Goal: Task Accomplishment & Management: Use online tool/utility

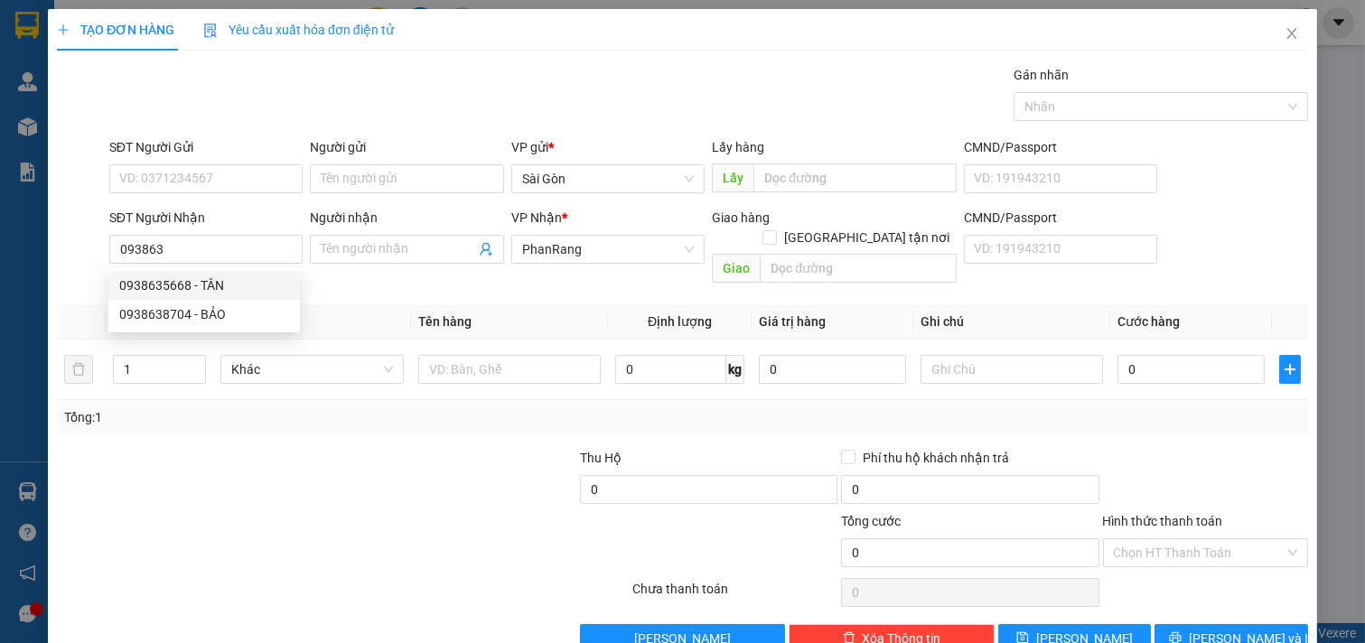
drag, startPoint x: 195, startPoint y: 287, endPoint x: 193, endPoint y: 276, distance: 11.0
click at [195, 285] on div "0938635668 - TÂN" at bounding box center [204, 285] width 170 height 20
type input "0938635668"
type input "TÂN"
type input "200.000"
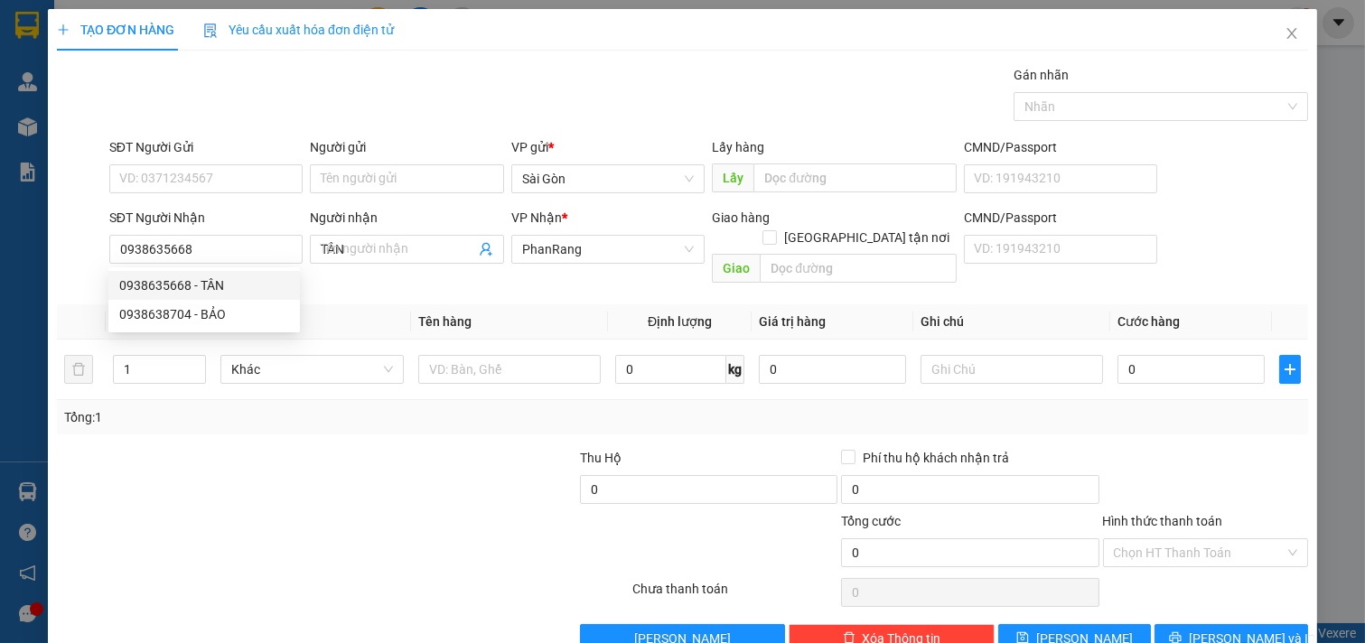
type input "200.000"
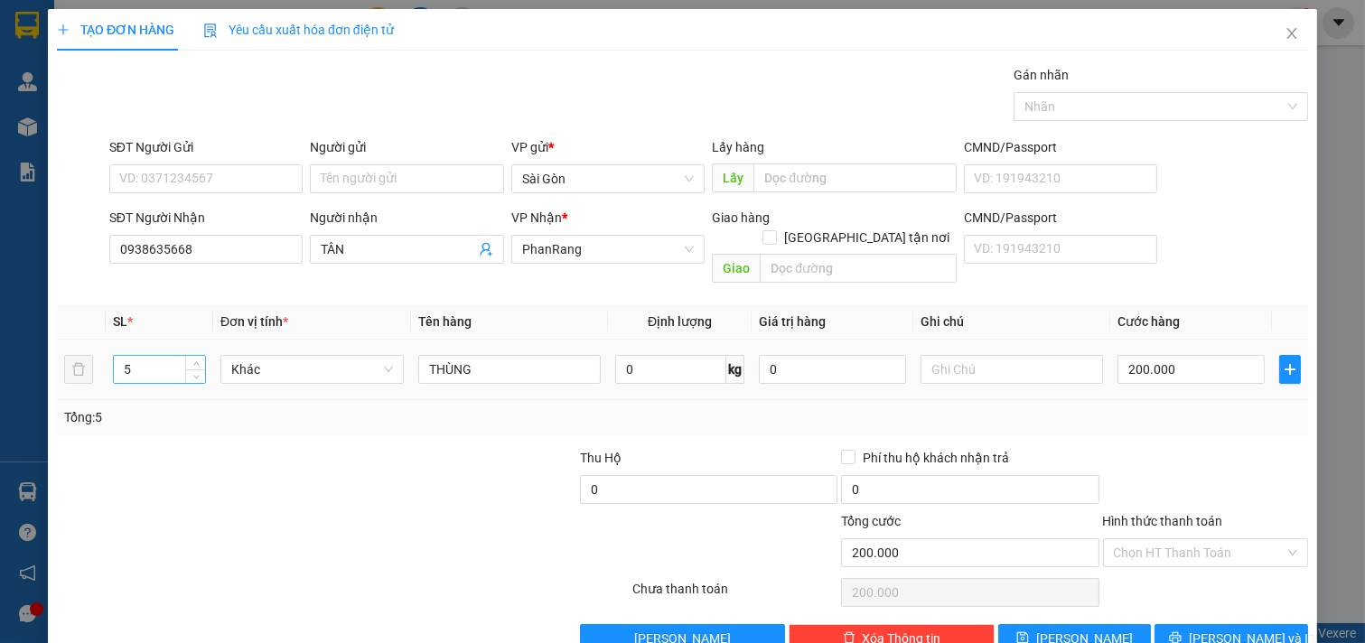
type input "0938635668"
click at [175, 356] on input "5" at bounding box center [159, 369] width 91 height 27
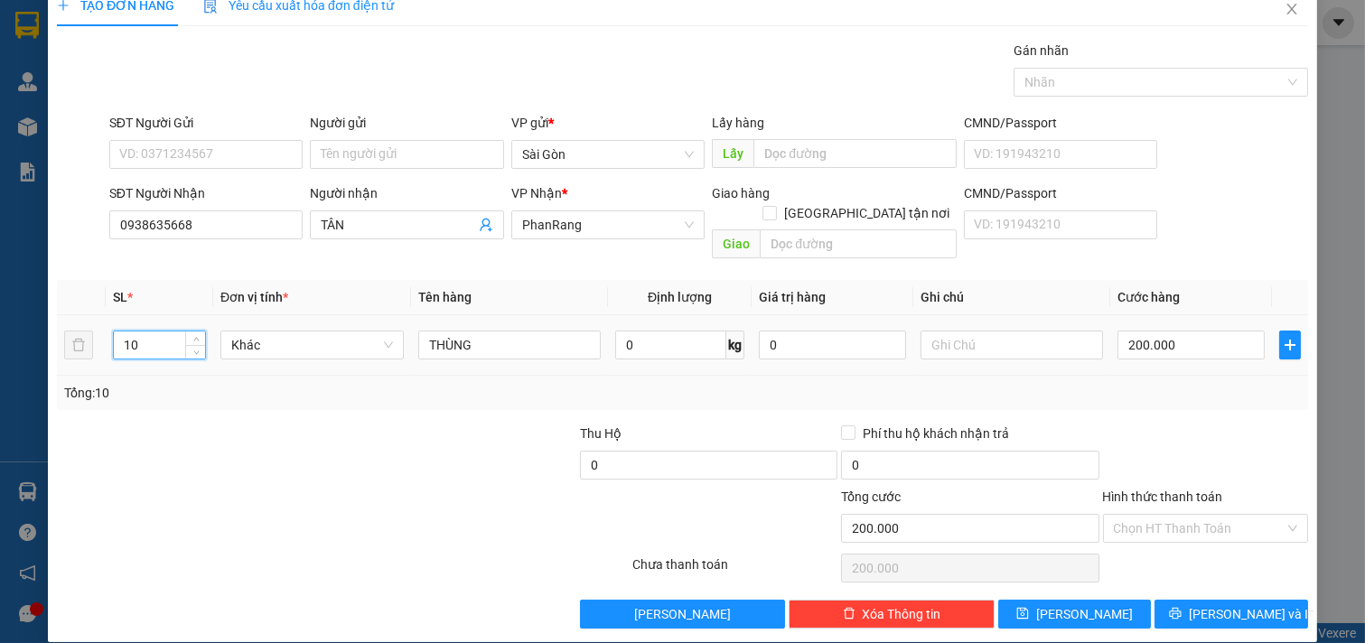
type input "10"
click at [965, 362] on div "SL * Đơn vị tính * Tên hàng Định lượng Giá trị hàng Ghi chú Cước hàng 10 Khác T…" at bounding box center [682, 345] width 1251 height 130
click at [1175, 331] on input "200.000" at bounding box center [1190, 345] width 147 height 29
type input "0"
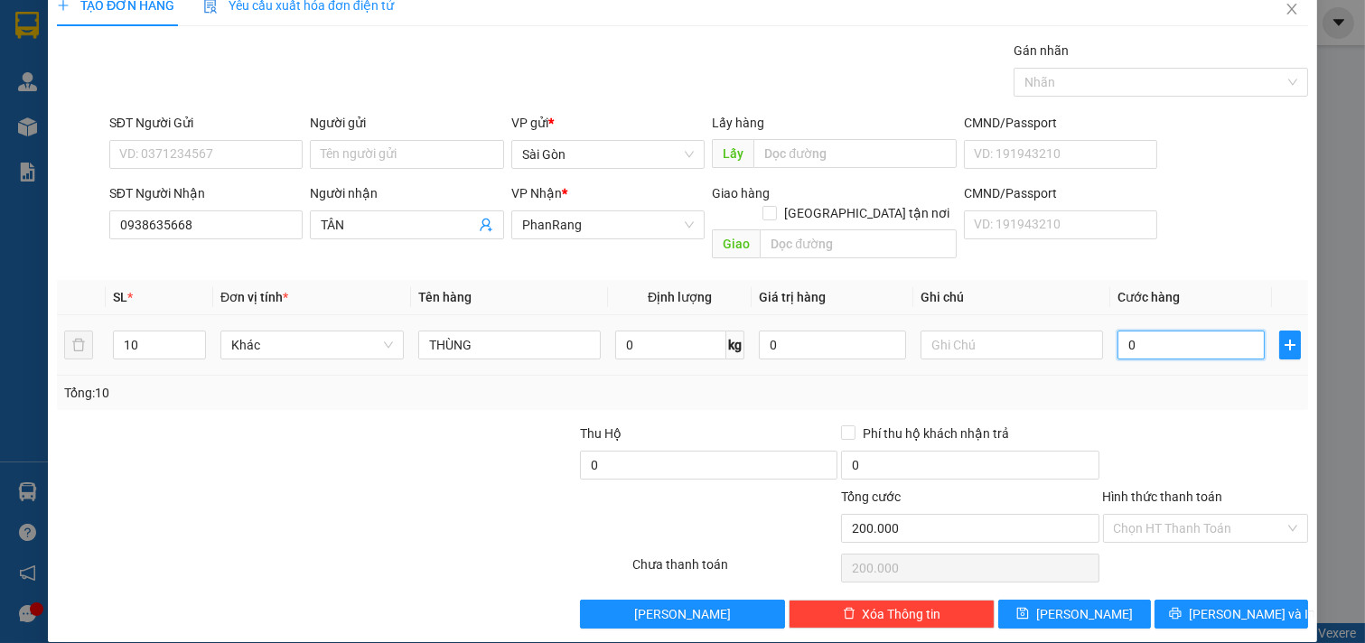
type input "0"
click at [1203, 604] on span "[PERSON_NAME] và In" at bounding box center [1252, 614] width 126 height 20
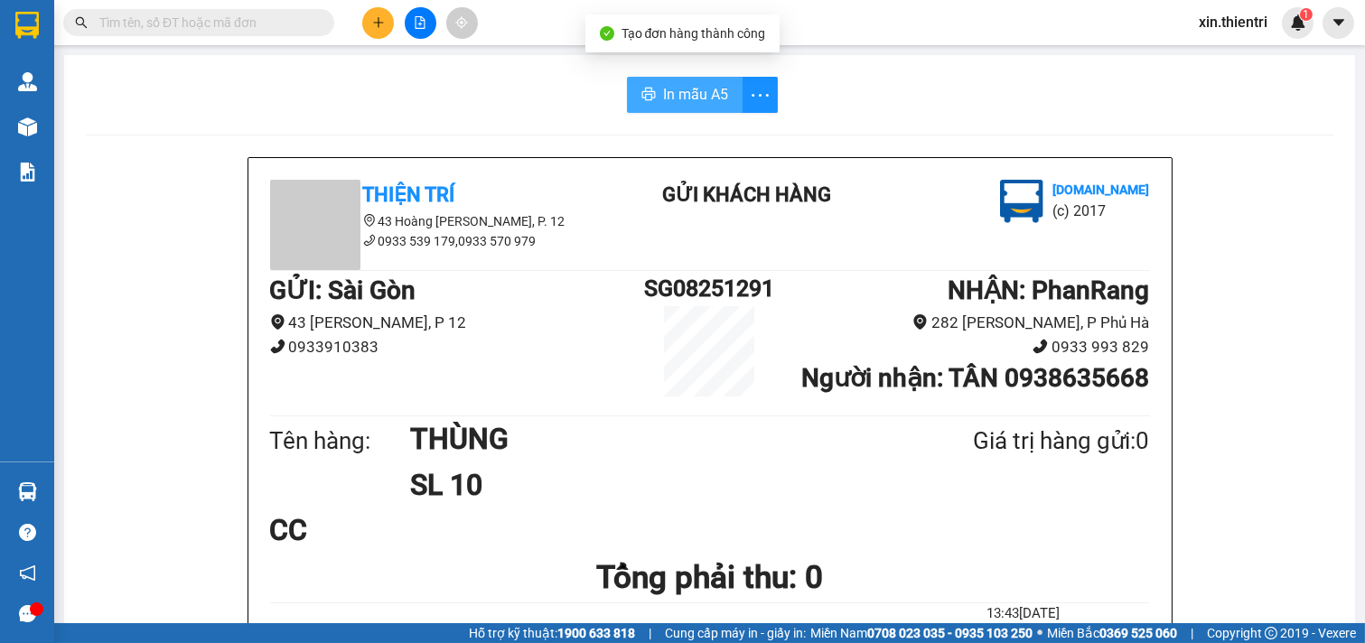
drag, startPoint x: 660, startPoint y: 94, endPoint x: 667, endPoint y: 79, distance: 16.6
click at [663, 91] on span "In mẫu A5" at bounding box center [695, 94] width 65 height 23
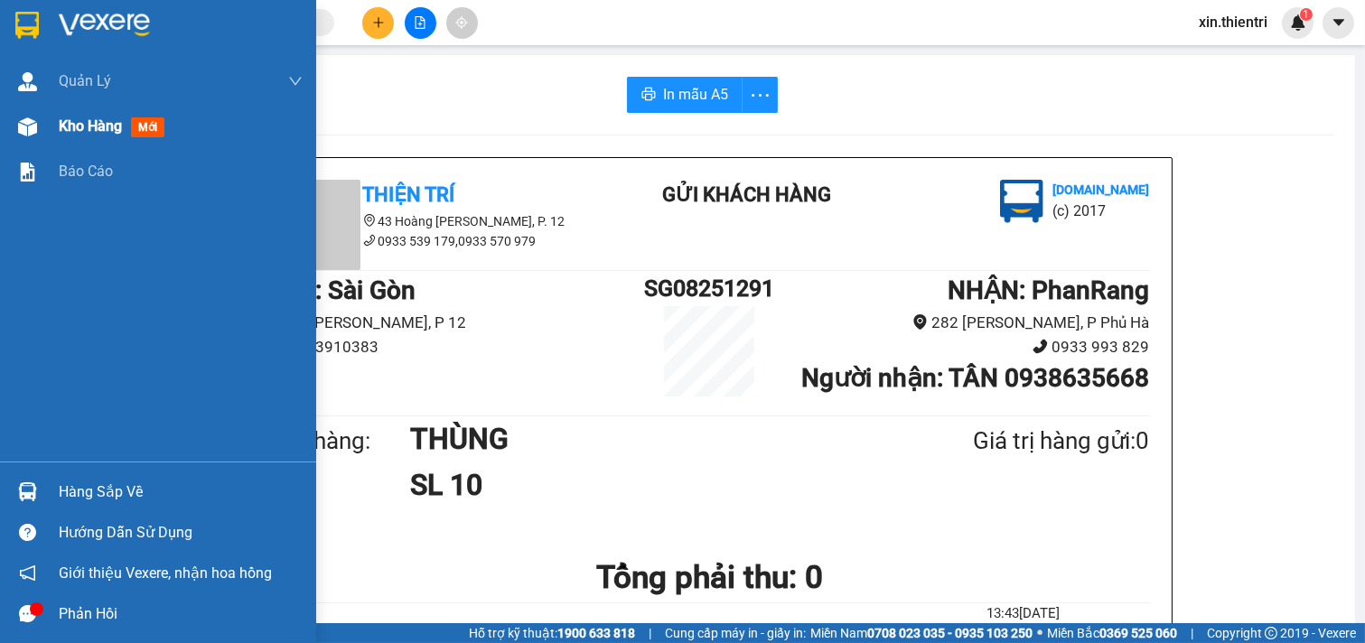
click at [128, 104] on div "Kho hàng mới" at bounding box center [181, 126] width 244 height 45
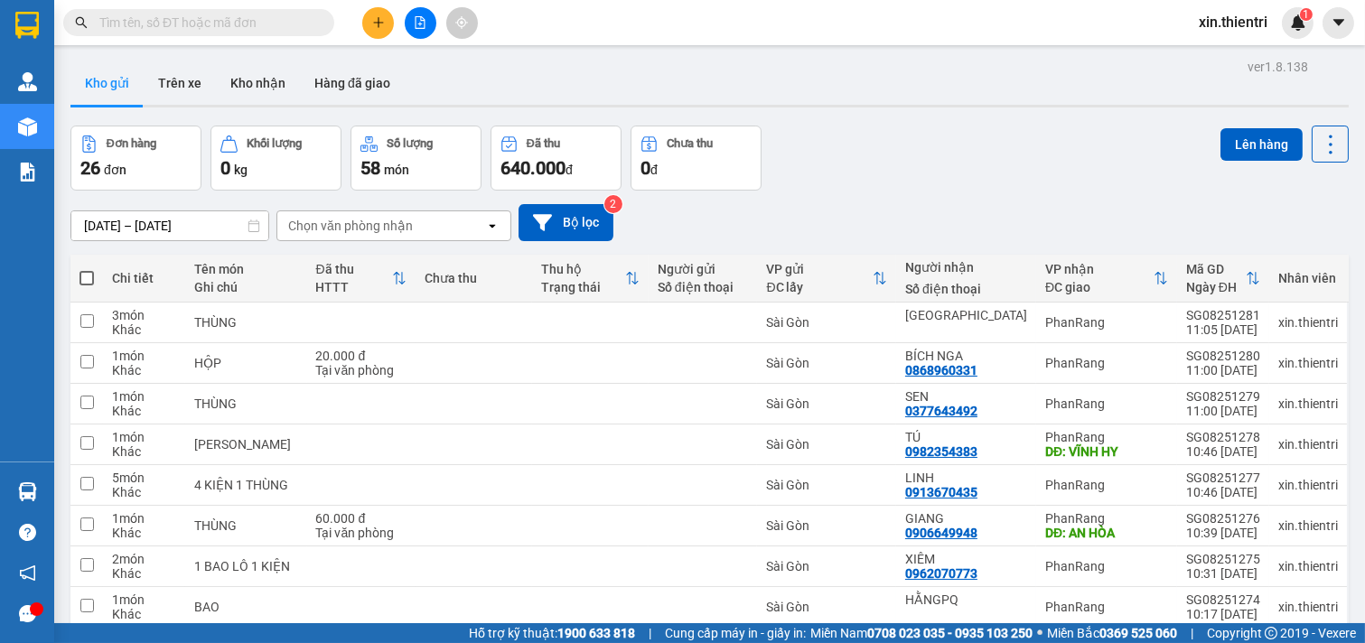
click at [376, 13] on button at bounding box center [378, 23] width 32 height 32
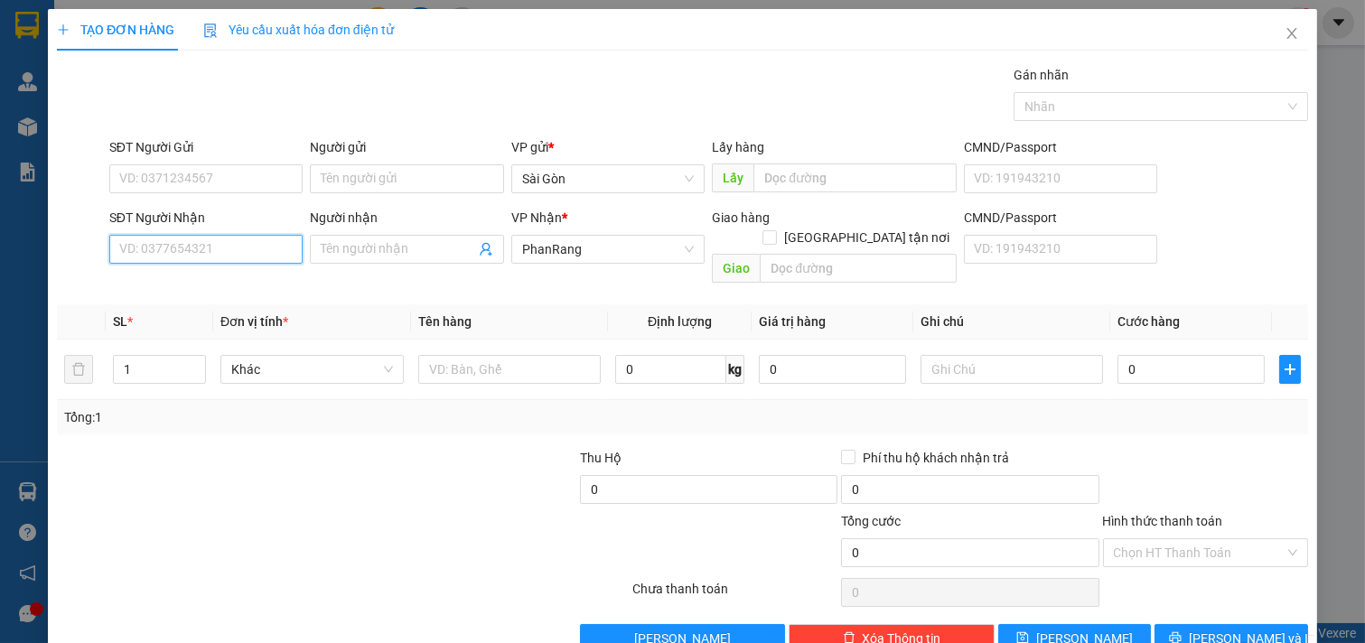
click at [226, 247] on input "SĐT Người Nhận" at bounding box center [206, 249] width 194 height 29
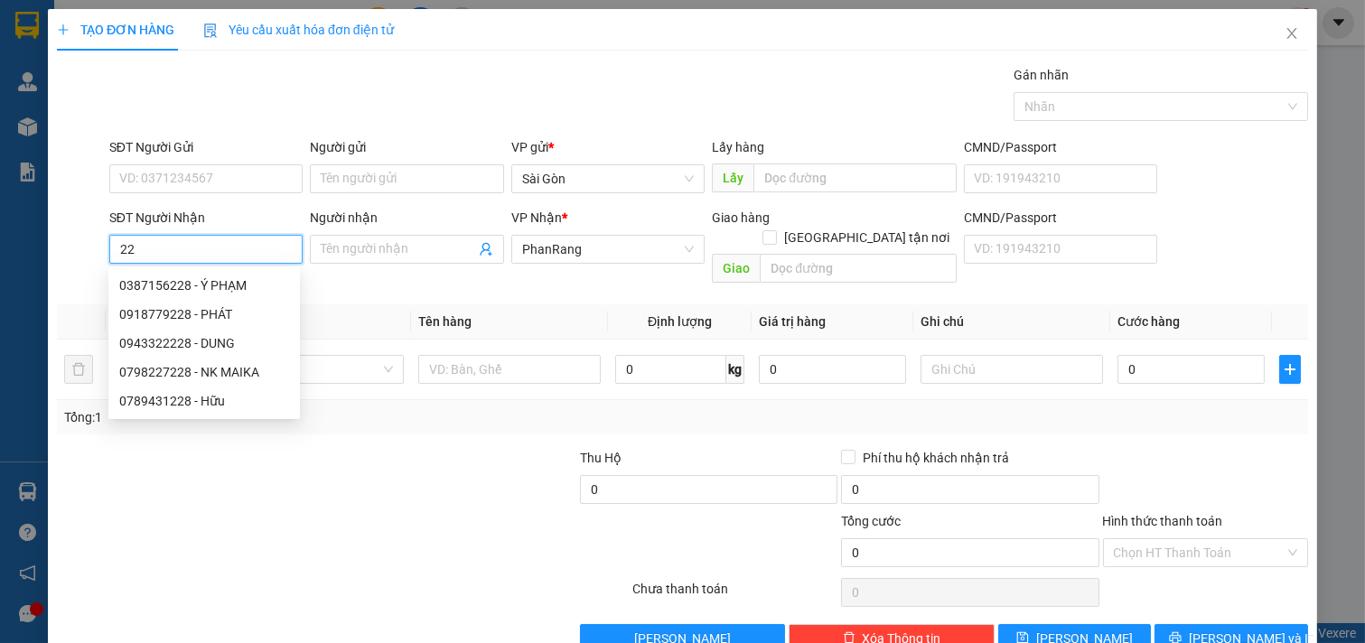
type input "2"
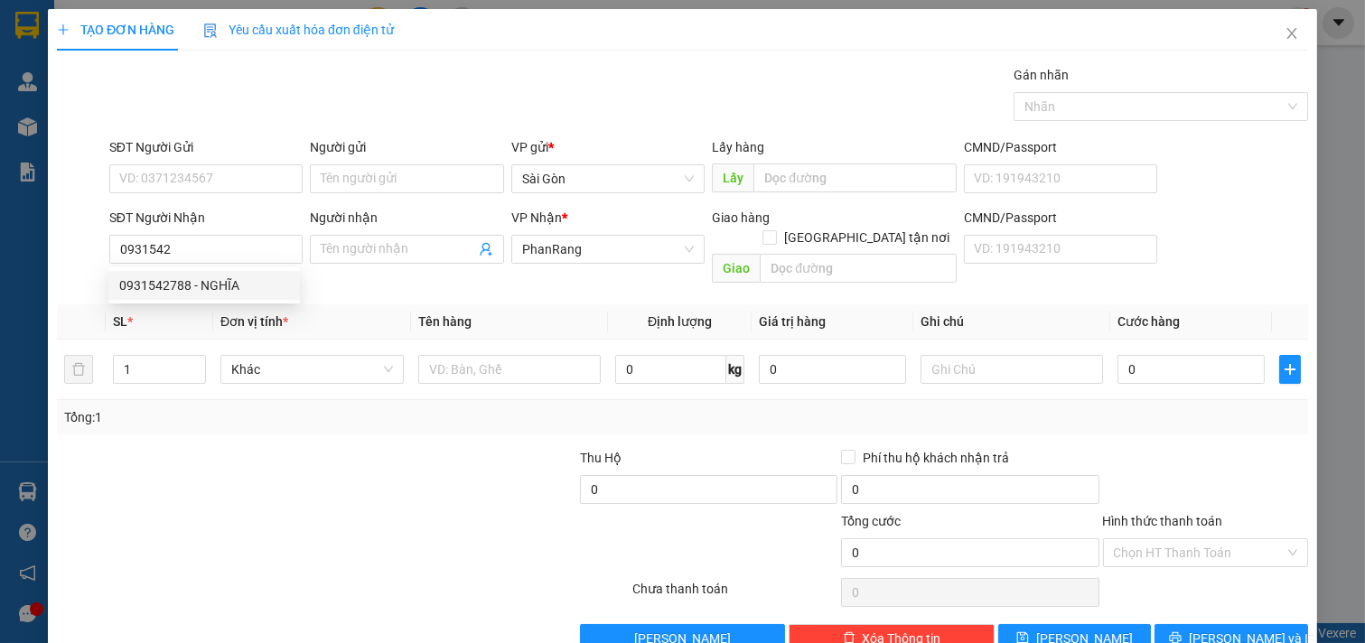
click at [184, 300] on div "0931542788 0931542788 - NGHĨA" at bounding box center [203, 285] width 191 height 36
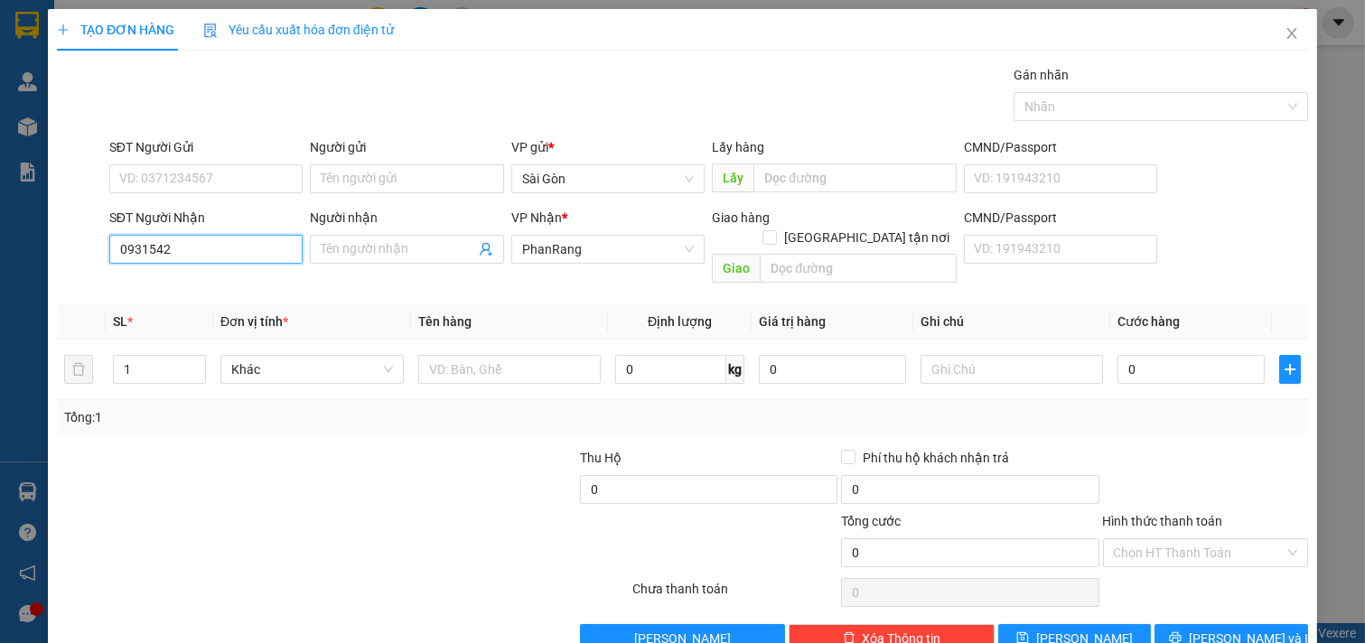
drag, startPoint x: 203, startPoint y: 258, endPoint x: 205, endPoint y: 280, distance: 21.8
click at [204, 265] on div "SĐT Người Nhận 0931542" at bounding box center [206, 239] width 194 height 63
click at [206, 283] on div "0931542788 - NGHĨA" at bounding box center [204, 285] width 170 height 20
type input "0931542788"
type input "NGHĨA"
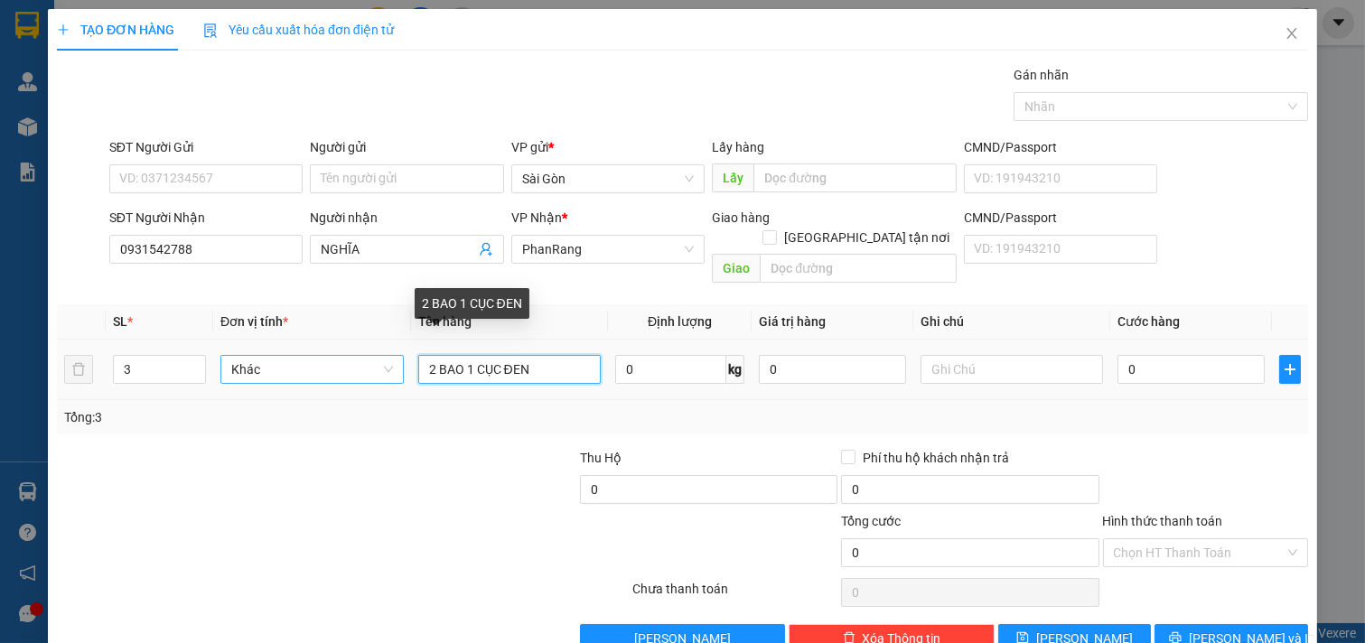
drag, startPoint x: 528, startPoint y: 353, endPoint x: 394, endPoint y: 353, distance: 134.6
click at [395, 355] on tr "3 Khác 2 BAO 1 CỤC ĐEN 0 kg 0 0" at bounding box center [682, 370] width 1251 height 61
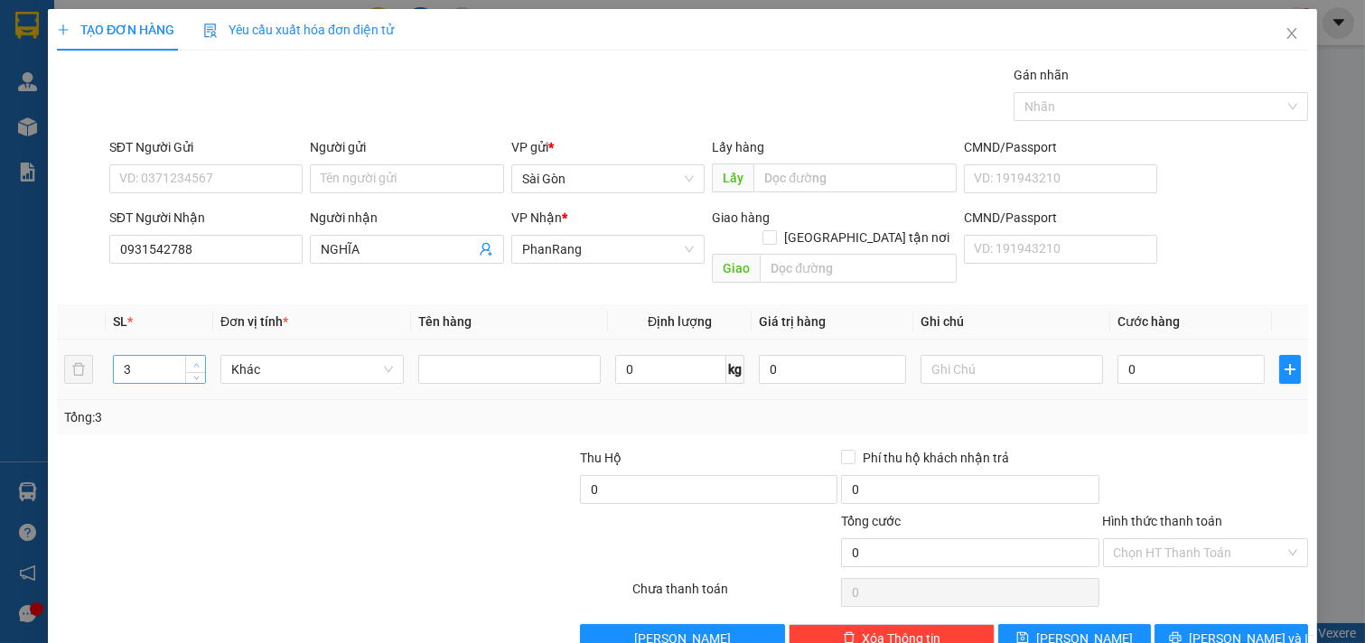
type input "4"
drag, startPoint x: 196, startPoint y: 341, endPoint x: 222, endPoint y: 336, distance: 26.7
click at [197, 359] on span "up" at bounding box center [196, 364] width 11 height 11
click at [446, 355] on input "text" at bounding box center [509, 369] width 183 height 29
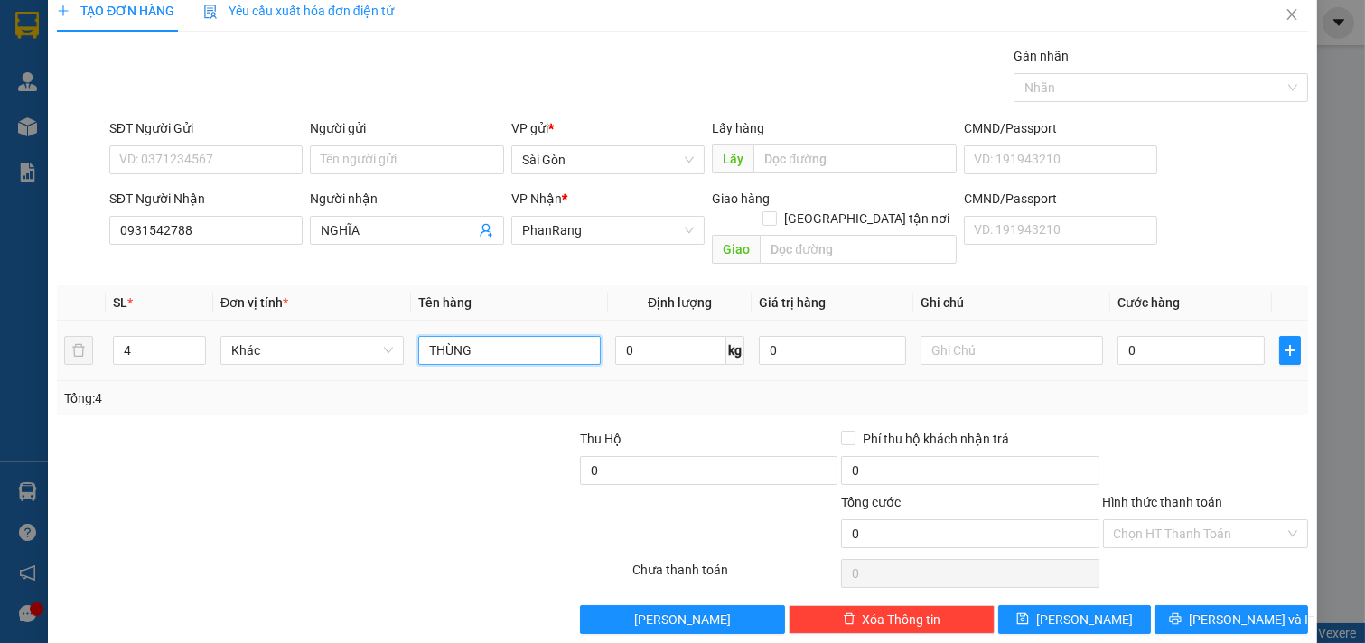
scroll to position [24, 0]
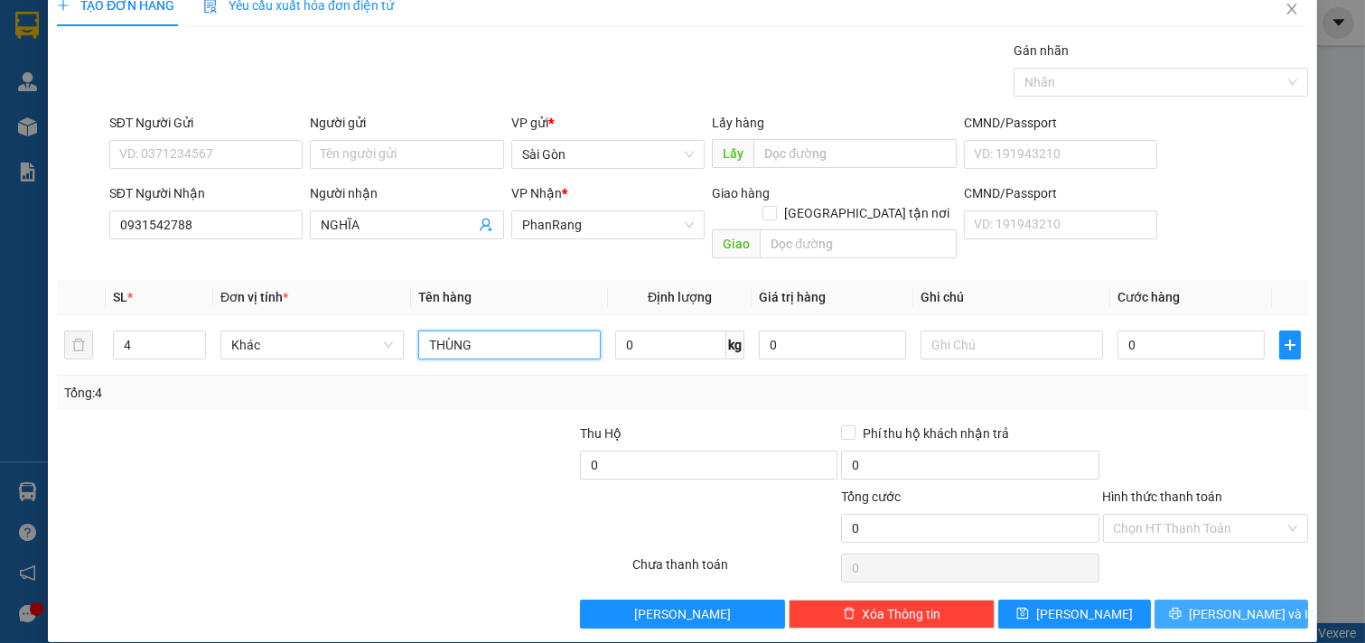
type input "THÙNG"
click at [1250, 604] on span "[PERSON_NAME] và In" at bounding box center [1252, 614] width 126 height 20
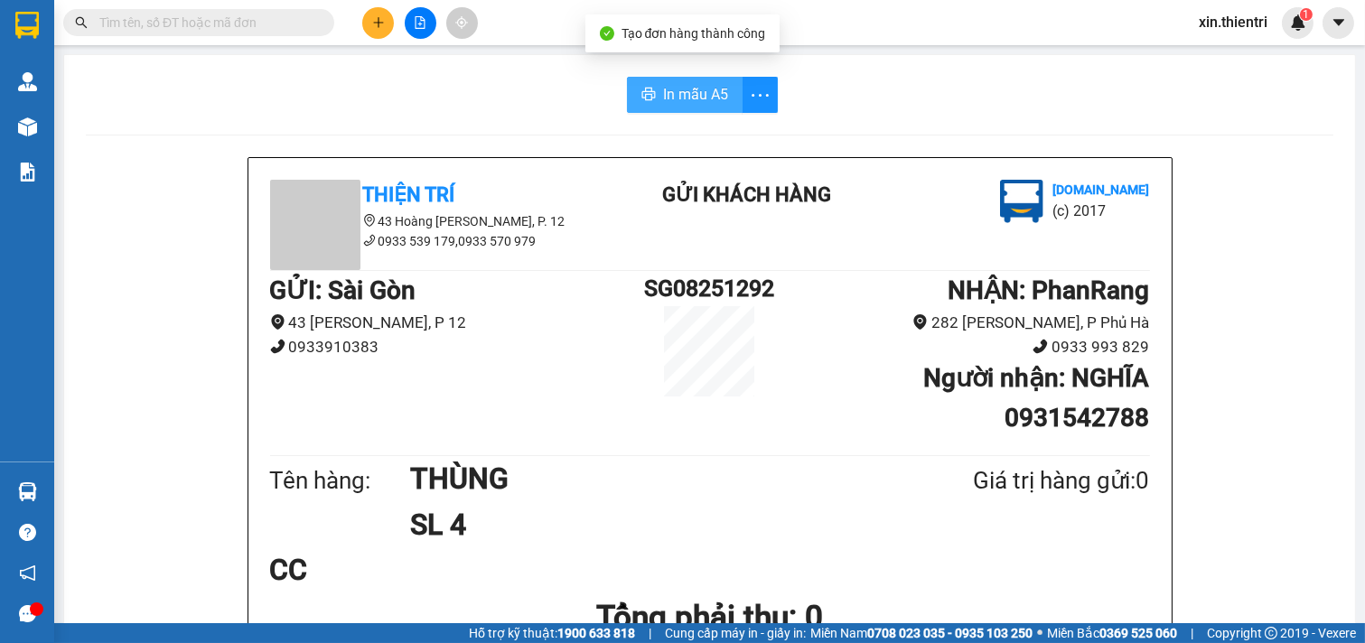
click at [652, 87] on button "In mẫu A5" at bounding box center [685, 95] width 116 height 36
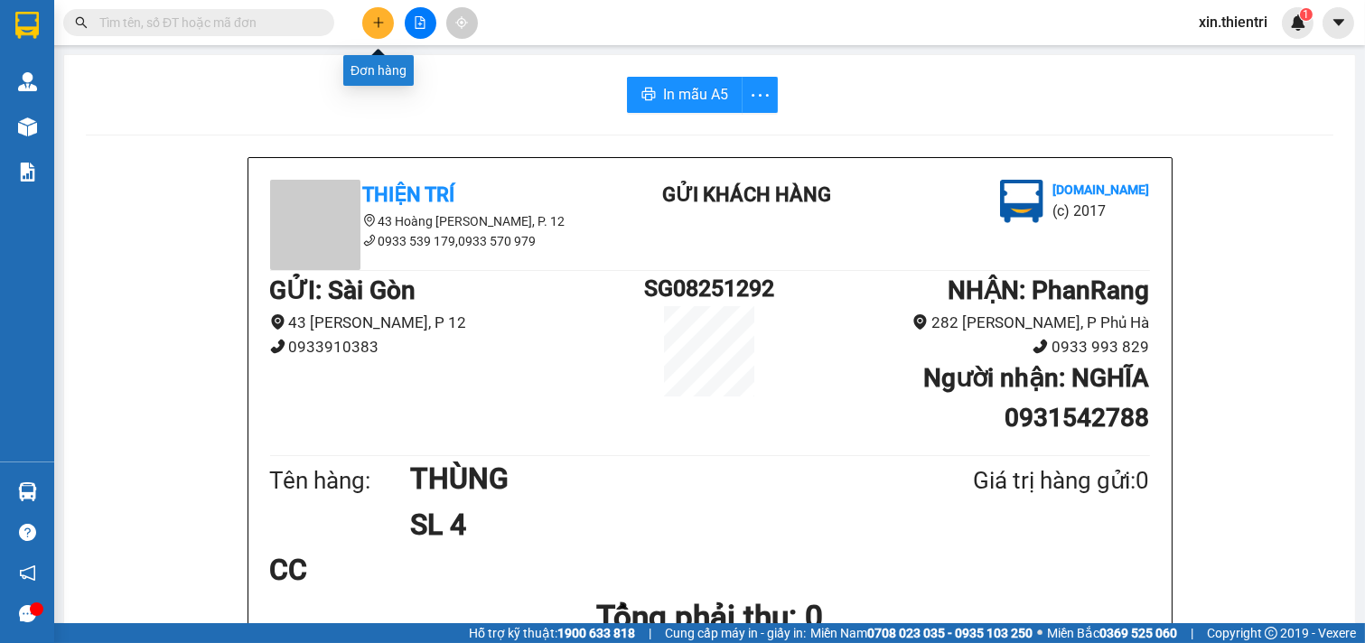
click at [376, 22] on icon "plus" at bounding box center [378, 22] width 10 height 1
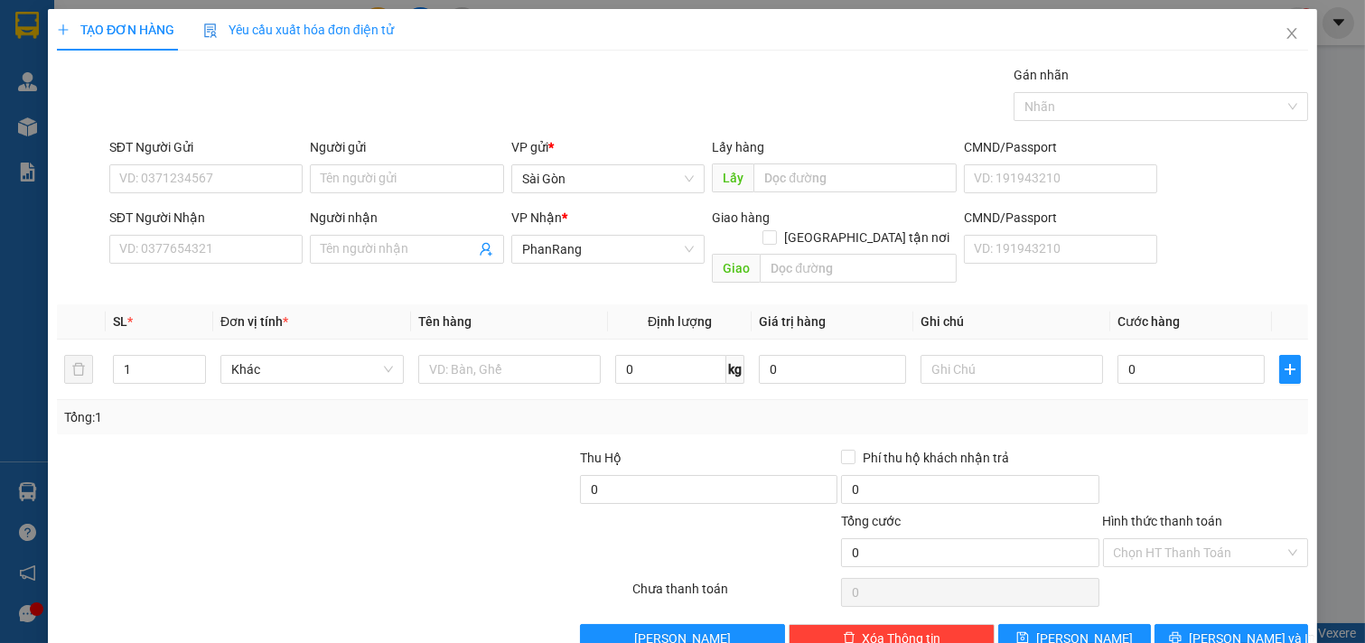
click at [346, 232] on div "Người nhận" at bounding box center [407, 221] width 194 height 27
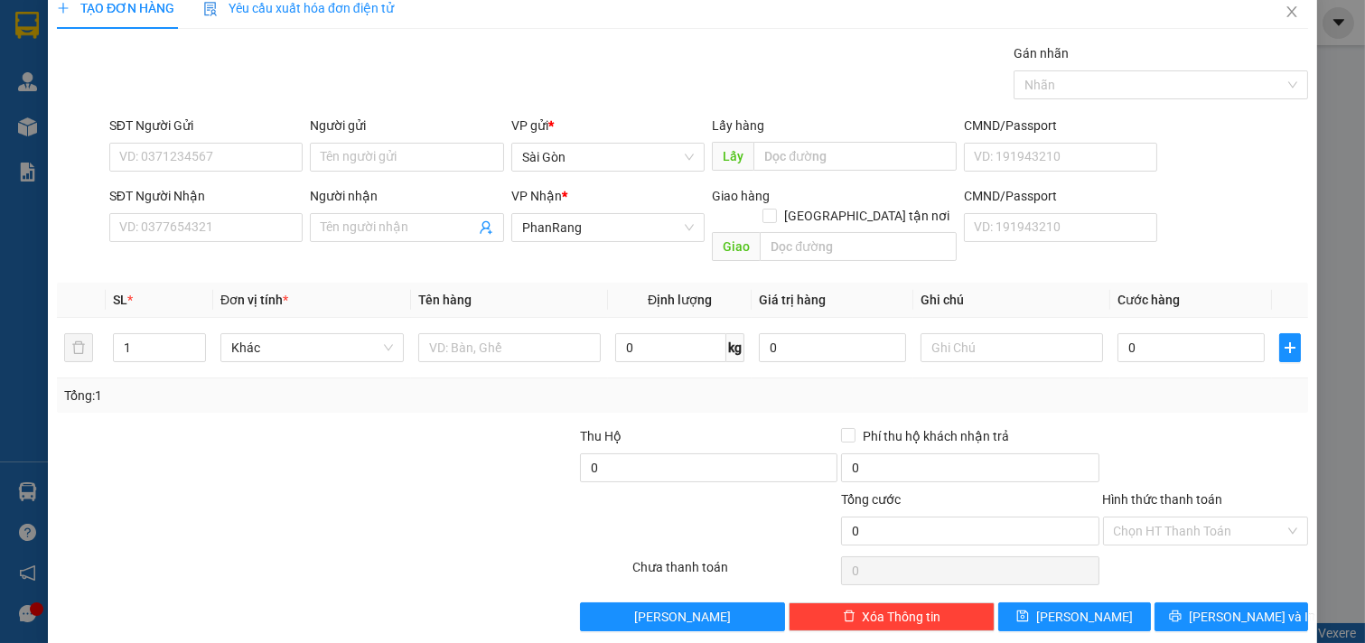
scroll to position [24, 0]
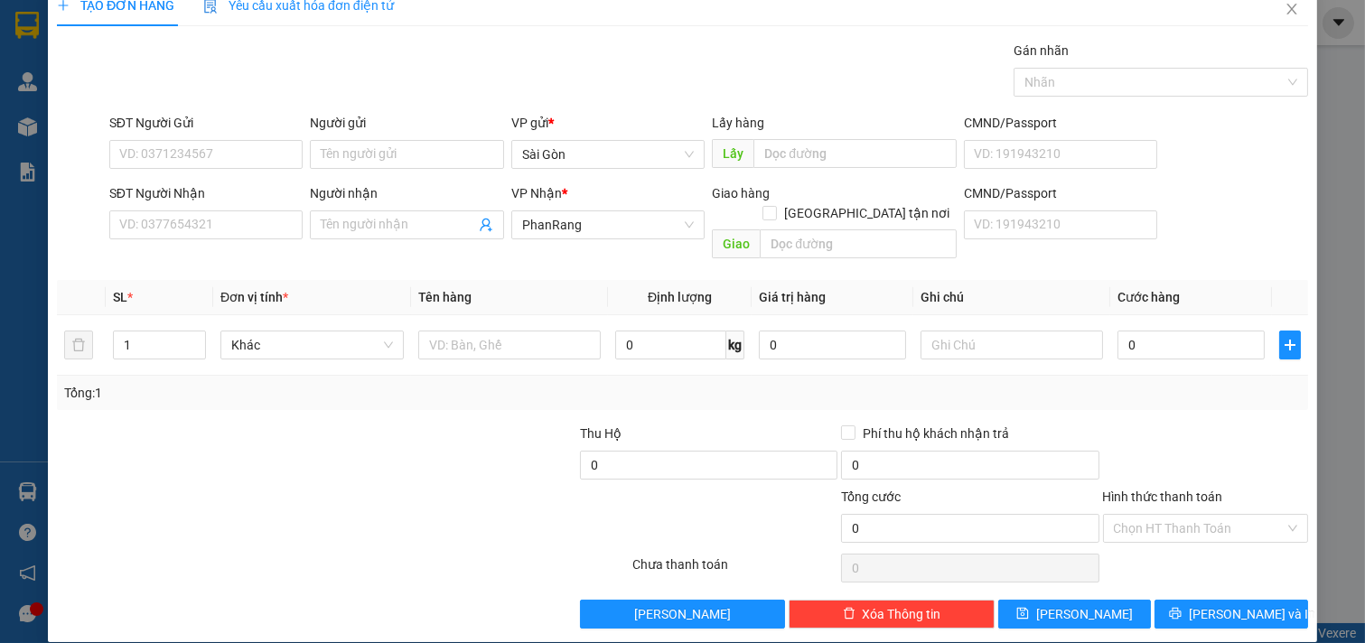
drag, startPoint x: 723, startPoint y: 403, endPoint x: 620, endPoint y: 393, distance: 103.4
click at [710, 408] on div "Transit Pickup Surcharge Ids Transit Deliver Surcharge Ids Transit Deliver Surc…" at bounding box center [682, 335] width 1251 height 588
click at [407, 210] on span at bounding box center [407, 224] width 194 height 29
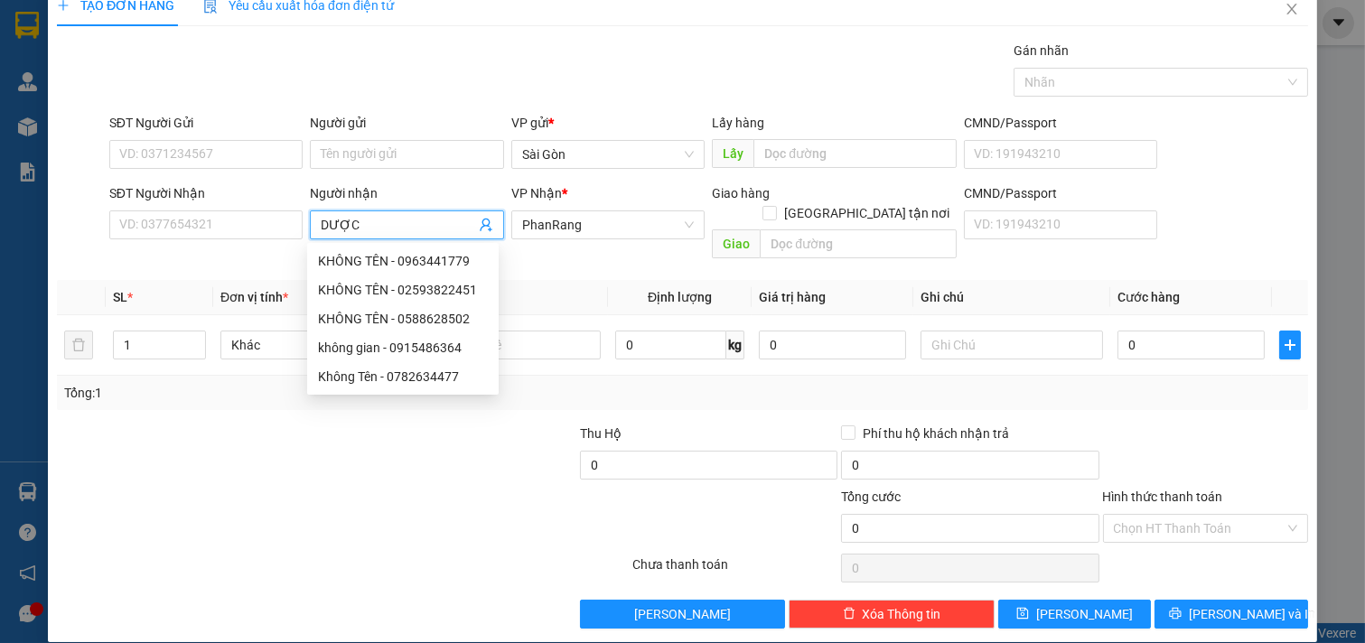
type input "DƯỢC"
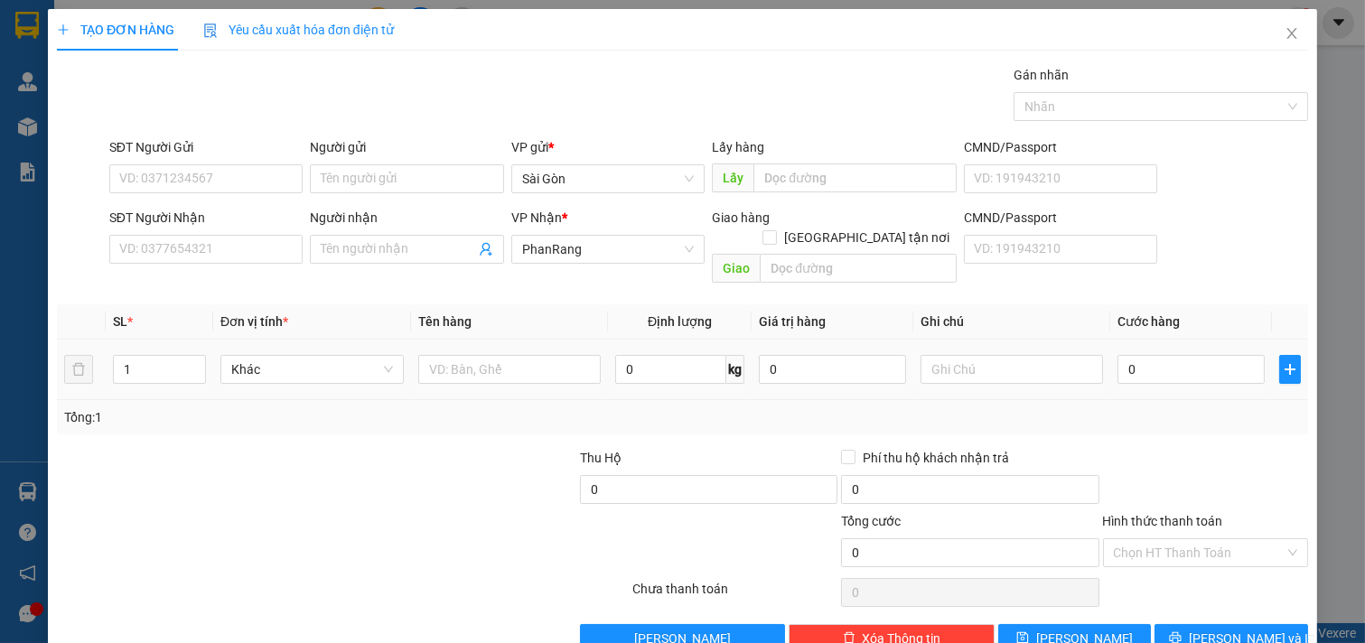
click at [564, 373] on td at bounding box center [510, 370] width 198 height 61
click at [379, 266] on div "Người nhận Tên người nhận" at bounding box center [407, 239] width 194 height 63
click at [397, 254] on input "Người nhận" at bounding box center [398, 249] width 154 height 20
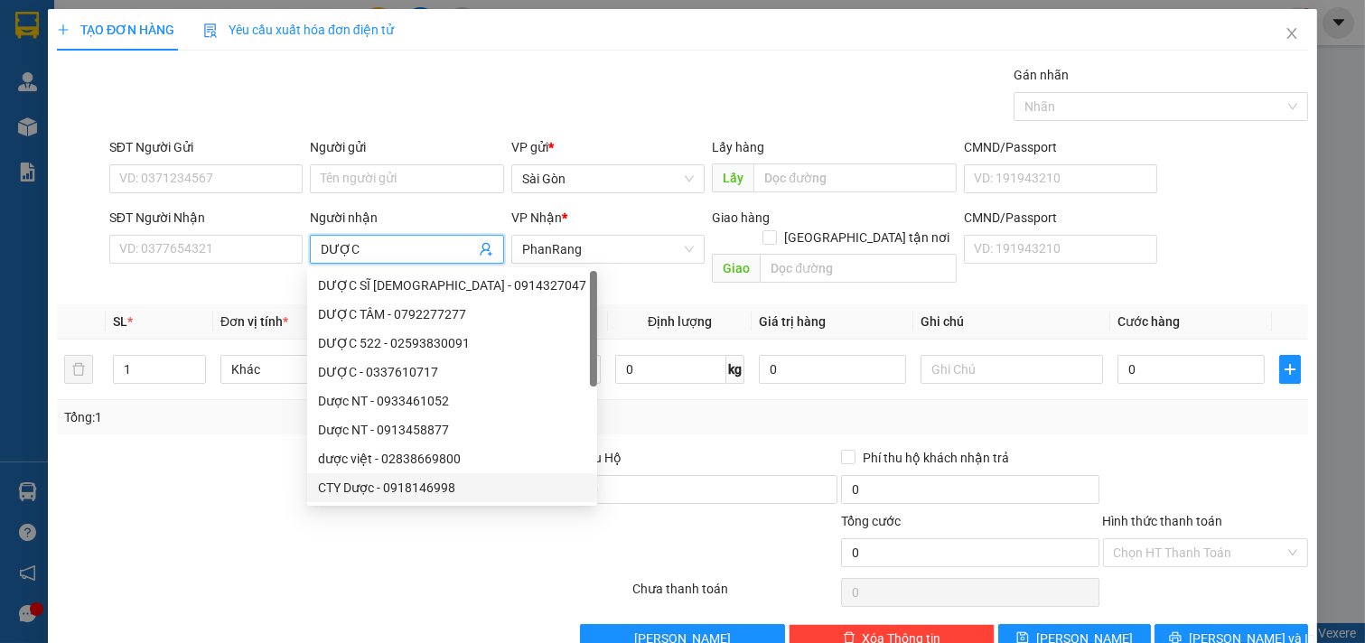
type input "DƯỢC"
click at [349, 574] on div at bounding box center [342, 592] width 575 height 36
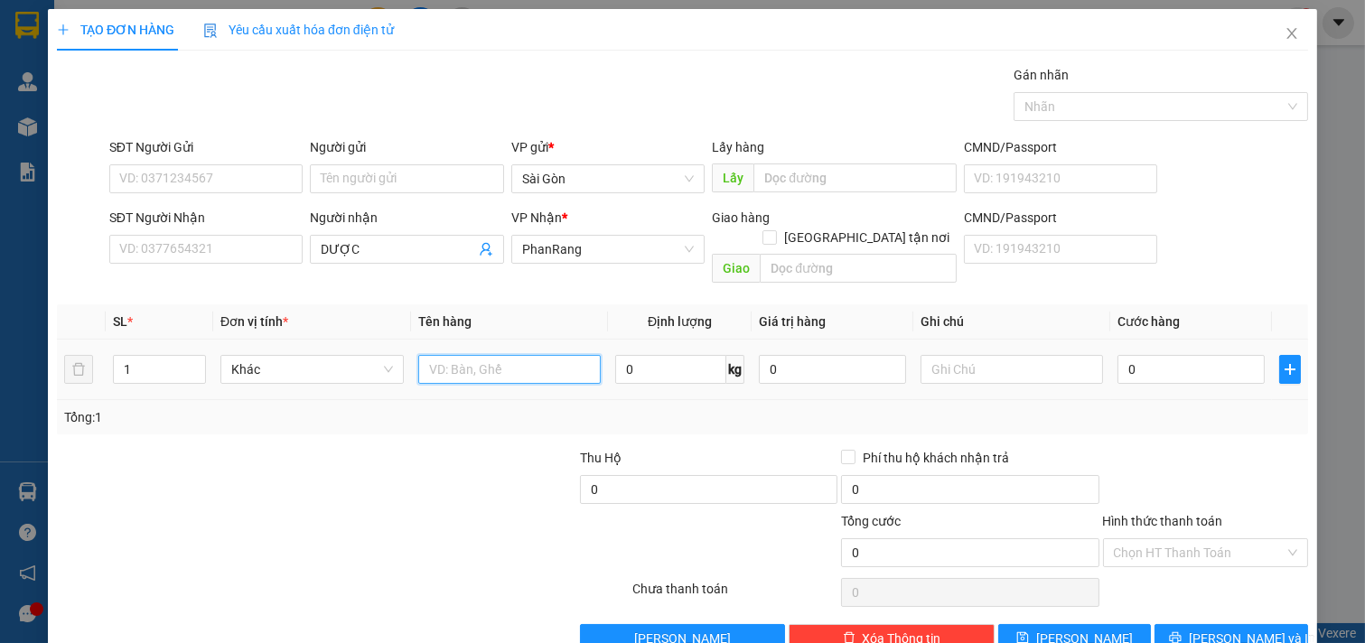
click at [530, 356] on input "text" at bounding box center [509, 369] width 183 height 29
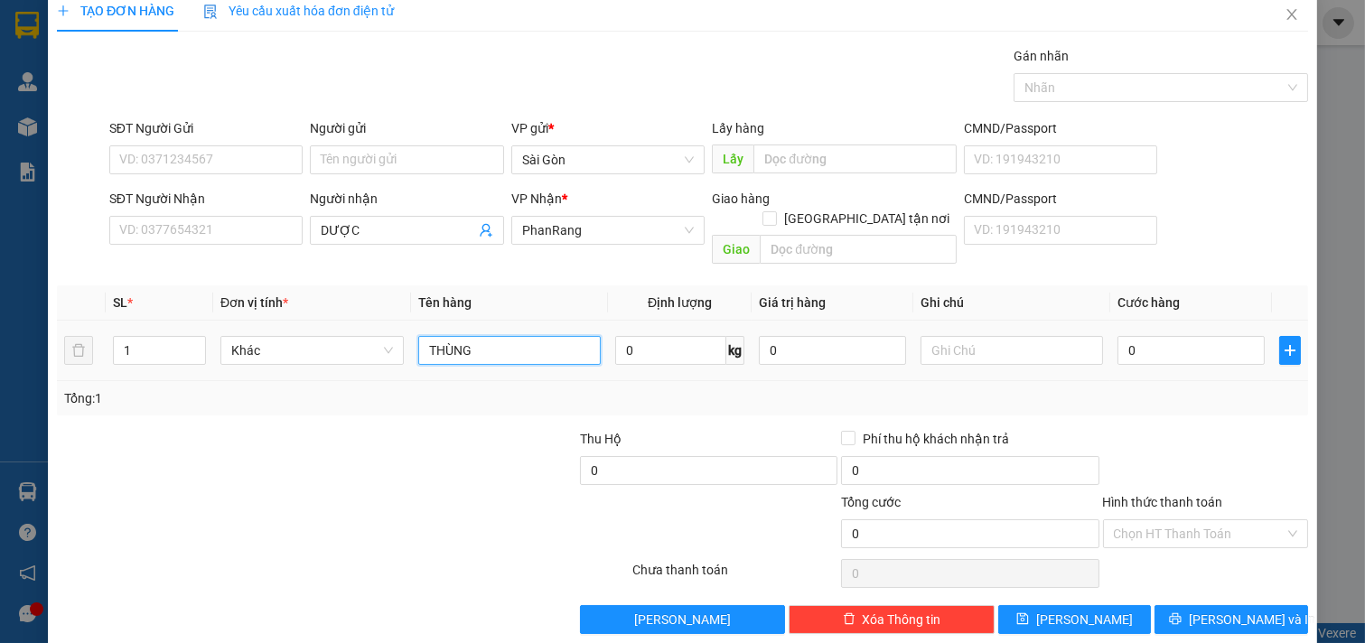
scroll to position [24, 0]
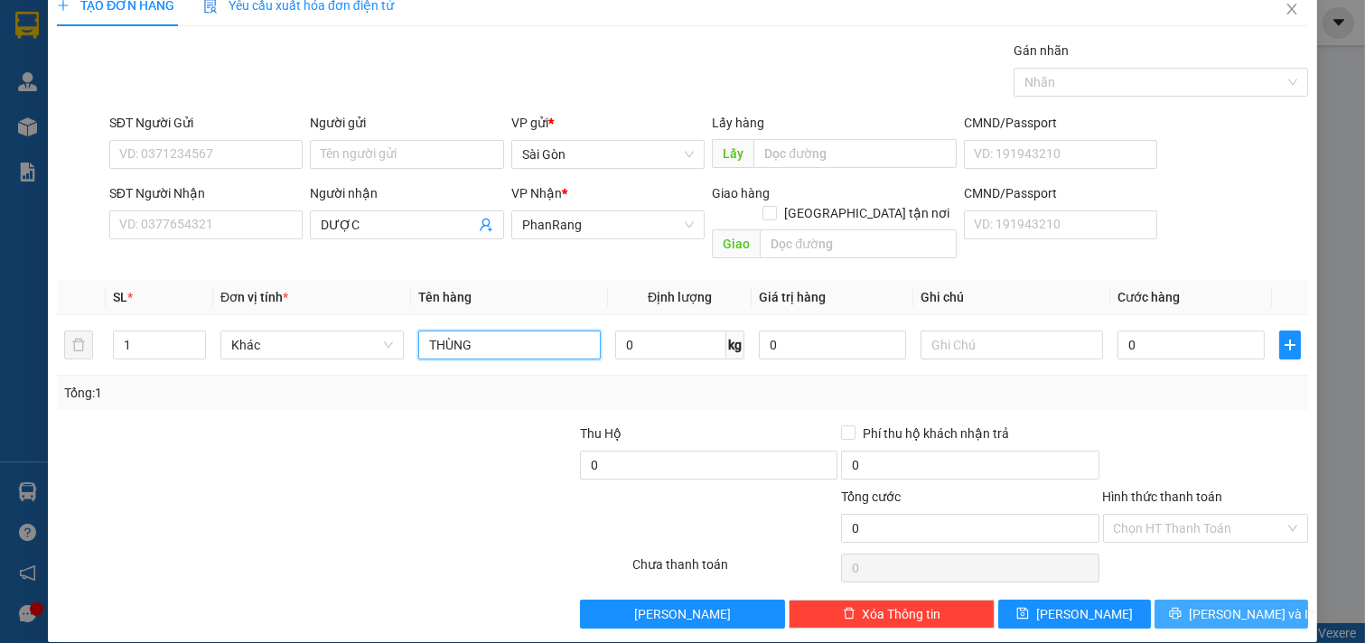
type input "THÙNG"
drag, startPoint x: 1172, startPoint y: 592, endPoint x: 1142, endPoint y: 594, distance: 30.8
click at [1169, 600] on button "[PERSON_NAME] và In" at bounding box center [1231, 614] width 154 height 29
click at [1260, 600] on button "[PERSON_NAME] và In" at bounding box center [1231, 614] width 154 height 29
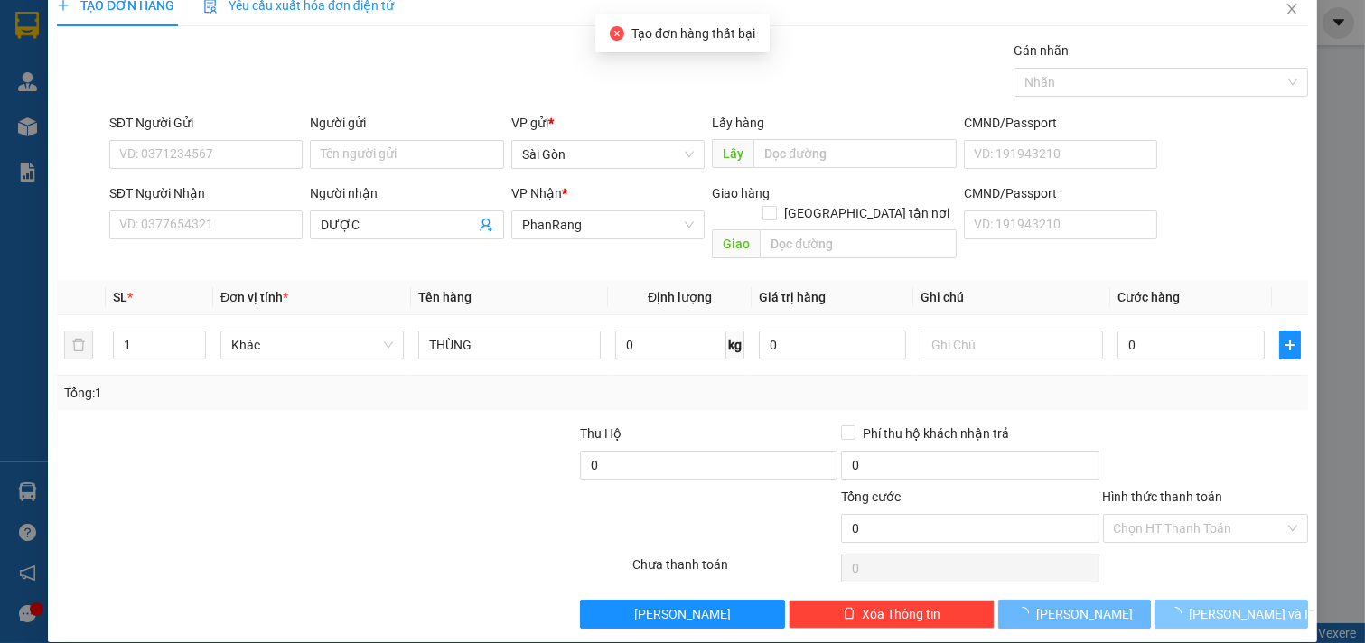
click at [1260, 600] on button "[PERSON_NAME] và In" at bounding box center [1231, 614] width 154 height 29
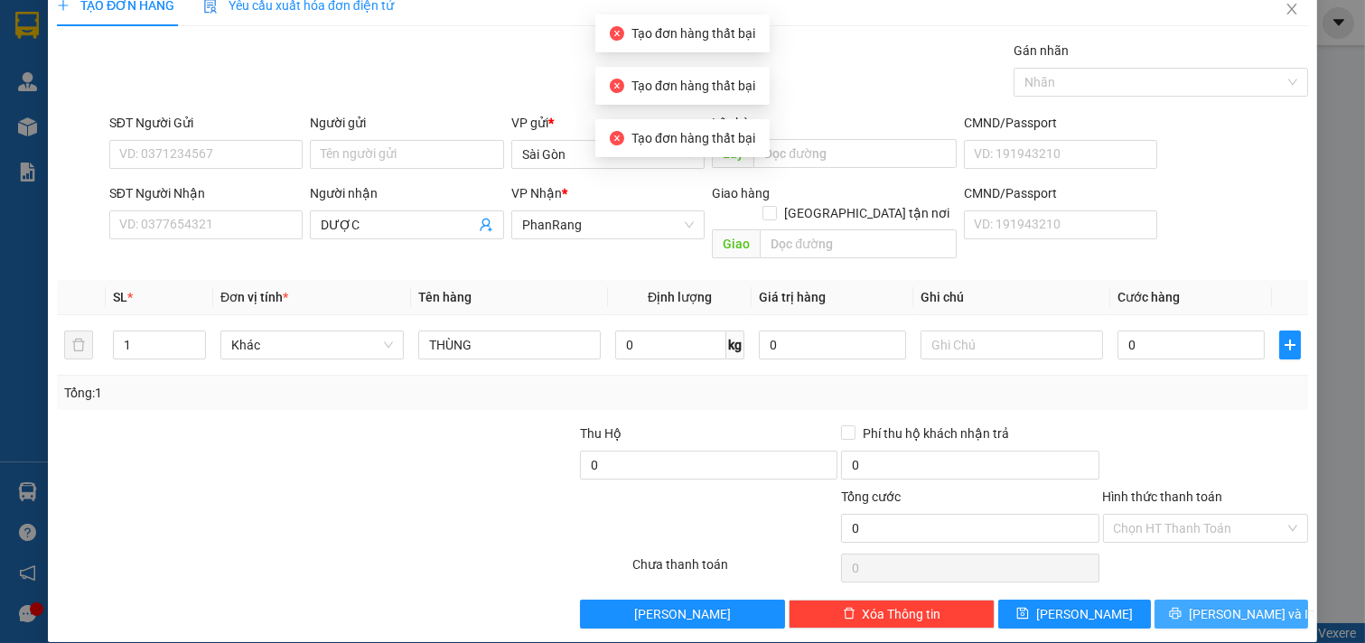
click at [1260, 600] on button "[PERSON_NAME] và In" at bounding box center [1231, 614] width 154 height 29
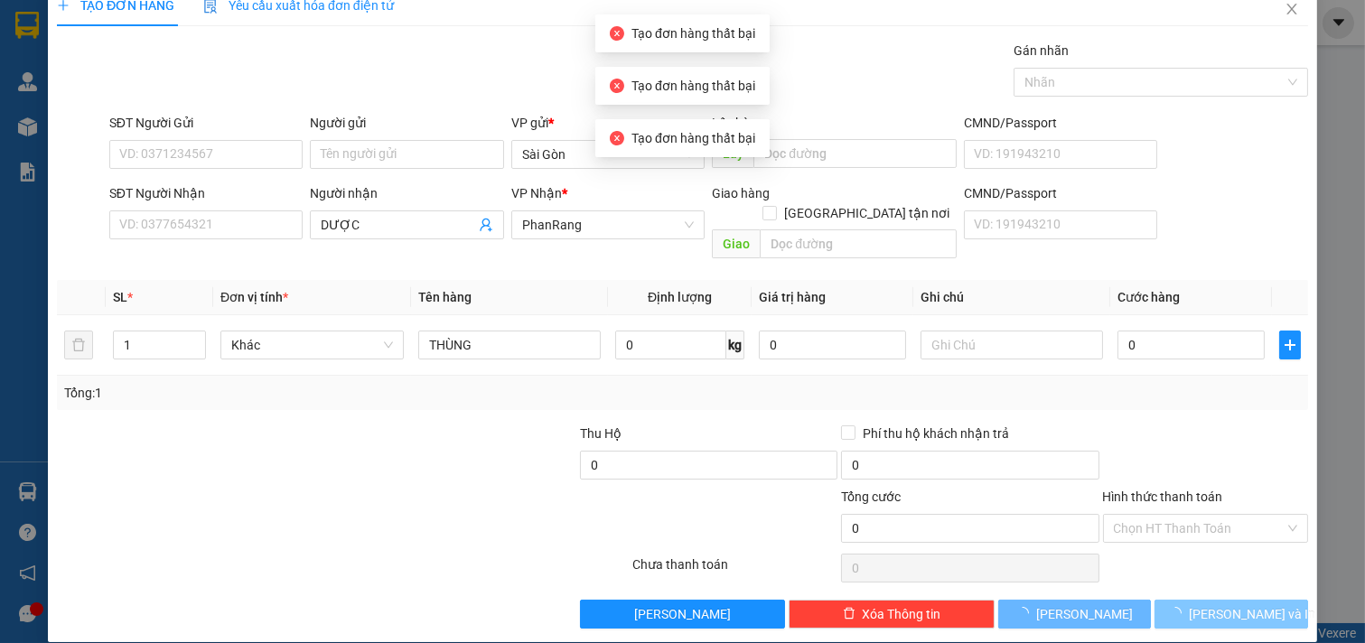
click at [1260, 600] on button "[PERSON_NAME] và In" at bounding box center [1231, 614] width 154 height 29
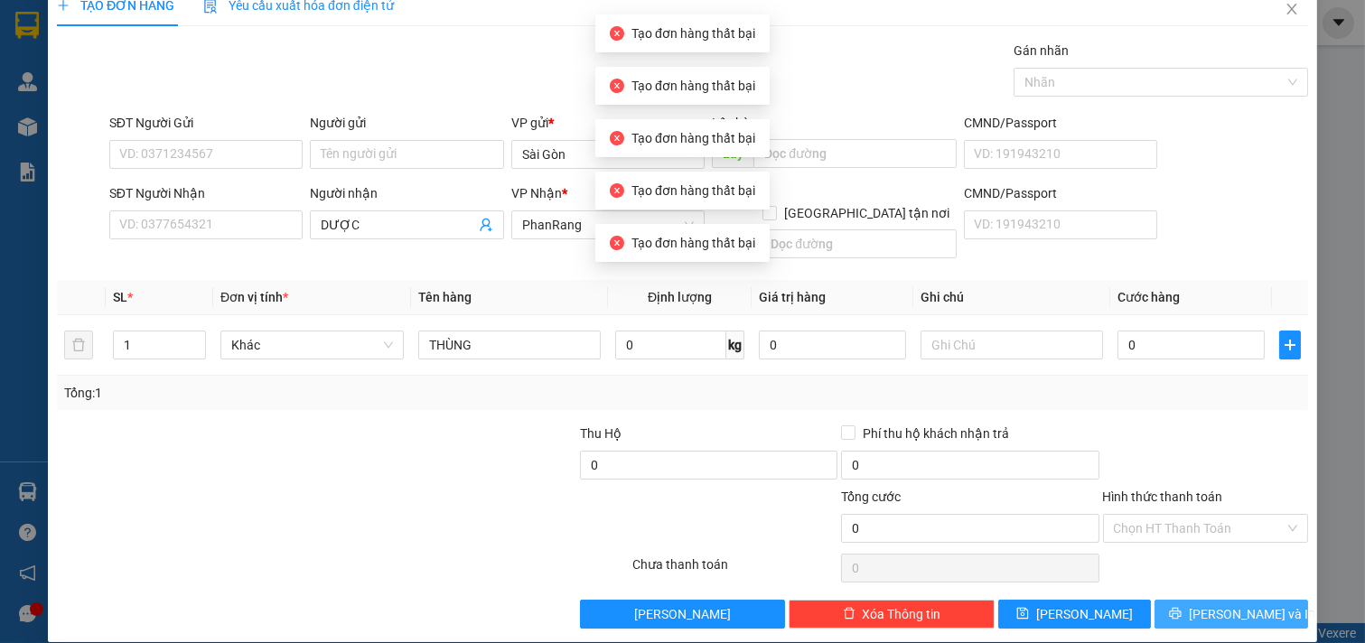
click at [1260, 600] on button "[PERSON_NAME] và In" at bounding box center [1231, 614] width 154 height 29
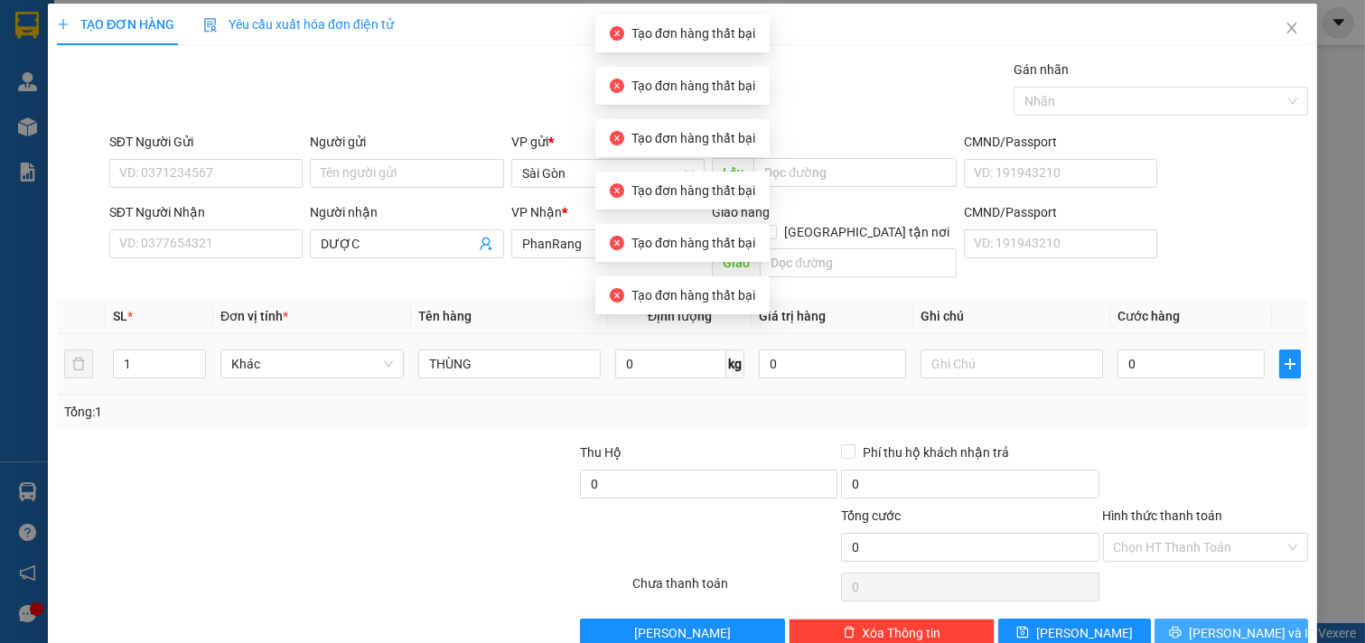
scroll to position [0, 0]
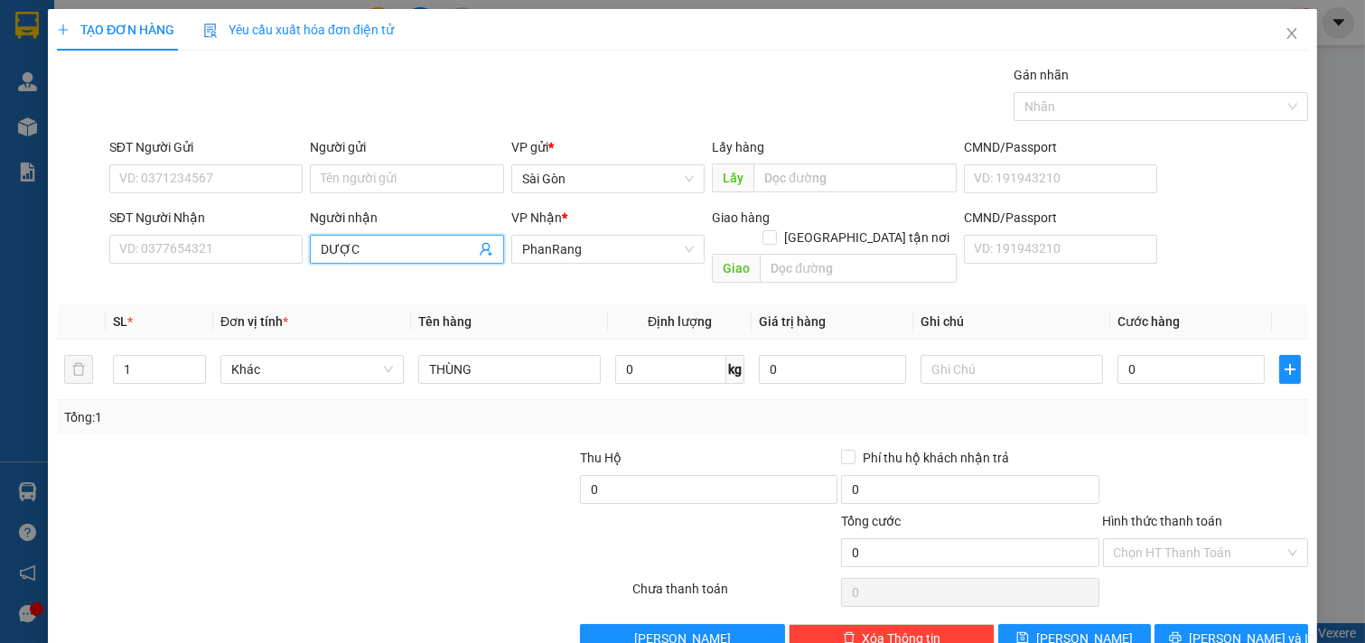
click at [419, 247] on input "DƯỢC" at bounding box center [398, 249] width 154 height 20
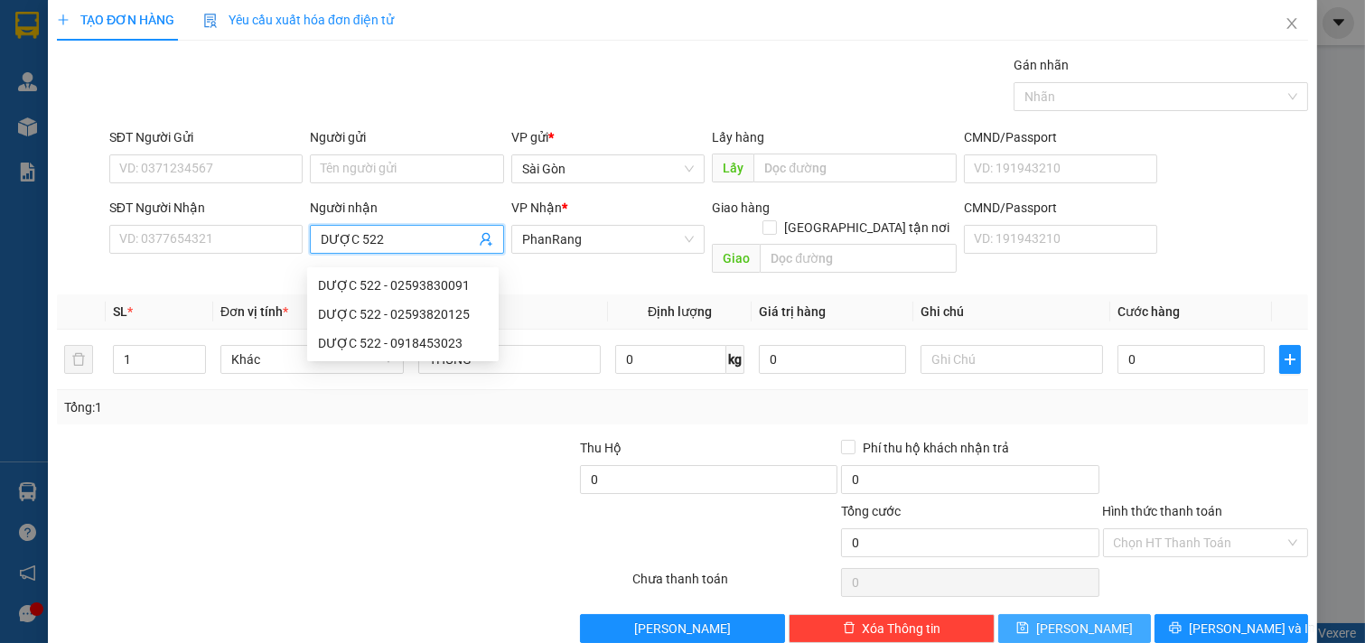
scroll to position [24, 0]
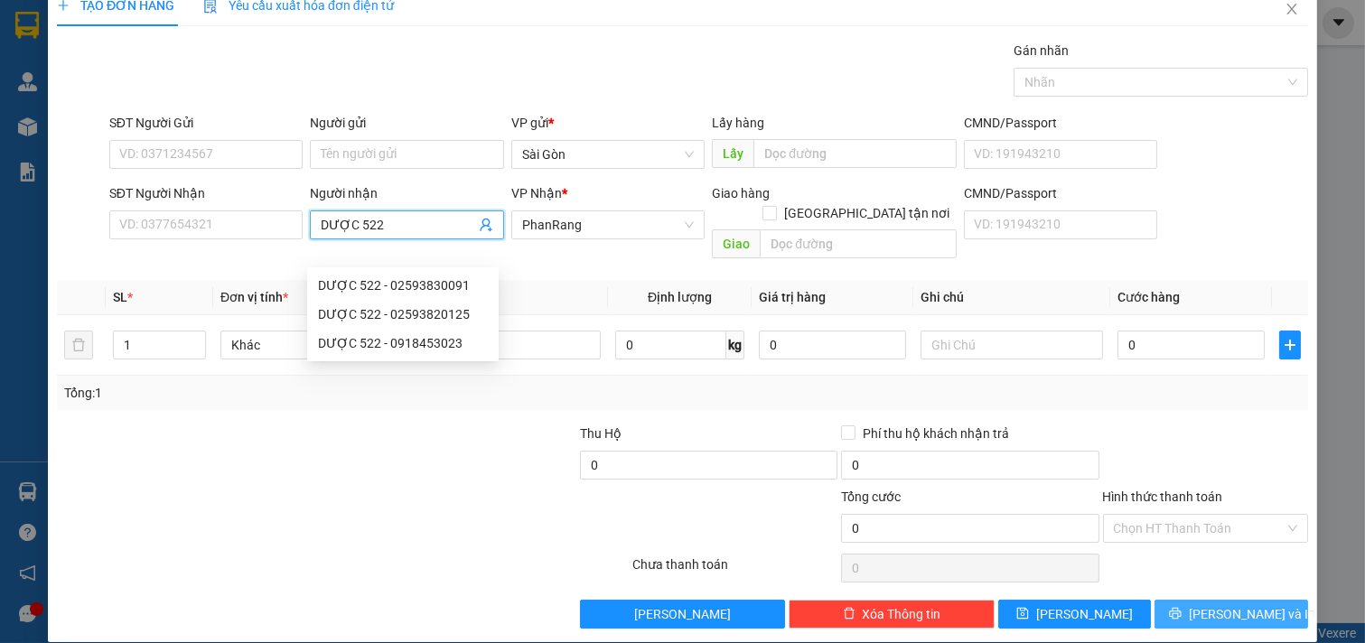
type input "DƯỢC 522"
click at [1229, 604] on span "[PERSON_NAME] và In" at bounding box center [1252, 614] width 126 height 20
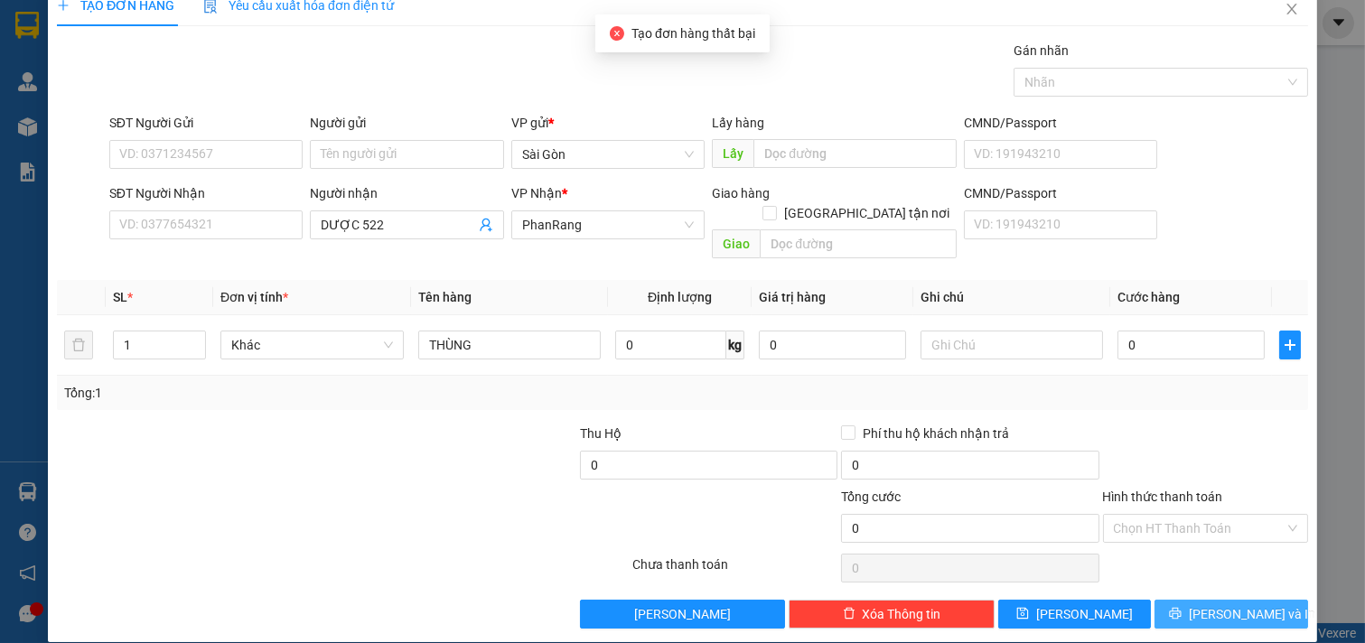
click at [1181, 608] on icon "printer" at bounding box center [1176, 614] width 12 height 12
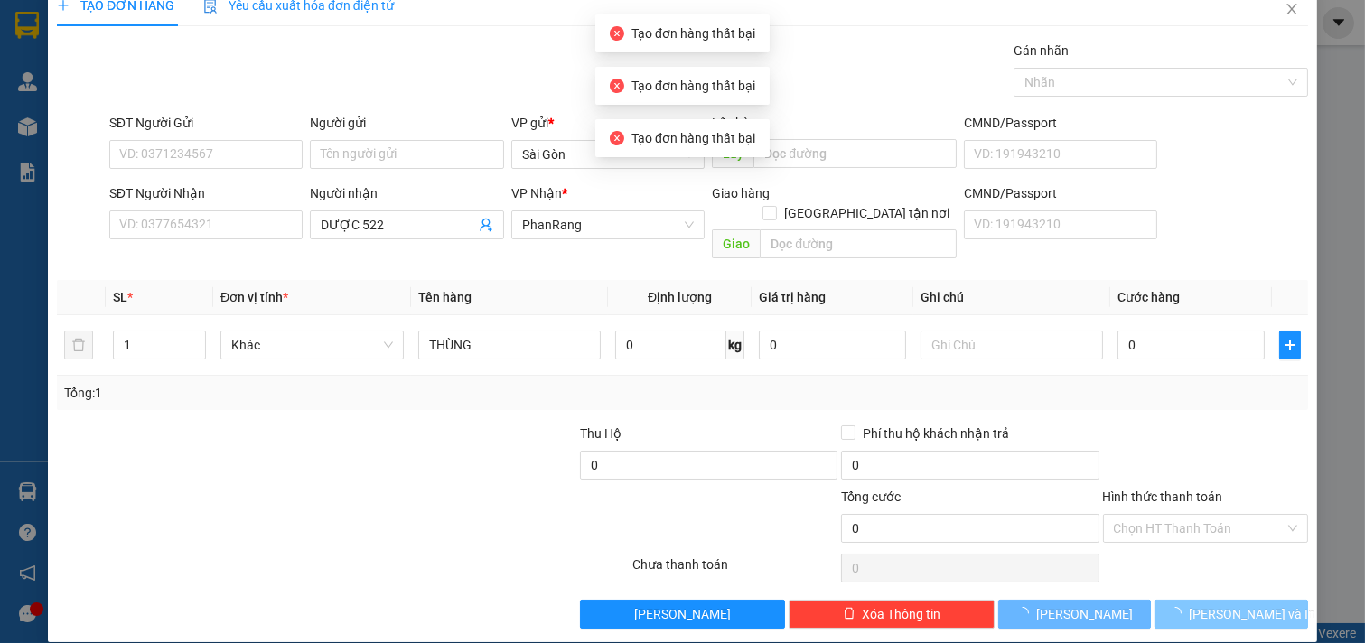
click at [1182, 607] on icon "loading" at bounding box center [1176, 614] width 14 height 14
drag, startPoint x: 1190, startPoint y: 596, endPoint x: 399, endPoint y: 416, distance: 811.3
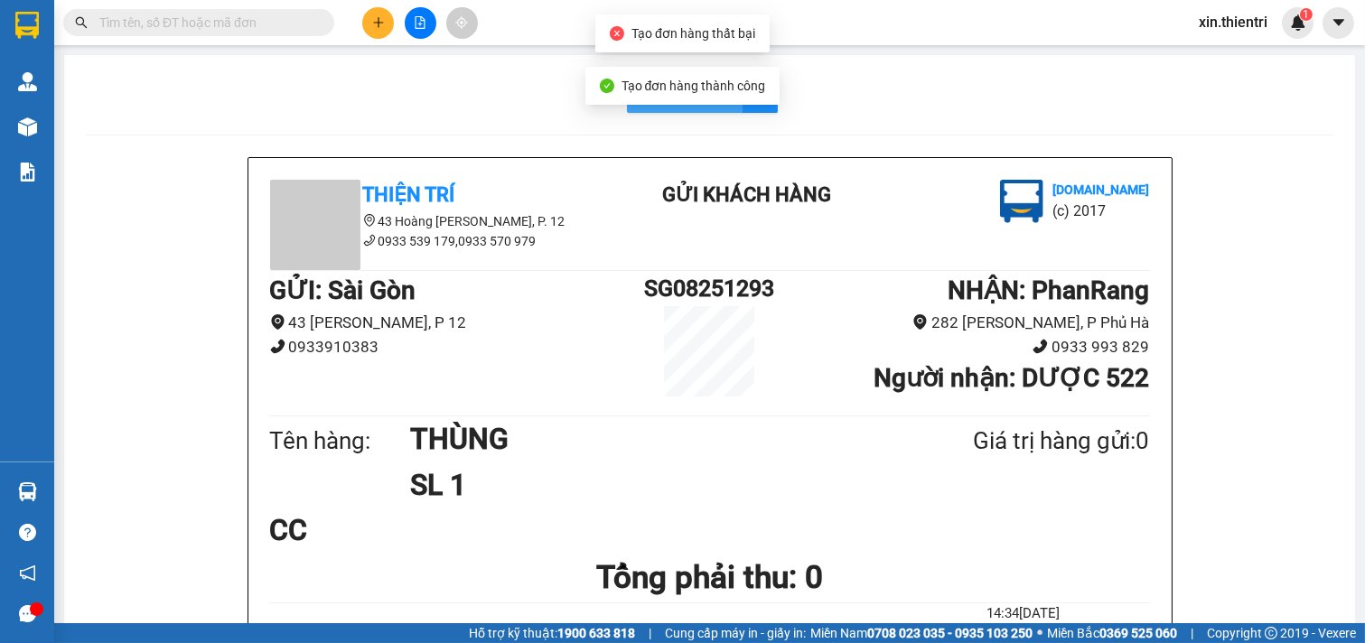
click at [678, 105] on span "In mẫu A5" at bounding box center [695, 94] width 65 height 23
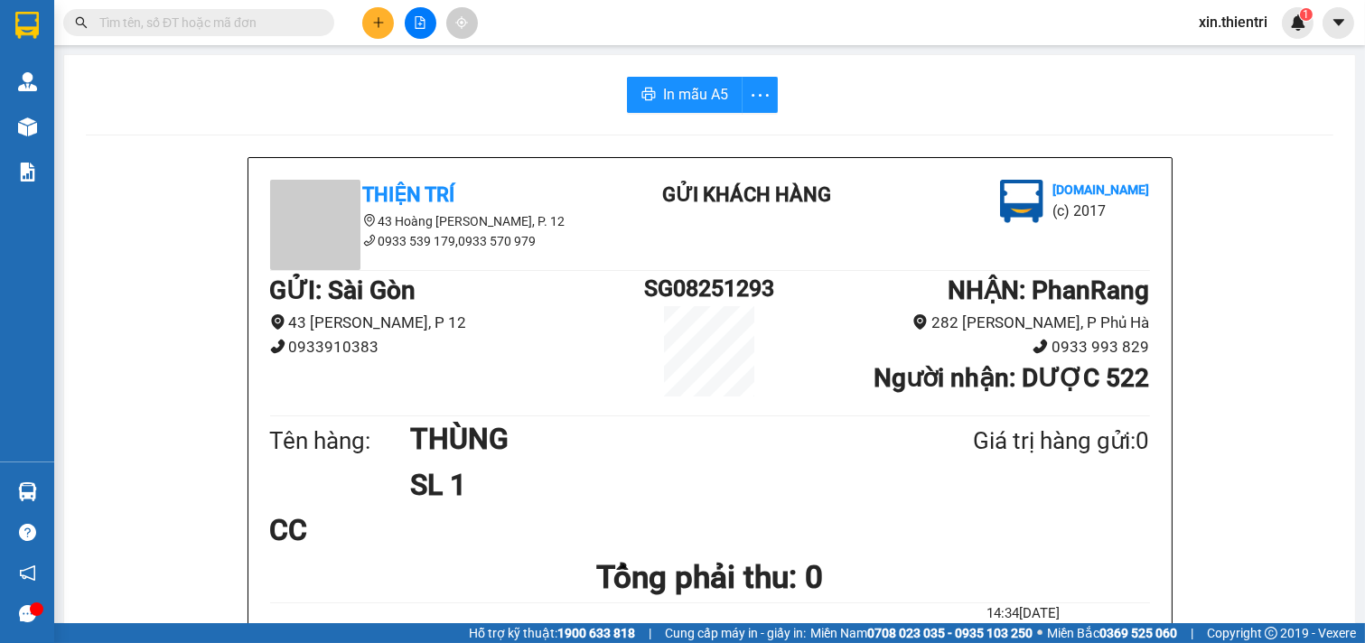
click at [388, 23] on button at bounding box center [378, 23] width 32 height 32
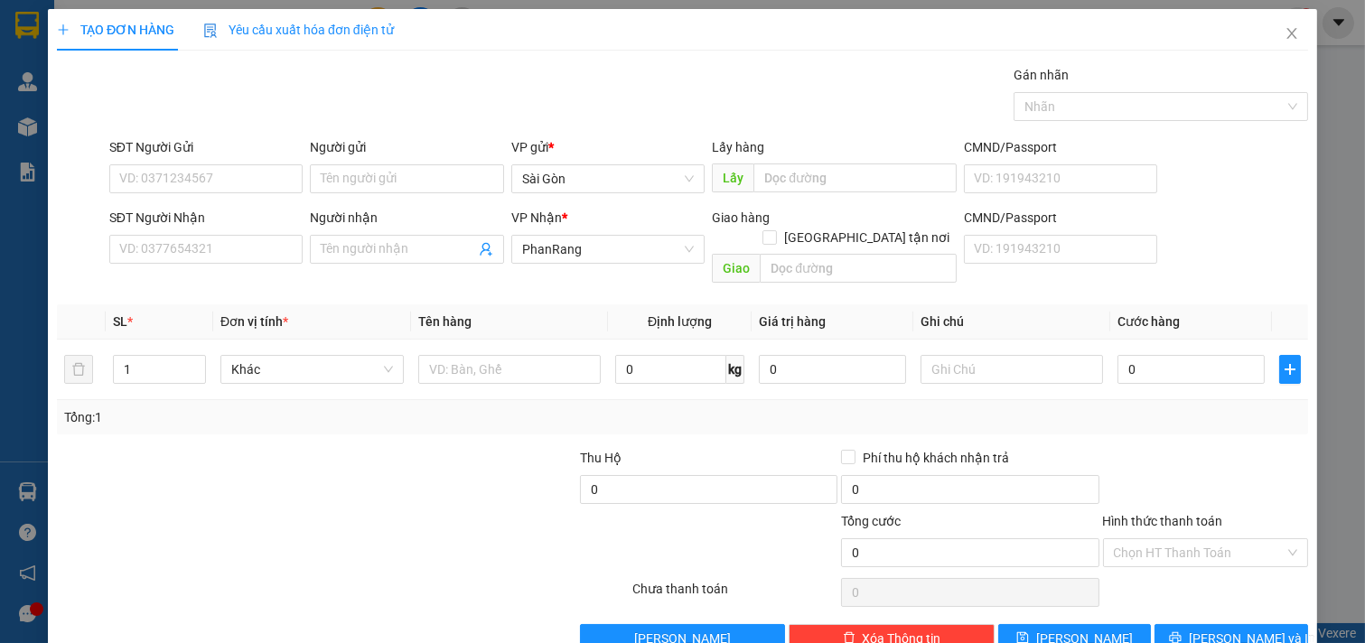
click at [231, 231] on div "SĐT Người Nhận" at bounding box center [206, 221] width 194 height 27
click at [228, 237] on input "SĐT Người Nhận" at bounding box center [206, 249] width 194 height 29
click at [405, 240] on input "Người nhận" at bounding box center [398, 249] width 154 height 20
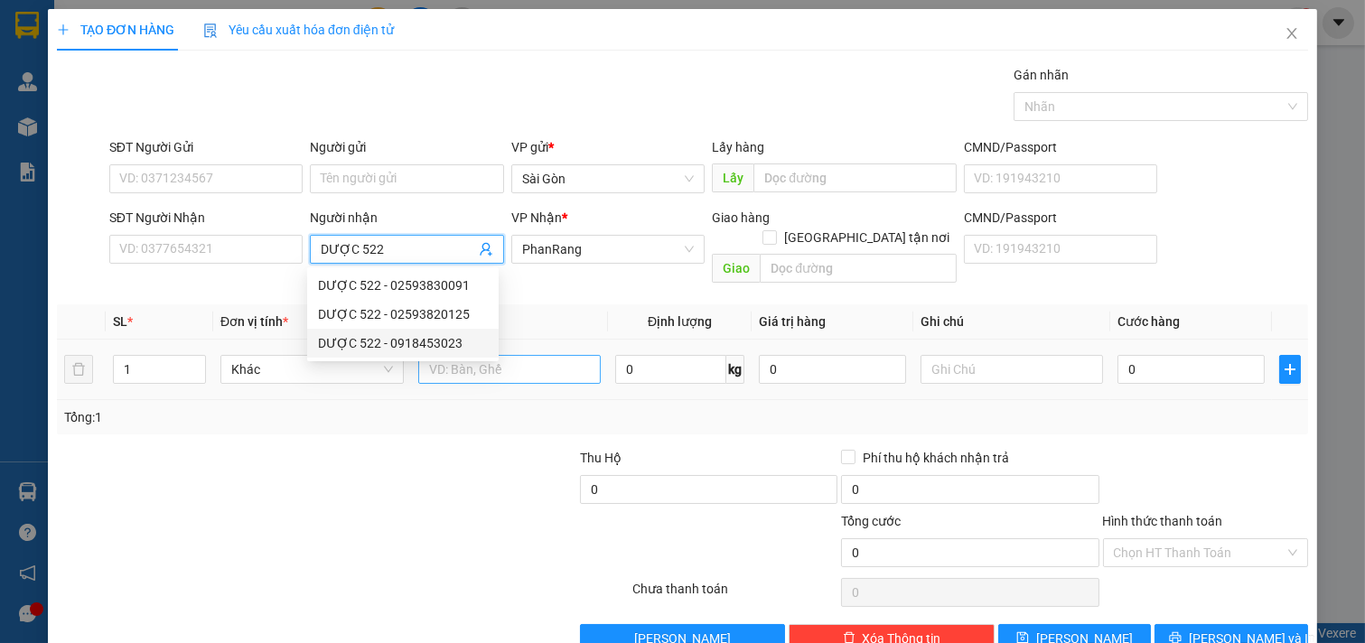
type input "DƯỢC 522"
click at [518, 355] on input "text" at bounding box center [509, 369] width 183 height 29
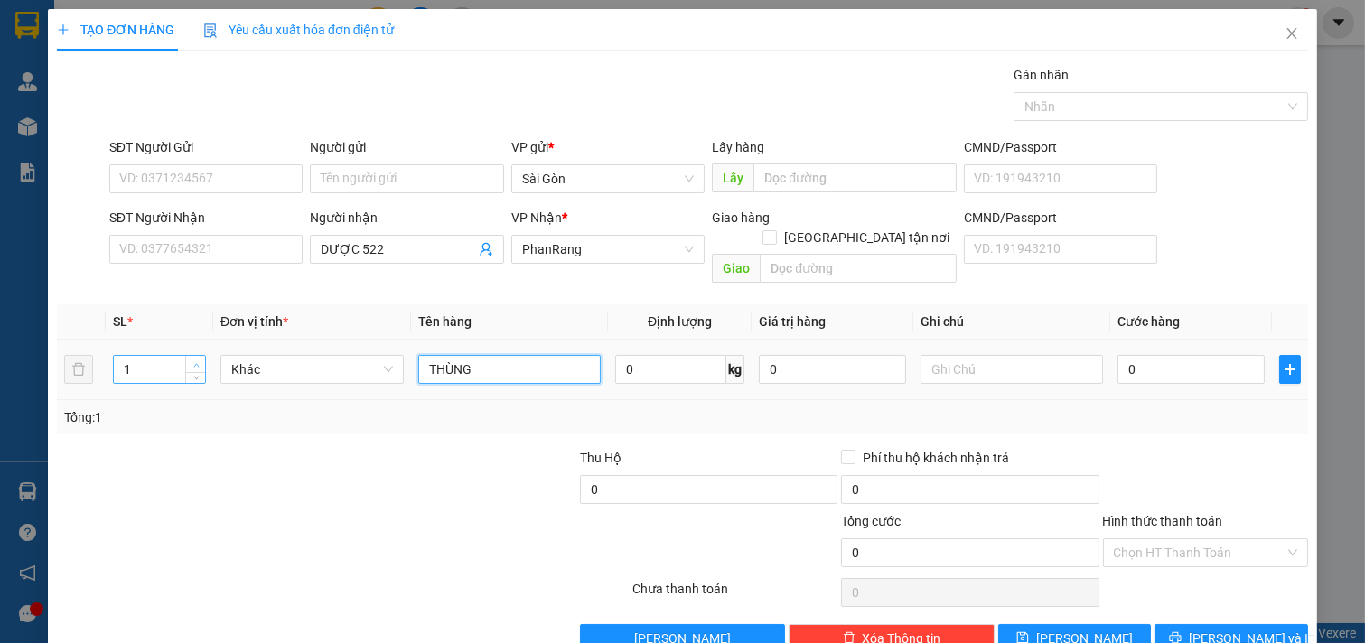
type input "THÙNG"
type input "2"
drag, startPoint x: 191, startPoint y: 341, endPoint x: 210, endPoint y: 339, distance: 19.2
click at [191, 359] on span "up" at bounding box center [196, 364] width 11 height 11
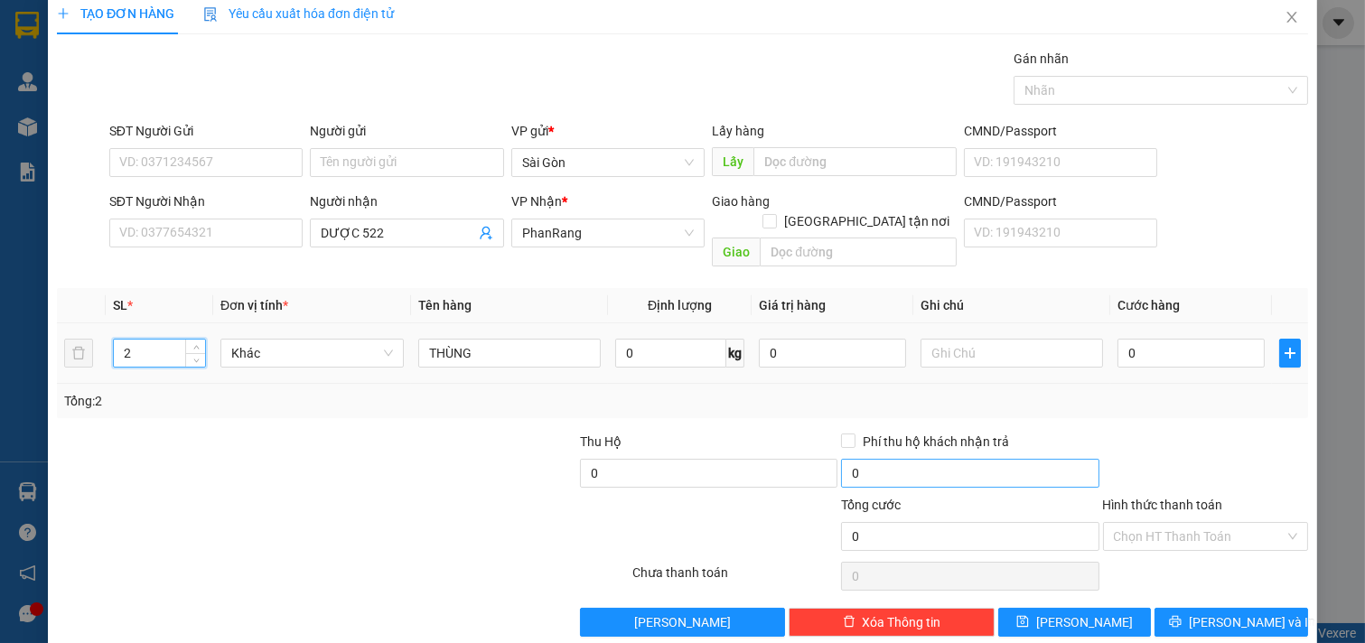
scroll to position [24, 0]
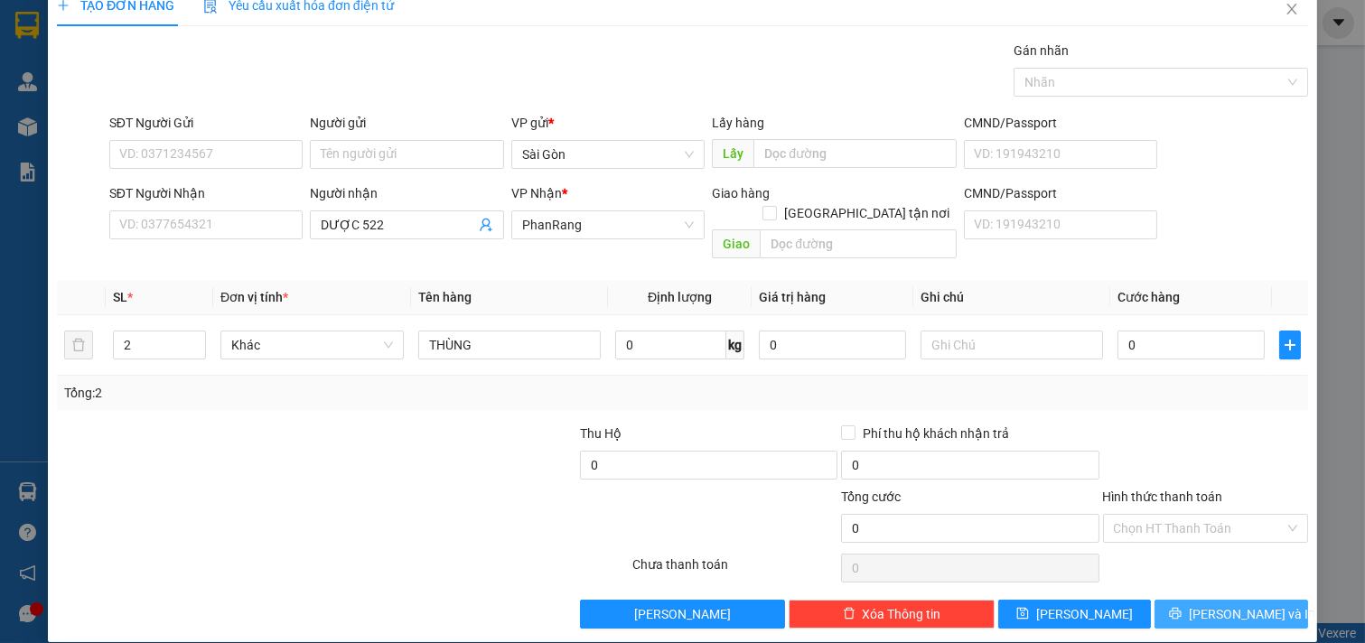
drag, startPoint x: 1217, startPoint y: 588, endPoint x: 1206, endPoint y: 589, distance: 11.8
click at [1216, 604] on span "[PERSON_NAME] và In" at bounding box center [1252, 614] width 126 height 20
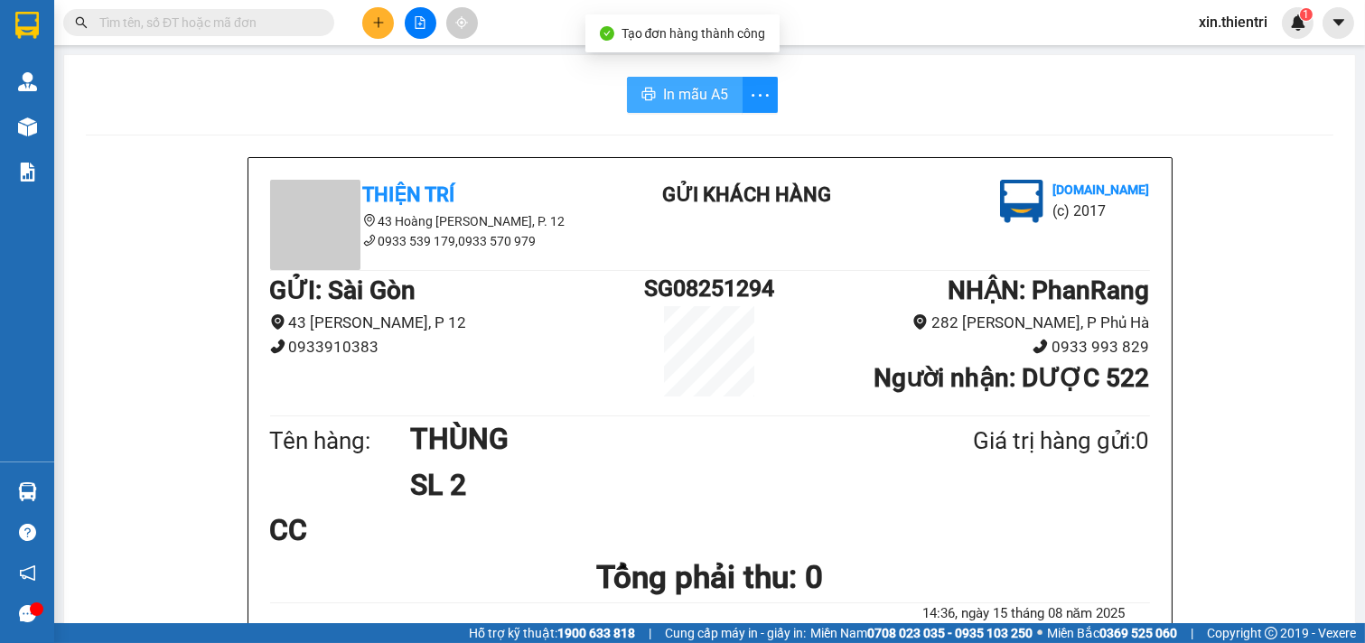
click at [720, 86] on button "In mẫu A5" at bounding box center [685, 95] width 116 height 36
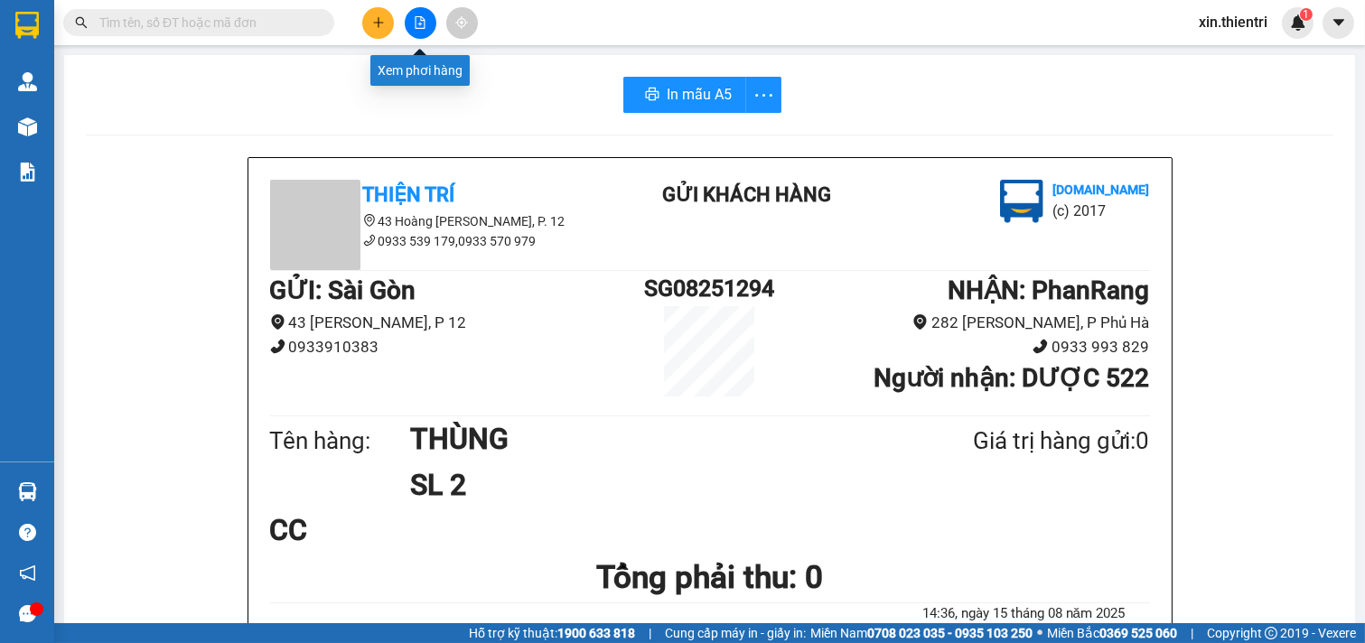
click at [409, 19] on button at bounding box center [421, 23] width 32 height 32
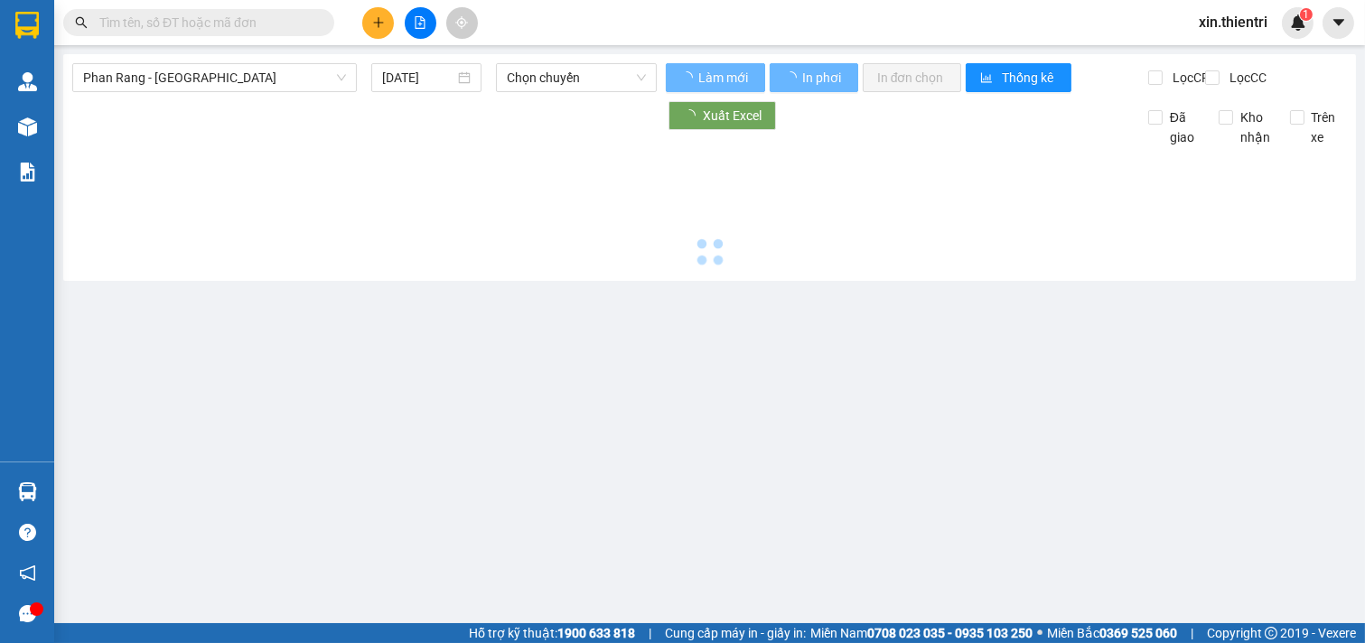
click at [350, 12] on div at bounding box center [176, 22] width 352 height 27
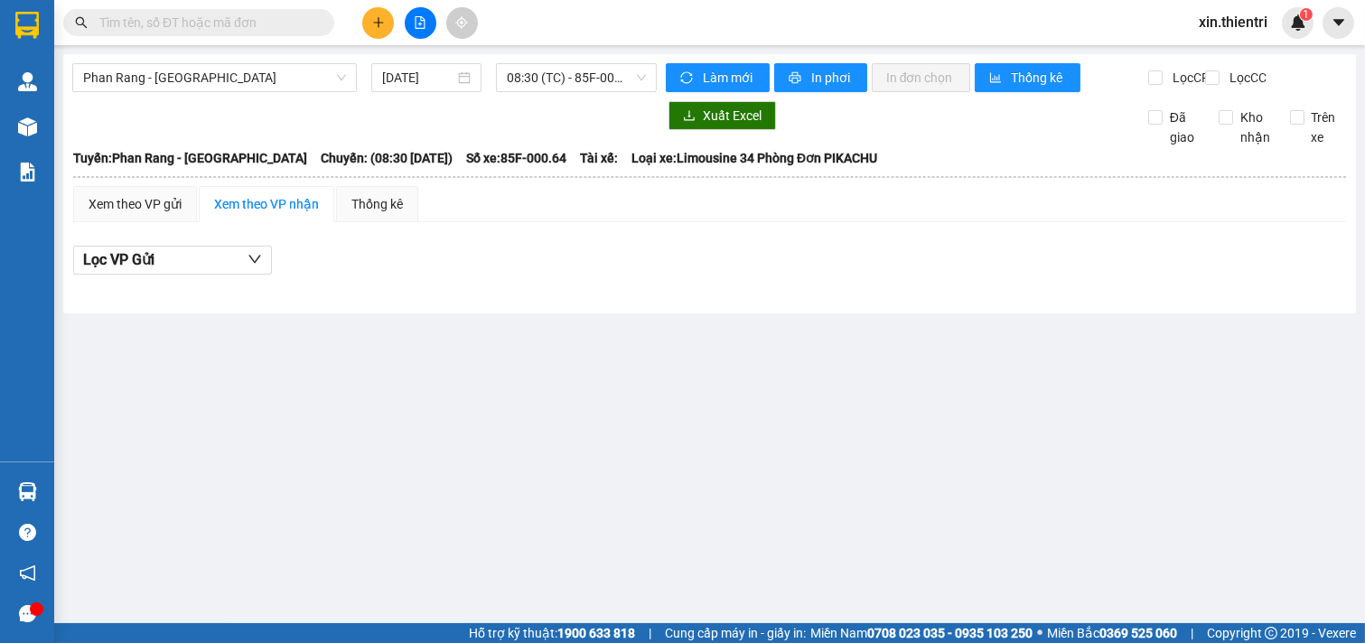
drag, startPoint x: 350, startPoint y: 14, endPoint x: 365, endPoint y: 13, distance: 15.5
click at [365, 13] on button at bounding box center [378, 23] width 32 height 32
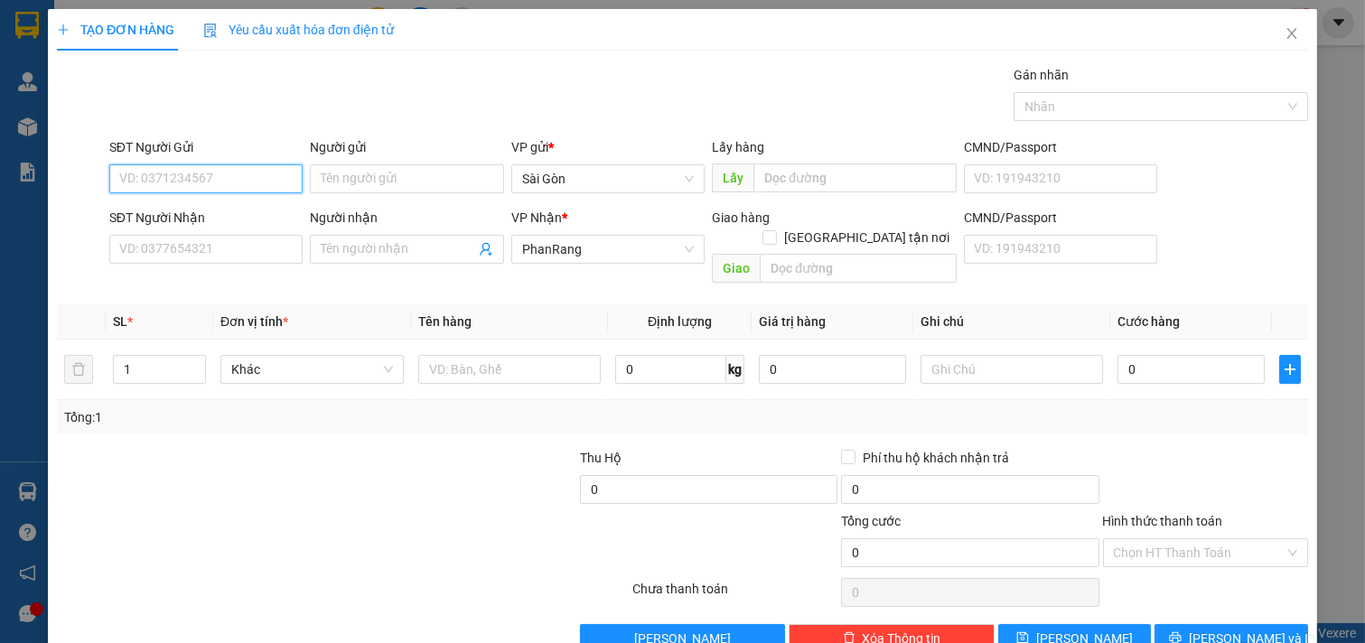
drag, startPoint x: 367, startPoint y: 22, endPoint x: 337, endPoint y: 69, distance: 55.6
drag, startPoint x: 337, startPoint y: 69, endPoint x: 276, endPoint y: 74, distance: 60.8
click at [276, 74] on div "Gán nhãn Nhãn" at bounding box center [709, 96] width 1206 height 63
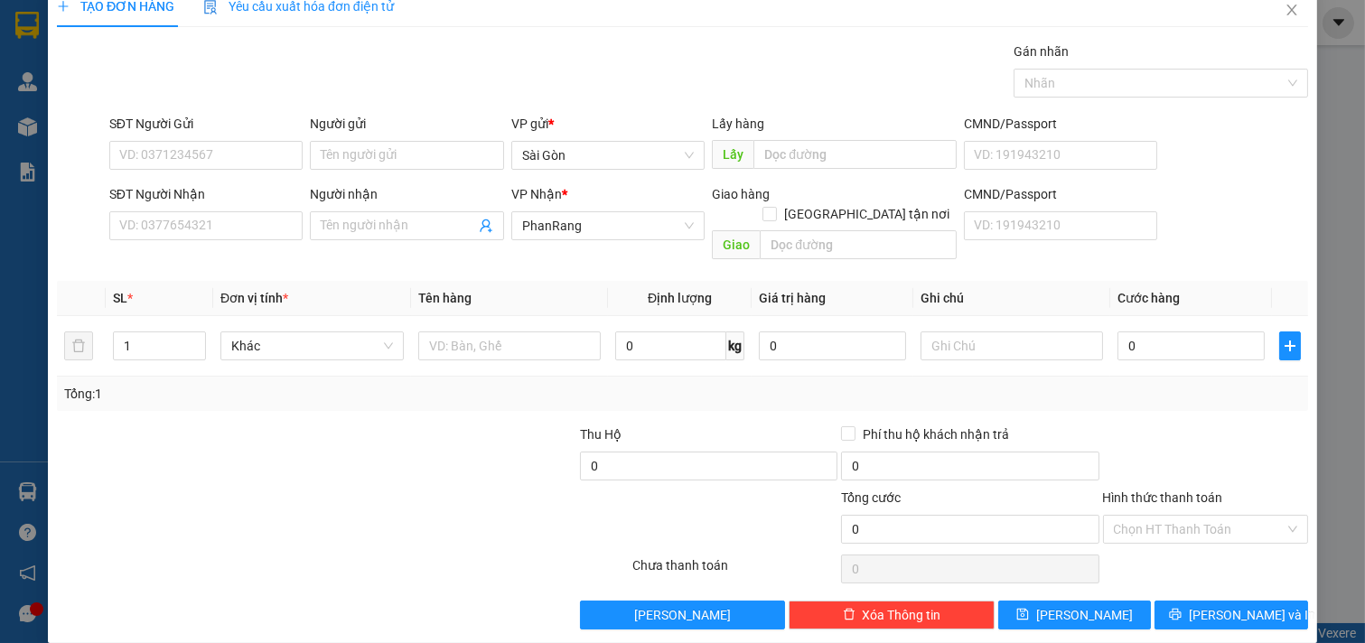
scroll to position [24, 0]
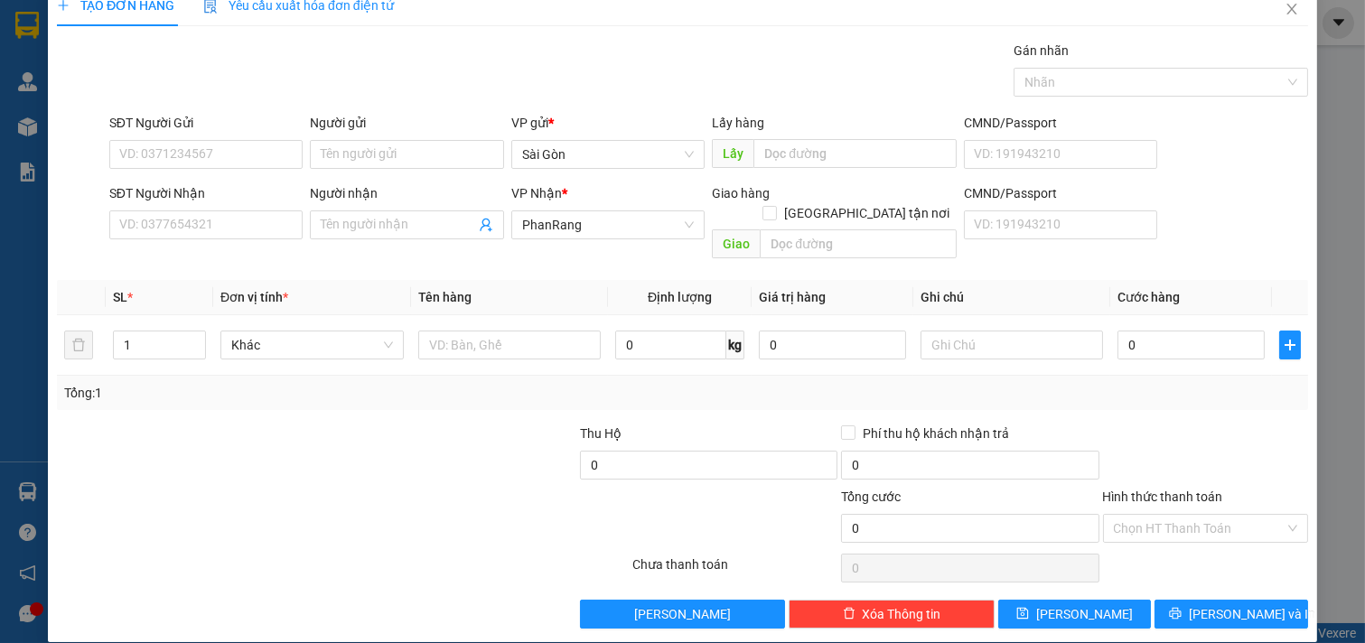
click at [1152, 161] on div "SĐT Người Gửi VD: 0371234567 Người gửi Tên người gửi VP gửi * Sài Gòn Lấy hàn…" at bounding box center [709, 144] width 1206 height 63
drag, startPoint x: 1171, startPoint y: 299, endPoint x: 583, endPoint y: 312, distance: 588.1
click at [583, 331] on input "text" at bounding box center [509, 345] width 183 height 29
click at [1286, 5] on icon "close" at bounding box center [1291, 9] width 10 height 11
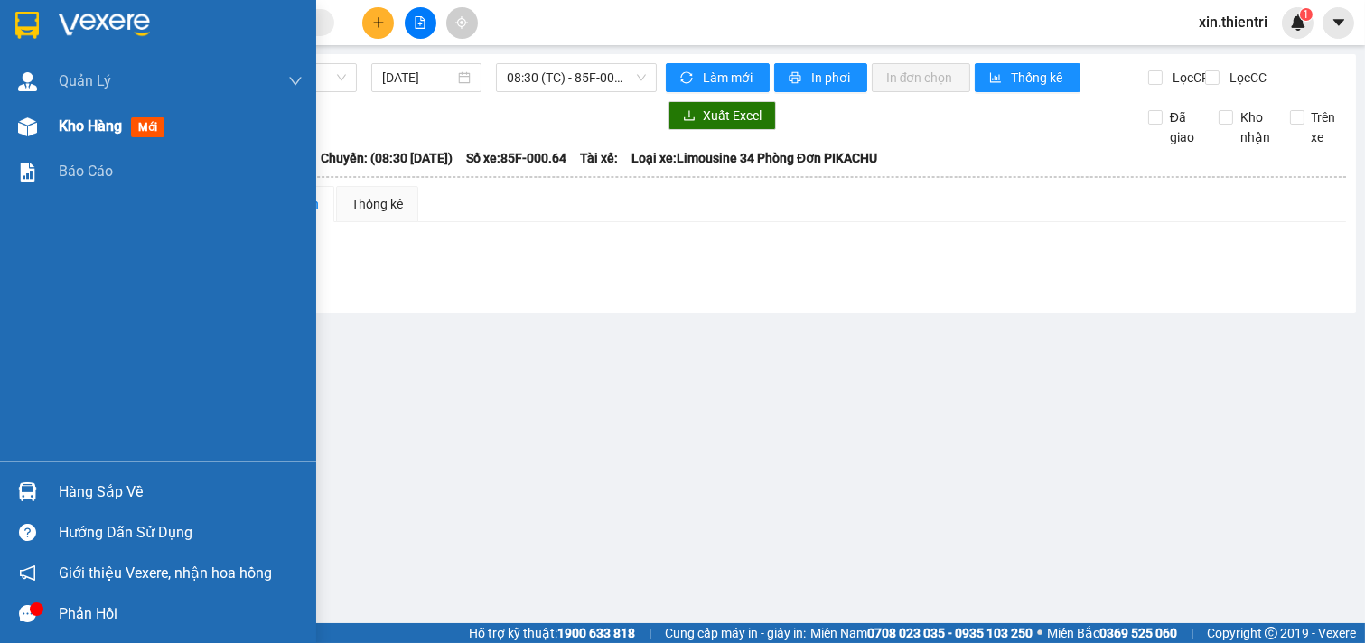
drag, startPoint x: 47, startPoint y: 121, endPoint x: 33, endPoint y: 128, distance: 15.4
click at [46, 126] on div "Kho hàng mới" at bounding box center [158, 126] width 316 height 45
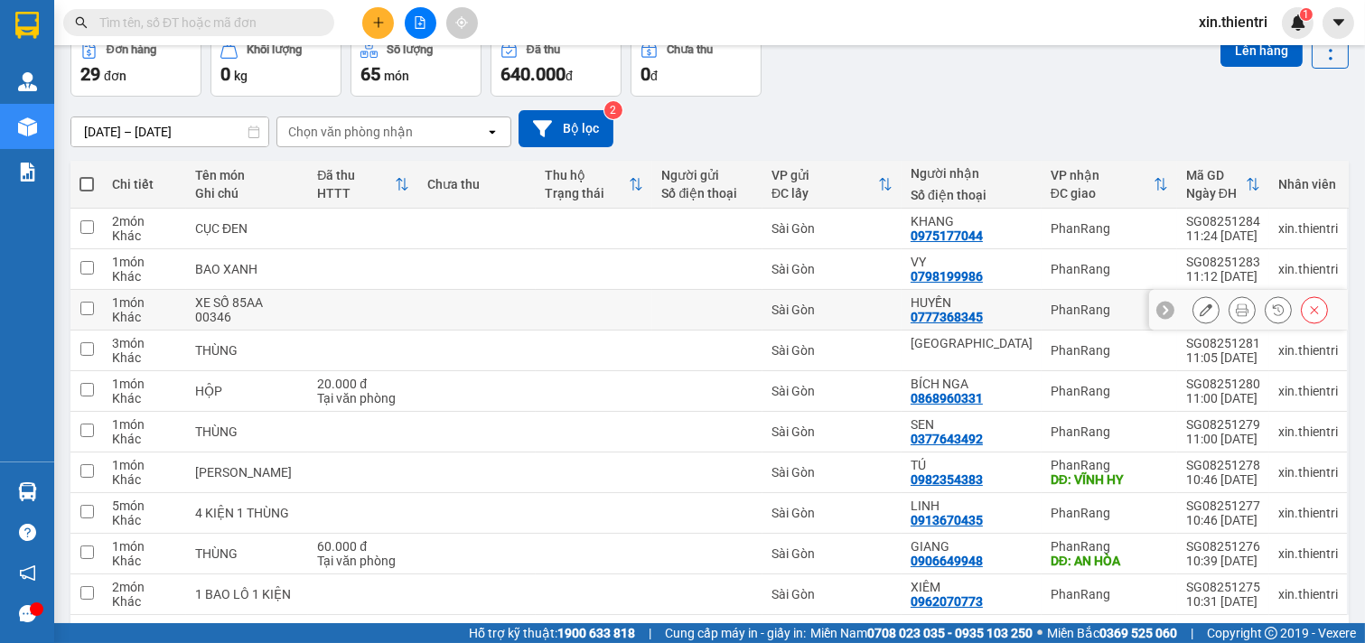
scroll to position [161, 0]
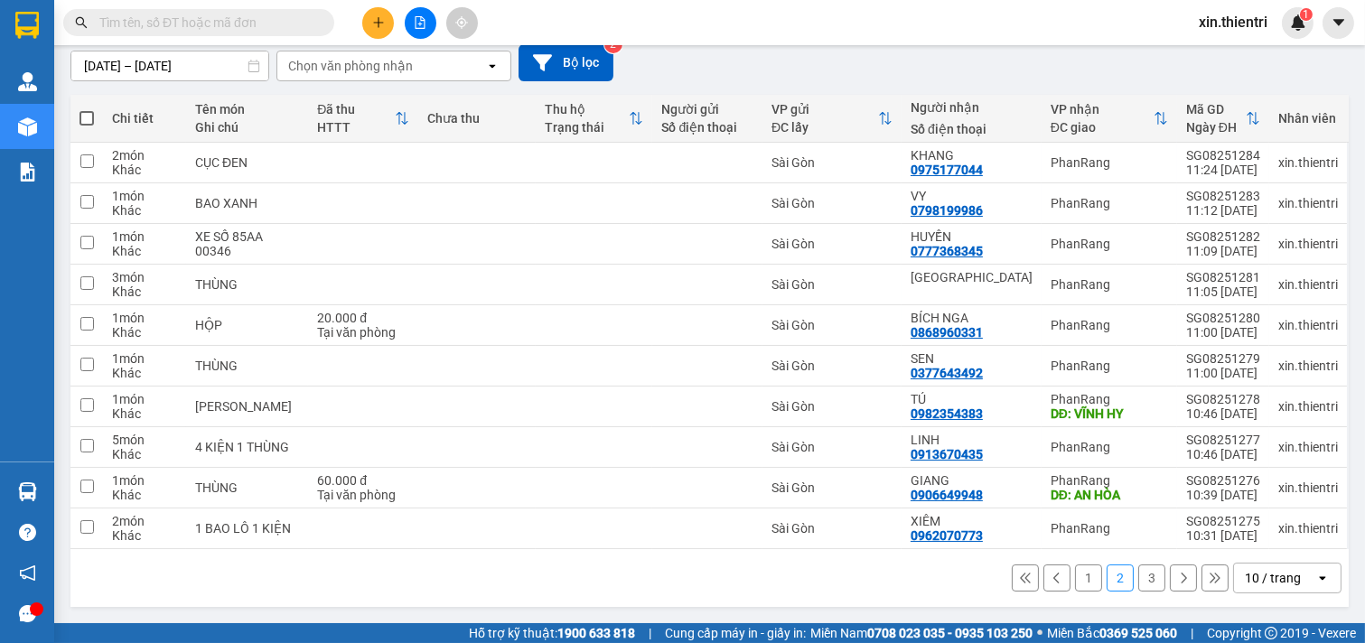
click at [1028, 590] on div "1 2 3 10 / trang open" at bounding box center [710, 578] width 1264 height 31
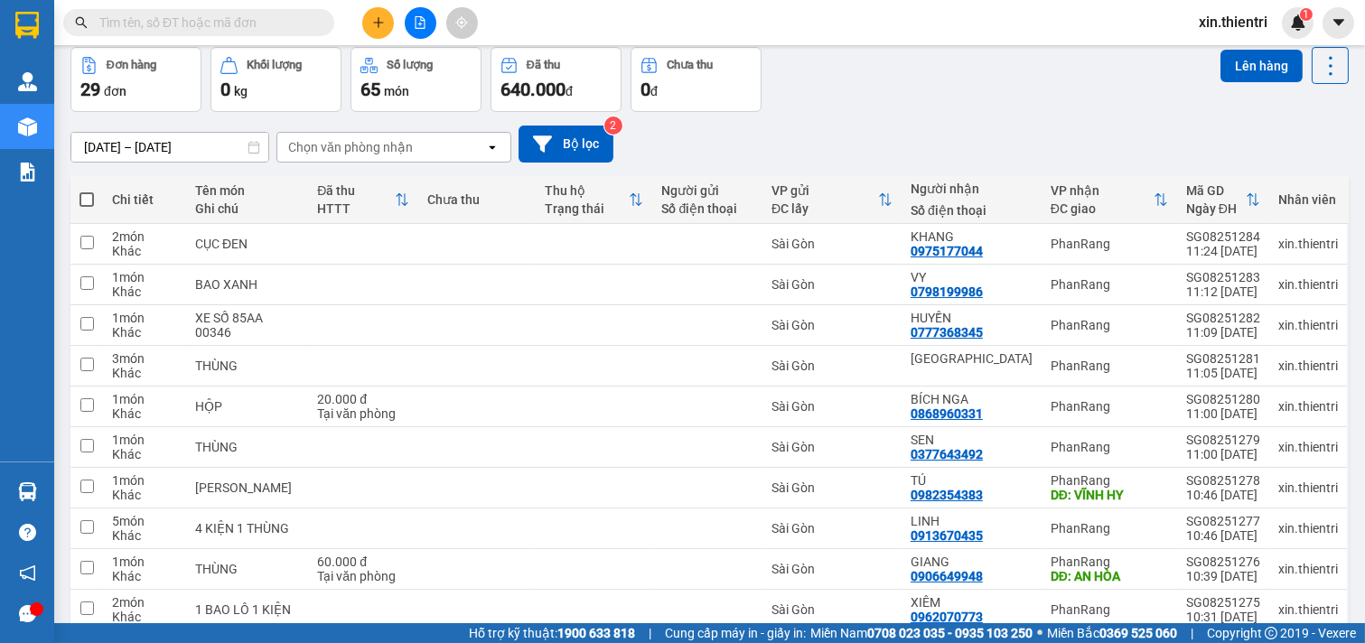
scroll to position [0, 0]
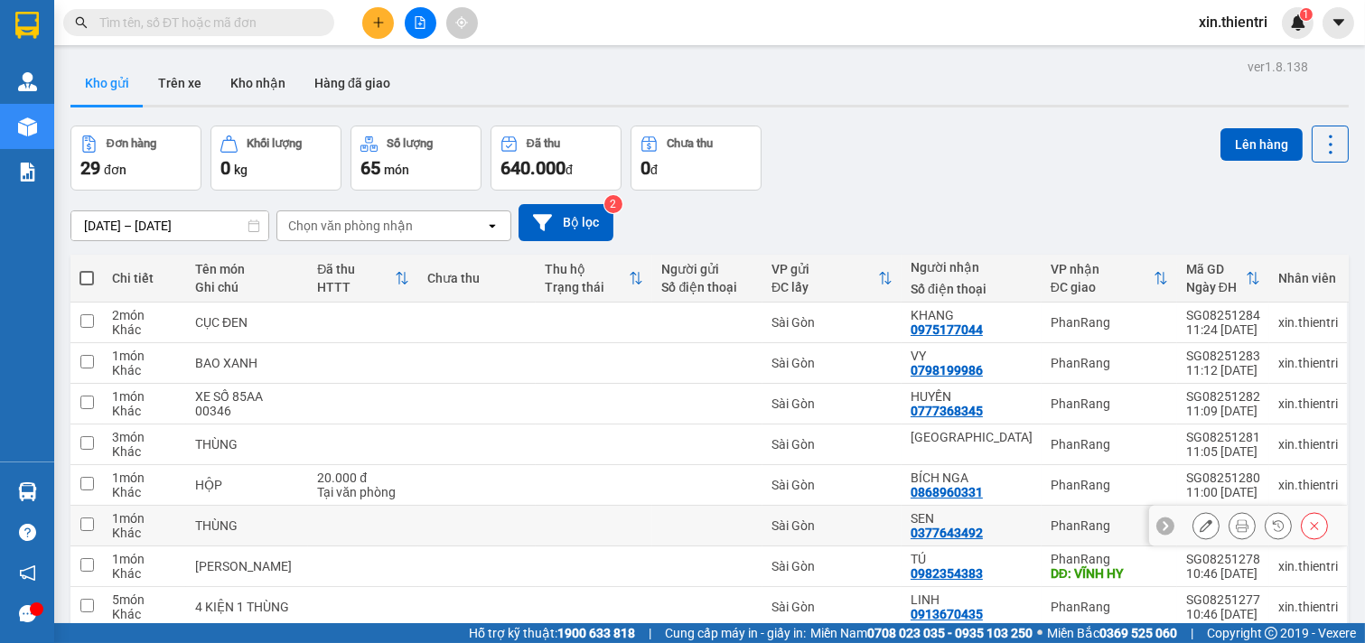
drag, startPoint x: 1021, startPoint y: 539, endPoint x: 1017, endPoint y: 519, distance: 20.4
drag, startPoint x: 1017, startPoint y: 519, endPoint x: 877, endPoint y: 205, distance: 344.1
click at [886, 193] on div "13/08/2025 – 15/08/2025 Press the down arrow key to interact with the calendar …" at bounding box center [709, 223] width 1278 height 64
click at [368, 19] on button at bounding box center [378, 23] width 32 height 32
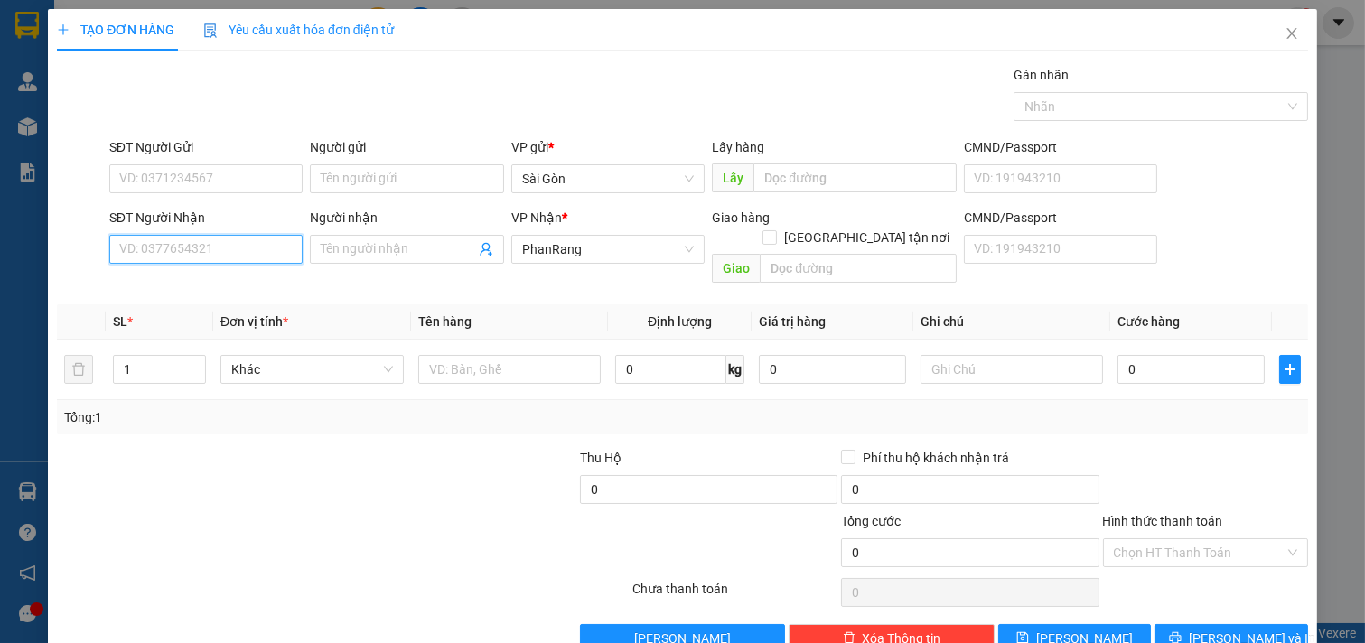
drag, startPoint x: 275, startPoint y: 256, endPoint x: 268, endPoint y: 265, distance: 10.9
click at [275, 256] on input "SĐT Người Nhận" at bounding box center [206, 249] width 194 height 29
drag, startPoint x: 304, startPoint y: 249, endPoint x: 322, endPoint y: 247, distance: 18.3
click at [312, 249] on div "Người nhận Tên người nhận" at bounding box center [406, 249] width 201 height 83
click at [323, 247] on input "Người nhận" at bounding box center [398, 249] width 154 height 20
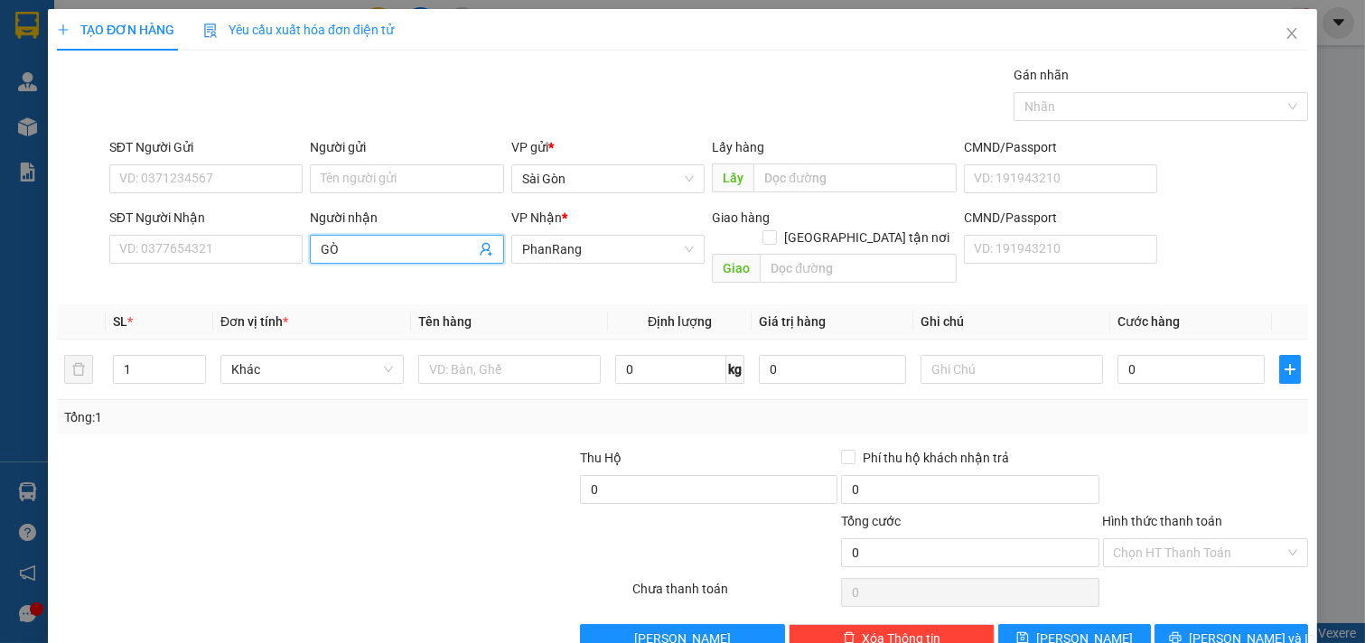
type input "G"
click at [423, 256] on input "haong da=" at bounding box center [398, 249] width 154 height 20
type input "h"
type input ","
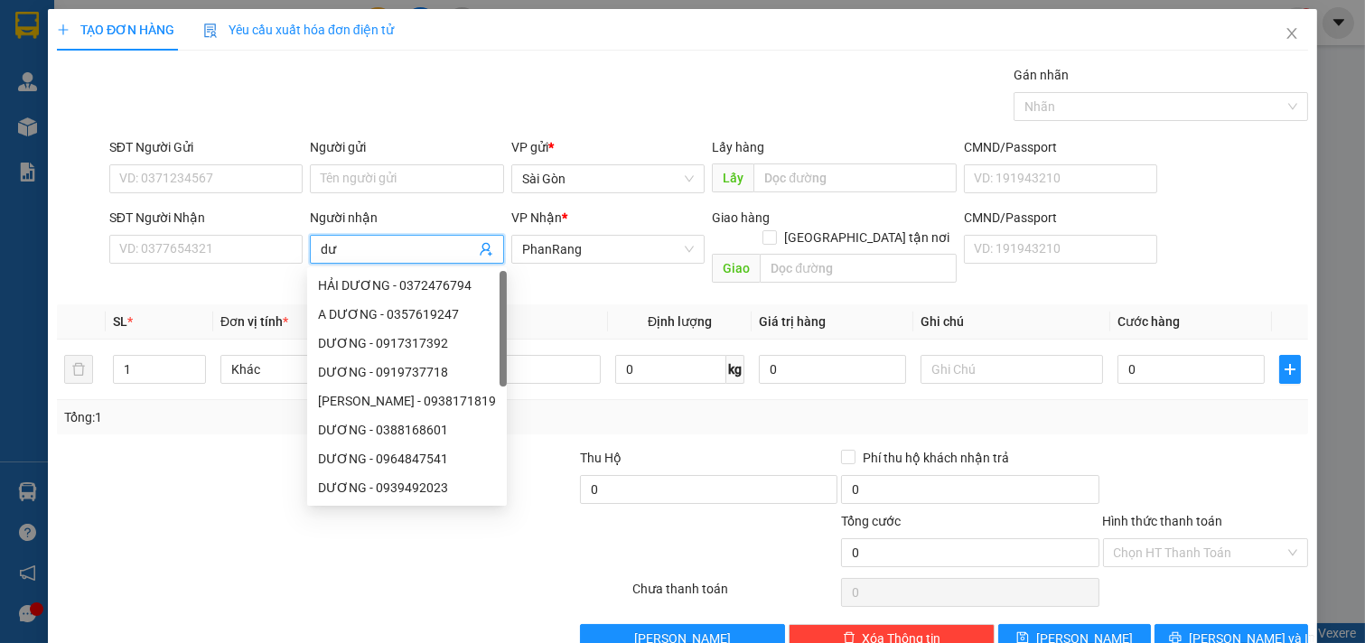
type input "d"
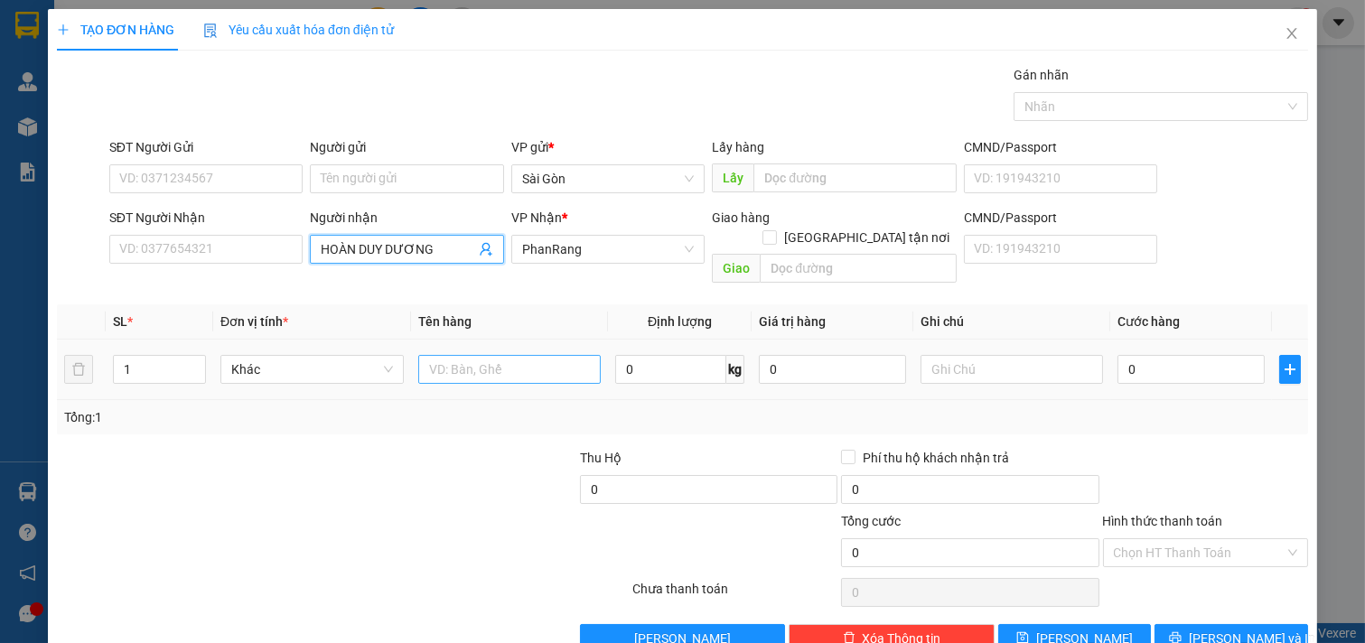
type input "HOÀN DUY DƯƠNG"
click at [528, 357] on input "text" at bounding box center [509, 369] width 183 height 29
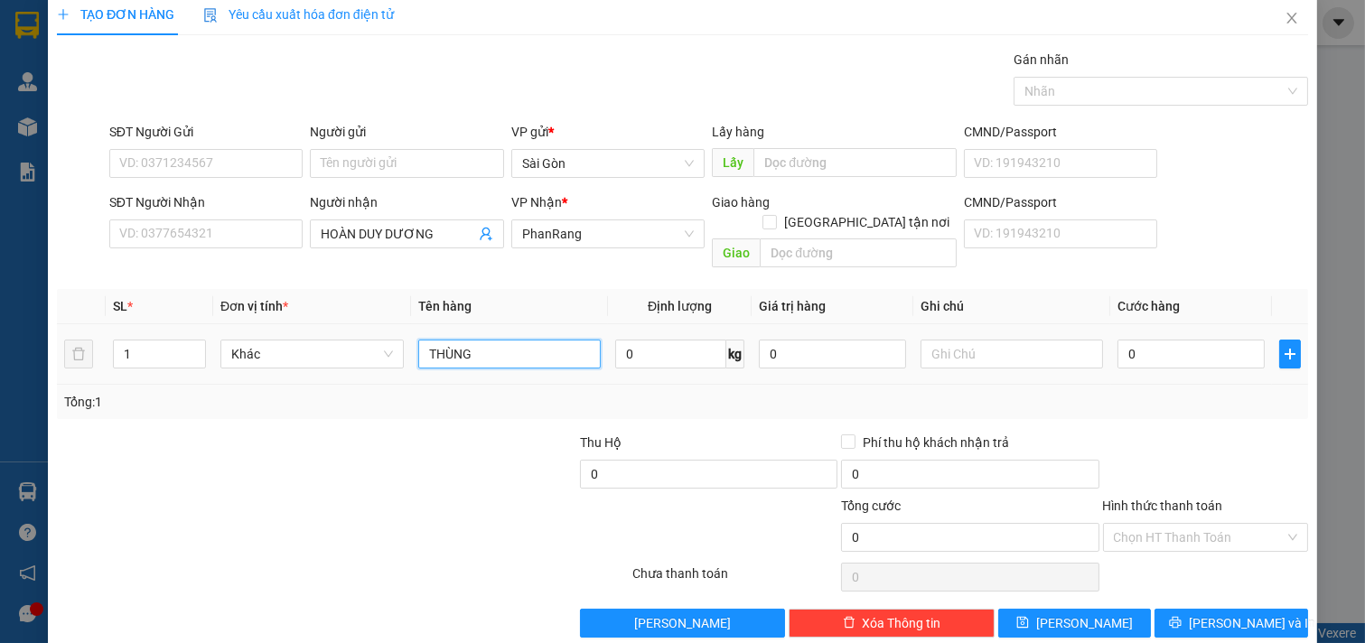
scroll to position [24, 0]
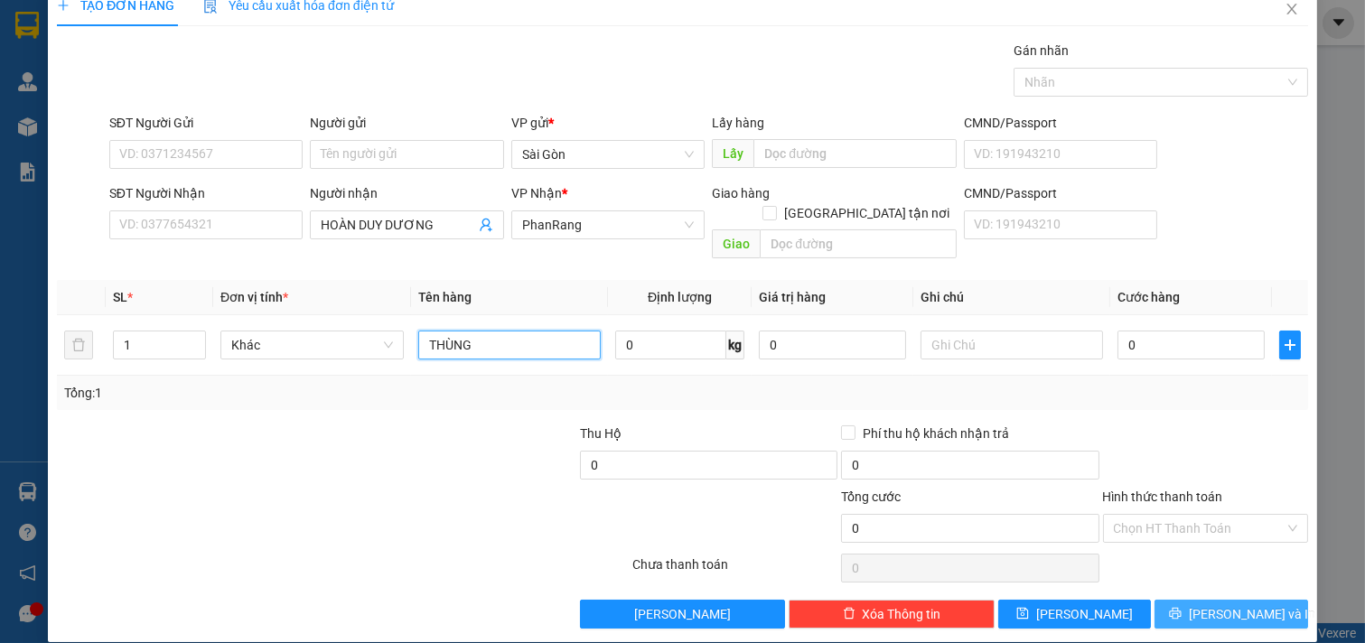
type input "THÙNG"
click at [1181, 607] on icon "printer" at bounding box center [1175, 613] width 13 height 13
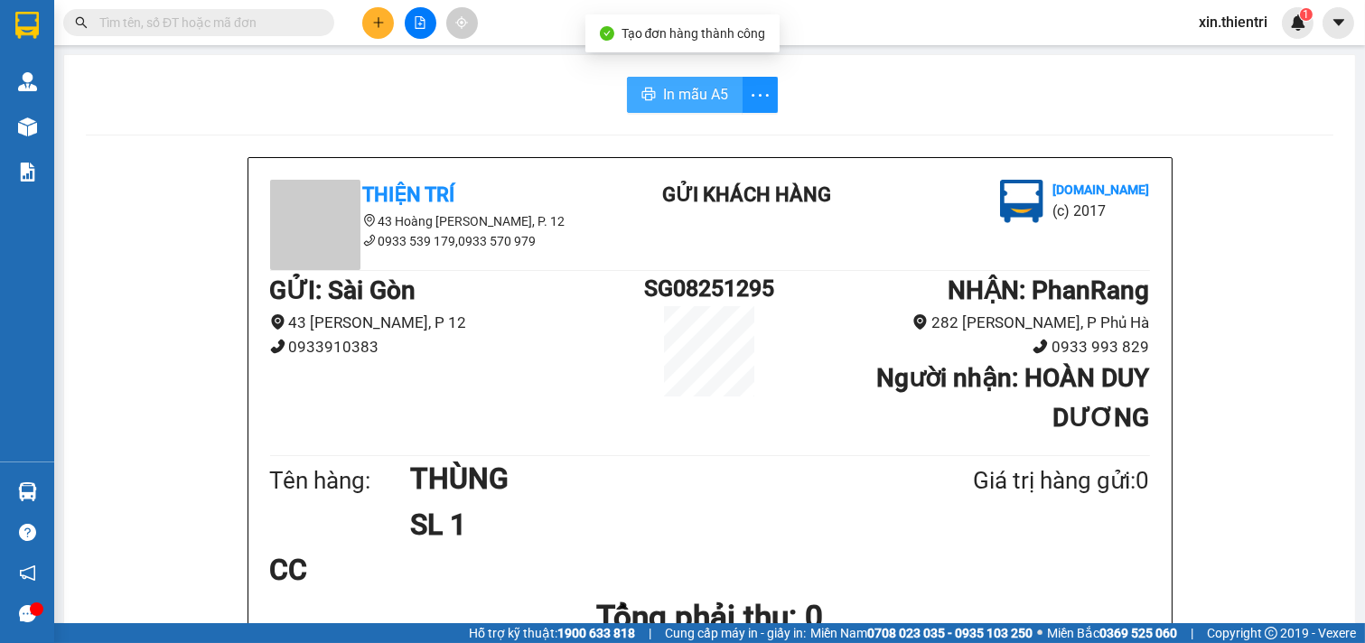
click at [679, 96] on span "In mẫu A5" at bounding box center [695, 94] width 65 height 23
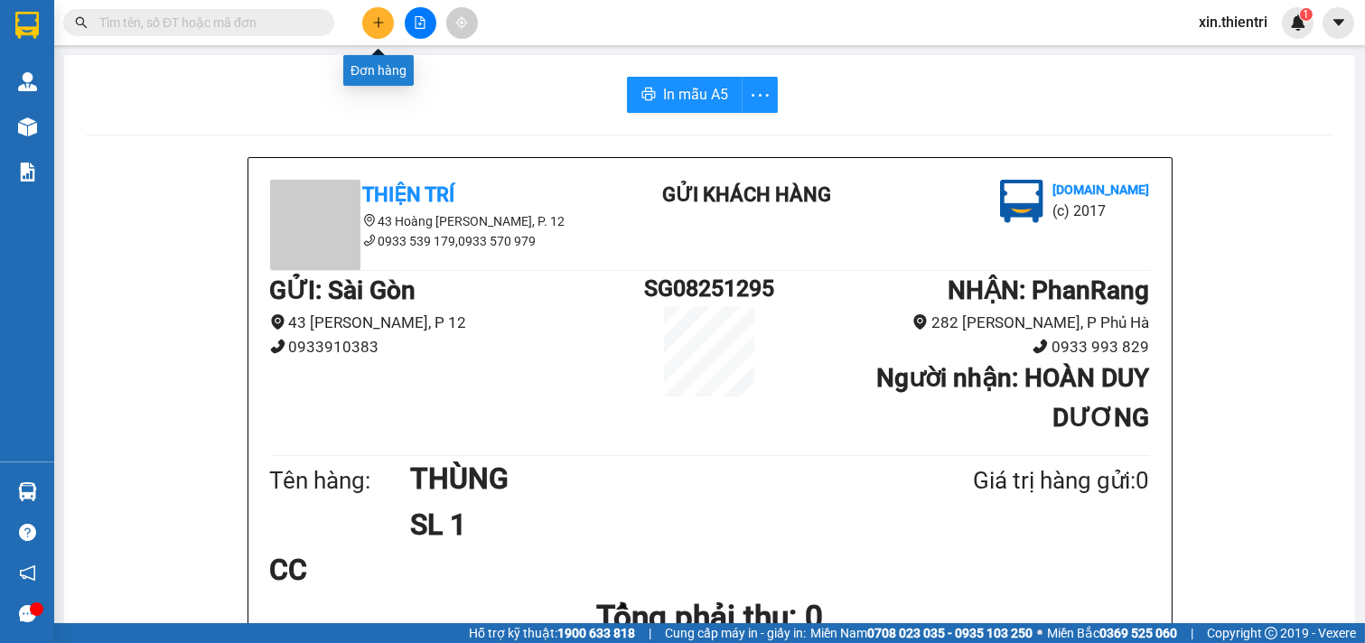
click at [382, 32] on button at bounding box center [378, 23] width 32 height 32
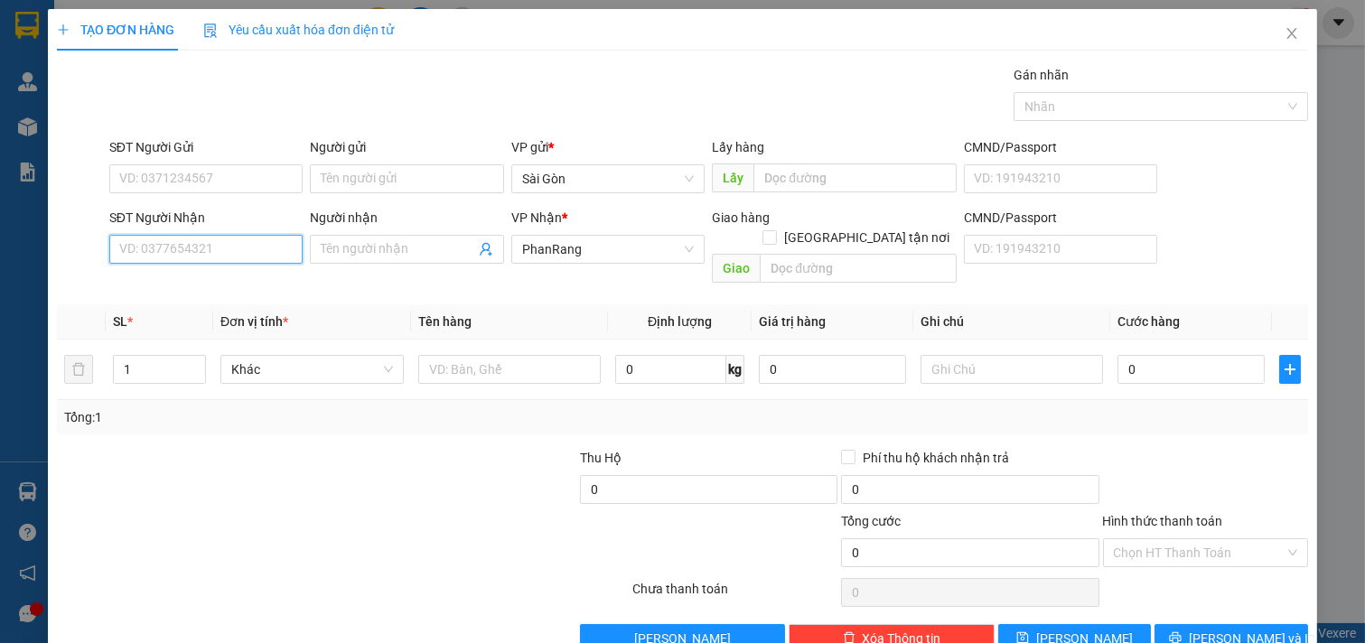
drag, startPoint x: 182, startPoint y: 249, endPoint x: 185, endPoint y: 240, distance: 9.4
click at [183, 248] on input "SĐT Người Nhận" at bounding box center [206, 249] width 194 height 29
drag, startPoint x: 194, startPoint y: 254, endPoint x: 208, endPoint y: 274, distance: 24.0
click at [204, 271] on body "Kết quả tìm kiếm ( 0 ) Bộ lọc No Data xin.thientri 1 Quản Lý Quản lý khách hàng…" at bounding box center [682, 321] width 1365 height 643
type input "0326983131"
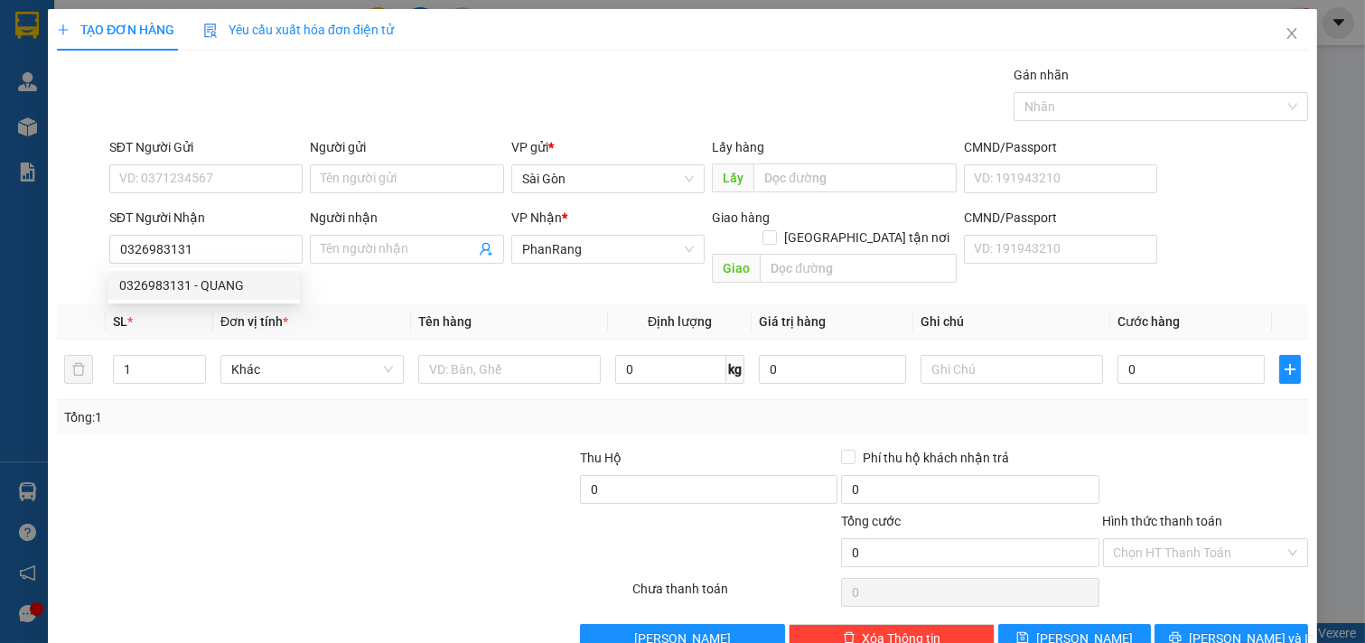
click at [228, 302] on div "0326983131 0326983131 - QUANG" at bounding box center [203, 285] width 191 height 36
drag, startPoint x: 240, startPoint y: 289, endPoint x: 240, endPoint y: 278, distance: 10.8
click at [241, 304] on th "Đơn vị tính *" at bounding box center [312, 321] width 198 height 35
drag, startPoint x: 242, startPoint y: 228, endPoint x: 245, endPoint y: 267, distance: 38.9
click at [240, 248] on div "SĐT Người Nhận 0326983131" at bounding box center [206, 239] width 194 height 63
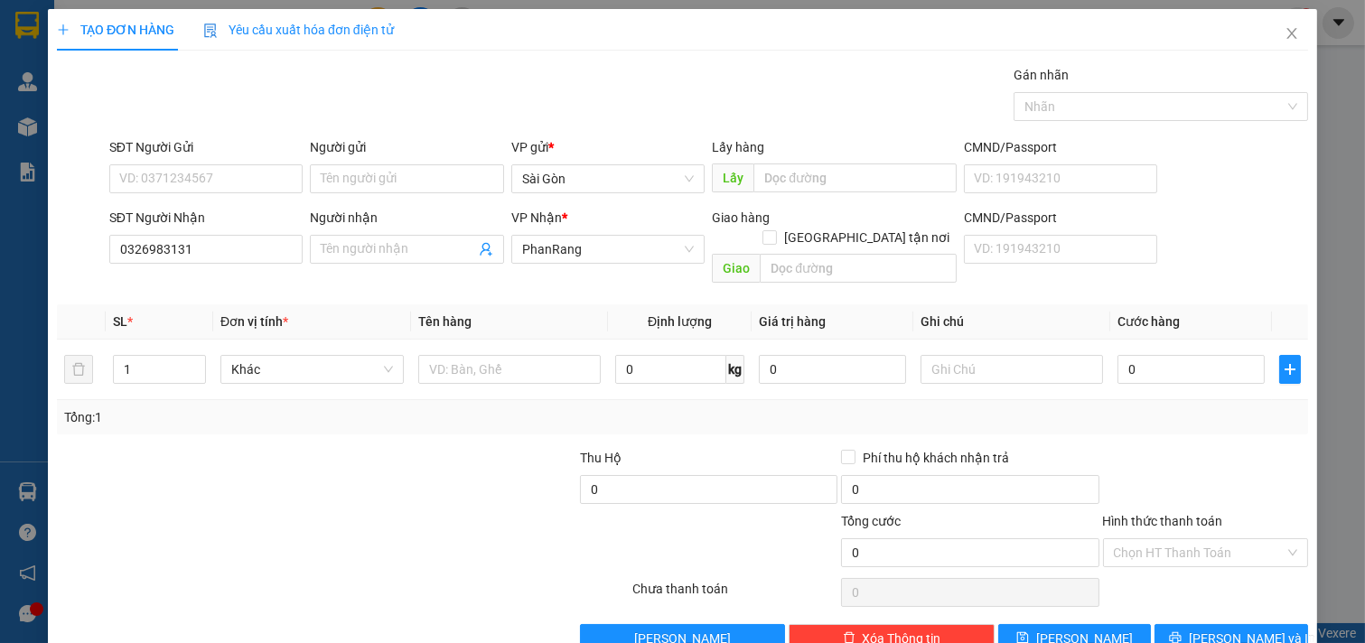
click at [245, 267] on div "SĐT Người Nhận 0326983131" at bounding box center [206, 239] width 194 height 63
click at [242, 247] on input "0326983131" at bounding box center [206, 249] width 194 height 29
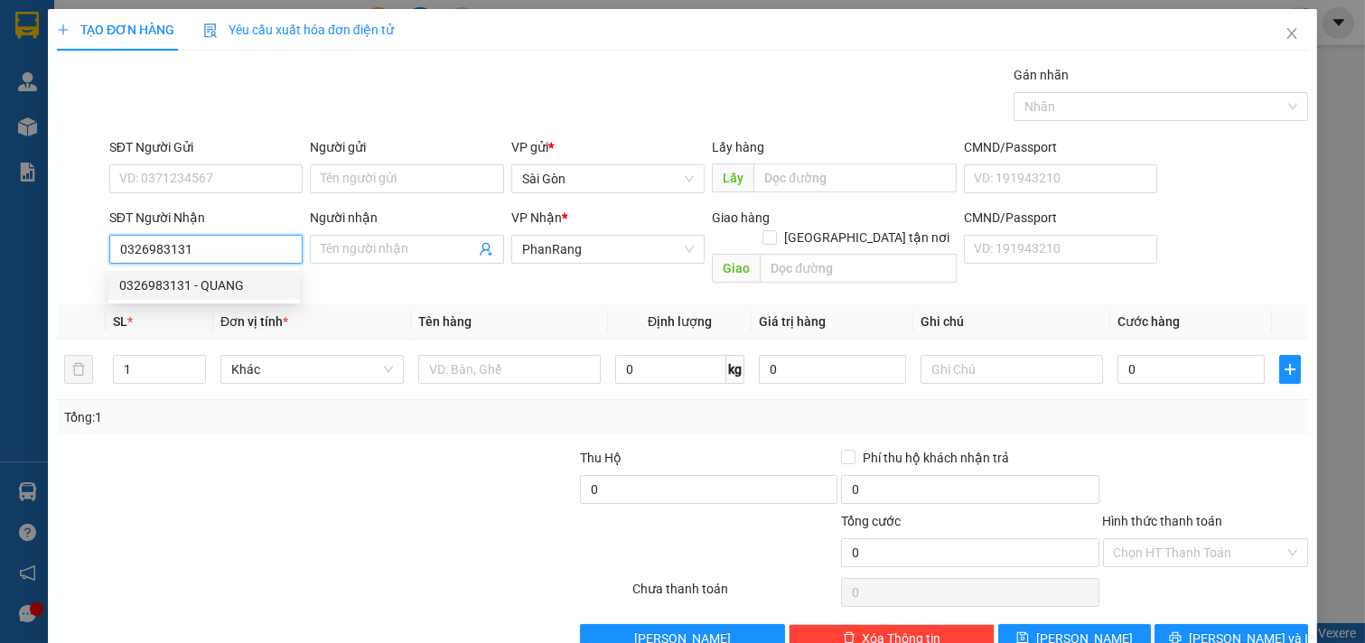
click at [236, 284] on div "0326983131 - QUANG" at bounding box center [204, 285] width 170 height 20
type input "QUANG"
type input "40.000"
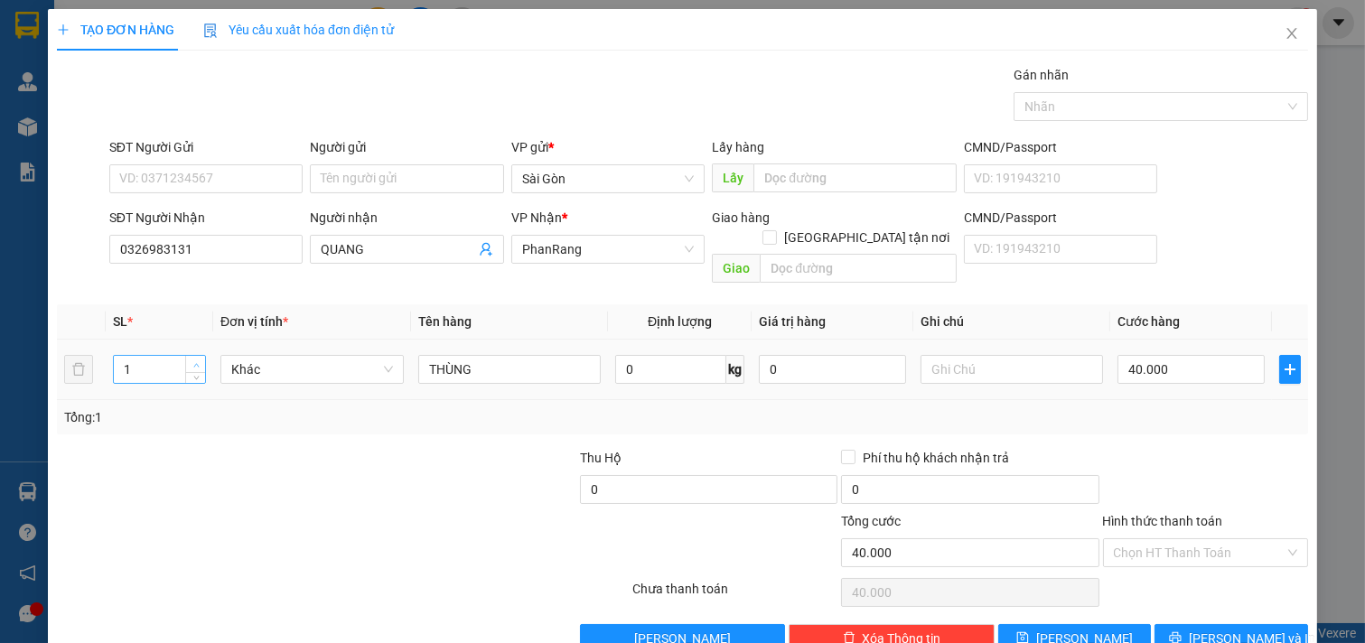
type input "2"
click at [197, 359] on span "up" at bounding box center [196, 364] width 11 height 11
click at [1189, 358] on input "40.000" at bounding box center [1190, 369] width 147 height 29
type input "0"
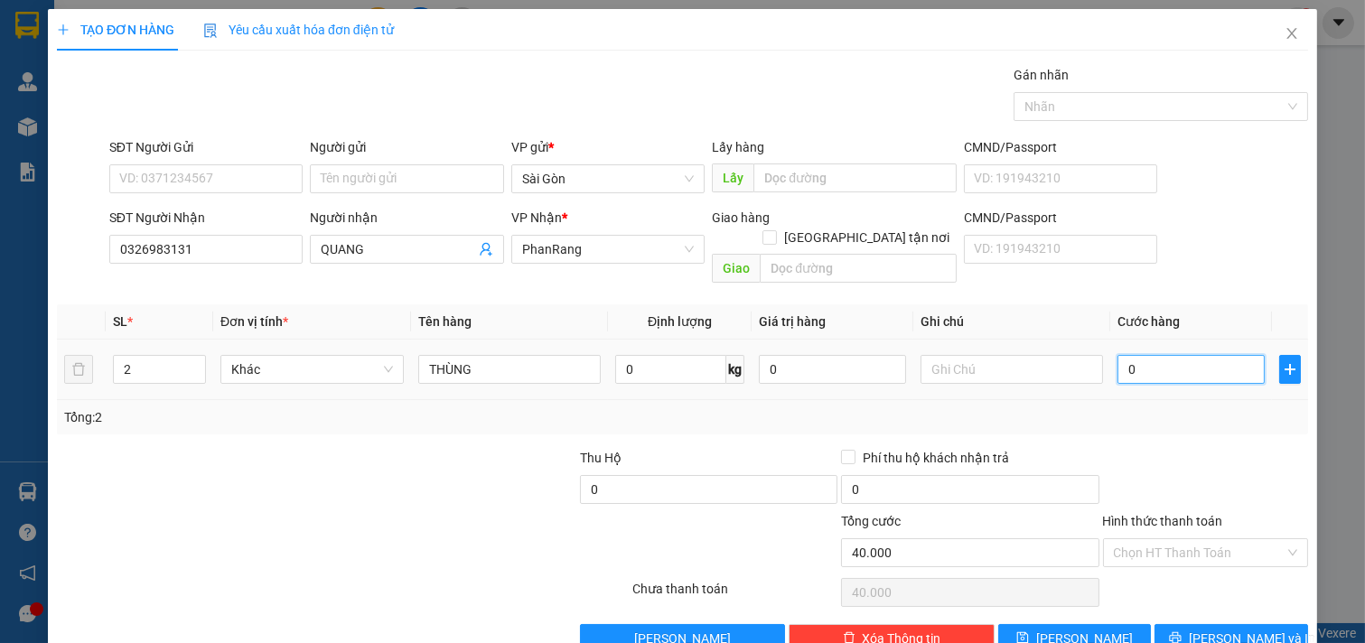
type input "0"
click at [1144, 355] on input "0" at bounding box center [1190, 369] width 147 height 29
type input "8"
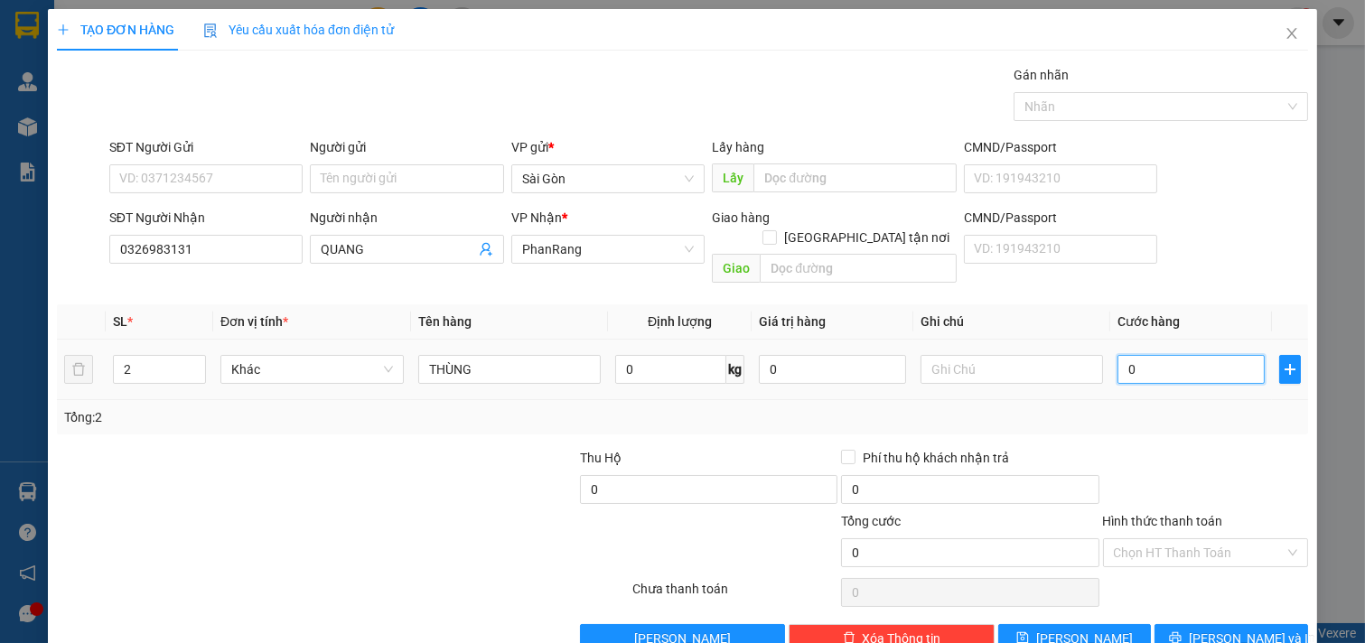
type input "8"
type input "80"
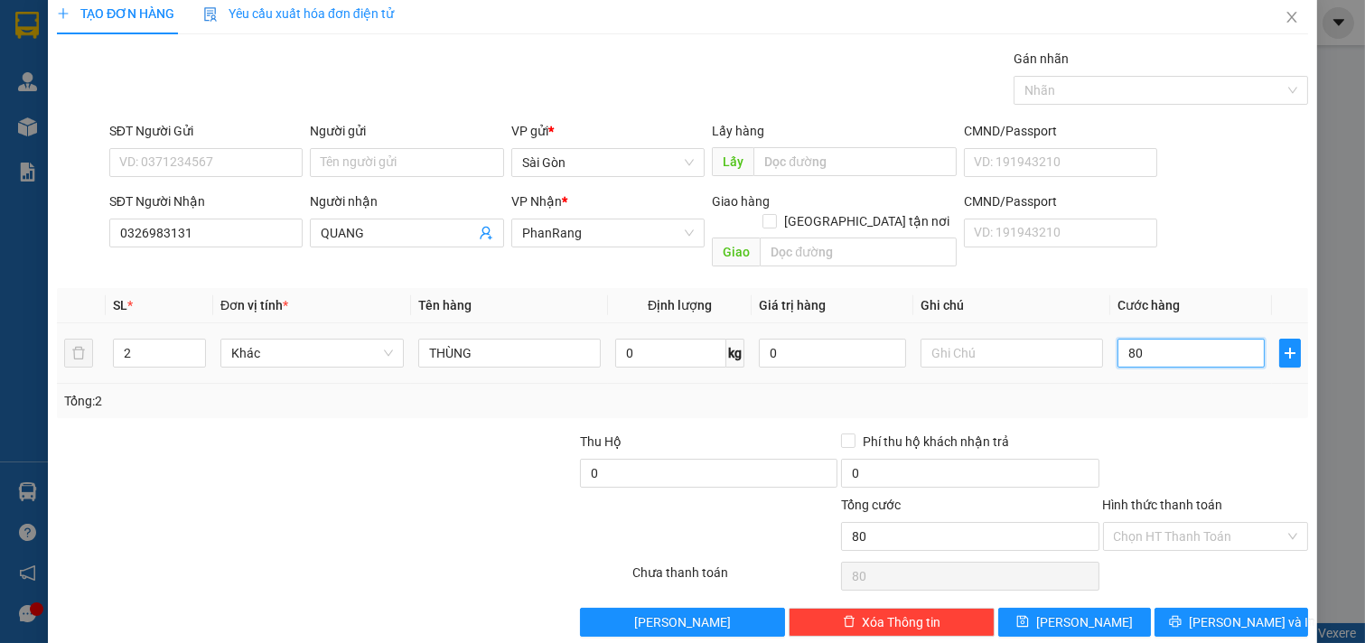
scroll to position [24, 0]
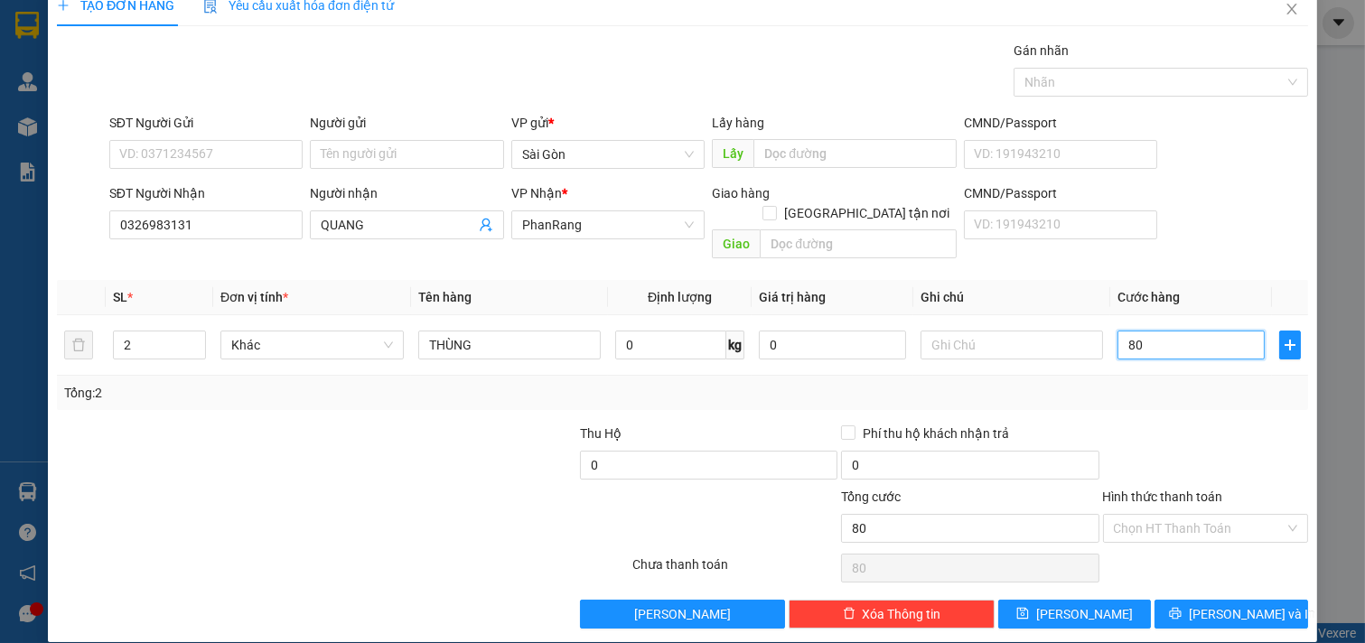
type input "80"
type input "80.000"
click at [1174, 487] on div "Hình thức thanh toán" at bounding box center [1206, 500] width 206 height 27
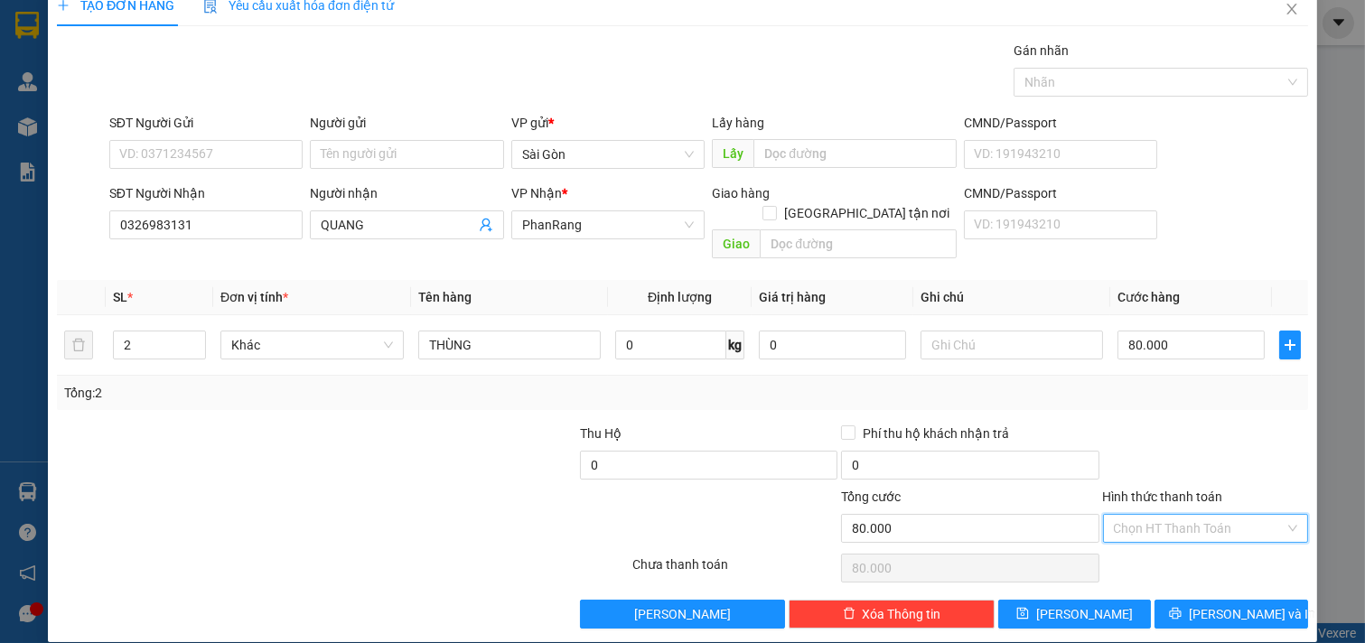
click at [1175, 515] on input "Hình thức thanh toán" at bounding box center [1200, 528] width 172 height 27
drag, startPoint x: 1166, startPoint y: 530, endPoint x: 1169, endPoint y: 555, distance: 25.4
click at [1166, 540] on div "Tại văn phòng" at bounding box center [1192, 544] width 203 height 29
type input "0"
click at [1181, 608] on icon "printer" at bounding box center [1176, 614] width 12 height 12
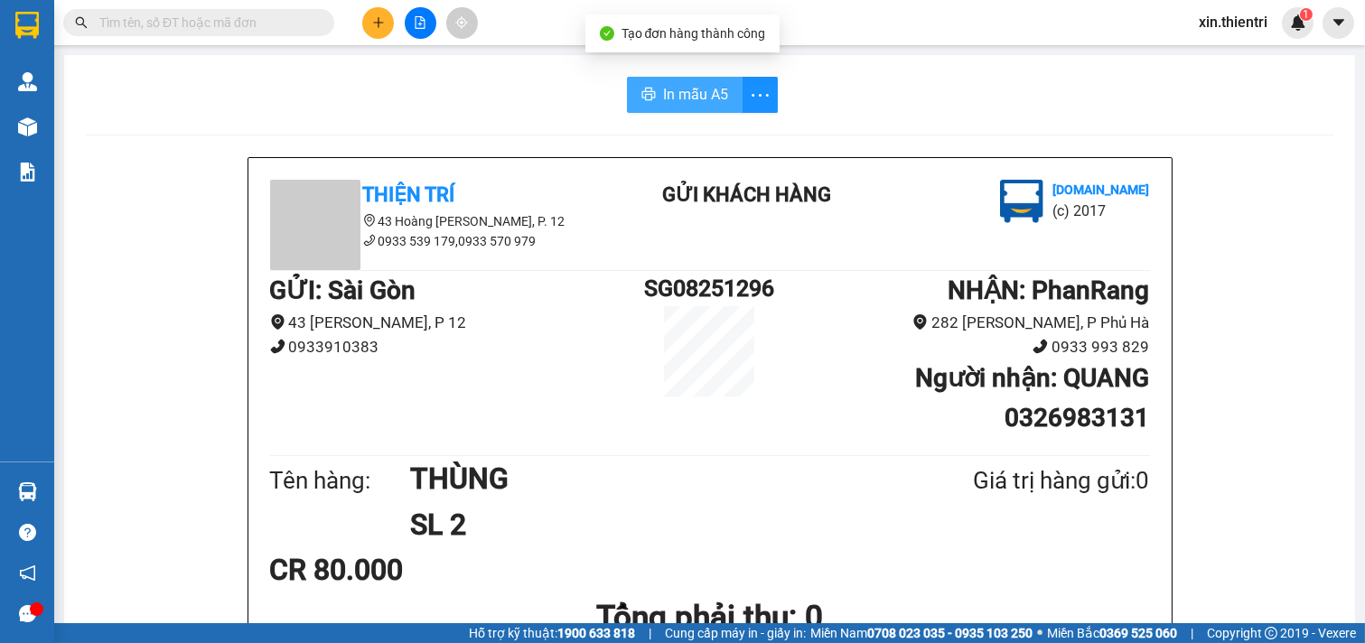
click at [663, 86] on span "In mẫu A5" at bounding box center [695, 94] width 65 height 23
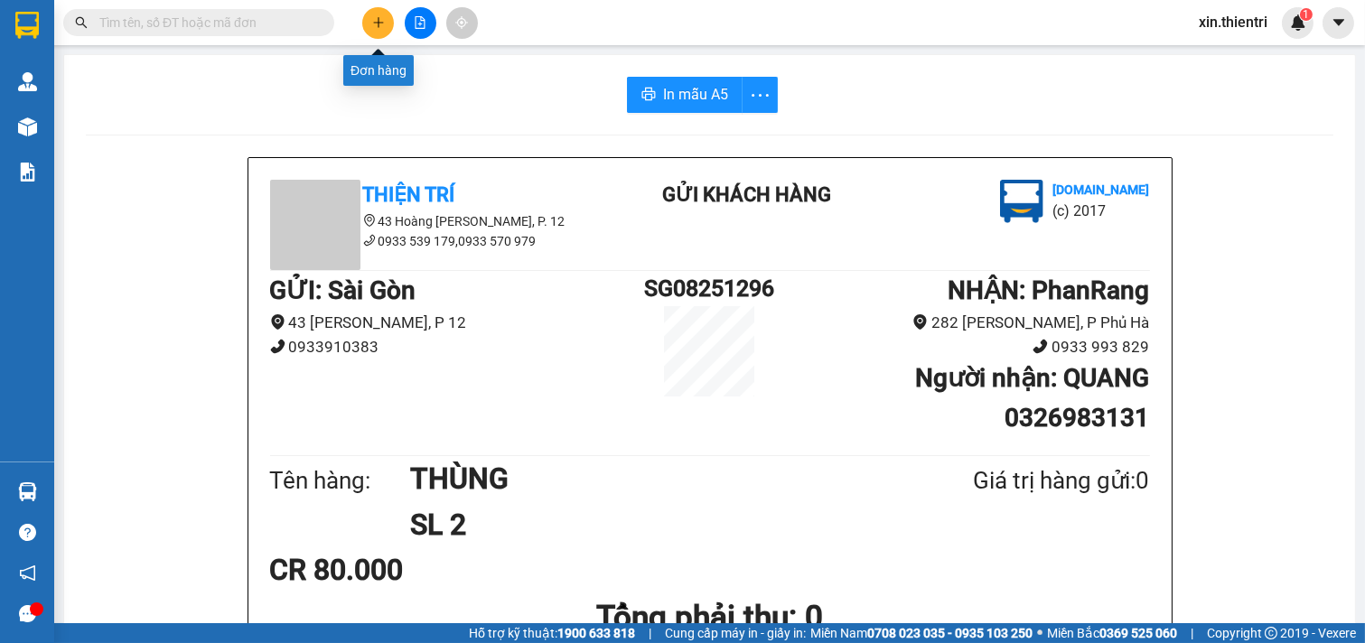
click at [385, 23] on button at bounding box center [378, 23] width 32 height 32
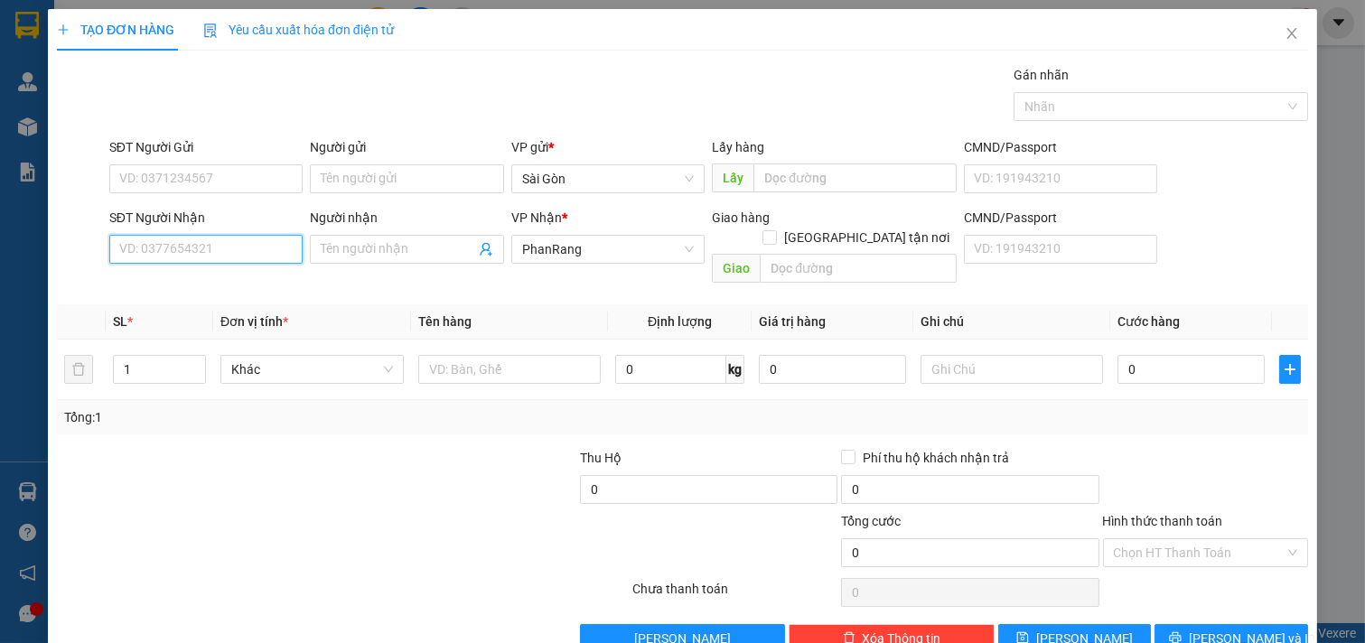
click at [266, 240] on input "SĐT Người Nhận" at bounding box center [206, 249] width 194 height 29
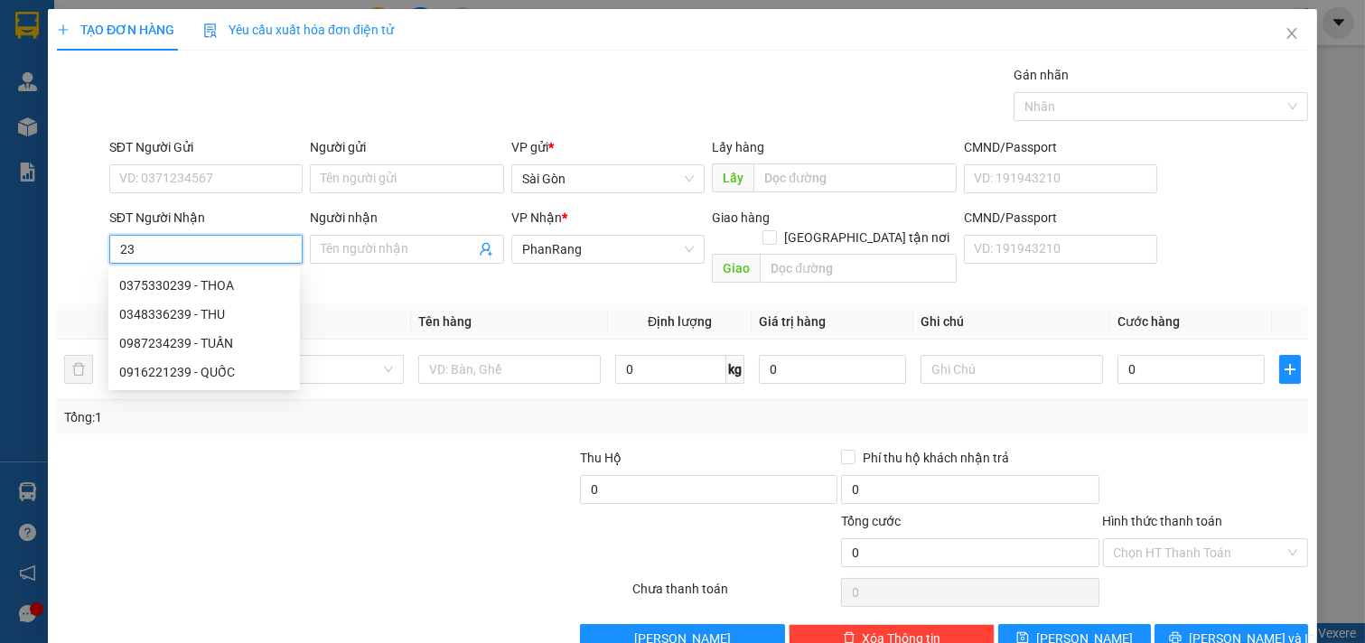
type input "2"
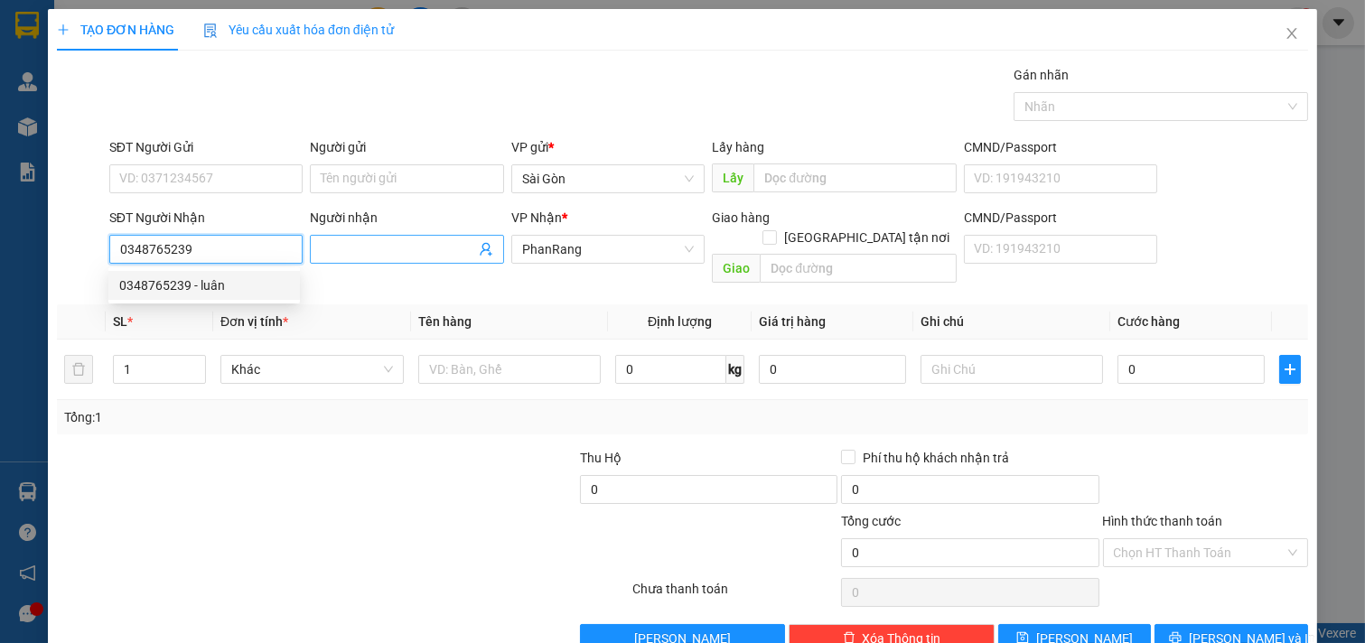
type input "0348765239"
click at [365, 248] on input "Người nhận" at bounding box center [398, 249] width 154 height 20
drag, startPoint x: 220, startPoint y: 253, endPoint x: 200, endPoint y: 287, distance: 39.7
click at [218, 256] on input "0348765239" at bounding box center [206, 249] width 194 height 29
click at [211, 273] on div "0348765239 - luân" at bounding box center [203, 285] width 191 height 29
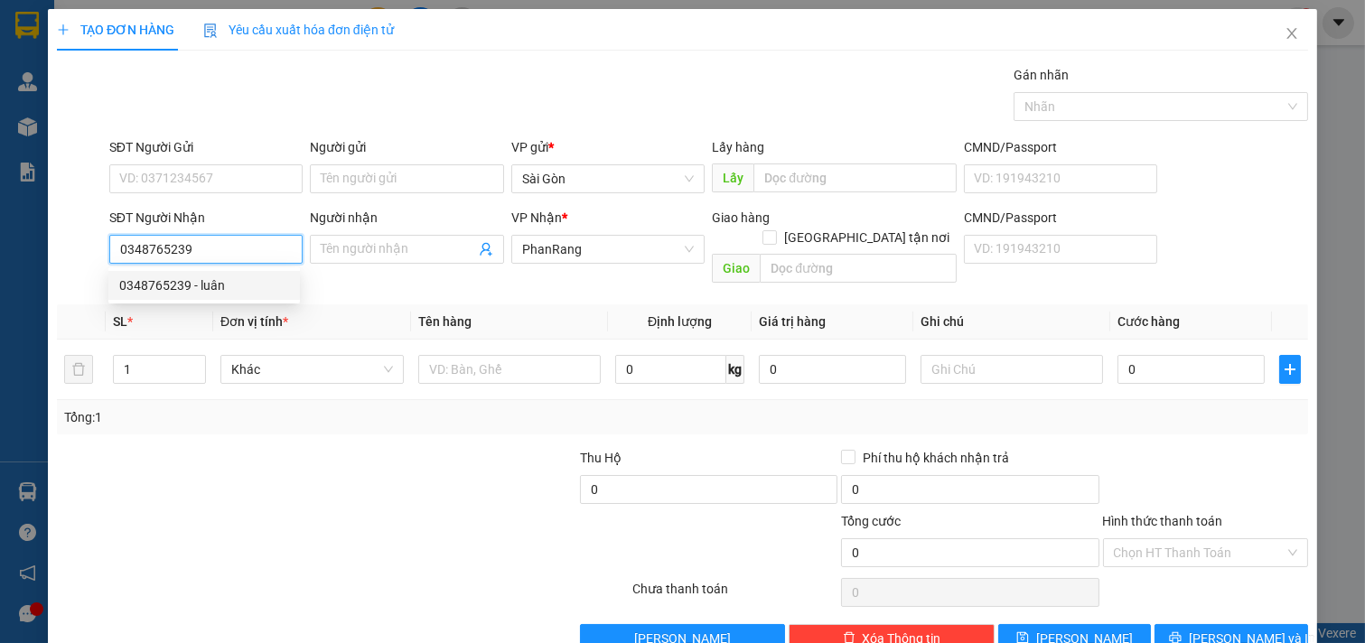
type input "luân"
type input "mỹ tân"
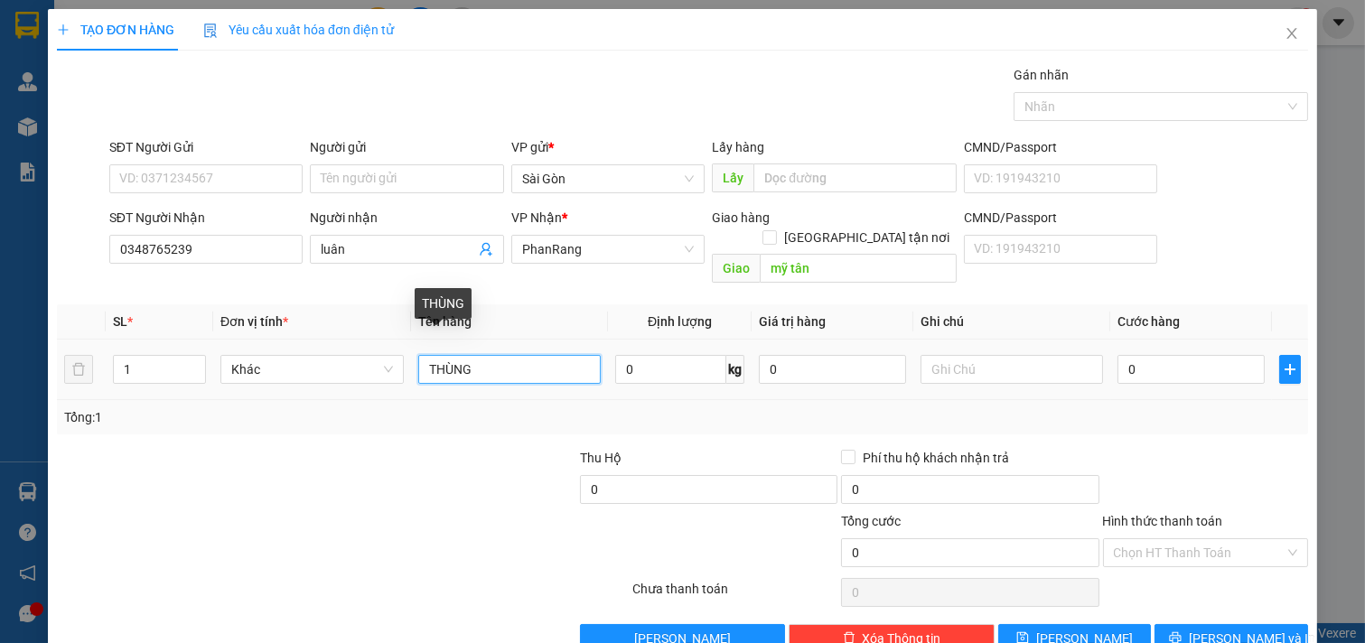
click at [501, 355] on input "THÙNG" at bounding box center [509, 369] width 183 height 29
type input "T"
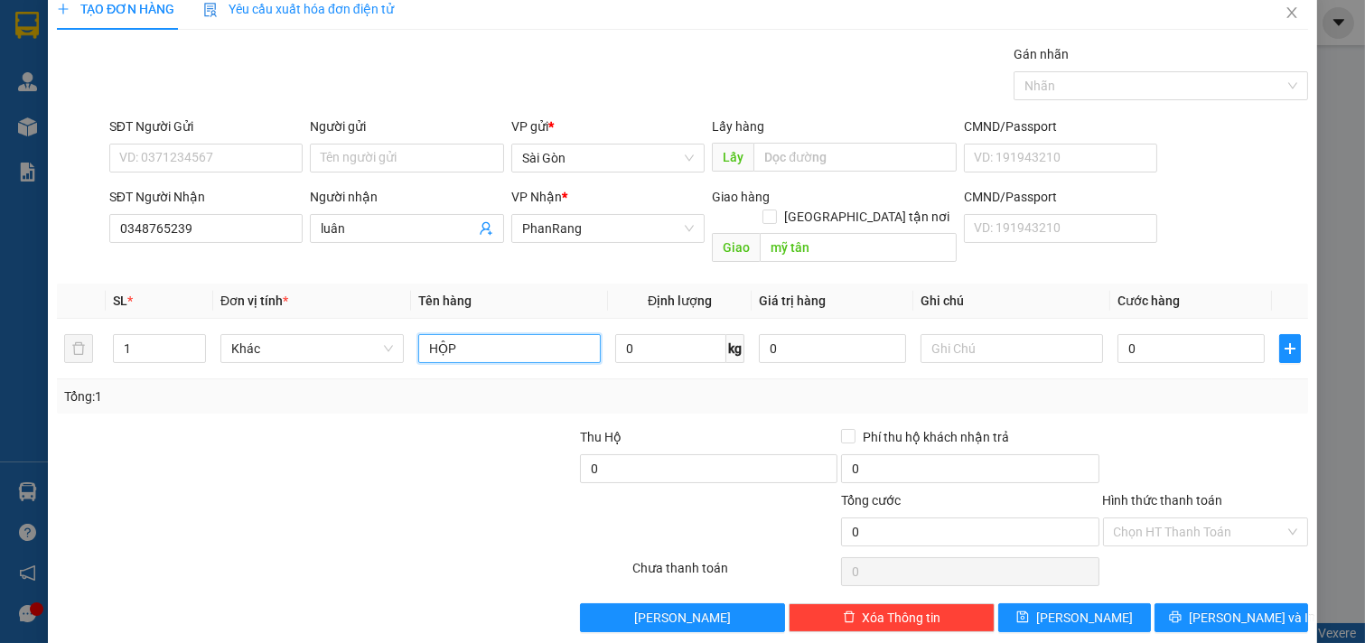
scroll to position [24, 0]
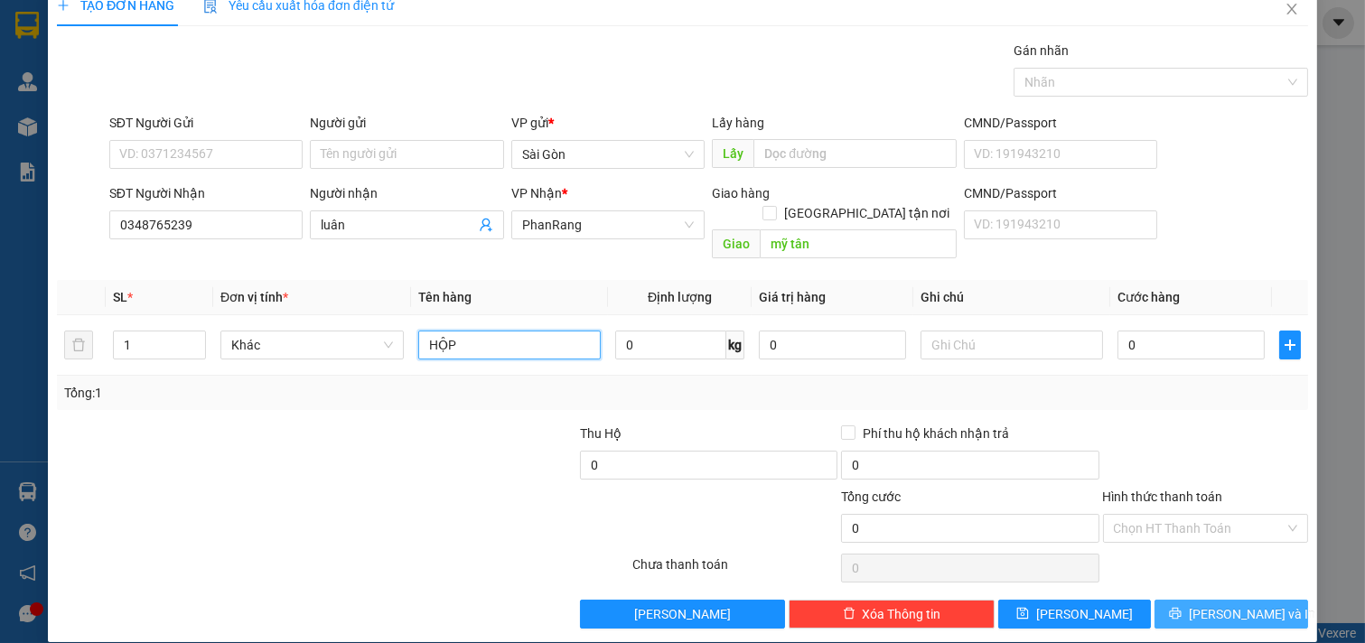
type input "HỘP"
drag, startPoint x: 1236, startPoint y: 580, endPoint x: 1234, endPoint y: 589, distance: 9.2
click at [1235, 600] on button "[PERSON_NAME] và In" at bounding box center [1231, 614] width 154 height 29
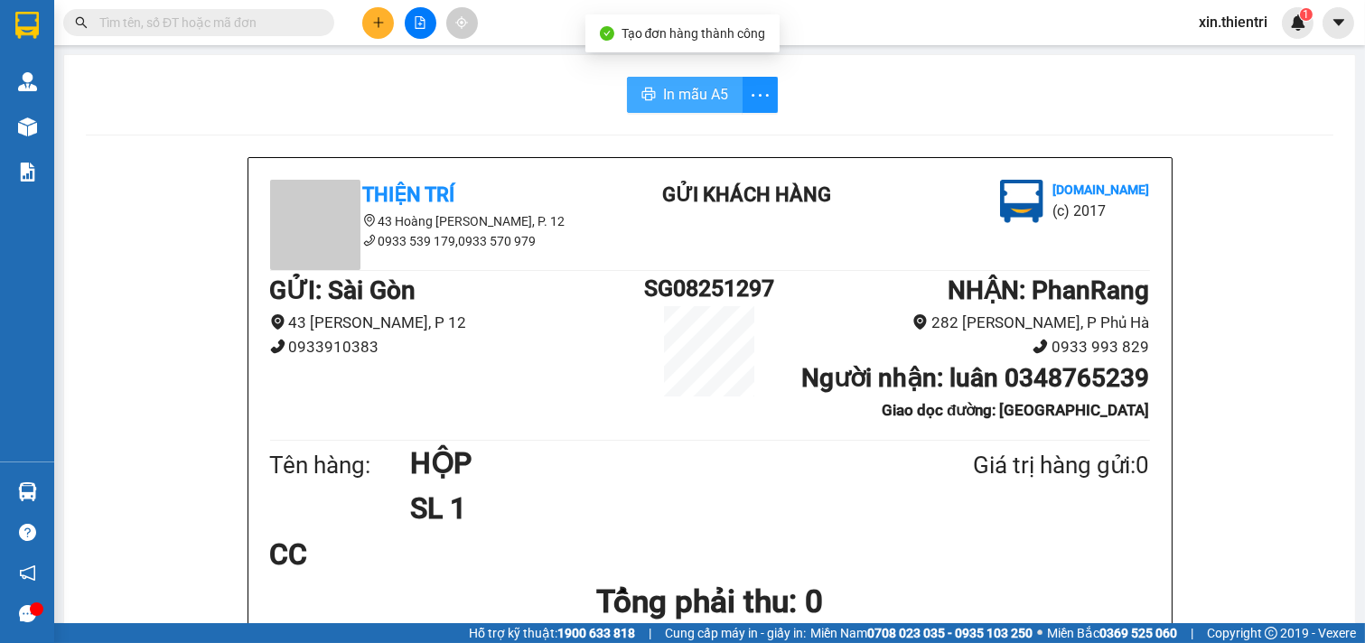
click at [706, 104] on span "In mẫu A5" at bounding box center [695, 94] width 65 height 23
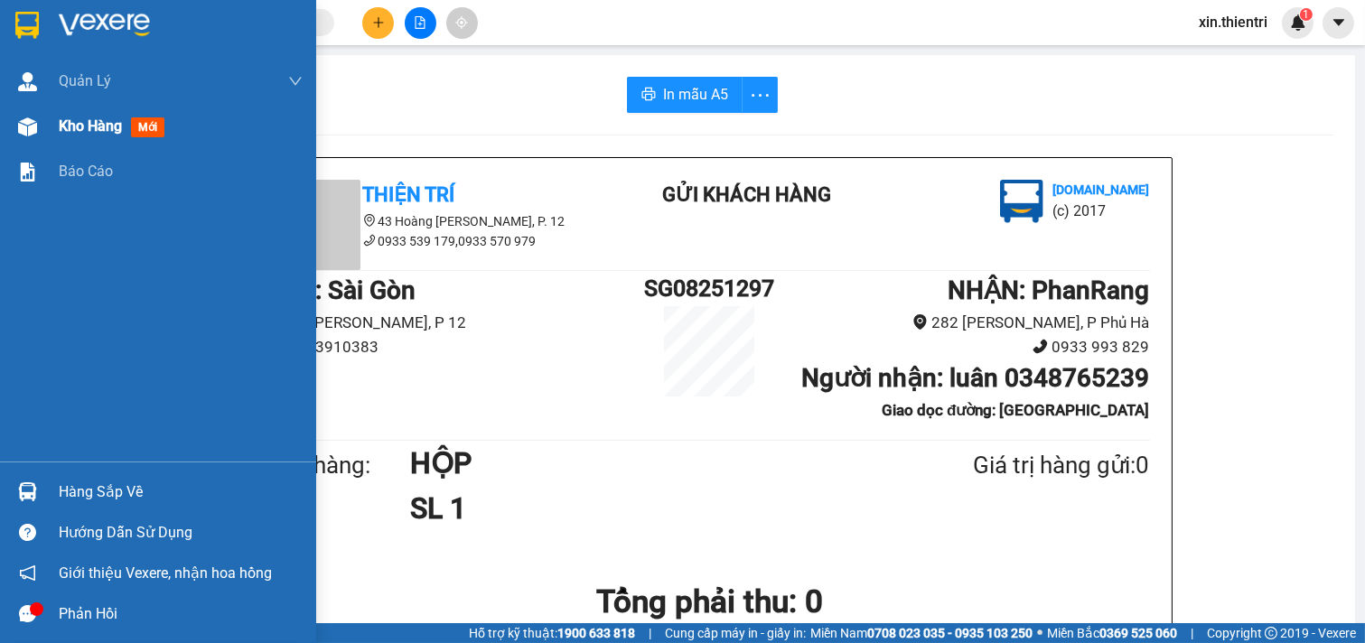
click at [168, 139] on div "Kho hàng mới" at bounding box center [181, 126] width 244 height 45
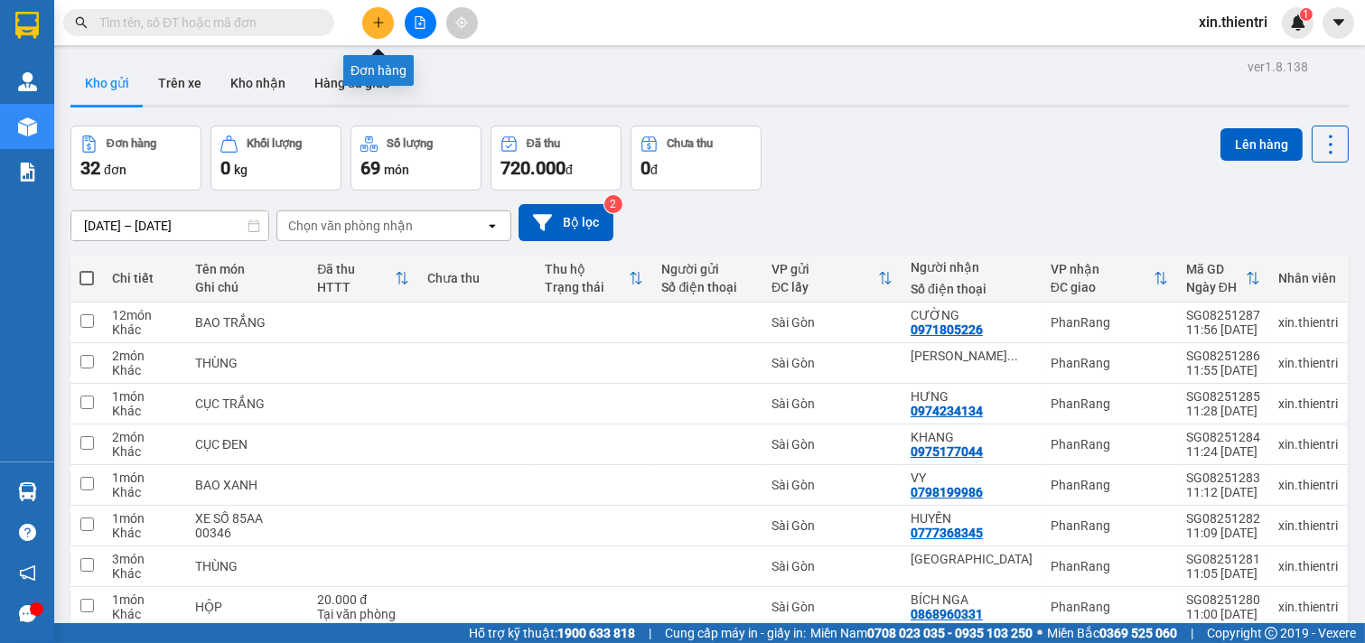
click at [378, 16] on icon "plus" at bounding box center [378, 22] width 13 height 13
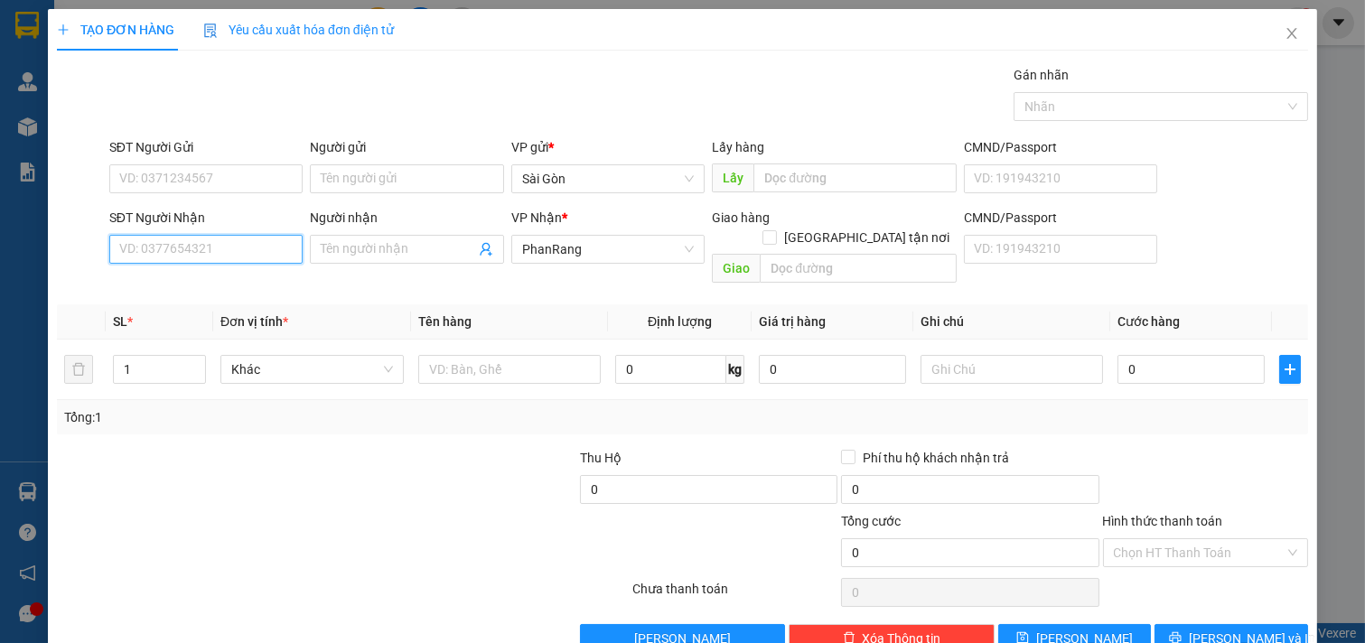
click at [220, 247] on input "SĐT Người Nhận" at bounding box center [206, 249] width 194 height 29
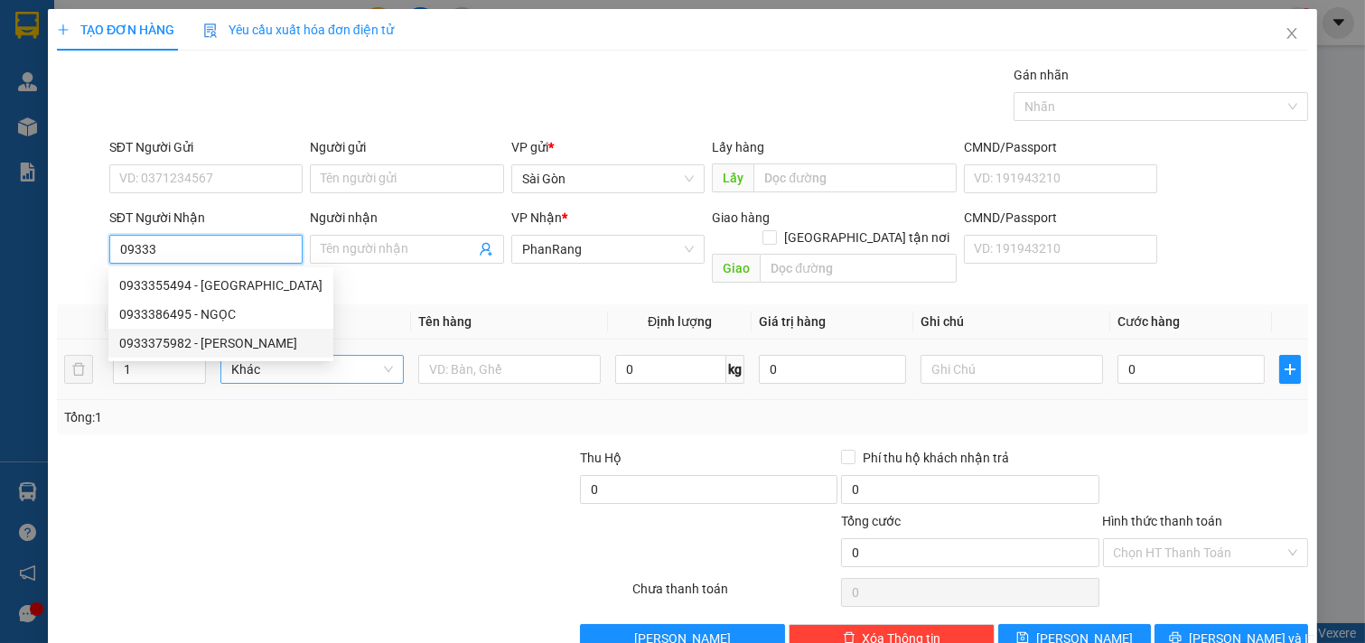
click at [227, 339] on div "0933375982 - VŨ" at bounding box center [220, 343] width 203 height 20
type input "0933375982"
type input "VŨ"
type input "40.000"
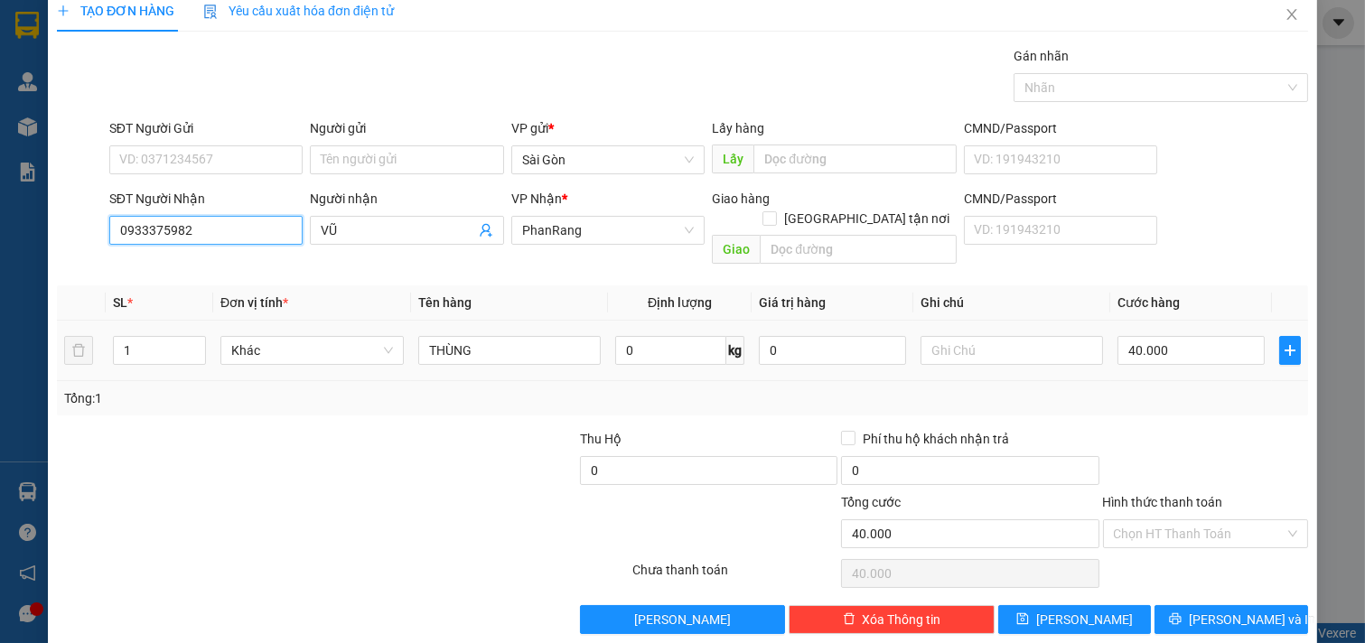
scroll to position [24, 0]
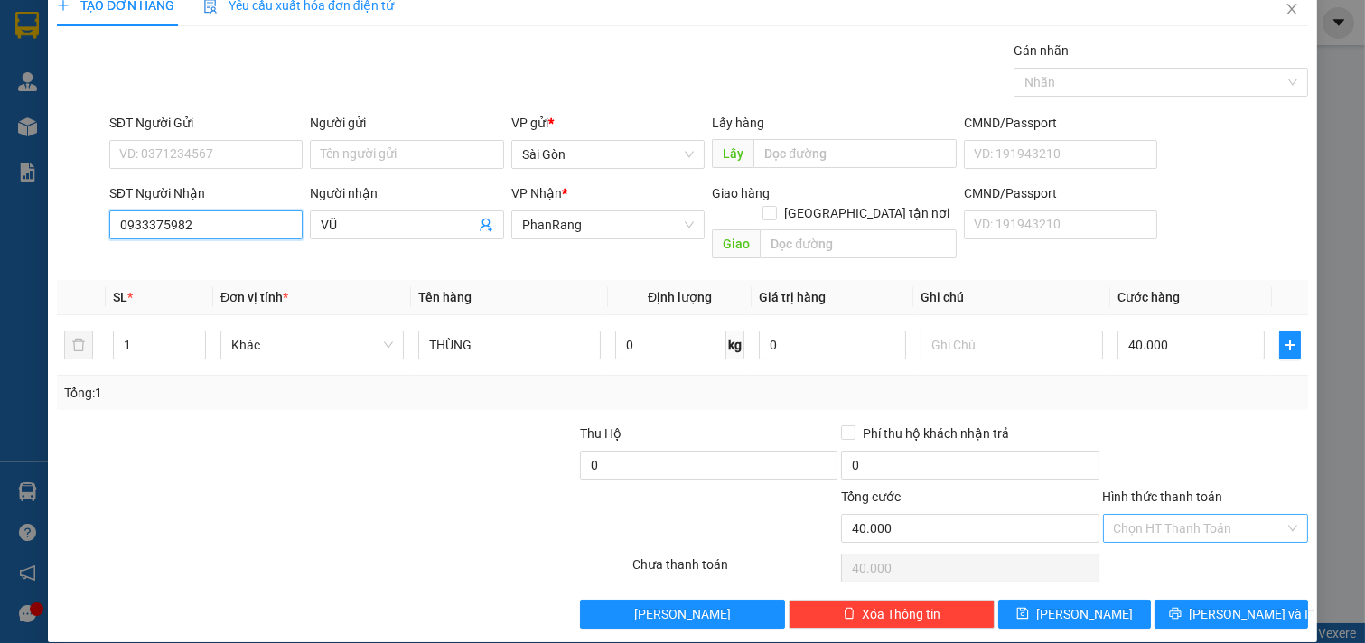
type input "0933375982"
click at [1161, 515] on input "Hình thức thanh toán" at bounding box center [1200, 528] width 172 height 27
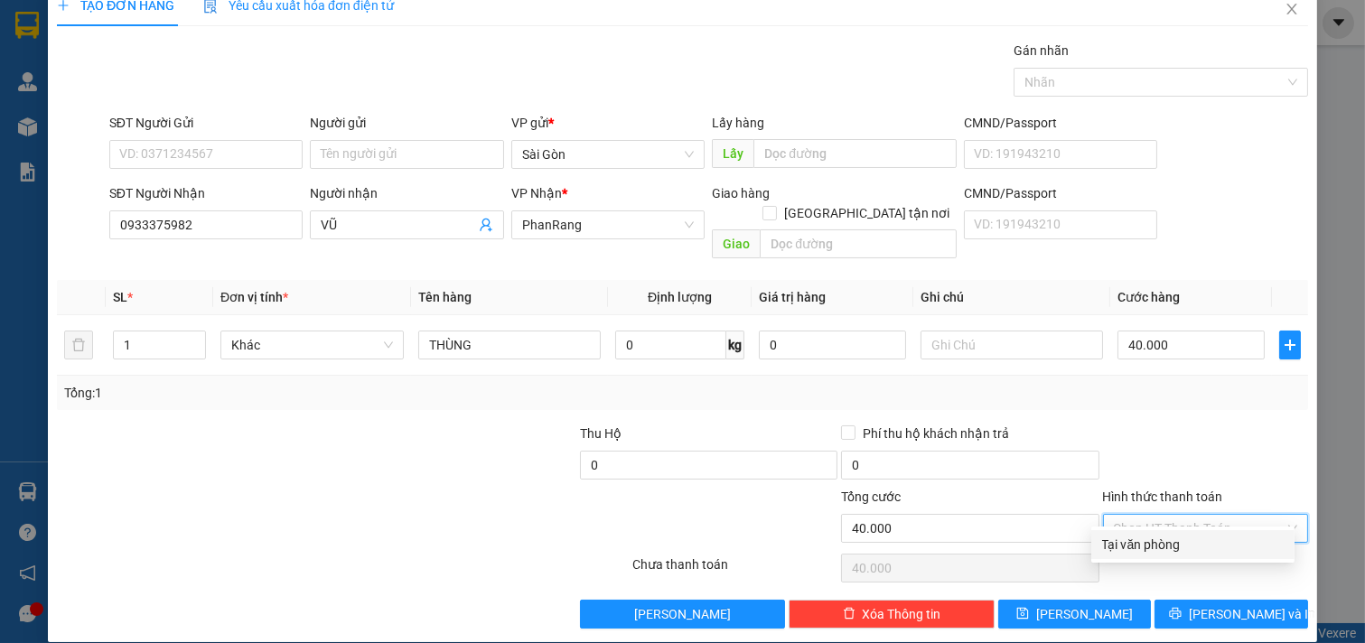
click at [1172, 535] on div "Tại văn phòng" at bounding box center [1193, 545] width 182 height 20
type input "0"
click at [1167, 340] on div "40.000" at bounding box center [1190, 345] width 147 height 36
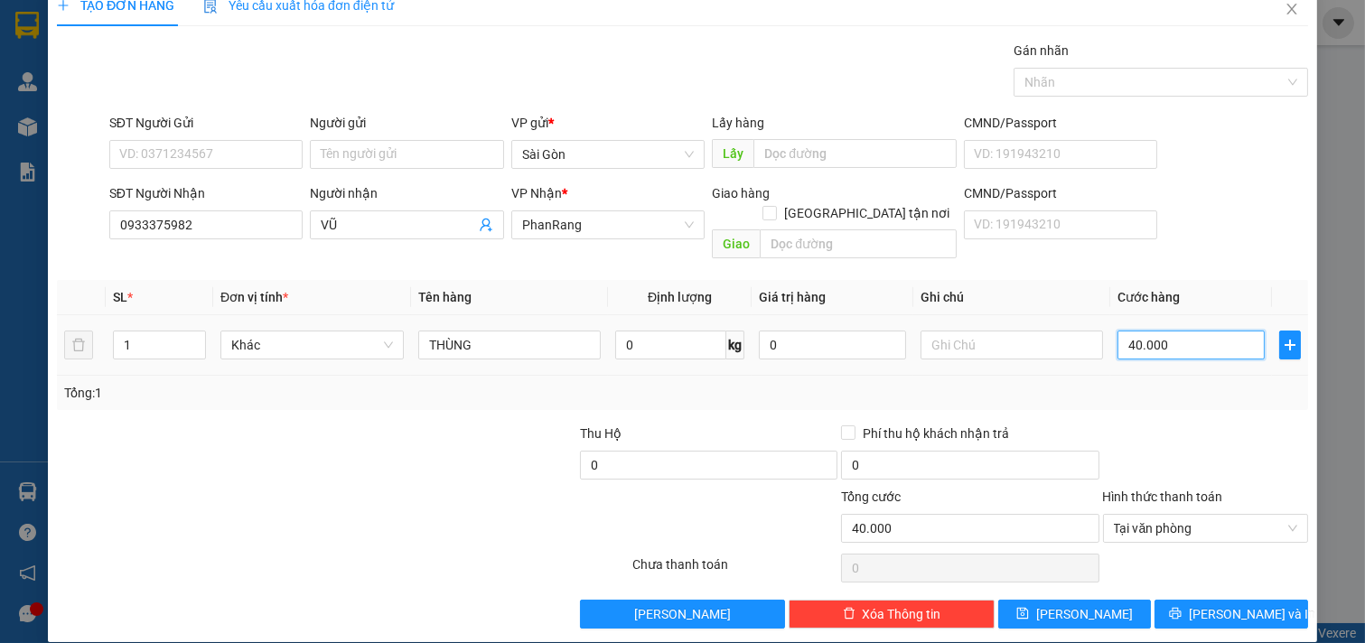
click at [1168, 331] on input "40.000" at bounding box center [1190, 345] width 147 height 29
type input "3"
type input "30"
click at [1226, 515] on span "Tại văn phòng" at bounding box center [1206, 528] width 184 height 27
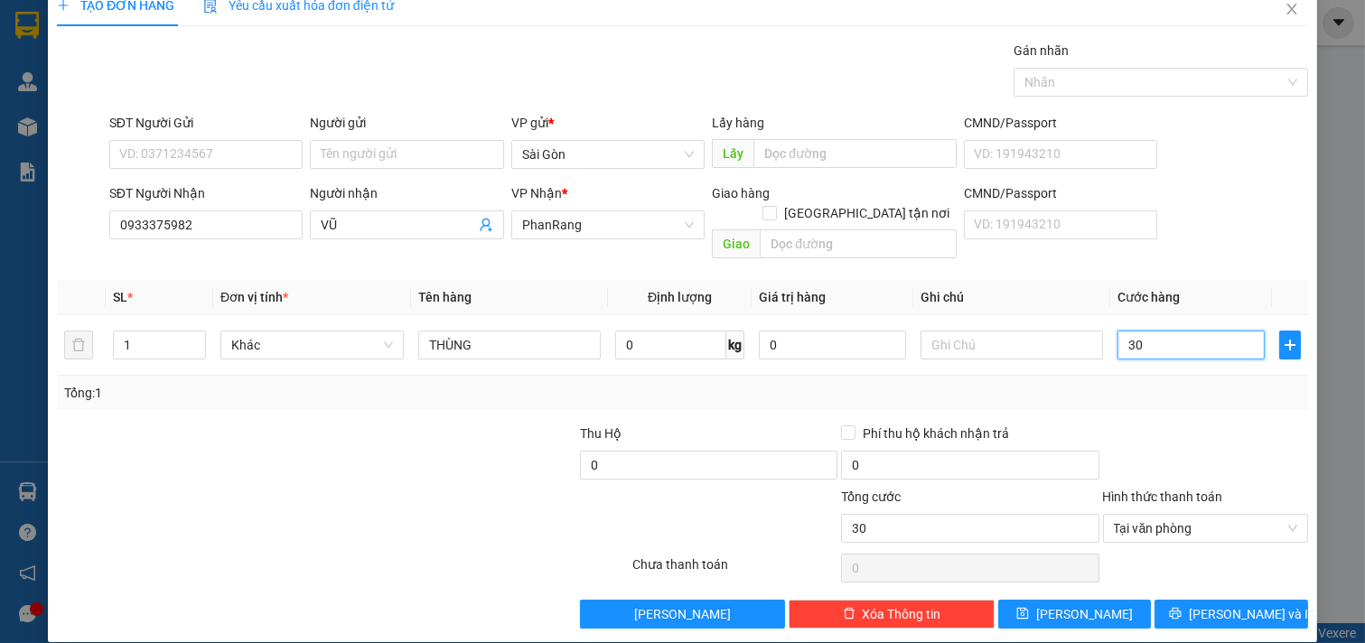
type input "30"
type input "30.000"
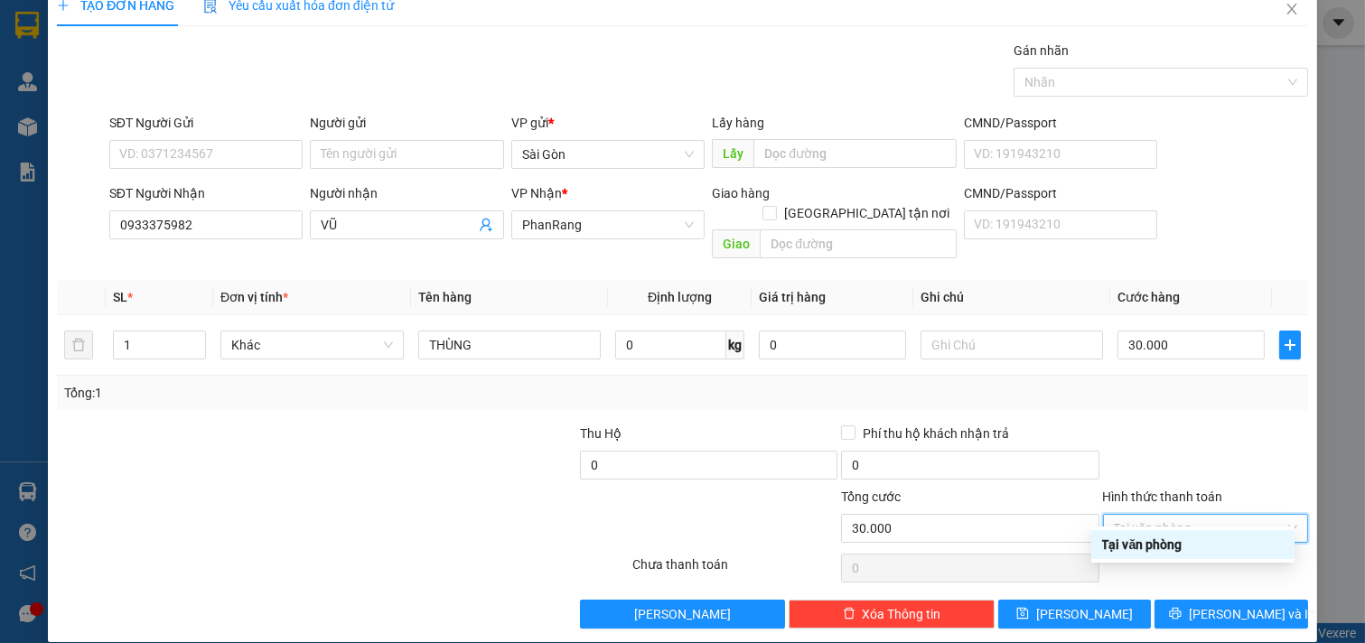
click at [1214, 546] on div "Tại văn phòng" at bounding box center [1193, 545] width 182 height 20
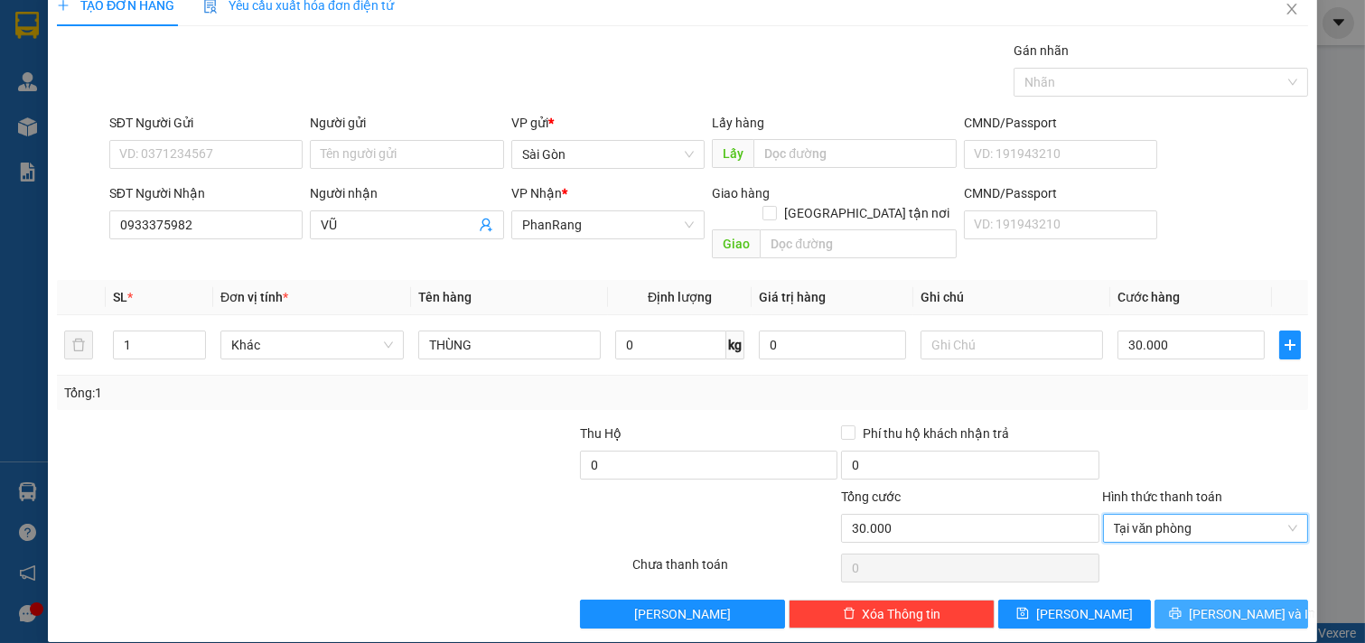
click at [1216, 604] on span "[PERSON_NAME] và In" at bounding box center [1252, 614] width 126 height 20
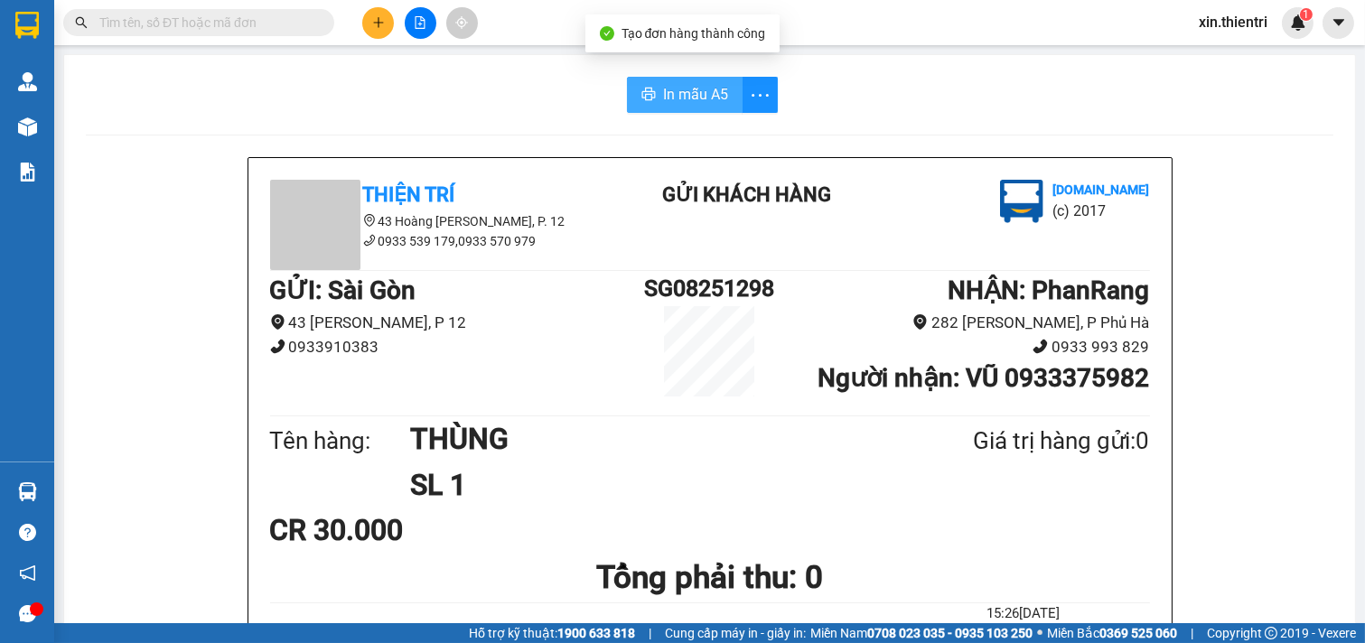
click at [674, 97] on span "In mẫu A5" at bounding box center [695, 94] width 65 height 23
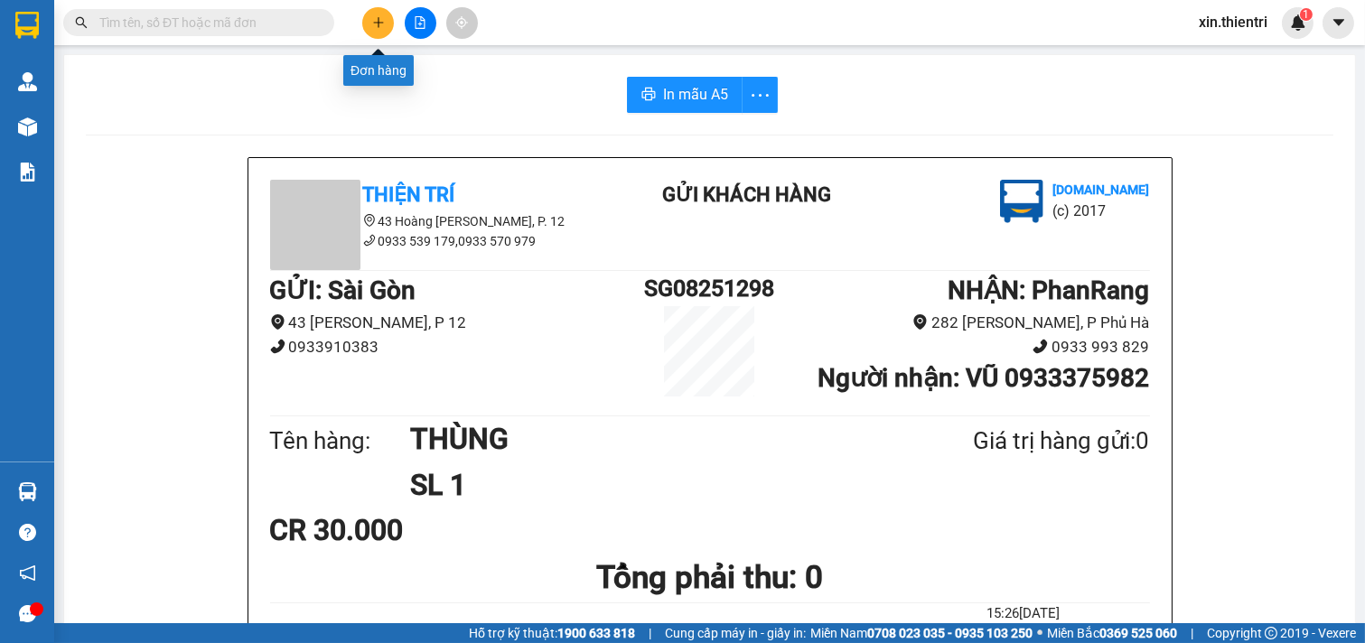
click at [384, 33] on button at bounding box center [378, 23] width 32 height 32
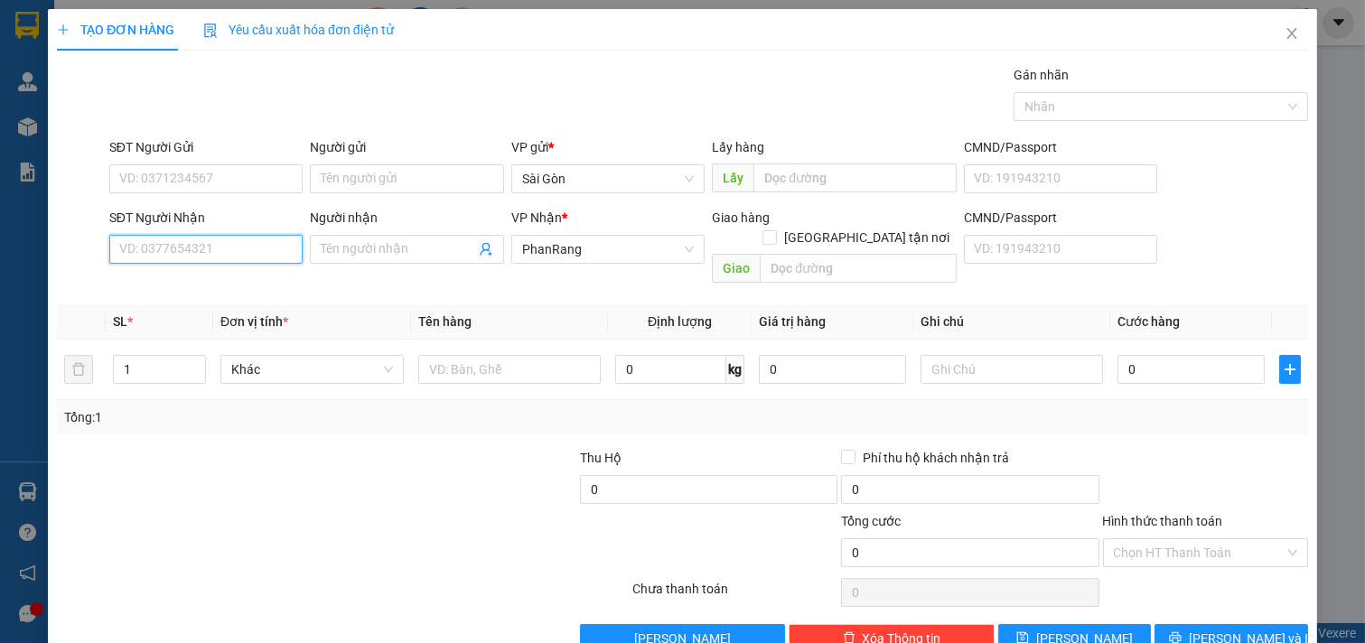
click at [247, 248] on input "SĐT Người Nhận" at bounding box center [206, 249] width 194 height 29
drag, startPoint x: 219, startPoint y: 283, endPoint x: 215, endPoint y: 298, distance: 15.8
click at [219, 287] on div "0981185179 - THẢO" at bounding box center [204, 285] width 170 height 20
type input "0981185179"
type input "THẢO"
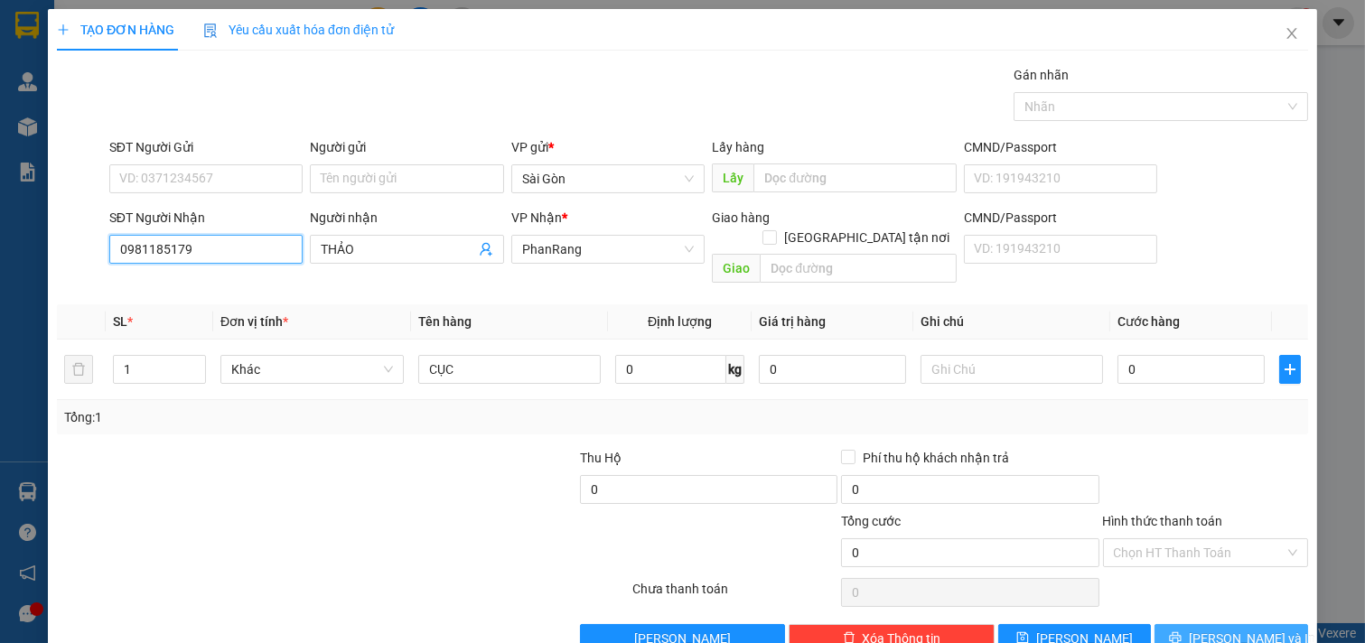
type input "0981185179"
click at [1210, 629] on span "[PERSON_NAME] và In" at bounding box center [1252, 639] width 126 height 20
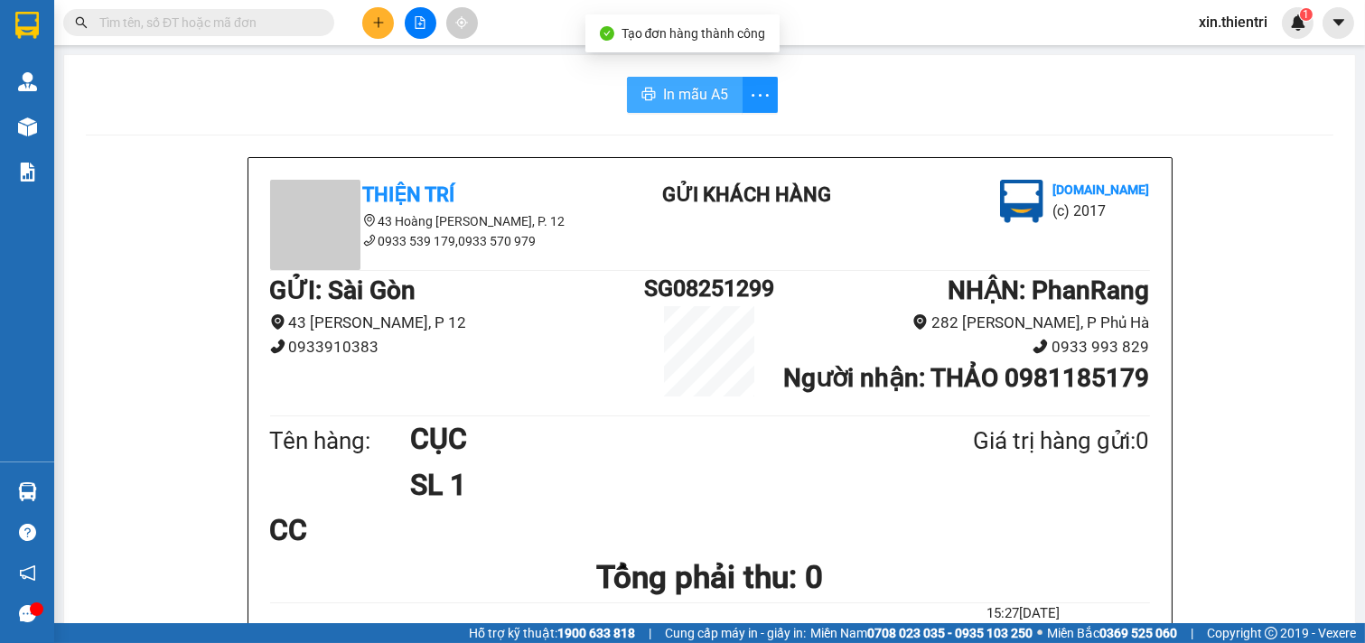
click at [699, 84] on span "In mẫu A5" at bounding box center [695, 94] width 65 height 23
click at [378, 23] on icon "plus" at bounding box center [378, 22] width 1 height 10
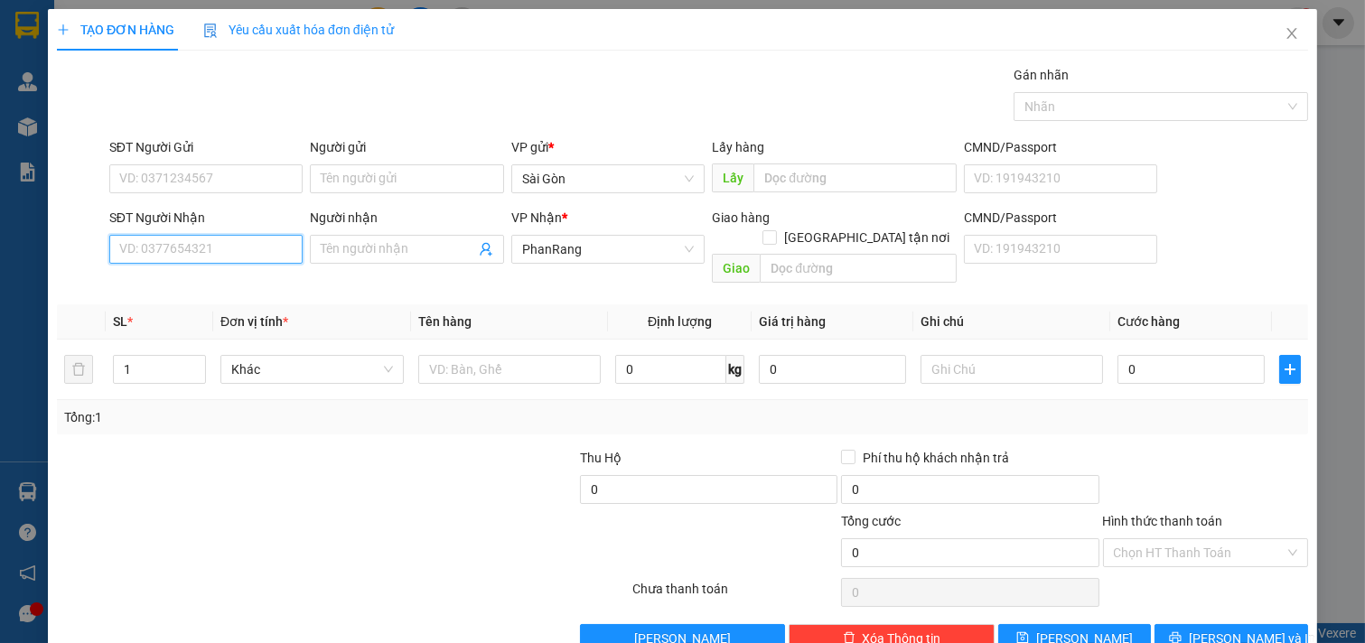
click at [174, 249] on input "SĐT Người Nhận" at bounding box center [206, 249] width 194 height 29
click at [151, 250] on input "0936567" at bounding box center [206, 249] width 194 height 29
click at [200, 242] on input "0936467" at bounding box center [206, 249] width 194 height 29
click at [132, 247] on input "0936467" at bounding box center [206, 249] width 194 height 29
click at [218, 284] on div "0836467738 - TRUNG HIẾU" at bounding box center [204, 285] width 170 height 20
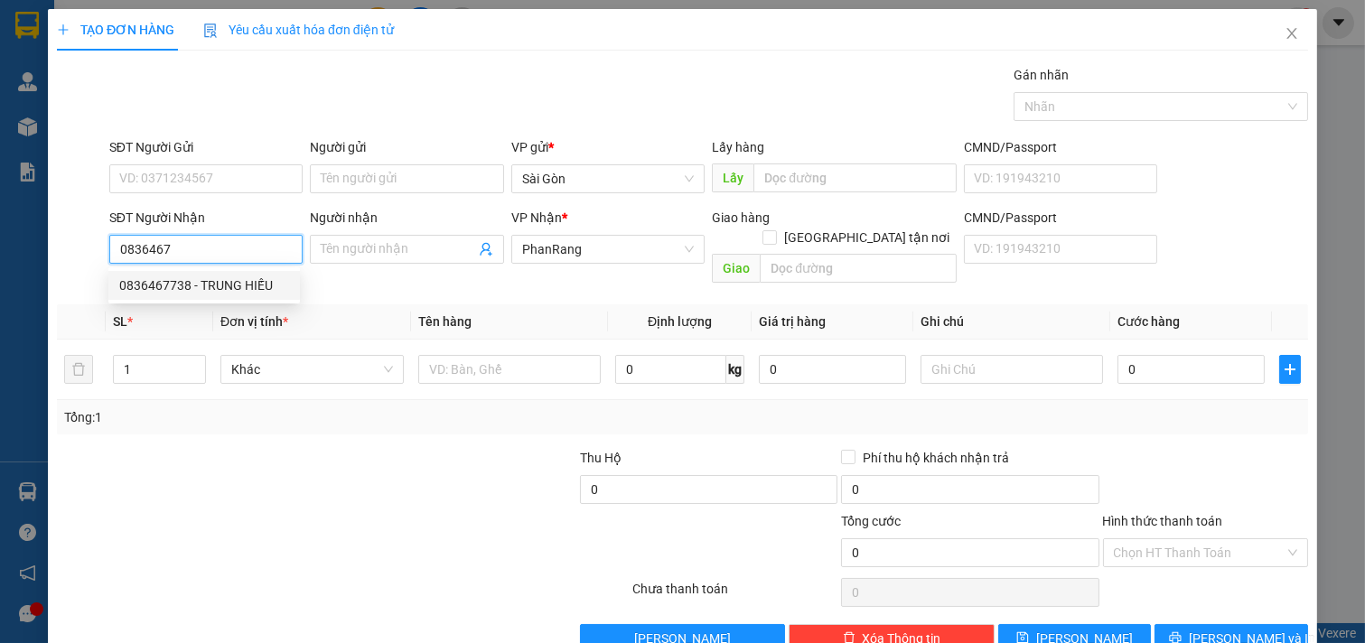
type input "0836467738"
type input "TRUNG HIẾU"
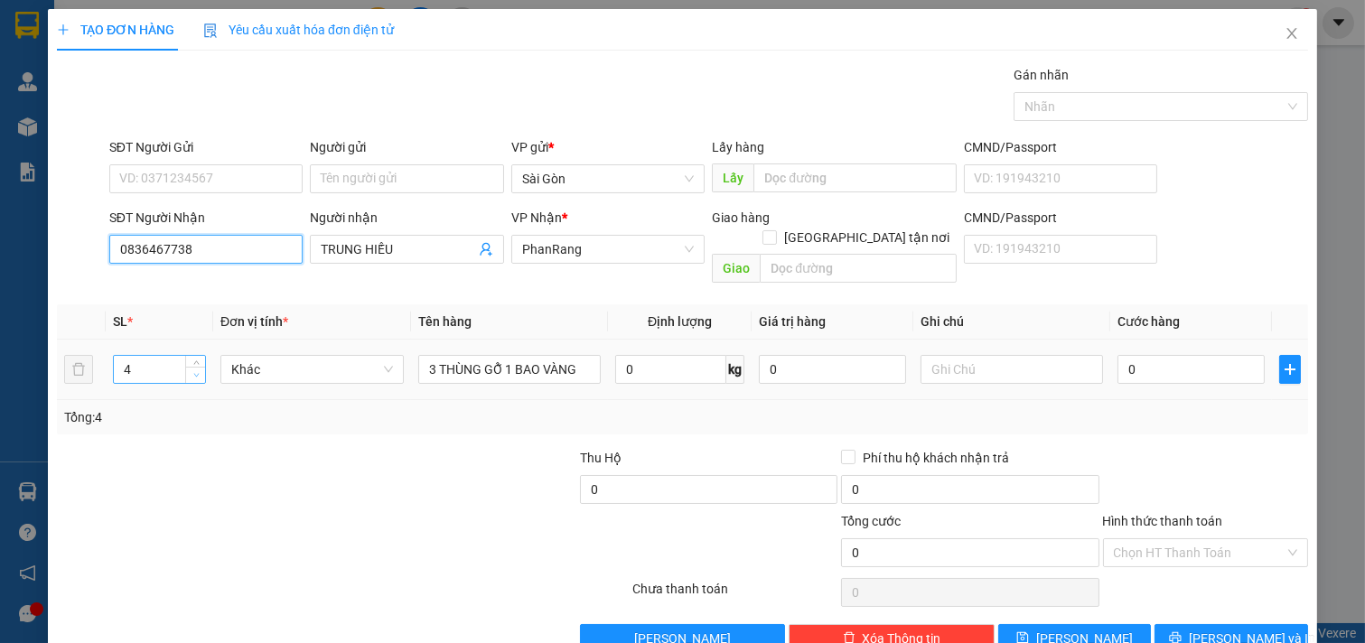
type input "0836467738"
click at [191, 370] on span "down" at bounding box center [196, 375] width 11 height 11
type input "2"
click at [191, 370] on span "down" at bounding box center [196, 375] width 11 height 11
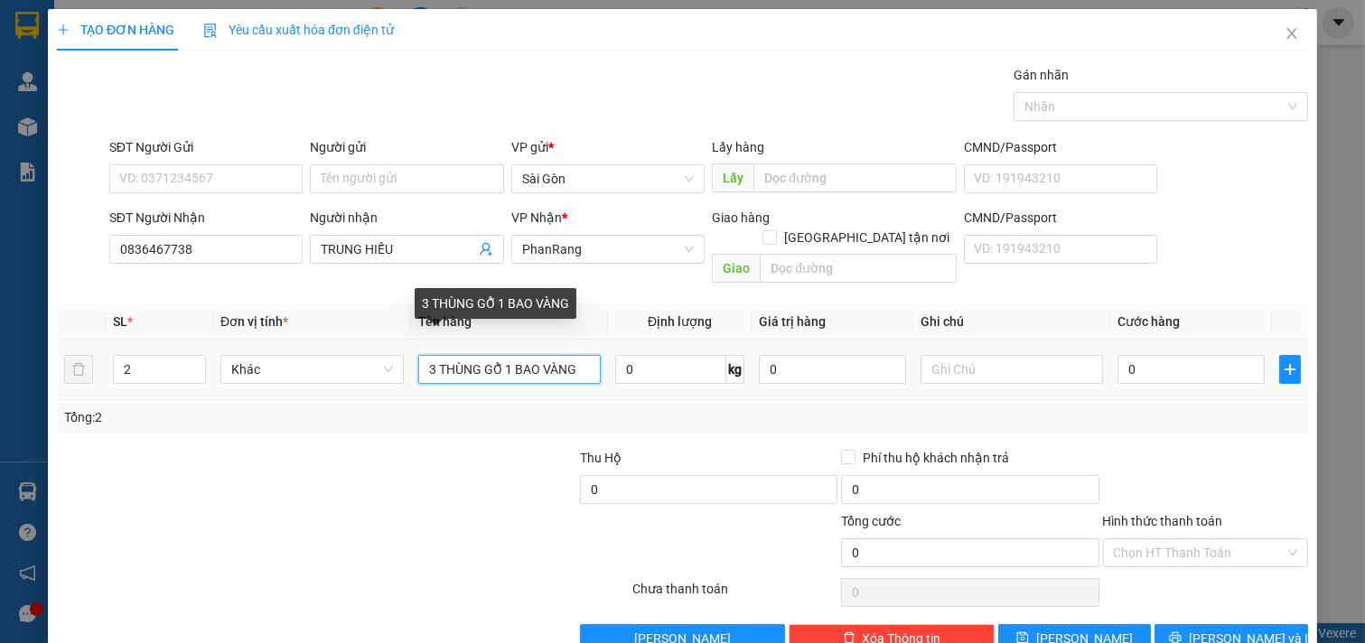
drag, startPoint x: 564, startPoint y: 350, endPoint x: 401, endPoint y: 339, distance: 163.0
click at [401, 340] on tr "2 Khác 3 THÙNG GỖ 1 BAO VÀNG 0 kg 0 0" at bounding box center [682, 370] width 1251 height 61
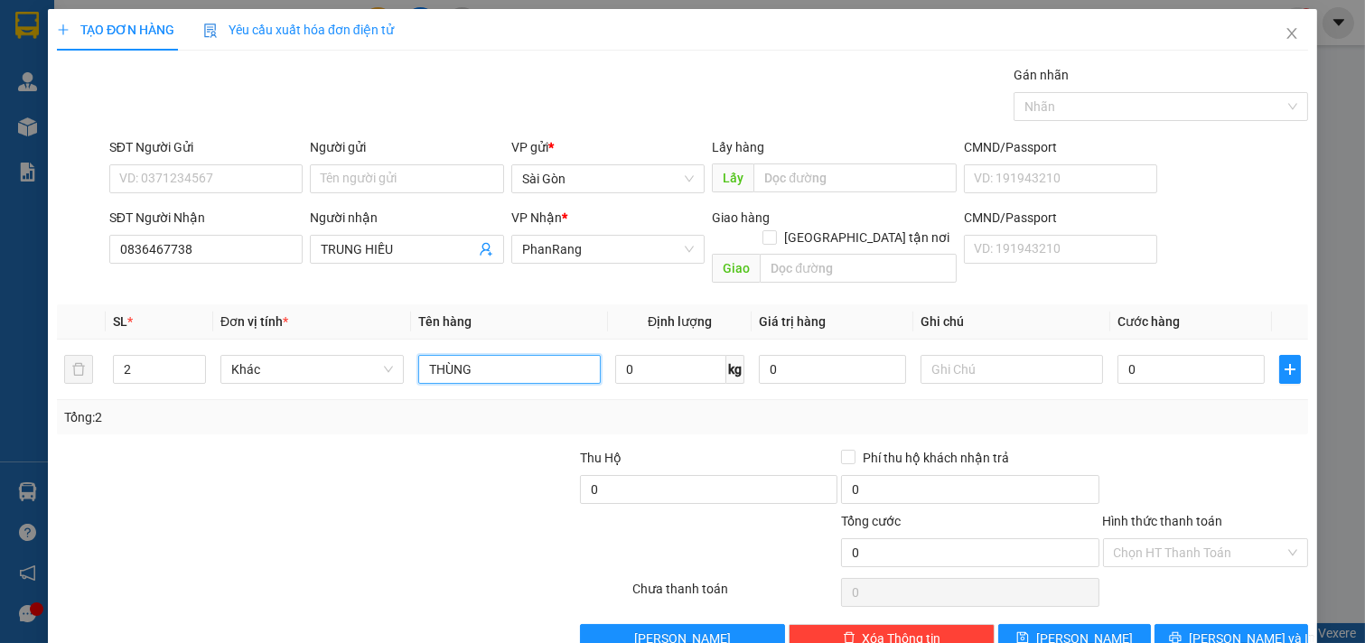
scroll to position [24, 0]
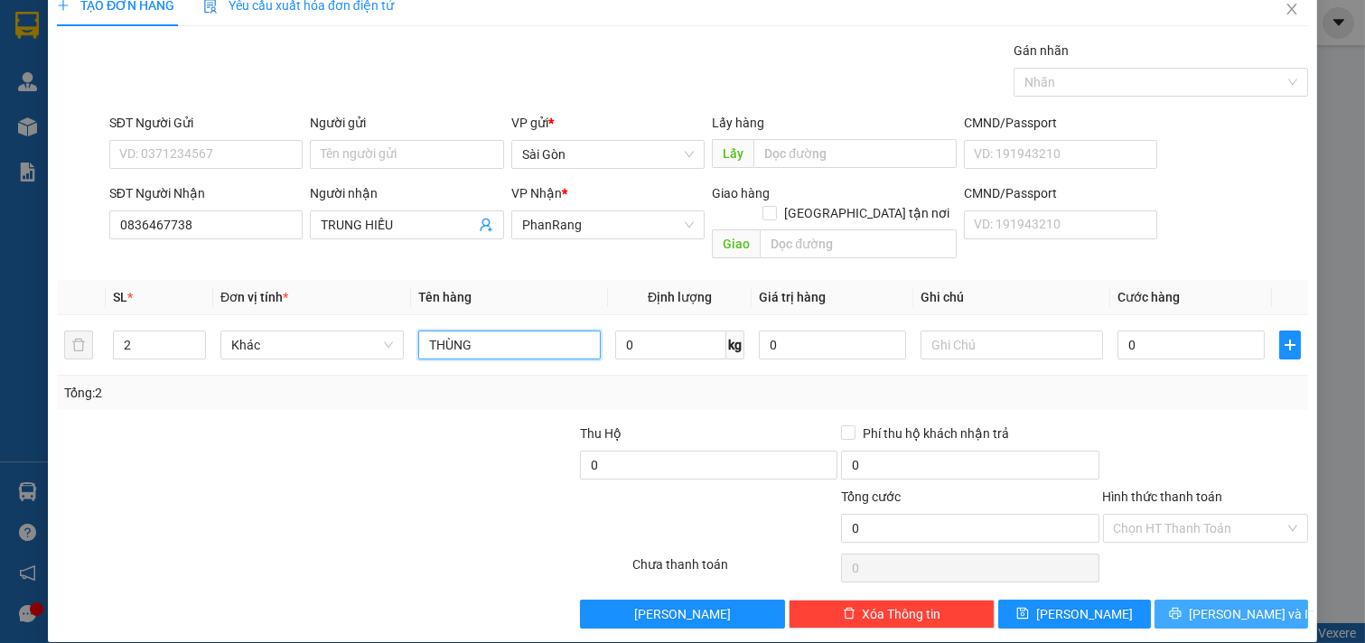
type input "THÙNG"
click at [1217, 604] on span "[PERSON_NAME] và In" at bounding box center [1252, 614] width 126 height 20
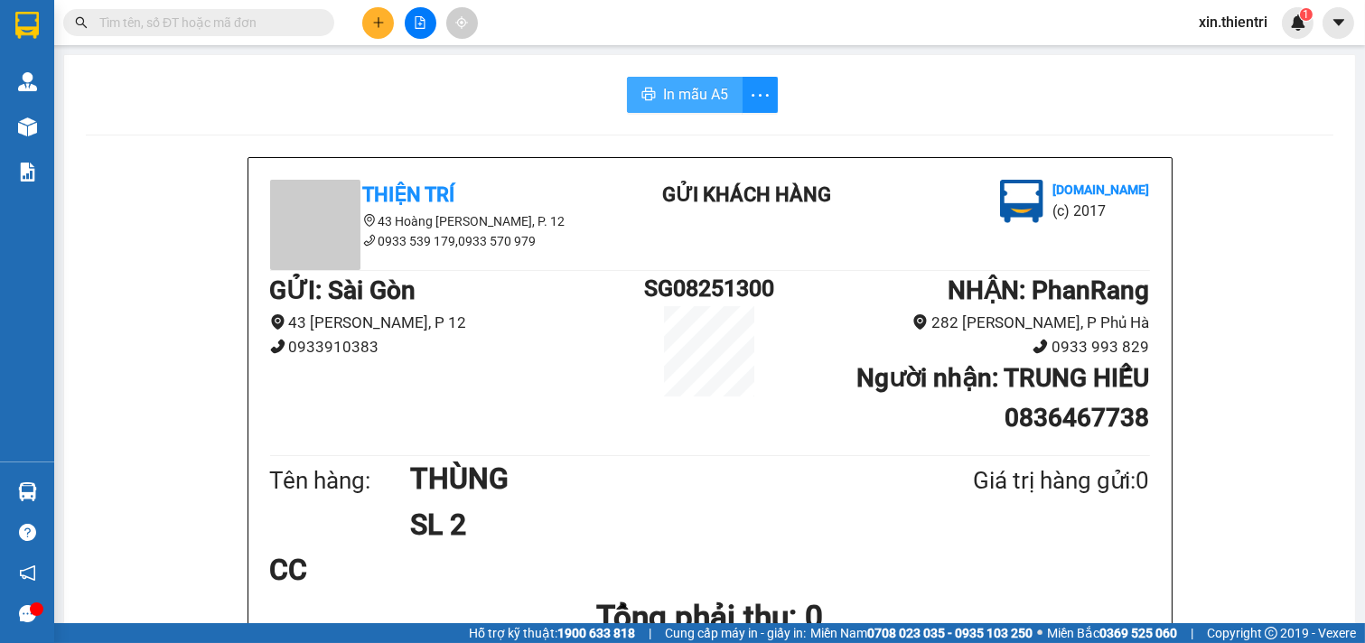
click at [704, 91] on span "In mẫu A5" at bounding box center [695, 94] width 65 height 23
click at [370, 28] on button at bounding box center [378, 23] width 32 height 32
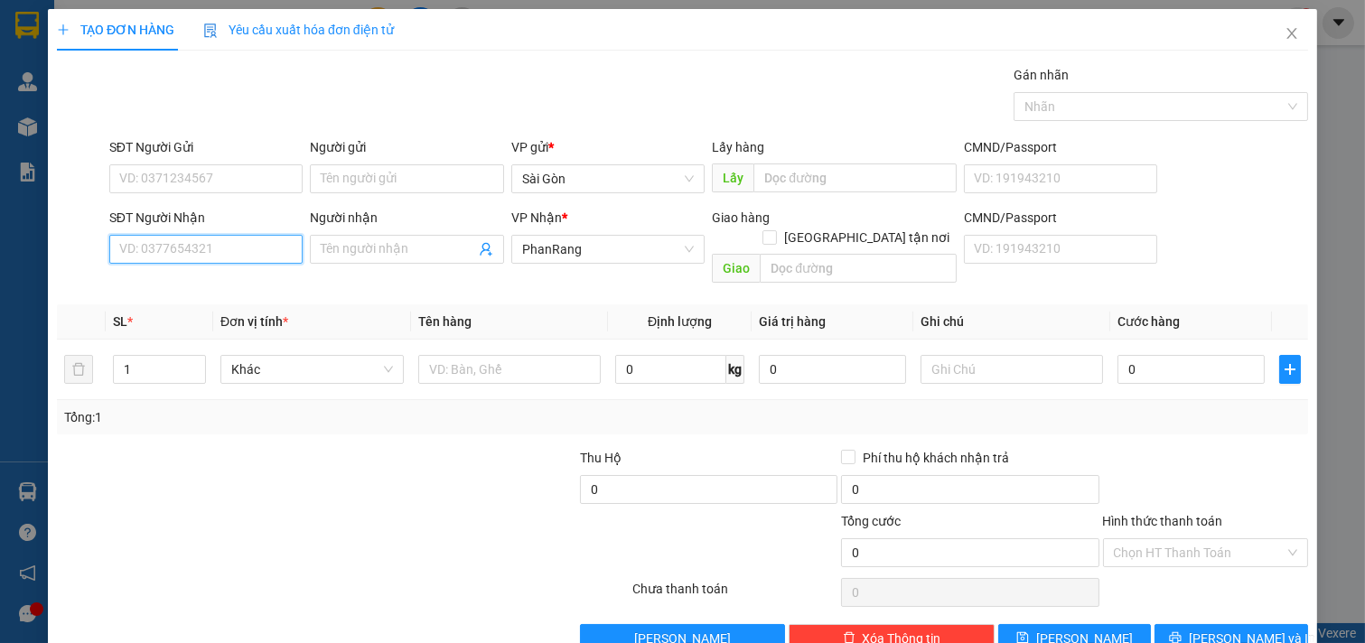
click at [238, 257] on input "SĐT Người Nhận" at bounding box center [206, 249] width 194 height 29
click at [277, 249] on input "SĐT Người Nhận" at bounding box center [206, 249] width 194 height 29
type input "4"
type input "0"
type input "0932034036"
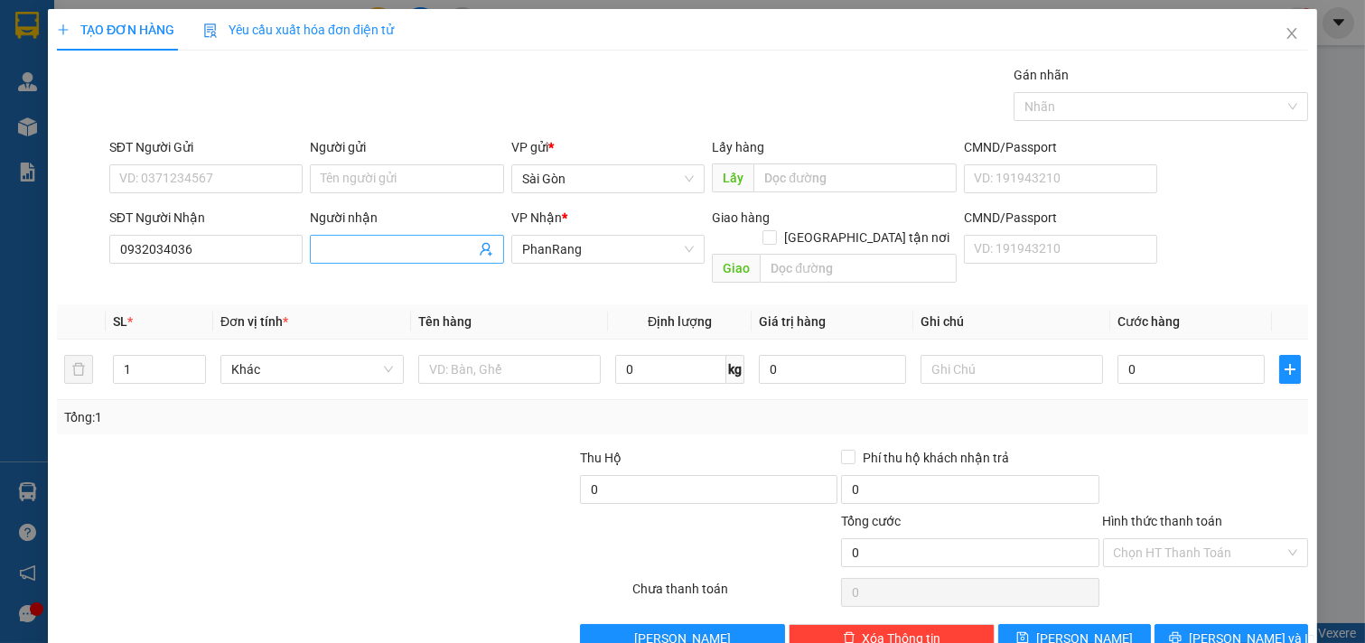
click at [356, 246] on input "Người nhận" at bounding box center [398, 249] width 154 height 20
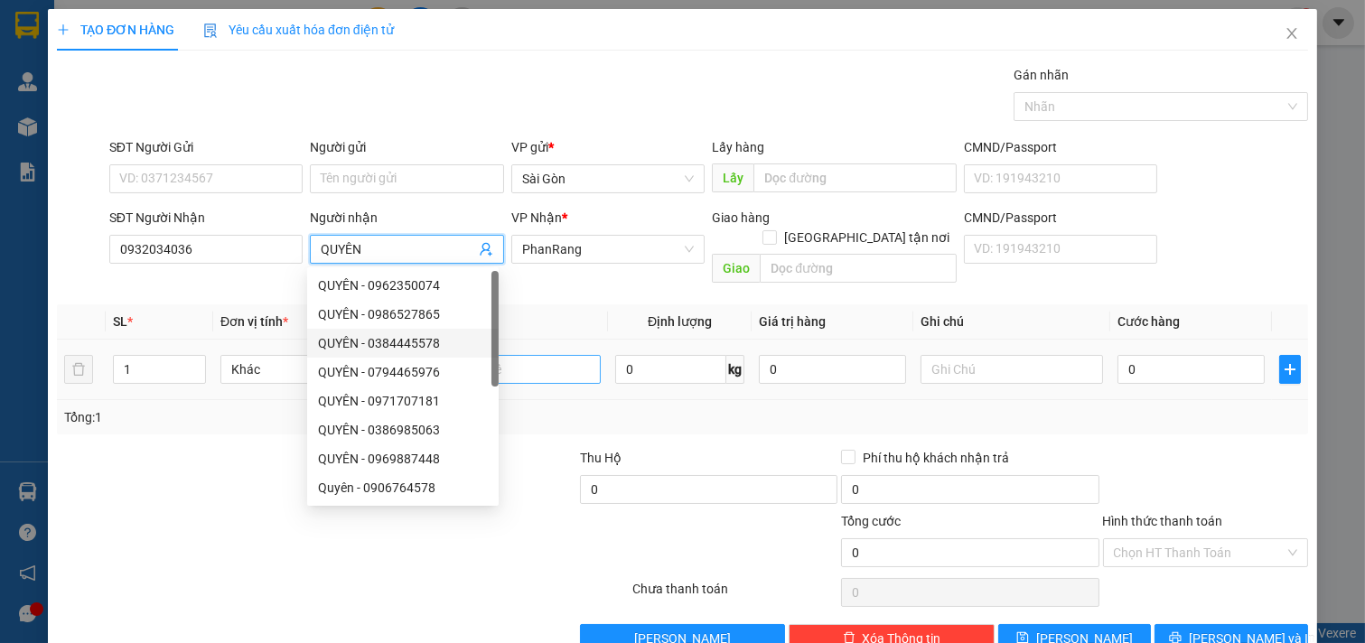
type input "QUYÊN"
click at [546, 355] on input "text" at bounding box center [509, 369] width 183 height 29
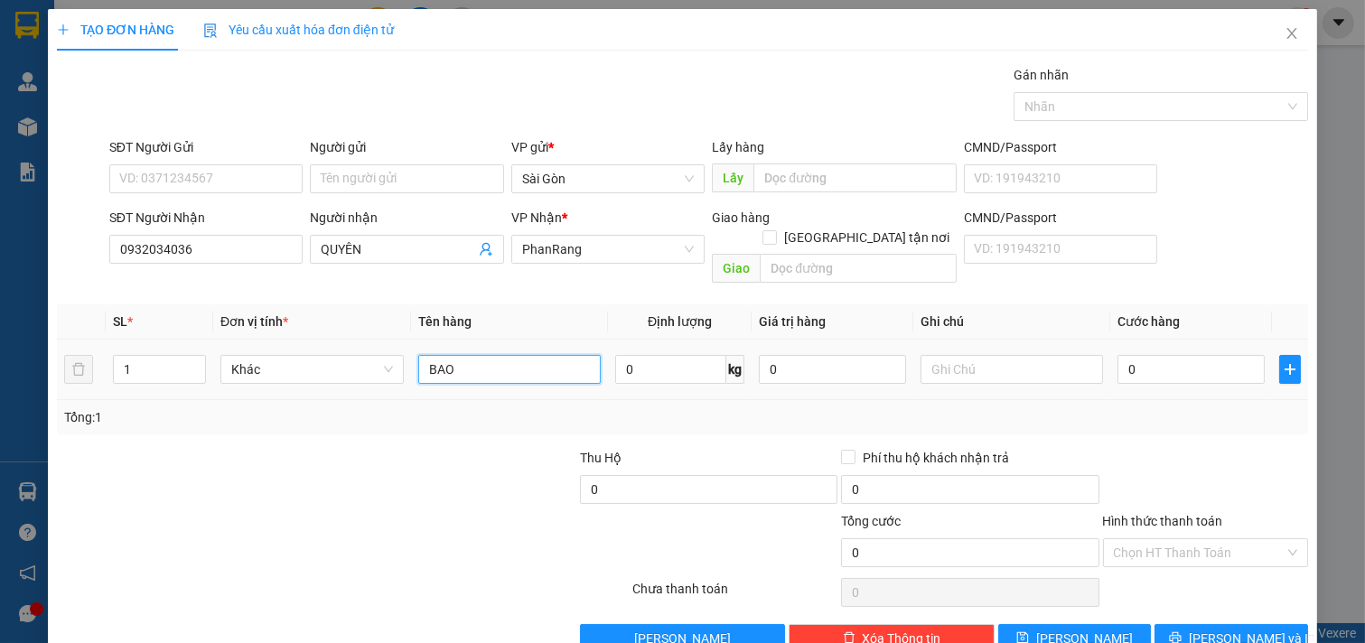
type input "BAO"
click at [1096, 355] on tr "1 Khác BAO 0 kg 0 0" at bounding box center [682, 370] width 1251 height 61
click at [1226, 629] on span "[PERSON_NAME] và In" at bounding box center [1252, 639] width 126 height 20
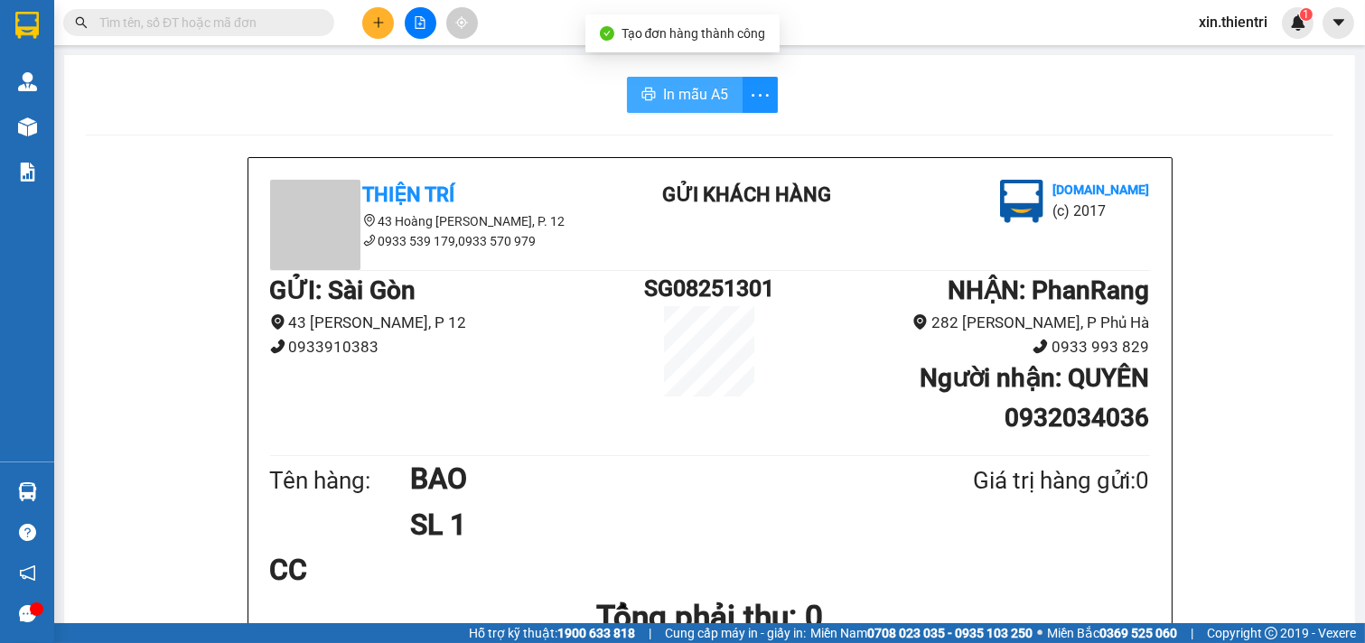
click at [674, 99] on span "In mẫu A5" at bounding box center [695, 94] width 65 height 23
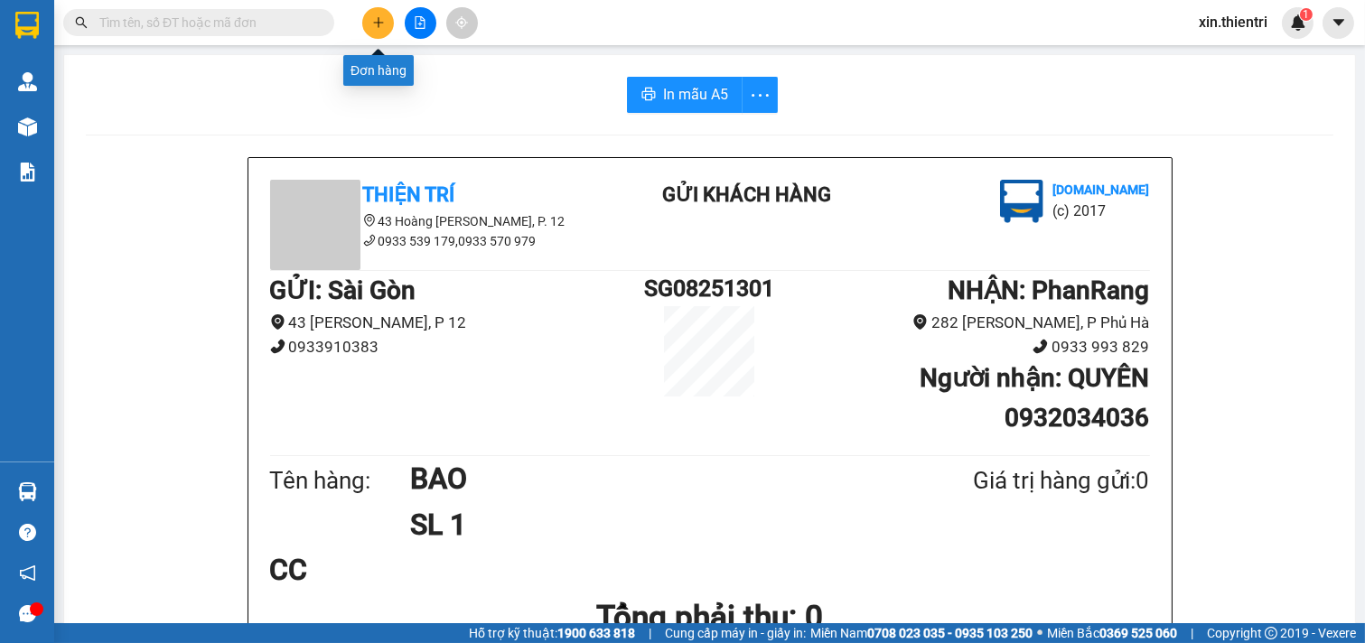
click at [377, 24] on icon "plus" at bounding box center [378, 22] width 13 height 13
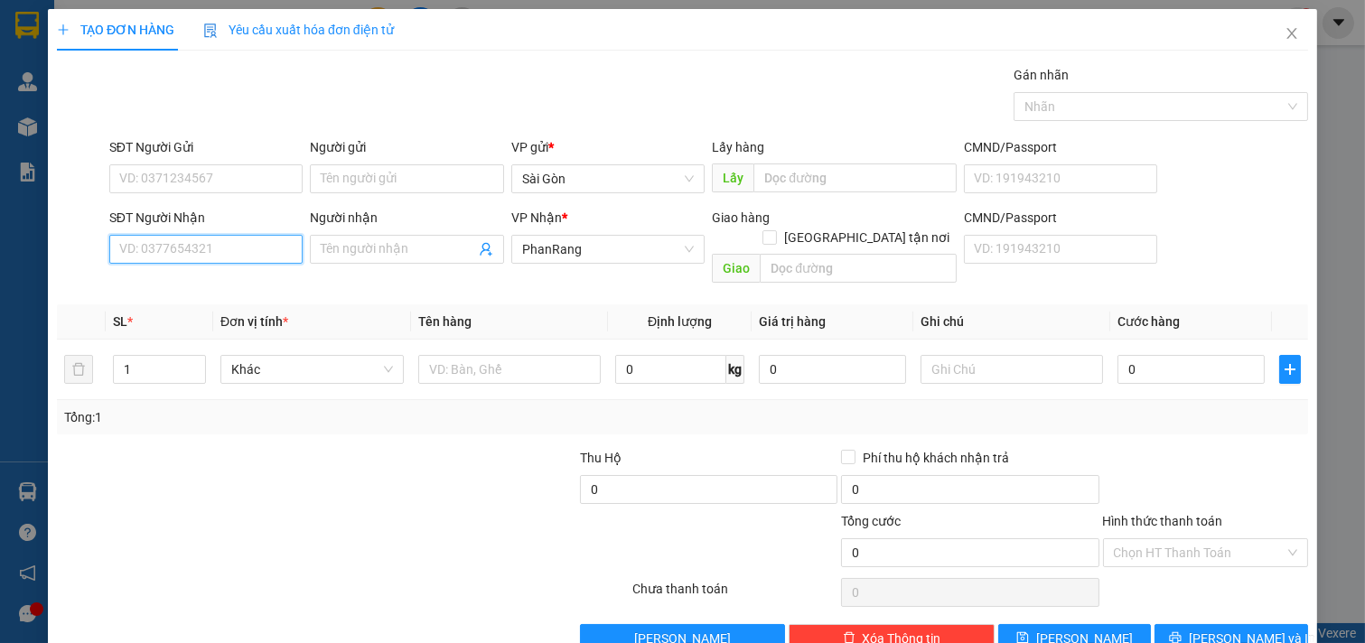
click at [238, 254] on input "SĐT Người Nhận" at bounding box center [206, 249] width 194 height 29
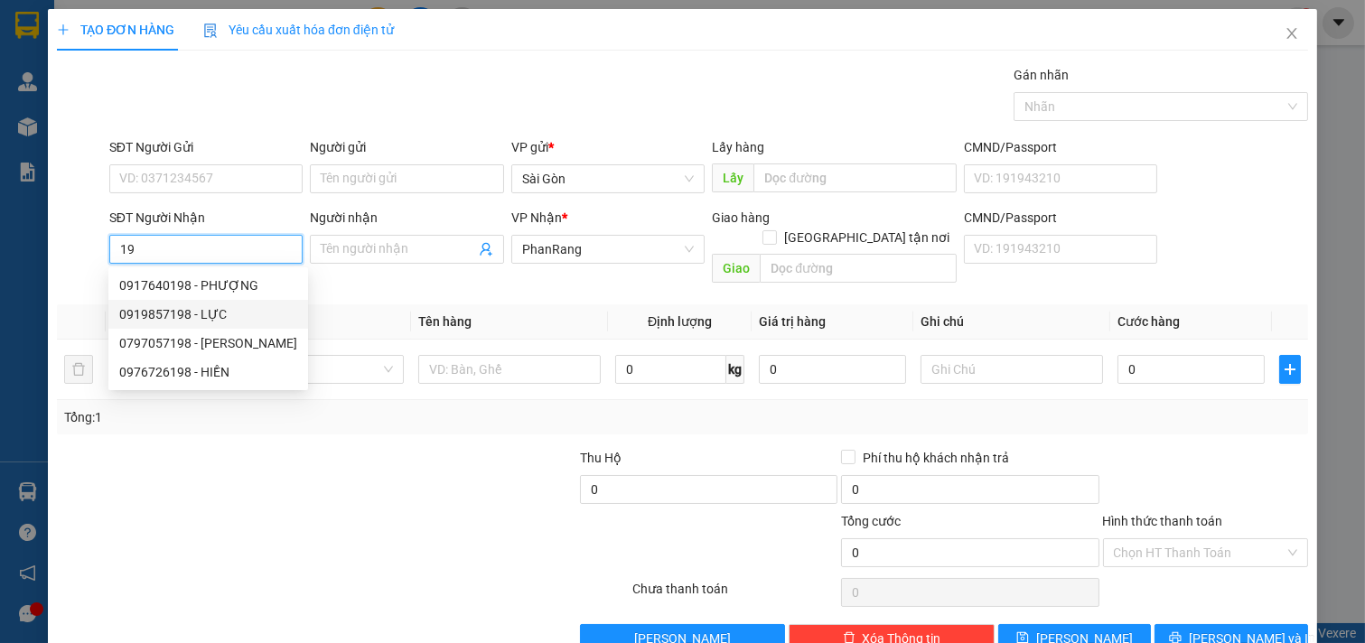
type input "1"
click at [258, 284] on div "0917640198 - PHƯỢNG" at bounding box center [208, 285] width 178 height 20
type input "0917640198"
type input "PHƯỢNG"
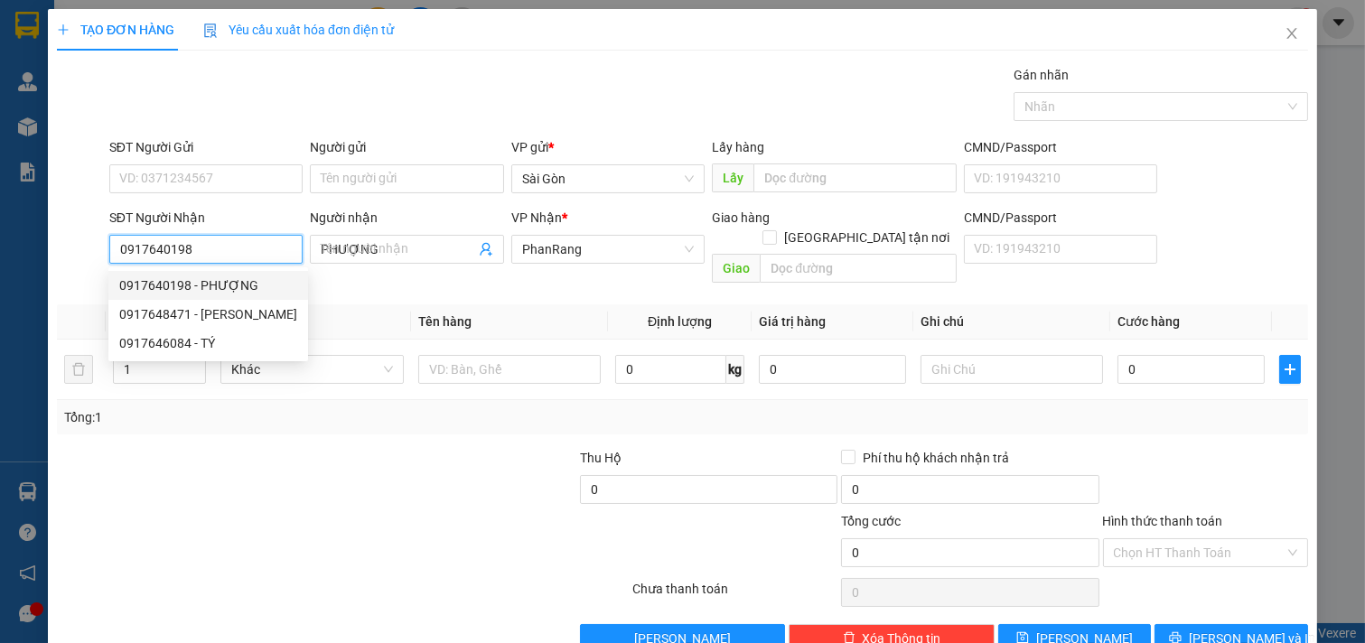
type input "30.000"
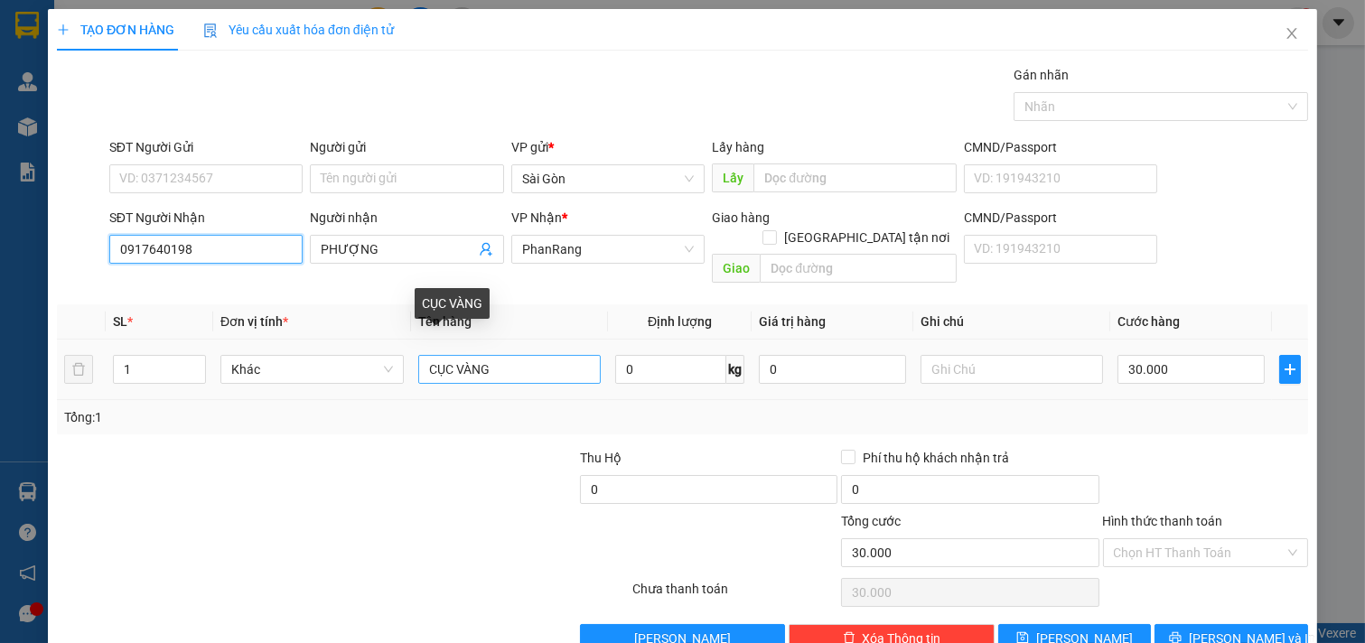
type input "0917640198"
click at [495, 355] on input "CỤC VÀNG" at bounding box center [509, 369] width 183 height 29
type input "C"
type input "BAO XANH"
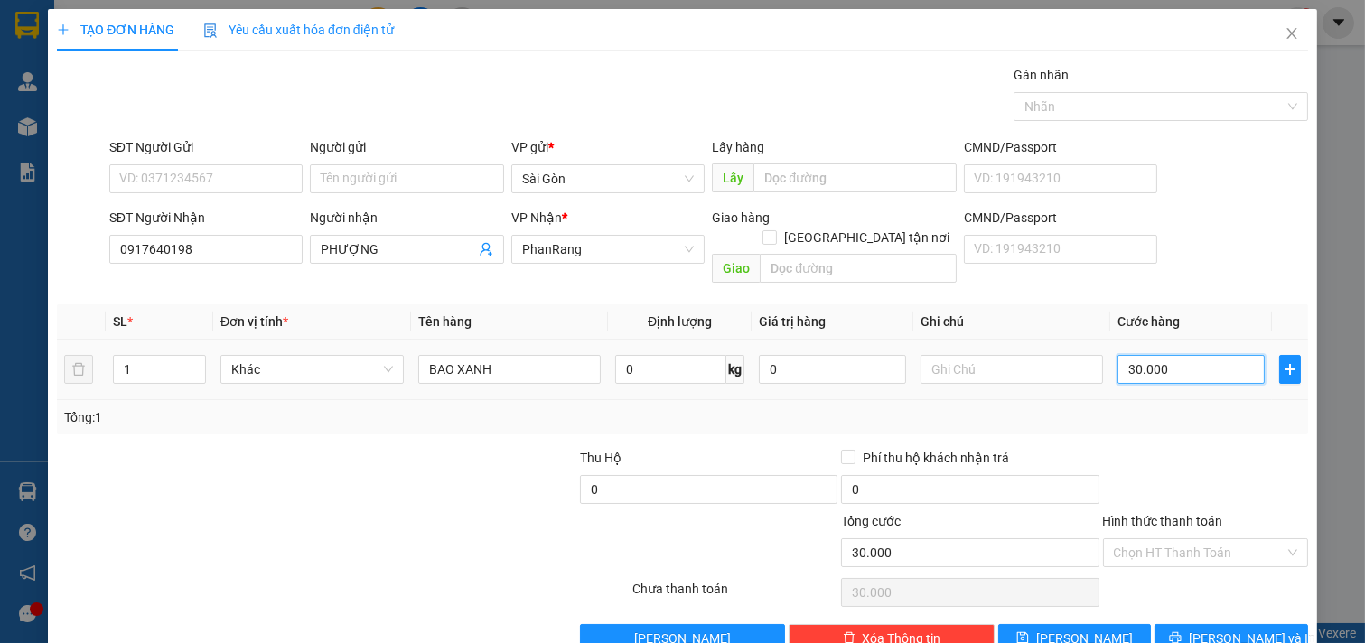
click at [1168, 355] on input "30.000" at bounding box center [1190, 369] width 147 height 29
type input "0"
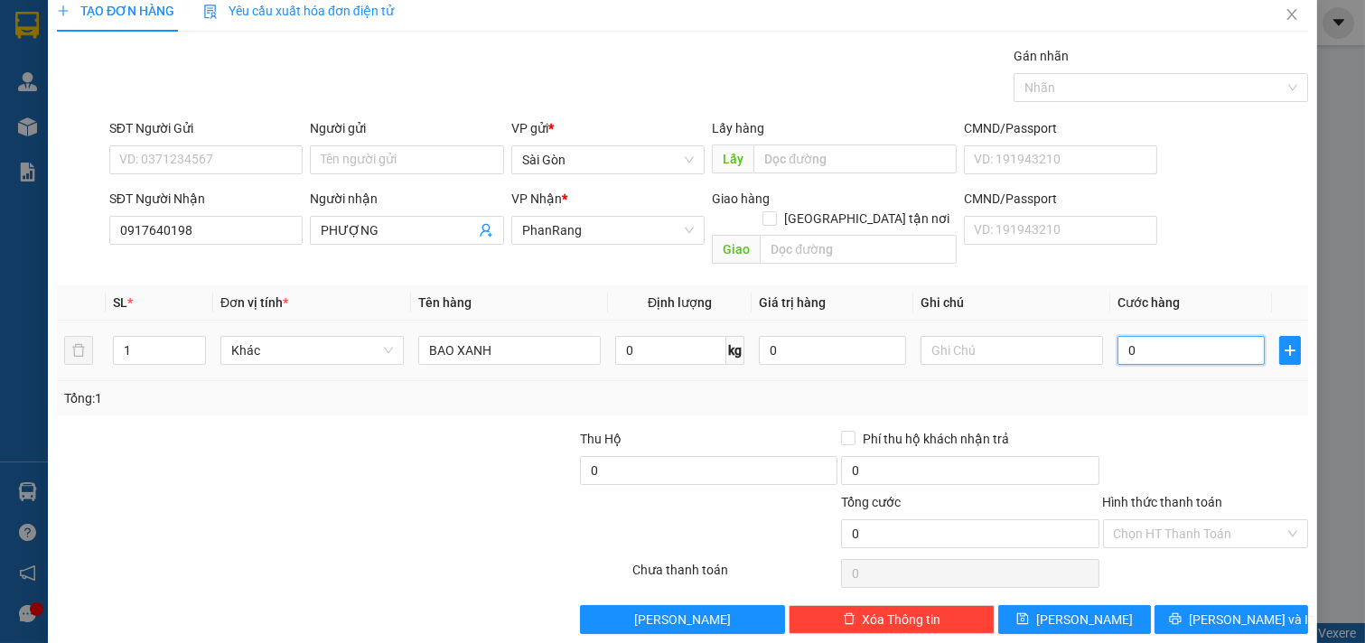
scroll to position [24, 0]
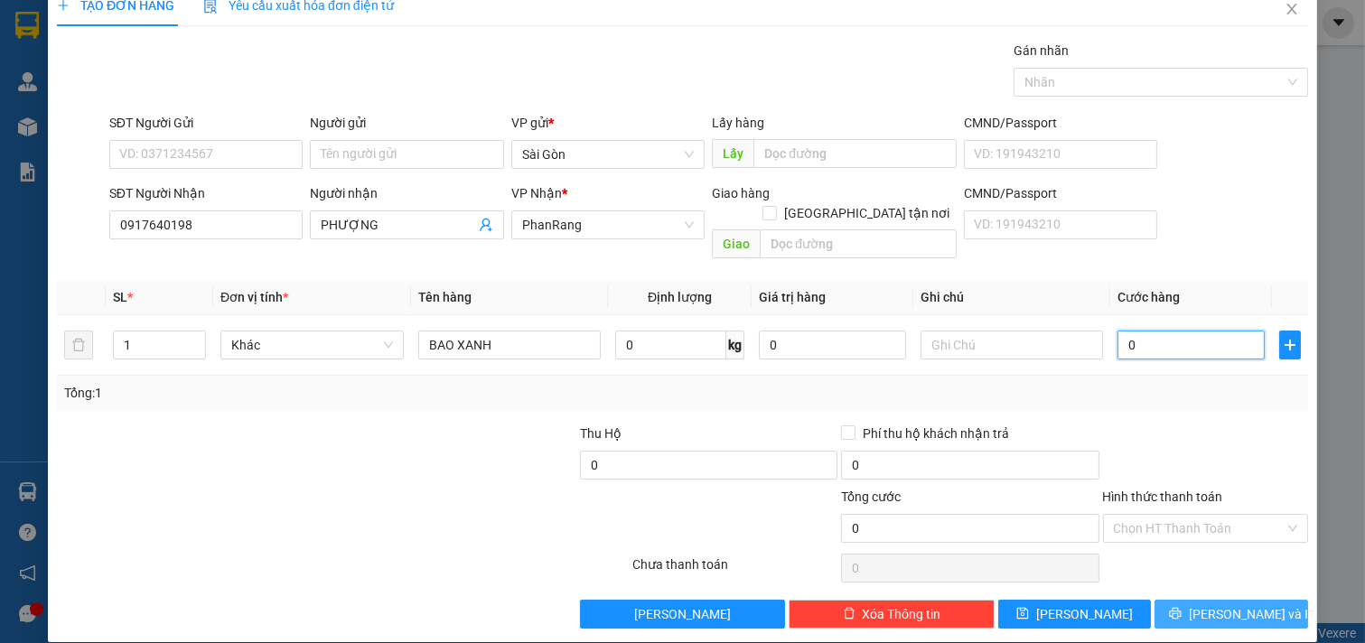
type input "0"
click at [1212, 604] on span "[PERSON_NAME] và In" at bounding box center [1252, 614] width 126 height 20
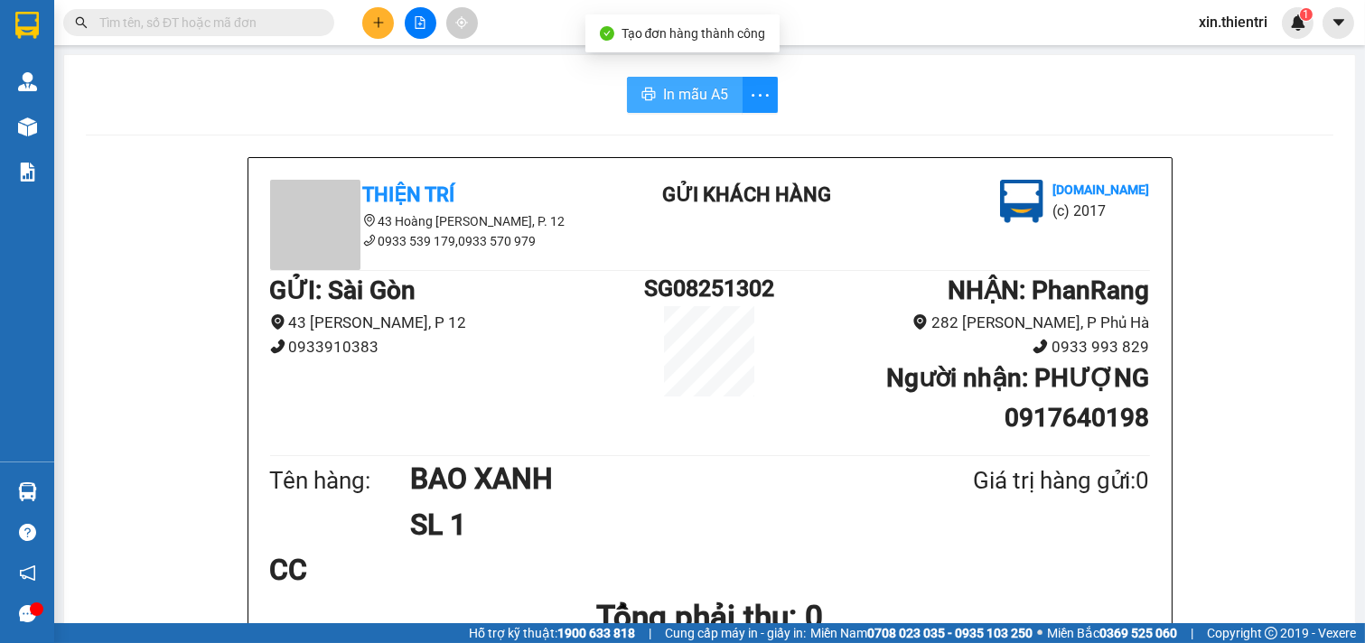
click at [711, 99] on span "In mẫu A5" at bounding box center [695, 94] width 65 height 23
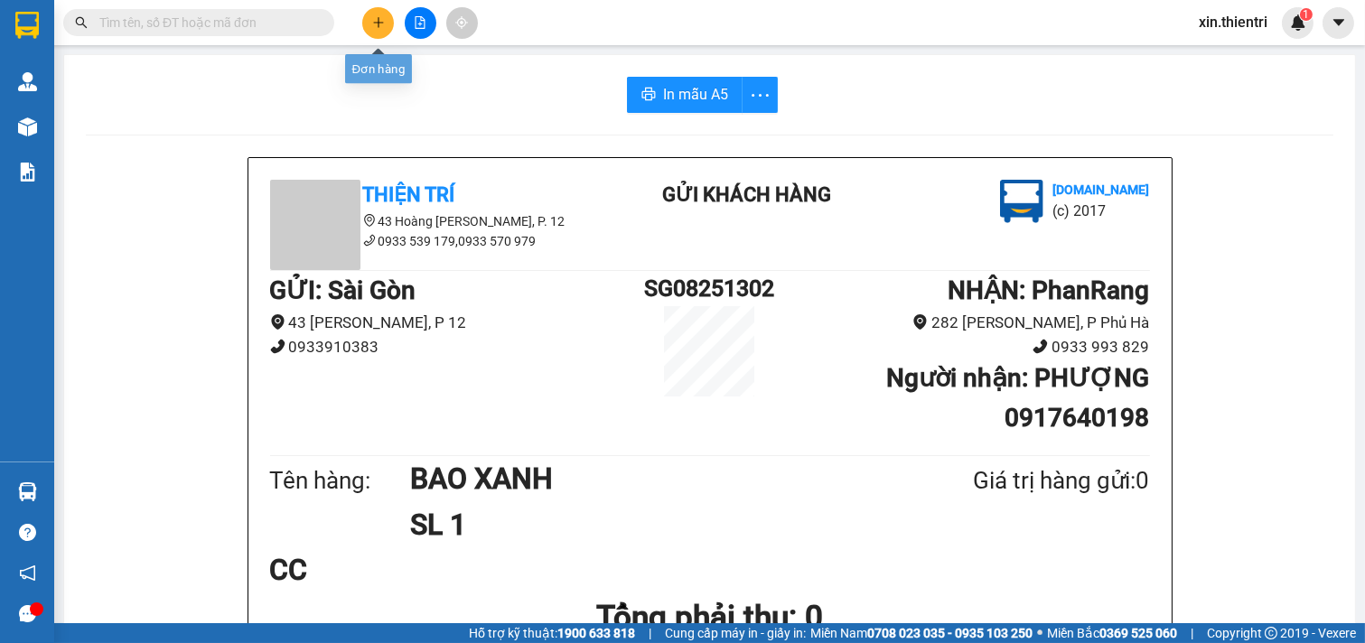
click at [375, 19] on icon "plus" at bounding box center [378, 22] width 13 height 13
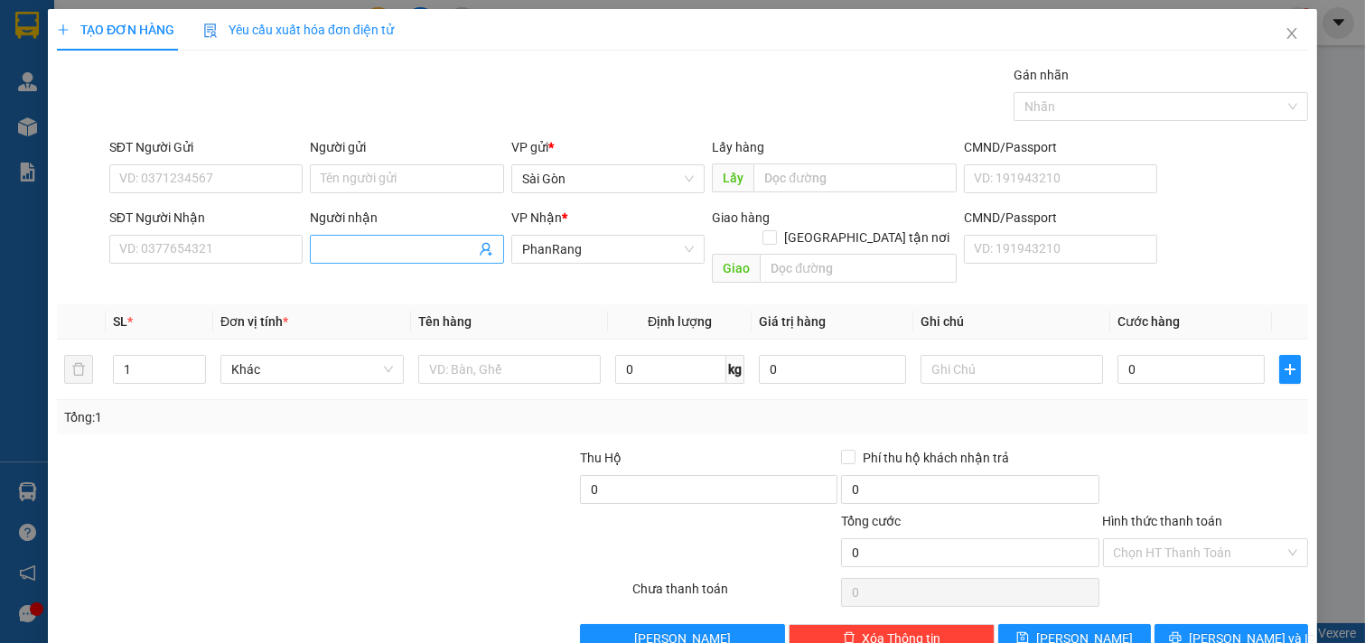
drag, startPoint x: 339, startPoint y: 259, endPoint x: 331, endPoint y: 264, distance: 9.3
click at [339, 260] on span at bounding box center [407, 249] width 194 height 29
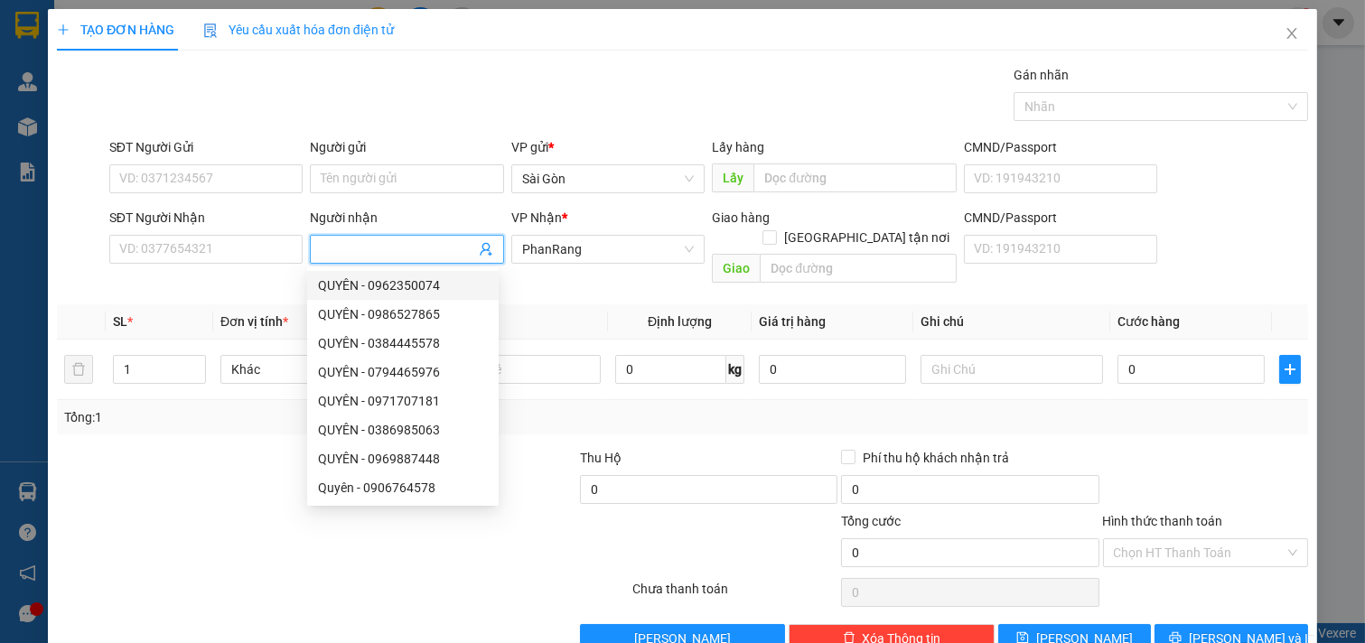
click at [399, 251] on input "Người nhận" at bounding box center [398, 249] width 154 height 20
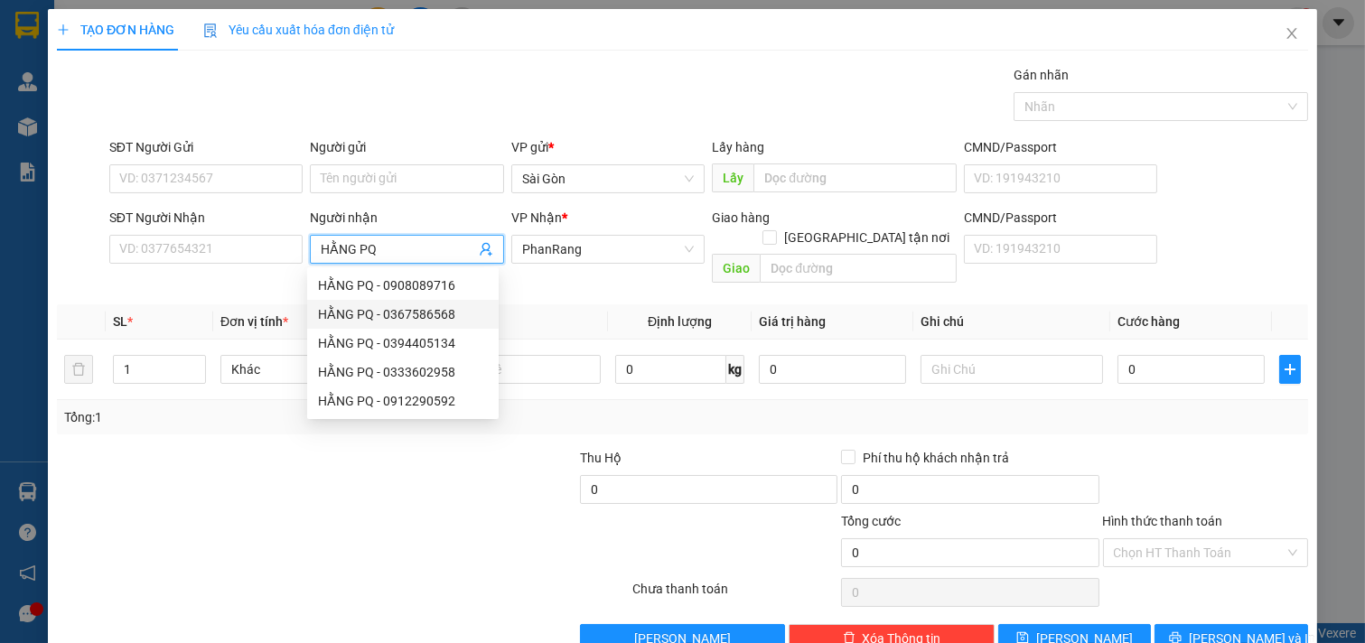
type input "HẰNG PQ"
drag, startPoint x: 194, startPoint y: 464, endPoint x: 195, endPoint y: 443, distance: 21.7
click at [193, 464] on div at bounding box center [185, 479] width 261 height 63
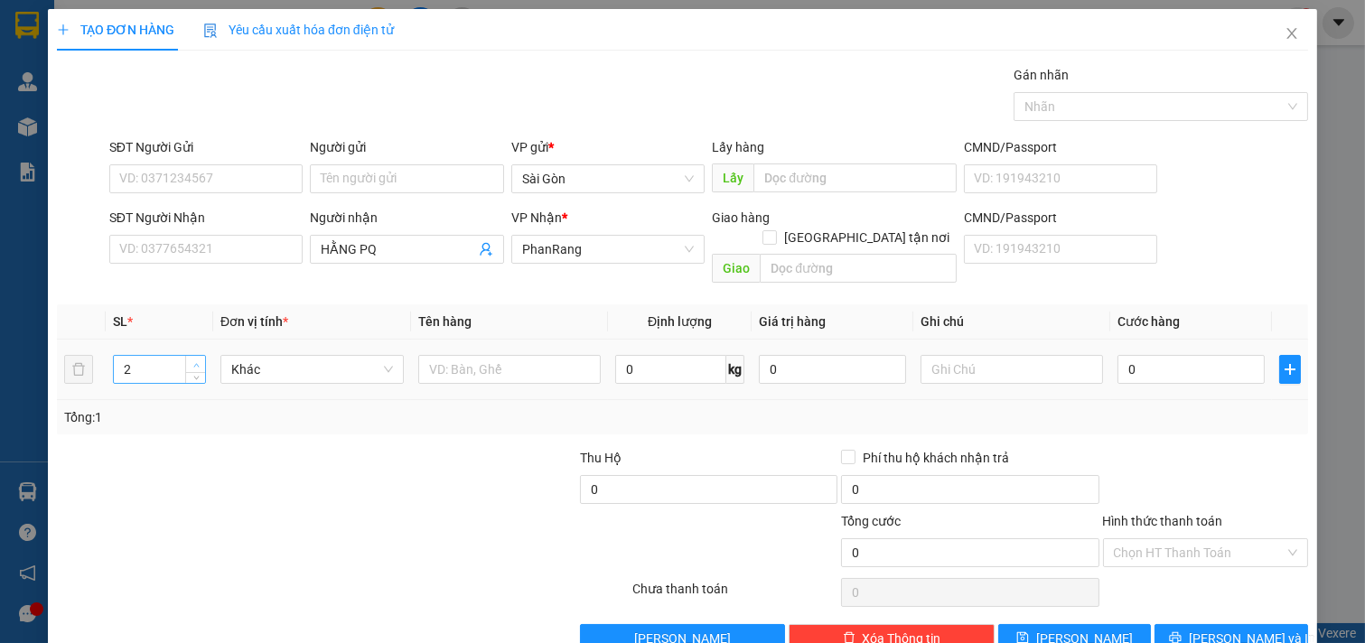
click at [191, 359] on span "up" at bounding box center [196, 364] width 11 height 11
click at [191, 356] on span "Increase Value" at bounding box center [195, 364] width 20 height 16
click at [192, 356] on span "Increase Value" at bounding box center [195, 364] width 20 height 16
type input "5"
click at [192, 356] on span "Increase Value" at bounding box center [195, 364] width 20 height 16
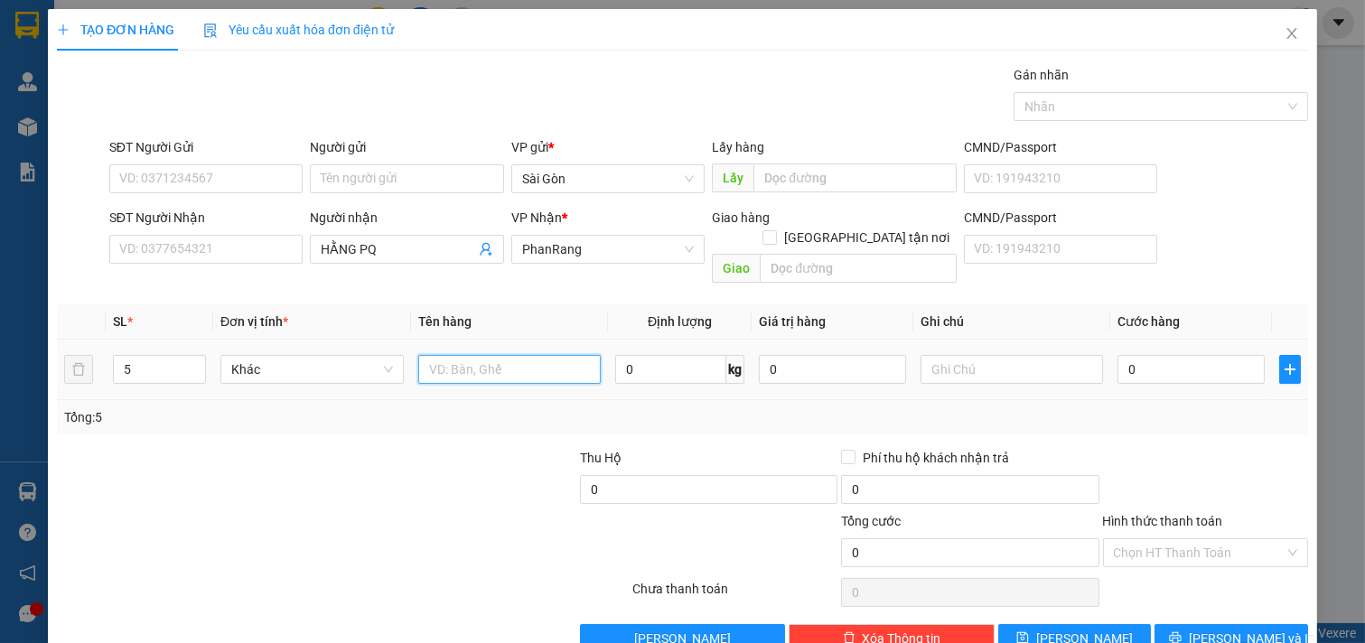
click at [482, 356] on input "text" at bounding box center [509, 369] width 183 height 29
click at [419, 355] on input "TẢ" at bounding box center [509, 369] width 183 height 29
type input "BAO TẢ"
click at [1258, 624] on button "[PERSON_NAME] và In" at bounding box center [1231, 638] width 154 height 29
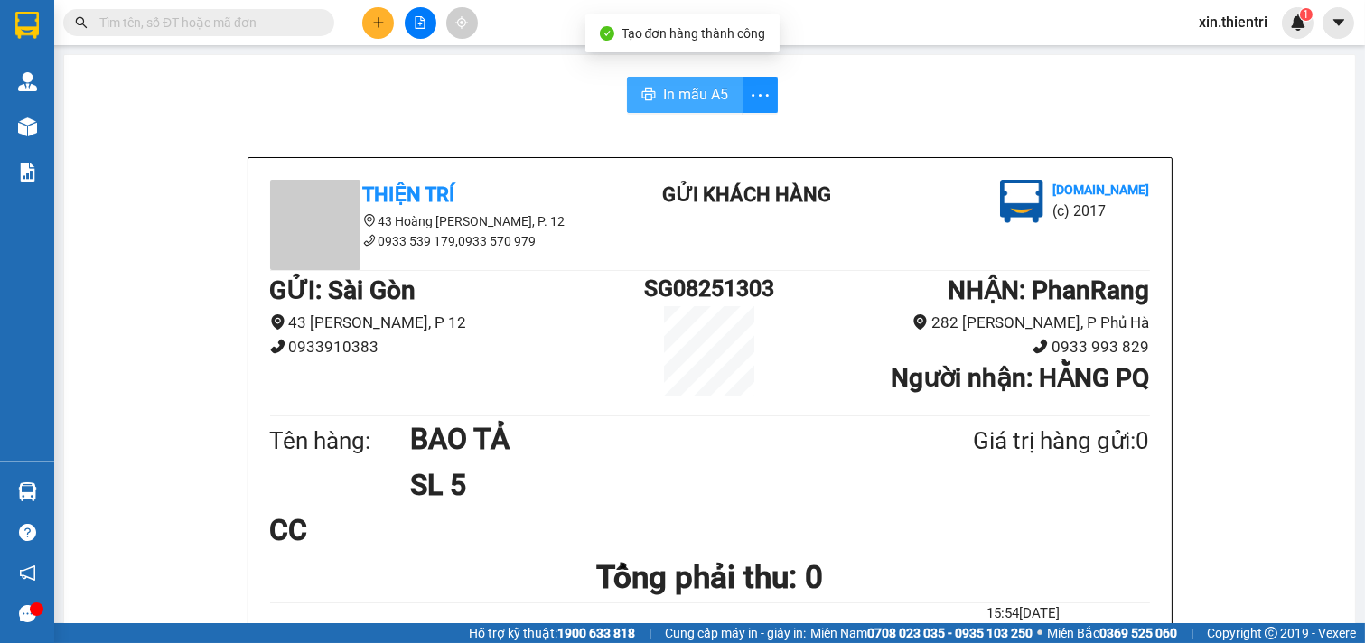
click at [684, 93] on span "In mẫu A5" at bounding box center [695, 94] width 65 height 23
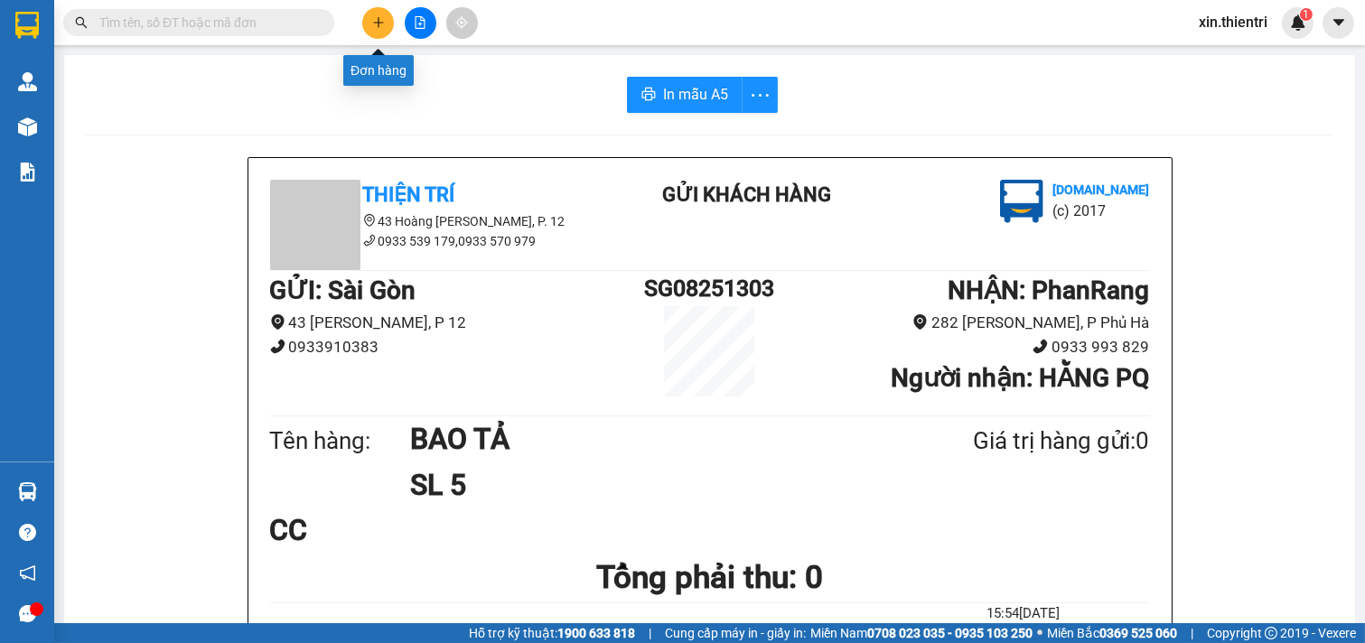
click at [381, 24] on icon "plus" at bounding box center [378, 22] width 13 height 13
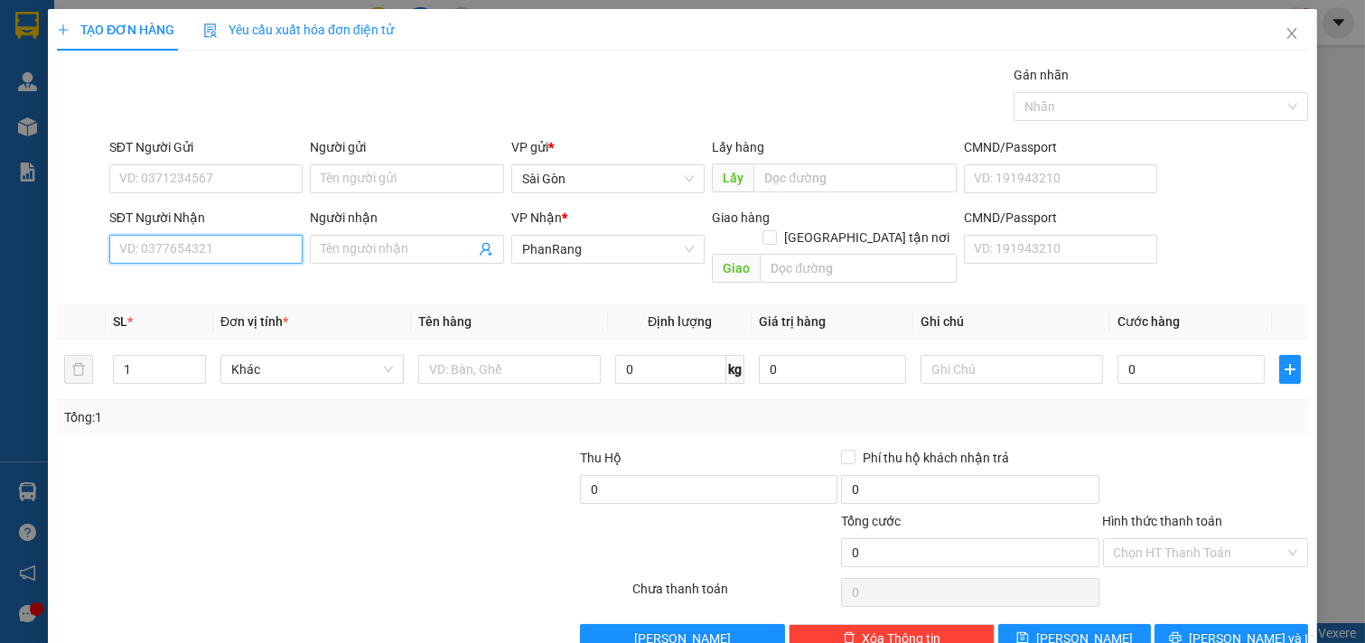
click at [272, 249] on input "SĐT Người Nhận" at bounding box center [206, 249] width 194 height 29
type input "0823468813"
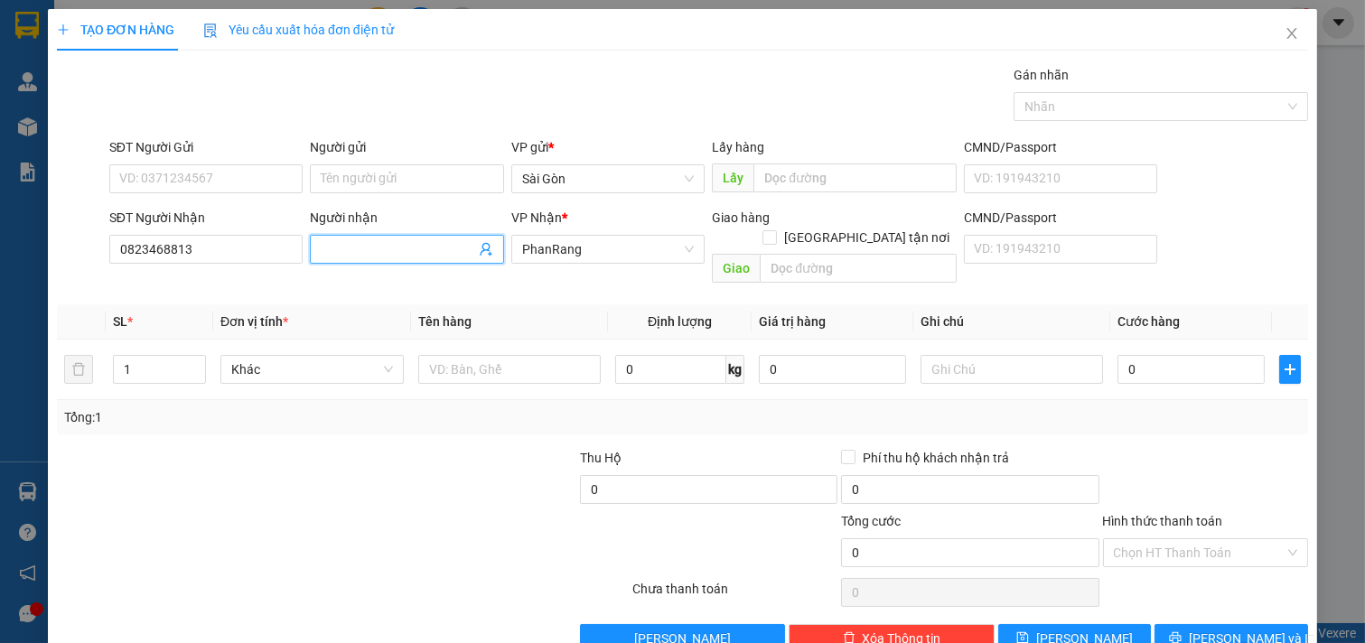
click at [385, 245] on input "Người nhận" at bounding box center [398, 249] width 154 height 20
type input "[PERSON_NAME]"
click at [536, 355] on input "text" at bounding box center [509, 369] width 183 height 29
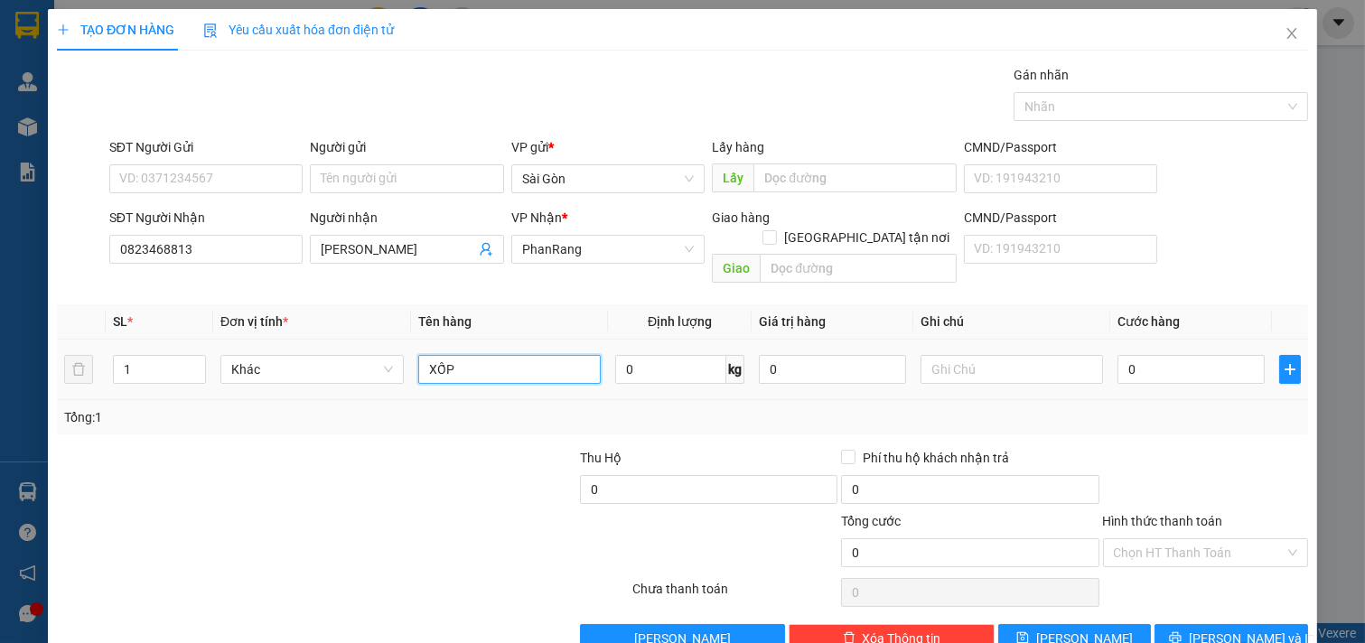
type input "XỐP"
click at [1259, 624] on button "[PERSON_NAME] và In" at bounding box center [1231, 638] width 154 height 29
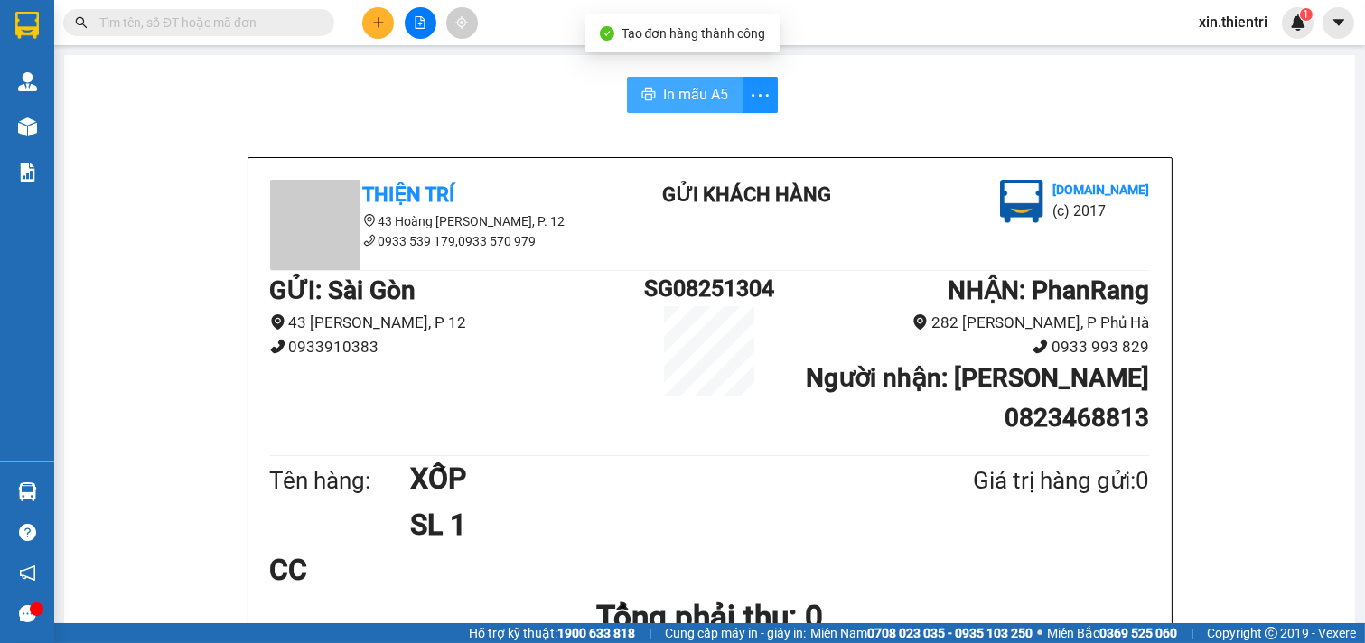
click at [687, 86] on span "In mẫu A5" at bounding box center [695, 94] width 65 height 23
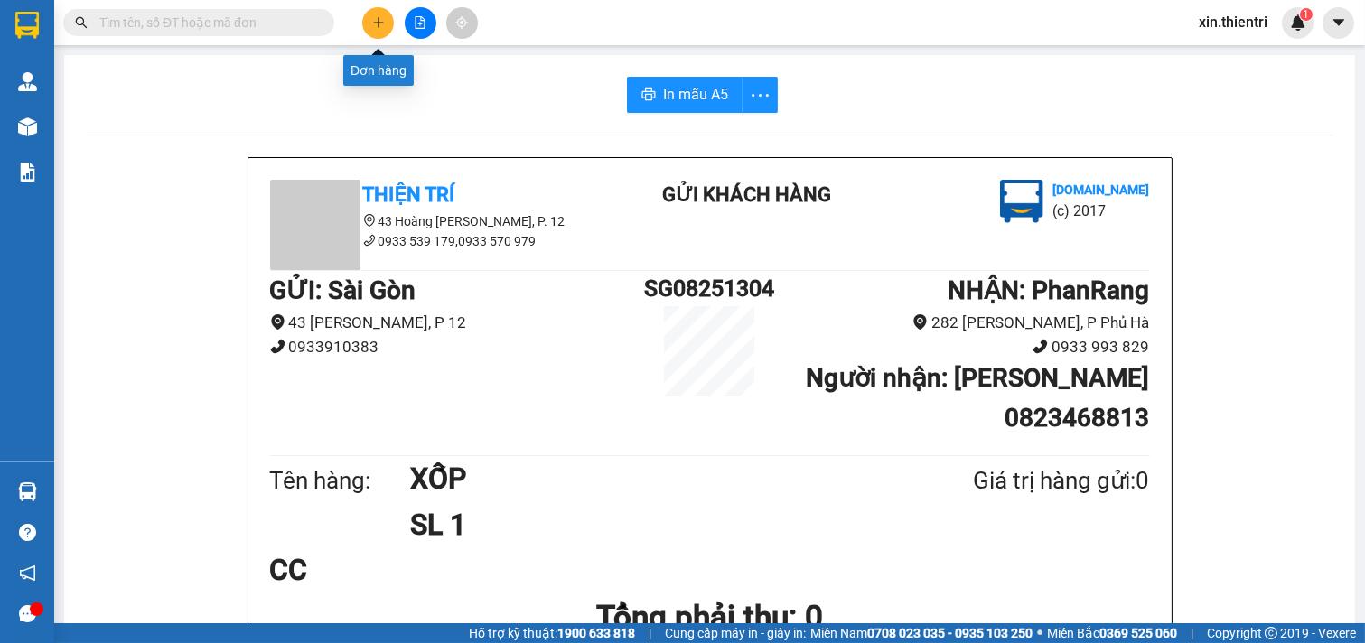
click at [381, 22] on icon "plus" at bounding box center [378, 22] width 10 height 1
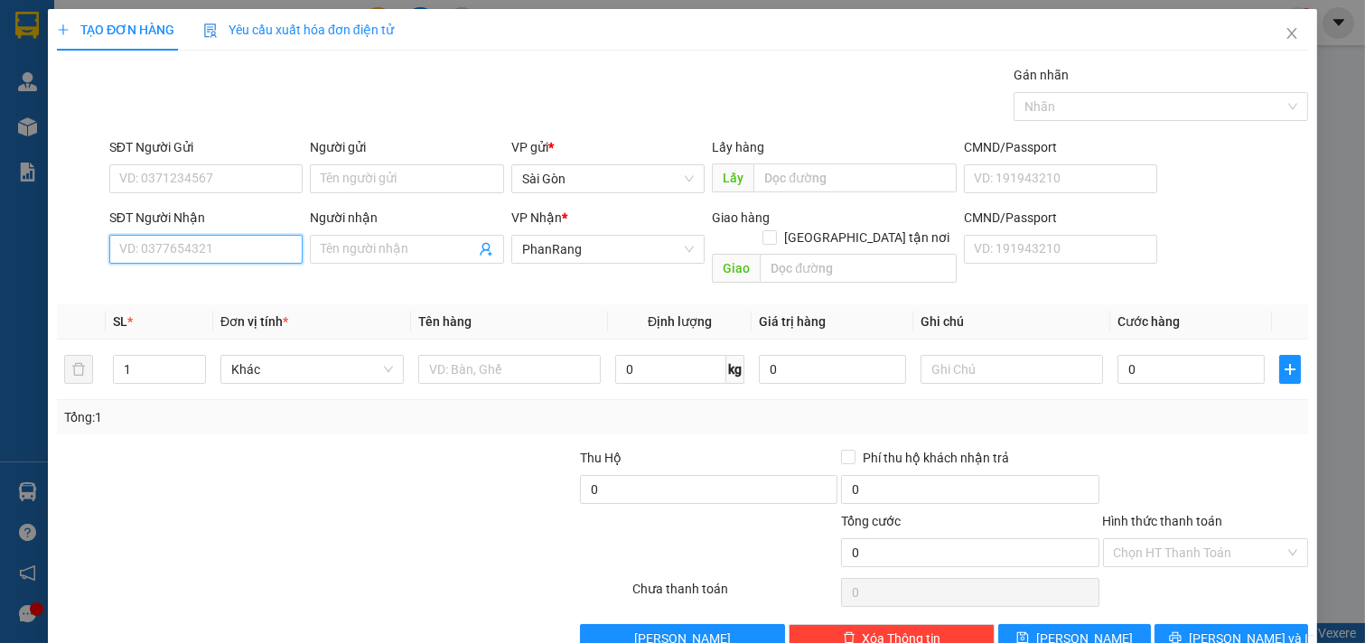
click at [215, 256] on input "SĐT Người Nhận" at bounding box center [206, 249] width 194 height 29
click at [1273, 42] on span "Close" at bounding box center [1291, 34] width 51 height 51
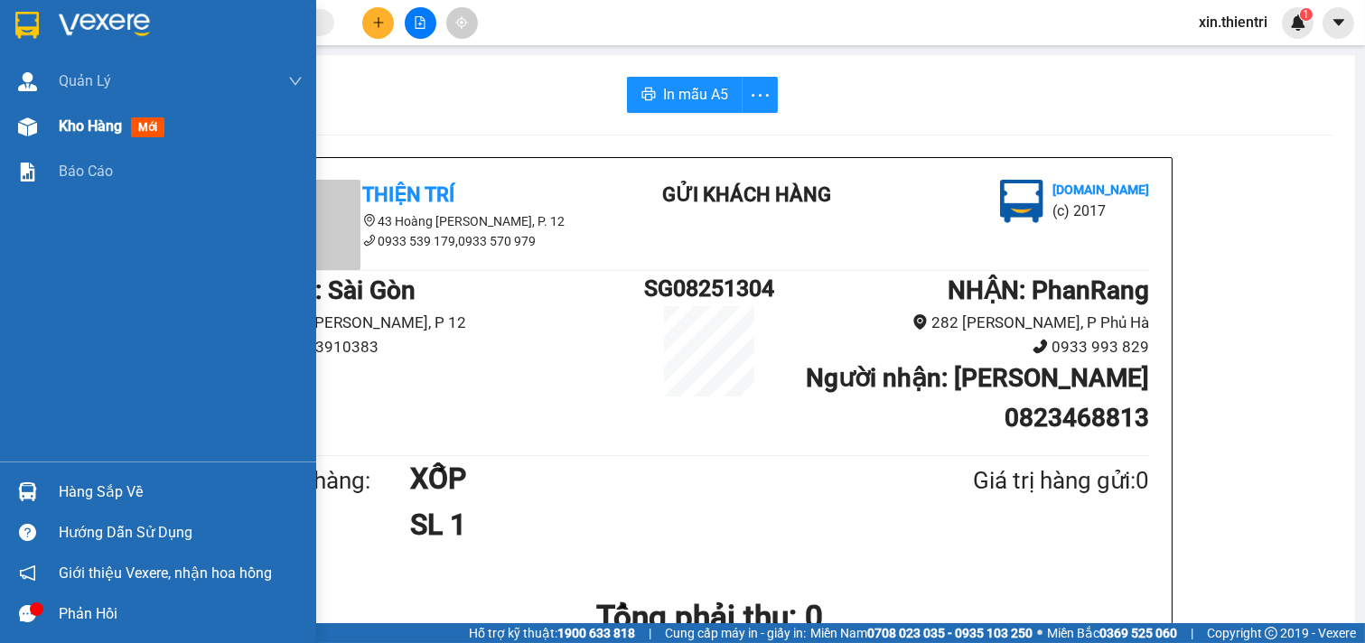
click at [149, 135] on span "mới" at bounding box center [147, 127] width 33 height 20
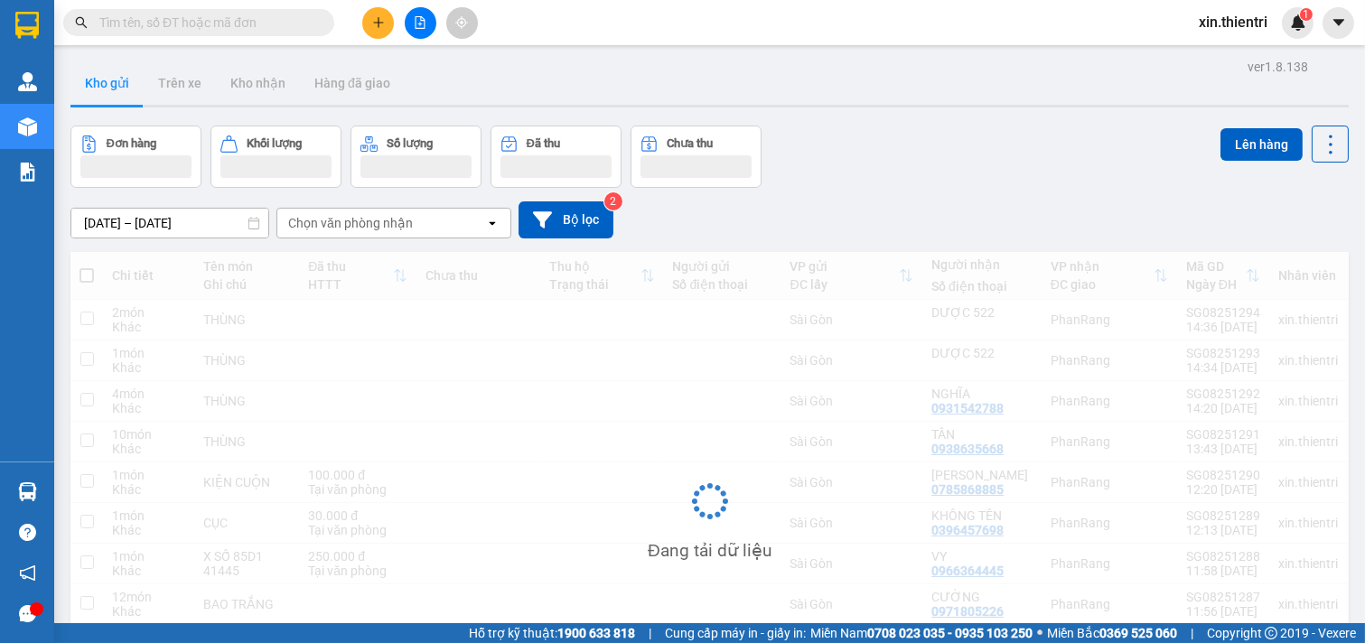
click at [175, 130] on button "Đơn hàng" at bounding box center [135, 157] width 131 height 62
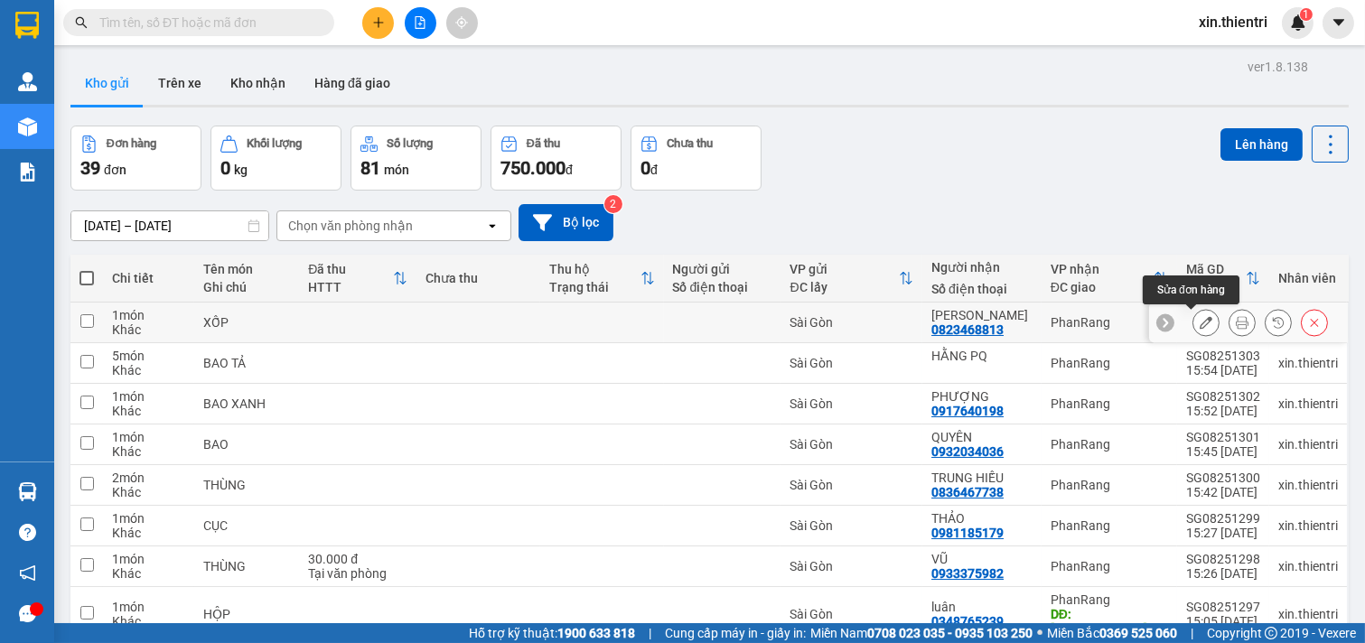
click at [1199, 316] on icon at bounding box center [1205, 322] width 13 height 13
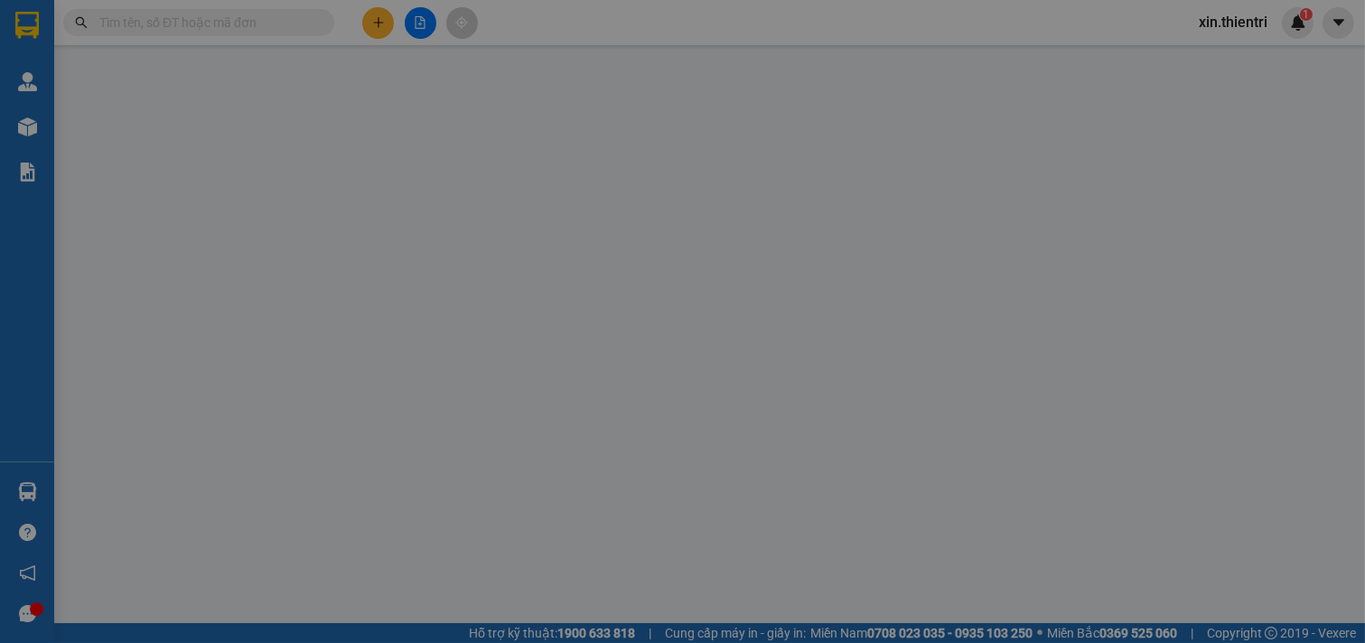
type input "0823468813"
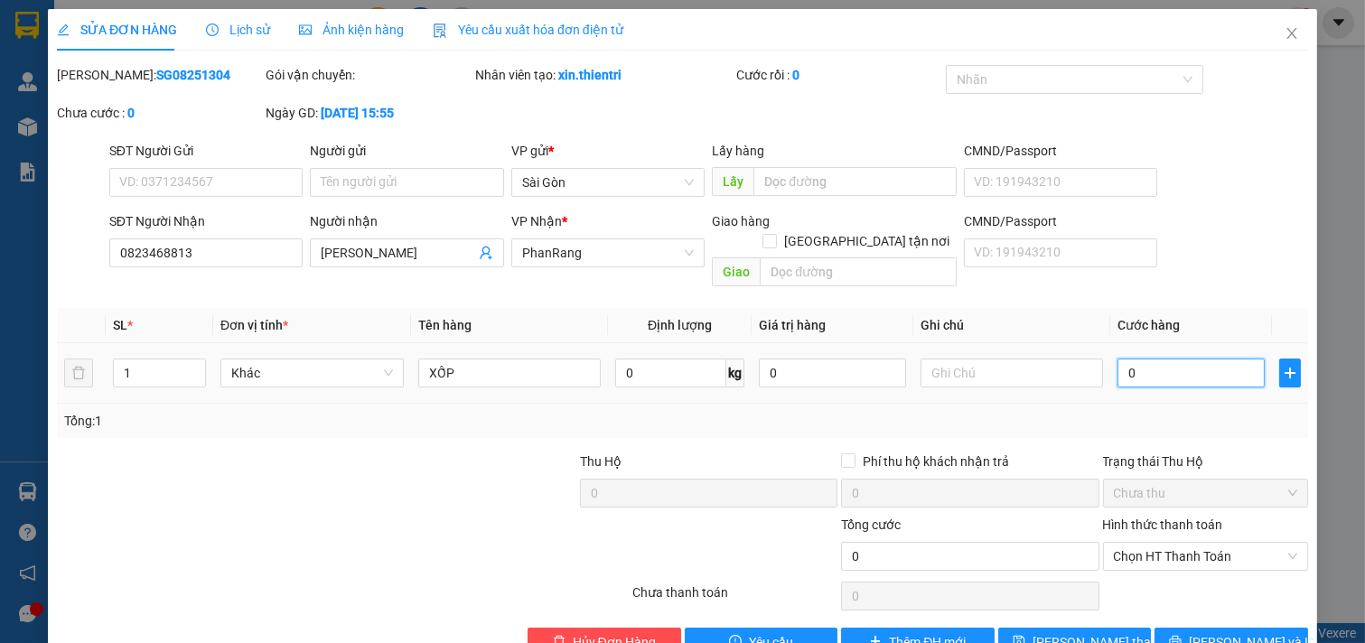
click at [1177, 359] on input "0" at bounding box center [1190, 373] width 147 height 29
type input "5"
type input "50"
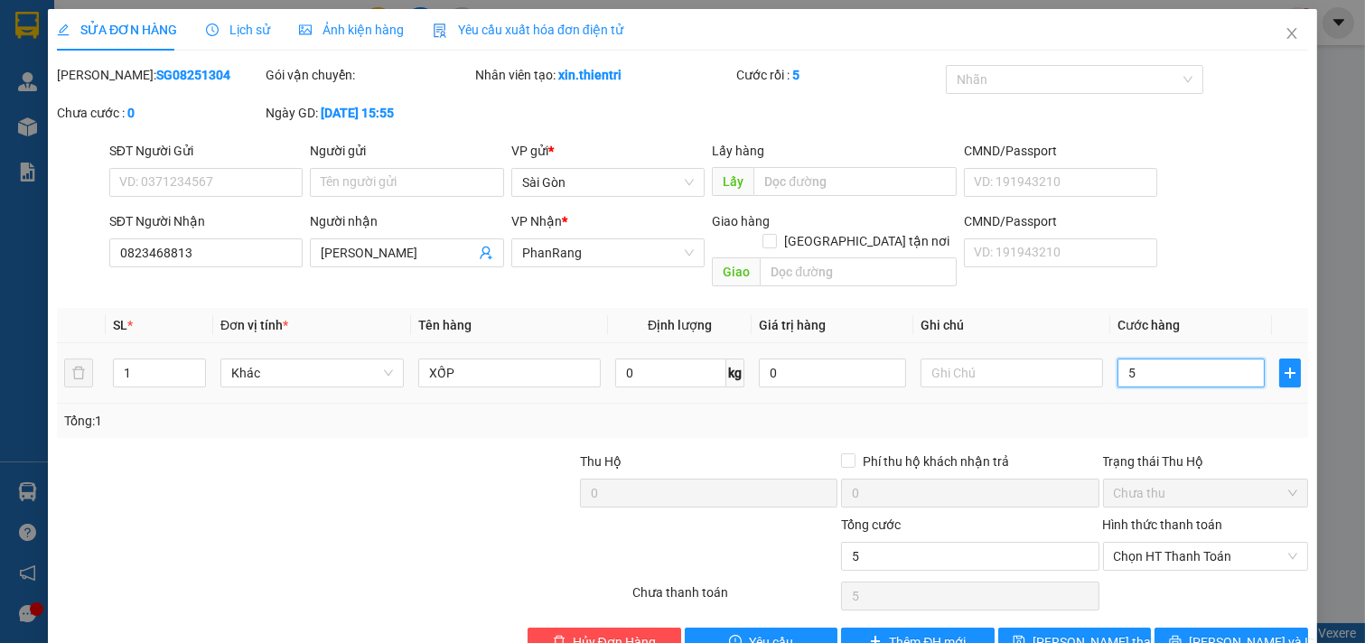
type input "50"
drag, startPoint x: 1207, startPoint y: 499, endPoint x: 1203, endPoint y: 530, distance: 30.9
click at [1207, 543] on span "Chọn HT Thanh Toán" at bounding box center [1206, 556] width 184 height 27
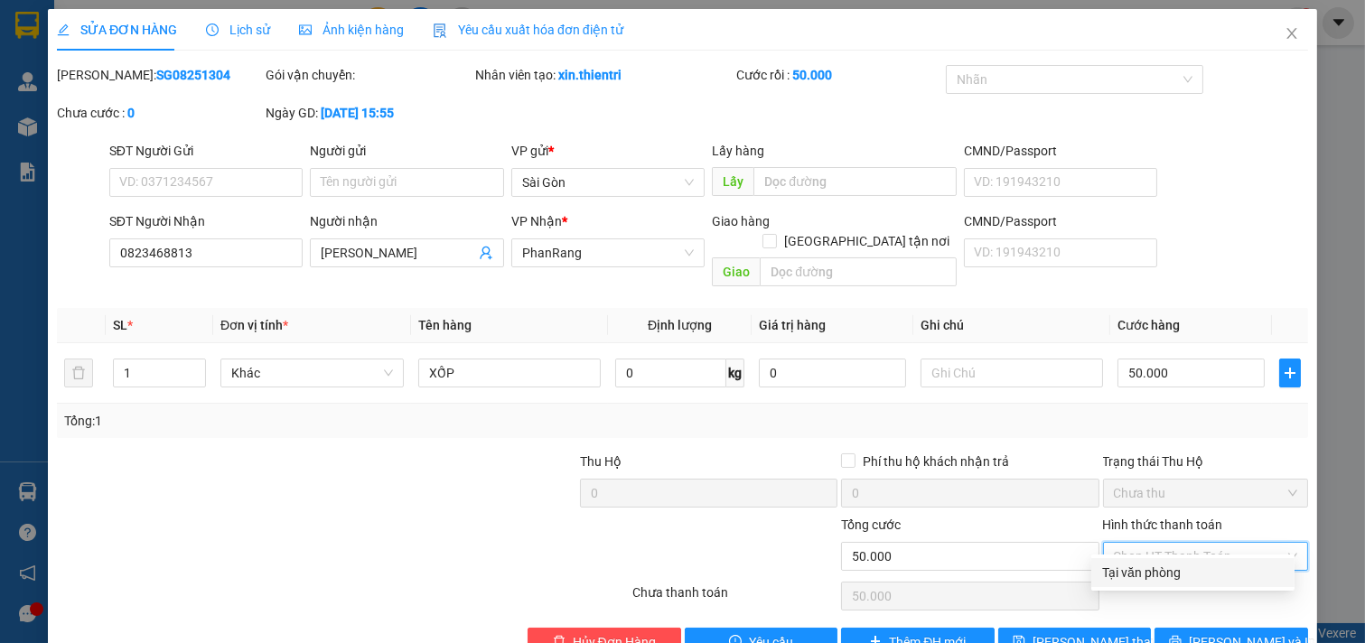
drag, startPoint x: 1206, startPoint y: 528, endPoint x: 1208, endPoint y: 544, distance: 15.5
click at [1206, 558] on div "Tại văn phòng" at bounding box center [1192, 572] width 203 height 29
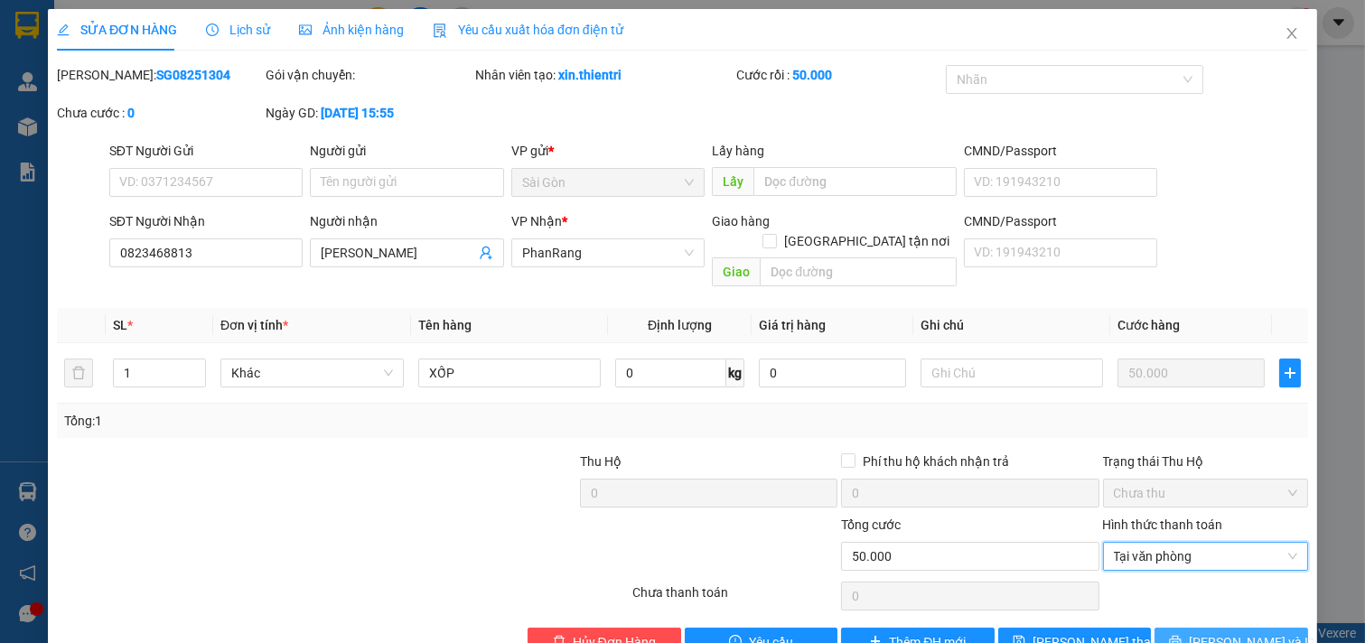
click at [1226, 632] on span "[PERSON_NAME] và In" at bounding box center [1252, 642] width 126 height 20
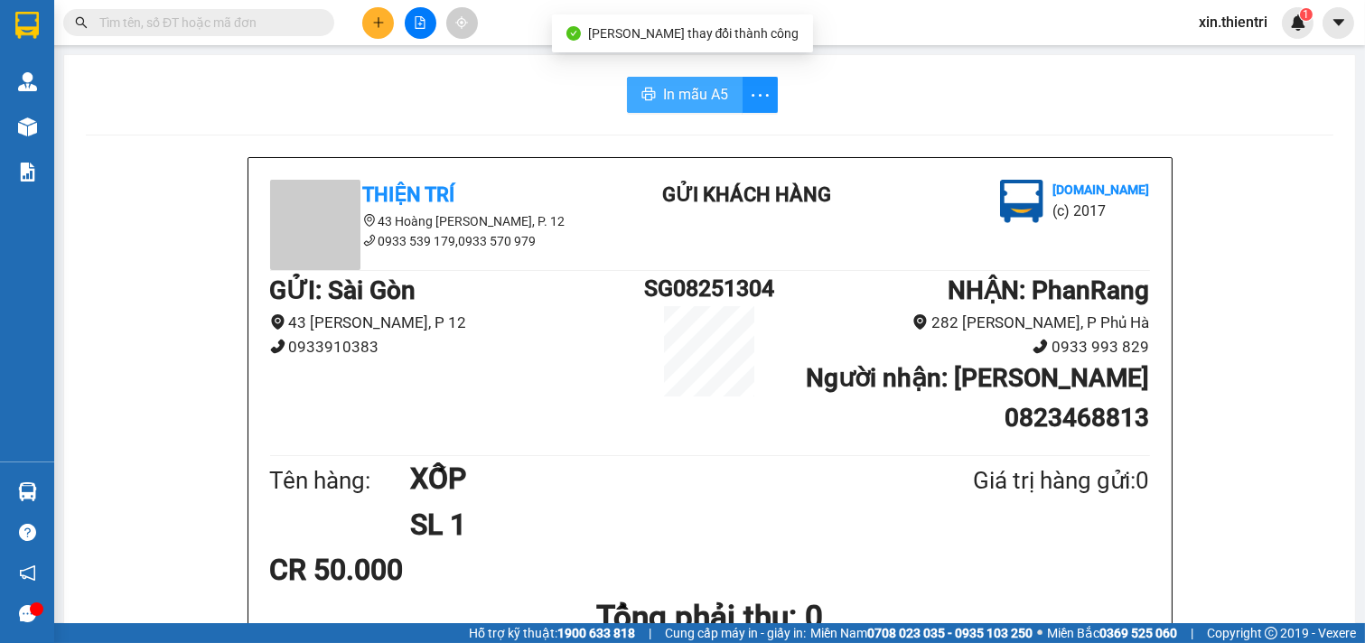
click at [678, 101] on span "In mẫu A5" at bounding box center [695, 94] width 65 height 23
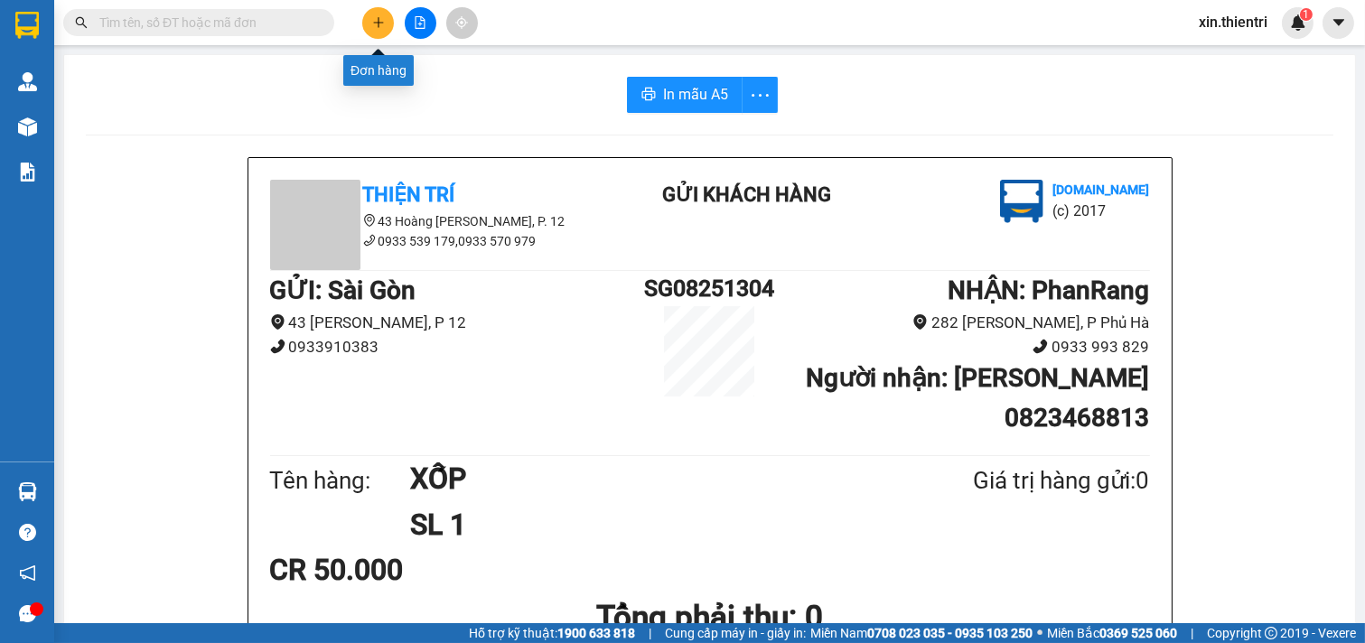
click at [390, 20] on button at bounding box center [378, 23] width 32 height 32
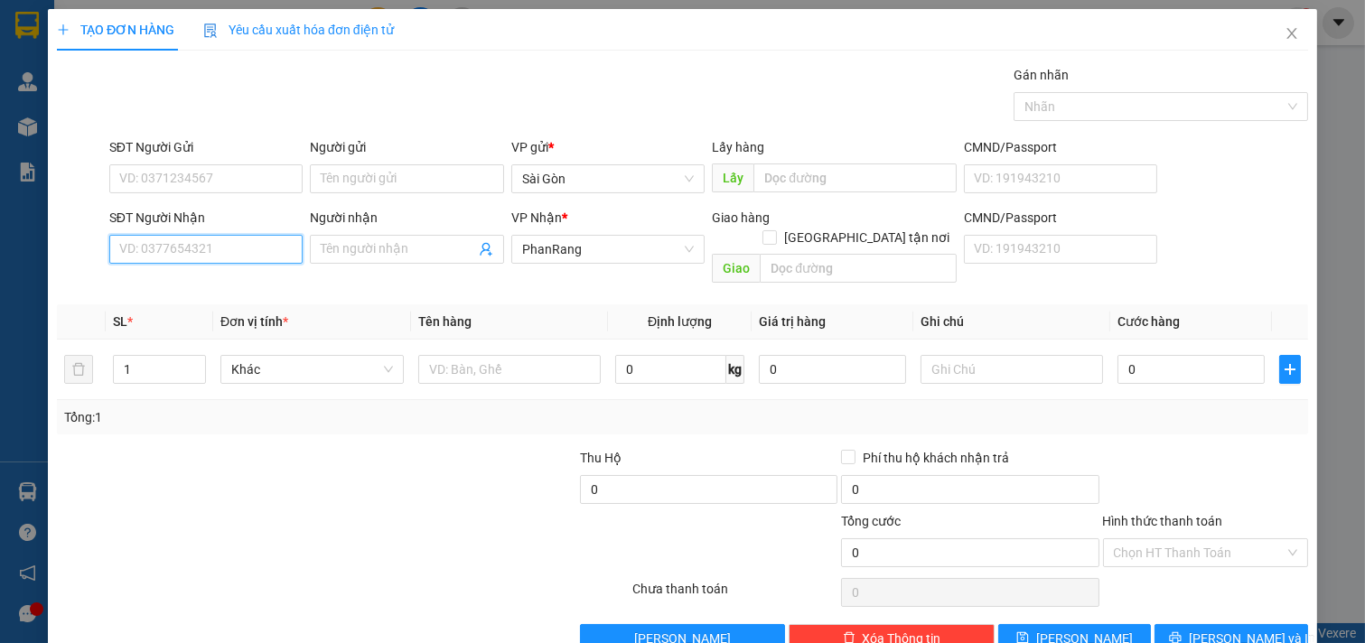
click at [241, 244] on input "SĐT Người Nhận" at bounding box center [206, 249] width 194 height 29
type input "0909654226"
click at [233, 287] on div "0909654226 - PHÚ" at bounding box center [204, 285] width 170 height 20
type input "PHÚ"
type input "0909654226"
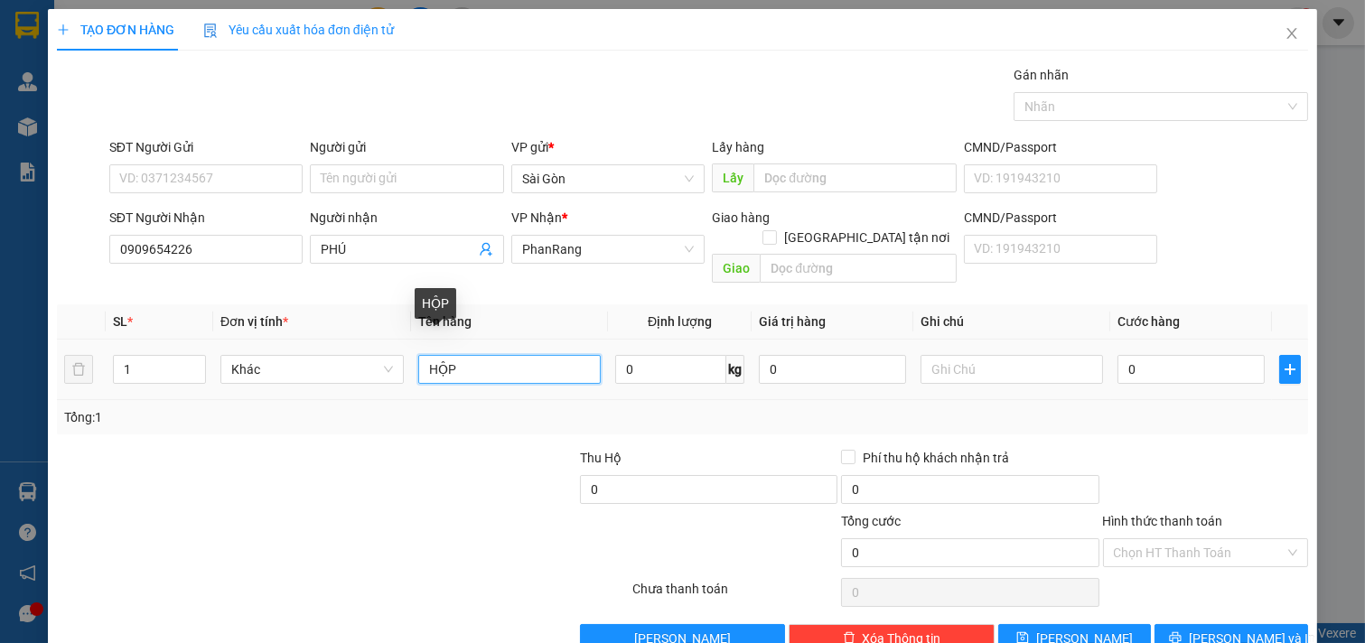
click at [461, 359] on input "HỘP" at bounding box center [509, 369] width 183 height 29
type input "H"
type input "2"
type input "CAYY"
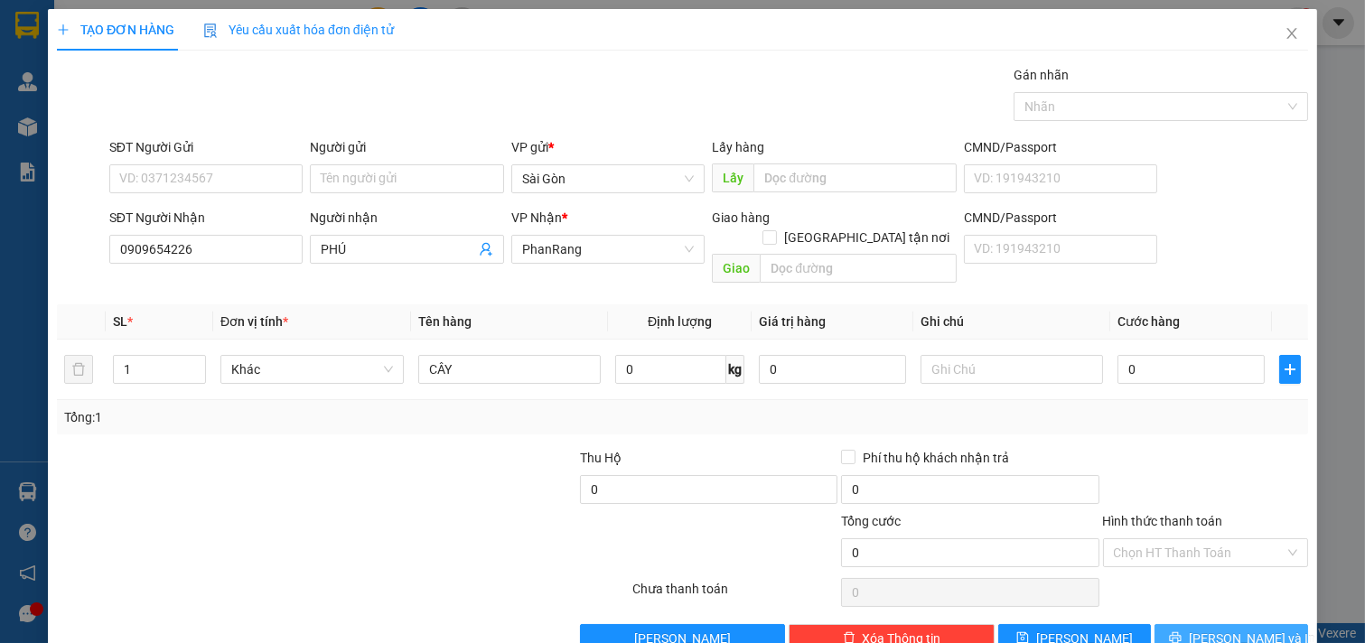
click at [1181, 631] on icon "printer" at bounding box center [1175, 637] width 13 height 13
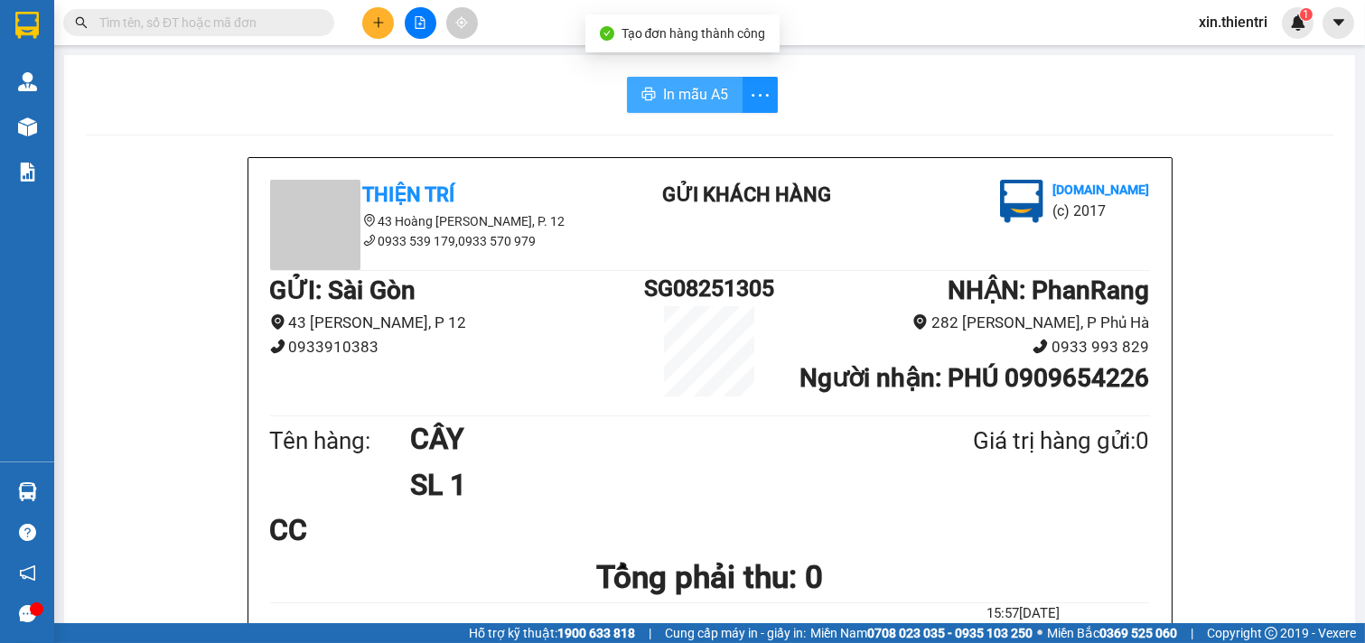
click at [673, 112] on button "In mẫu A5" at bounding box center [685, 95] width 116 height 36
drag, startPoint x: 676, startPoint y: 108, endPoint x: 678, endPoint y: 95, distance: 13.8
click at [676, 107] on button "In mẫu A5" at bounding box center [685, 95] width 116 height 36
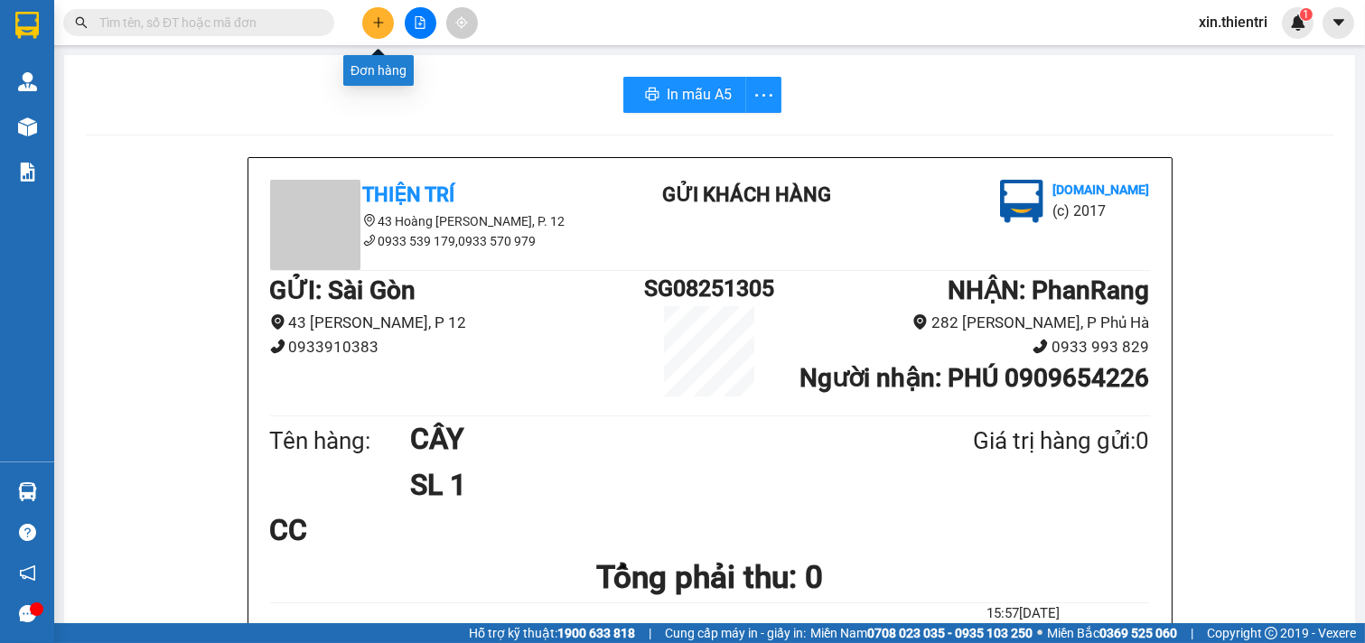
click at [377, 16] on icon "plus" at bounding box center [378, 22] width 13 height 13
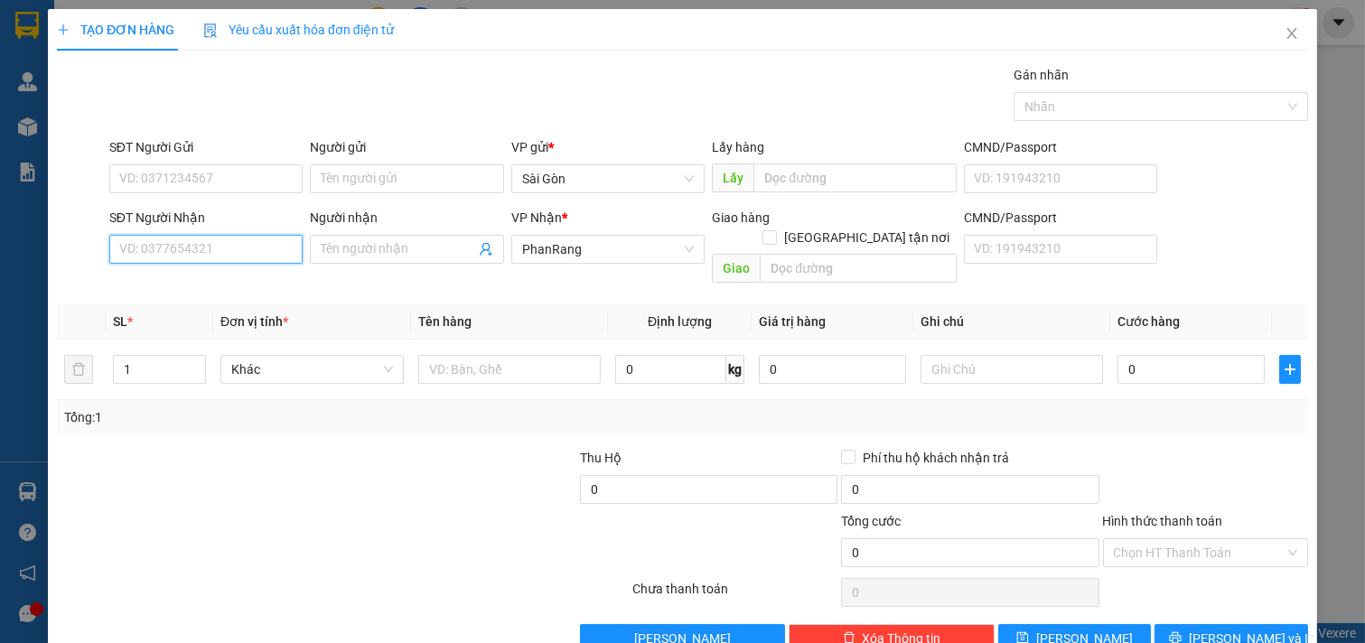
click at [247, 249] on input "SĐT Người Nhận" at bounding box center [206, 249] width 194 height 29
type input "0913745427"
click at [231, 284] on div "0913745427 - HẢI PHAN RANG" at bounding box center [220, 285] width 203 height 20
type input "HẢI [PERSON_NAME]"
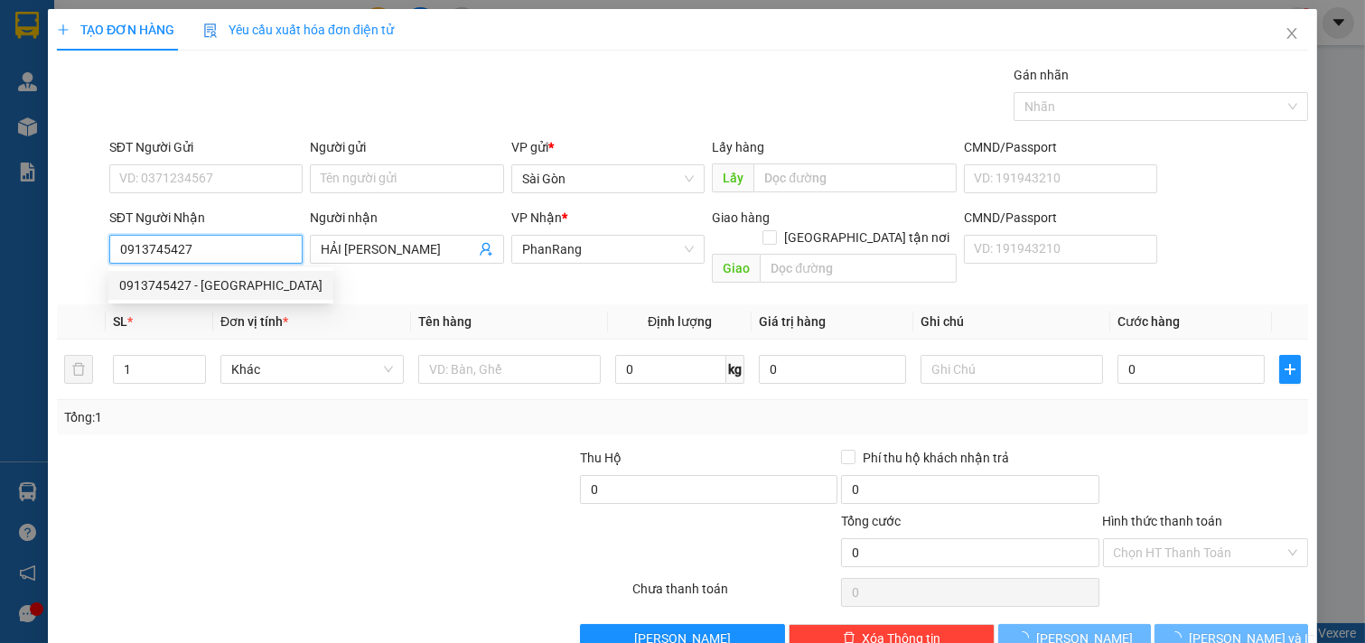
type input "70.000"
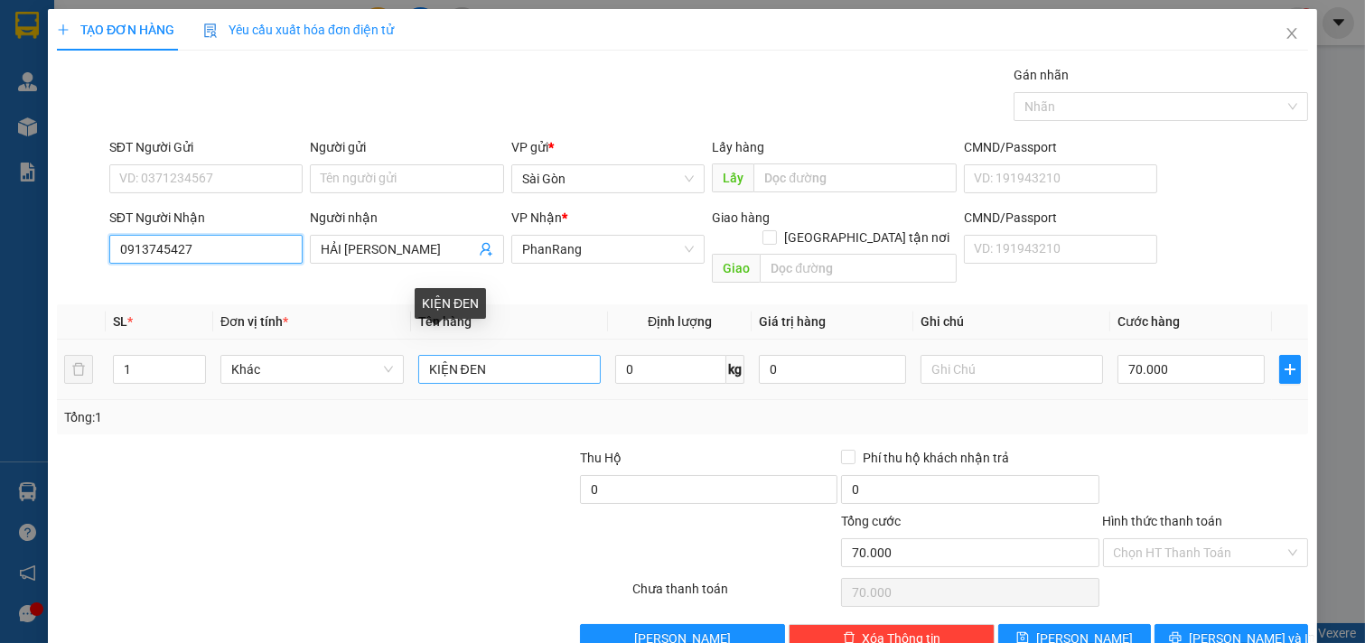
type input "0913745427"
click at [501, 355] on input "KIỆN ĐEN" at bounding box center [509, 369] width 183 height 29
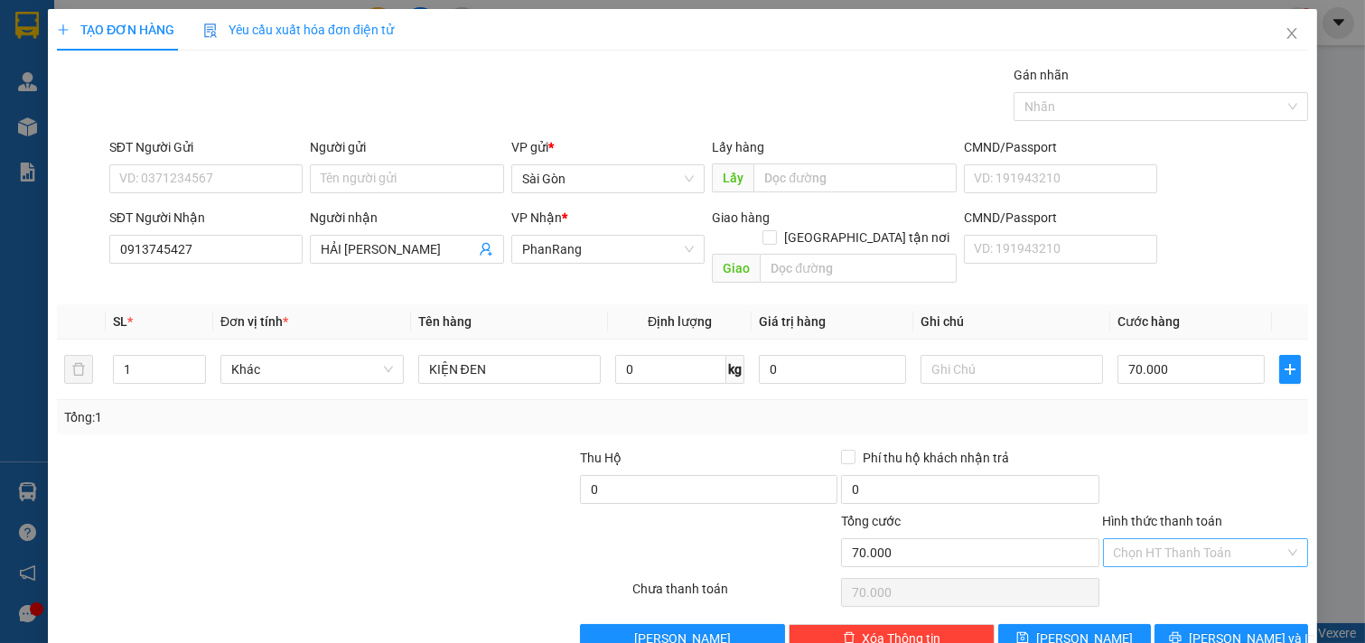
click at [1181, 539] on input "Hình thức thanh toán" at bounding box center [1200, 552] width 172 height 27
drag, startPoint x: 1187, startPoint y: 538, endPoint x: 1187, endPoint y: 561, distance: 22.6
click at [1187, 559] on div "Tại văn phòng" at bounding box center [1193, 569] width 182 height 20
click at [1193, 624] on button "[PERSON_NAME] và In" at bounding box center [1231, 638] width 154 height 29
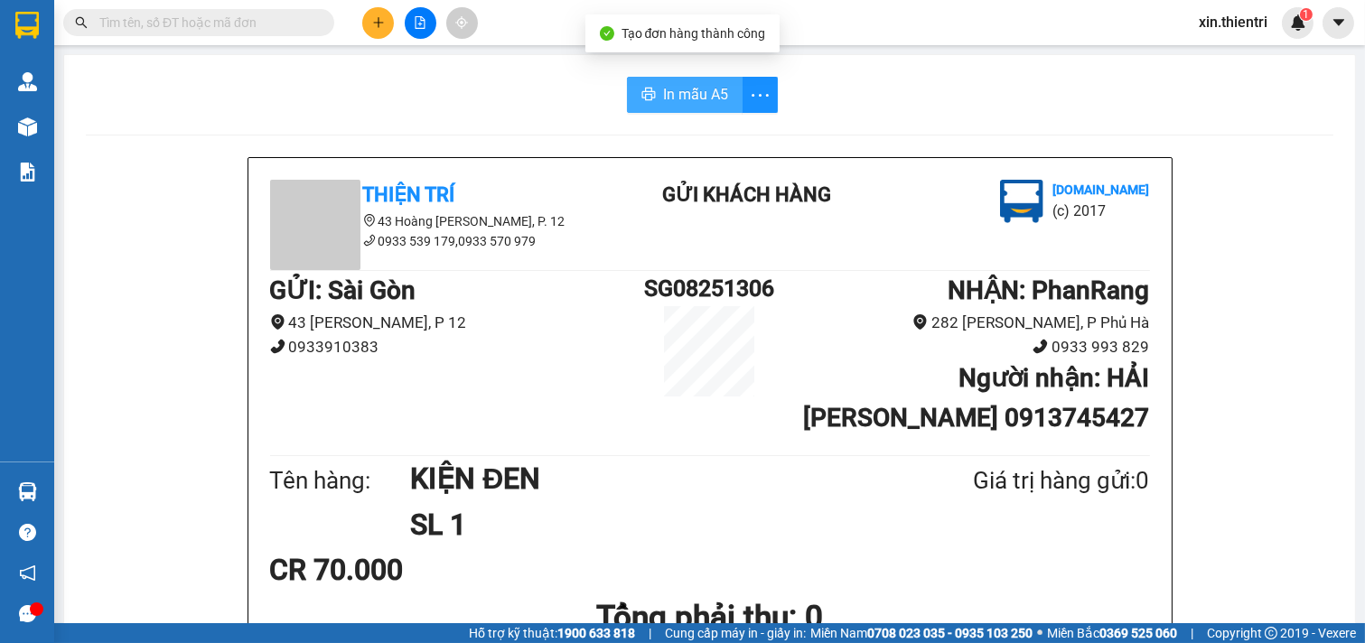
click at [675, 92] on span "In mẫu A5" at bounding box center [695, 94] width 65 height 23
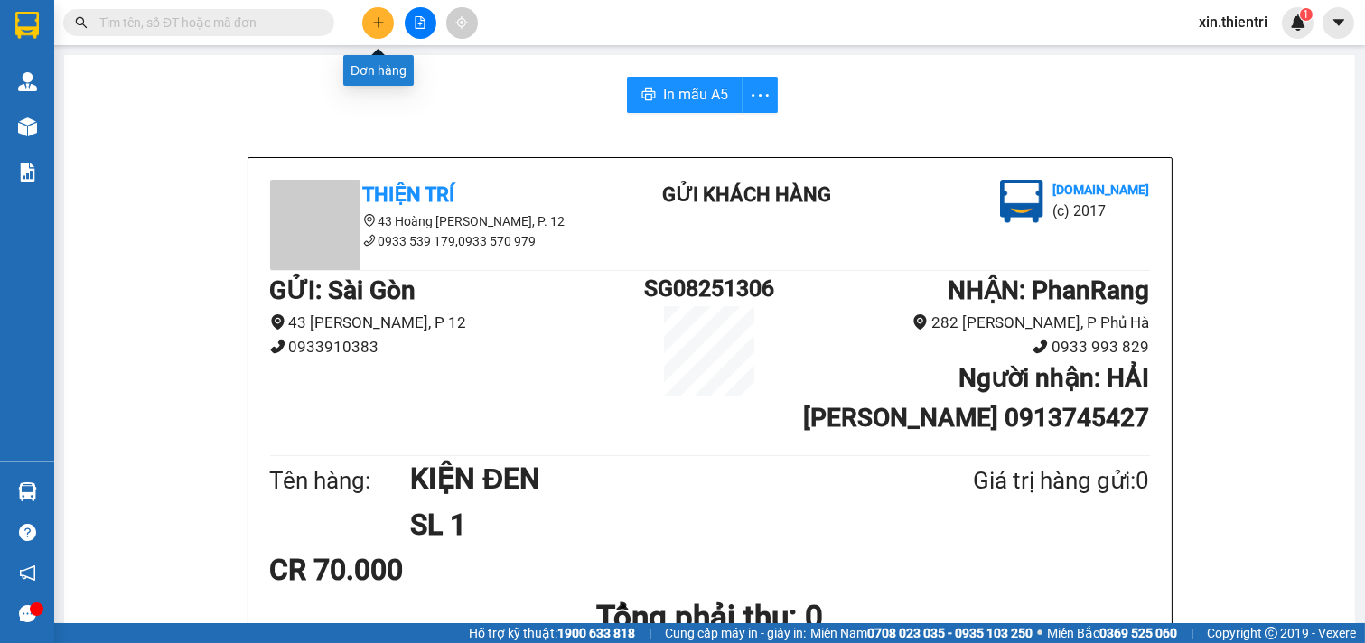
click at [370, 19] on button at bounding box center [378, 23] width 32 height 32
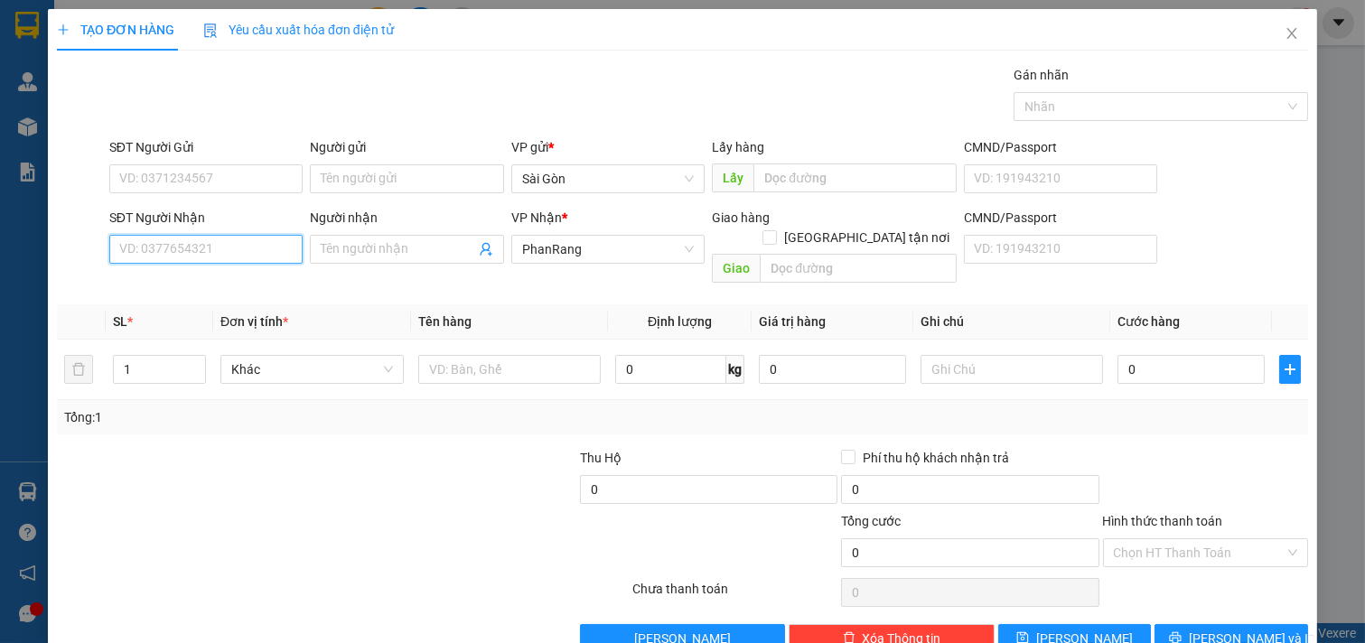
click at [242, 251] on input "SĐT Người Nhận" at bounding box center [206, 249] width 194 height 29
click at [221, 301] on div "0368835272 - TUẤN" at bounding box center [203, 314] width 191 height 29
type input "0368835272"
type input "TUẤN"
click at [249, 248] on input "0368835272" at bounding box center [206, 249] width 194 height 29
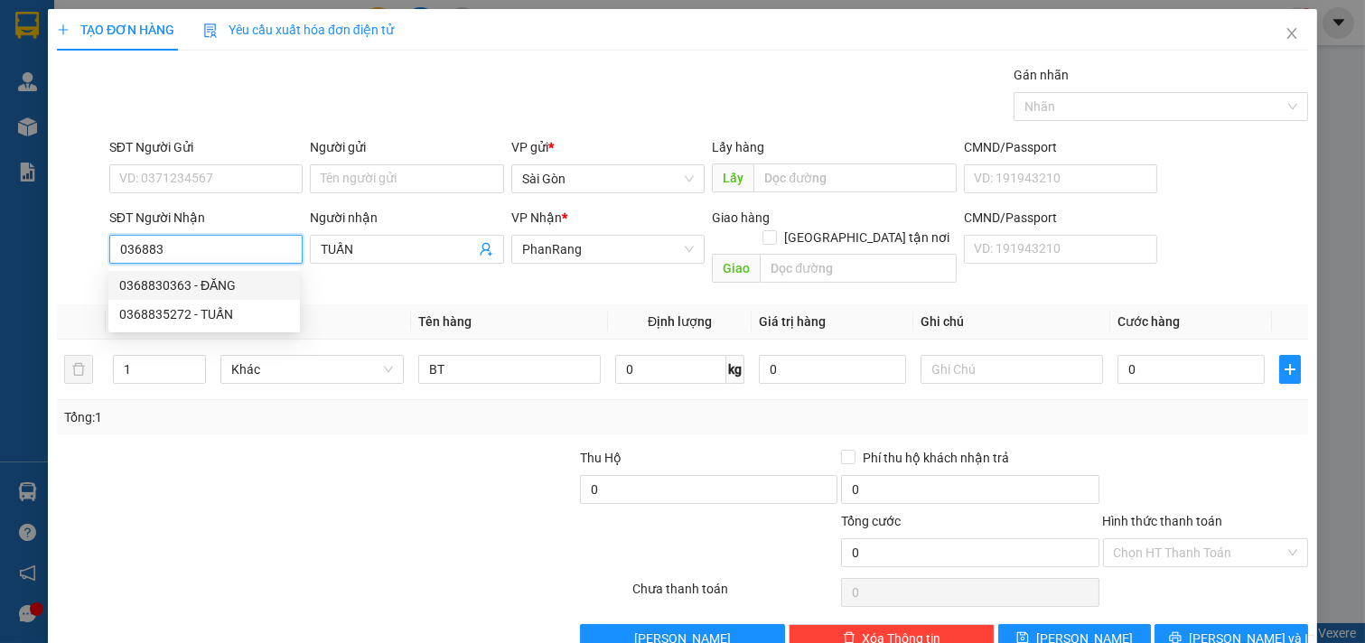
click at [223, 284] on div "0368830363 - ĐĂNG" at bounding box center [204, 285] width 170 height 20
type input "0368830363"
type input "ĐĂNG"
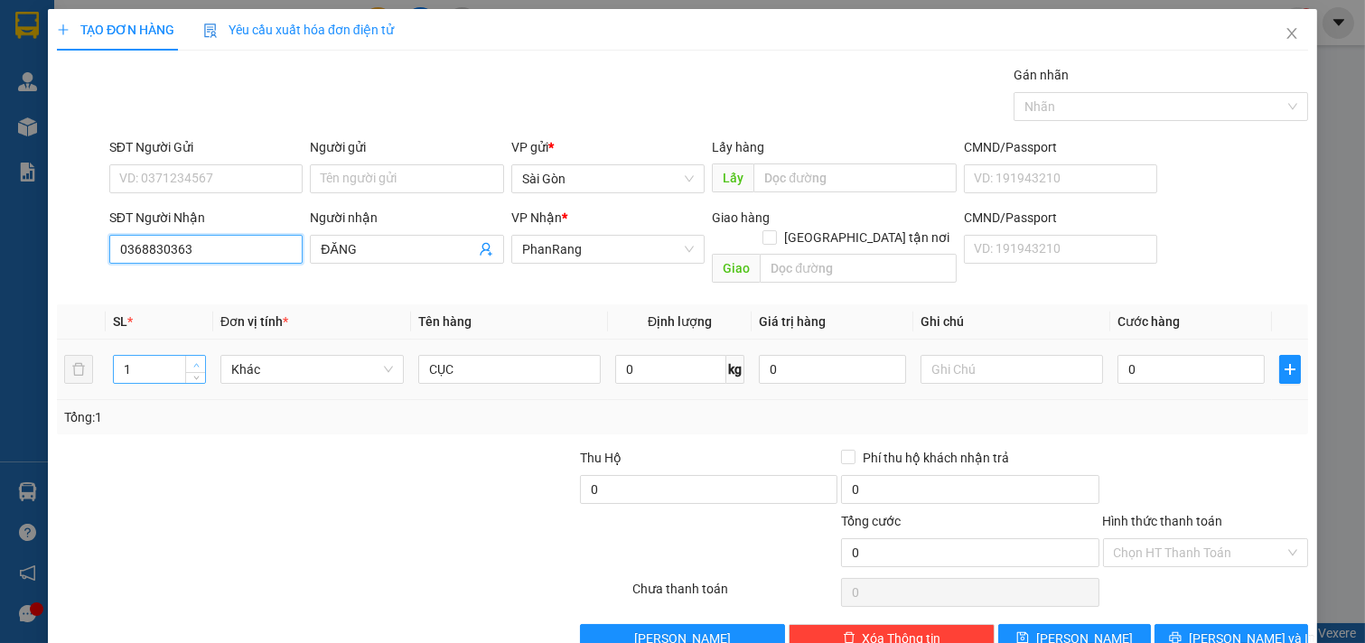
type input "0368830363"
type input "2"
drag, startPoint x: 192, startPoint y: 343, endPoint x: 206, endPoint y: 339, distance: 14.3
click at [193, 360] on icon "up" at bounding box center [196, 363] width 6 height 6
click at [453, 355] on input "CỤC" at bounding box center [509, 369] width 183 height 29
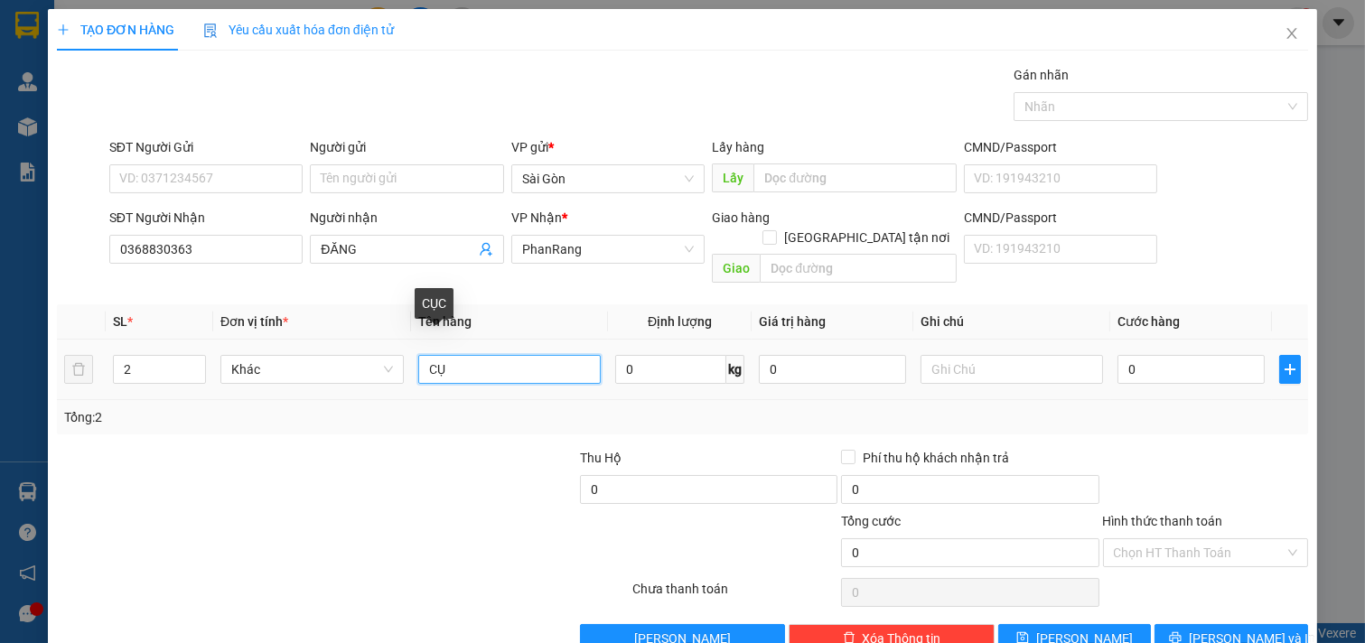
type input "C"
type input "B"
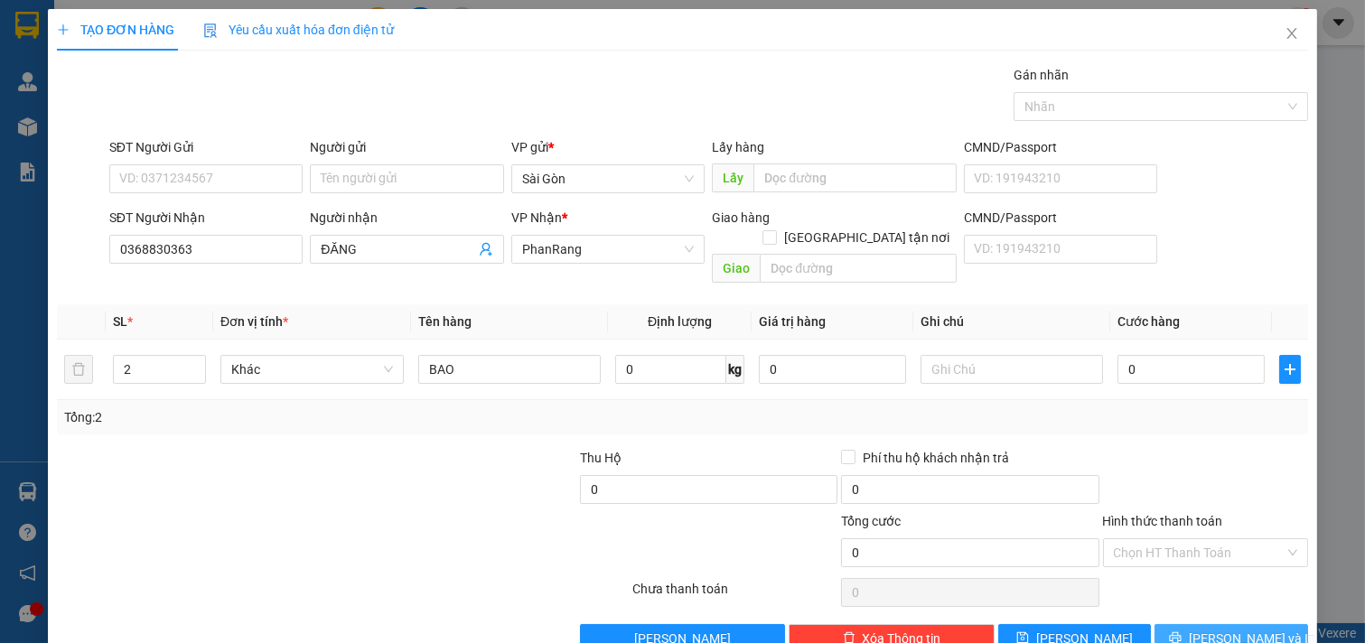
click at [1194, 624] on button "[PERSON_NAME] và In" at bounding box center [1231, 638] width 154 height 29
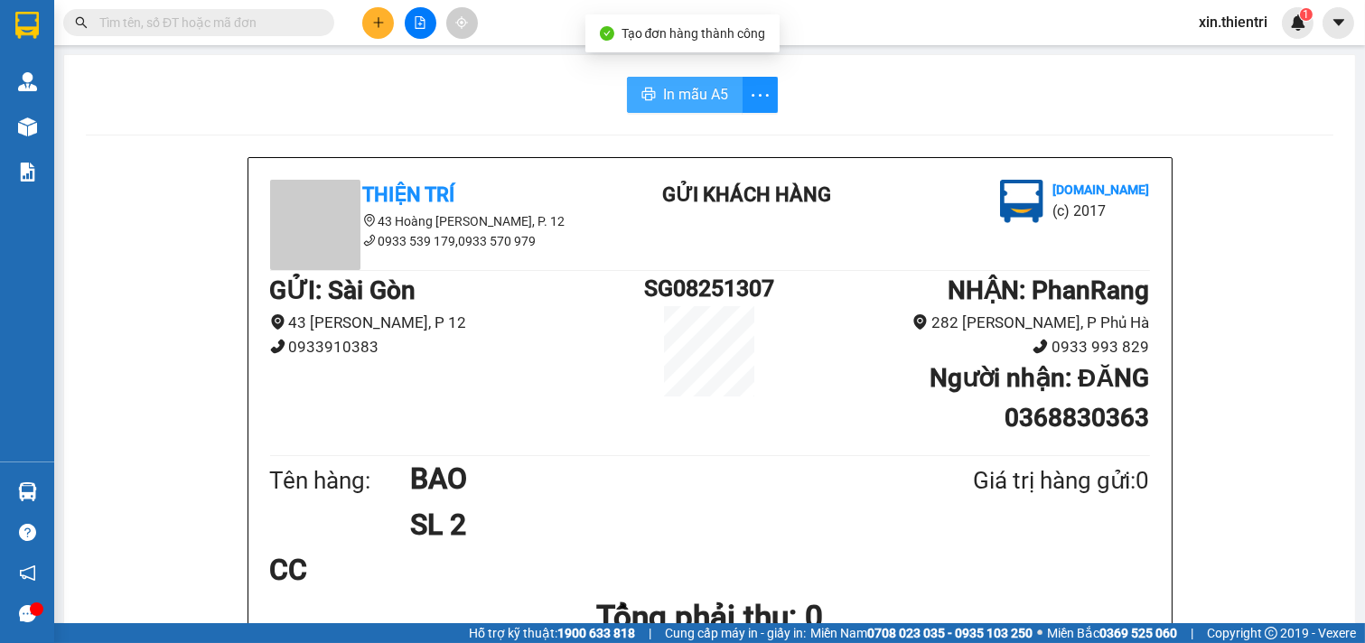
click at [689, 101] on span "In mẫu A5" at bounding box center [695, 94] width 65 height 23
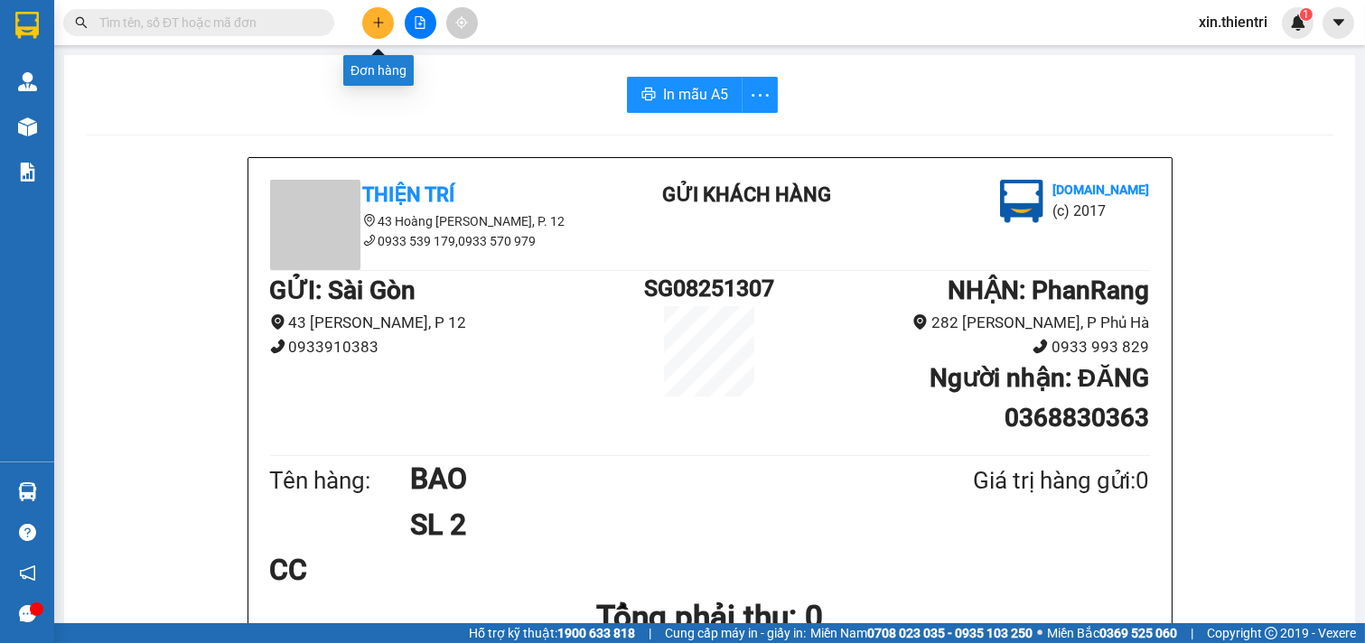
click at [386, 25] on button at bounding box center [378, 23] width 32 height 32
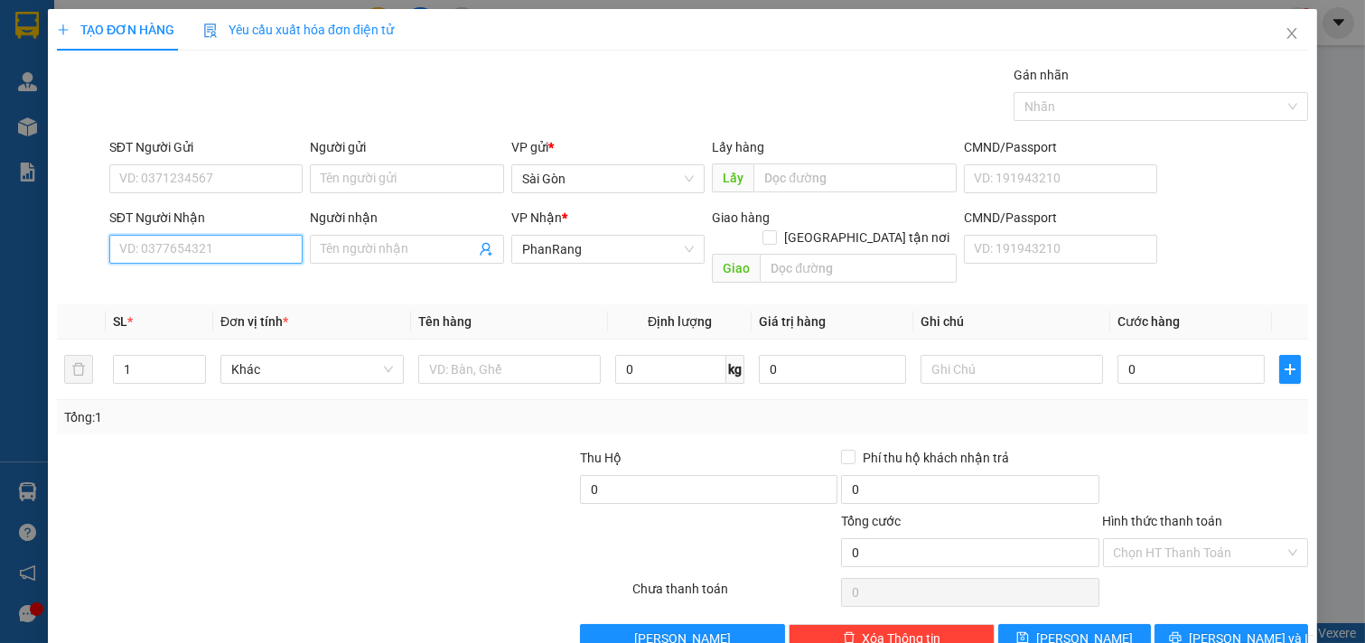
click at [218, 236] on input "SĐT Người Nhận" at bounding box center [206, 249] width 194 height 29
click at [352, 242] on input "Người nhận" at bounding box center [398, 249] width 154 height 20
type input "TƯ DIỆU"
click at [481, 340] on td at bounding box center [510, 370] width 198 height 61
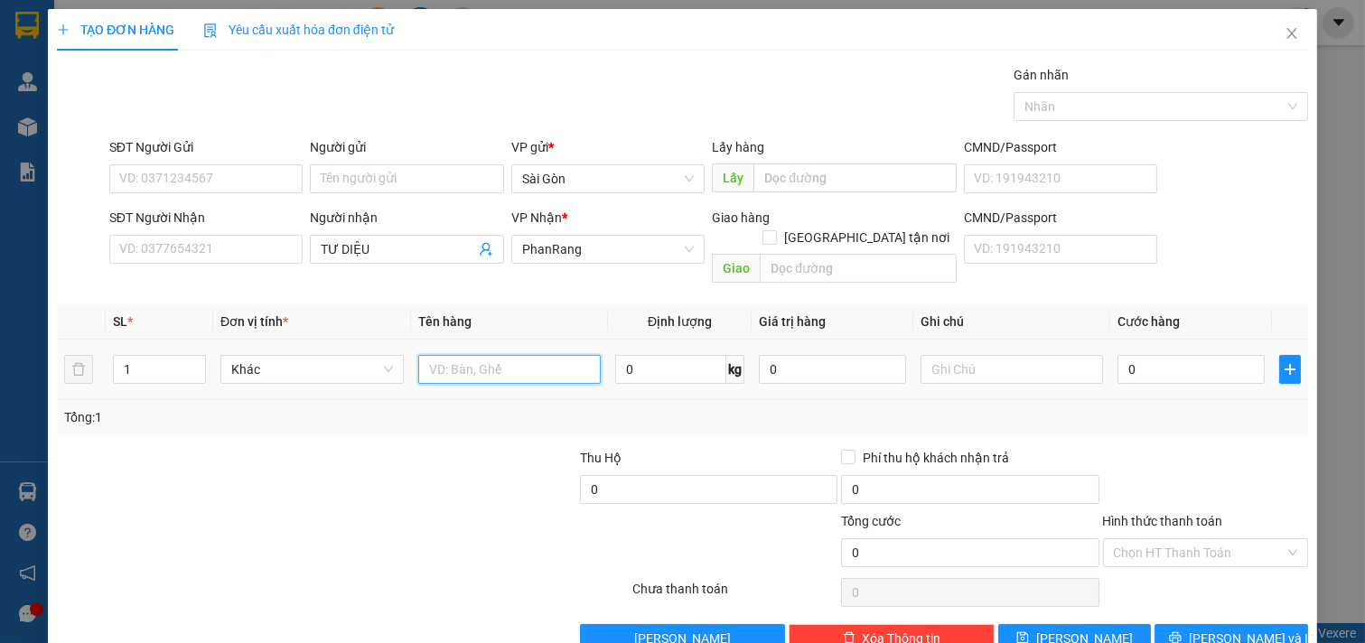
click at [467, 355] on input "text" at bounding box center [509, 369] width 183 height 29
click at [1181, 631] on icon "printer" at bounding box center [1175, 637] width 13 height 13
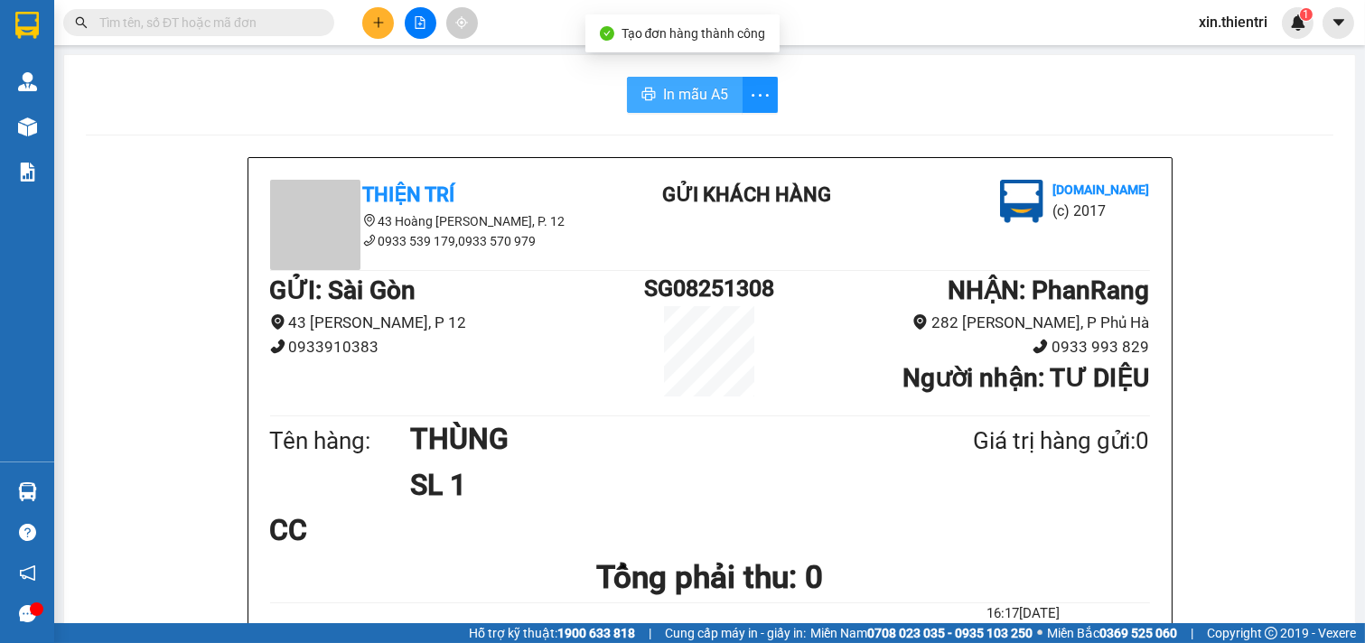
click at [681, 93] on span "In mẫu A5" at bounding box center [695, 94] width 65 height 23
click at [385, 20] on button at bounding box center [378, 23] width 32 height 32
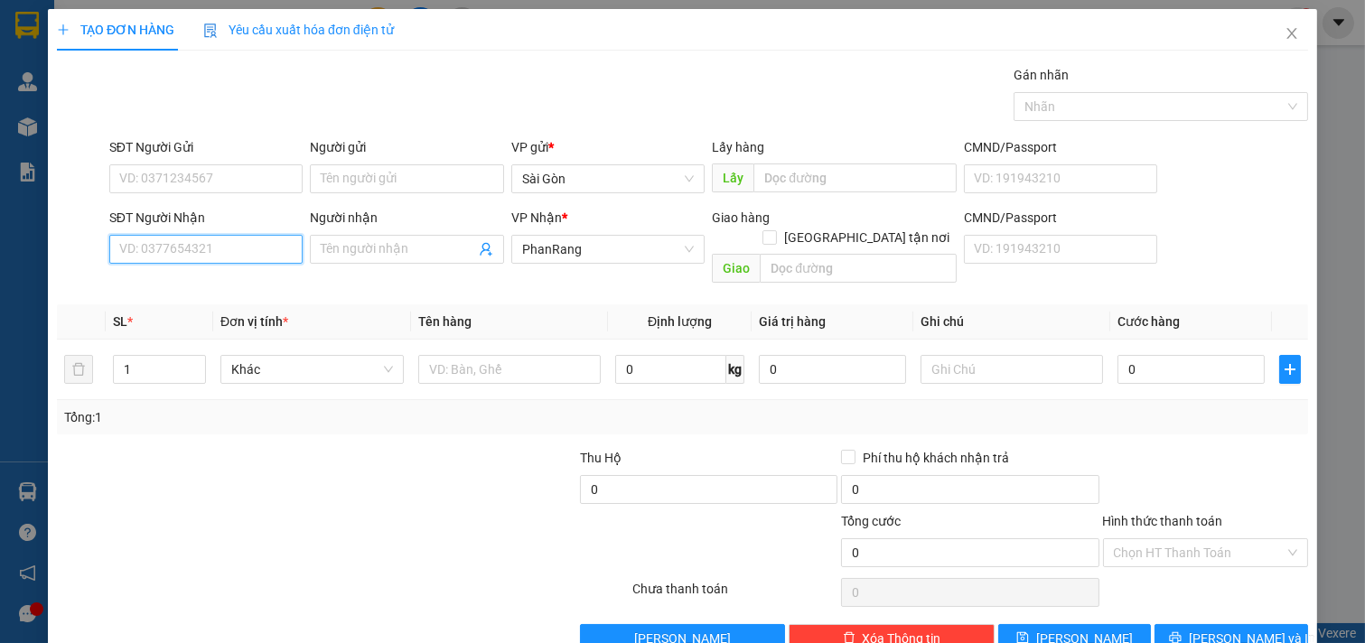
click at [258, 249] on input "SĐT Người Nhận" at bounding box center [206, 249] width 194 height 29
click at [244, 255] on input "SĐT Người Nhận" at bounding box center [206, 249] width 194 height 29
type input "3"
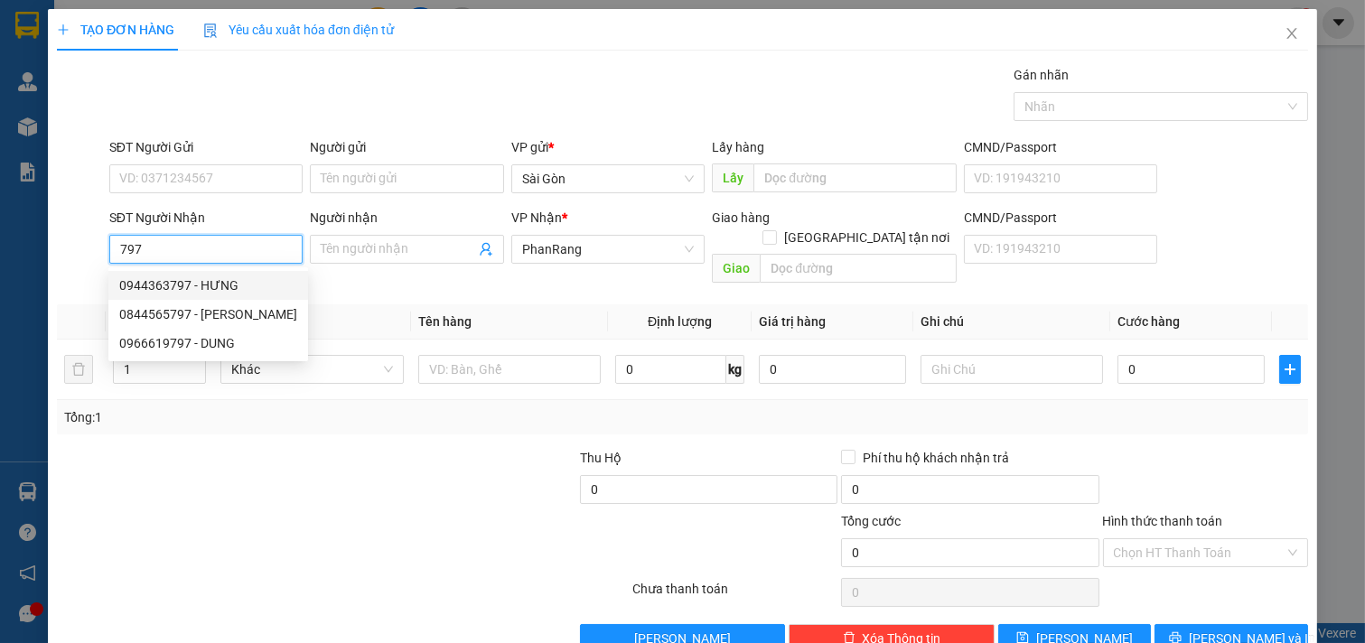
click at [240, 256] on input "797" at bounding box center [206, 249] width 194 height 29
type input "7"
click at [213, 280] on div "0968978797 - QUÝ" at bounding box center [204, 285] width 170 height 20
type input "0968978797"
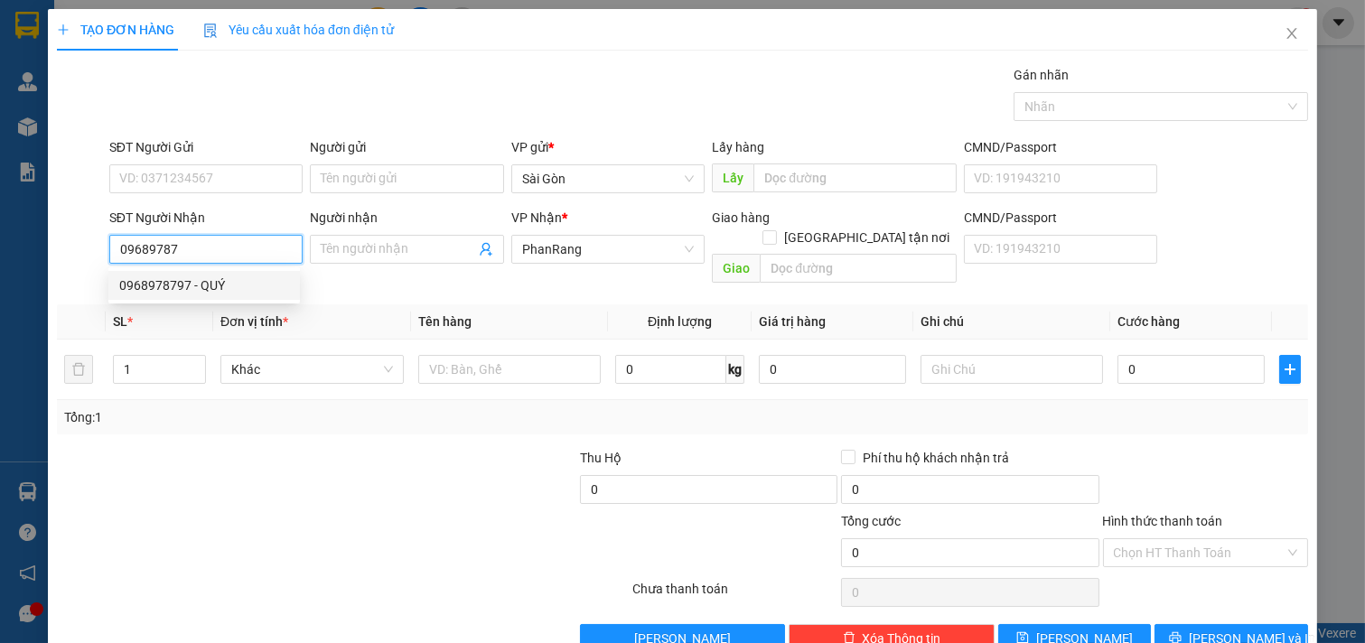
type input "QUÝ"
type input "50.000"
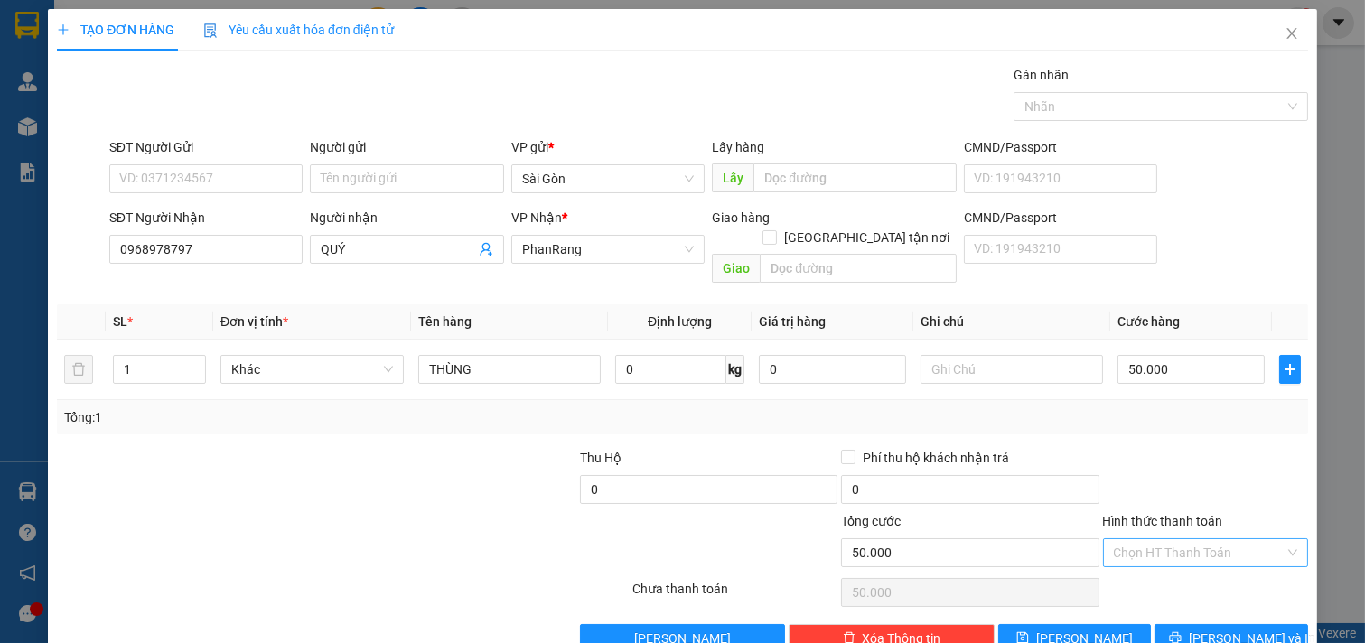
click at [1162, 539] on input "Hình thức thanh toán" at bounding box center [1200, 552] width 172 height 27
click at [1184, 559] on div "Tại văn phòng" at bounding box center [1193, 569] width 182 height 20
click at [1240, 629] on span "[PERSON_NAME] và In" at bounding box center [1252, 639] width 126 height 20
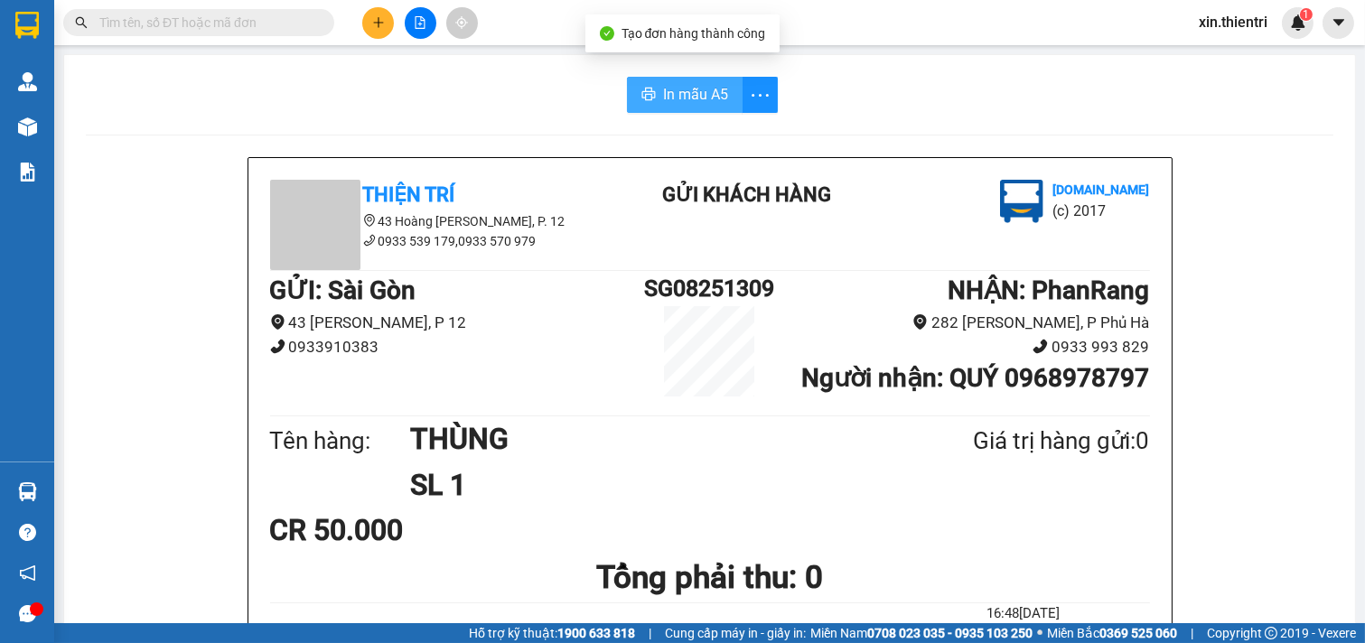
click at [707, 103] on span "In mẫu A5" at bounding box center [695, 94] width 65 height 23
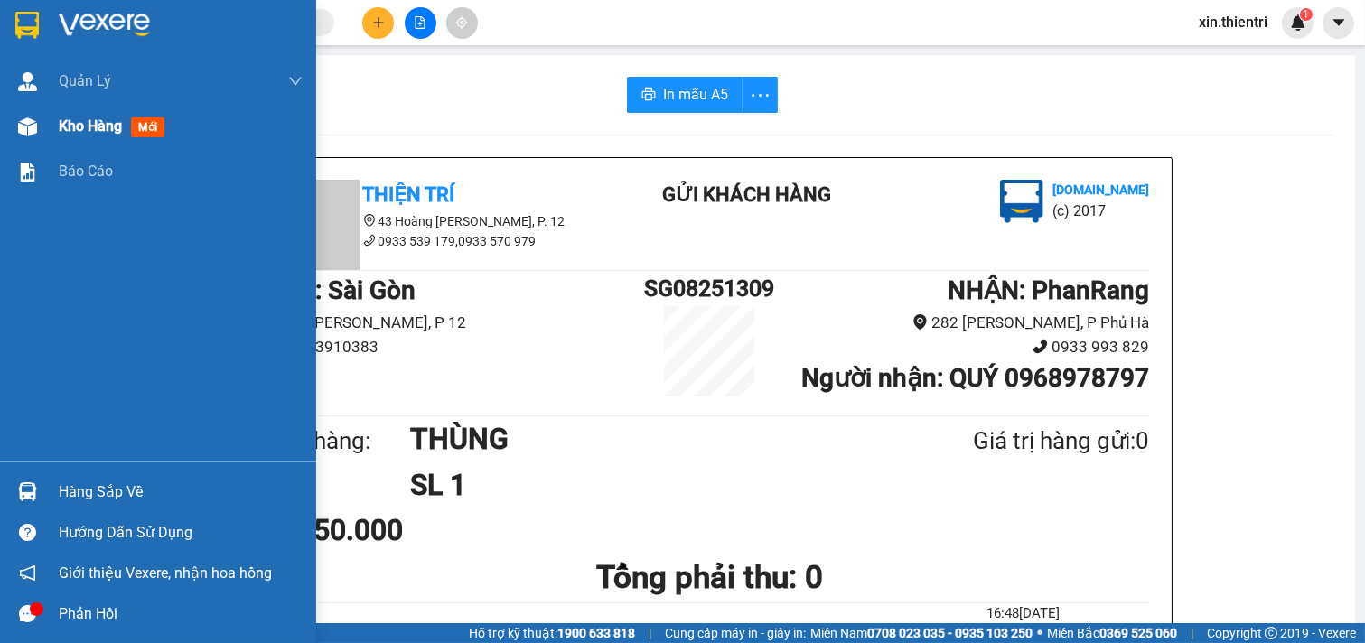
click at [116, 127] on span "Kho hàng" at bounding box center [90, 125] width 63 height 17
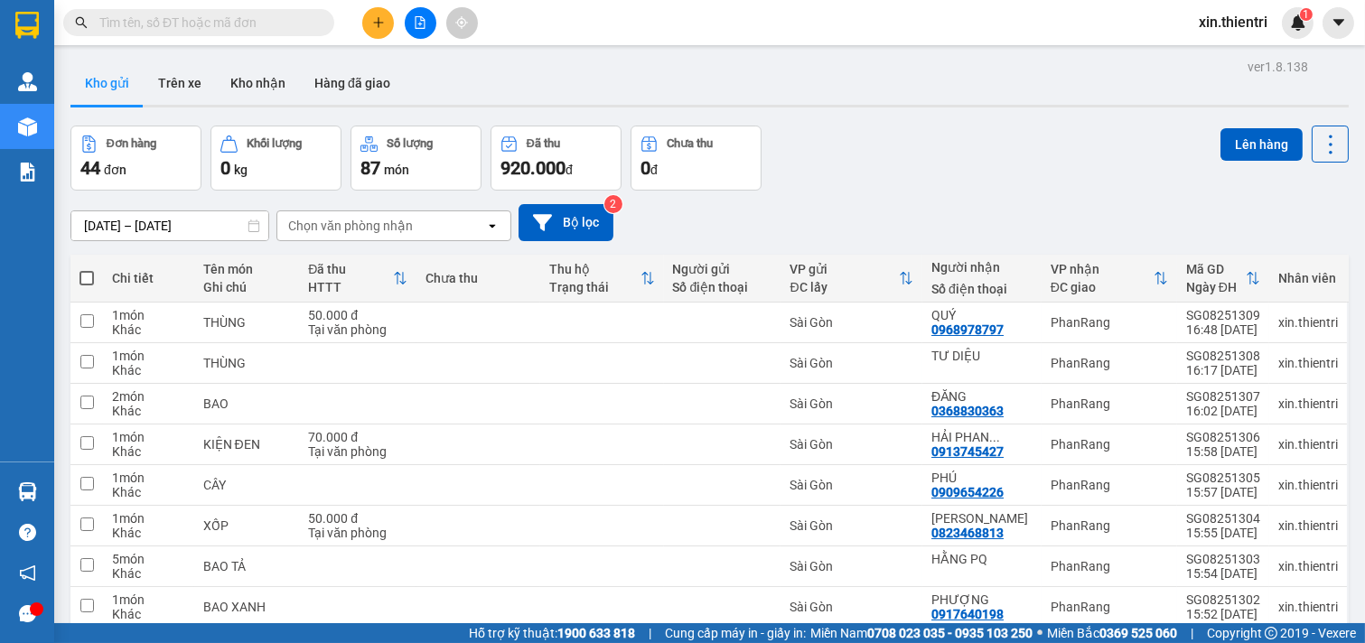
click at [374, 20] on icon "plus" at bounding box center [378, 22] width 13 height 13
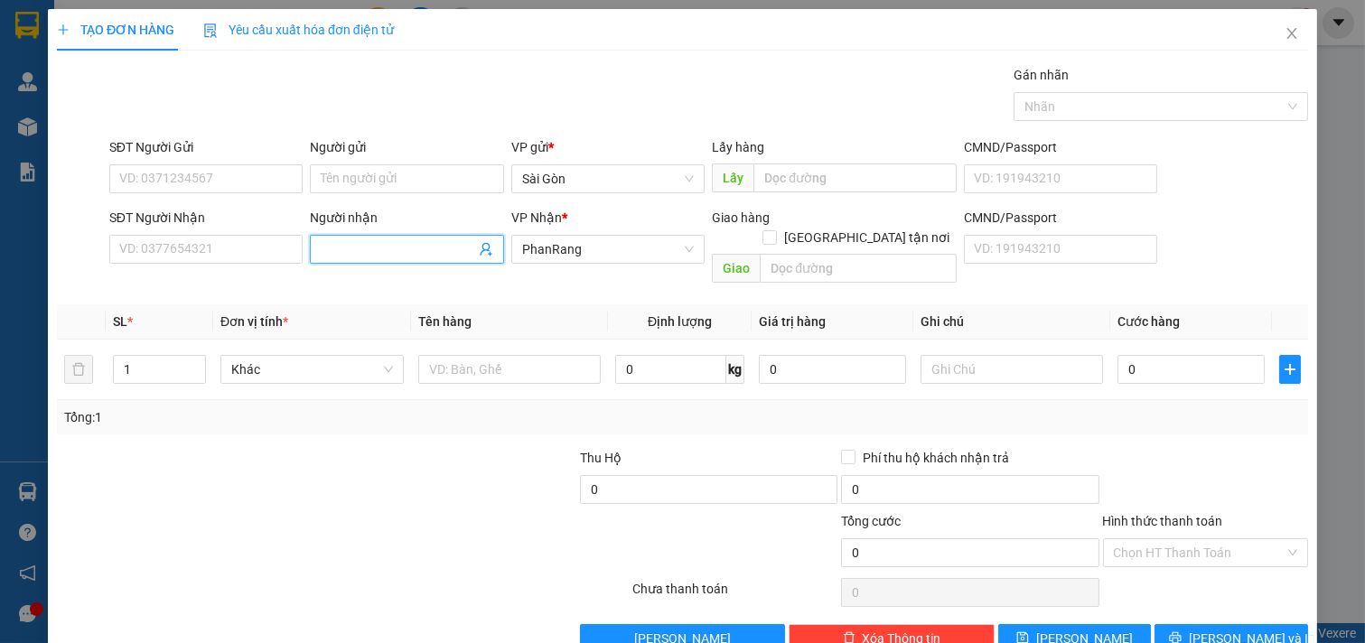
click at [378, 250] on input "Người nhận" at bounding box center [398, 249] width 154 height 20
type input "[PERSON_NAME]"
drag, startPoint x: 177, startPoint y: 471, endPoint x: 500, endPoint y: 330, distance: 353.1
click at [200, 463] on div at bounding box center [185, 479] width 261 height 63
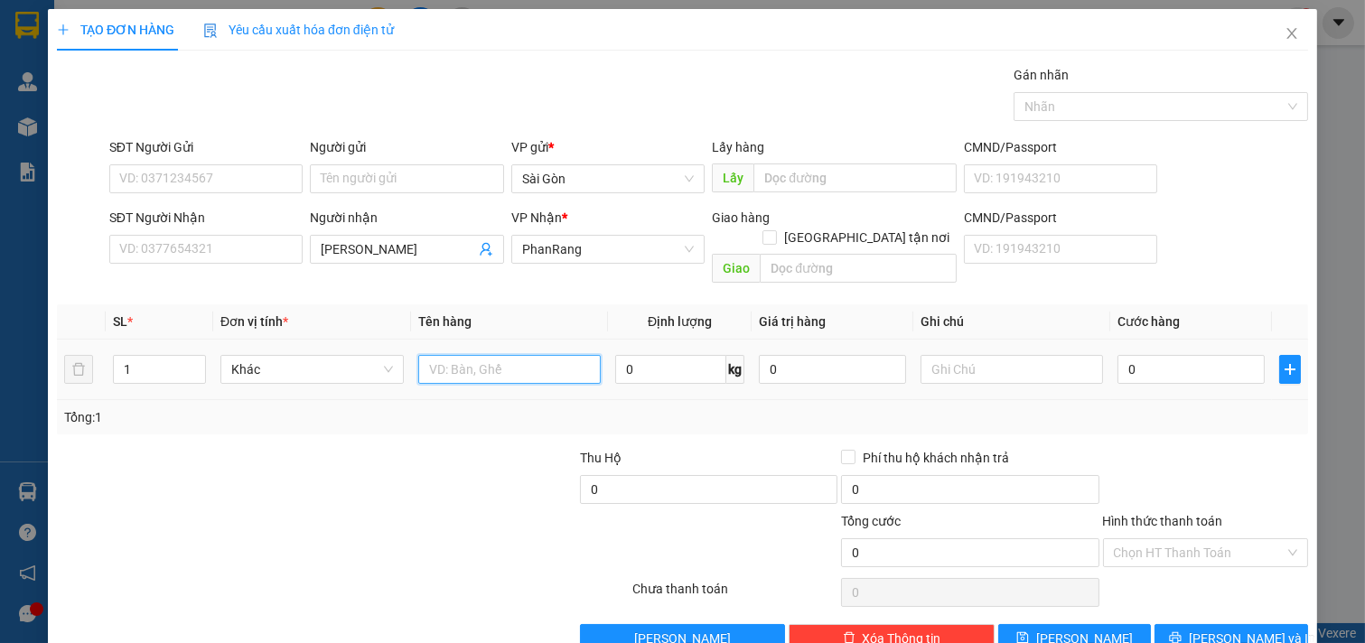
click at [539, 357] on input "text" at bounding box center [509, 369] width 183 height 29
type input "THÙNG"
drag, startPoint x: 1248, startPoint y: 600, endPoint x: 1249, endPoint y: 610, distance: 10.0
click at [1249, 610] on div "Transit Pickup Surcharge Ids Transit Deliver Surcharge Ids Transit Deliver Surc…" at bounding box center [682, 359] width 1251 height 588
drag, startPoint x: 1249, startPoint y: 611, endPoint x: 1214, endPoint y: 569, distance: 54.5
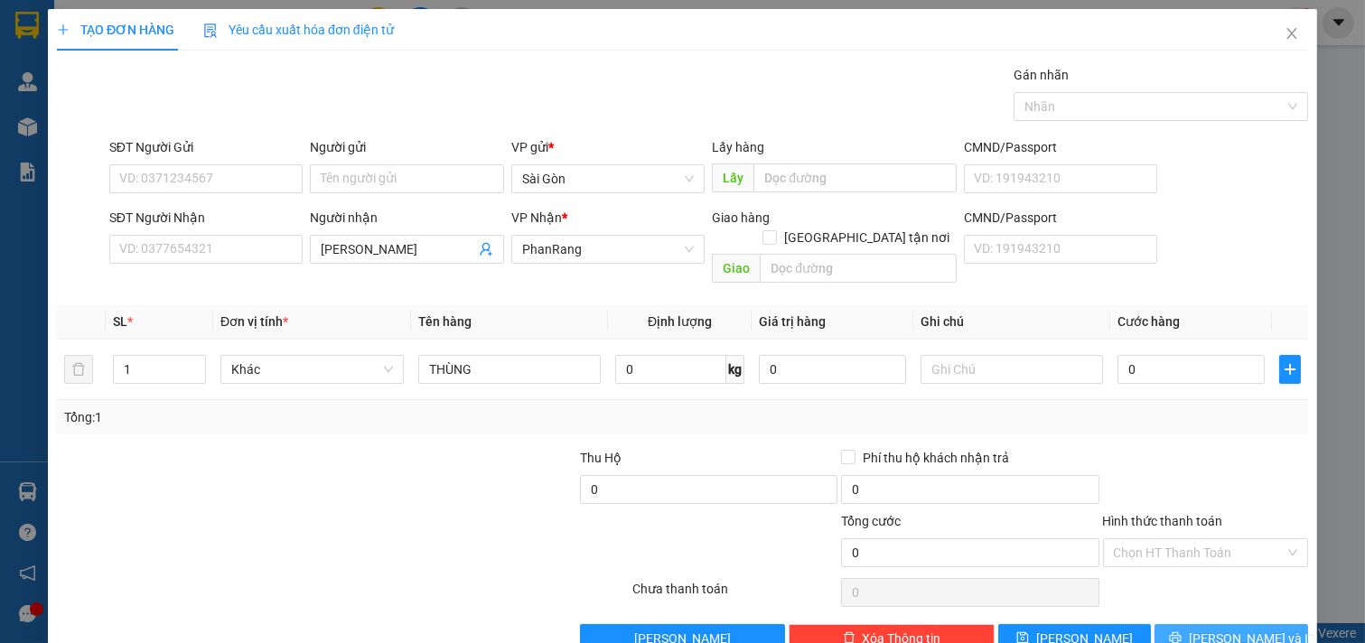
click at [1247, 602] on div "Transit Pickup Surcharge Ids Transit Deliver Surcharge Ids Transit Deliver Surc…" at bounding box center [682, 359] width 1251 height 588
click at [1208, 629] on span "[PERSON_NAME] và In" at bounding box center [1252, 639] width 126 height 20
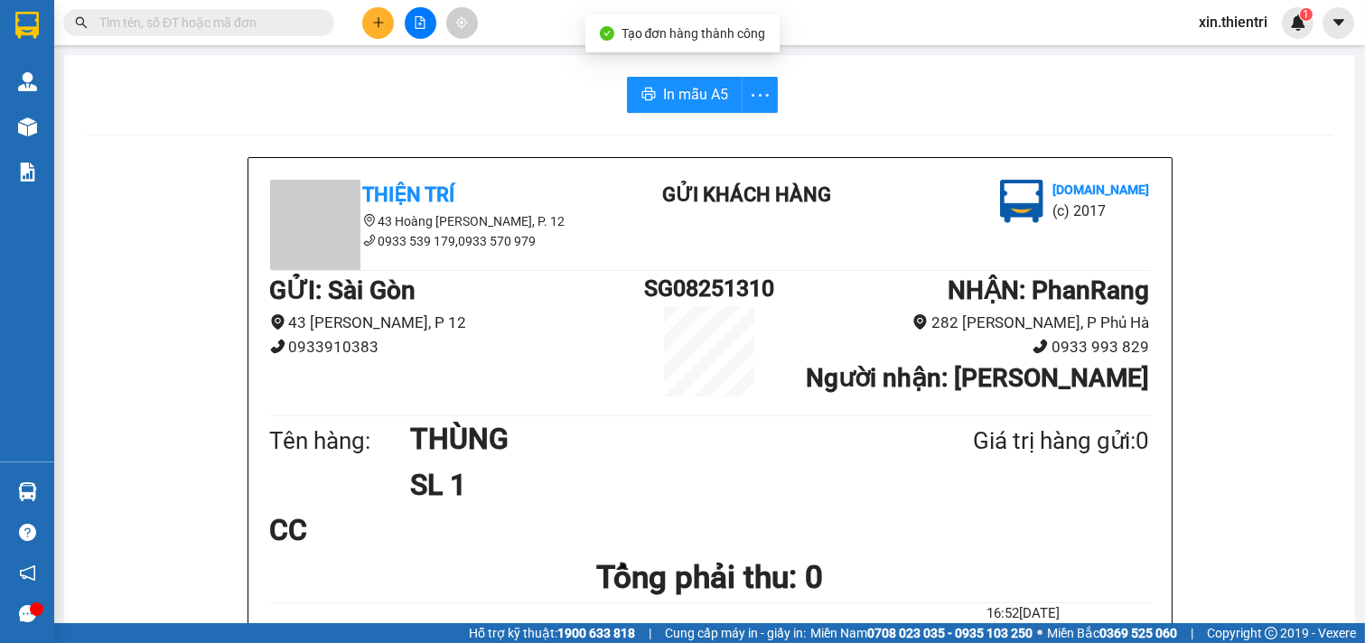
click at [697, 95] on span "In mẫu A5" at bounding box center [695, 94] width 65 height 23
click at [374, 30] on button at bounding box center [378, 23] width 32 height 32
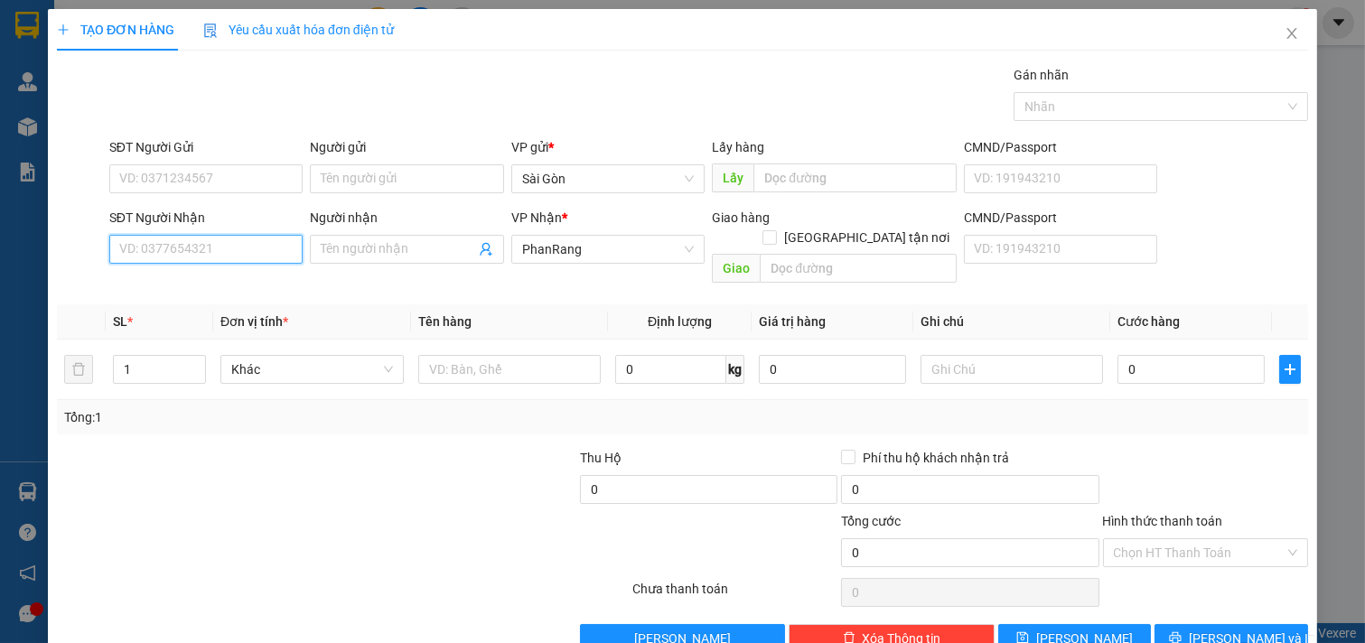
click at [149, 262] on input "SĐT Người Nhận" at bounding box center [206, 249] width 194 height 29
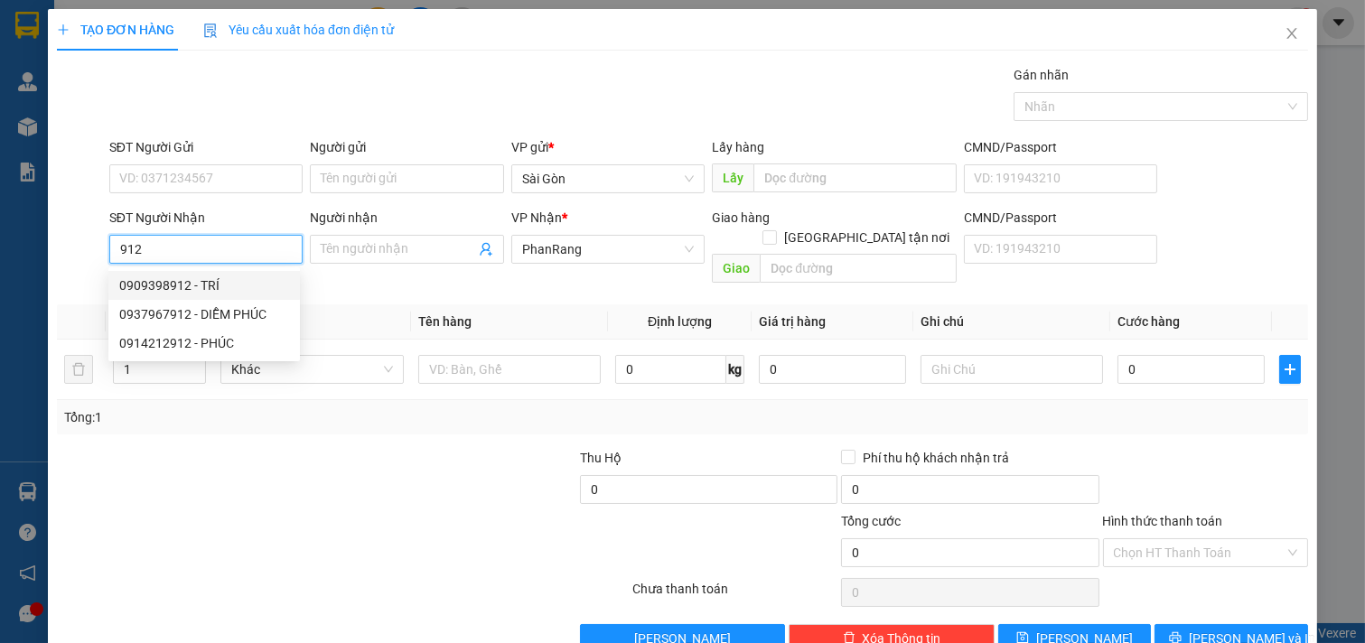
click at [244, 284] on div "0909398912 - TRÍ" at bounding box center [204, 285] width 170 height 20
type input "0909398912"
type input "TRÍ"
type input "NINH SƠN"
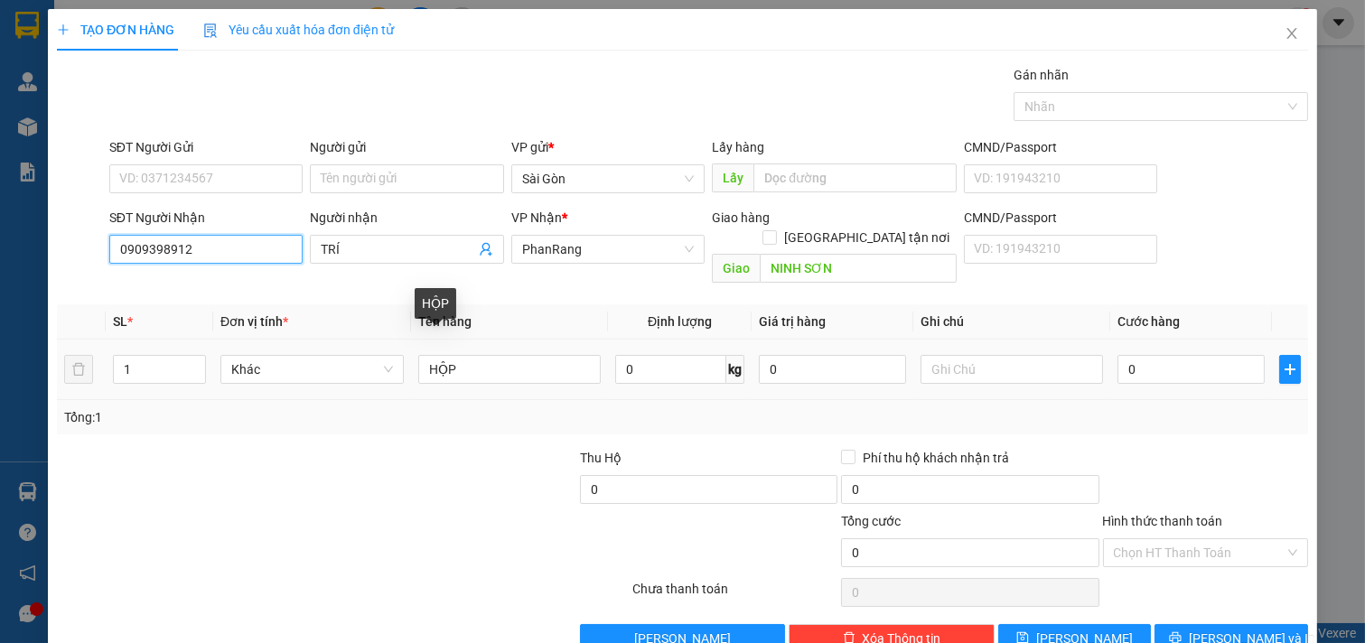
type input "0909398912"
click at [502, 366] on div "HỘP" at bounding box center [509, 369] width 183 height 36
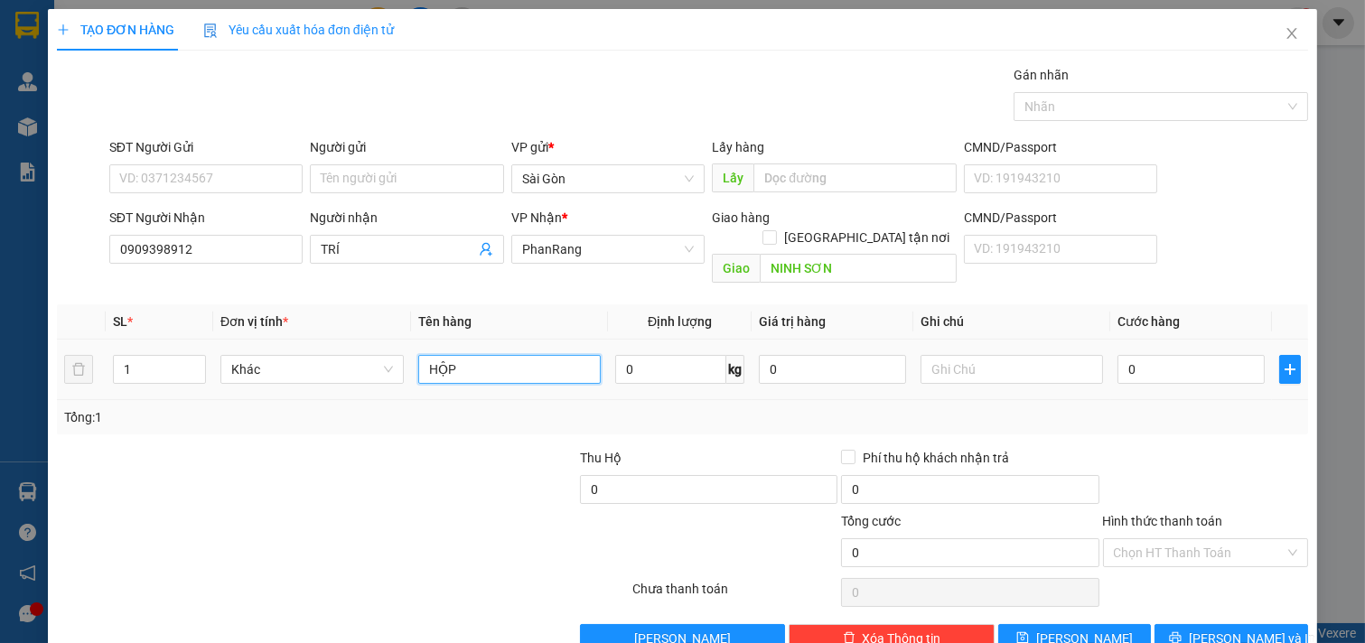
click at [502, 355] on input "HỘP" at bounding box center [509, 369] width 183 height 29
type input "H"
type input "C"
type input "CỤC"
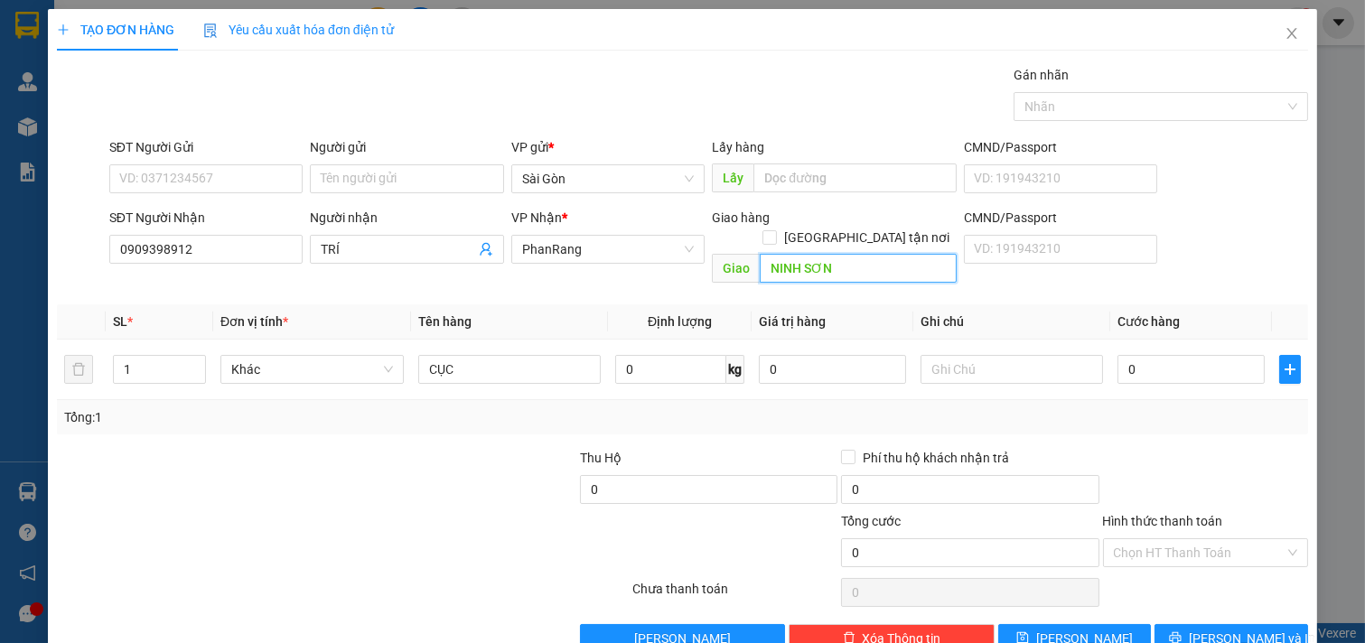
click at [833, 254] on input "NINH SƠN" at bounding box center [858, 268] width 196 height 29
drag, startPoint x: 1217, startPoint y: 592, endPoint x: 1207, endPoint y: 583, distance: 14.1
click at [1217, 629] on span "[PERSON_NAME] và In" at bounding box center [1252, 639] width 126 height 20
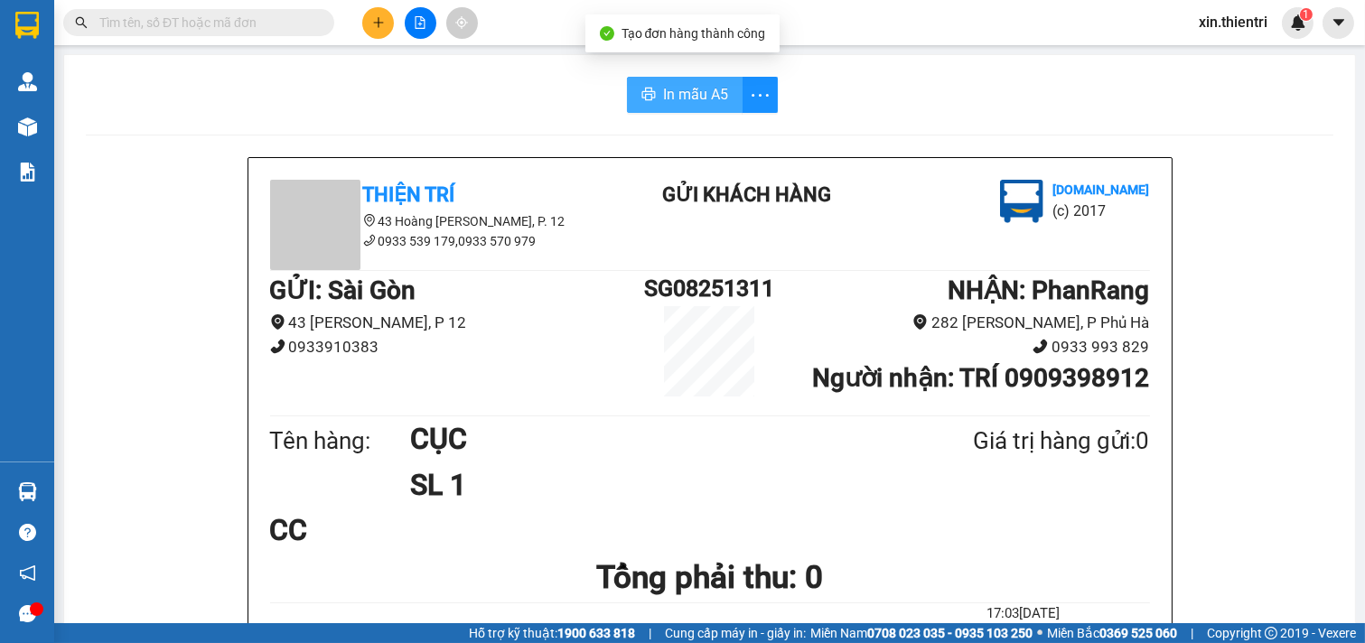
click at [677, 104] on span "In mẫu A5" at bounding box center [695, 94] width 65 height 23
click at [370, 30] on button at bounding box center [378, 23] width 32 height 32
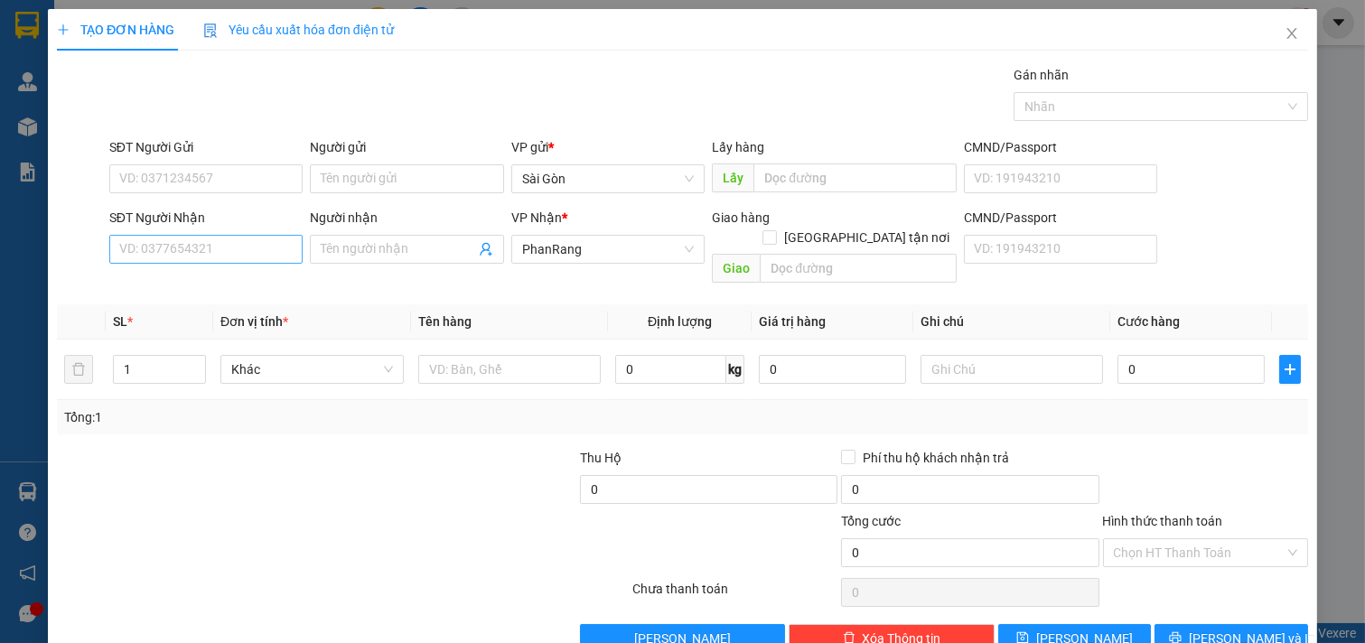
click at [202, 265] on div "SĐT Người Nhận VD: 0377654321" at bounding box center [206, 239] width 194 height 63
click at [219, 247] on input "SĐT Người Nhận" at bounding box center [206, 249] width 194 height 29
click at [227, 282] on div "0393609885 - LOAN" at bounding box center [204, 285] width 170 height 20
type input "0393609885"
type input "LOAN"
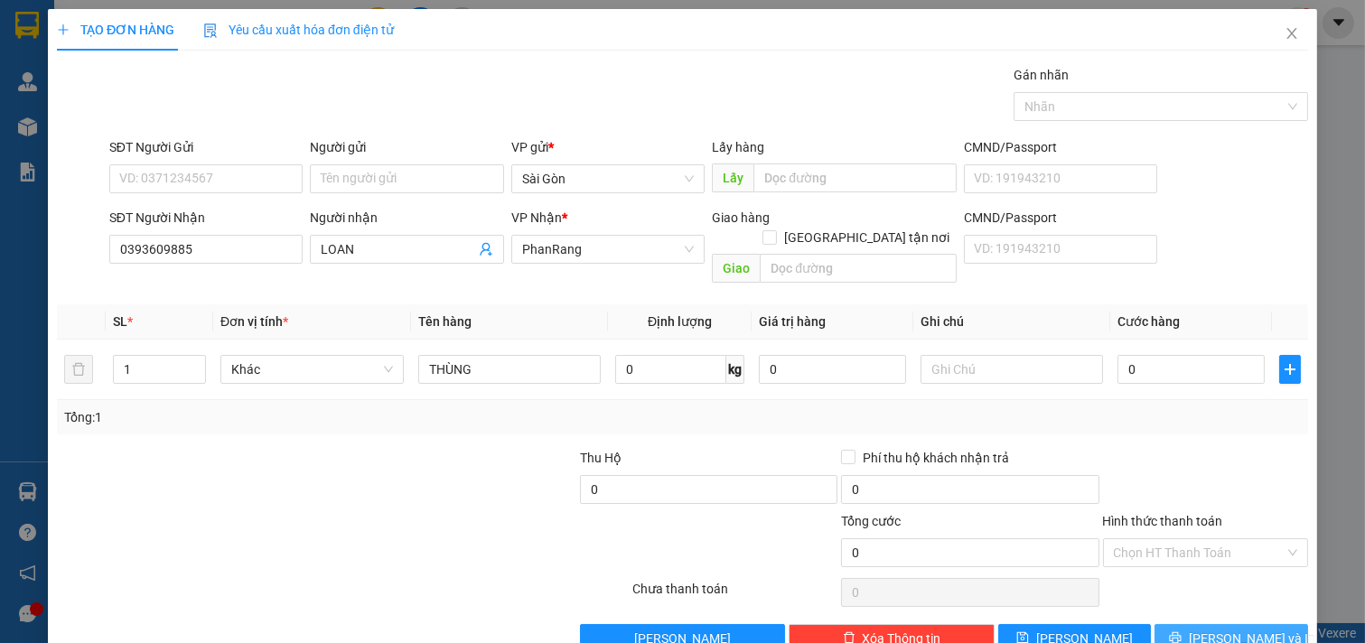
drag, startPoint x: 1232, startPoint y: 614, endPoint x: 1206, endPoint y: 620, distance: 26.7
click at [1233, 629] on span "[PERSON_NAME] và In" at bounding box center [1252, 639] width 126 height 20
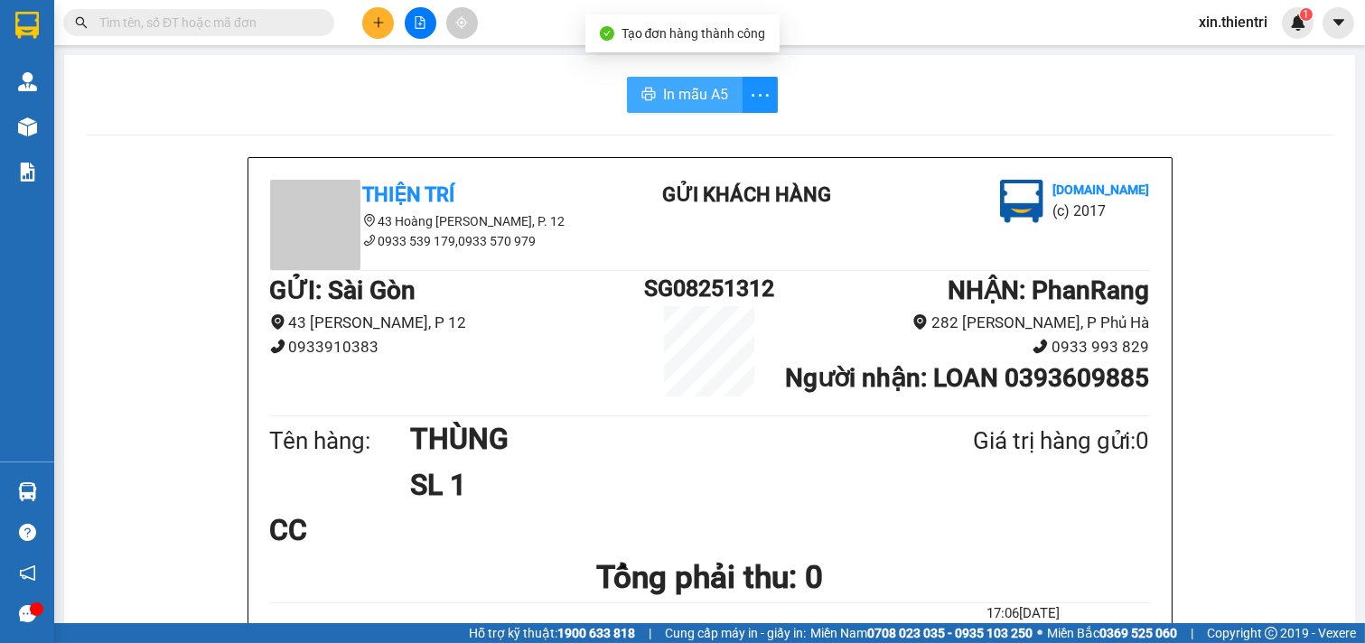
click at [643, 89] on icon "printer" at bounding box center [649, 94] width 14 height 13
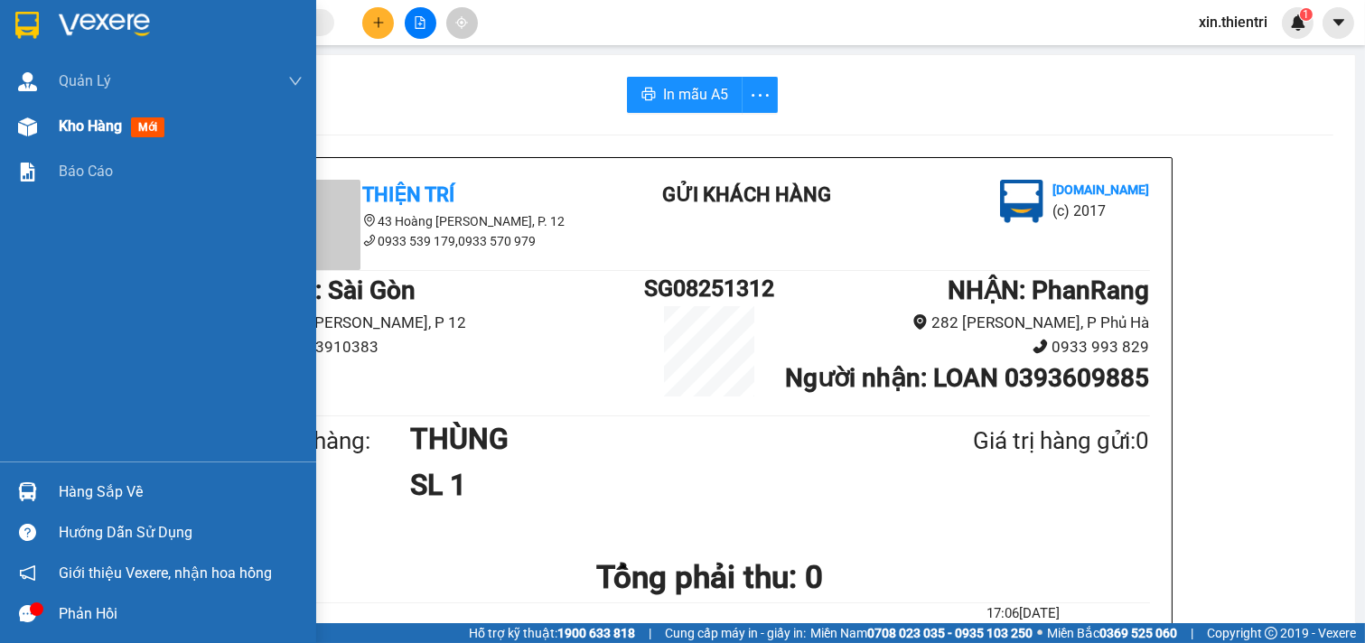
click at [143, 128] on span "mới" at bounding box center [147, 127] width 33 height 20
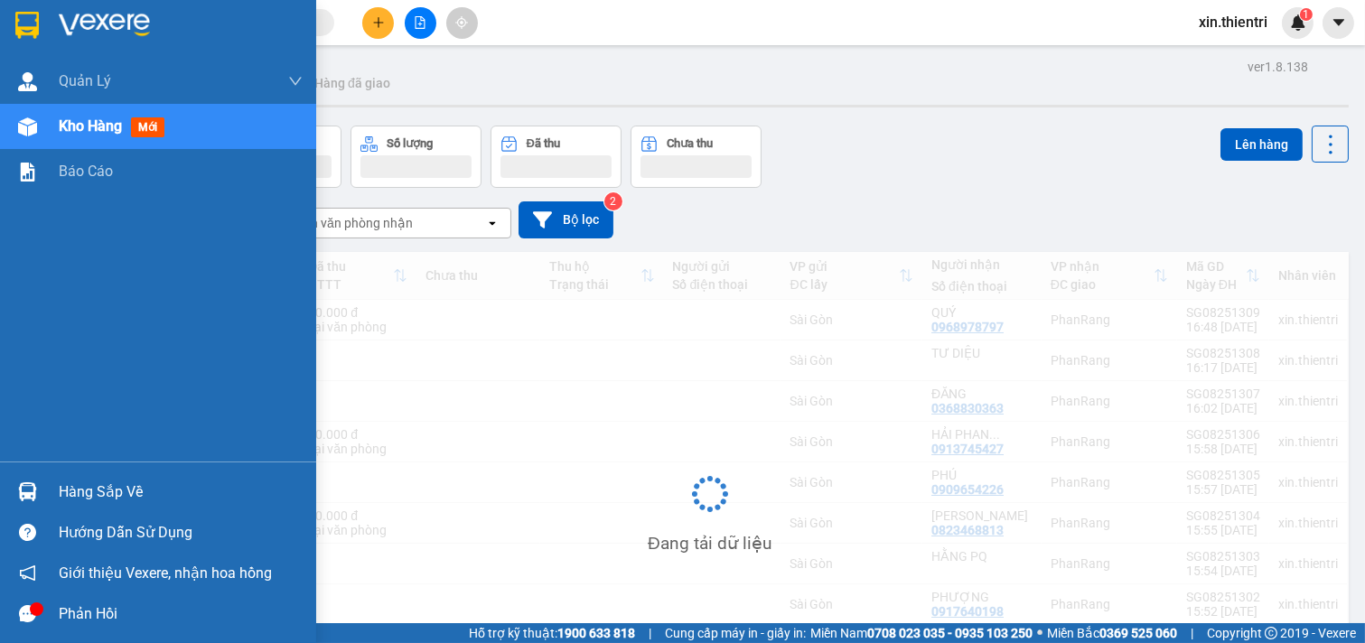
click at [136, 134] on span "mới" at bounding box center [147, 127] width 33 height 20
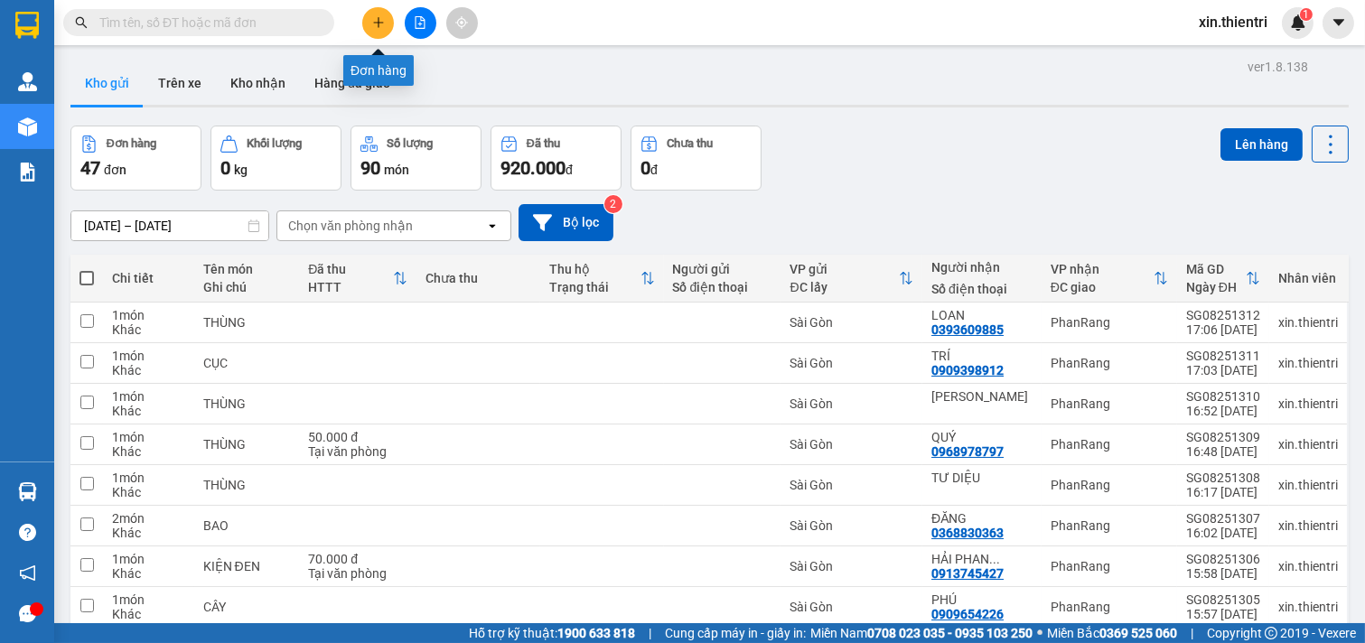
click at [386, 23] on button at bounding box center [378, 23] width 32 height 32
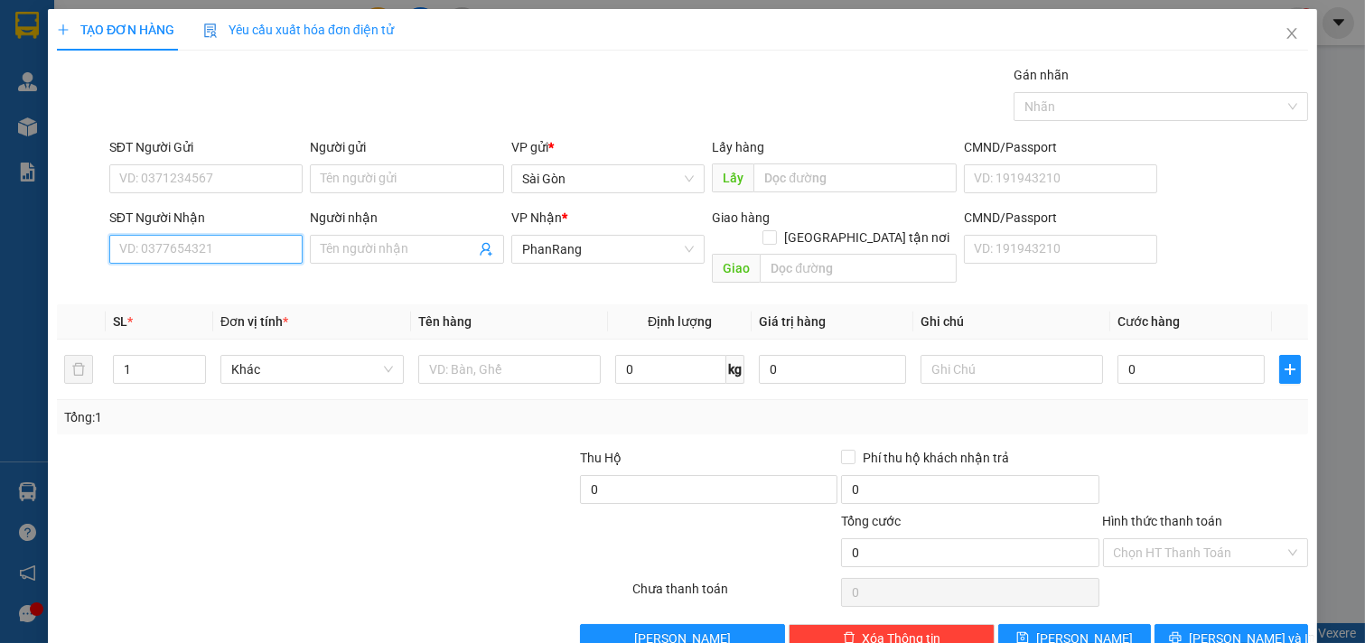
click at [263, 249] on input "SĐT Người Nhận" at bounding box center [206, 249] width 194 height 29
click at [233, 245] on input "SĐT Người Nhận" at bounding box center [206, 249] width 194 height 29
click at [140, 249] on input "0795557479" at bounding box center [206, 249] width 194 height 29
click at [150, 246] on input "0795557479" at bounding box center [206, 249] width 194 height 29
click at [143, 249] on input "0795557479" at bounding box center [206, 249] width 194 height 29
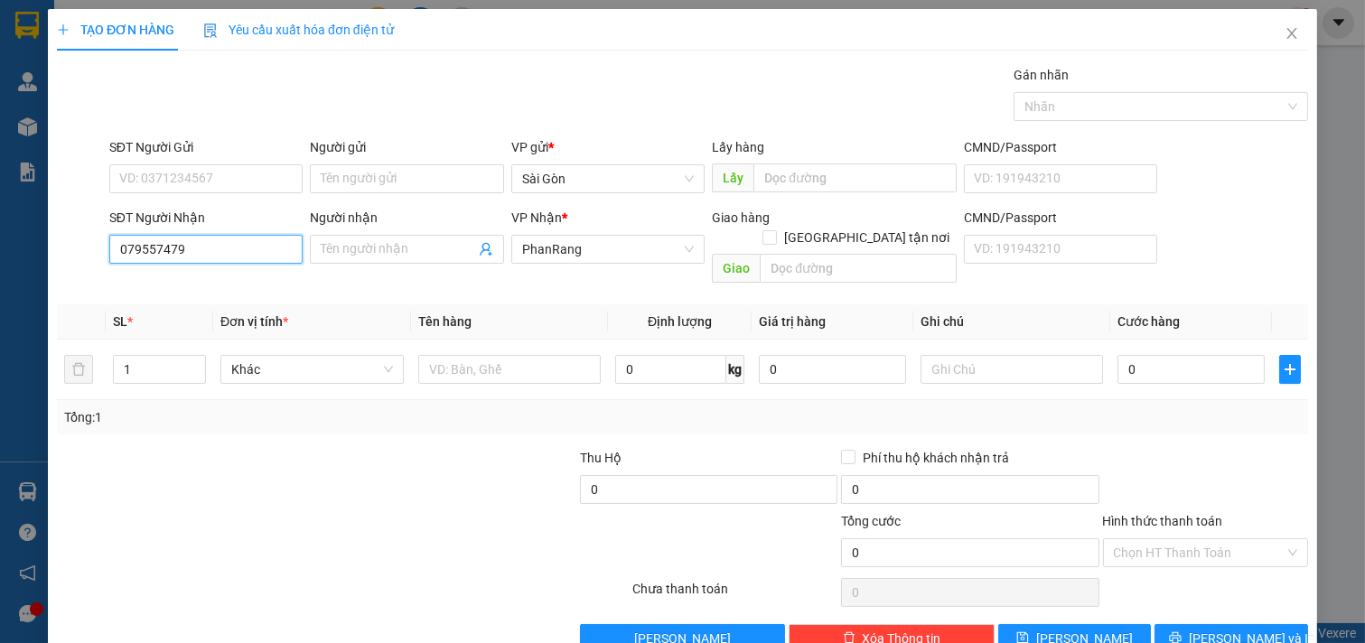
type input "0797557479"
click at [192, 284] on div "0797557479 - NIÊN" at bounding box center [204, 285] width 170 height 20
type input "NIÊN"
type input "VĨNH HY"
type input "30.000"
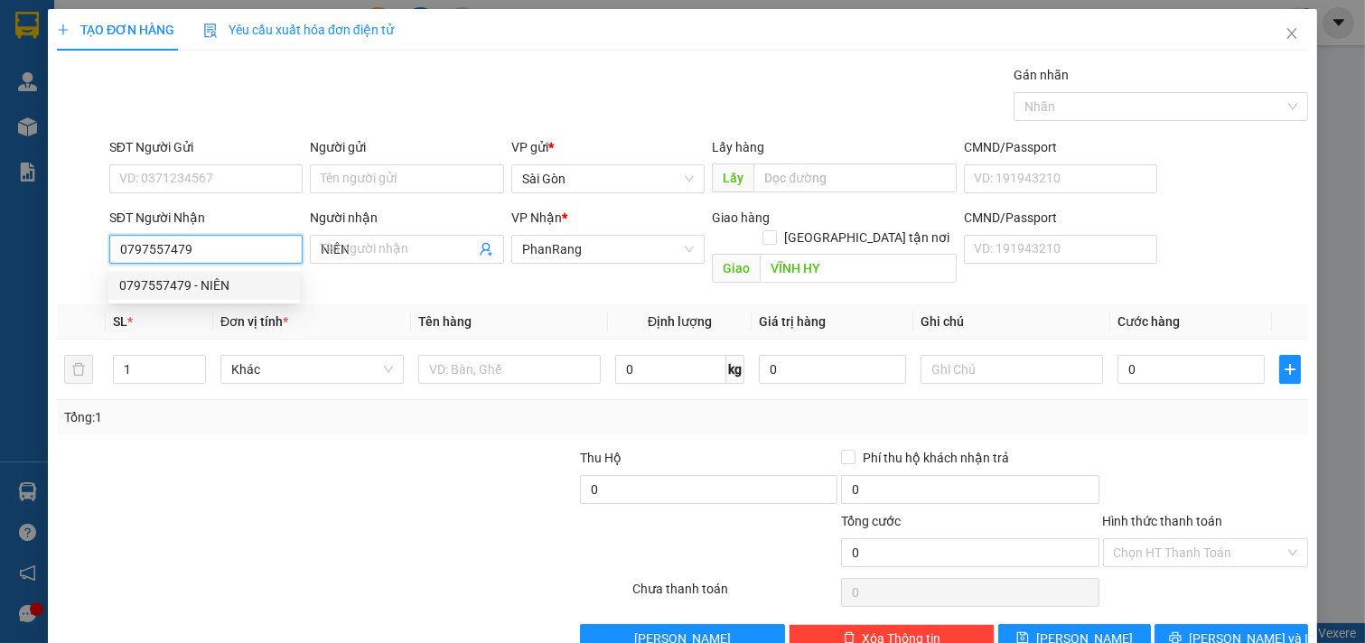
type input "30.000"
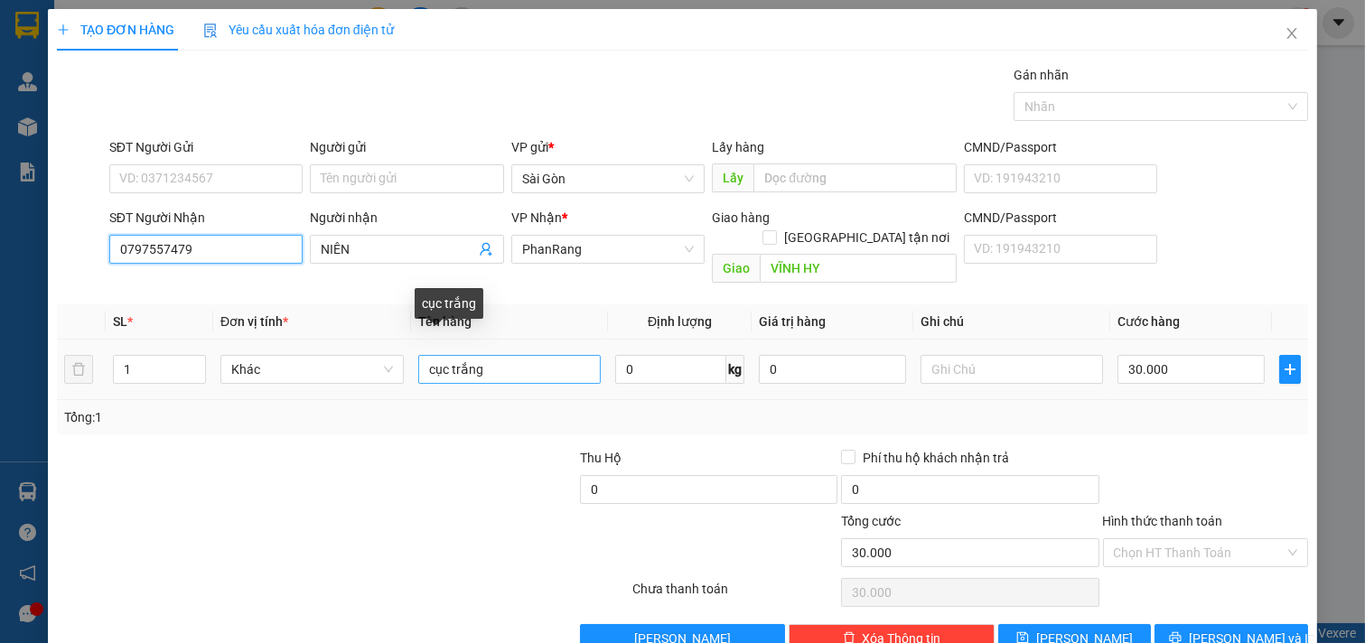
type input "0797557479"
click at [548, 363] on input "cục trắng" at bounding box center [509, 369] width 183 height 29
type input "c"
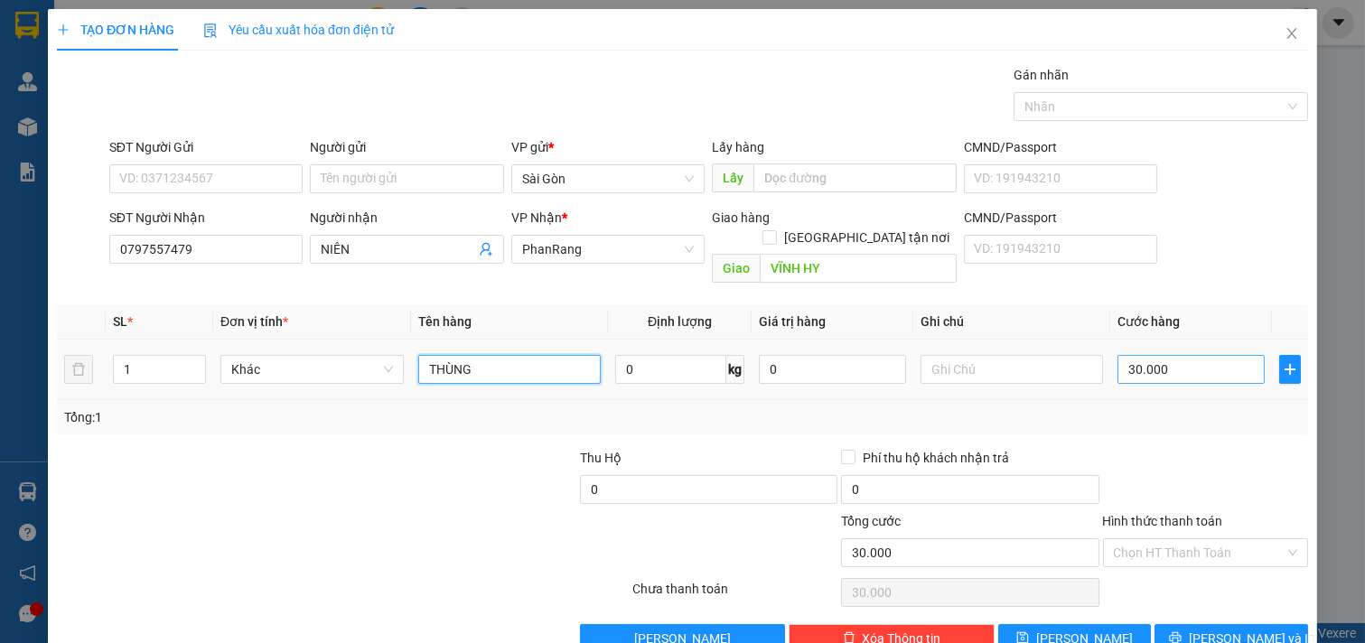
type input "THÙNG"
click at [1187, 355] on input "30.000" at bounding box center [1190, 369] width 147 height 29
type input "7"
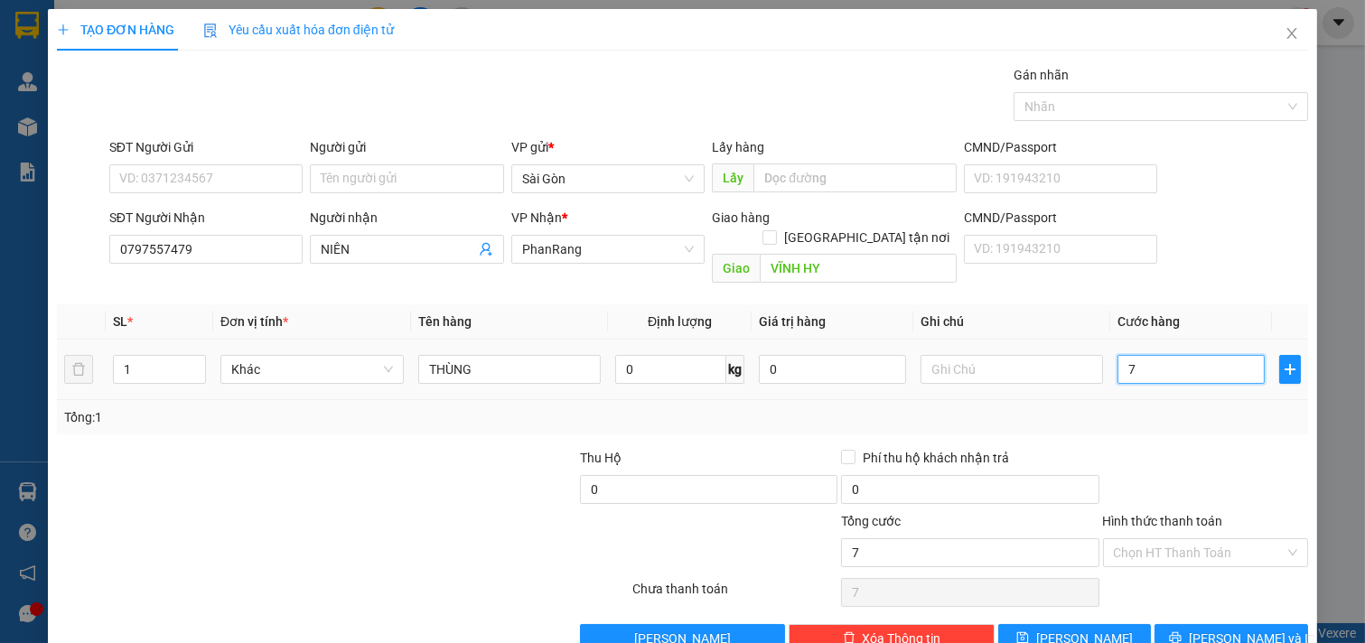
type input "70"
type input "70.000"
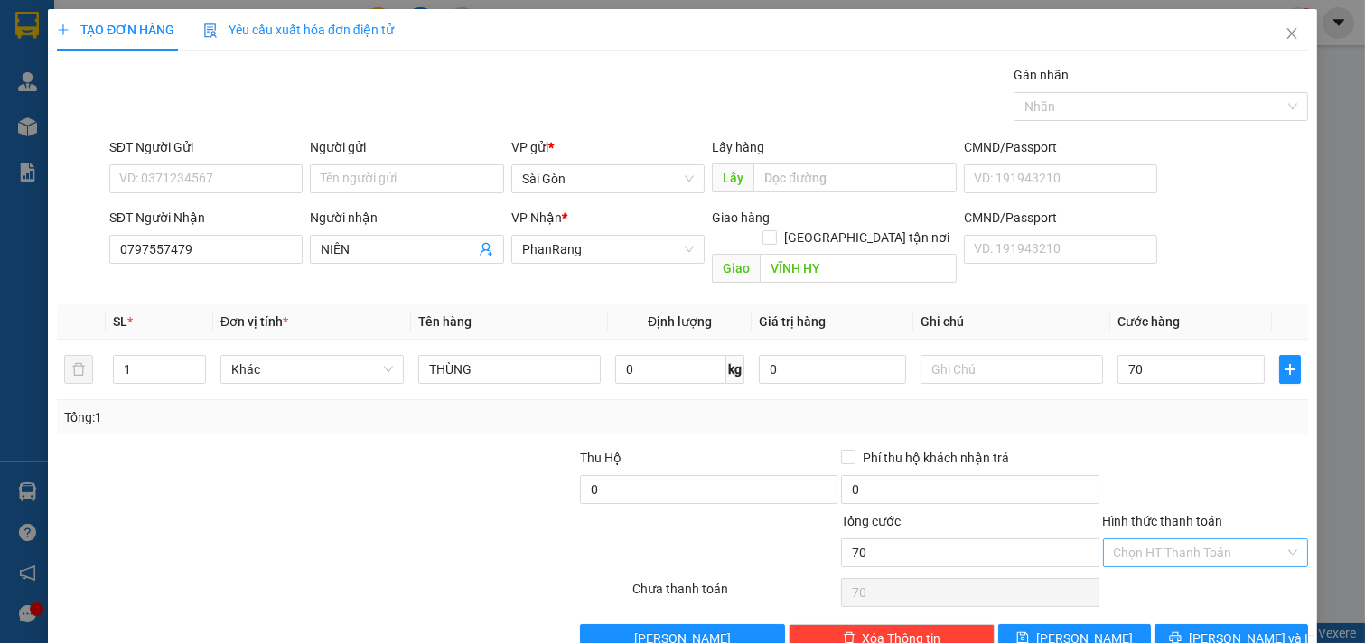
type input "70.000"
click at [1186, 539] on input "Hình thức thanh toán" at bounding box center [1200, 552] width 172 height 27
click at [1184, 559] on div "Tại văn phòng" at bounding box center [1193, 569] width 182 height 20
type input "0"
click at [1222, 629] on span "[PERSON_NAME] và In" at bounding box center [1252, 639] width 126 height 20
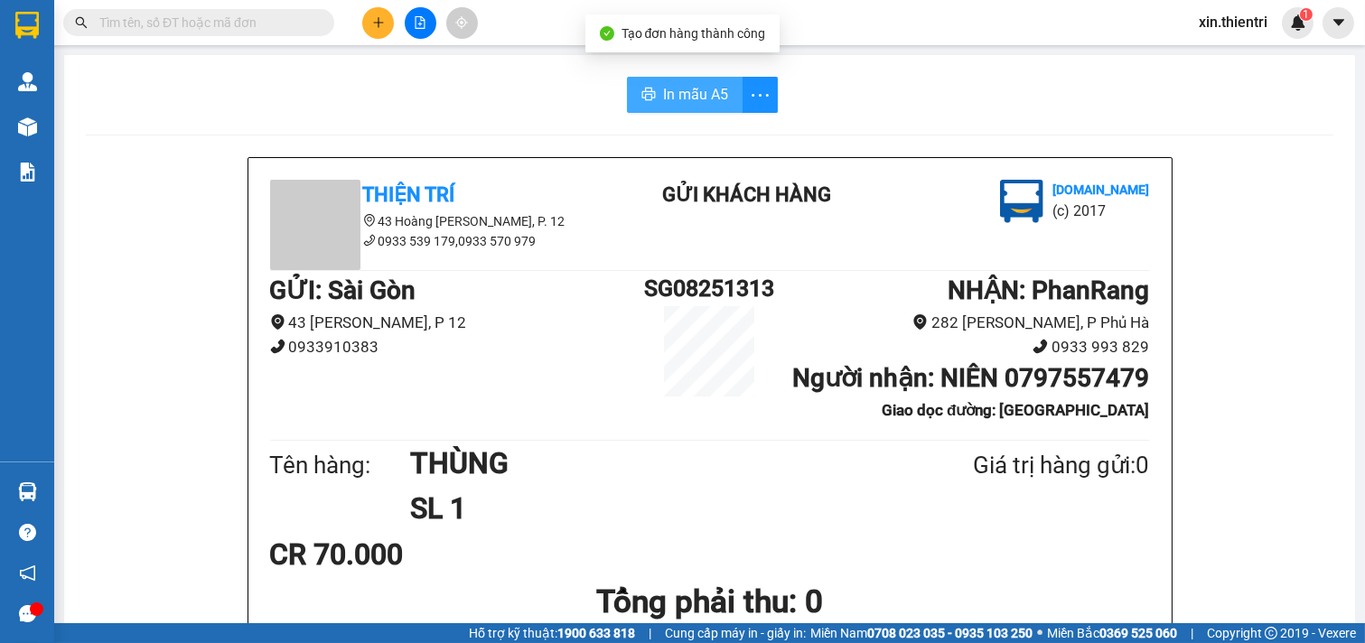
drag, startPoint x: 710, startPoint y: 84, endPoint x: 712, endPoint y: 94, distance: 10.1
click at [712, 89] on span "In mẫu A5" at bounding box center [695, 94] width 65 height 23
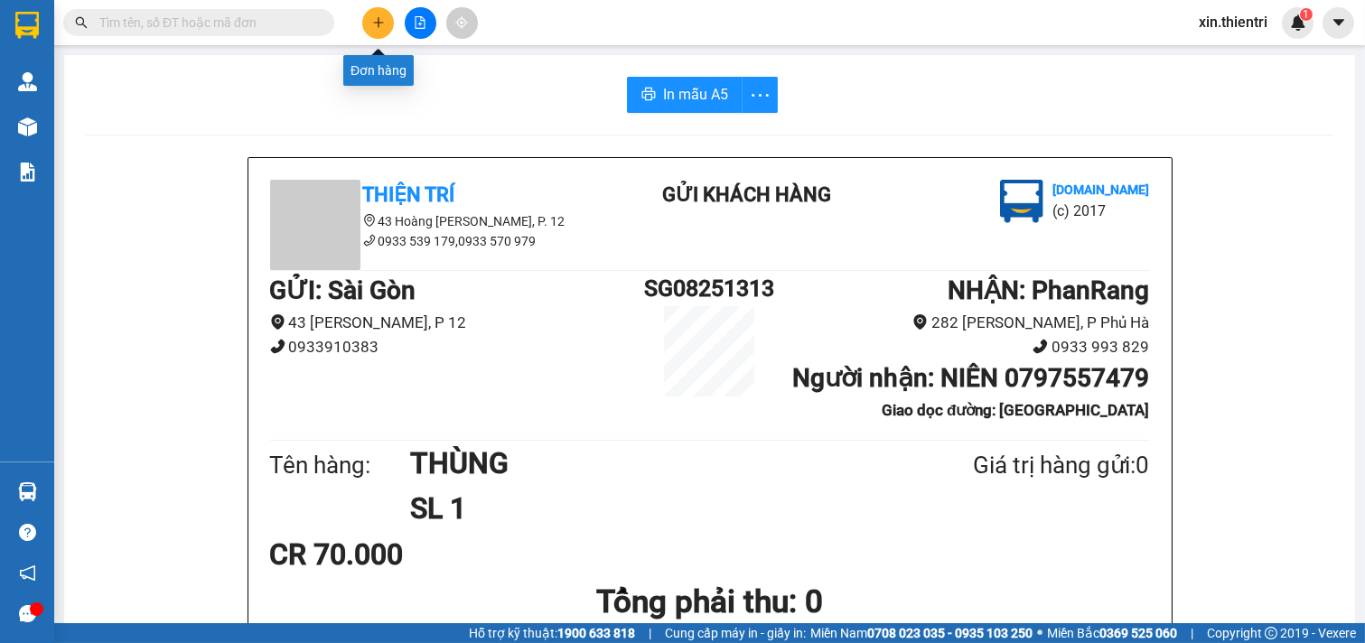
click at [368, 21] on button at bounding box center [378, 23] width 32 height 32
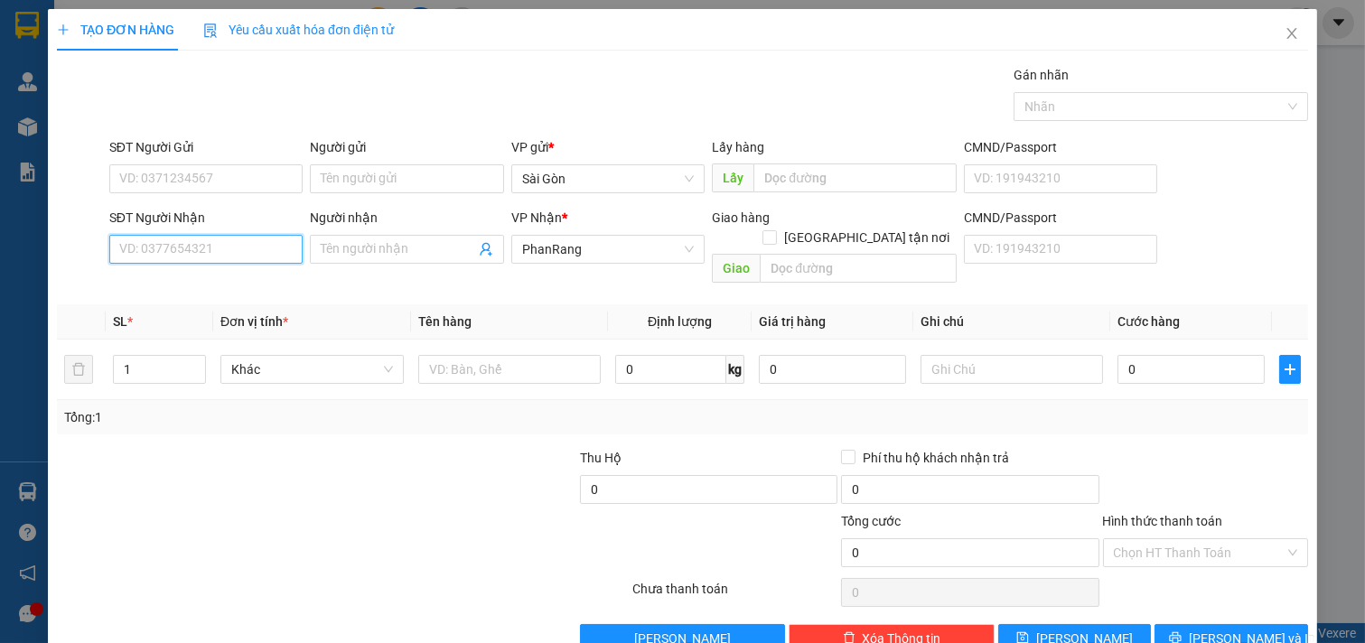
click at [187, 255] on input "SĐT Người Nhận" at bounding box center [206, 249] width 194 height 29
drag, startPoint x: 232, startPoint y: 274, endPoint x: 233, endPoint y: 285, distance: 11.8
click at [232, 275] on div "0966765082 - TIẾN NGHỀ" at bounding box center [203, 285] width 191 height 29
type input "0966765082"
type input "TIẾN NGHỀ"
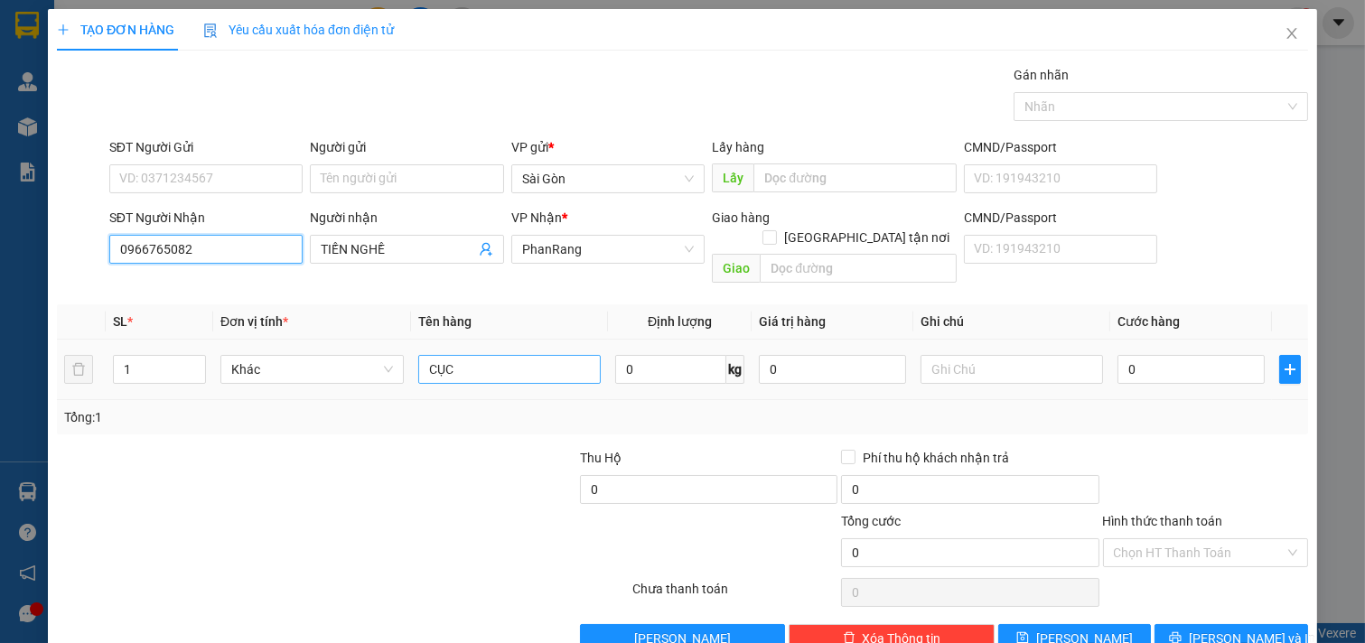
type input "0966765082"
drag, startPoint x: 463, startPoint y: 355, endPoint x: 474, endPoint y: 322, distance: 35.1
click at [464, 355] on input "CỤC" at bounding box center [509, 369] width 183 height 29
type input "C"
type input "THÙNG"
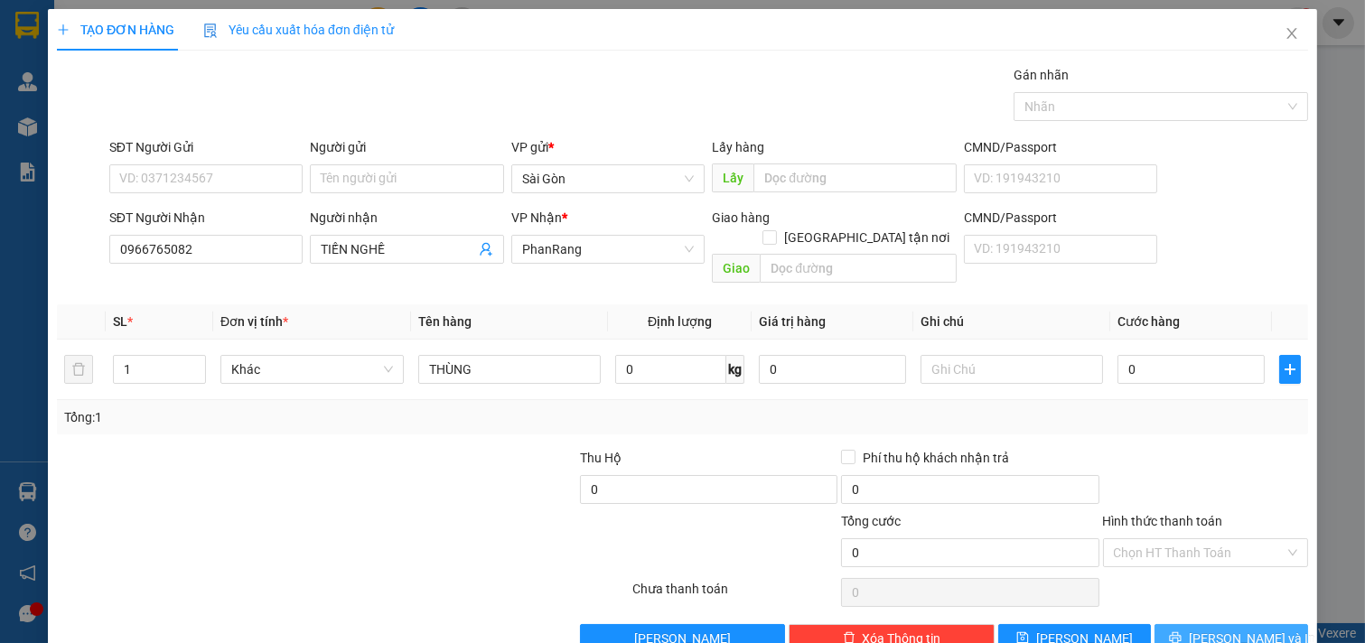
drag, startPoint x: 1243, startPoint y: 580, endPoint x: 1249, endPoint y: 600, distance: 20.9
click at [1248, 624] on button "[PERSON_NAME] và In" at bounding box center [1231, 638] width 154 height 29
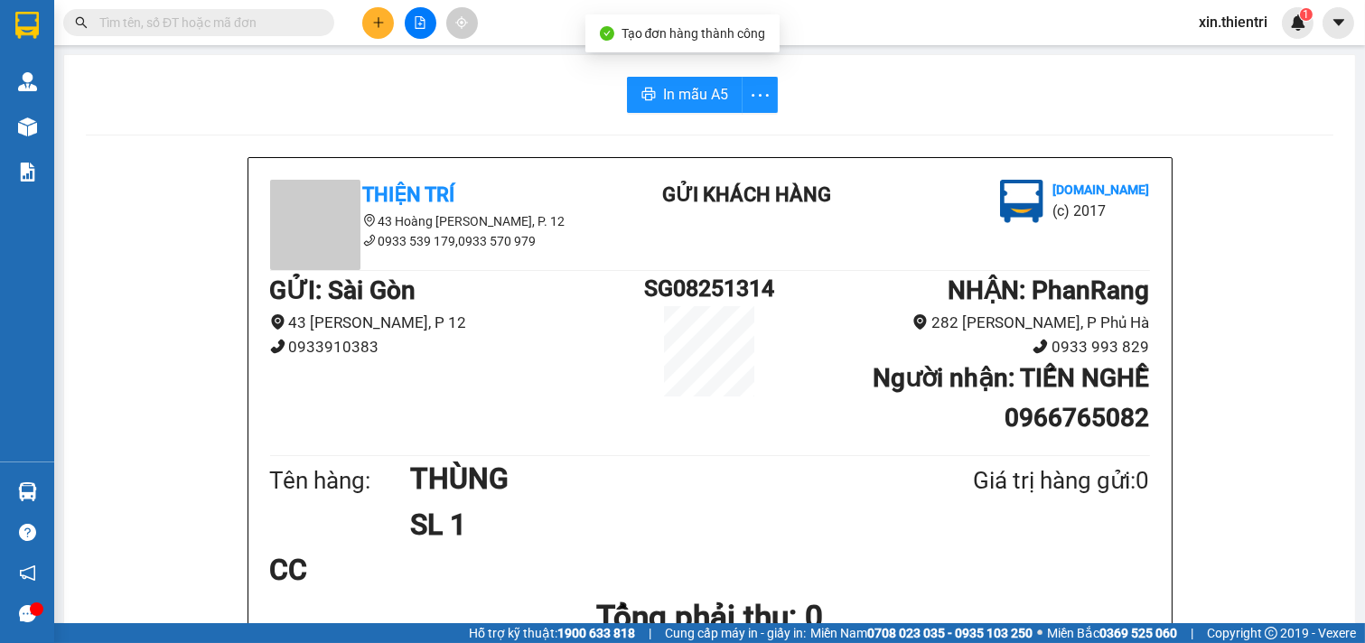
click at [682, 135] on div at bounding box center [709, 135] width 1247 height 1
drag, startPoint x: 676, startPoint y: 139, endPoint x: 684, endPoint y: 129, distance: 12.8
click at [693, 108] on button "In mẫu A5" at bounding box center [685, 95] width 116 height 36
click at [364, 14] on button at bounding box center [378, 23] width 32 height 32
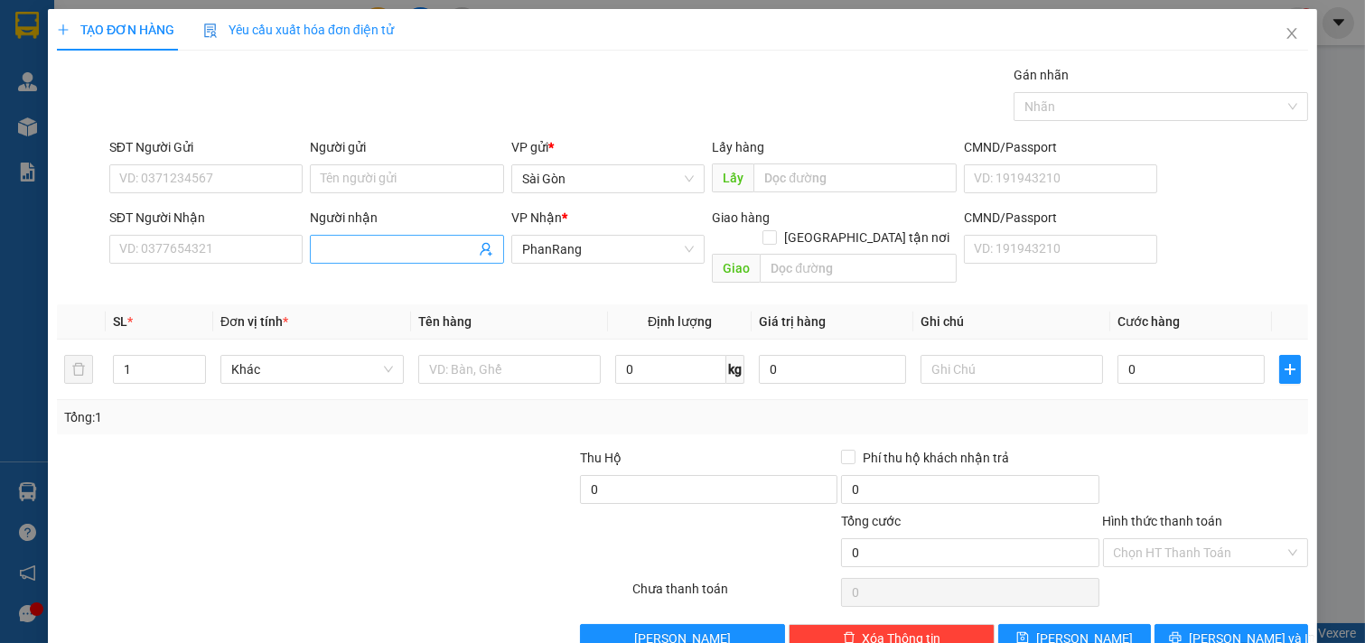
drag, startPoint x: 371, startPoint y: 259, endPoint x: 385, endPoint y: 253, distance: 14.9
click at [385, 255] on span at bounding box center [407, 249] width 194 height 29
type input "HẰNG PQ"
click at [201, 356] on span "Increase Value" at bounding box center [195, 364] width 20 height 16
click at [199, 359] on span "up" at bounding box center [196, 364] width 11 height 11
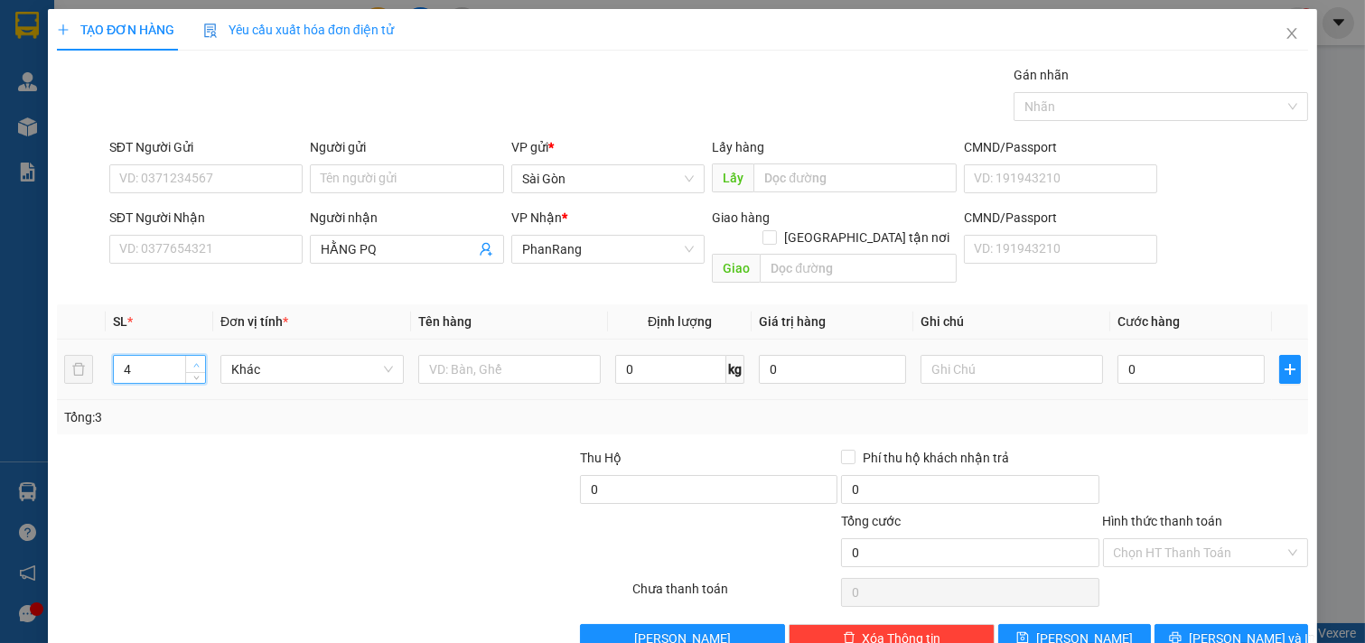
click at [199, 359] on span "up" at bounding box center [196, 364] width 11 height 11
type input "6"
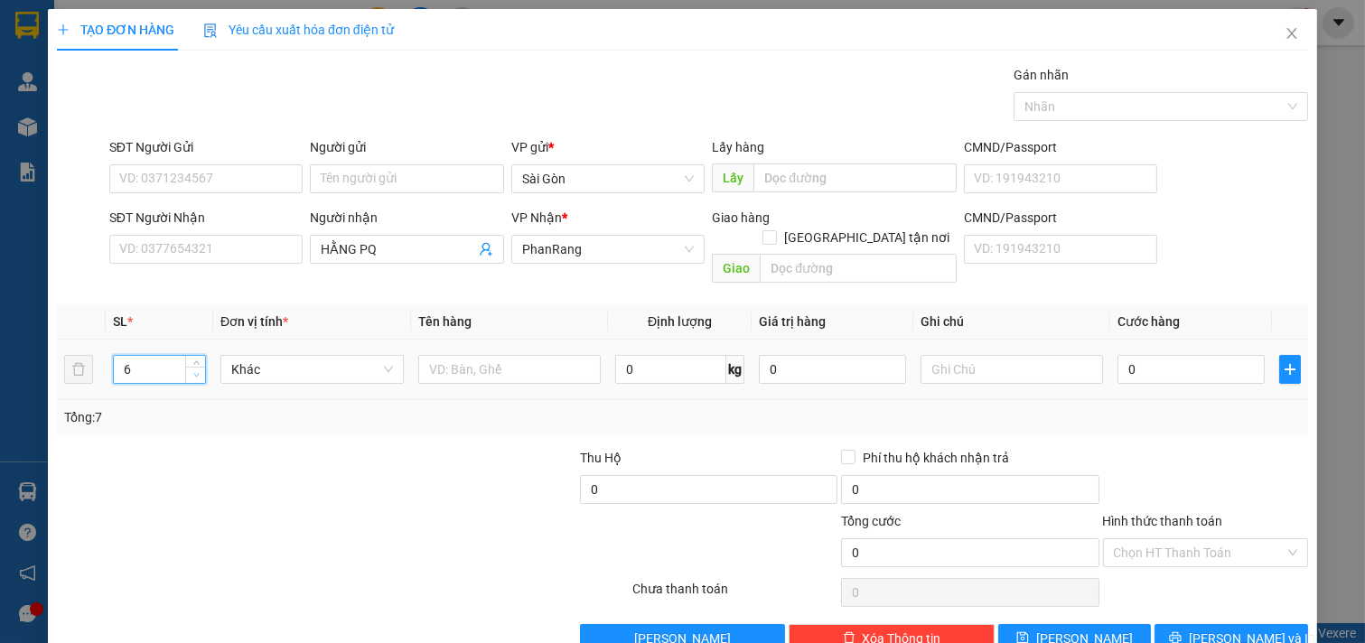
drag, startPoint x: 191, startPoint y: 357, endPoint x: 200, endPoint y: 356, distance: 10.0
click at [193, 372] on icon "down" at bounding box center [196, 375] width 6 height 6
click at [463, 355] on input "text" at bounding box center [509, 369] width 183 height 29
click at [1184, 592] on div "Transit Pickup Surcharge Ids Transit Deliver Surcharge Ids Transit Deliver Surc…" at bounding box center [682, 359] width 1251 height 588
click at [1195, 624] on button "[PERSON_NAME] và In" at bounding box center [1231, 638] width 154 height 29
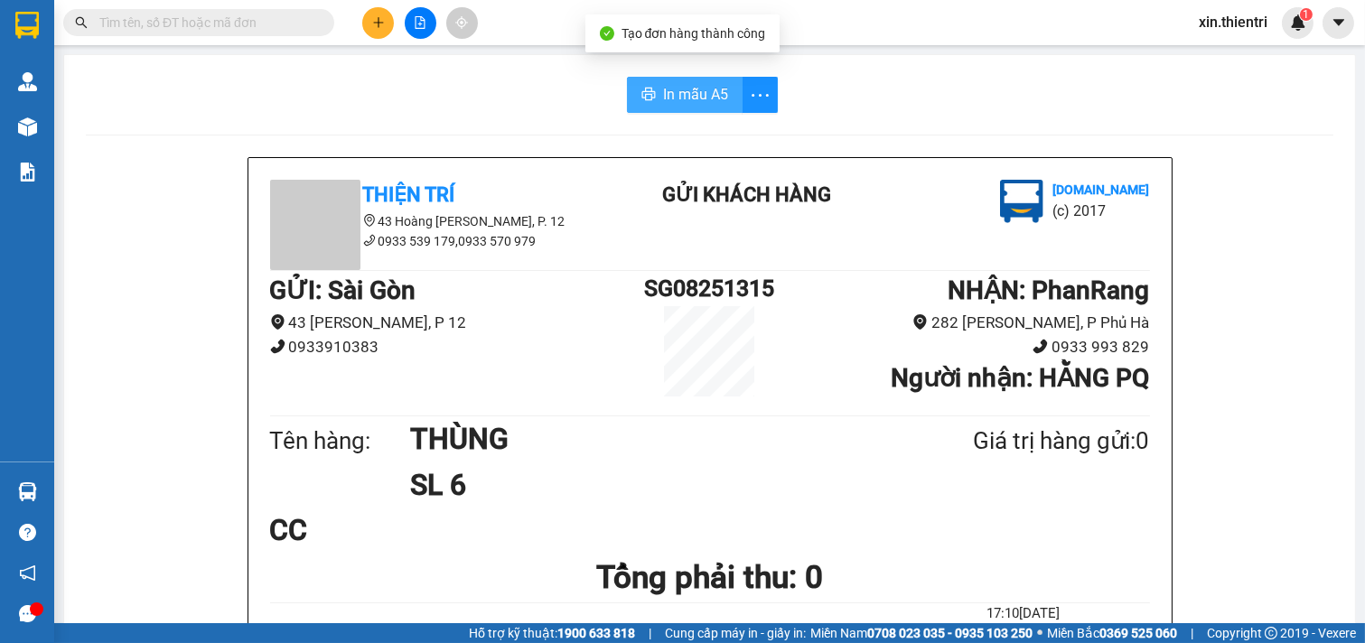
drag, startPoint x: 680, startPoint y: 93, endPoint x: 675, endPoint y: 103, distance: 11.3
click at [688, 96] on span "In mẫu A5" at bounding box center [695, 94] width 65 height 23
click at [378, 16] on icon "plus" at bounding box center [378, 22] width 13 height 13
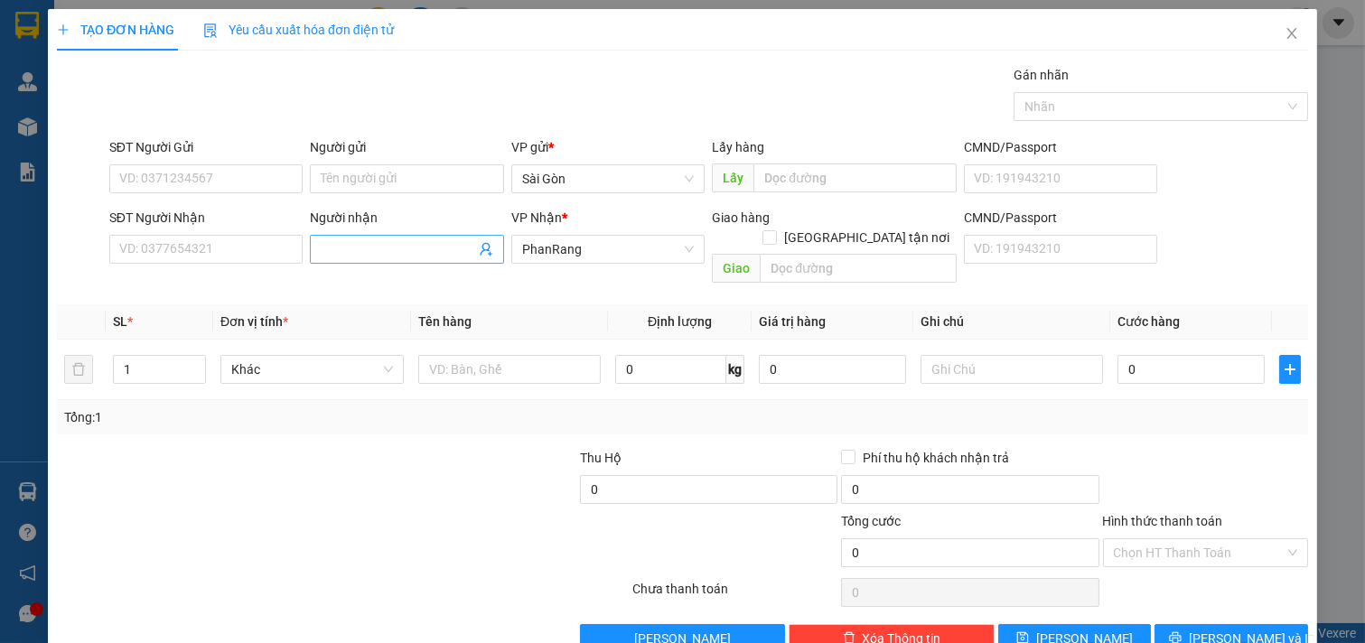
click at [377, 263] on span at bounding box center [407, 249] width 194 height 29
type input "[PERSON_NAME]"
type input "2"
drag, startPoint x: 192, startPoint y: 340, endPoint x: 455, endPoint y: 298, distance: 266.1
click at [192, 359] on span "up" at bounding box center [196, 364] width 11 height 11
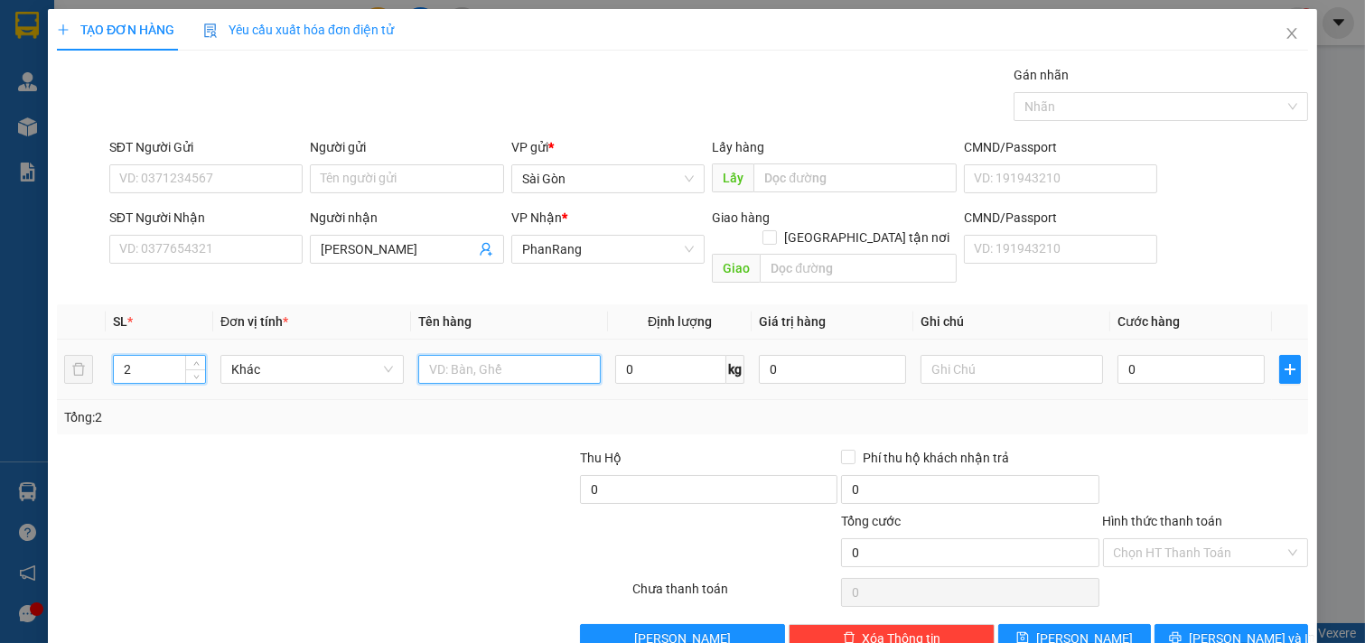
click at [501, 355] on input "text" at bounding box center [509, 369] width 183 height 29
type input "THÙNG"
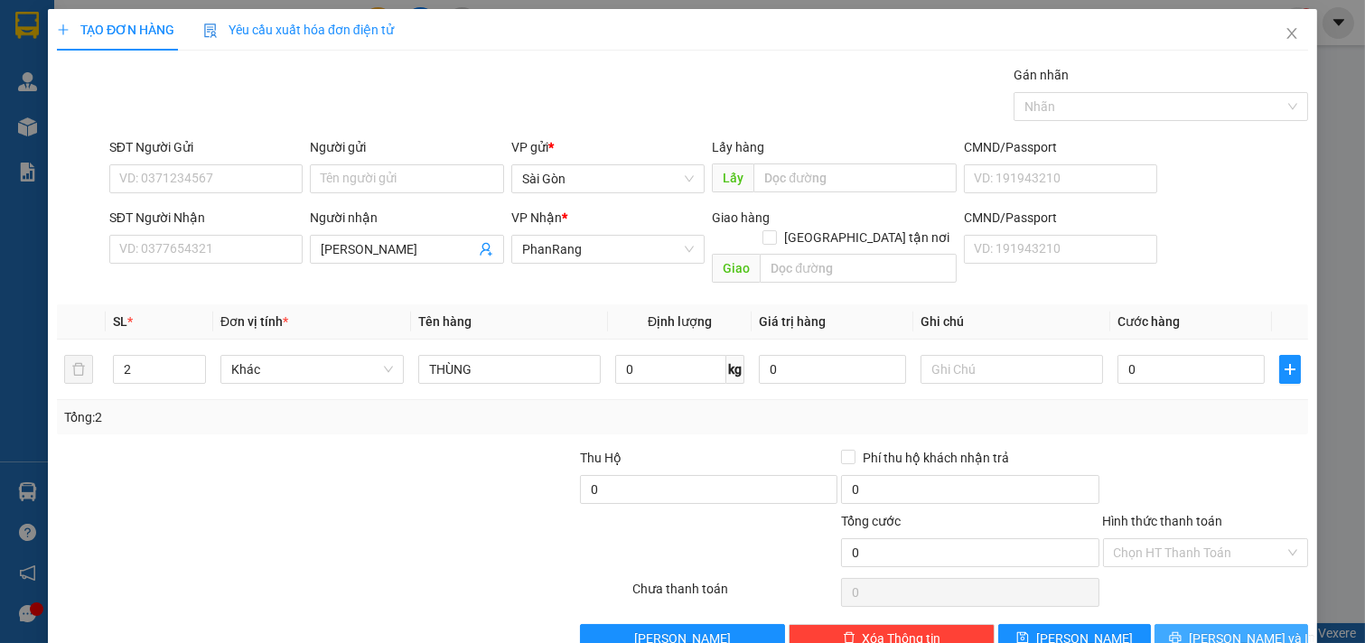
drag, startPoint x: 1240, startPoint y: 589, endPoint x: 1063, endPoint y: 467, distance: 214.9
click at [1239, 629] on span "[PERSON_NAME] và In" at bounding box center [1252, 639] width 126 height 20
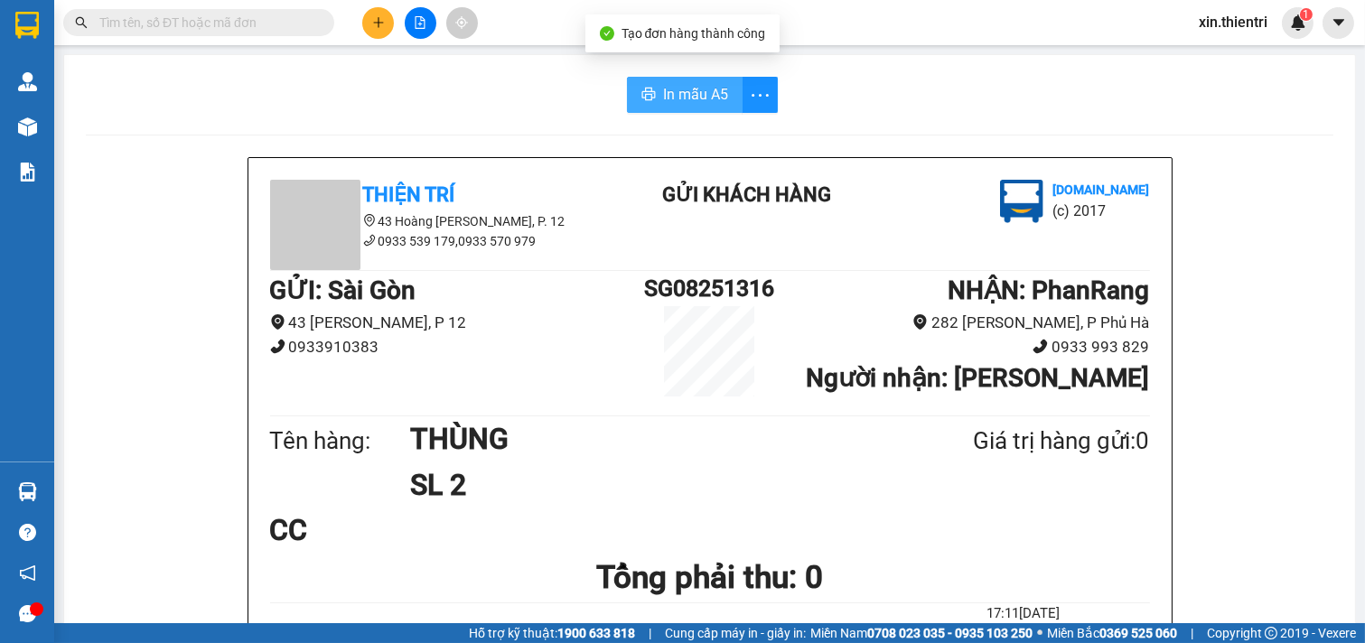
drag, startPoint x: 675, startPoint y: 95, endPoint x: 1072, endPoint y: 173, distance: 405.1
click at [683, 95] on span "In mẫu A5" at bounding box center [695, 94] width 65 height 23
click at [384, 18] on button at bounding box center [378, 23] width 32 height 32
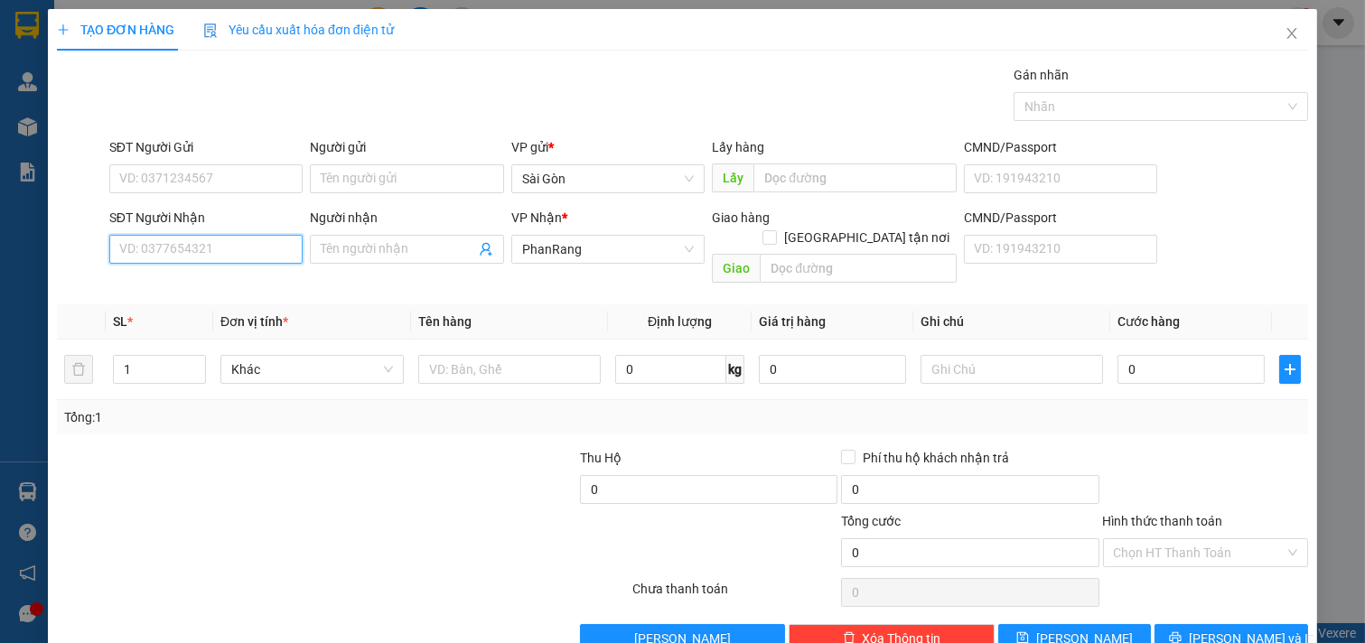
click at [201, 259] on input "SĐT Người Nhận" at bounding box center [206, 249] width 194 height 29
click at [231, 285] on div "0384424373 - QUỐC" at bounding box center [204, 285] width 170 height 20
type input "0384424373"
type input "QUỐC"
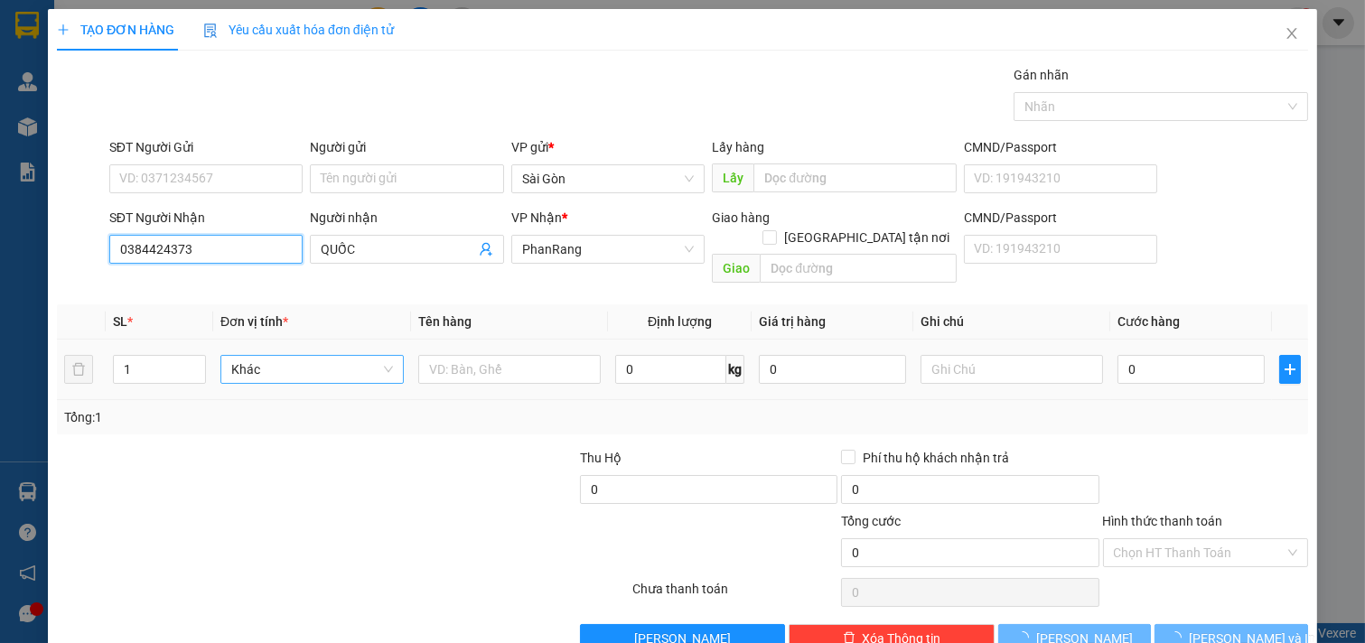
type input "70.000"
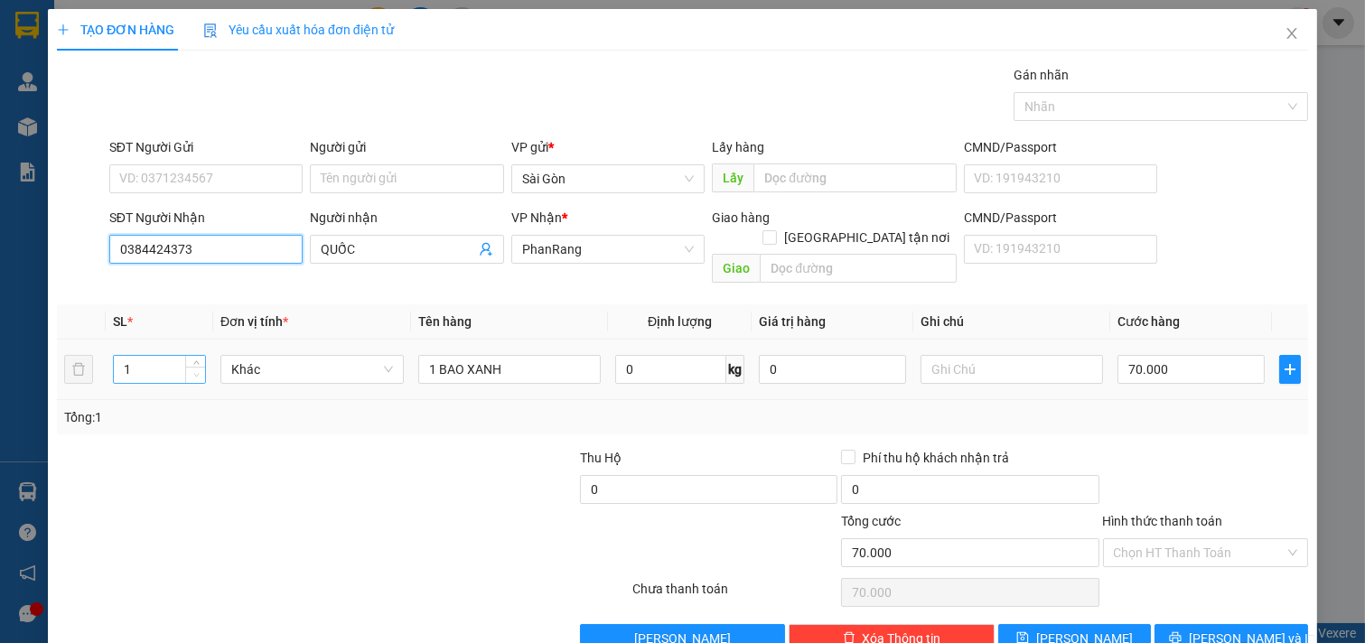
click at [195, 367] on span "Decrease Value" at bounding box center [195, 375] width 20 height 16
type input "0384424373"
type input "2"
click at [192, 356] on span "Increase Value" at bounding box center [195, 364] width 20 height 16
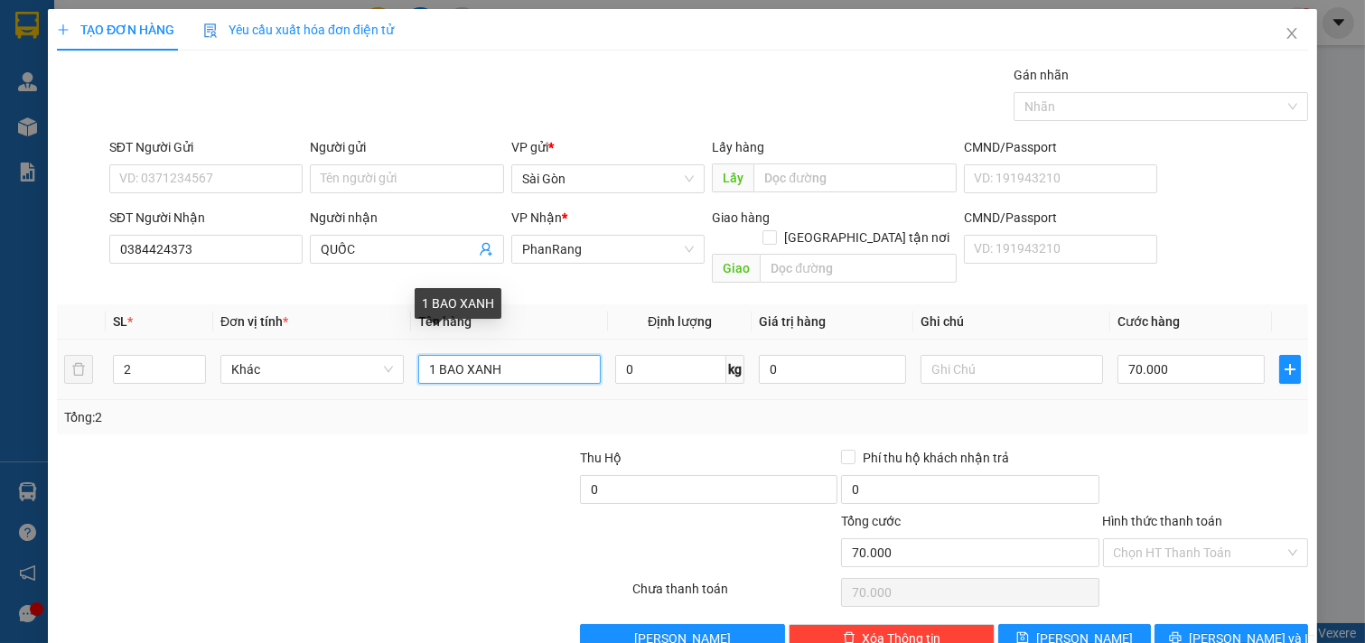
drag, startPoint x: 440, startPoint y: 349, endPoint x: 429, endPoint y: 354, distance: 12.1
click at [429, 355] on input "1 BAO XANH" at bounding box center [509, 369] width 183 height 29
click at [428, 355] on input "1 BAO XANH" at bounding box center [509, 369] width 183 height 29
drag, startPoint x: 434, startPoint y: 340, endPoint x: 434, endPoint y: 350, distance: 9.9
click at [434, 355] on input "1 BAO XANH" at bounding box center [509, 369] width 183 height 29
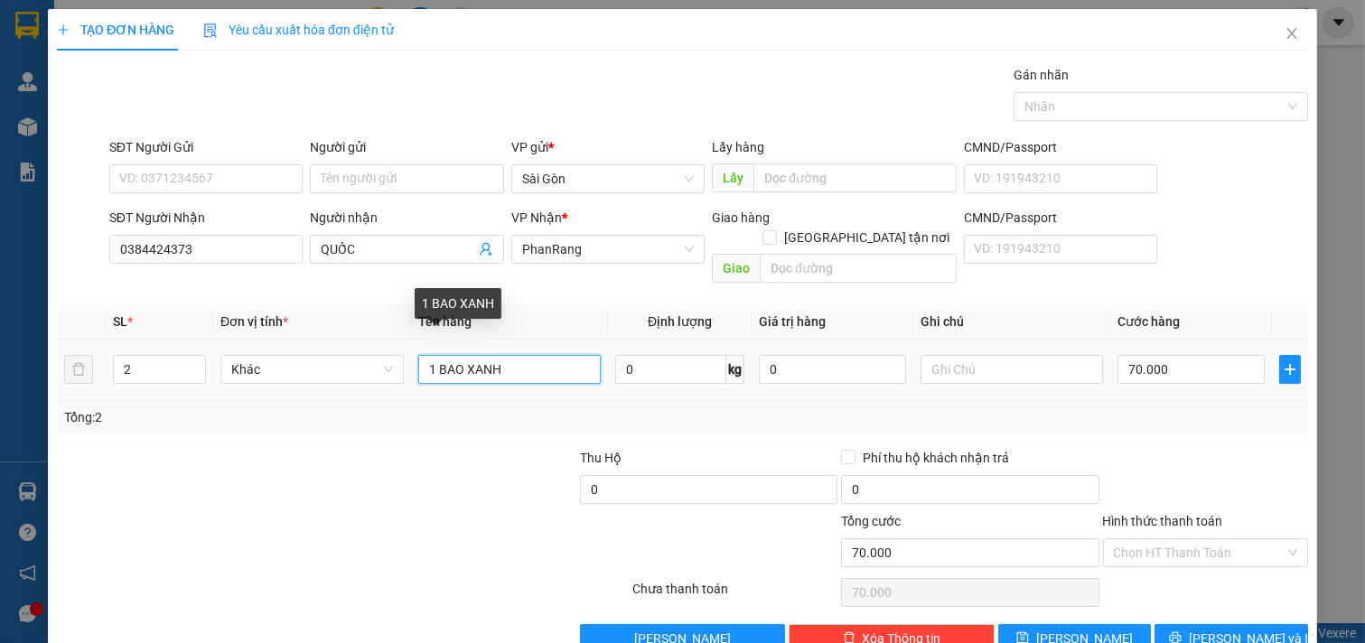
drag, startPoint x: 434, startPoint y: 353, endPoint x: 446, endPoint y: 349, distance: 12.6
click at [434, 355] on input "1 BAO XANH" at bounding box center [509, 369] width 183 height 29
click at [461, 355] on input "1 BAO XANH" at bounding box center [509, 369] width 183 height 29
click at [428, 355] on input "1 BAO XANH" at bounding box center [509, 369] width 183 height 29
type input "BAO XANH"
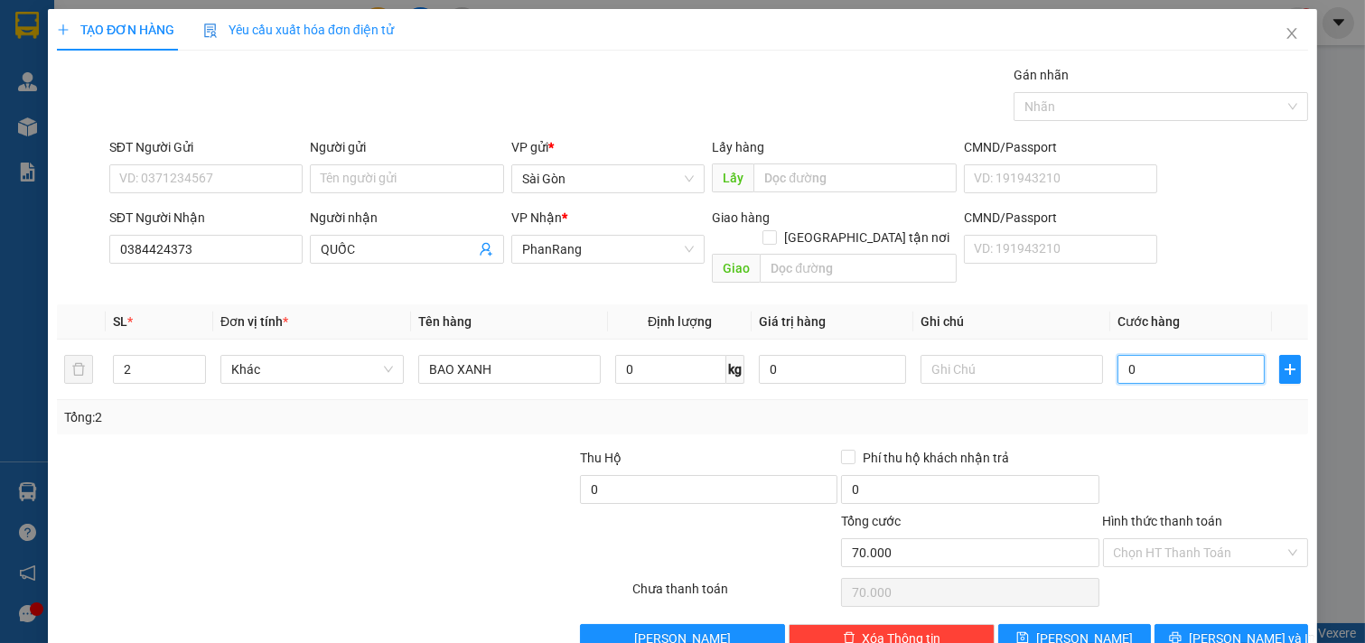
type input "01"
type input "1"
type input "14"
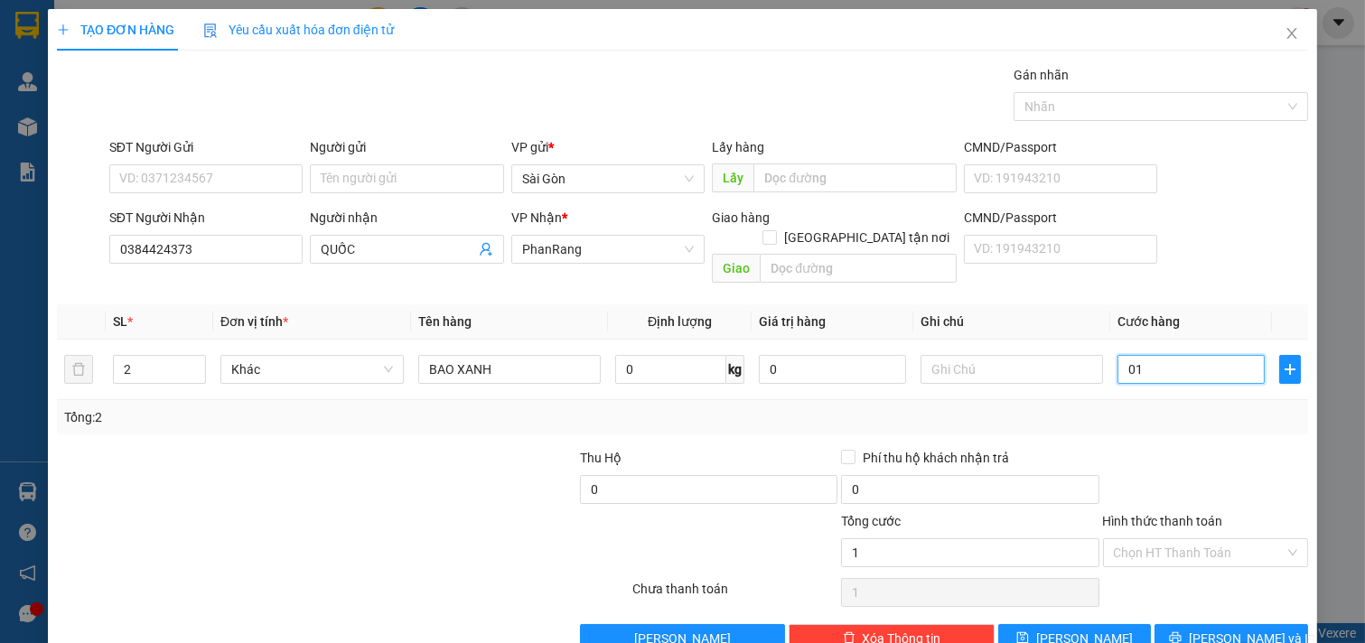
type input "014"
type input "1"
type input "0="
type input "0"
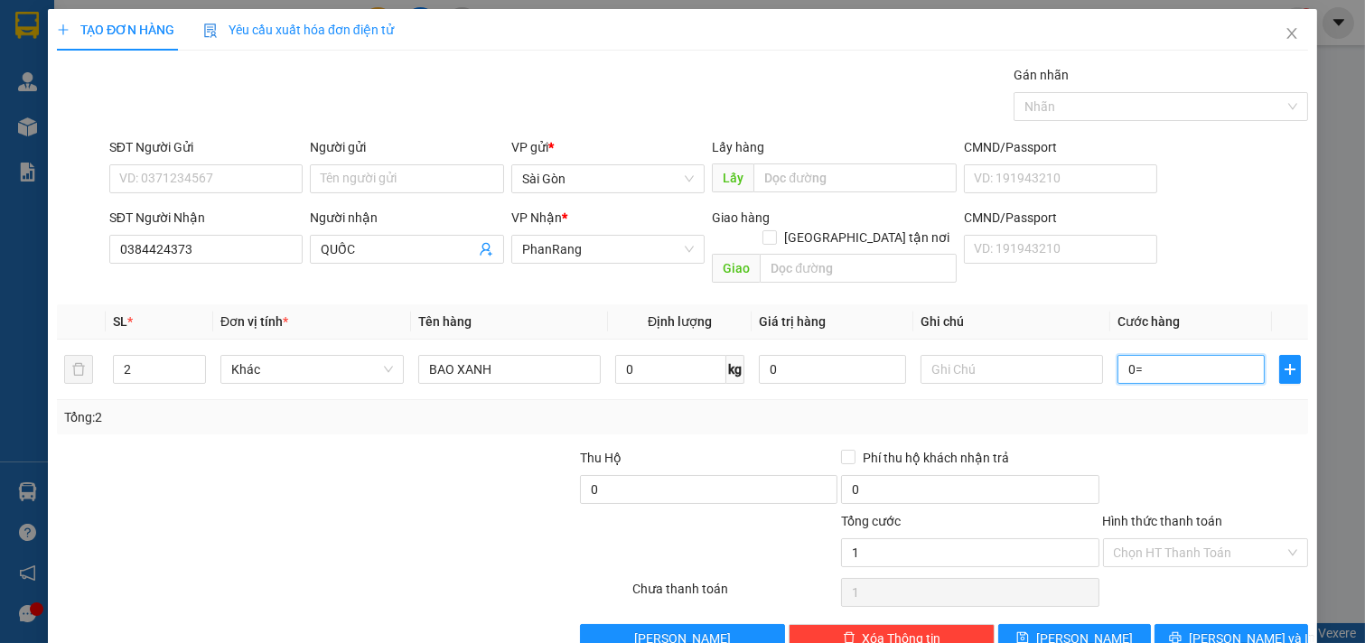
type input "0"
click at [1142, 364] on input "0" at bounding box center [1190, 369] width 147 height 29
click at [1136, 356] on input "0" at bounding box center [1190, 369] width 147 height 29
click at [1136, 355] on input "0" at bounding box center [1190, 369] width 147 height 29
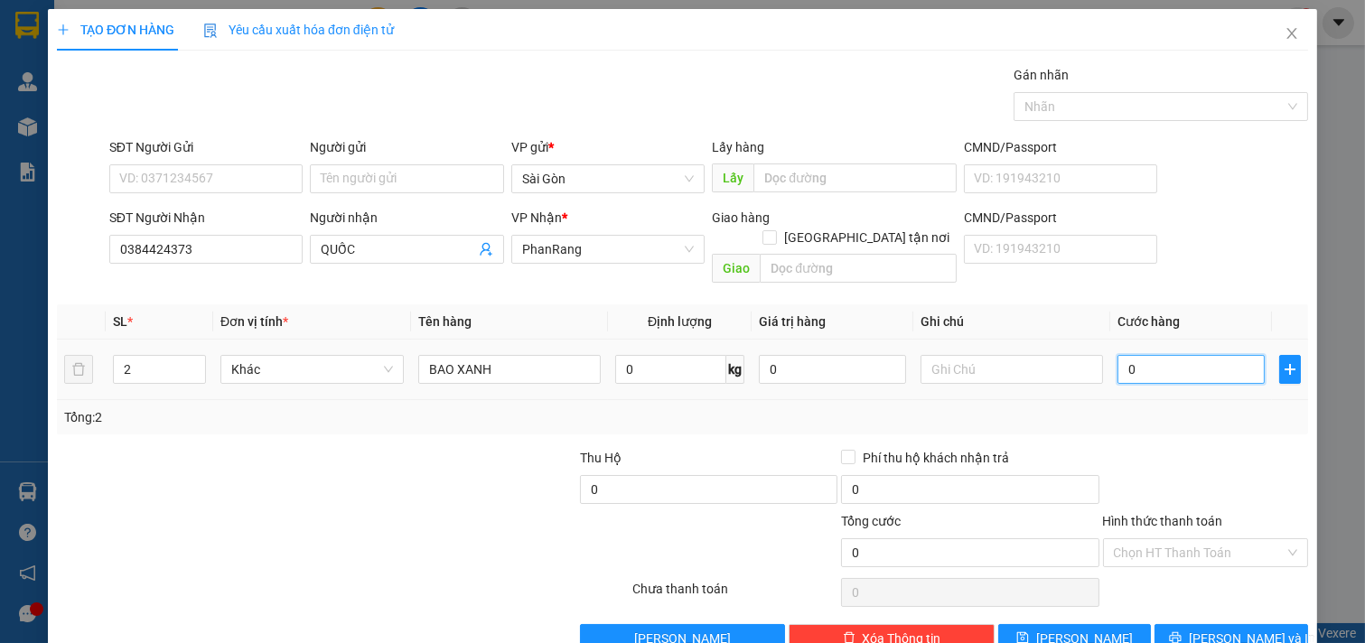
click at [1134, 355] on input "0" at bounding box center [1190, 369] width 147 height 29
type input "1"
type input "14"
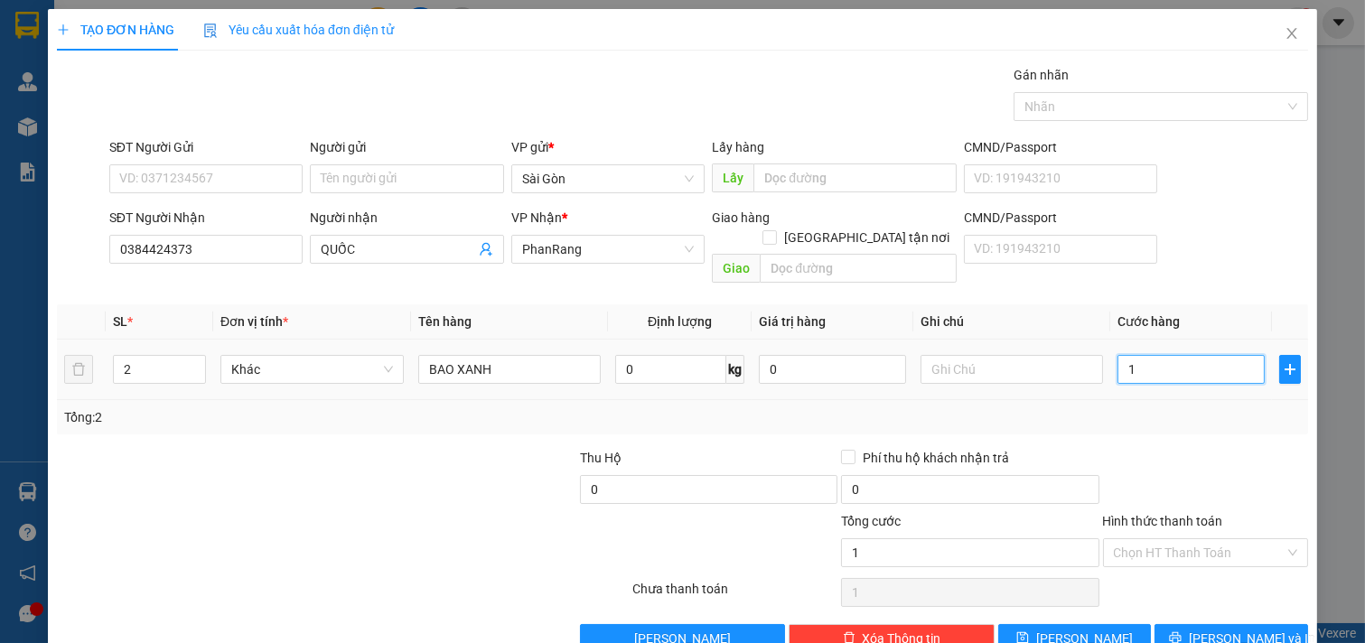
type input "14"
type input "140"
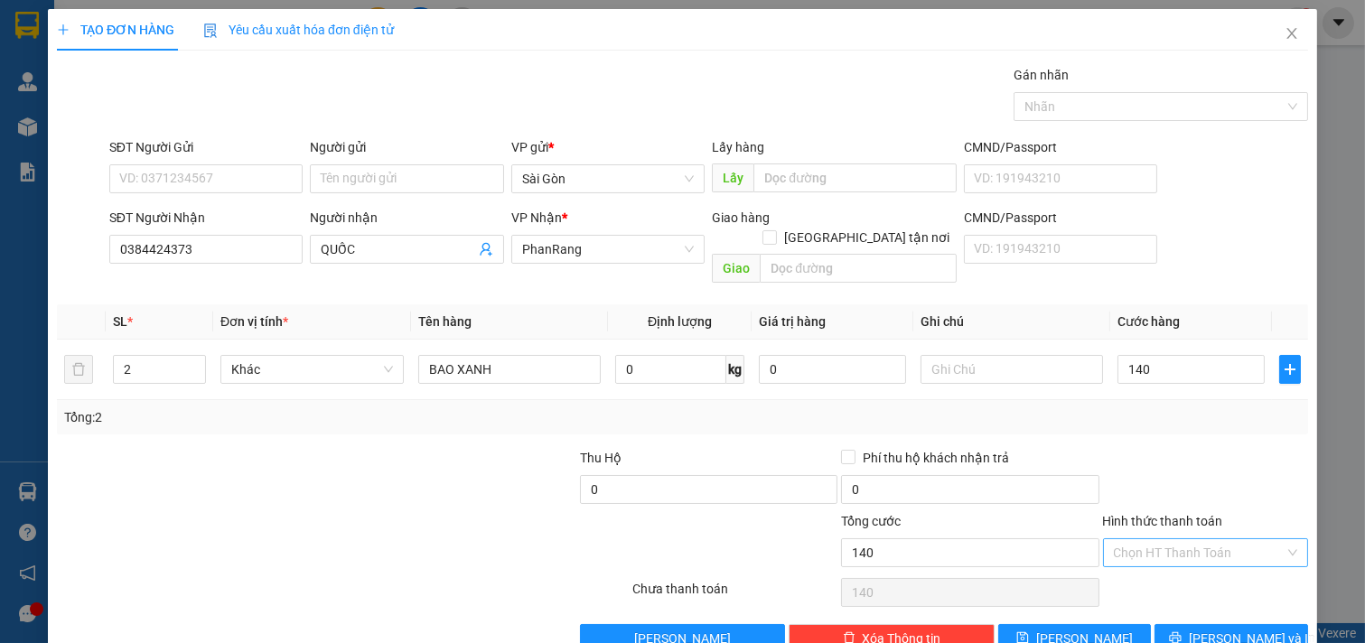
type input "140.000"
drag, startPoint x: 1190, startPoint y: 502, endPoint x: 1181, endPoint y: 518, distance: 18.6
click at [1183, 539] on input "Hình thức thanh toán" at bounding box center [1200, 552] width 172 height 27
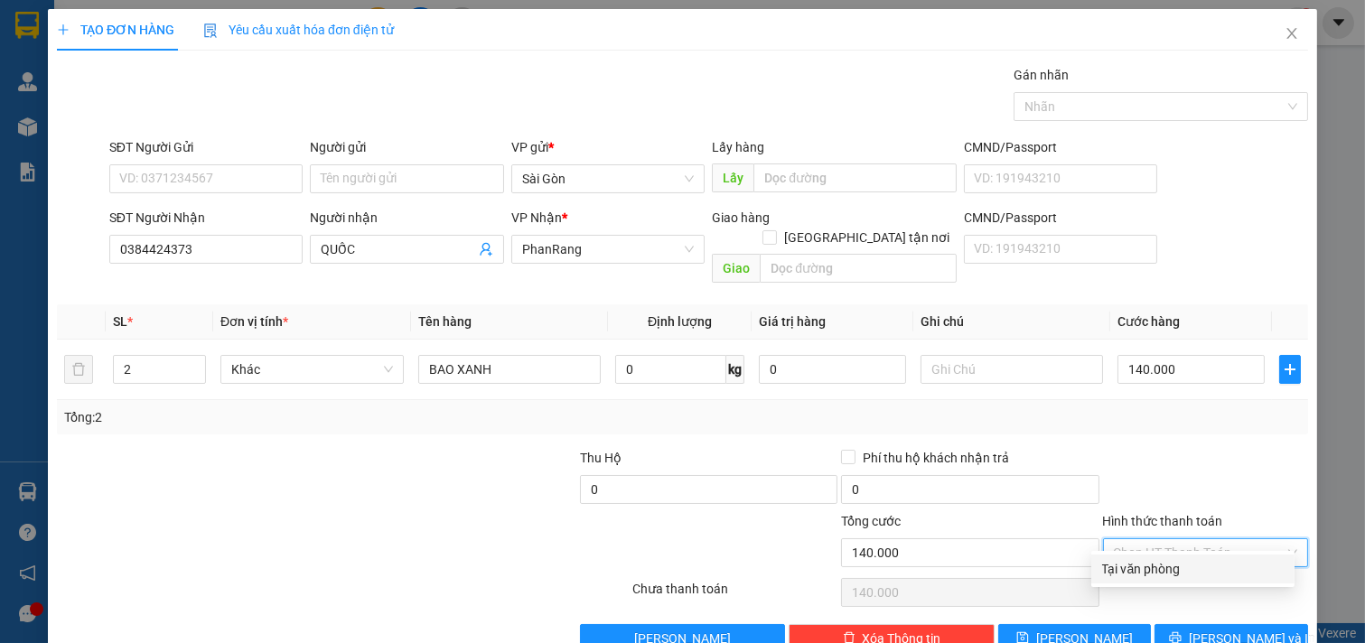
click at [1180, 559] on div "Tại văn phòng" at bounding box center [1193, 569] width 182 height 20
type input "0"
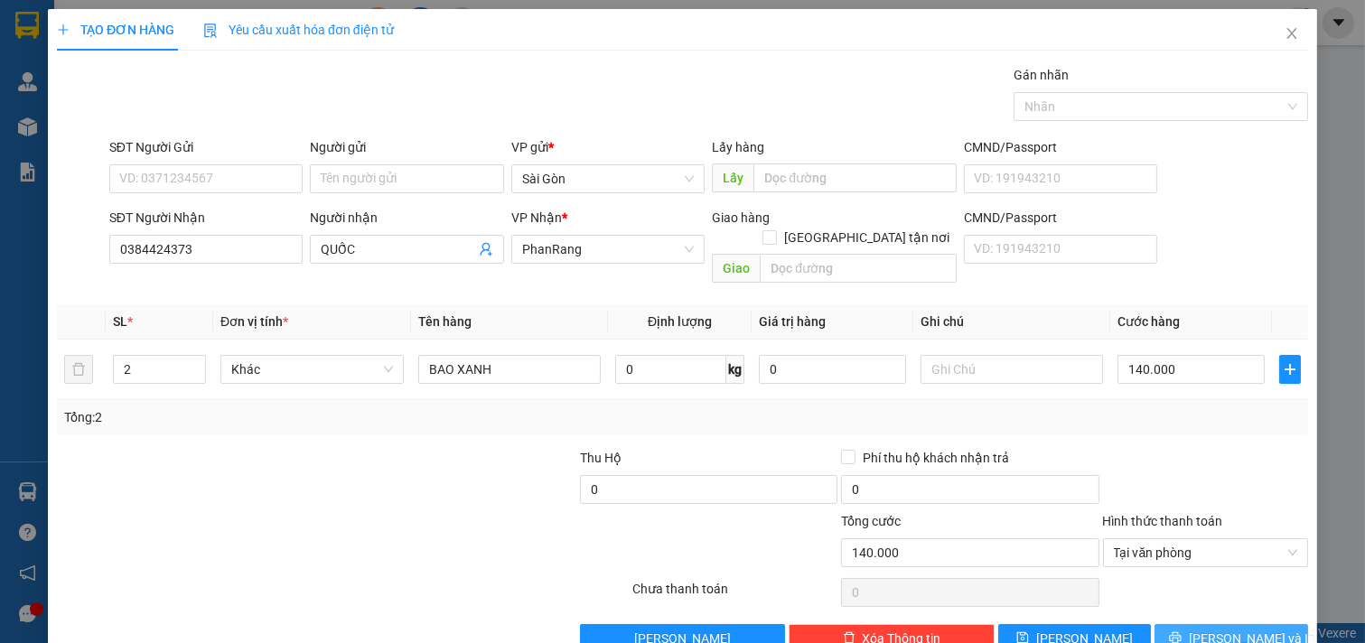
click at [1244, 629] on span "[PERSON_NAME] và In" at bounding box center [1252, 639] width 126 height 20
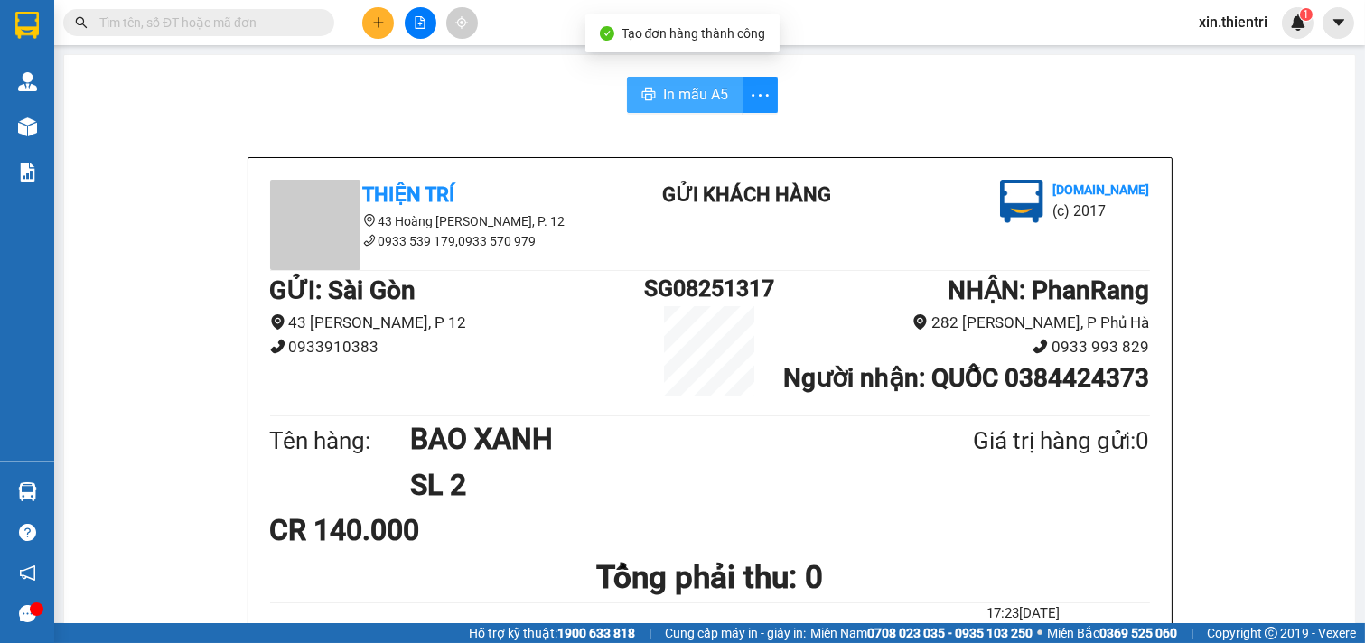
click at [700, 91] on span "In mẫu A5" at bounding box center [695, 94] width 65 height 23
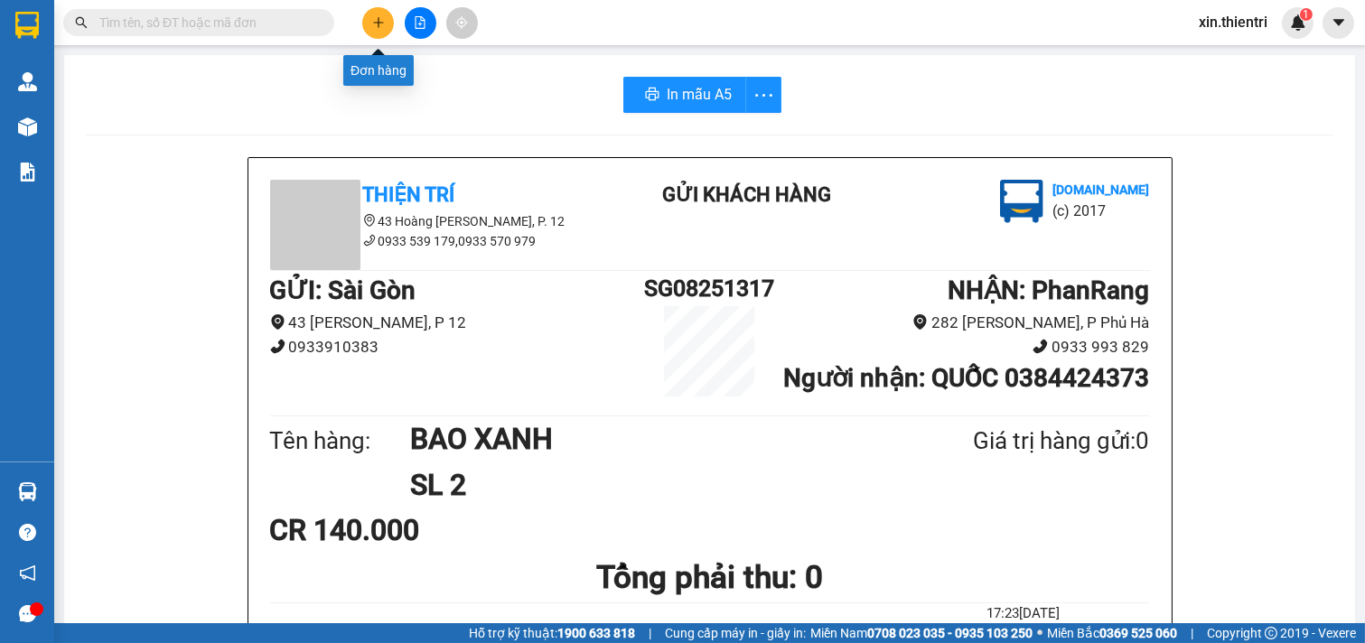
click at [372, 38] on div at bounding box center [419, 23] width 135 height 32
click at [380, 18] on icon "plus" at bounding box center [378, 22] width 13 height 13
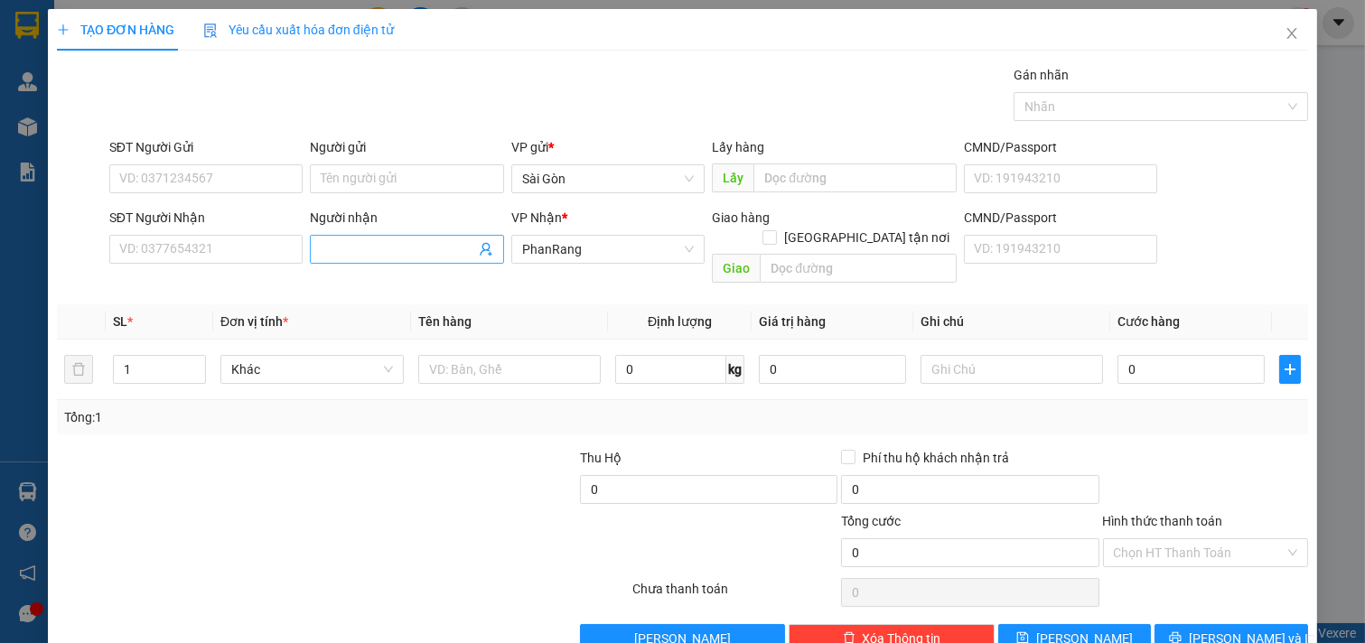
click at [373, 244] on input "Người nhận" at bounding box center [398, 249] width 154 height 20
type input "TÂN MINH NHẬT"
click at [182, 351] on div "1" at bounding box center [159, 369] width 93 height 36
click at [193, 362] on icon "up" at bounding box center [196, 365] width 6 height 6
type input "3"
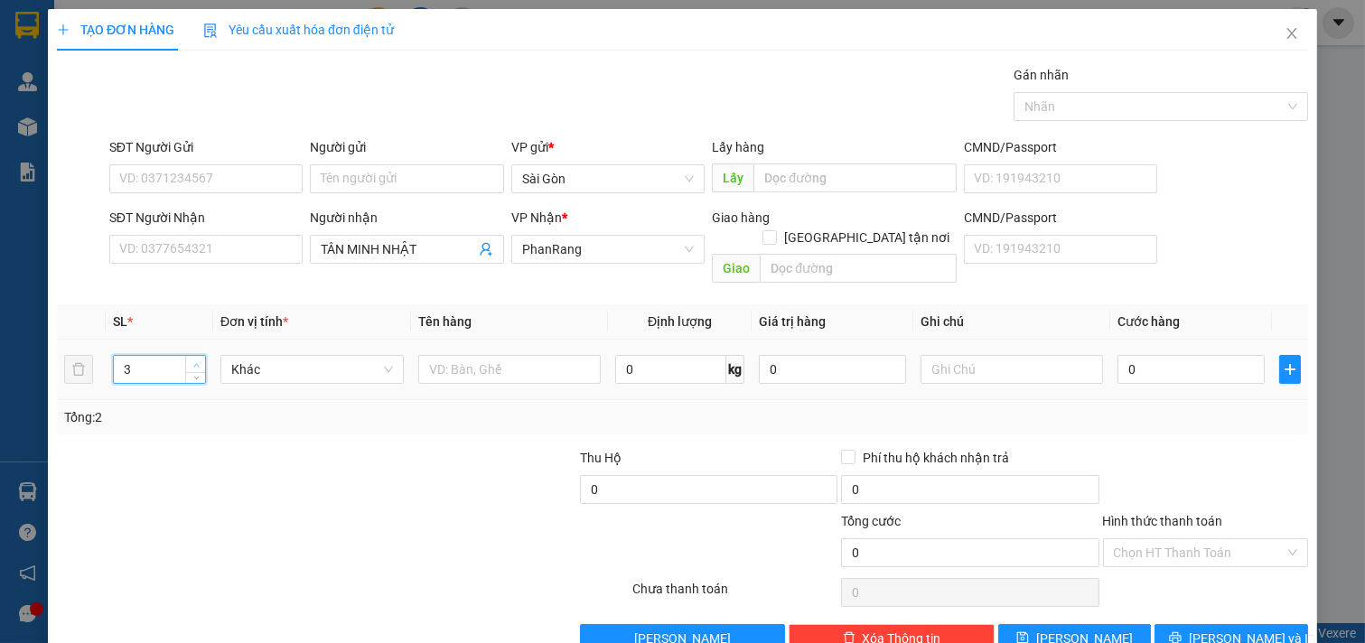
click at [193, 362] on icon "up" at bounding box center [196, 365] width 6 height 6
click at [501, 355] on input "text" at bounding box center [509, 369] width 183 height 29
drag, startPoint x: 1203, startPoint y: 585, endPoint x: 1213, endPoint y: 582, distance: 10.6
click at [1210, 629] on span "[PERSON_NAME] và In" at bounding box center [1252, 639] width 126 height 20
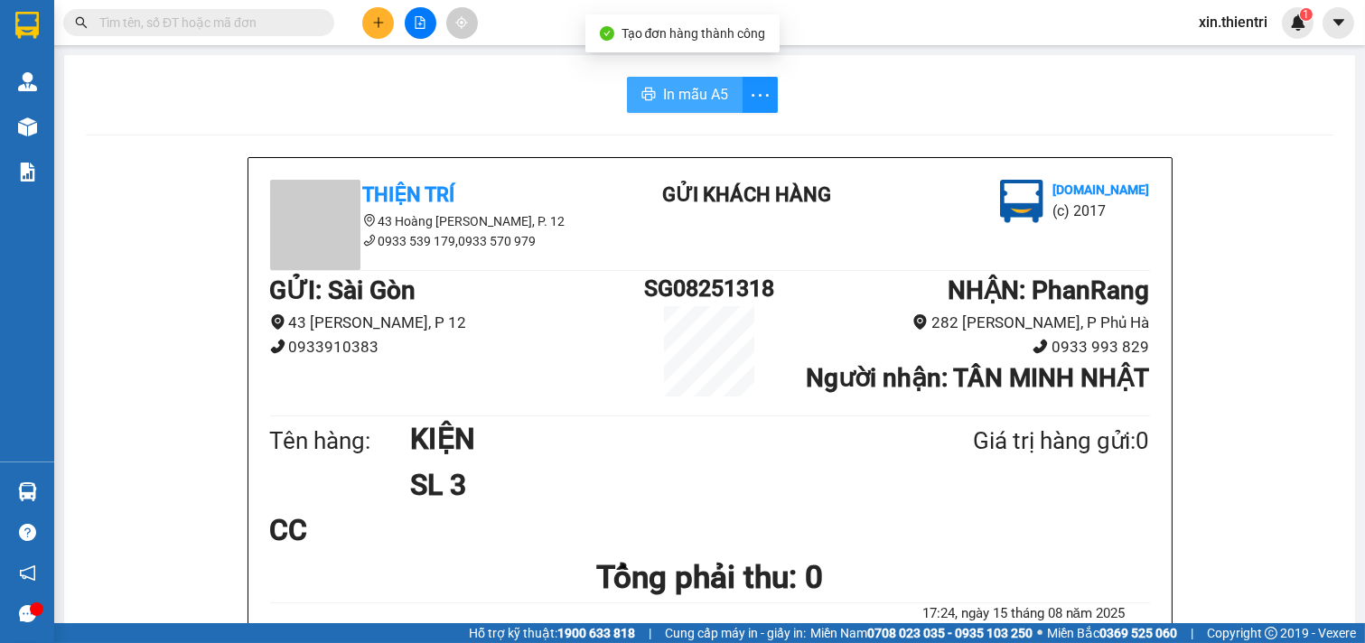
click at [698, 87] on span "In mẫu A5" at bounding box center [695, 94] width 65 height 23
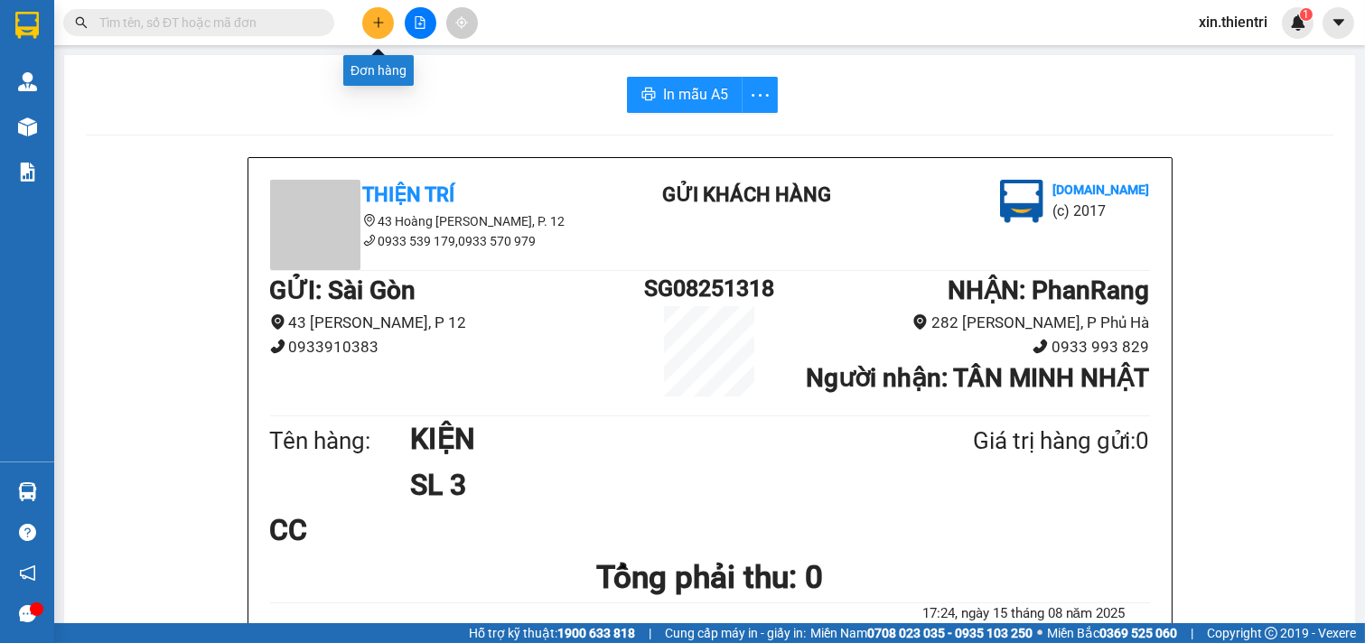
click at [387, 30] on button at bounding box center [378, 23] width 32 height 32
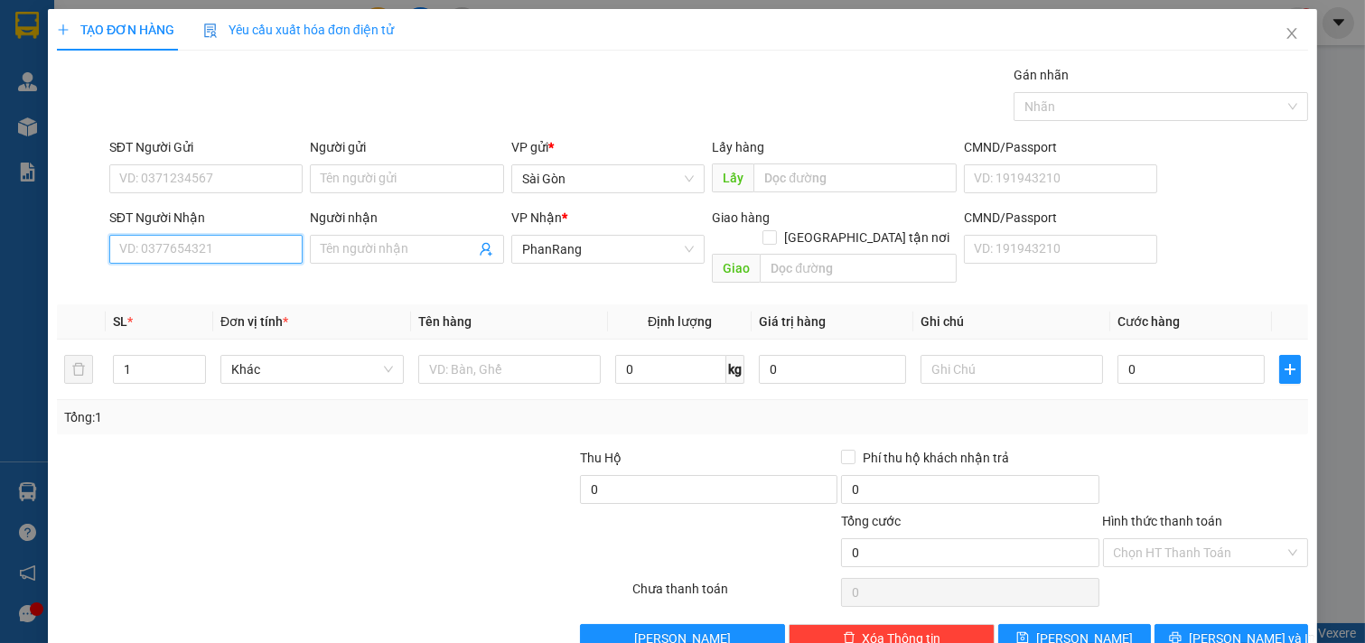
click at [265, 254] on input "SĐT Người Nhận" at bounding box center [206, 249] width 194 height 29
type input "0933319932"
click at [206, 289] on div "0933319932 - BÉ ÚT" at bounding box center [220, 285] width 203 height 20
type input "BÉ ÚT"
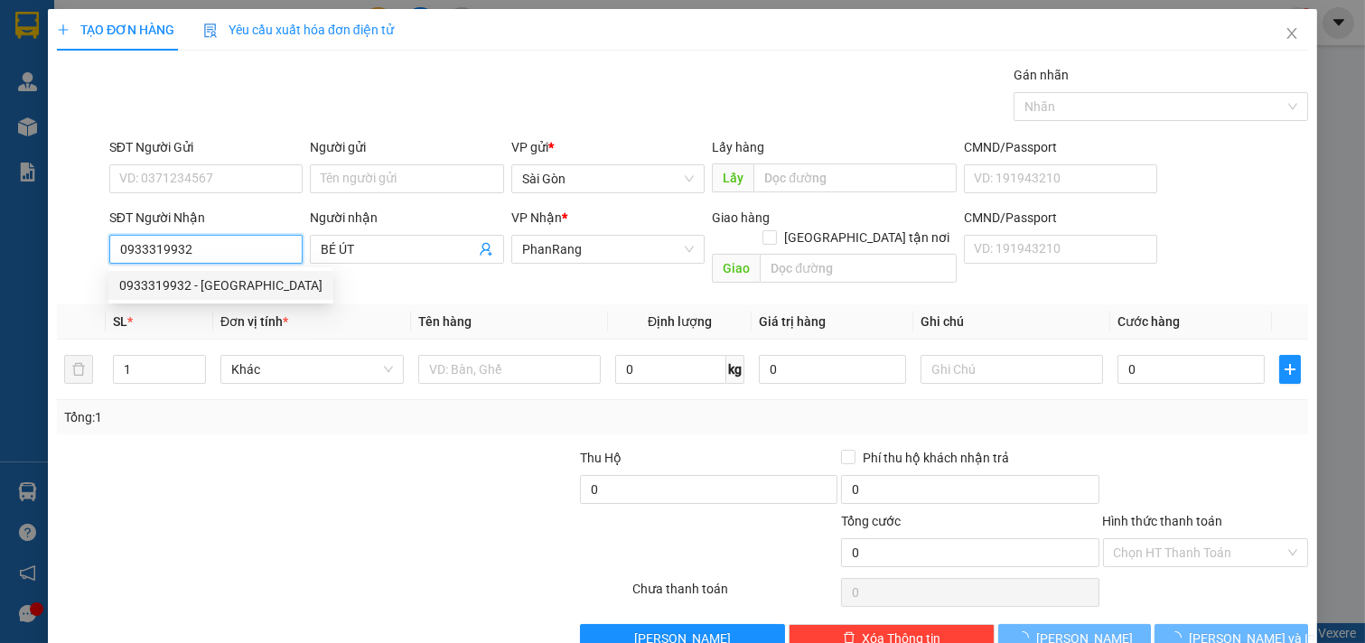
type input "40.000"
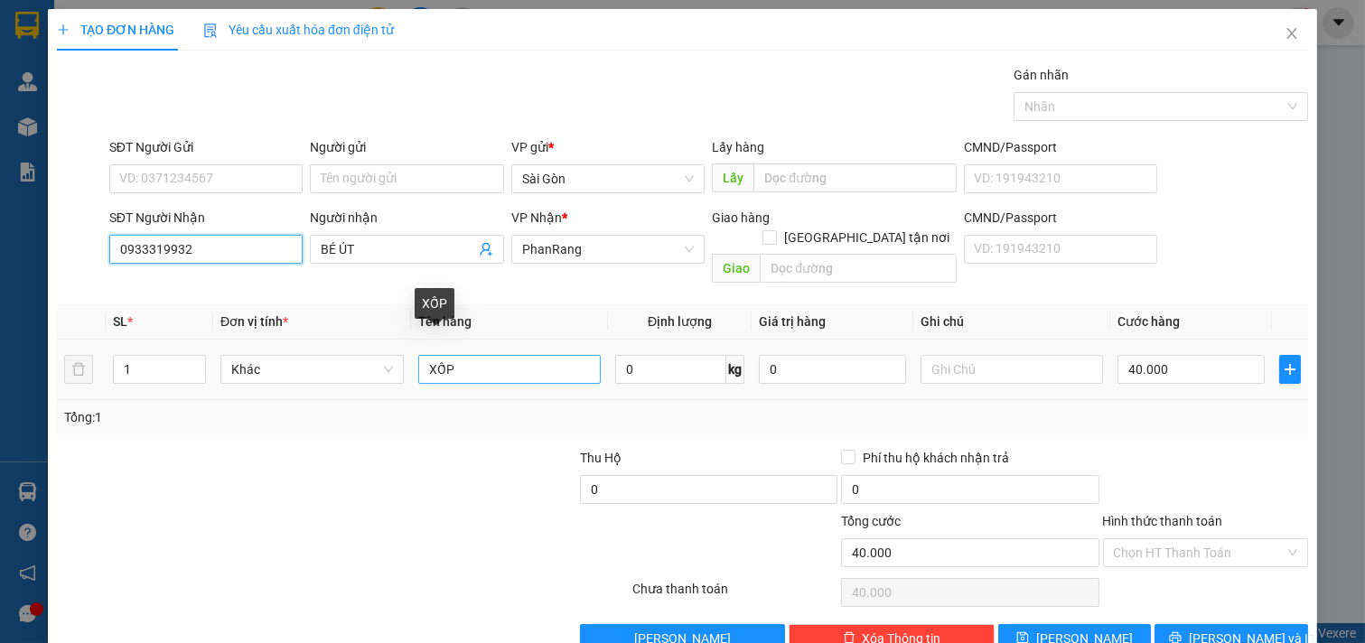
type input "0933319932"
click at [552, 355] on input "XỐP" at bounding box center [509, 369] width 183 height 29
type input "X"
type input "H"
type input "THÙNG"
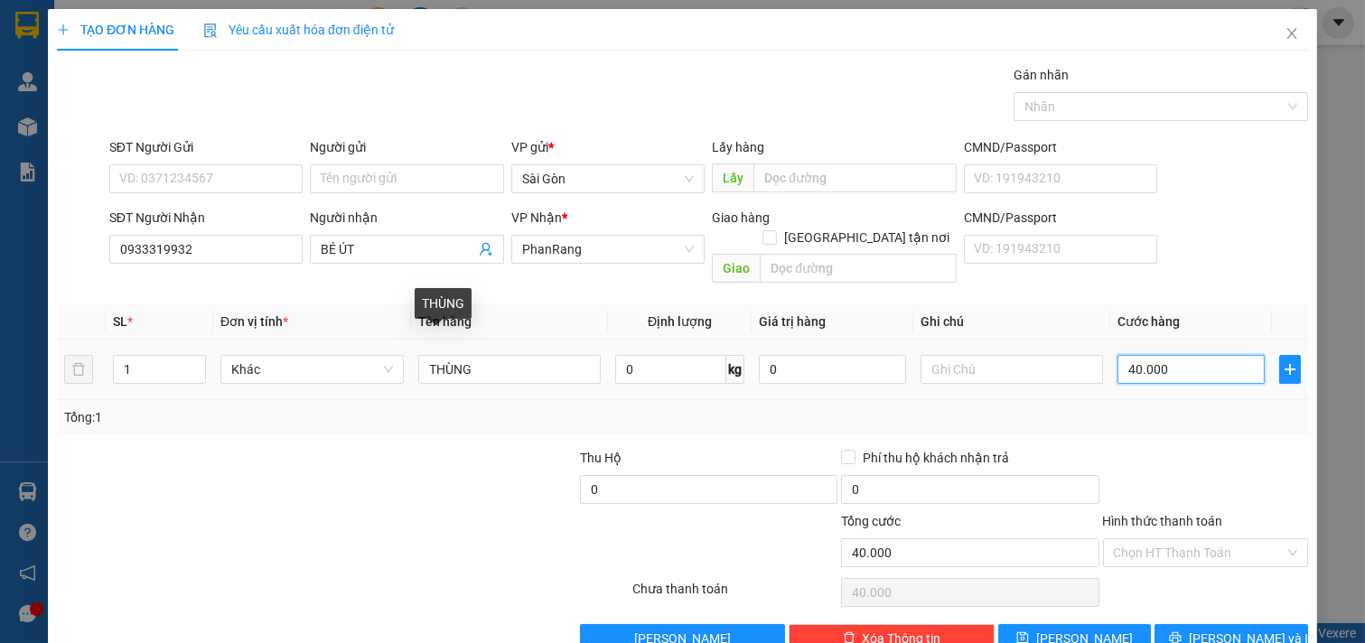
click at [1190, 357] on input "40.000" at bounding box center [1190, 369] width 147 height 29
type input "3"
type input "3.320"
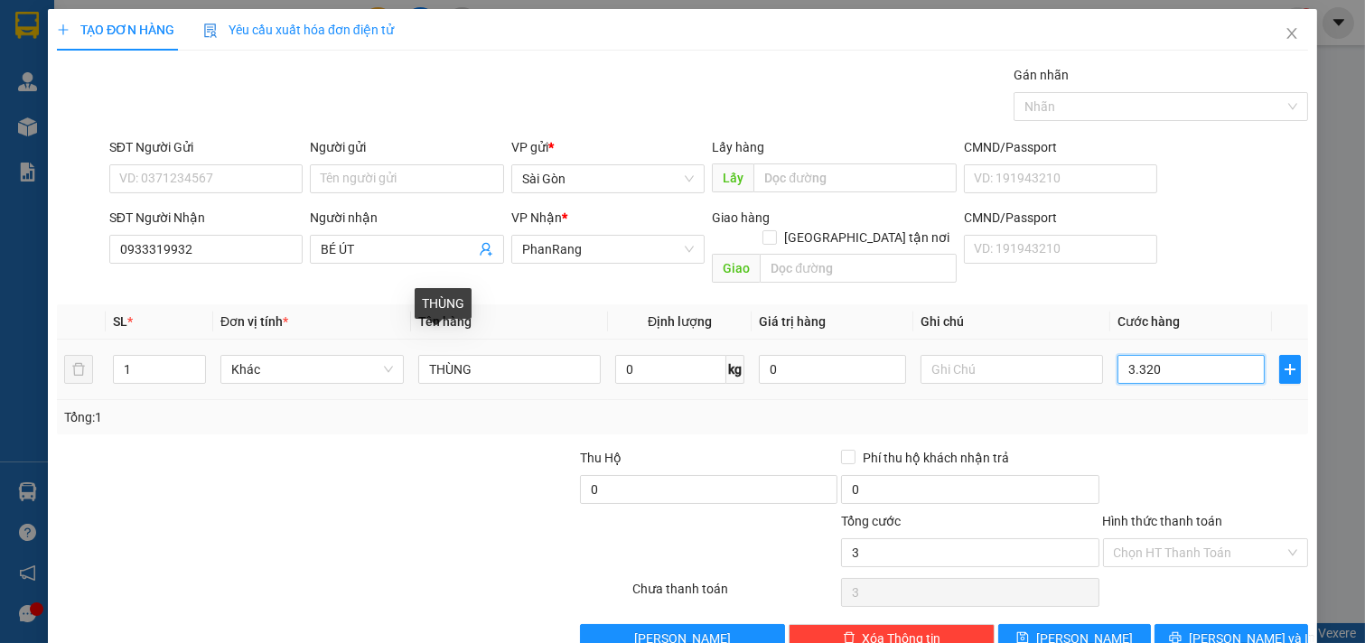
type input "3.320"
type input "332"
click at [1197, 539] on input "Hình thức thanh toán" at bounding box center [1200, 552] width 172 height 27
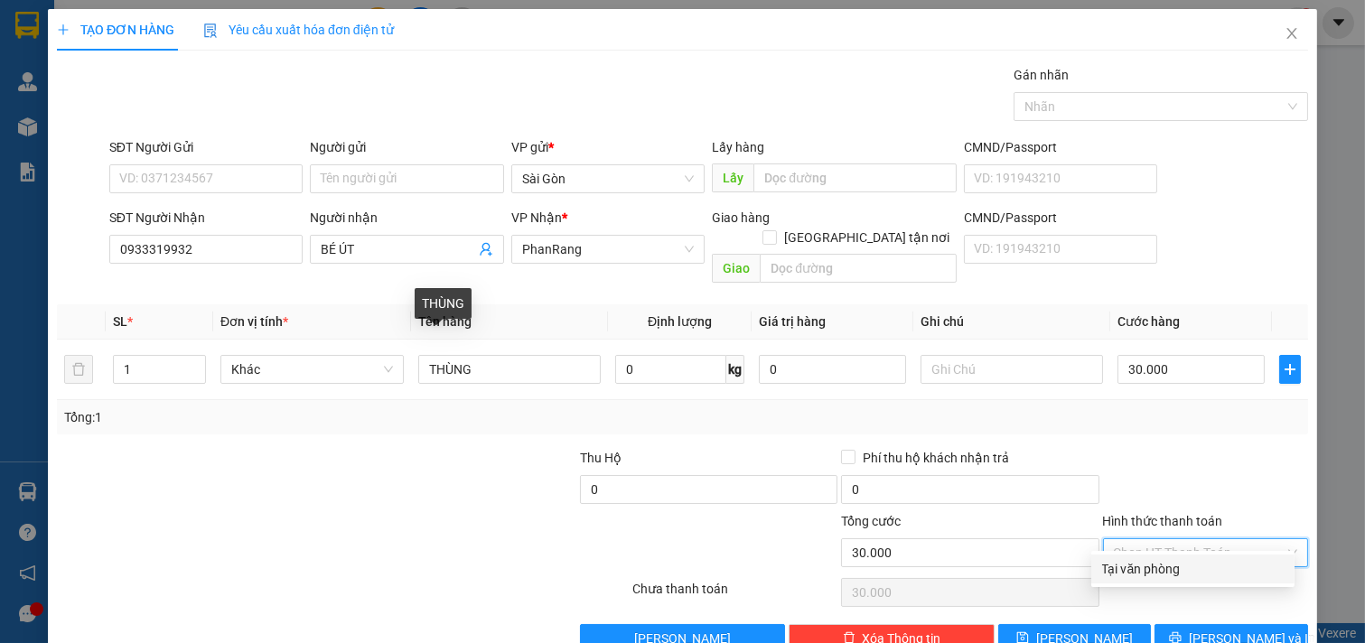
click at [1192, 559] on div "Tại văn phòng" at bounding box center [1193, 569] width 182 height 20
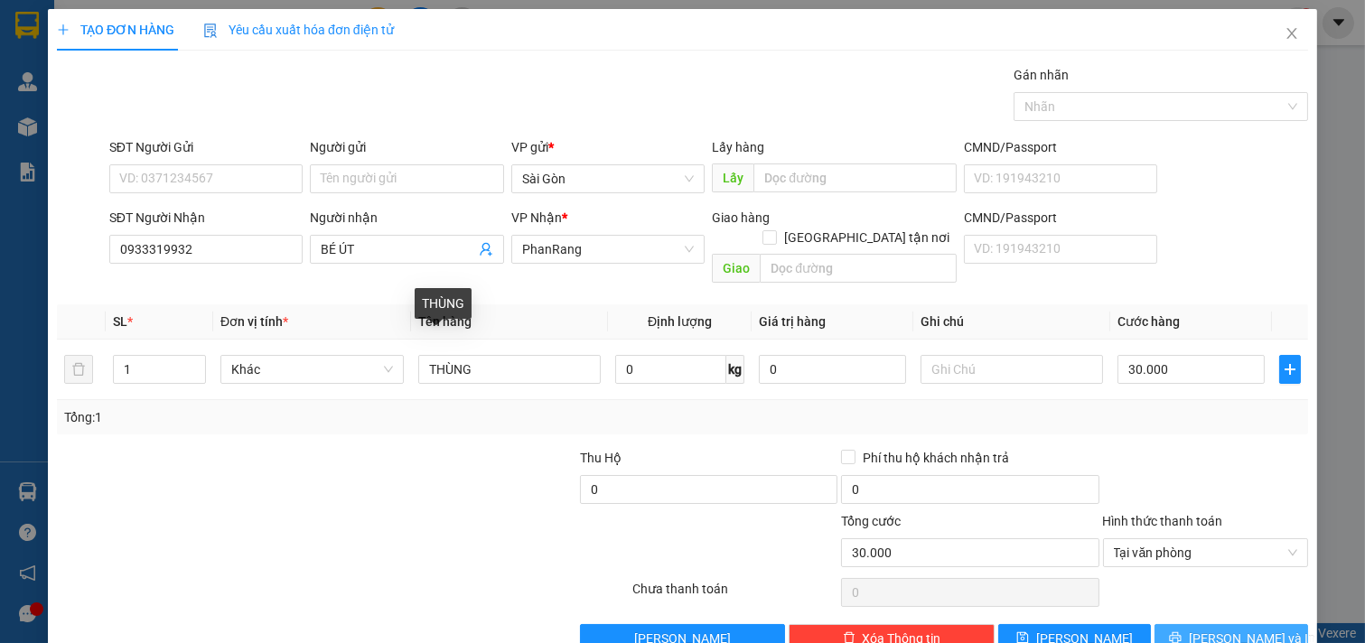
click at [1196, 624] on button "[PERSON_NAME] và In" at bounding box center [1231, 638] width 154 height 29
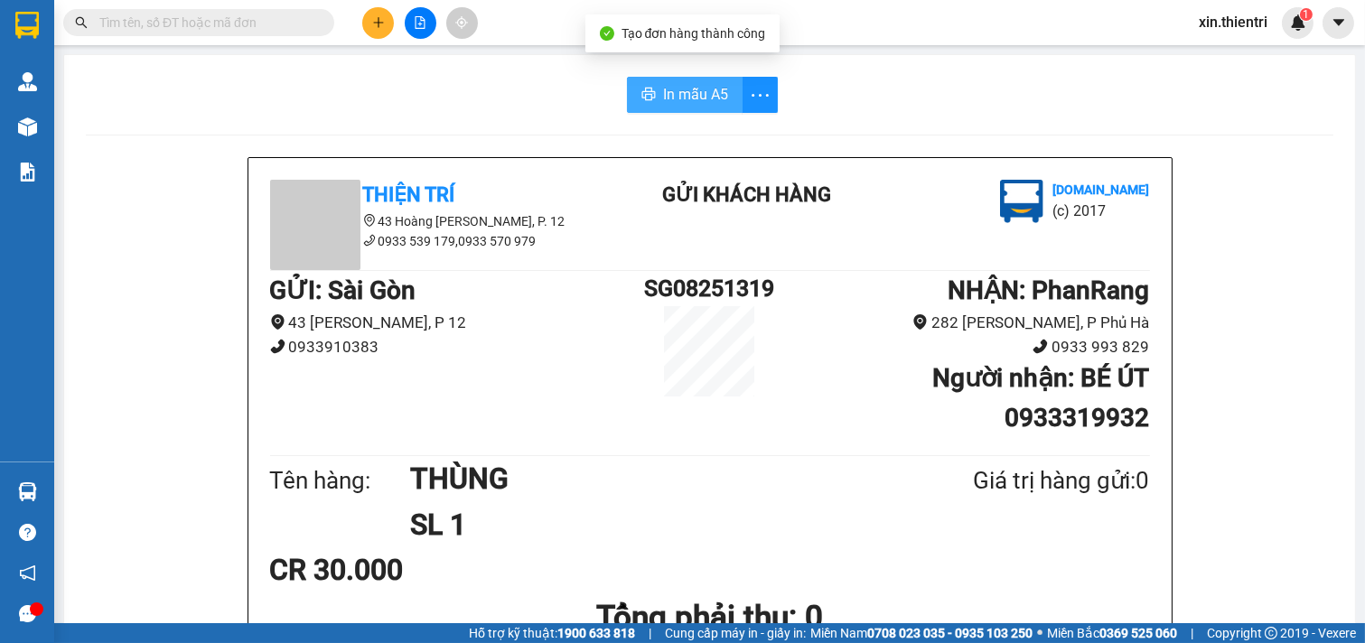
click at [691, 102] on span "In mẫu A5" at bounding box center [695, 94] width 65 height 23
click at [362, 25] on div at bounding box center [419, 23] width 135 height 32
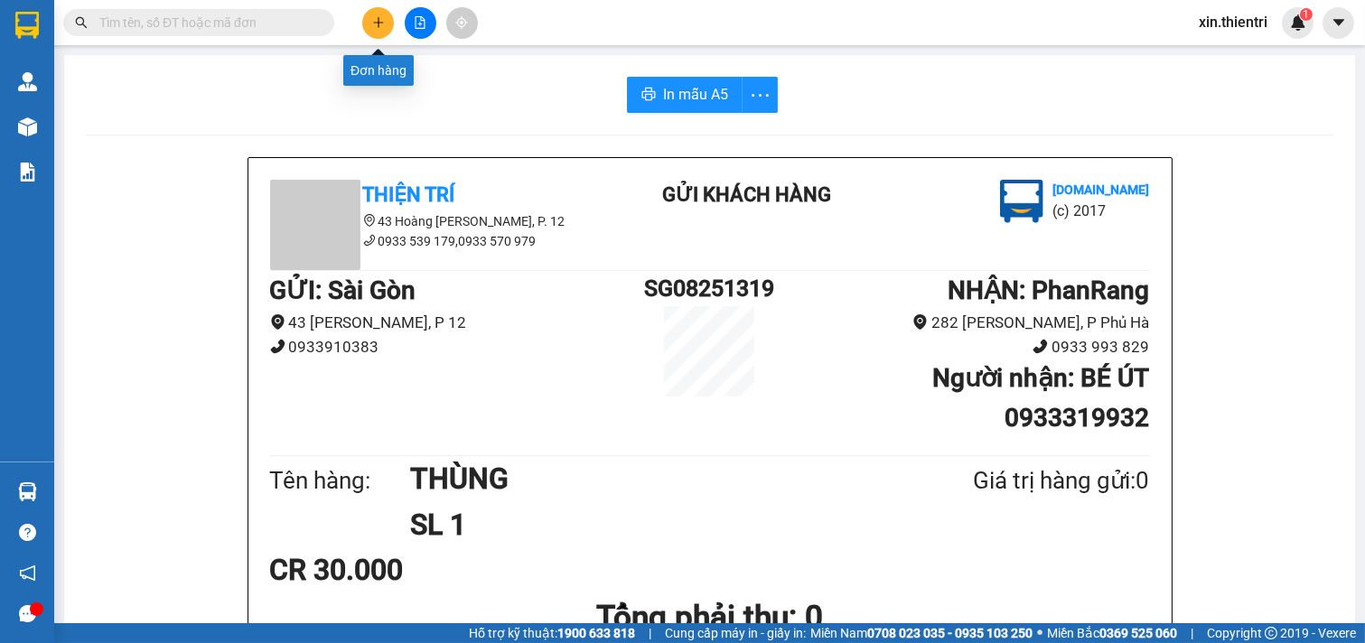
click at [385, 28] on button at bounding box center [378, 23] width 32 height 32
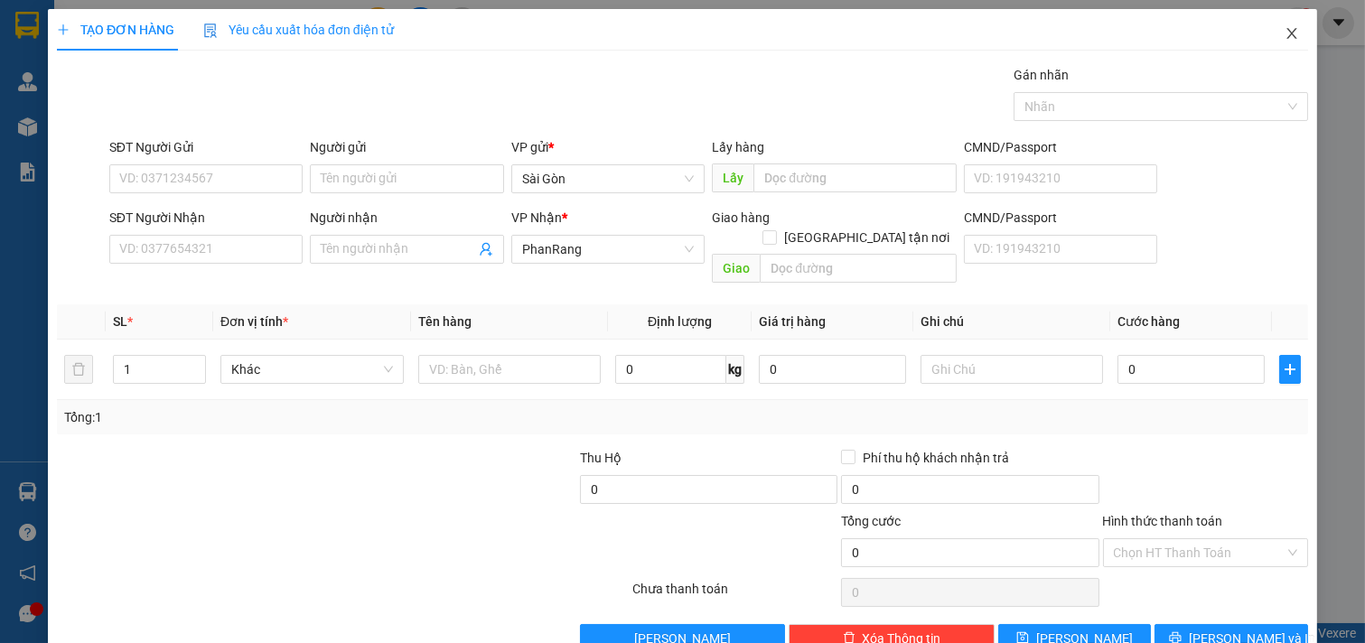
click at [1284, 31] on icon "close" at bounding box center [1291, 33] width 14 height 14
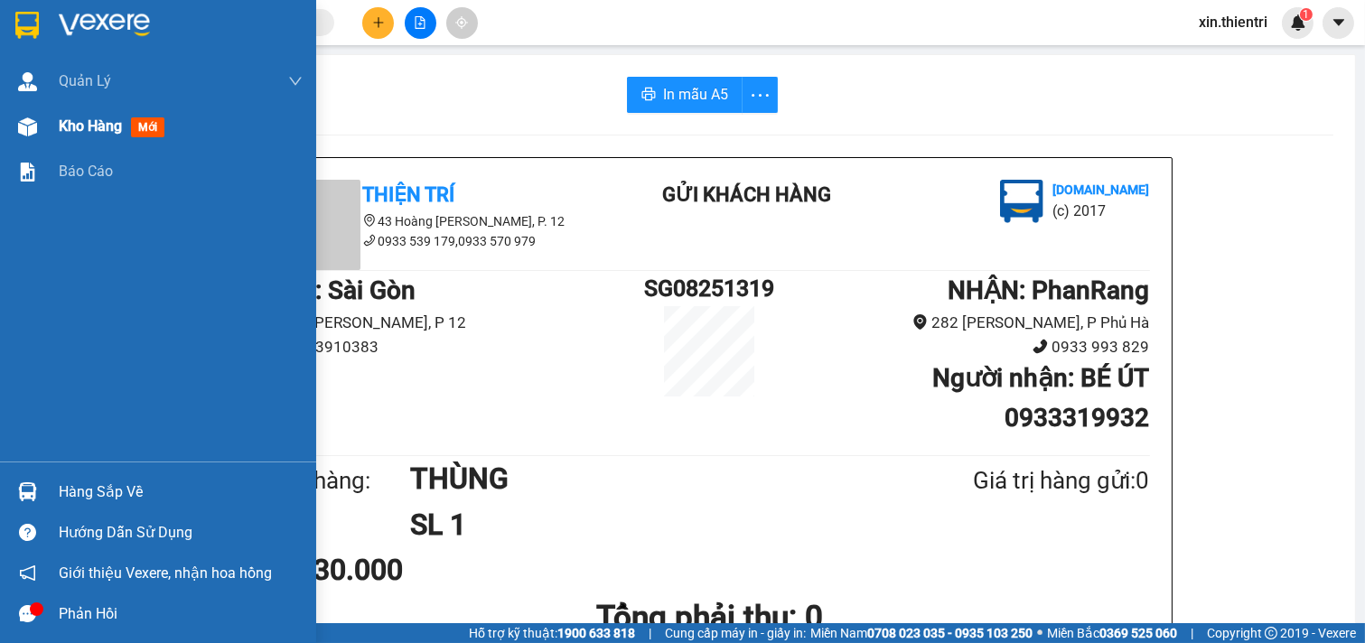
click at [95, 125] on span "Kho hàng" at bounding box center [90, 125] width 63 height 17
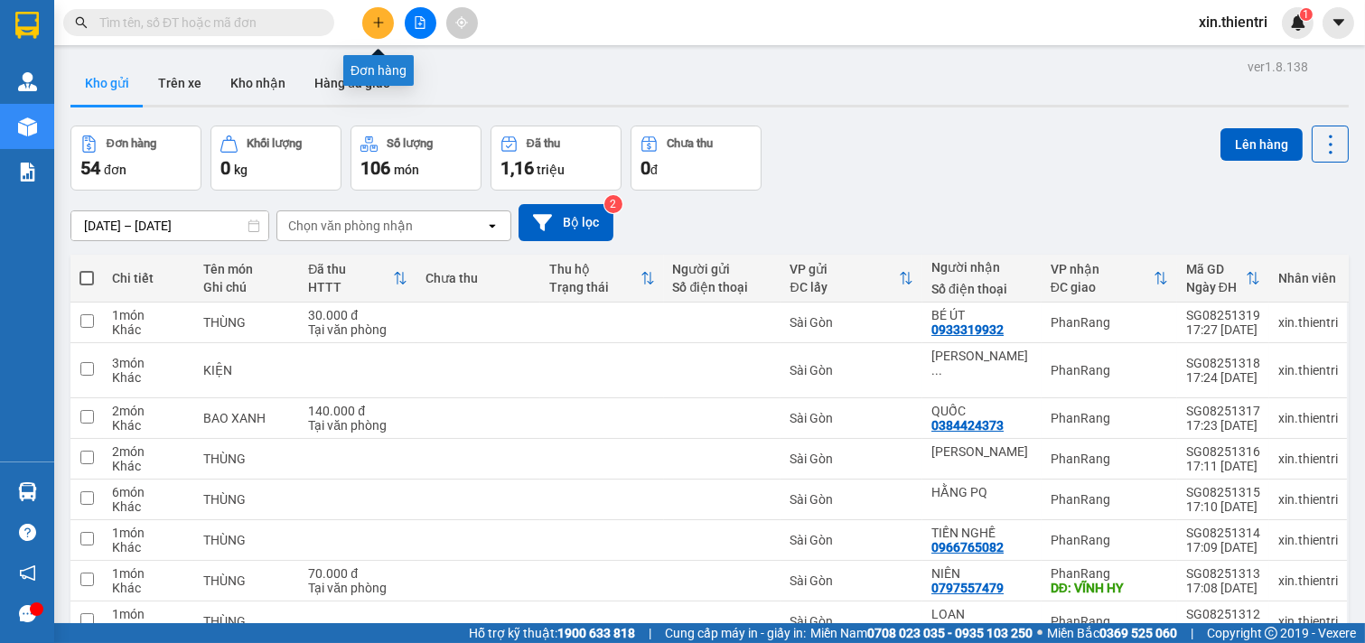
click at [374, 24] on icon "plus" at bounding box center [378, 22] width 13 height 13
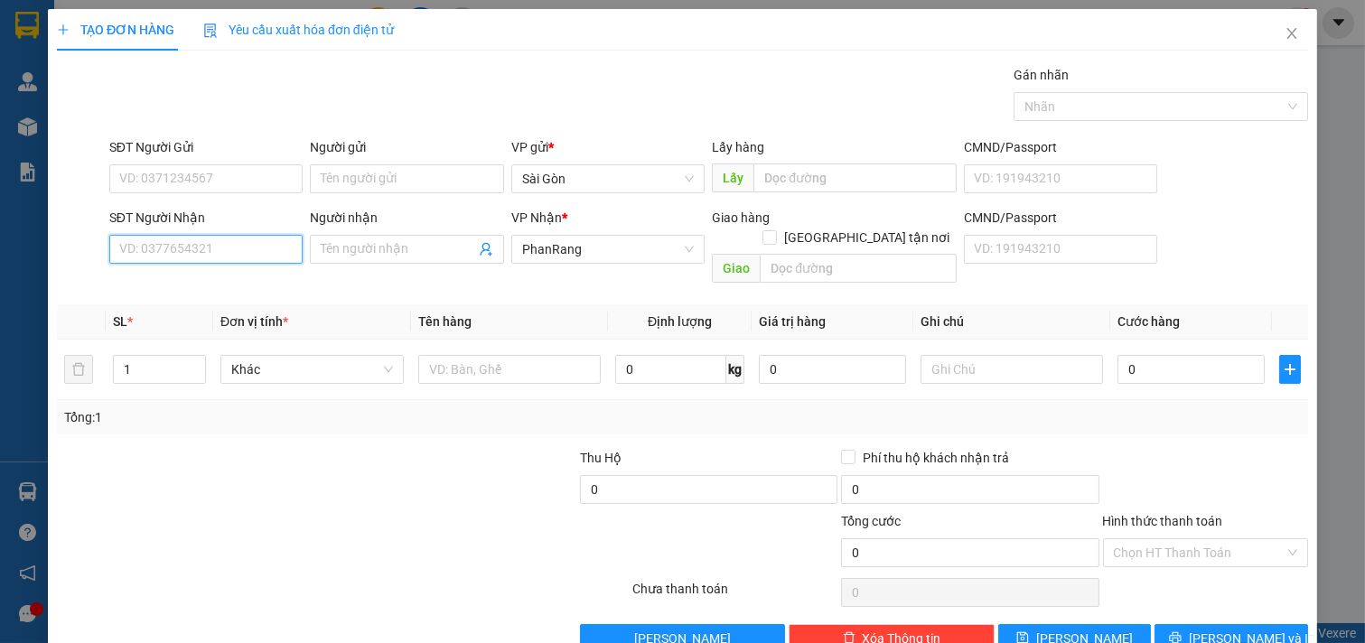
click at [256, 244] on input "SĐT Người Nhận" at bounding box center [206, 249] width 194 height 29
click at [1274, 42] on span "Close" at bounding box center [1291, 34] width 51 height 51
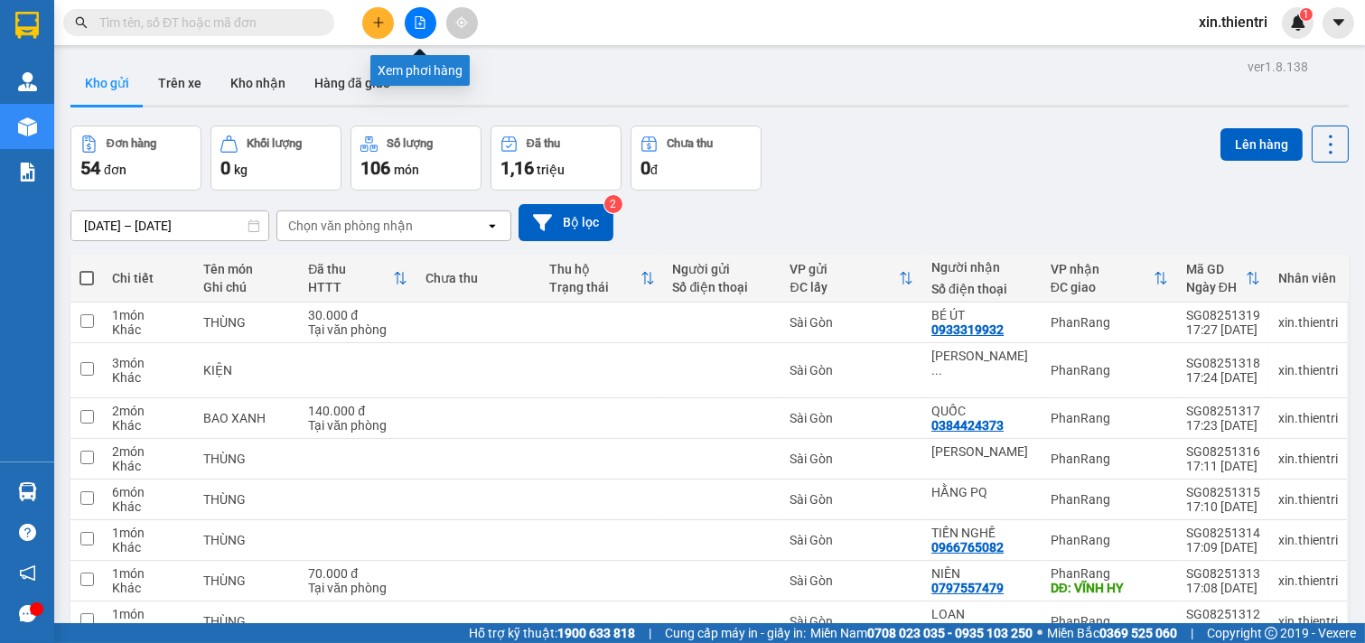
click at [420, 16] on icon "file-add" at bounding box center [420, 22] width 13 height 13
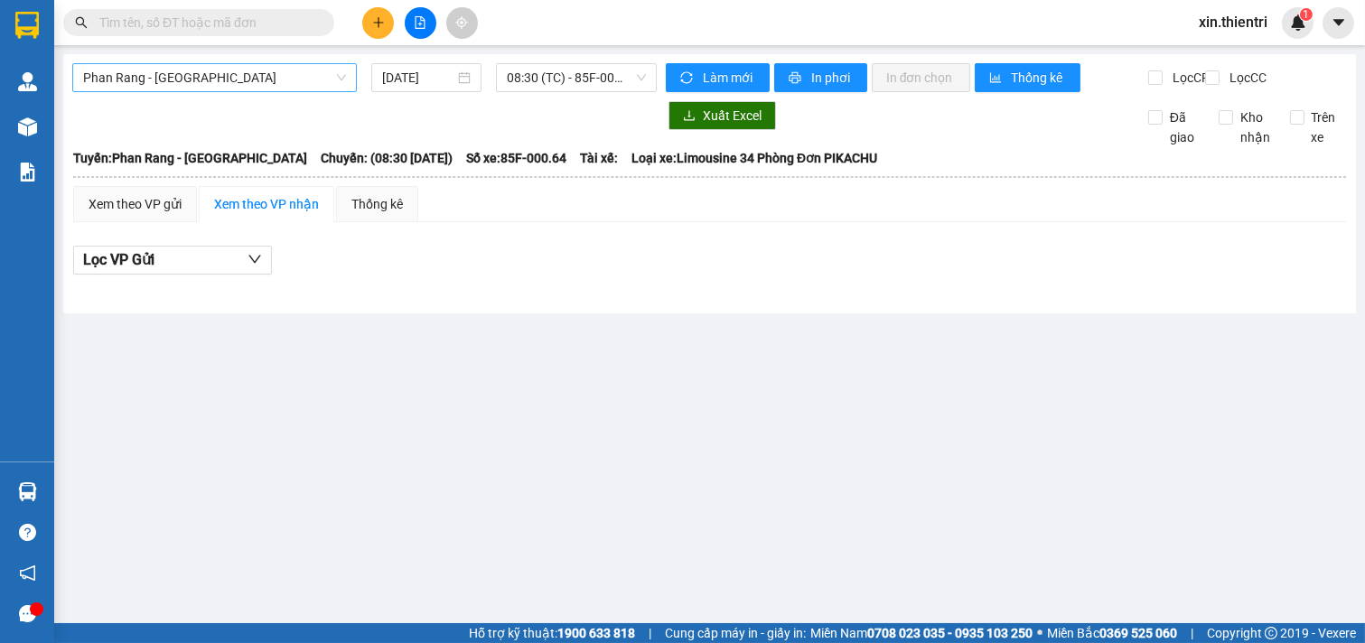
click at [248, 77] on span "Phan Rang - [GEOGRAPHIC_DATA]" at bounding box center [214, 77] width 263 height 27
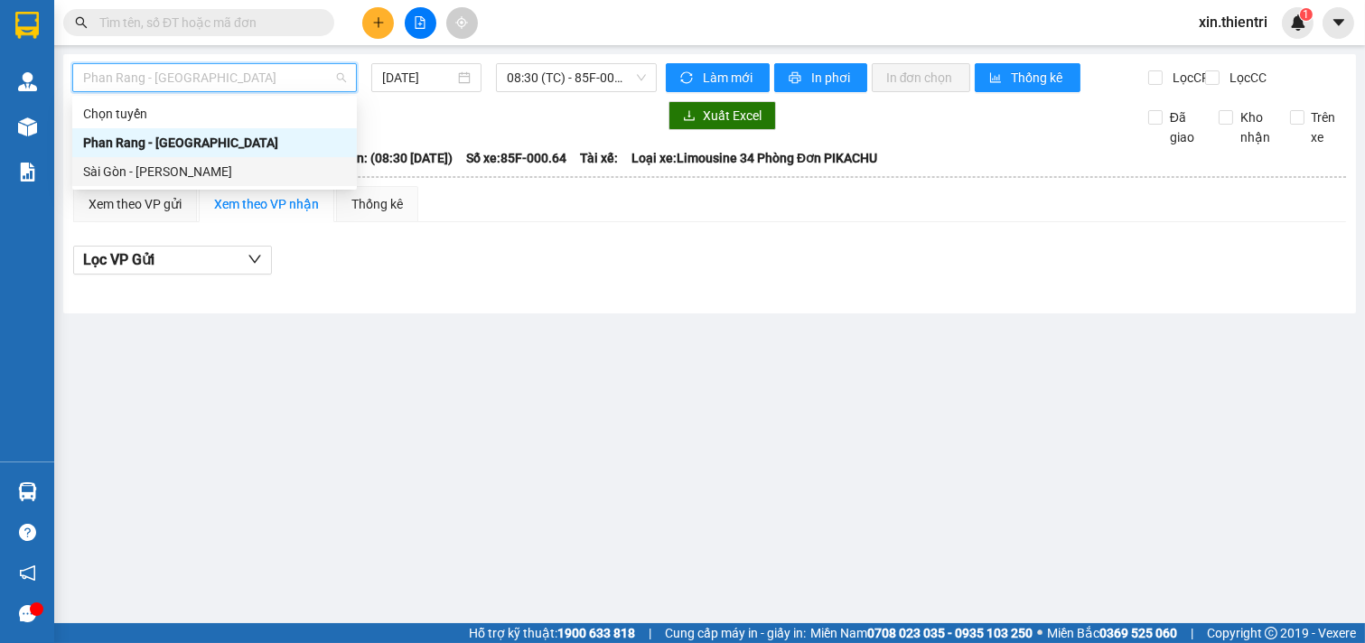
click at [133, 177] on div "Sài Gòn - [PERSON_NAME]" at bounding box center [214, 172] width 263 height 20
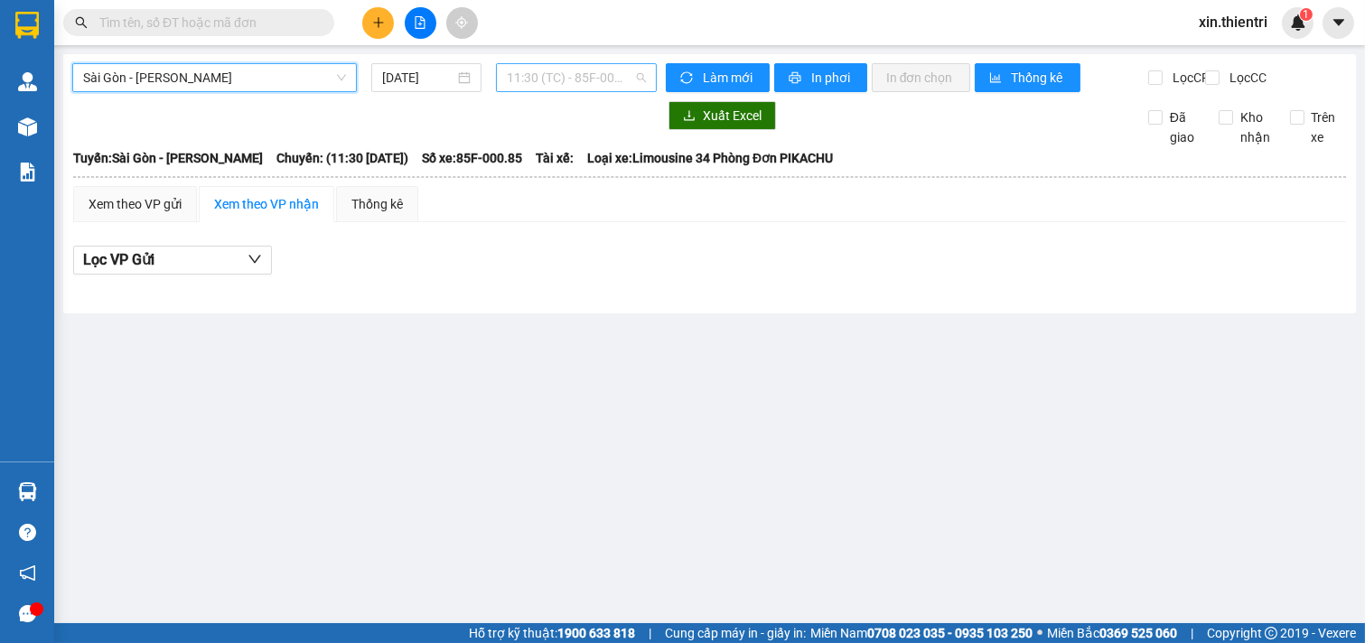
click at [599, 82] on span "11:30 (TC) - 85F-000.85" at bounding box center [576, 77] width 138 height 27
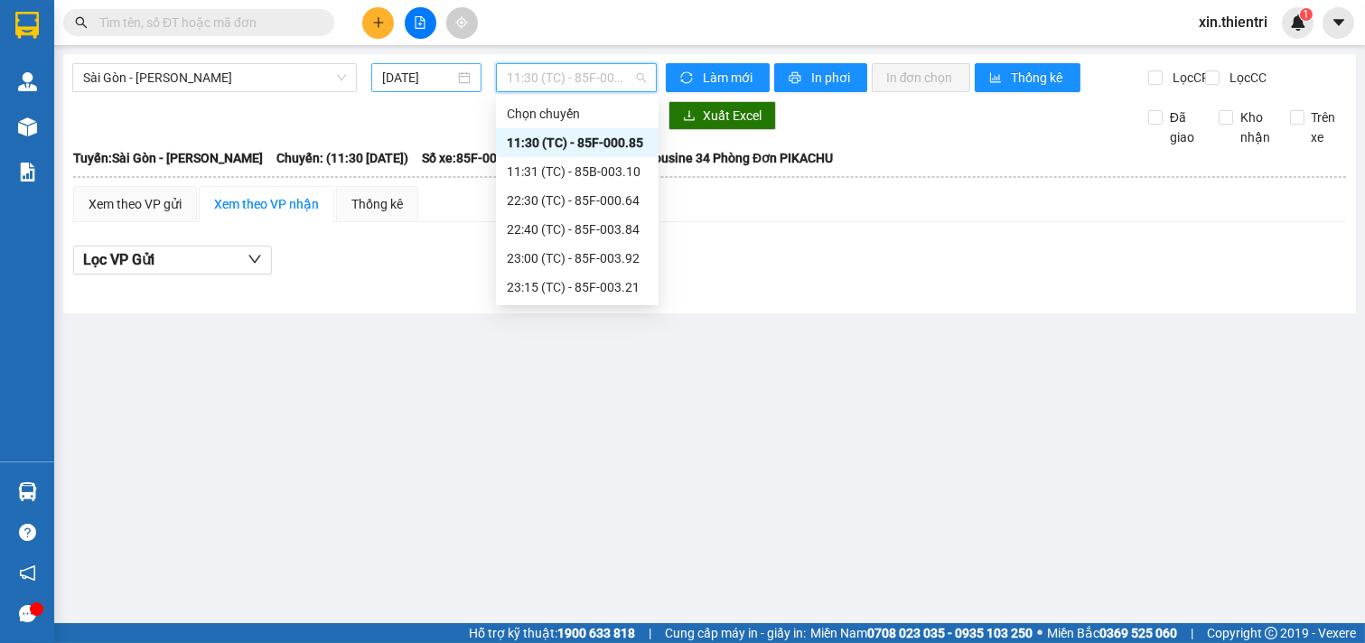
click at [418, 86] on input "[DATE]" at bounding box center [418, 78] width 72 height 20
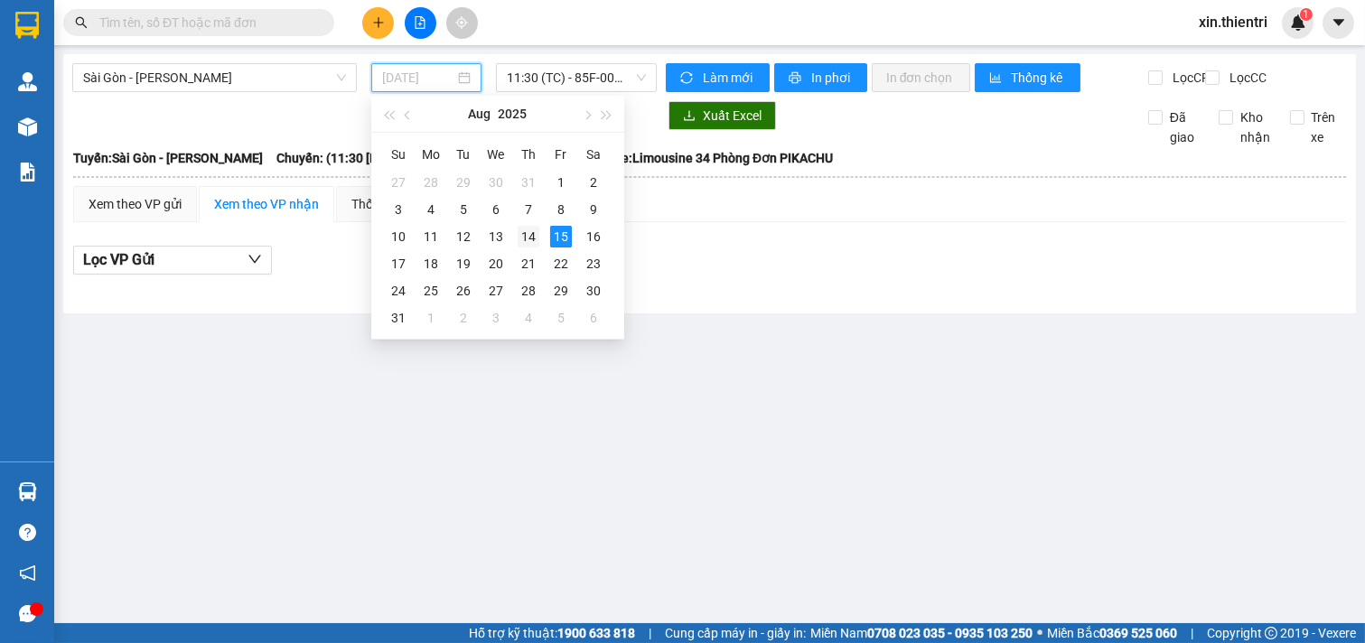
click at [516, 235] on td "14" at bounding box center [528, 236] width 33 height 27
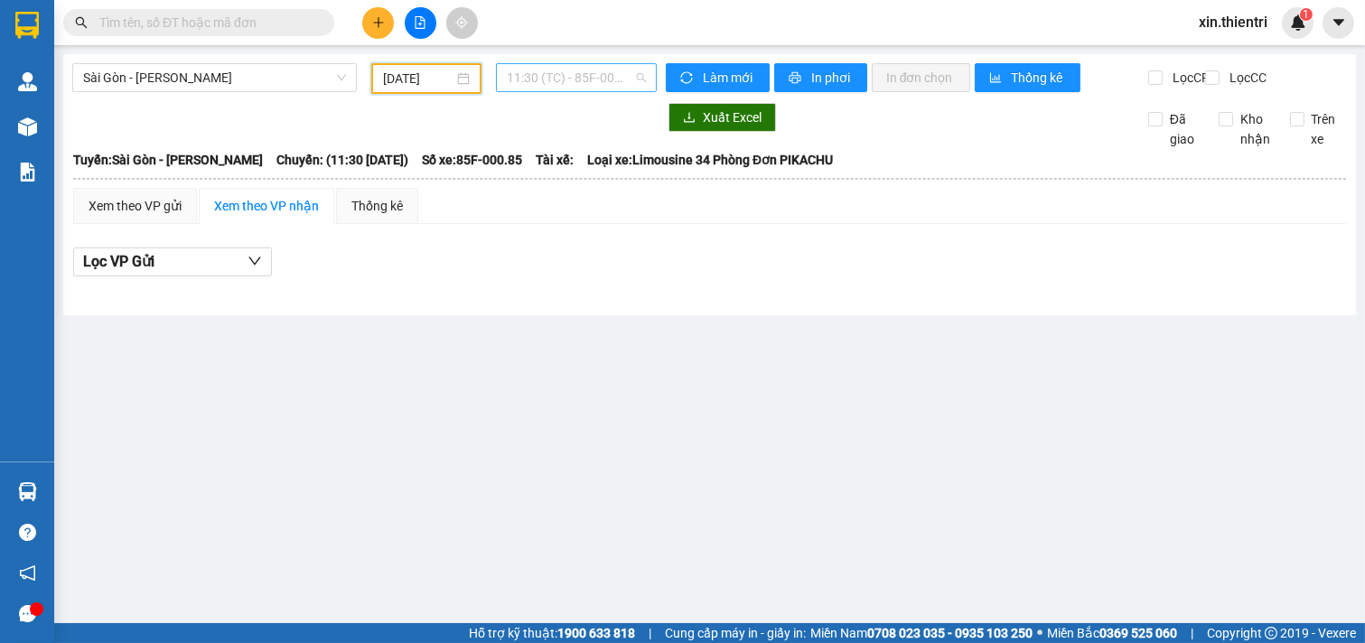
click at [563, 74] on span "11:30 (TC) - 85F-000.85" at bounding box center [576, 77] width 138 height 27
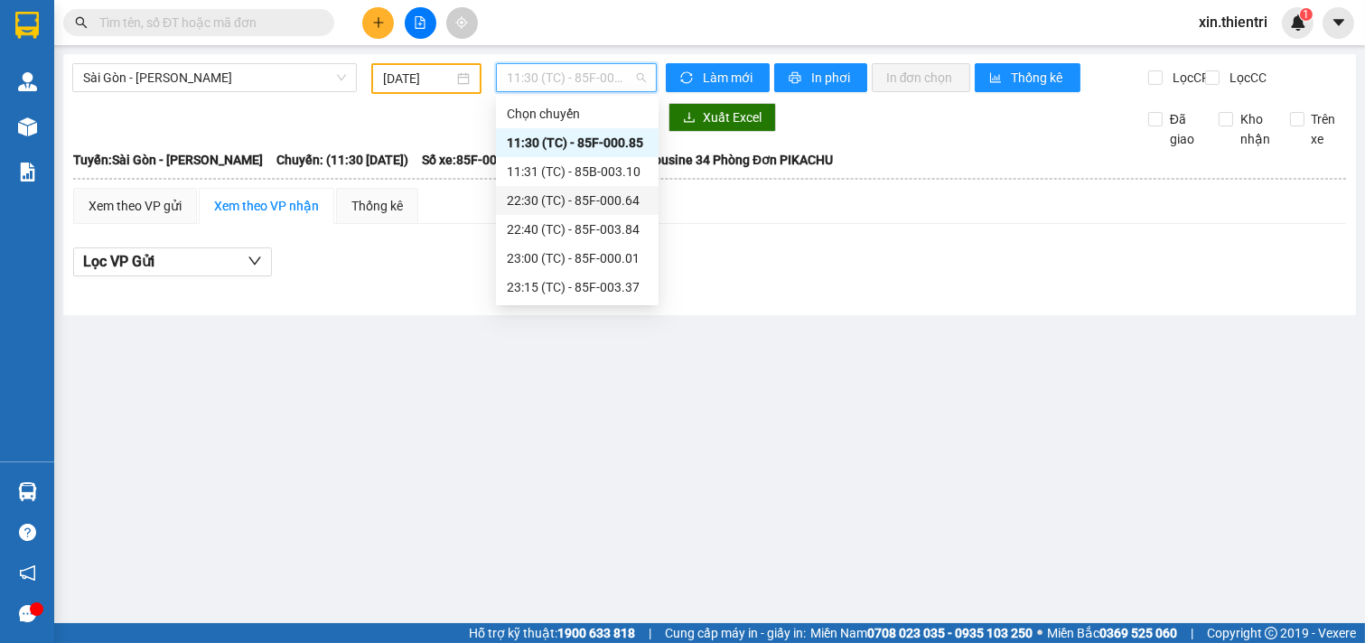
click at [616, 200] on div "22:30 (TC) - 85F-000.64" at bounding box center [577, 201] width 141 height 20
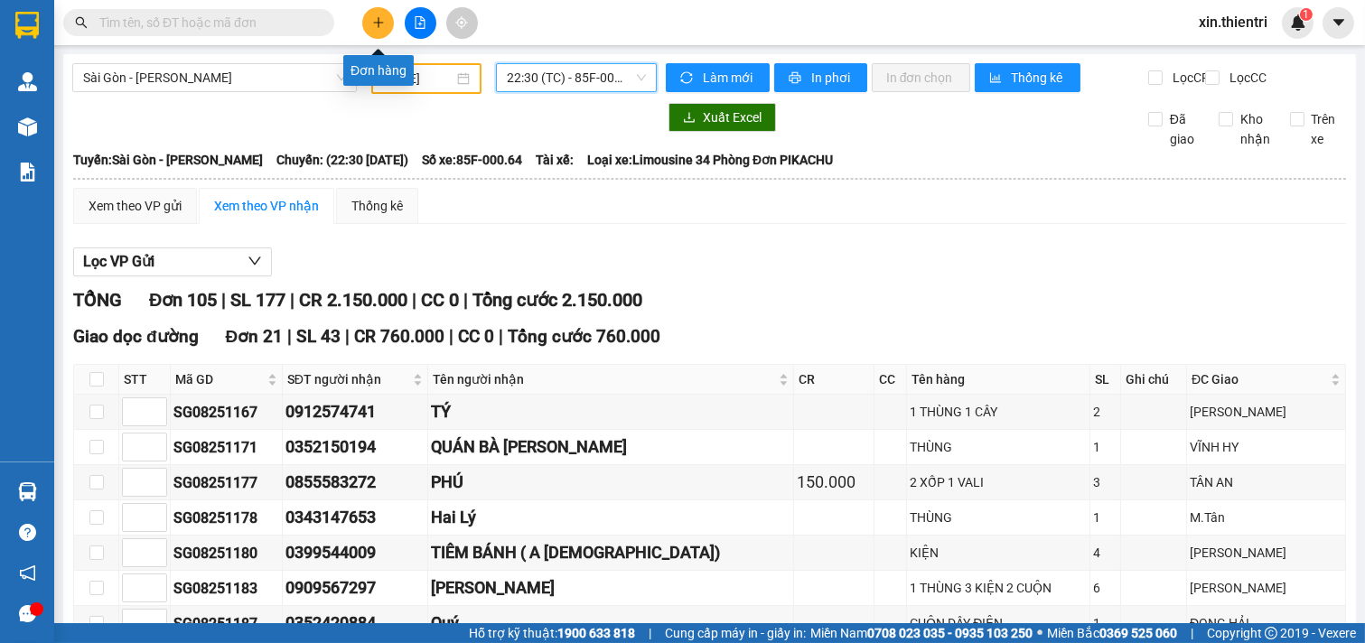
click at [381, 18] on icon "plus" at bounding box center [378, 22] width 13 height 13
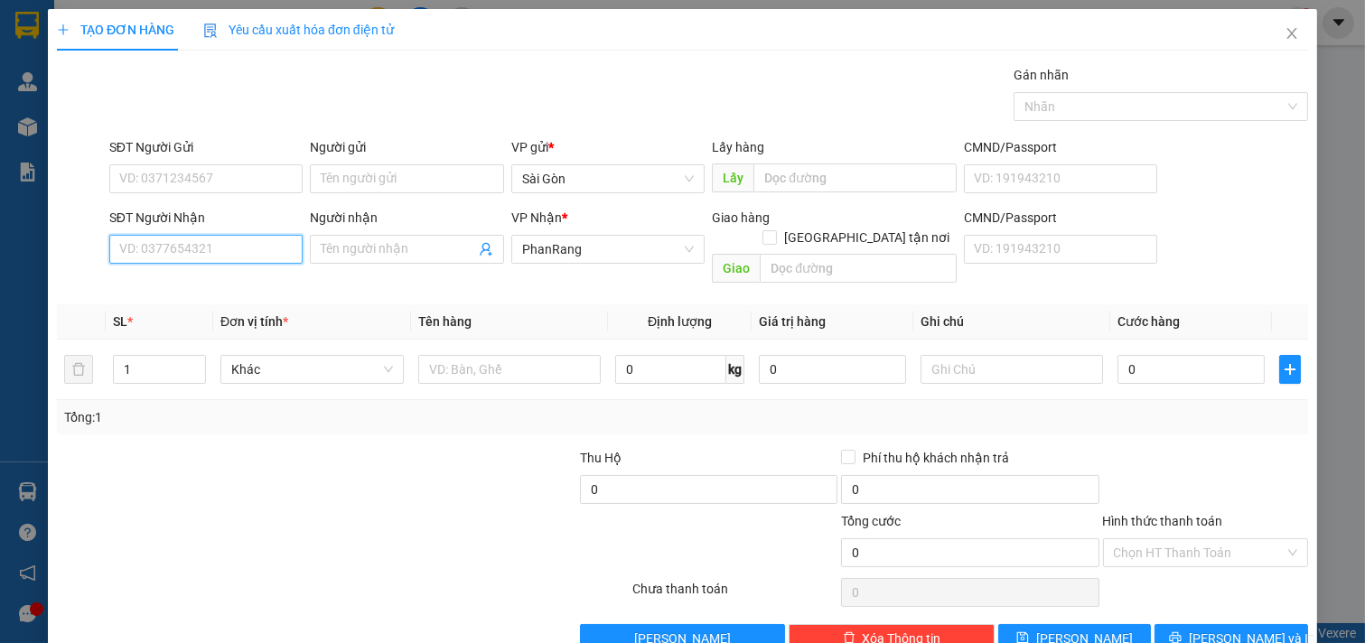
drag, startPoint x: 233, startPoint y: 254, endPoint x: 217, endPoint y: 265, distance: 19.5
click at [230, 254] on input "SĐT Người Nhận" at bounding box center [206, 249] width 194 height 29
click at [217, 294] on div "0979304044 - CHINH" at bounding box center [208, 285] width 178 height 20
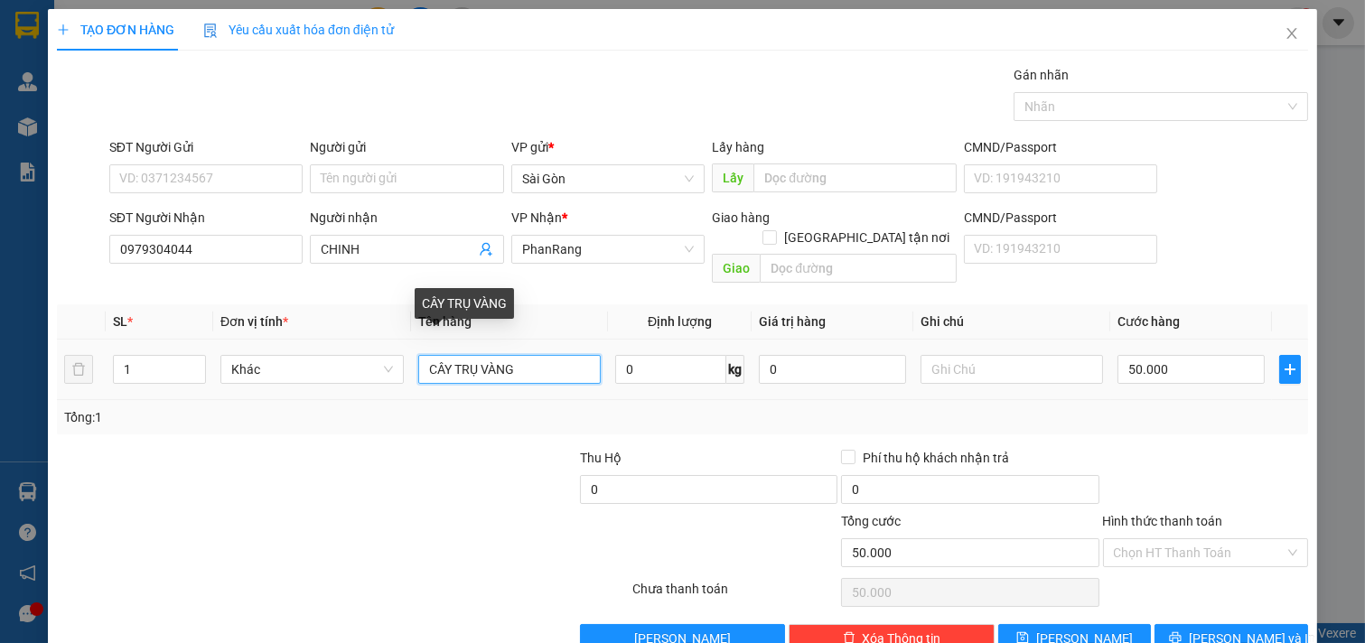
drag, startPoint x: 543, startPoint y: 344, endPoint x: 0, endPoint y: 371, distance: 543.5
click at [0, 357] on div "TẠO ĐƠN HÀNG Yêu cầu xuất hóa đơn điện tử Transit Pickup Surcharge Ids Transit …" at bounding box center [682, 321] width 1365 height 643
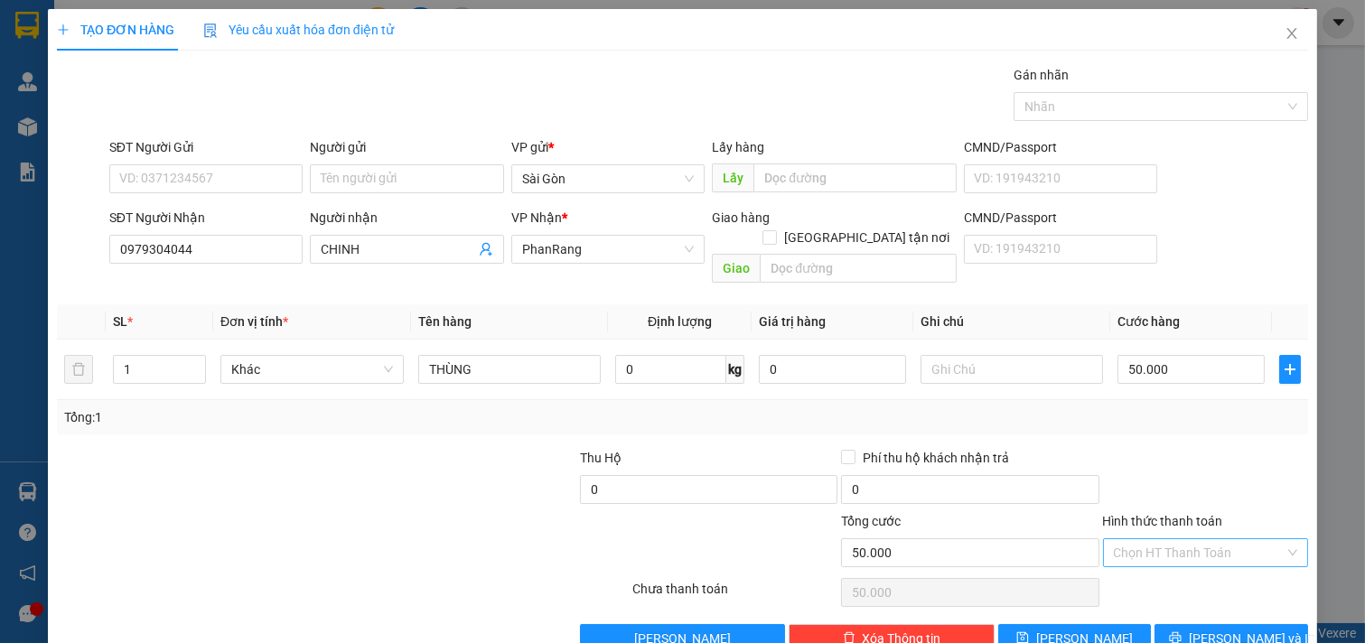
click at [1154, 539] on input "Hình thức thanh toán" at bounding box center [1200, 552] width 172 height 27
click at [1157, 574] on div "Tại văn phòng" at bounding box center [1193, 569] width 182 height 20
click at [1163, 355] on input "50.000" at bounding box center [1190, 369] width 147 height 29
click at [1226, 629] on span "[PERSON_NAME] và In" at bounding box center [1252, 639] width 126 height 20
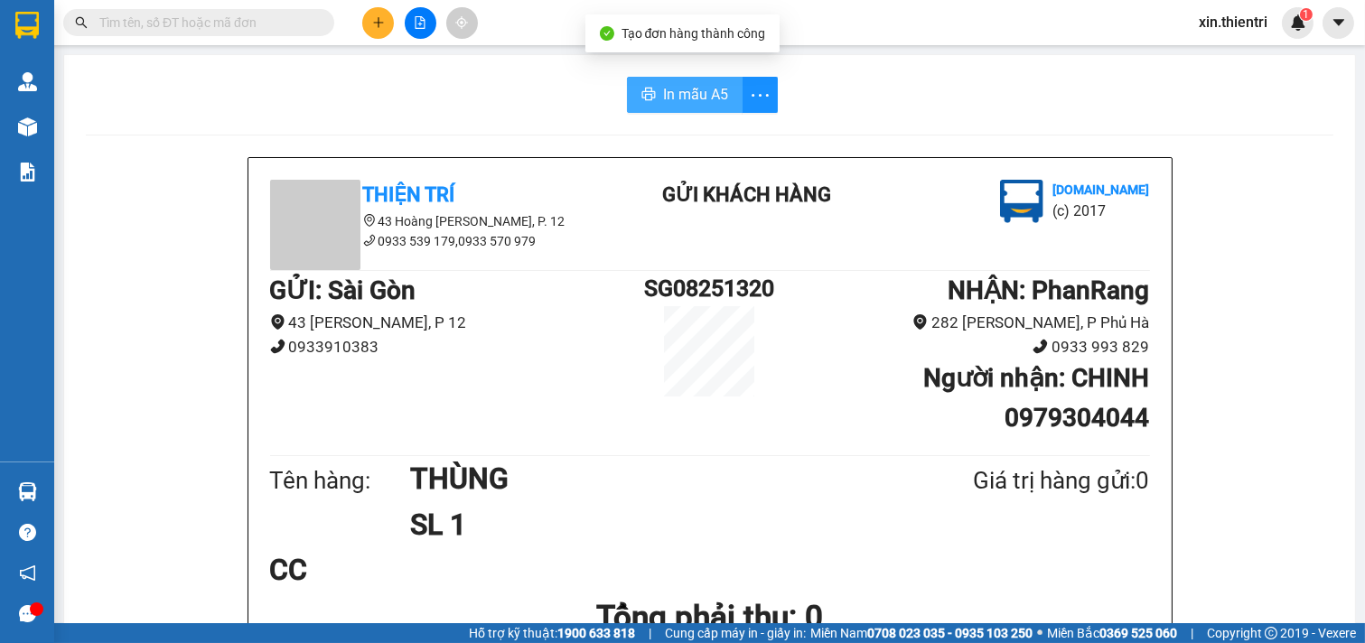
drag, startPoint x: 661, startPoint y: 89, endPoint x: 942, endPoint y: 218, distance: 309.1
click at [663, 88] on span "In mẫu A5" at bounding box center [695, 94] width 65 height 23
click at [479, 427] on div "GỬI : Sài Gòn 43 Hoàng Dư Khương, P 12 0933910383 SG08251320 NHẬN : PhanRang …" at bounding box center [710, 361] width 880 height 180
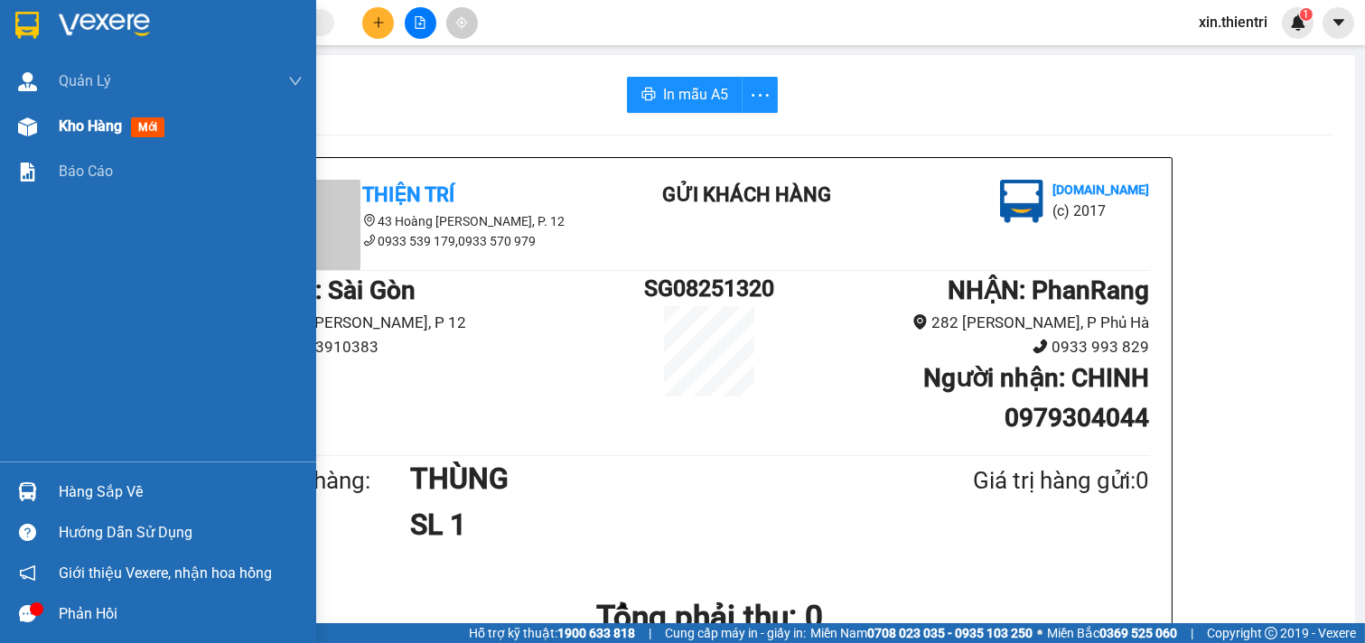
click at [169, 115] on div "Kho hàng mới" at bounding box center [115, 126] width 113 height 23
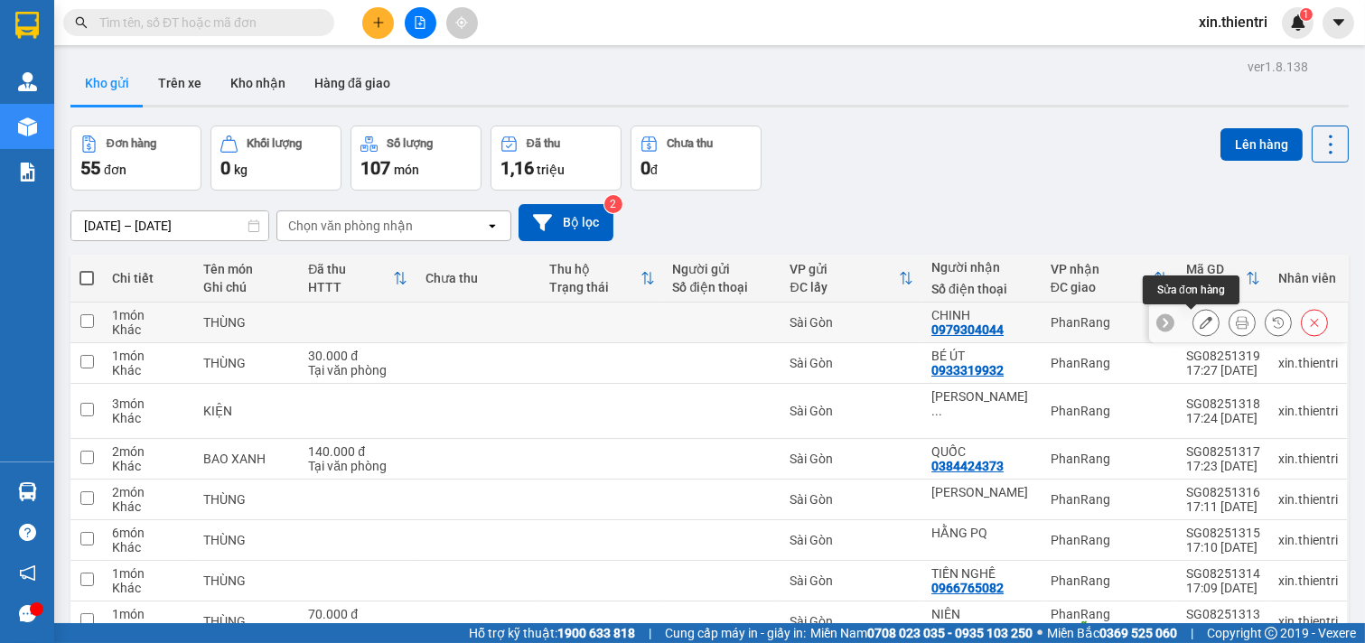
click at [1199, 326] on button at bounding box center [1205, 323] width 25 height 32
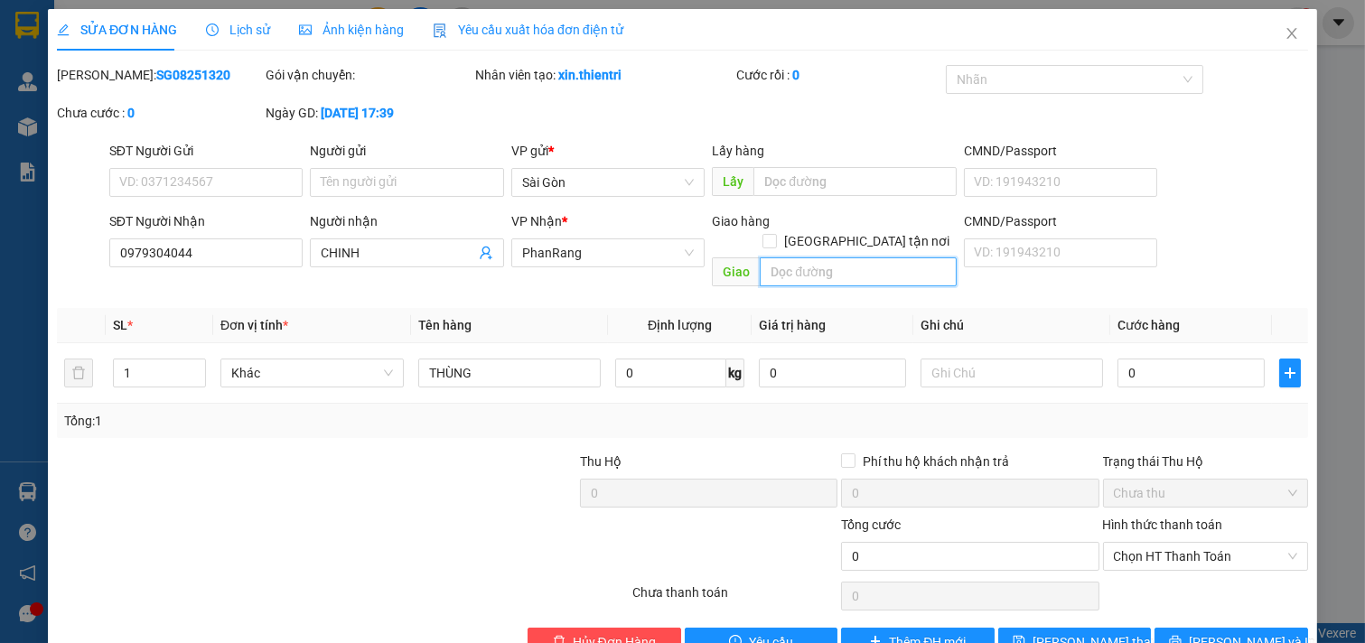
click at [825, 257] on input "text" at bounding box center [858, 271] width 196 height 29
click at [1231, 632] on span "[PERSON_NAME] và In" at bounding box center [1252, 642] width 126 height 20
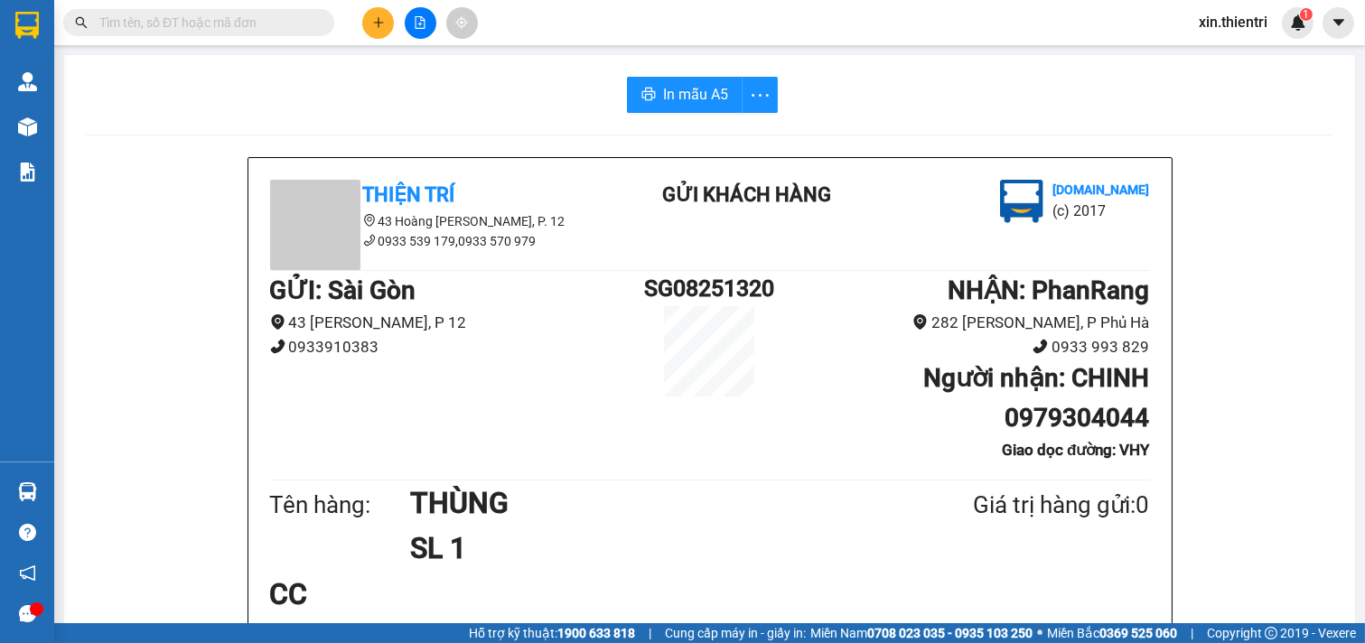
click at [368, 15] on button at bounding box center [378, 23] width 32 height 32
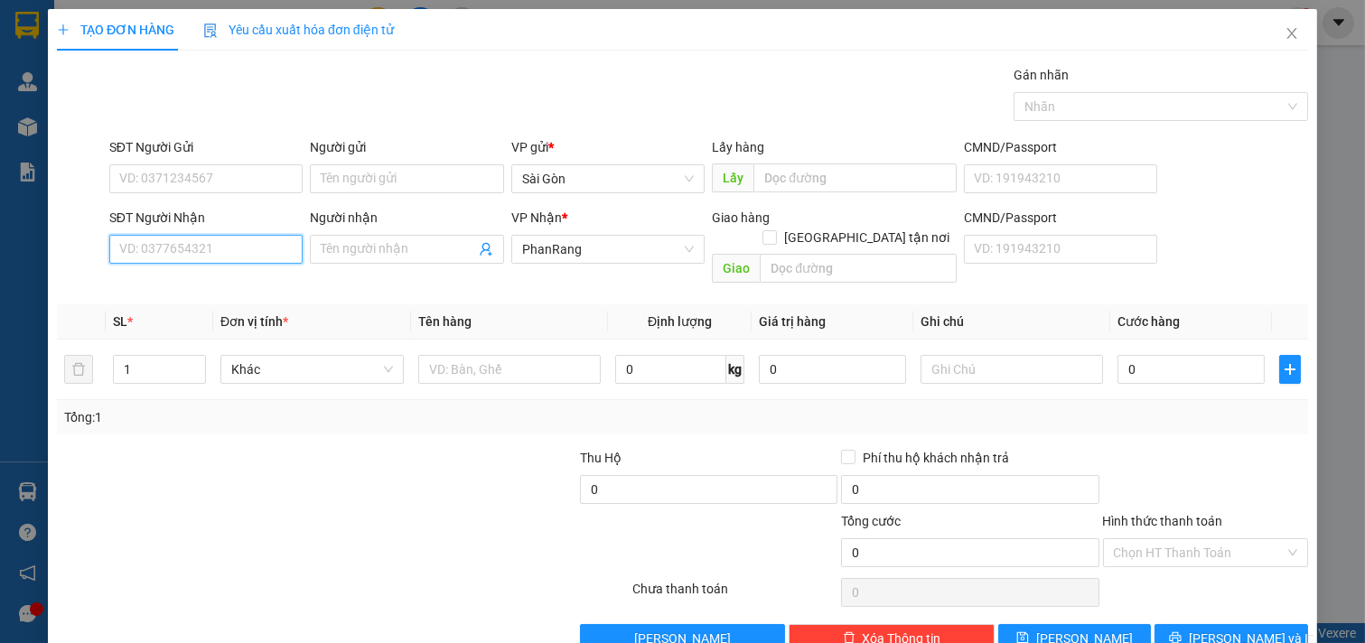
click at [173, 246] on input "SĐT Người Nhận" at bounding box center [206, 249] width 194 height 29
click at [175, 278] on div "0903282774 - GIANG" at bounding box center [208, 285] width 178 height 20
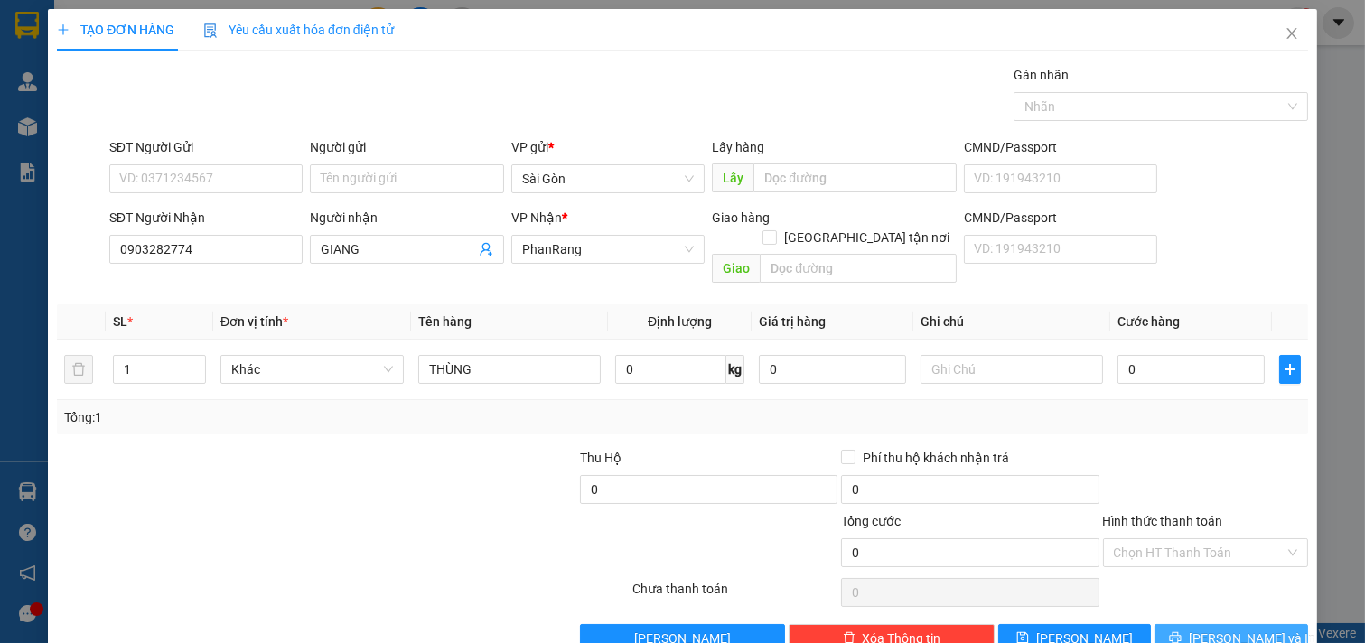
click at [1259, 624] on button "[PERSON_NAME] và In" at bounding box center [1231, 638] width 154 height 29
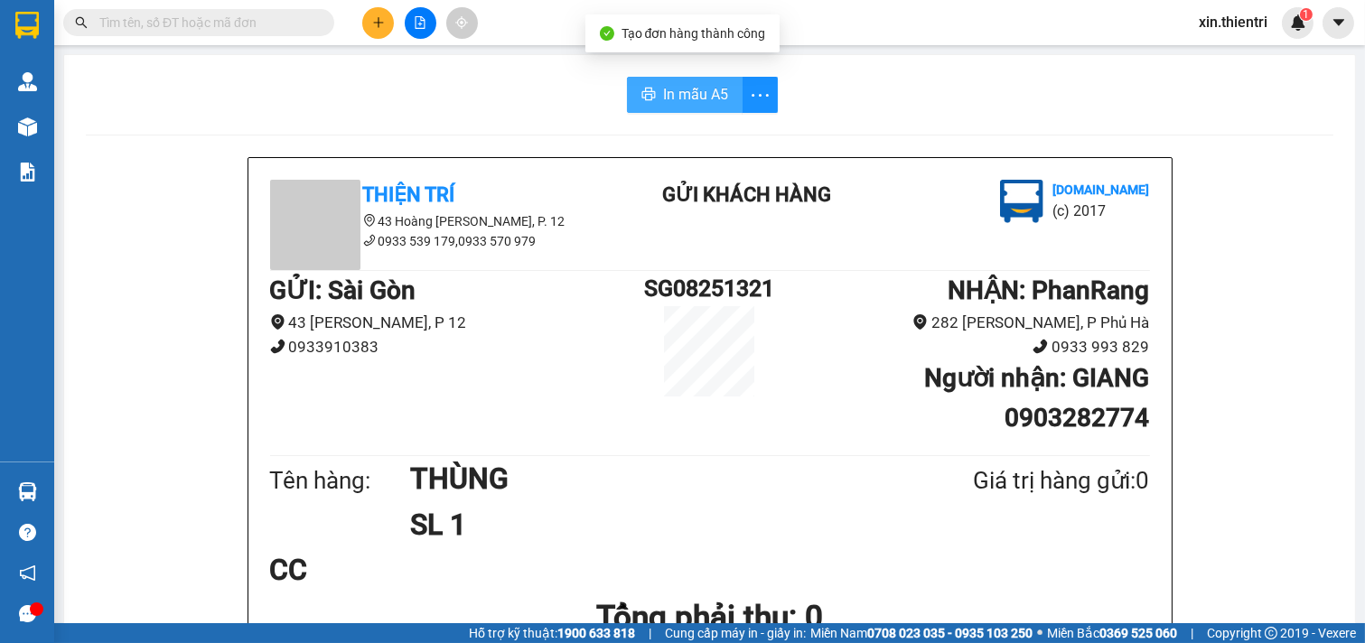
click at [679, 102] on span "In mẫu A5" at bounding box center [695, 94] width 65 height 23
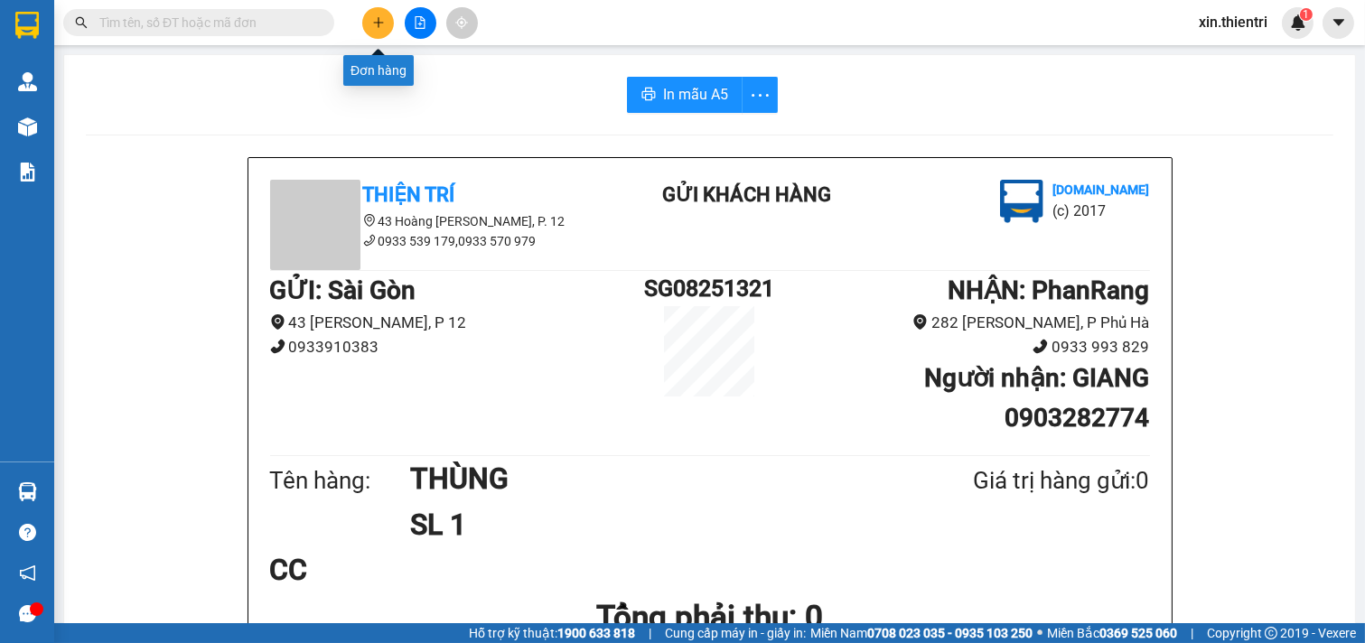
click at [385, 22] on button at bounding box center [378, 23] width 32 height 32
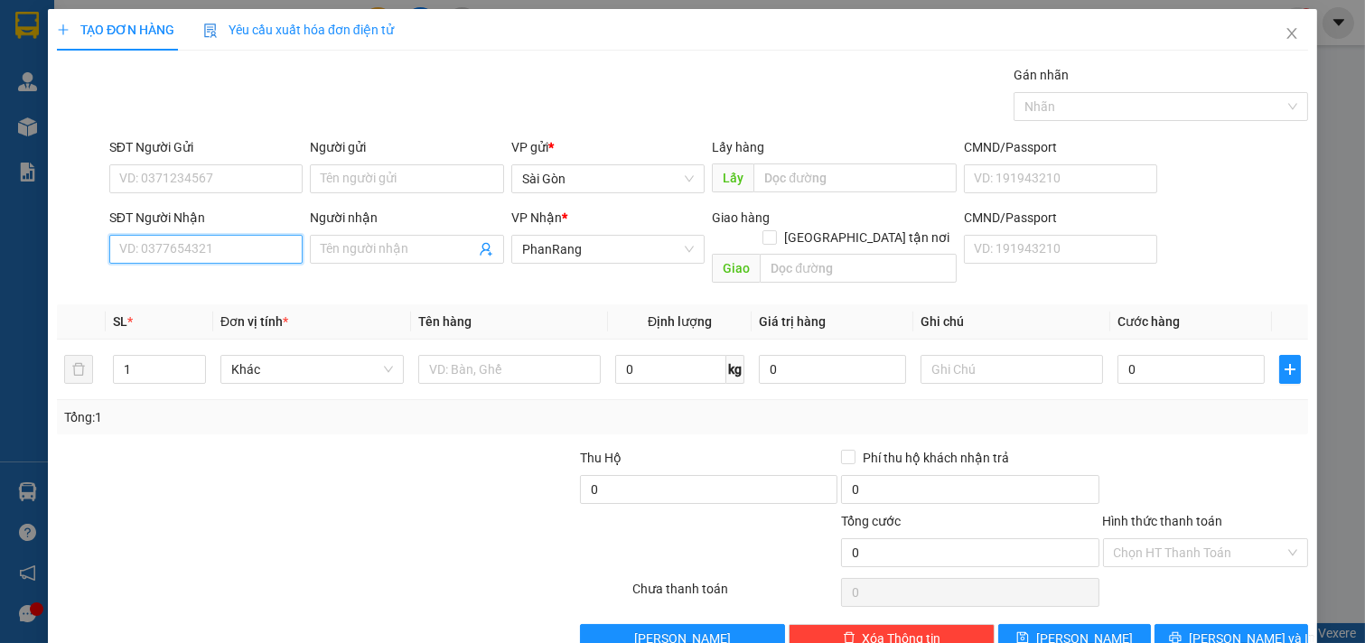
click at [159, 251] on input "SĐT Người Nhận" at bounding box center [206, 249] width 194 height 29
click at [214, 284] on div "0911888779 - TƯỜNG" at bounding box center [204, 285] width 170 height 20
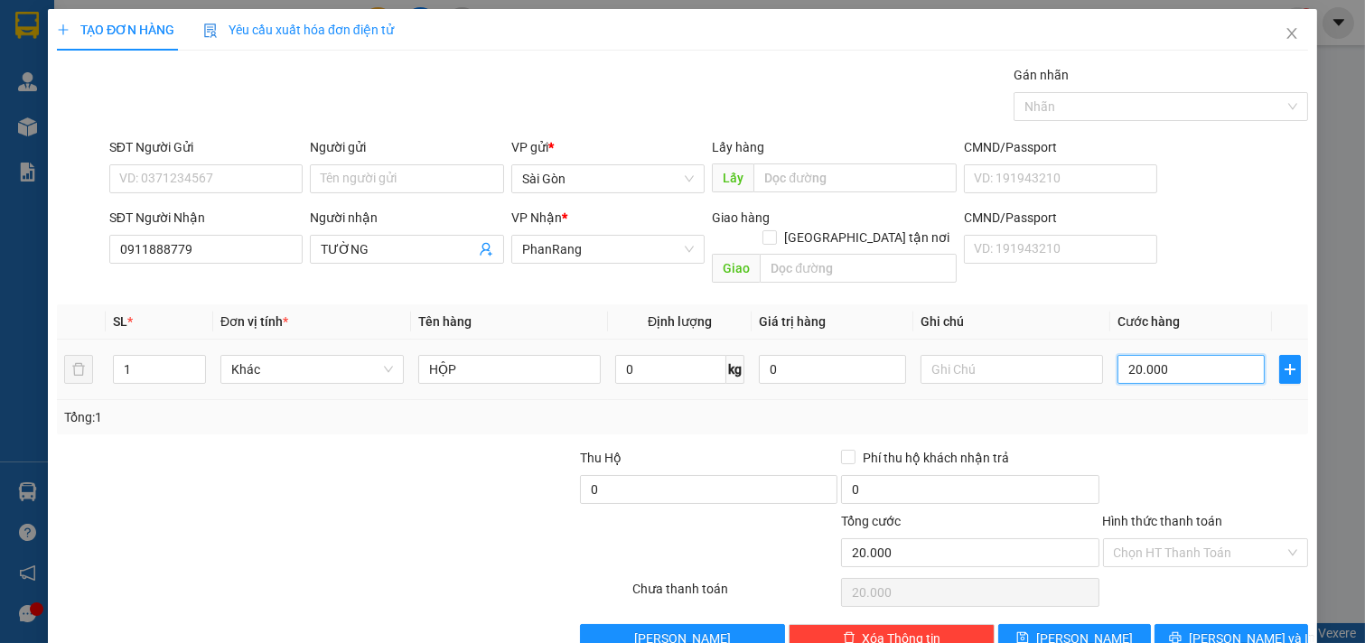
click at [1165, 355] on input "20.000" at bounding box center [1190, 369] width 147 height 29
click at [1223, 629] on span "[PERSON_NAME] và In" at bounding box center [1252, 639] width 126 height 20
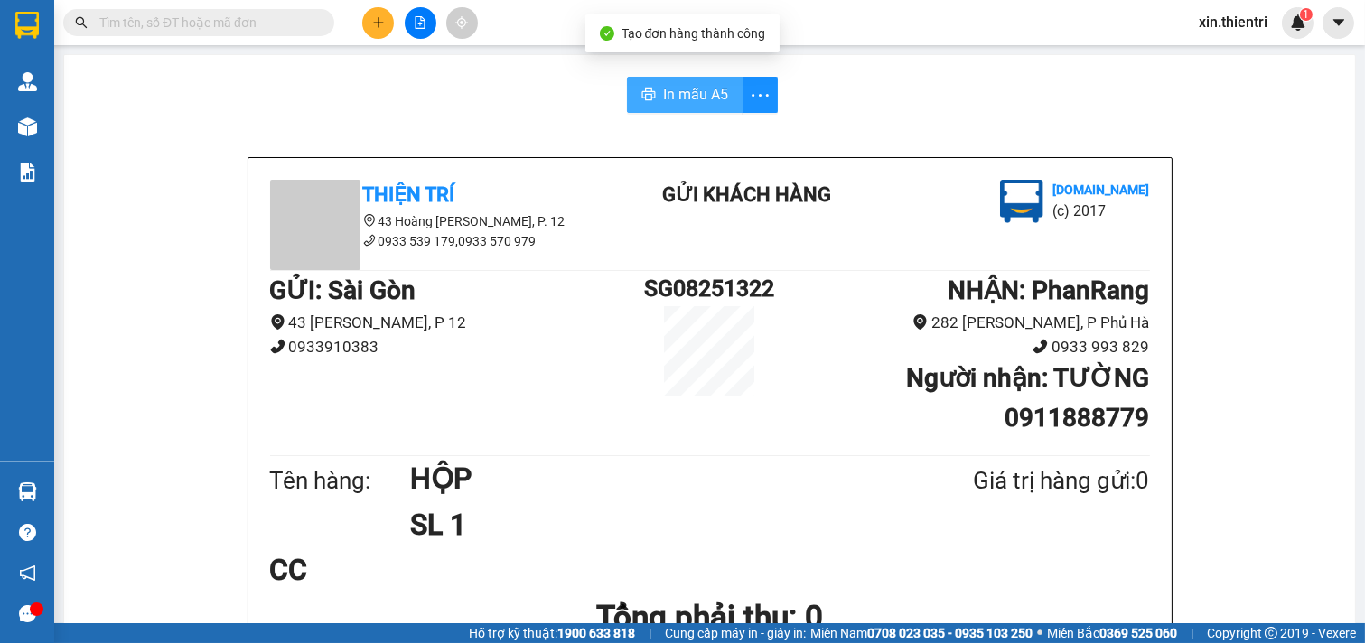
click at [678, 87] on span "In mẫu A5" at bounding box center [695, 94] width 65 height 23
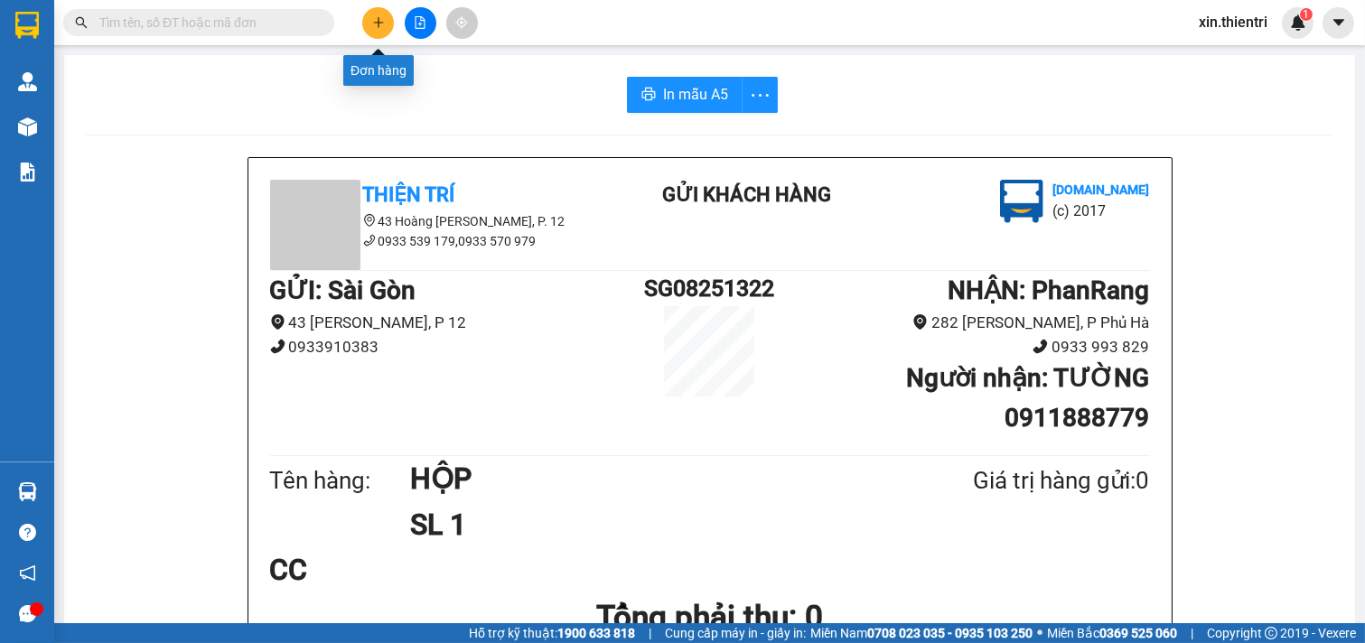
click at [388, 28] on button at bounding box center [378, 23] width 32 height 32
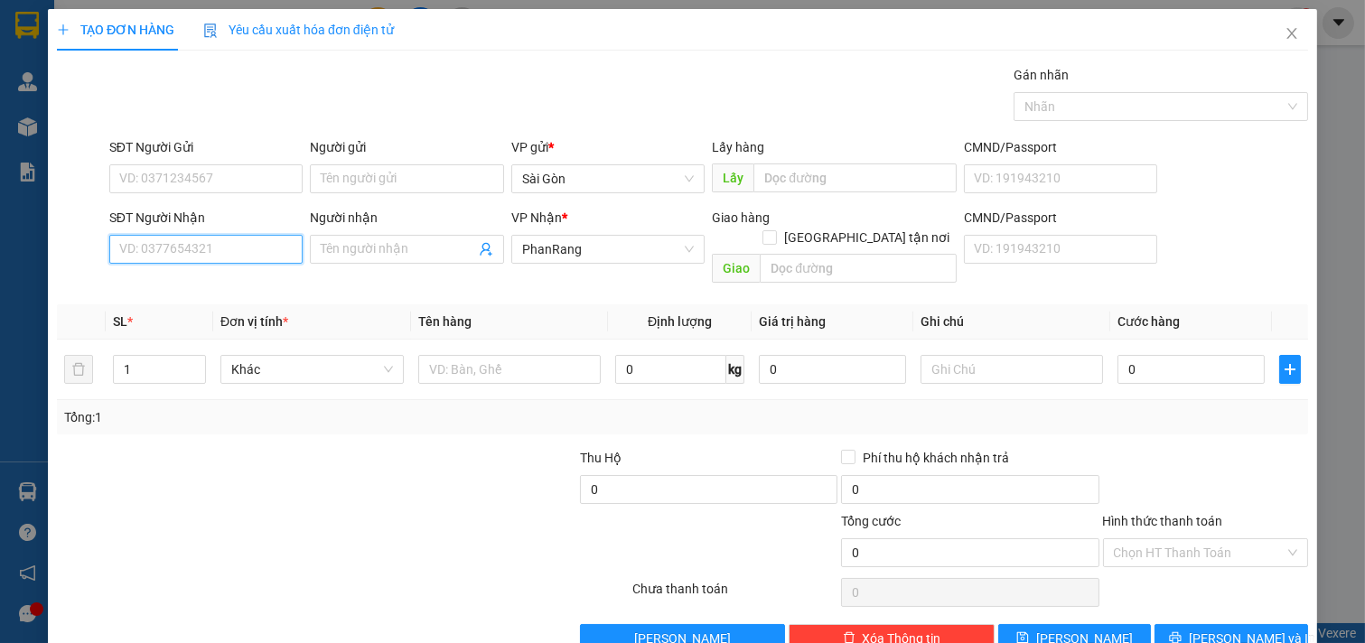
click at [242, 255] on input "SĐT Người Nhận" at bounding box center [206, 249] width 194 height 29
drag, startPoint x: 228, startPoint y: 281, endPoint x: 209, endPoint y: 293, distance: 23.1
click at [224, 284] on div "0918209819 - AN THIÊN PHÚ" at bounding box center [230, 285] width 223 height 20
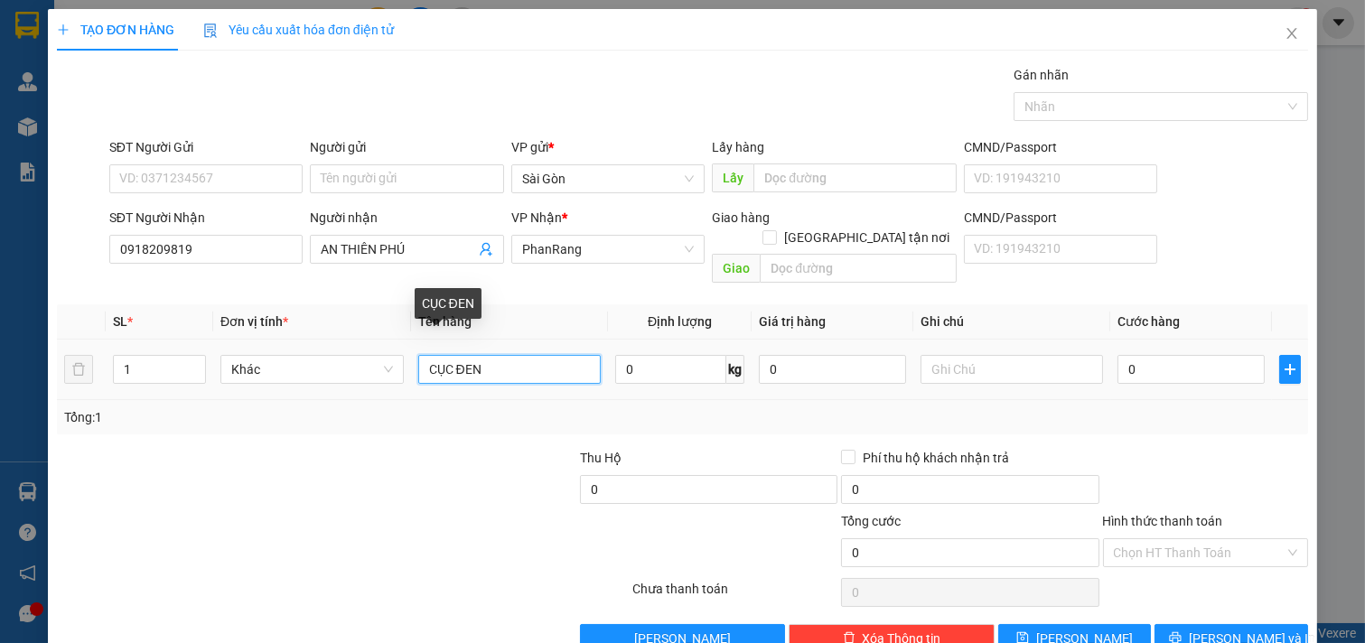
drag, startPoint x: 501, startPoint y: 350, endPoint x: 0, endPoint y: 350, distance: 501.2
click at [0, 350] on div "TẠO ĐƠN HÀNG Yêu cầu xuất hóa đơn điện tử Transit Pickup Surcharge Ids Transit …" at bounding box center [682, 321] width 1365 height 643
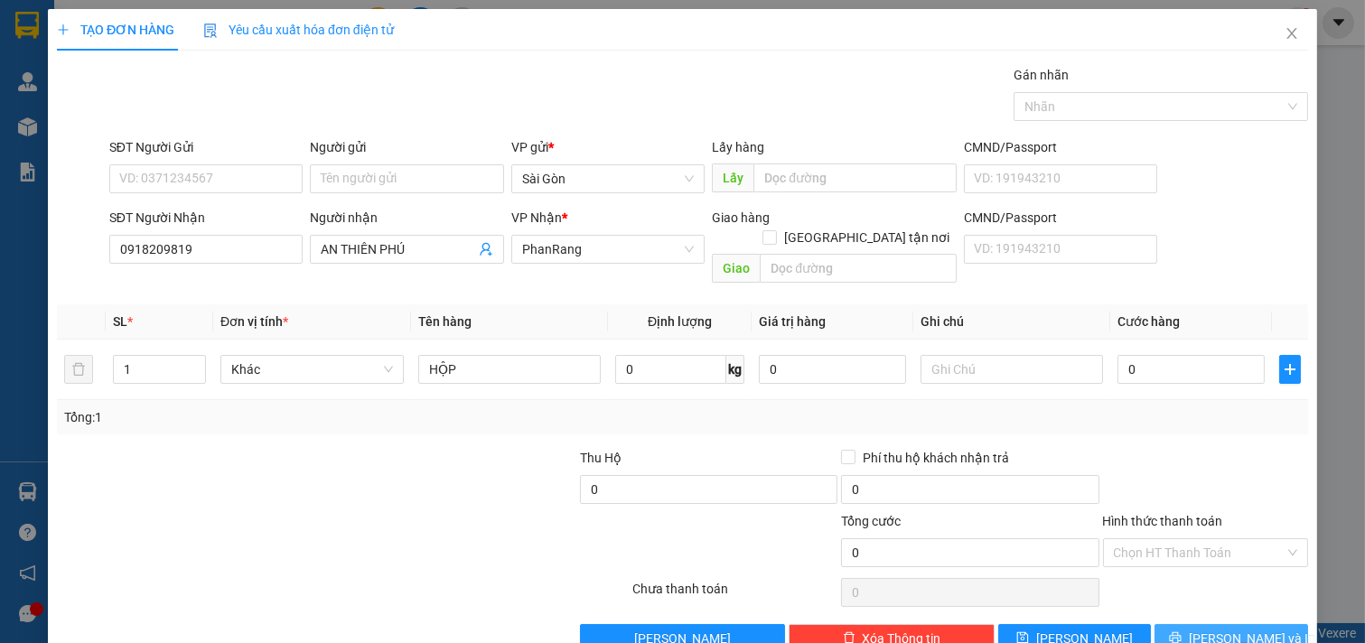
click at [1241, 624] on button "[PERSON_NAME] và In" at bounding box center [1231, 638] width 154 height 29
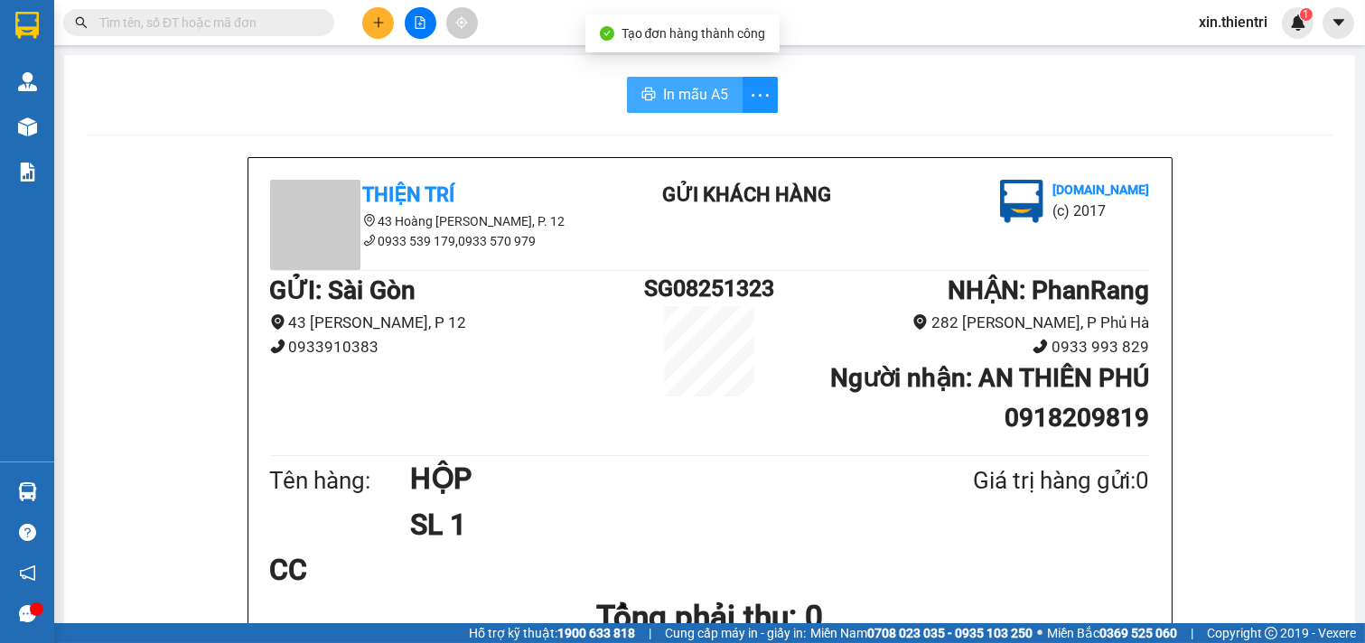
click at [667, 106] on button "In mẫu A5" at bounding box center [685, 95] width 116 height 36
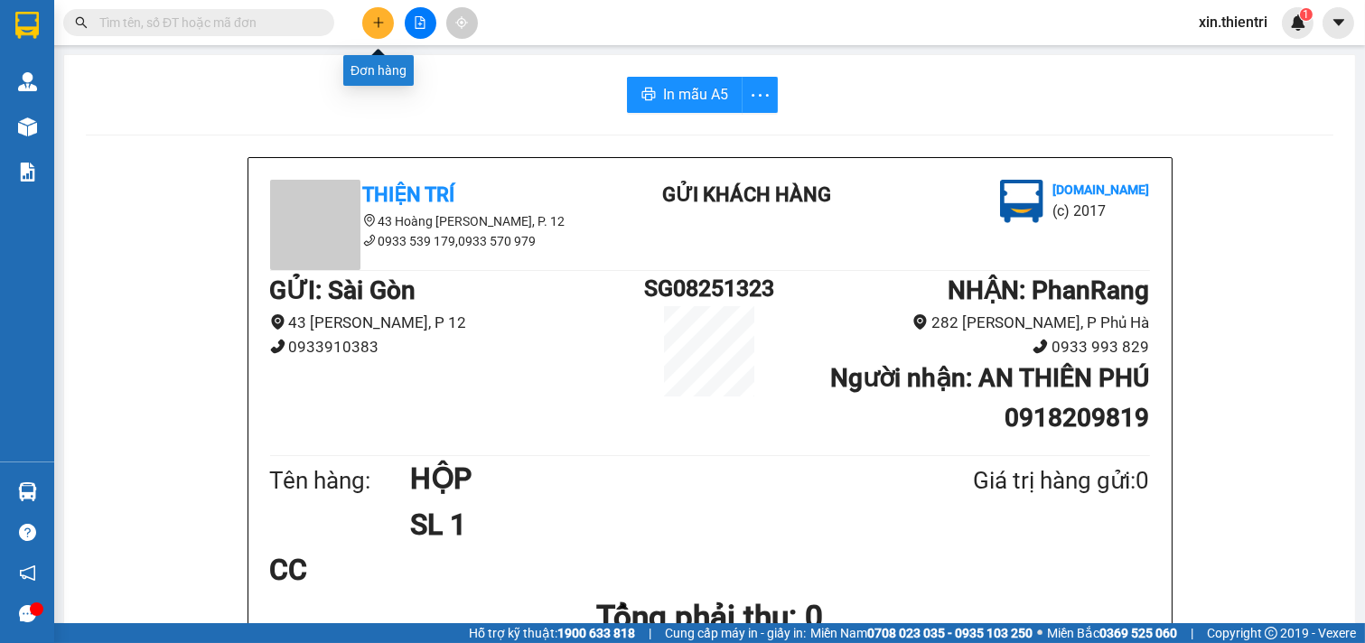
click at [380, 33] on button at bounding box center [378, 23] width 32 height 32
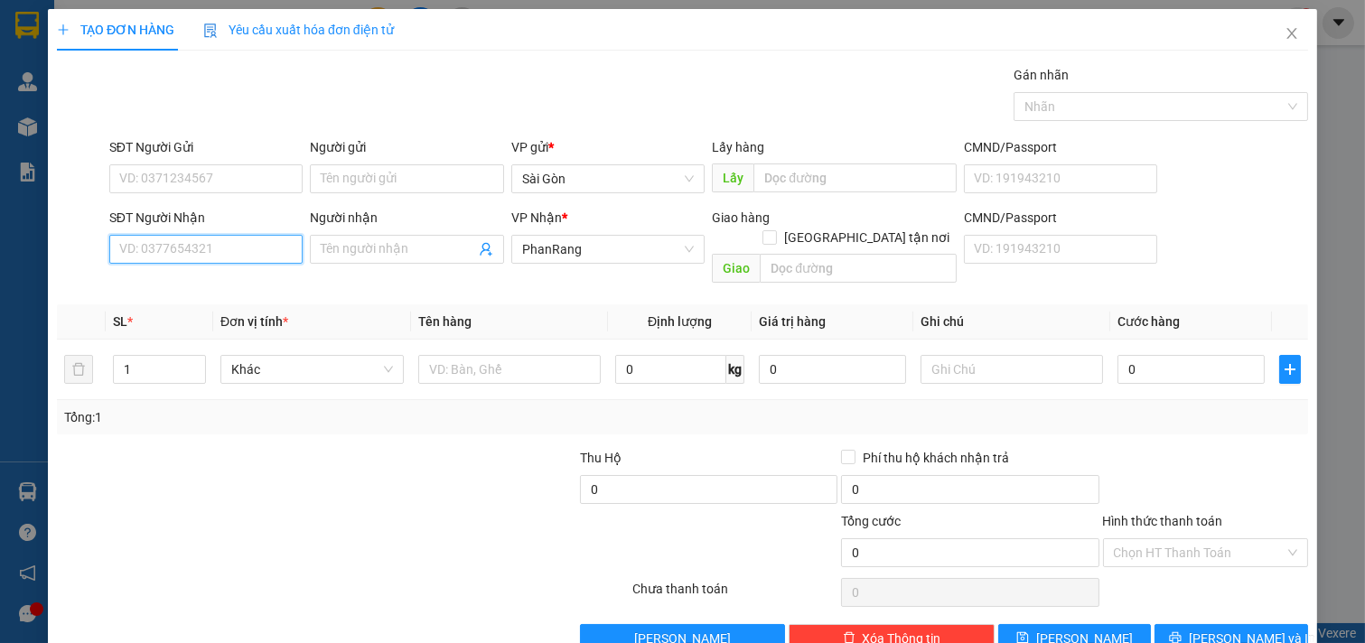
click at [128, 263] on input "SĐT Người Nhận" at bounding box center [206, 249] width 194 height 29
click at [239, 294] on div "0932112108 - KIÊN" at bounding box center [204, 285] width 170 height 20
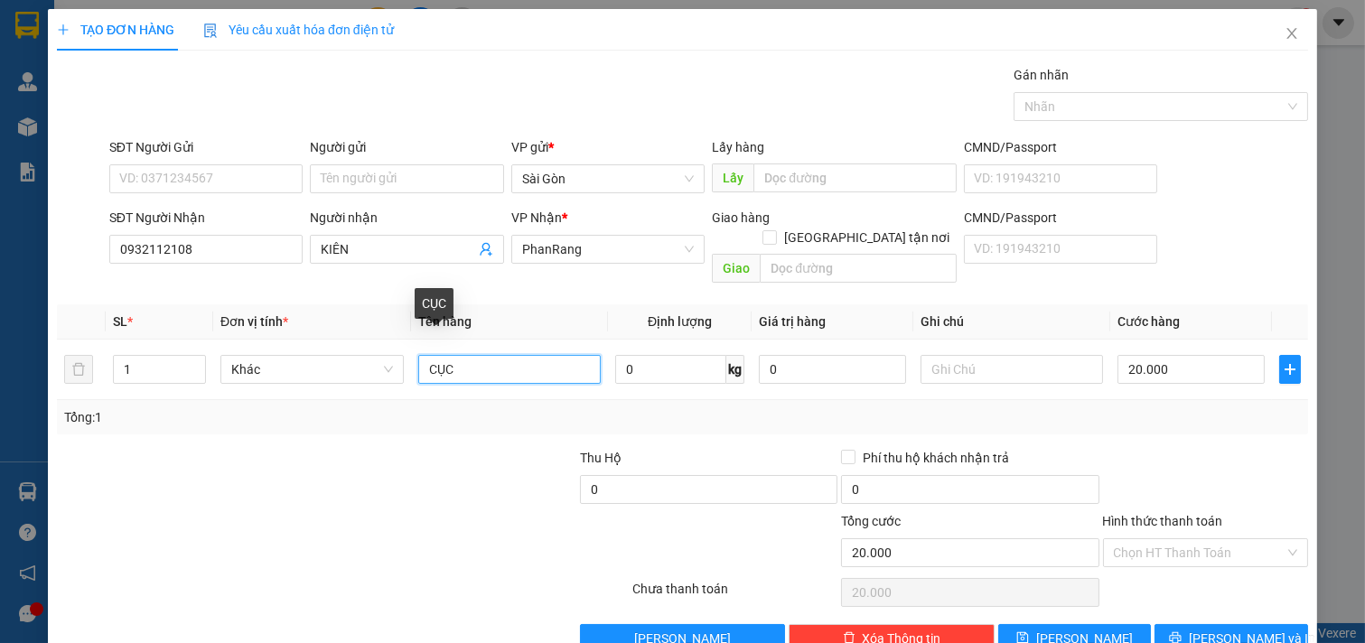
drag, startPoint x: 467, startPoint y: 352, endPoint x: 105, endPoint y: 443, distance: 373.5
click at [105, 443] on div "Transit Pickup Surcharge Ids Transit Deliver Surcharge Ids Transit Deliver Surc…" at bounding box center [682, 359] width 1251 height 588
click at [1170, 355] on input "20.000" at bounding box center [1190, 369] width 147 height 29
click at [1184, 539] on input "Hình thức thanh toán" at bounding box center [1200, 552] width 172 height 27
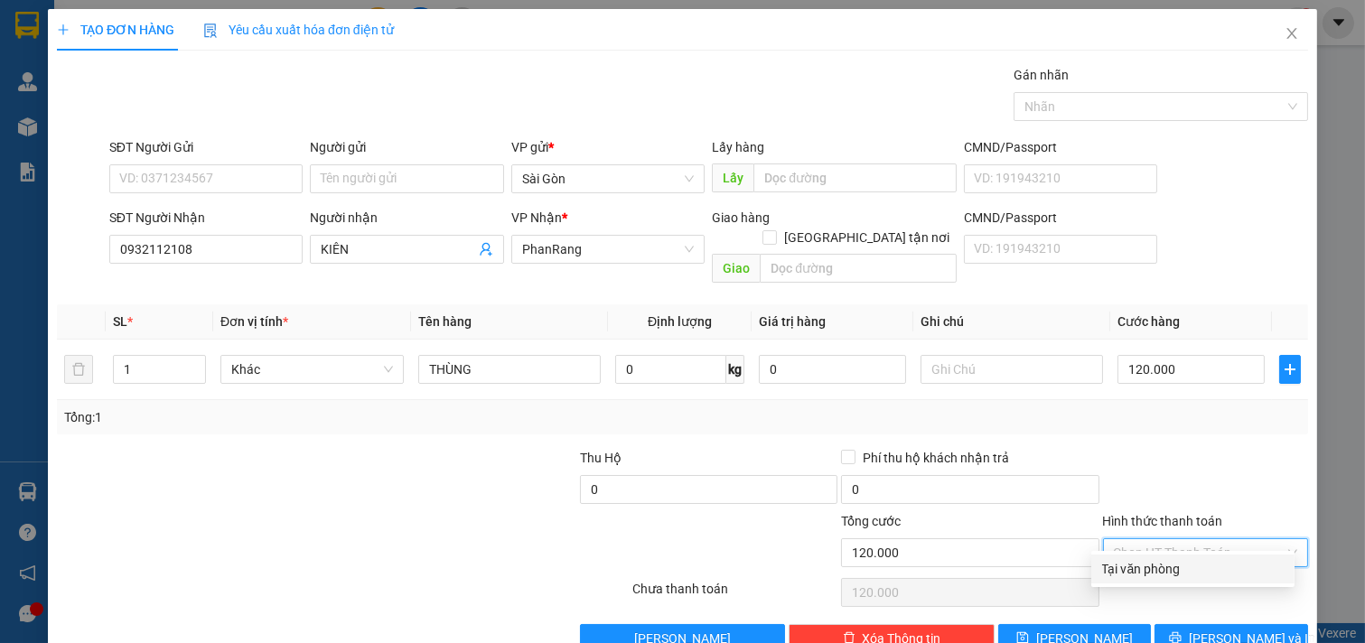
click at [1141, 562] on div "Tại văn phòng" at bounding box center [1193, 569] width 182 height 20
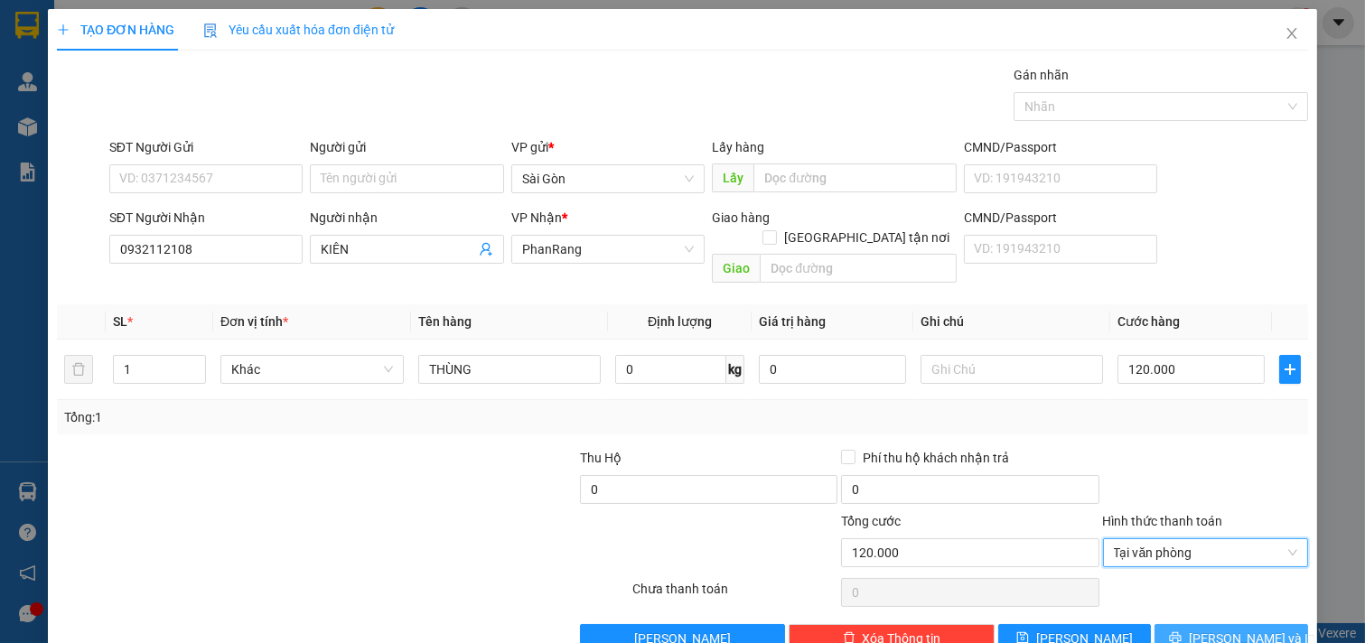
click at [1196, 624] on button "[PERSON_NAME] và In" at bounding box center [1231, 638] width 154 height 29
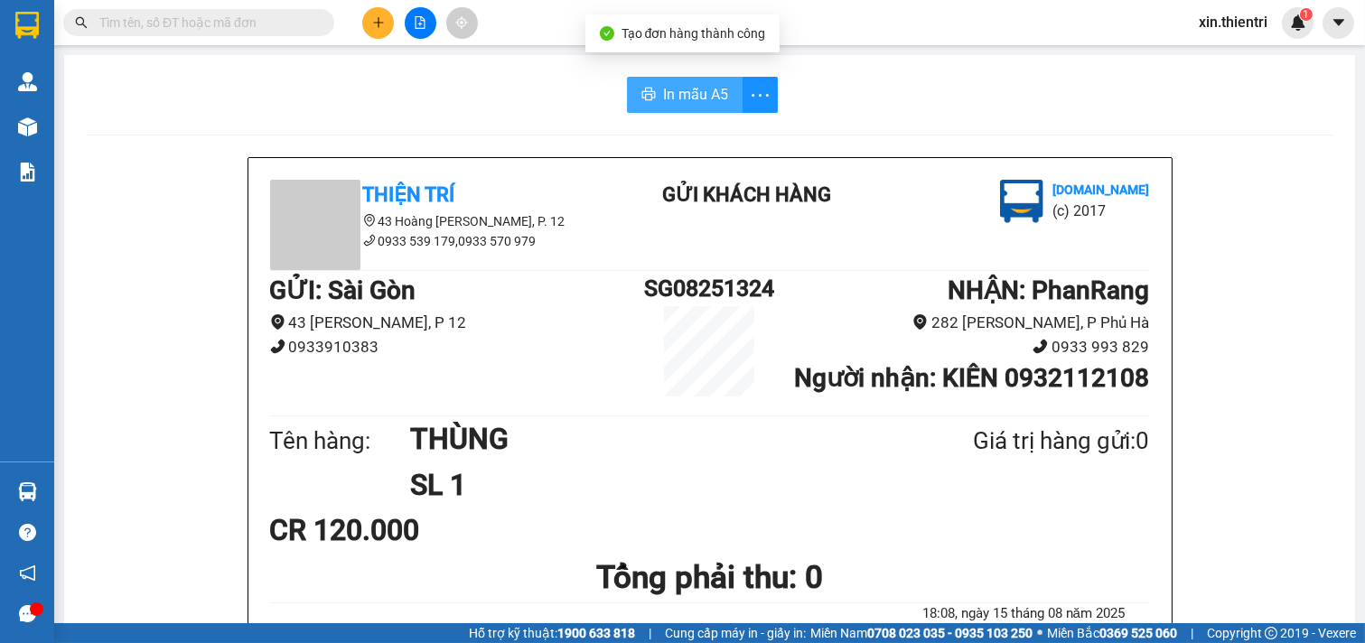
click at [650, 86] on button "In mẫu A5" at bounding box center [685, 95] width 116 height 36
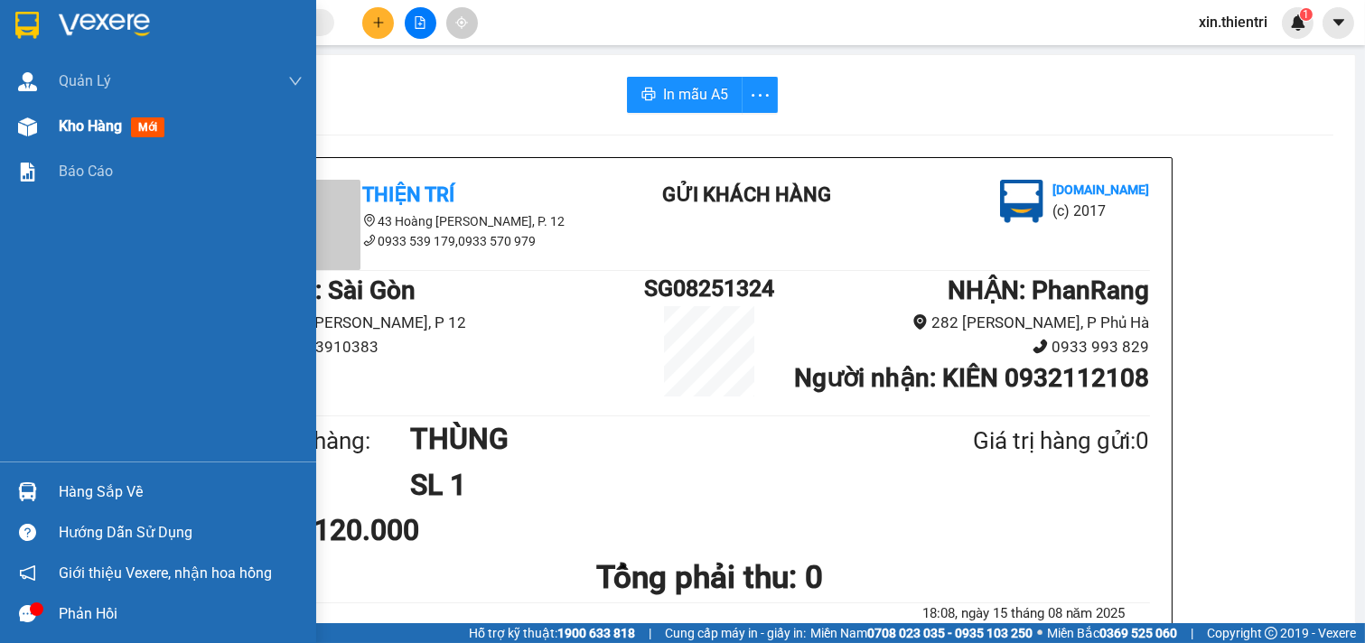
click at [154, 111] on div "Kho hàng mới" at bounding box center [181, 126] width 244 height 45
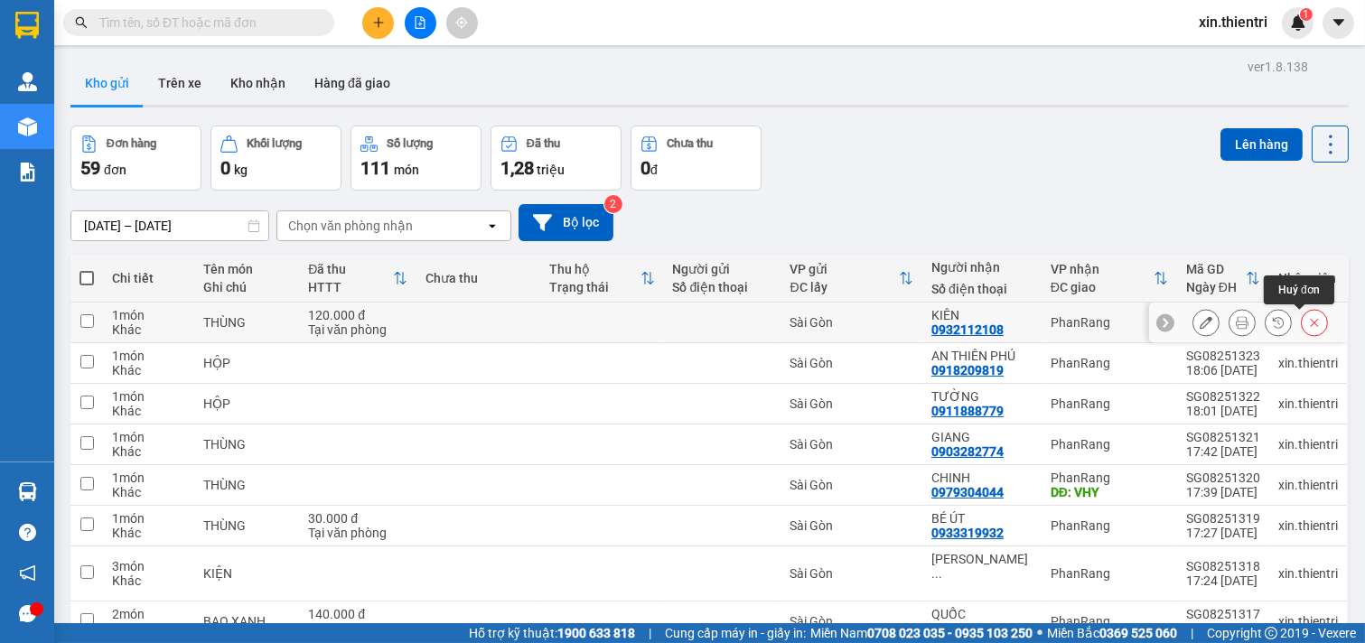
click at [1308, 318] on icon at bounding box center [1314, 322] width 13 height 13
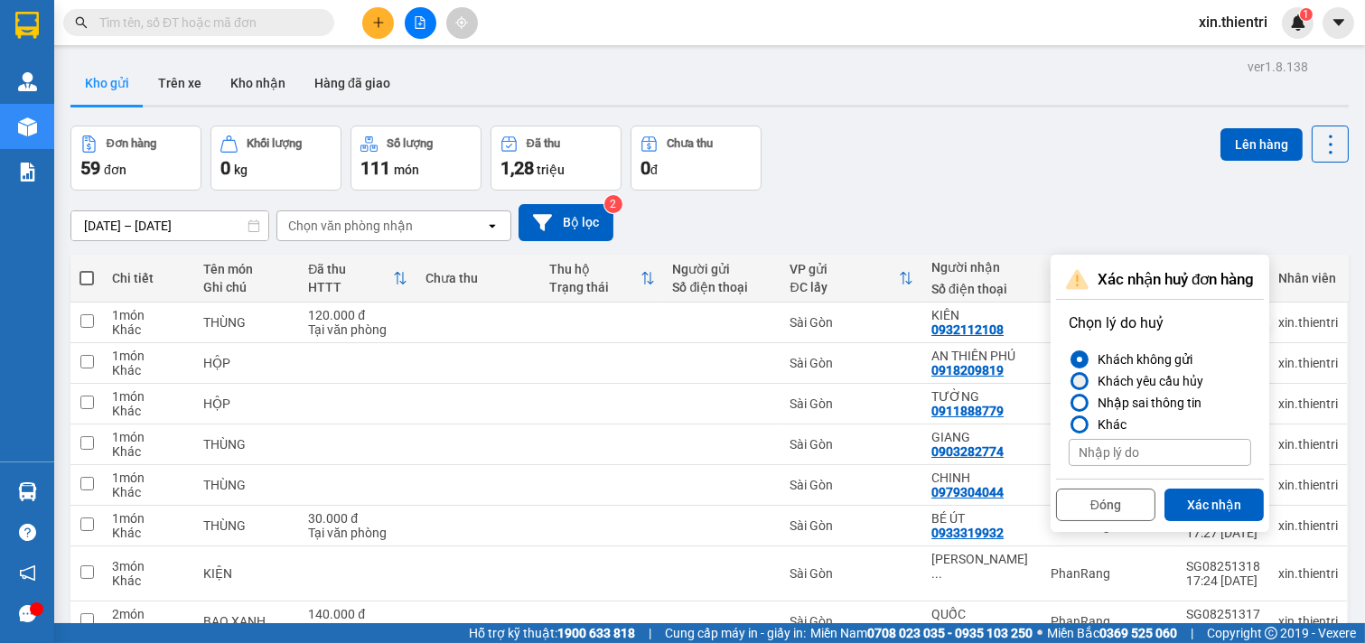
click at [1077, 379] on div at bounding box center [1079, 381] width 13 height 13
click at [1068, 381] on input "Khách yêu cầu hủy" at bounding box center [1068, 381] width 0 height 0
drag, startPoint x: 1226, startPoint y: 509, endPoint x: 1238, endPoint y: 512, distance: 12.9
click at [1226, 510] on button "Xác nhận" at bounding box center [1213, 505] width 99 height 33
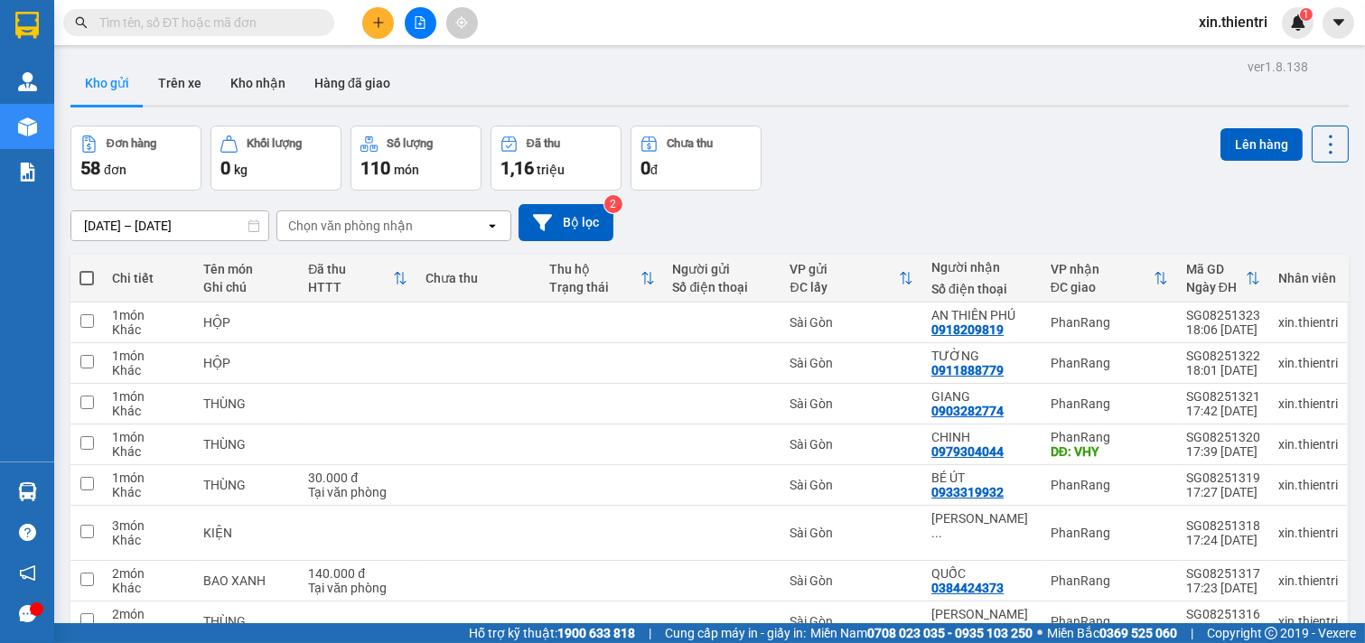
click at [365, 13] on button at bounding box center [378, 23] width 32 height 32
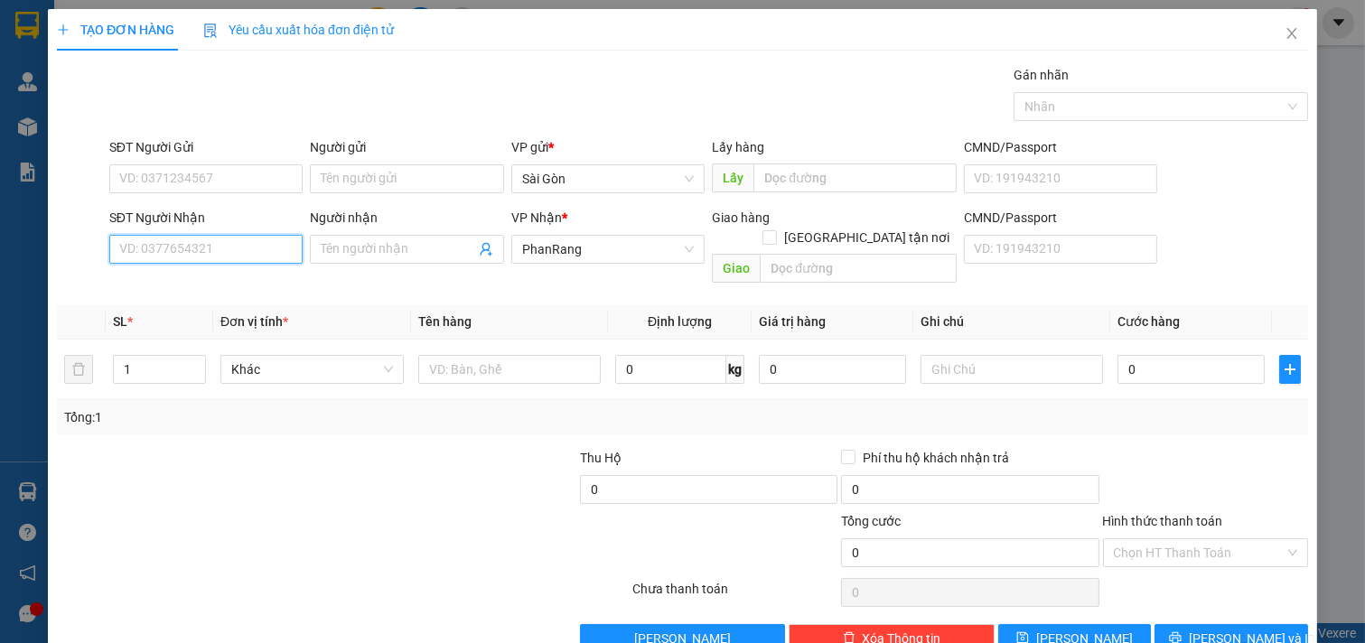
click at [239, 251] on input "SĐT Người Nhận" at bounding box center [206, 249] width 194 height 29
click at [208, 312] on div "0932112108 - KIÊN" at bounding box center [204, 314] width 170 height 20
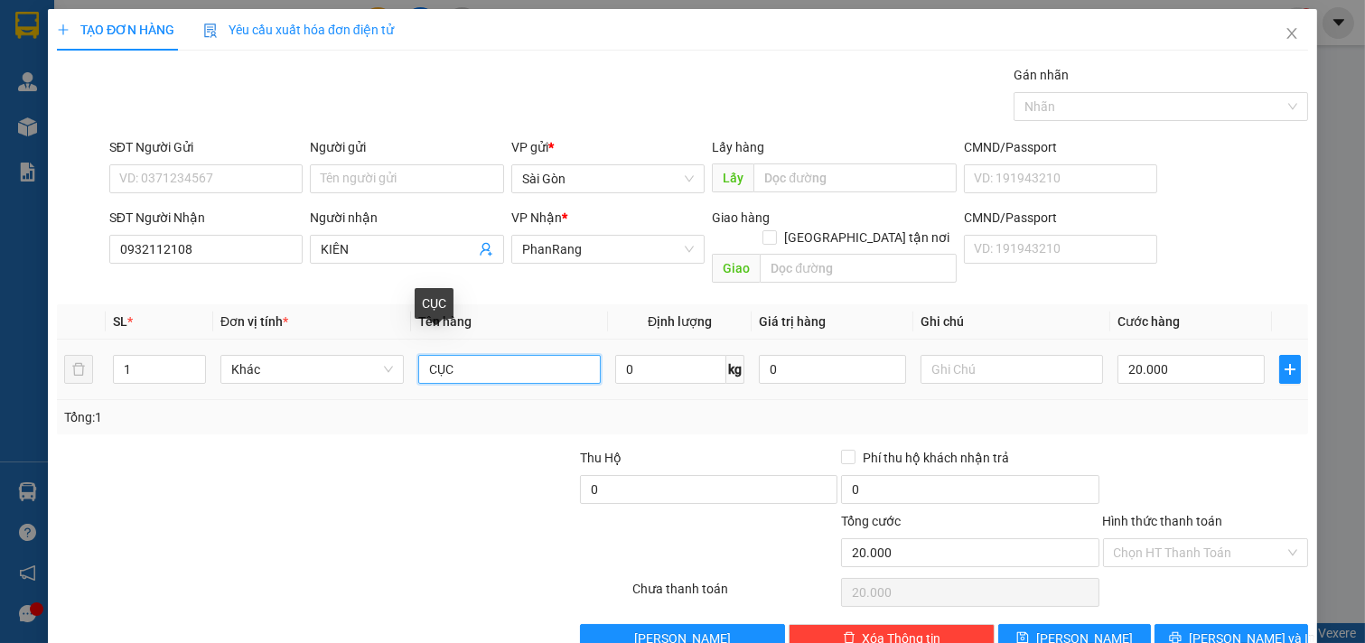
drag, startPoint x: 519, startPoint y: 347, endPoint x: 194, endPoint y: 372, distance: 326.1
click at [241, 350] on tr "1 Khác CỤC 0 kg 0 20.000" at bounding box center [682, 370] width 1251 height 61
click at [92, 350] on tr "1 Khác THÙNG 0 kg 0 20.000" at bounding box center [682, 370] width 1251 height 61
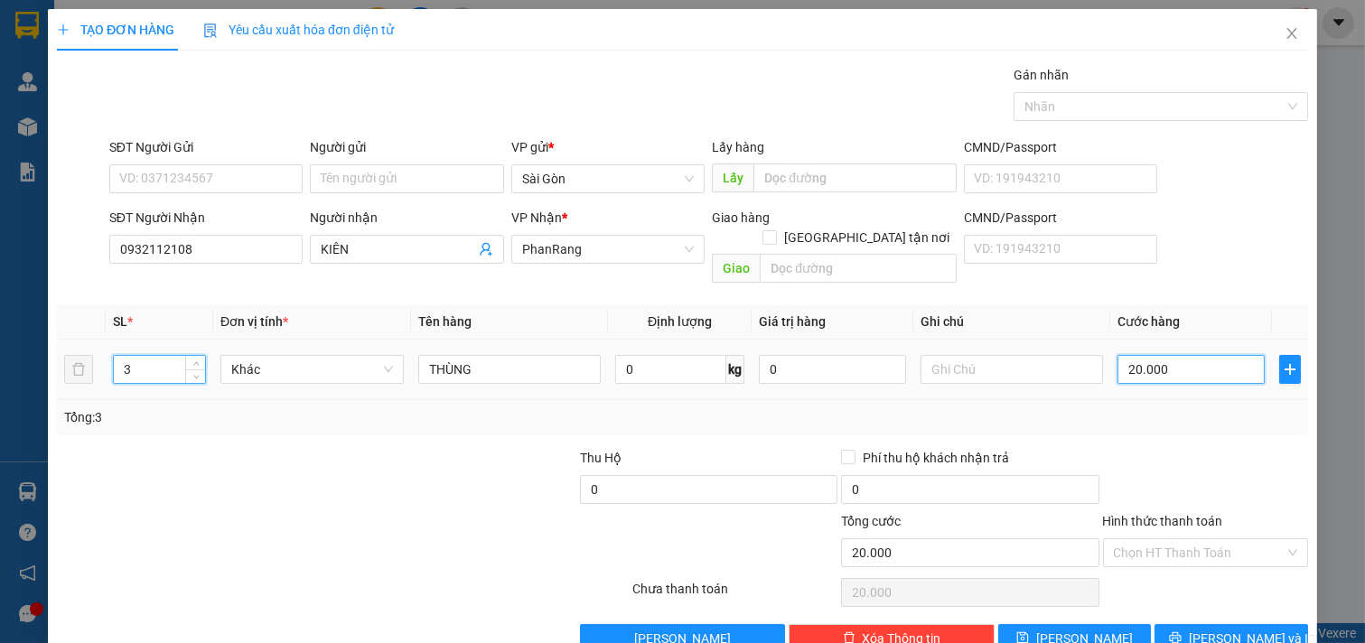
click at [1180, 355] on input "20.000" at bounding box center [1190, 369] width 147 height 29
click at [1179, 355] on input "20.000" at bounding box center [1190, 369] width 147 height 29
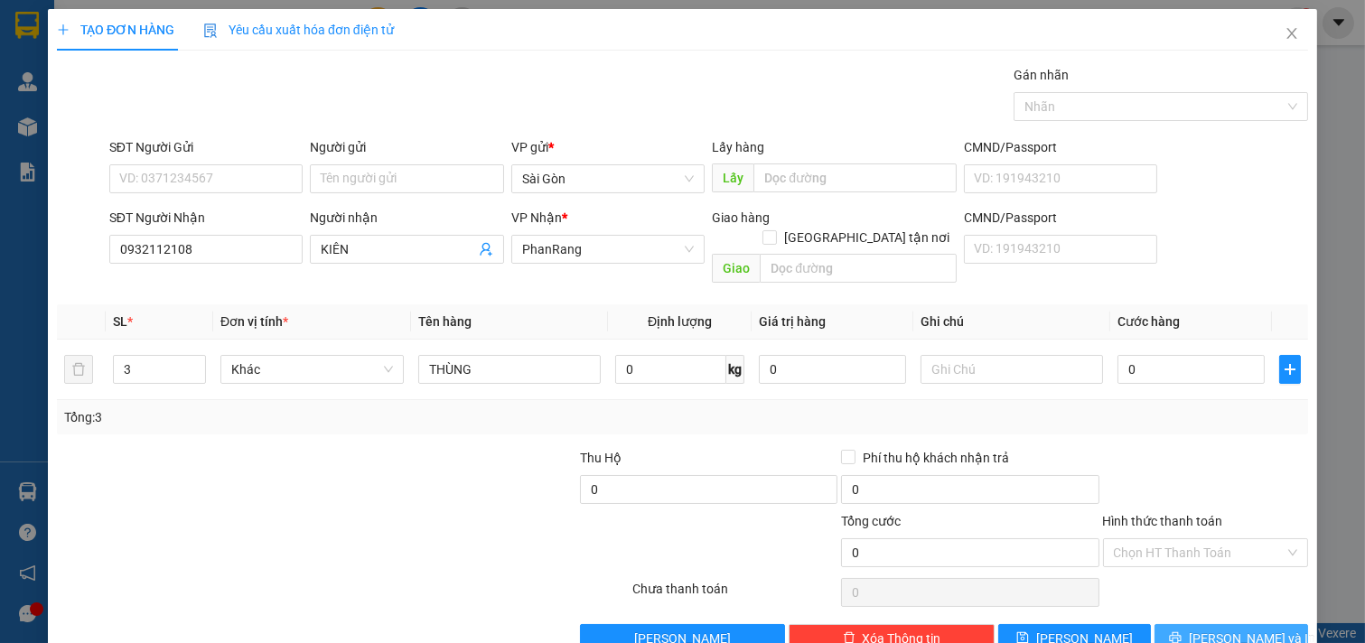
click at [1217, 629] on span "[PERSON_NAME] và In" at bounding box center [1252, 639] width 126 height 20
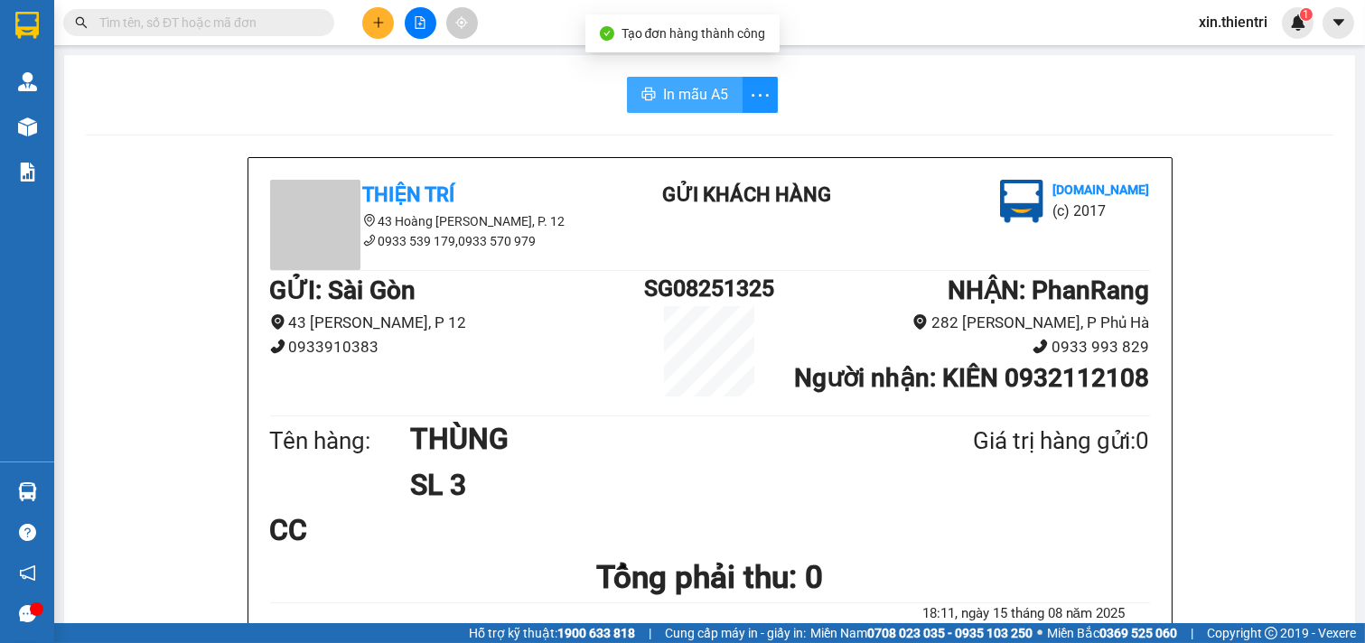
click at [663, 95] on span "In mẫu A5" at bounding box center [695, 94] width 65 height 23
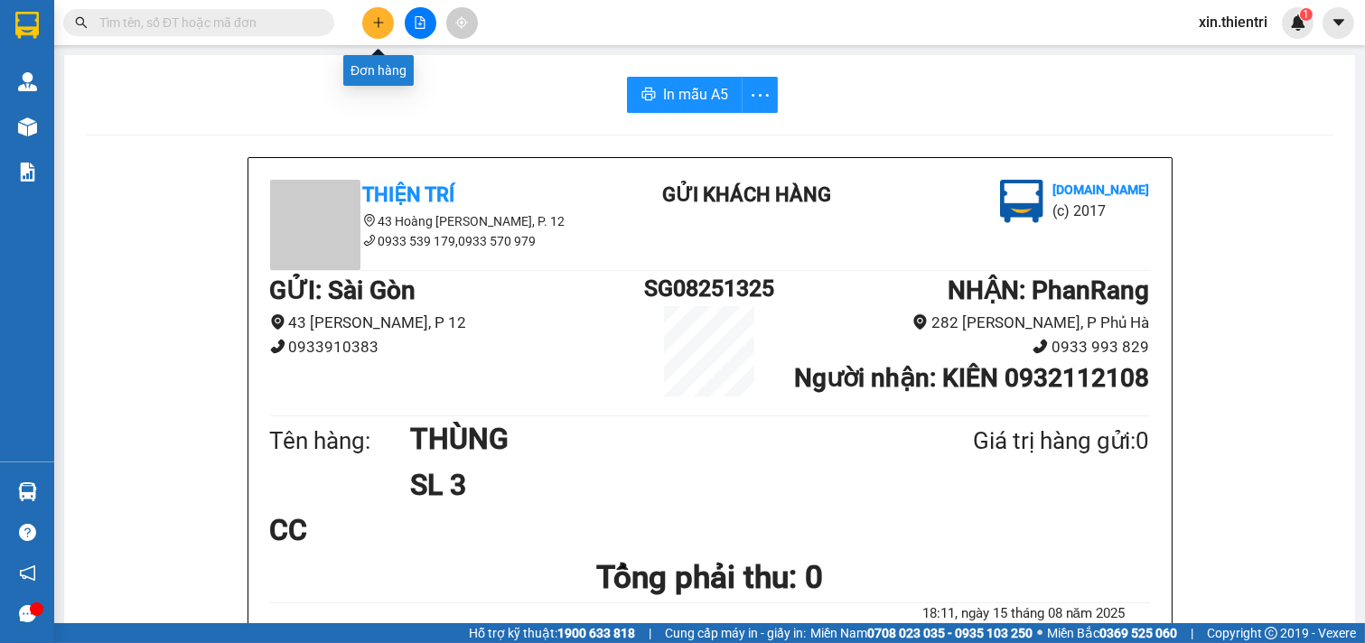
click at [368, 19] on button at bounding box center [378, 23] width 32 height 32
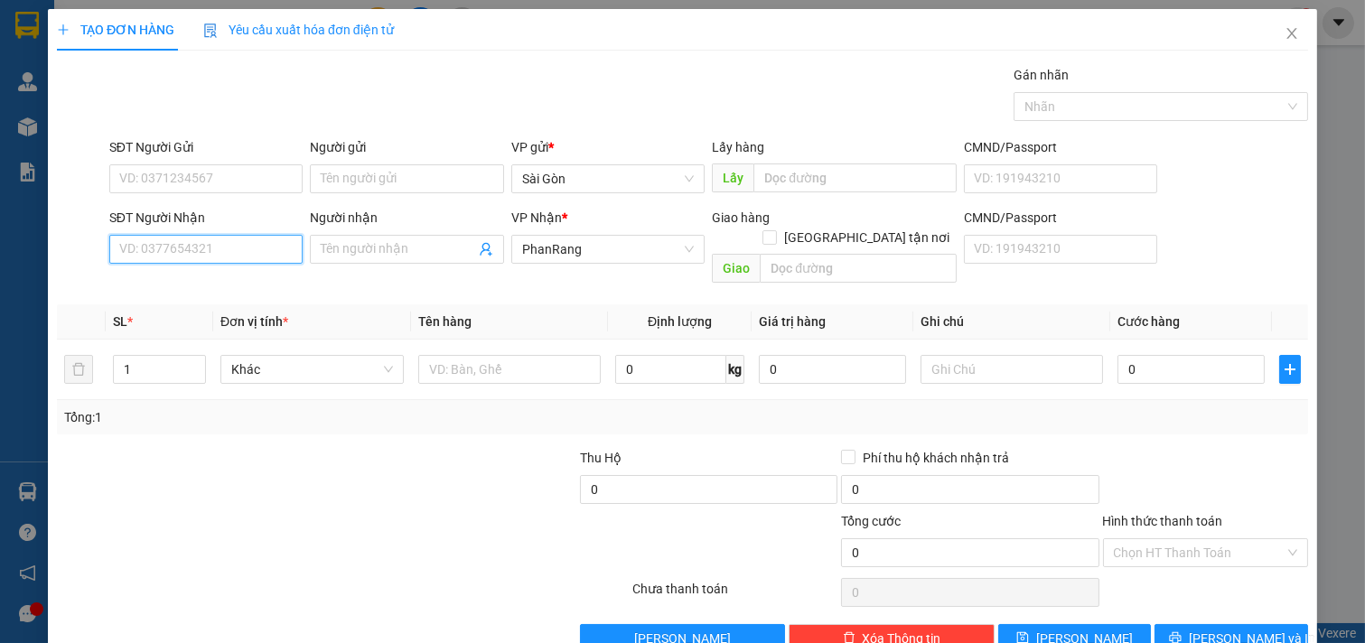
click at [210, 251] on input "SĐT Người Nhận" at bounding box center [206, 249] width 194 height 29
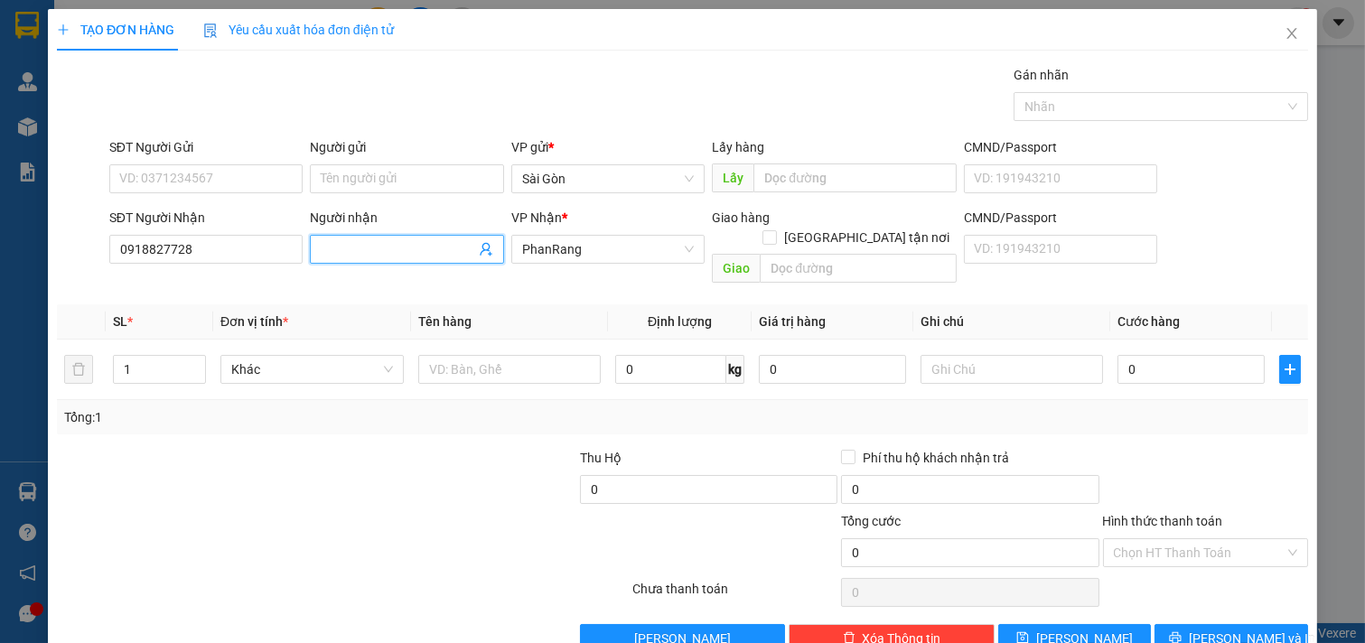
click at [358, 242] on input "Người nhận" at bounding box center [398, 249] width 154 height 20
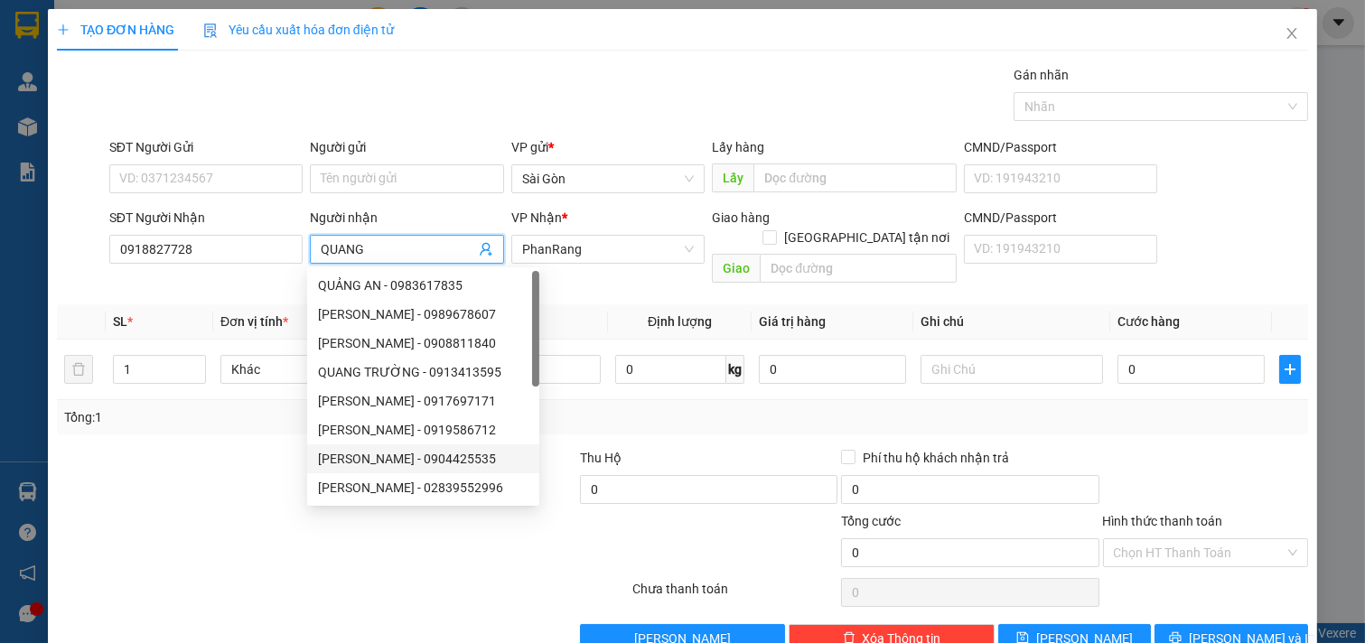
click at [229, 527] on div at bounding box center [238, 542] width 366 height 63
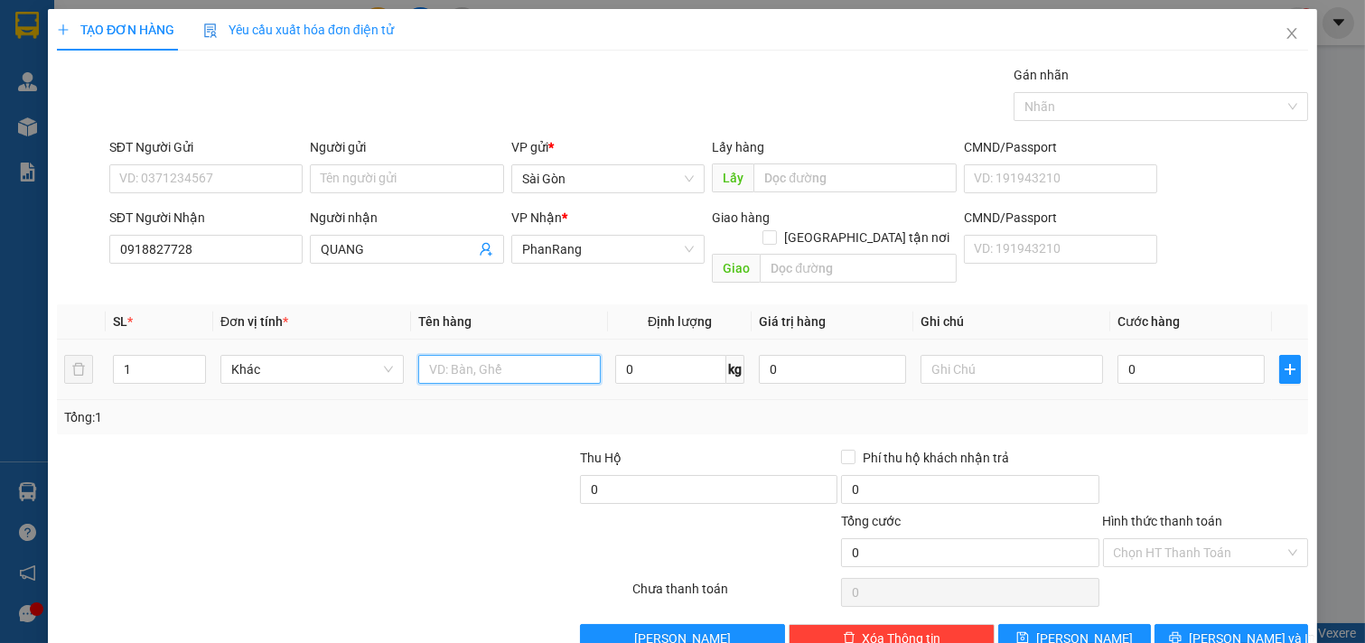
click at [510, 358] on input "text" at bounding box center [509, 369] width 183 height 29
click at [509, 358] on input "text" at bounding box center [509, 369] width 183 height 29
click at [500, 357] on input "text" at bounding box center [509, 369] width 183 height 29
click at [1212, 629] on span "[PERSON_NAME] và In" at bounding box center [1252, 639] width 126 height 20
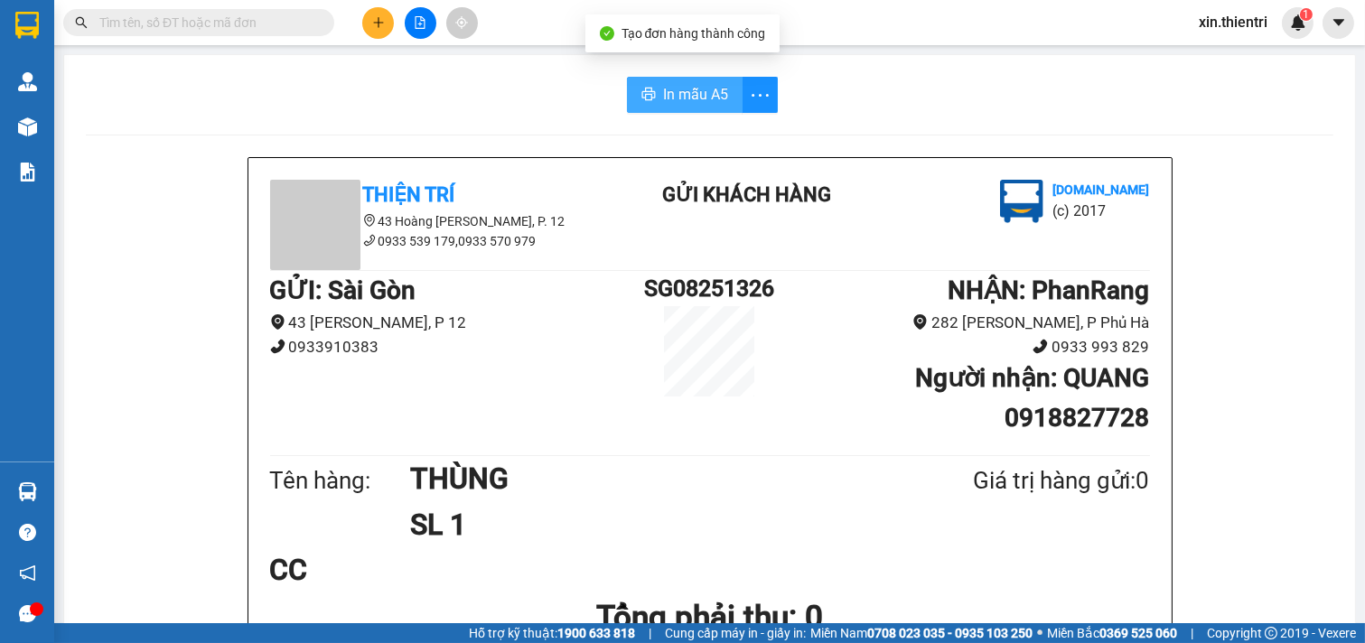
click at [674, 99] on span "In mẫu A5" at bounding box center [695, 94] width 65 height 23
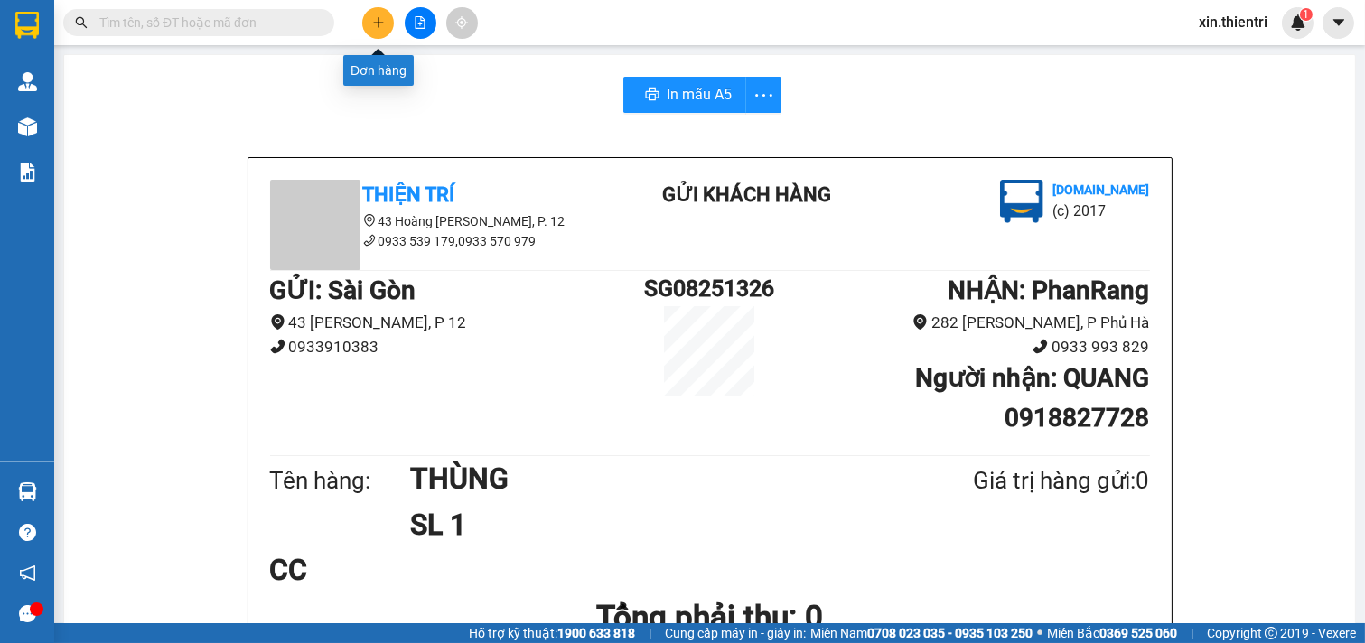
click at [379, 14] on button at bounding box center [378, 23] width 32 height 32
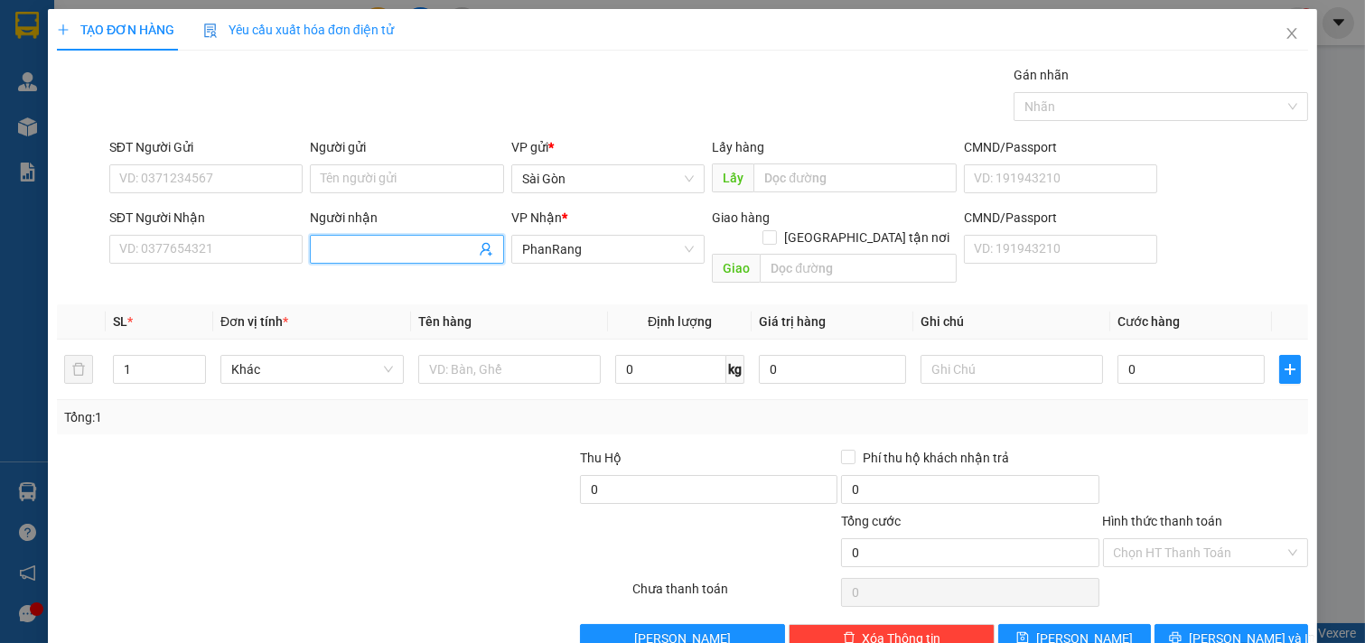
click at [344, 253] on input "Người nhận" at bounding box center [398, 249] width 154 height 20
click at [341, 253] on input "Người nhận" at bounding box center [398, 249] width 154 height 20
click at [484, 355] on input "text" at bounding box center [509, 369] width 183 height 29
click at [1251, 629] on span "[PERSON_NAME] và In" at bounding box center [1252, 639] width 126 height 20
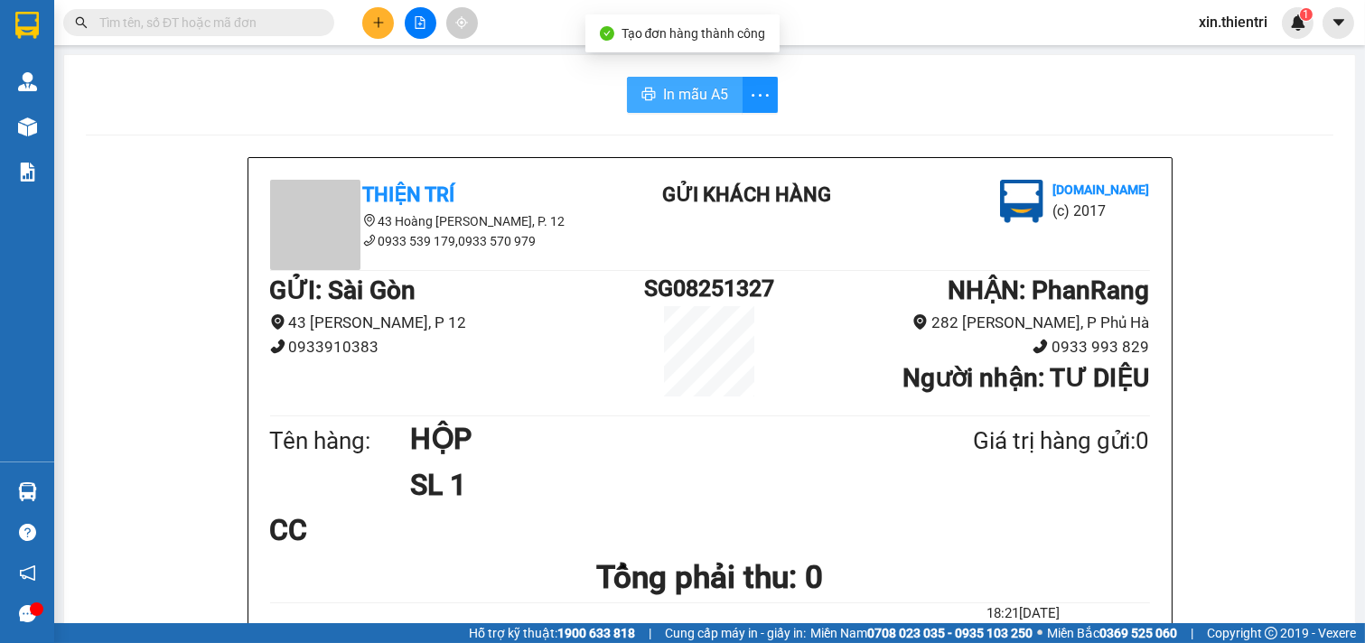
drag, startPoint x: 668, startPoint y: 85, endPoint x: 676, endPoint y: 95, distance: 12.3
click at [670, 86] on span "In mẫu A5" at bounding box center [695, 94] width 65 height 23
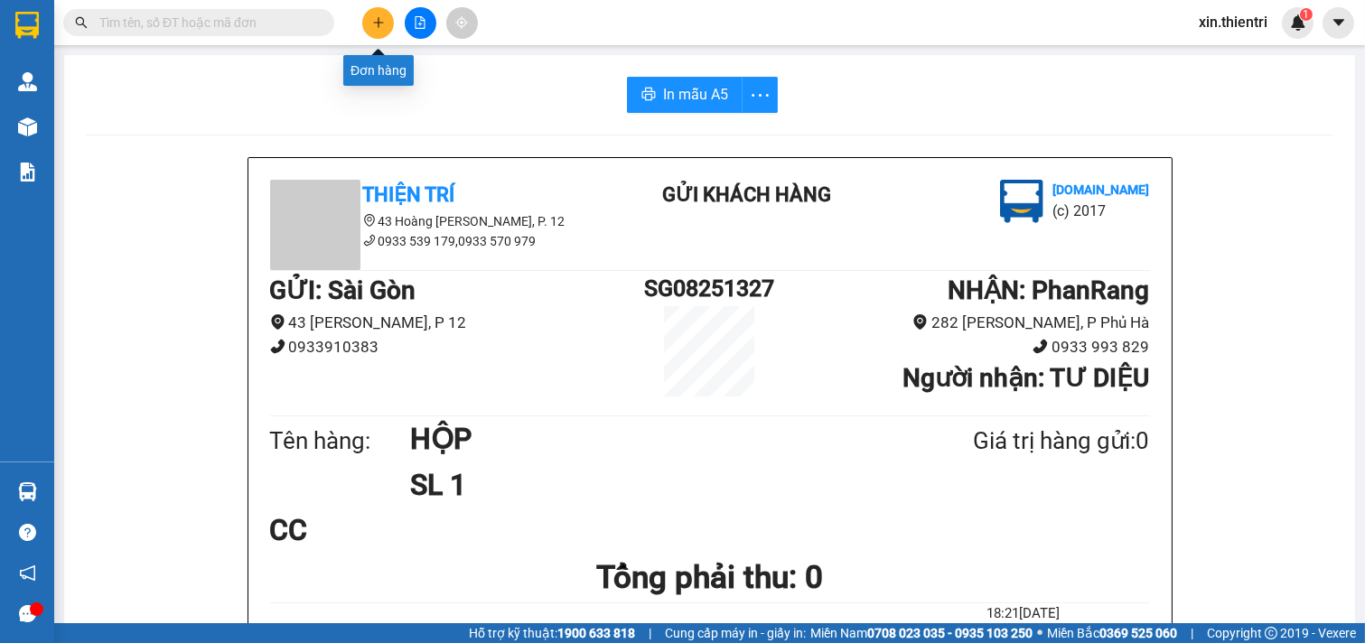
click at [379, 13] on button at bounding box center [378, 23] width 32 height 32
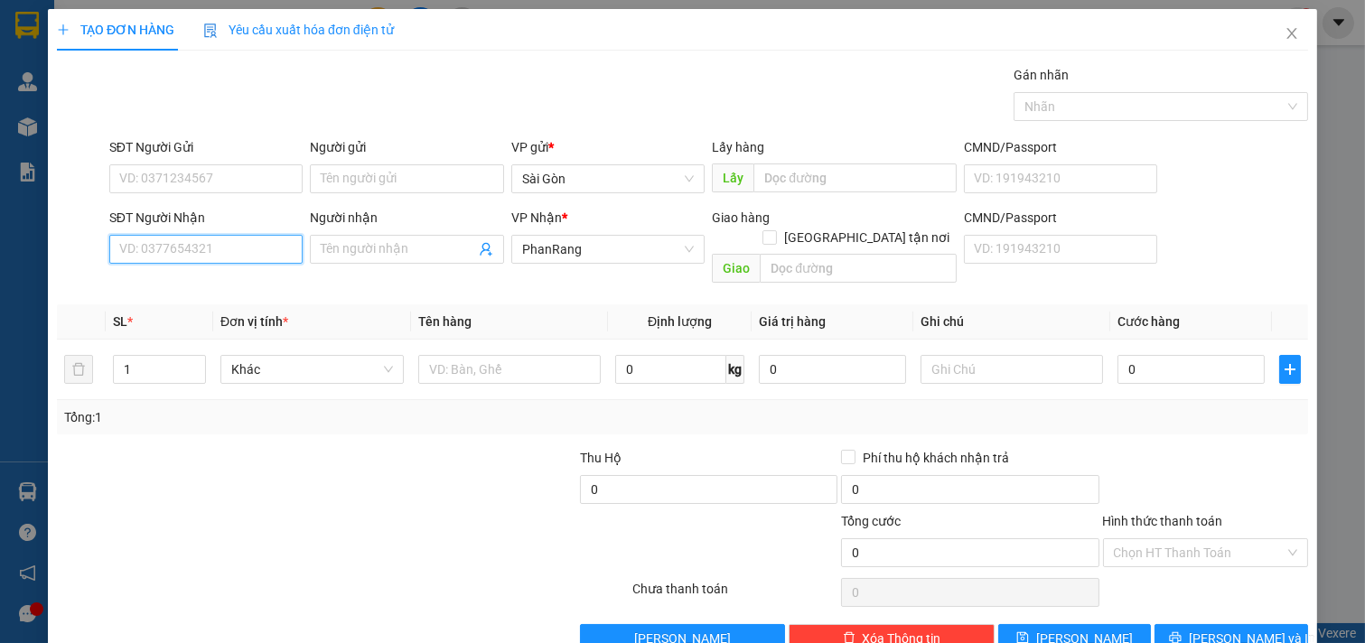
drag, startPoint x: 205, startPoint y: 238, endPoint x: 222, endPoint y: 239, distance: 17.3
click at [206, 239] on input "SĐT Người Nhận" at bounding box center [206, 249] width 194 height 29
click at [213, 210] on div "SĐT Người Nhận" at bounding box center [206, 218] width 194 height 20
click at [213, 235] on input "SĐT Người Nhận" at bounding box center [206, 249] width 194 height 29
click at [168, 246] on input "SĐT Người Nhận" at bounding box center [206, 249] width 194 height 29
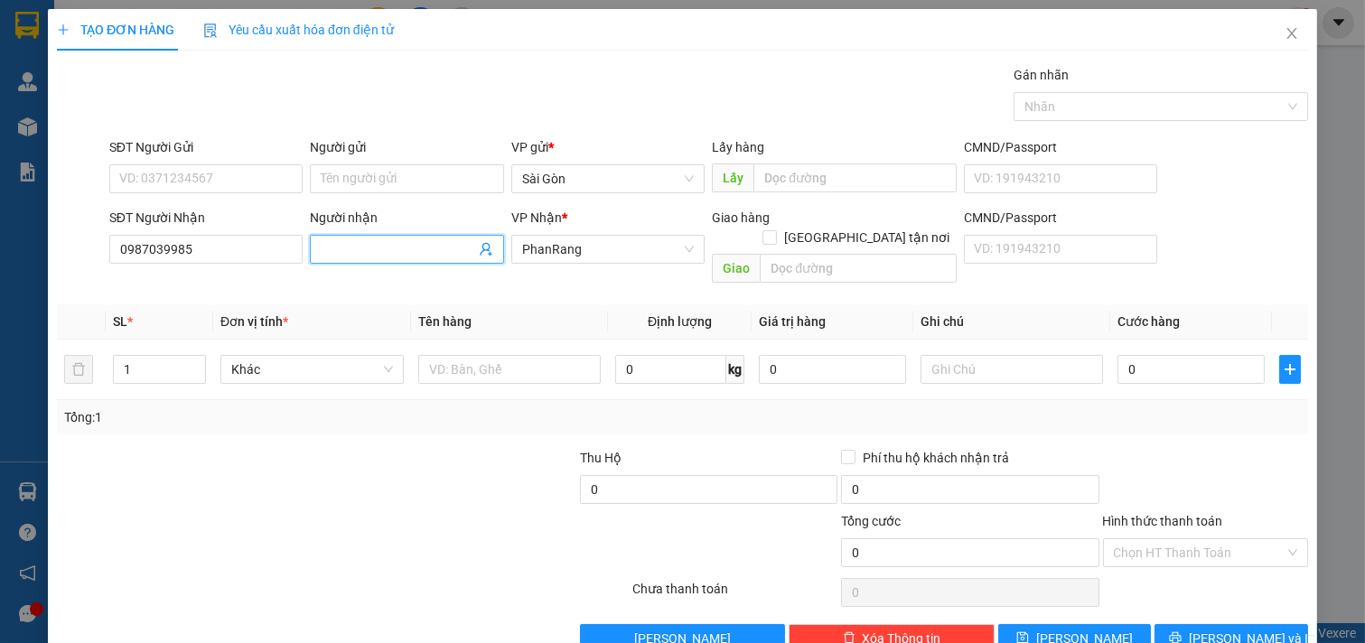
click at [405, 246] on input "Người nhận" at bounding box center [398, 249] width 154 height 20
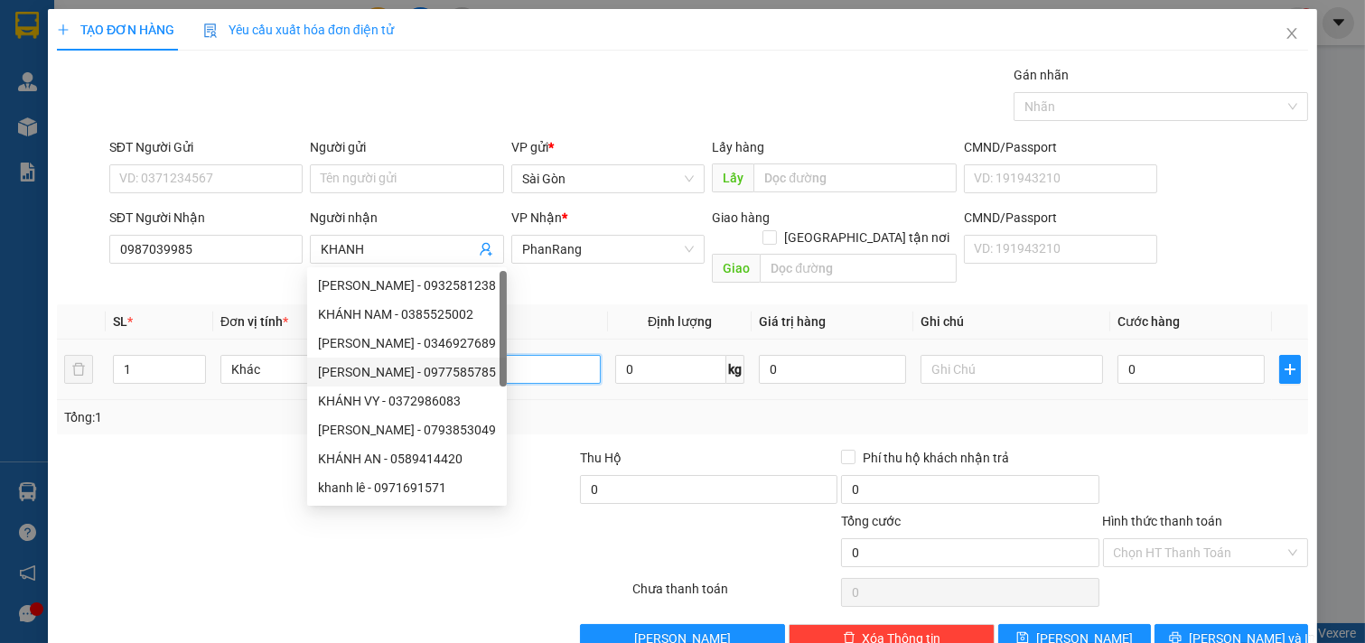
click at [574, 355] on input "text" at bounding box center [509, 369] width 183 height 29
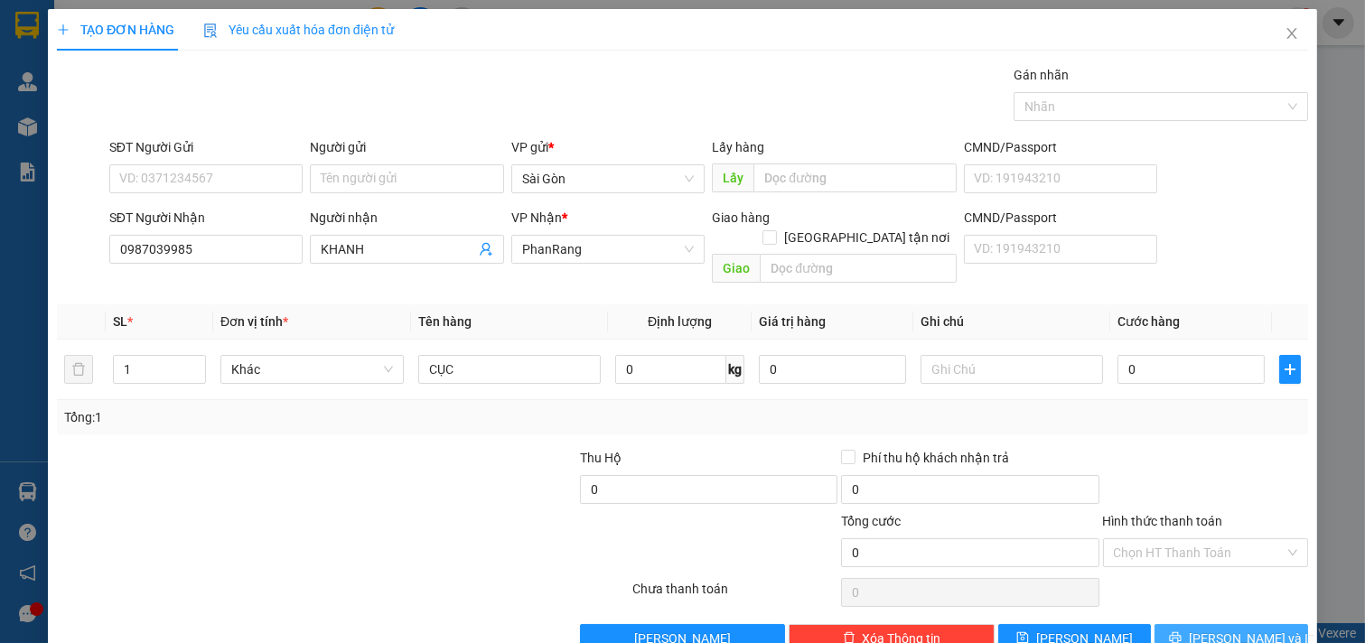
click at [1226, 624] on button "[PERSON_NAME] và In" at bounding box center [1231, 638] width 154 height 29
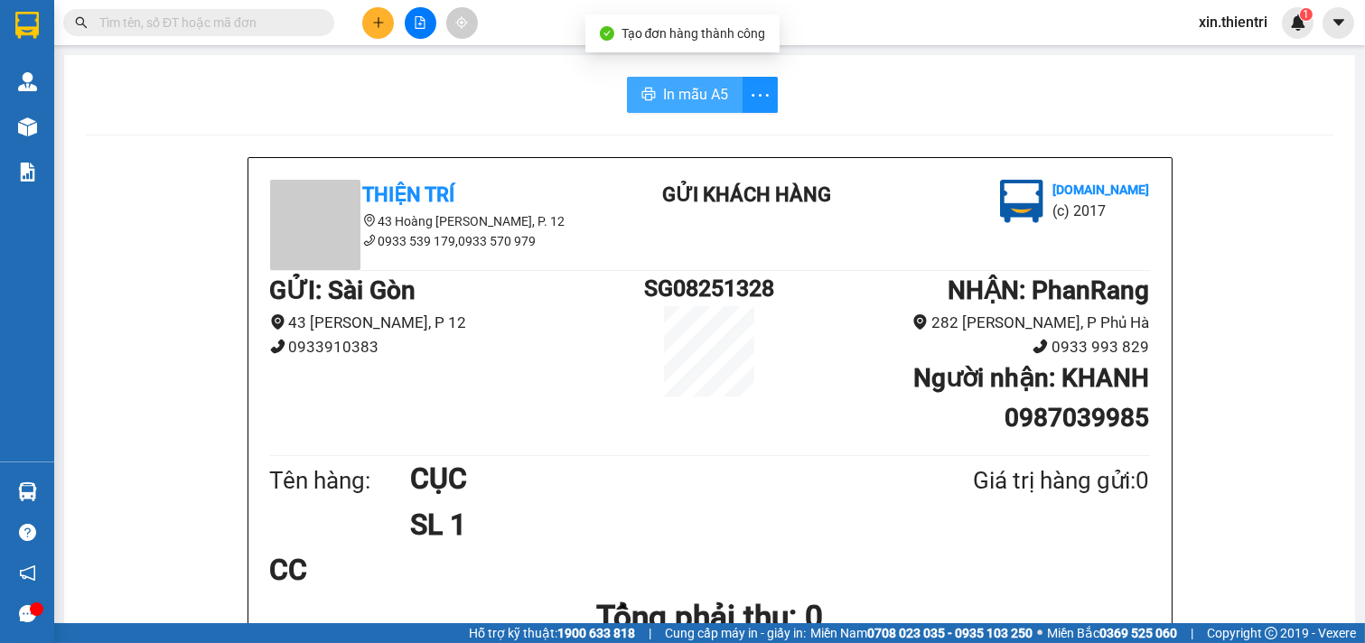
click at [693, 93] on span "In mẫu A5" at bounding box center [695, 94] width 65 height 23
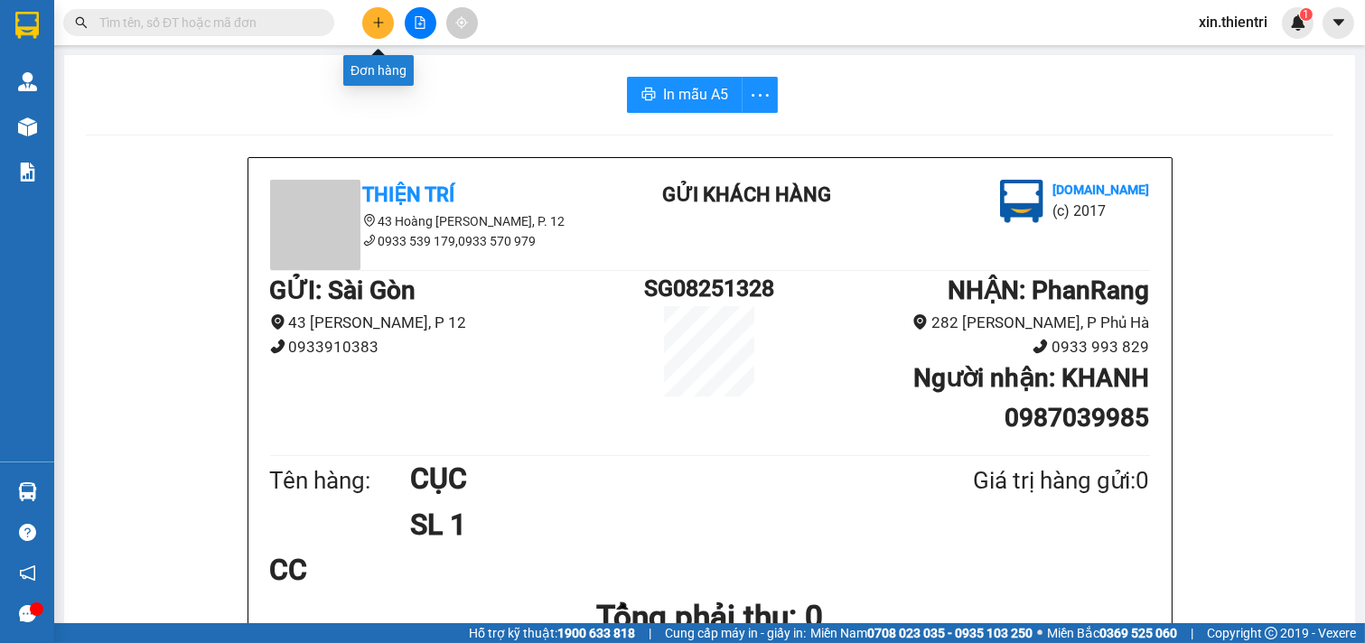
click at [368, 14] on button at bounding box center [378, 23] width 32 height 32
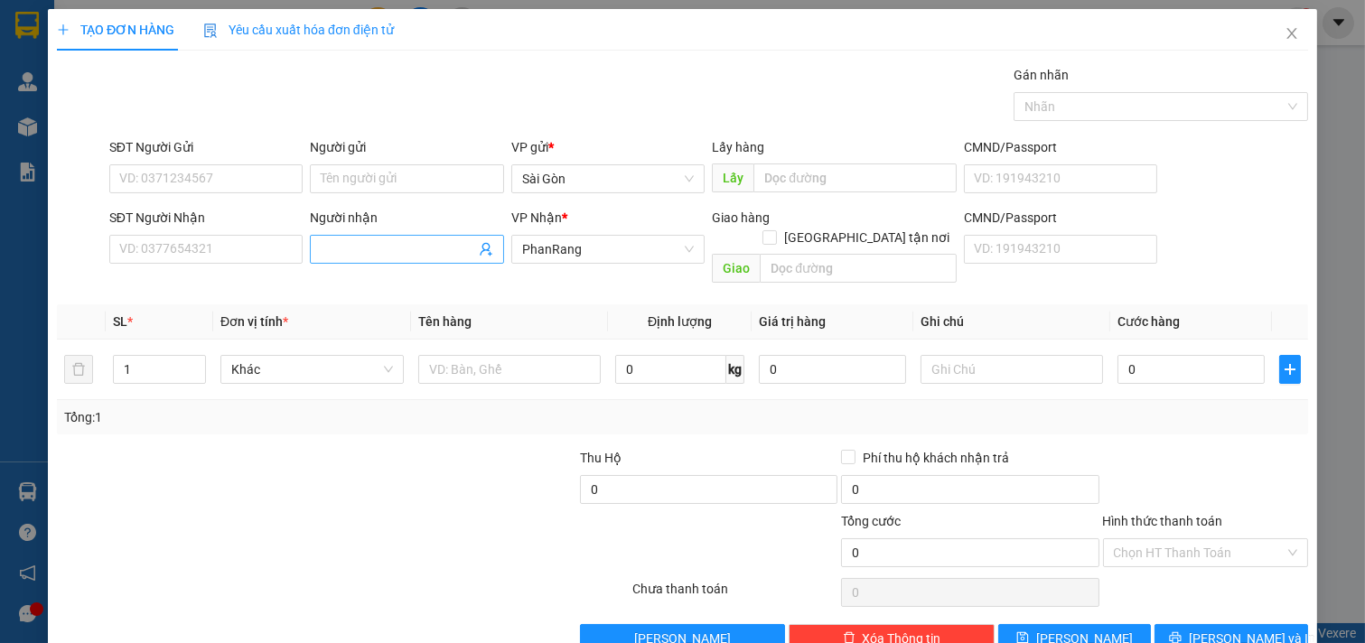
click at [353, 244] on input "Người nhận" at bounding box center [398, 249] width 154 height 20
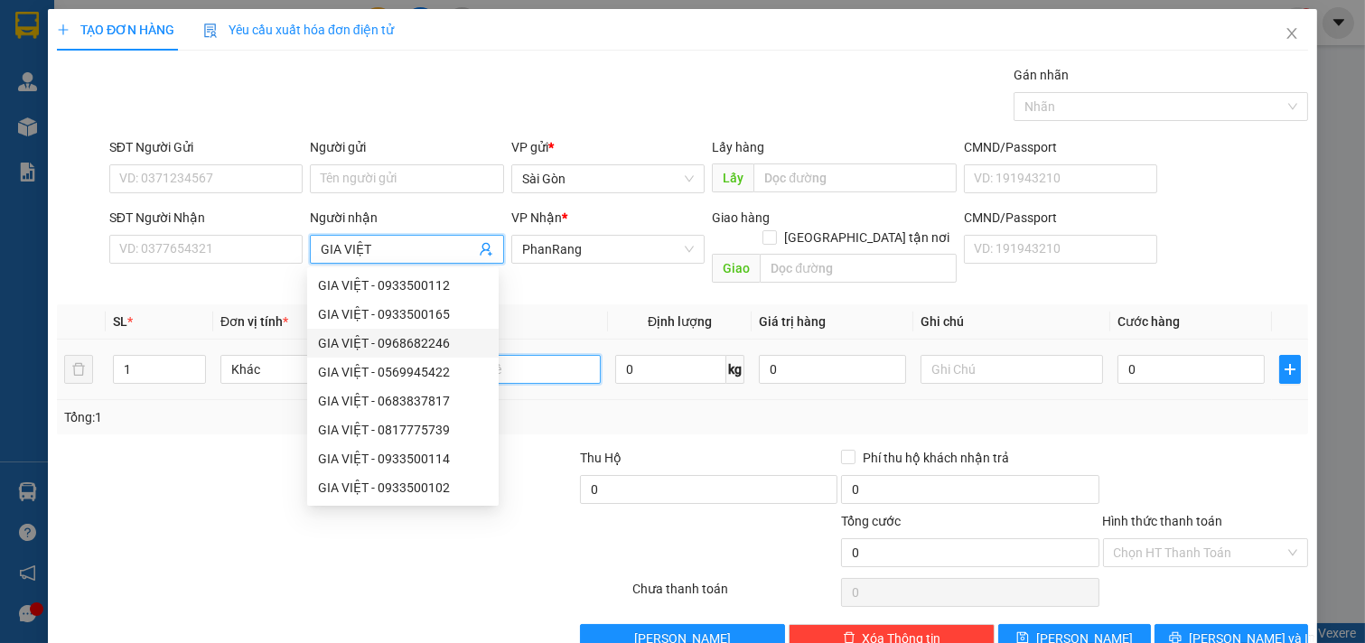
click at [522, 355] on input "text" at bounding box center [509, 369] width 183 height 29
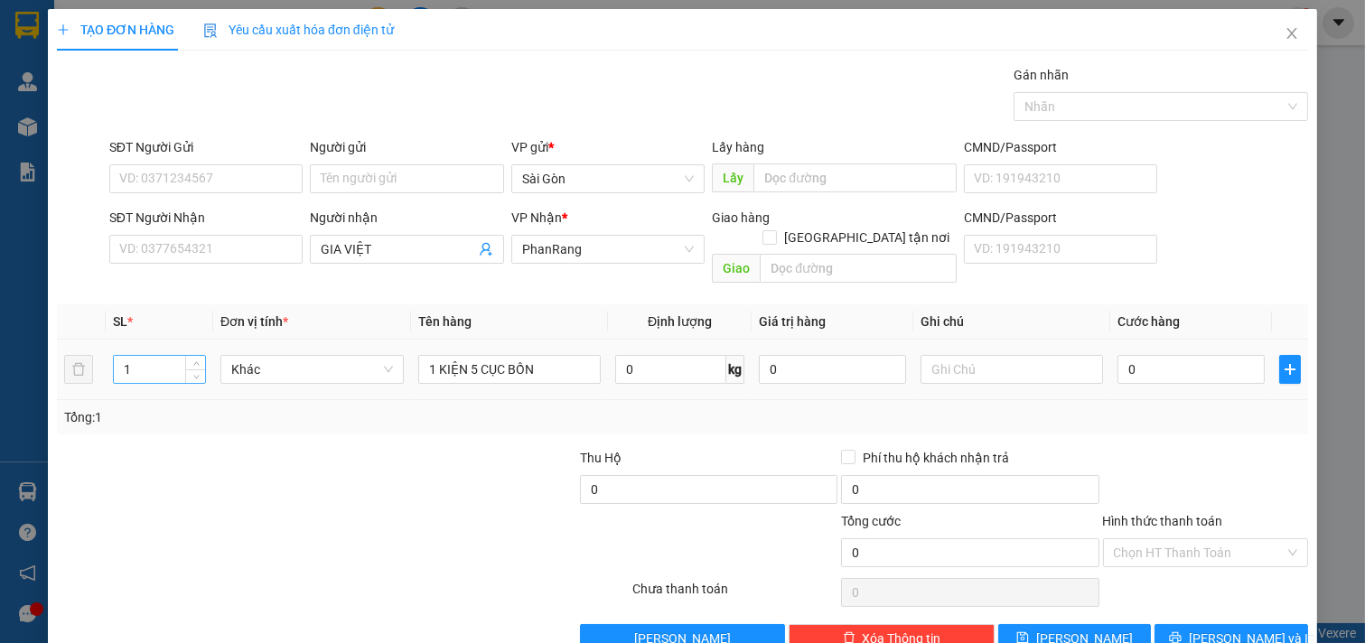
click at [126, 356] on input "1" at bounding box center [159, 369] width 91 height 27
drag, startPoint x: 121, startPoint y: 340, endPoint x: 0, endPoint y: 386, distance: 129.2
click at [0, 379] on div "TẠO ĐƠN HÀNG Yêu cầu xuất hóa đơn điện tử Transit Pickup Surcharge Ids Transit …" at bounding box center [682, 321] width 1365 height 643
click at [1230, 629] on span "[PERSON_NAME] và In" at bounding box center [1252, 639] width 126 height 20
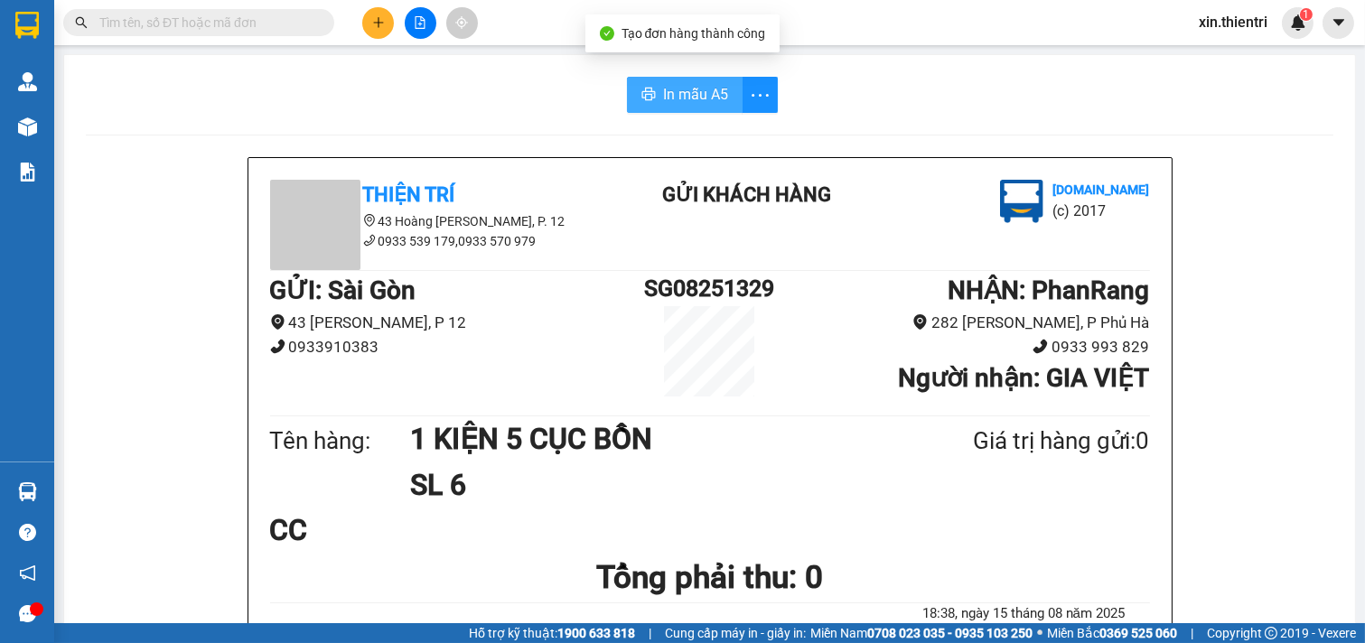
click at [667, 93] on span "In mẫu A5" at bounding box center [695, 94] width 65 height 23
click at [375, 19] on icon "plus" at bounding box center [378, 22] width 13 height 13
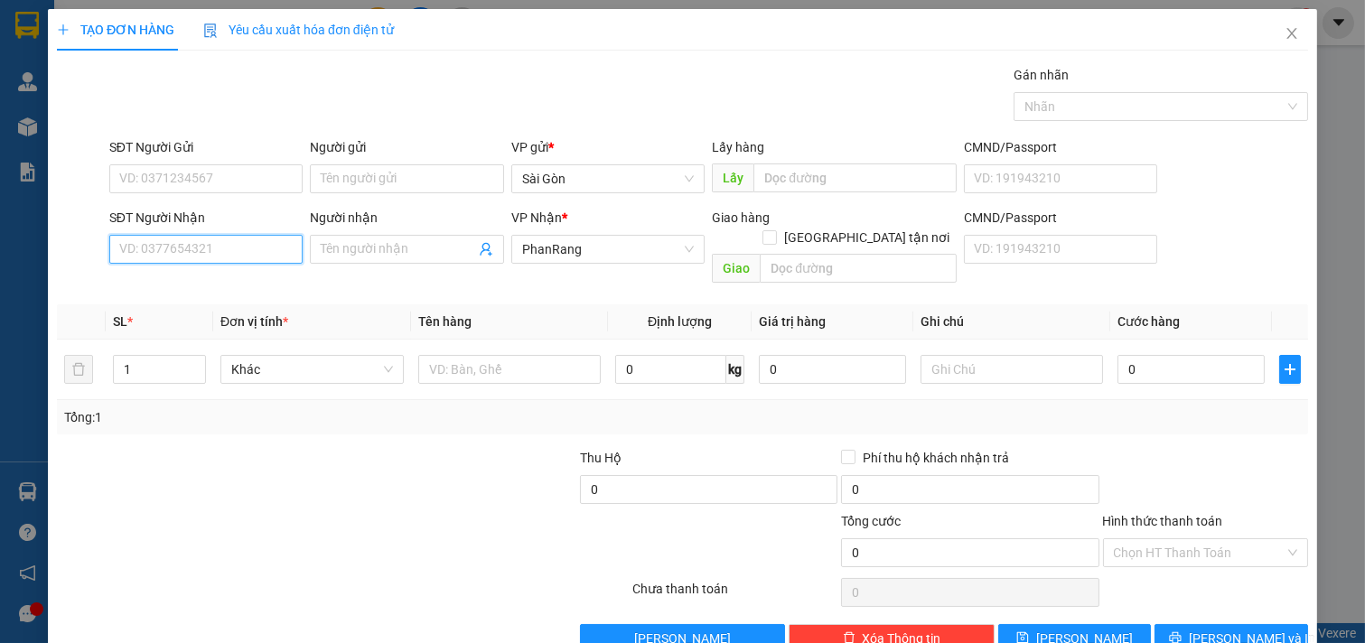
click at [152, 259] on input "SĐT Người Nhận" at bounding box center [206, 249] width 194 height 29
click at [177, 277] on div "0989355285 - THƠM" at bounding box center [204, 285] width 170 height 20
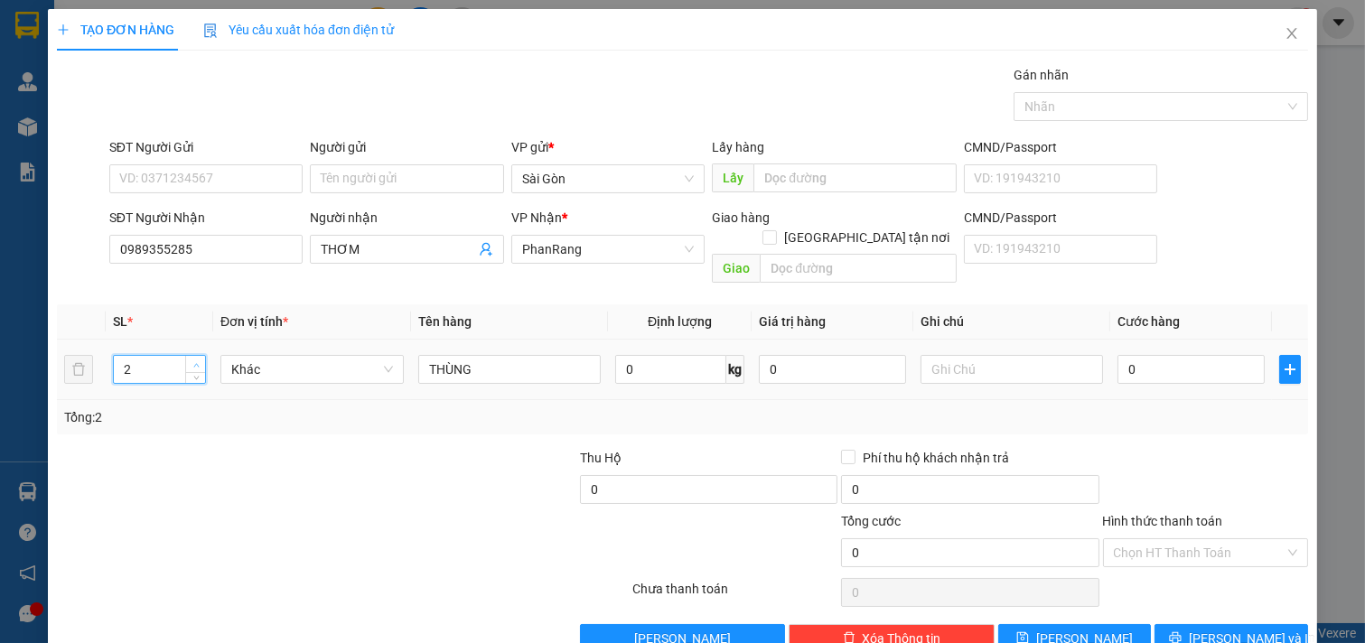
click at [185, 356] on span "Increase Value" at bounding box center [195, 364] width 20 height 16
click at [1221, 629] on span "[PERSON_NAME] và In" at bounding box center [1252, 639] width 126 height 20
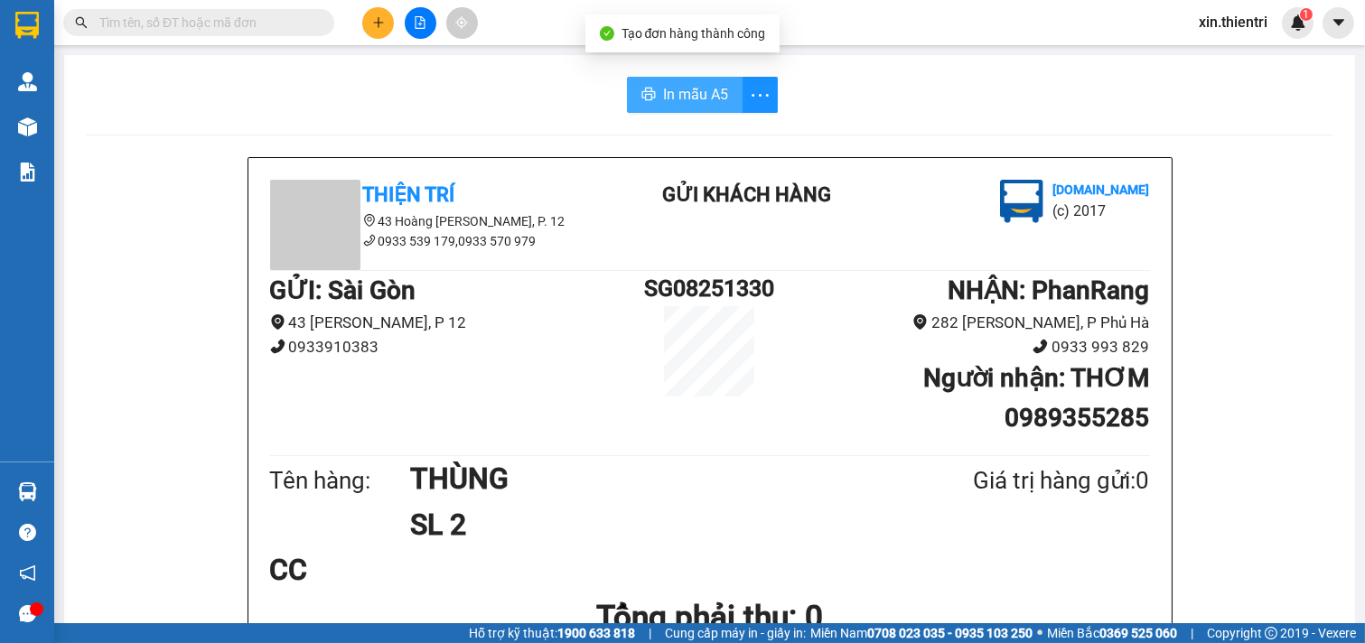
click at [654, 77] on button "In mẫu A5" at bounding box center [685, 95] width 116 height 36
click at [378, 23] on icon "plus" at bounding box center [378, 22] width 10 height 1
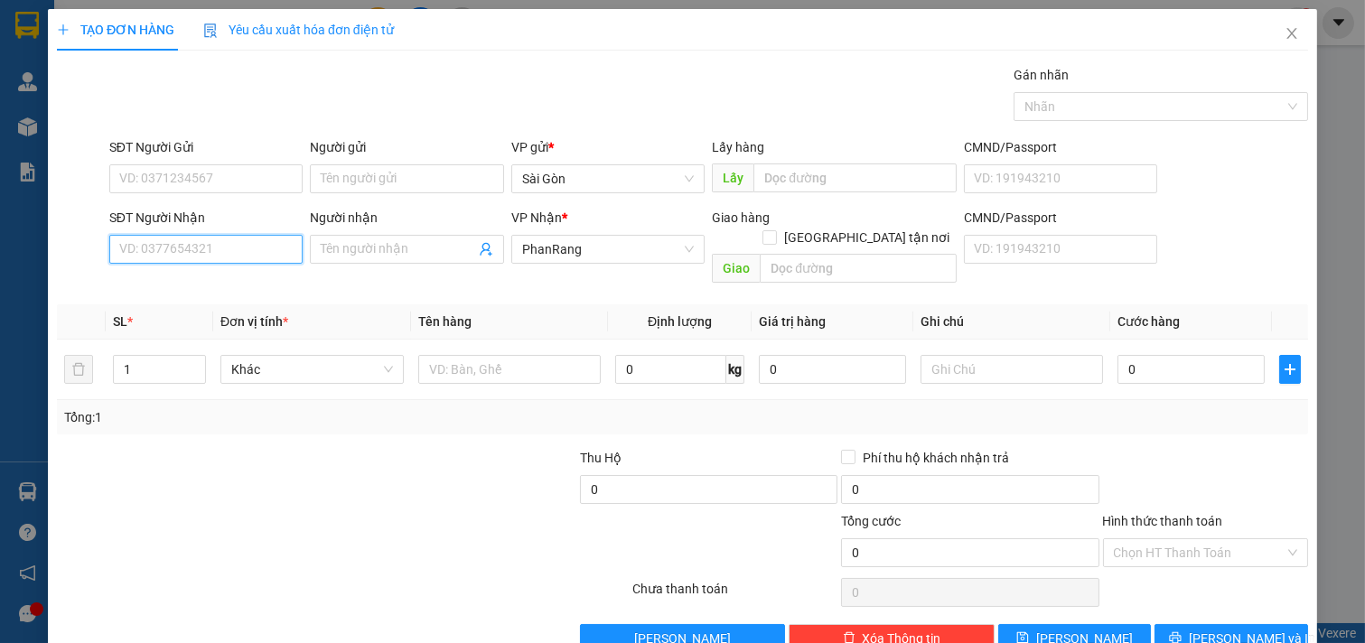
drag, startPoint x: 157, startPoint y: 253, endPoint x: 194, endPoint y: 219, distance: 49.9
click at [182, 233] on div "SĐT Người Nhận VD: 0377654321" at bounding box center [206, 239] width 194 height 63
drag, startPoint x: 199, startPoint y: 280, endPoint x: 167, endPoint y: 266, distance: 34.8
click at [197, 278] on div "0389000523 - OANH" at bounding box center [204, 285] width 170 height 20
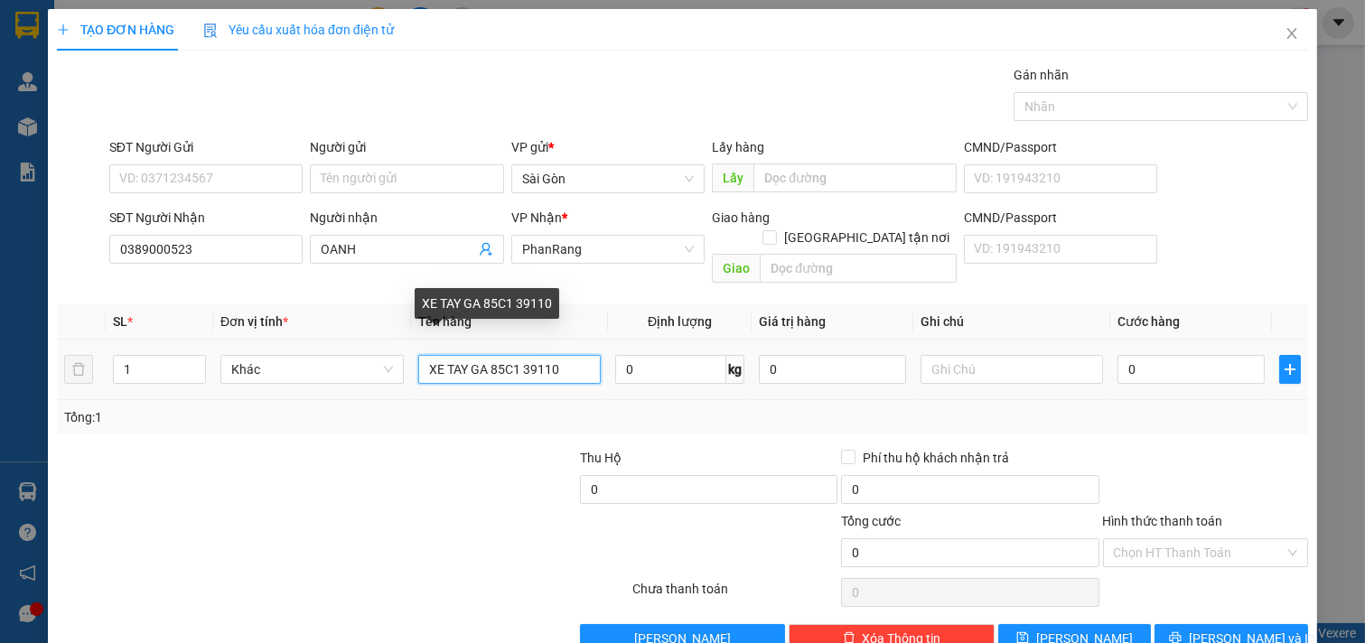
drag, startPoint x: 581, startPoint y: 338, endPoint x: 68, endPoint y: 491, distance: 535.5
click at [79, 440] on div "Transit Pickup Surcharge Ids Transit Deliver Surcharge Ids Transit Deliver Surc…" at bounding box center [682, 359] width 1251 height 588
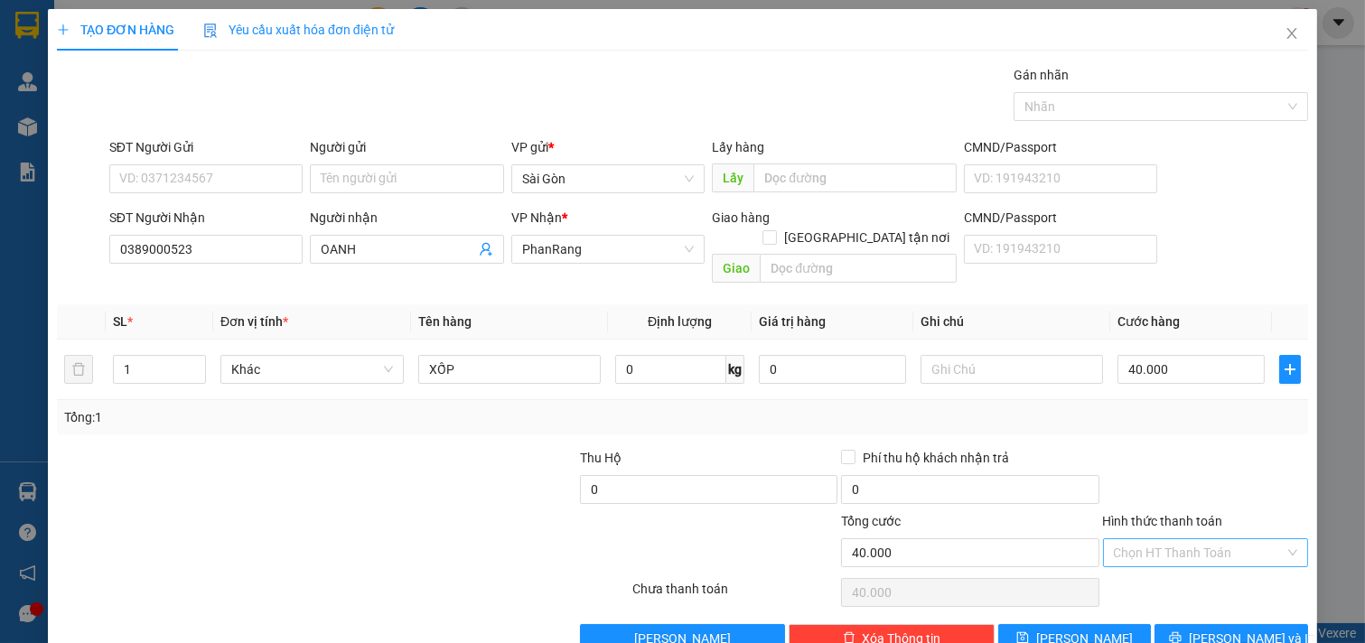
click at [1198, 539] on input "Hình thức thanh toán" at bounding box center [1200, 552] width 172 height 27
drag, startPoint x: 1170, startPoint y: 570, endPoint x: 1169, endPoint y: 609, distance: 38.9
click at [1171, 570] on div "Tại văn phòng" at bounding box center [1193, 569] width 182 height 20
click at [1165, 624] on button "[PERSON_NAME] và In" at bounding box center [1231, 638] width 154 height 29
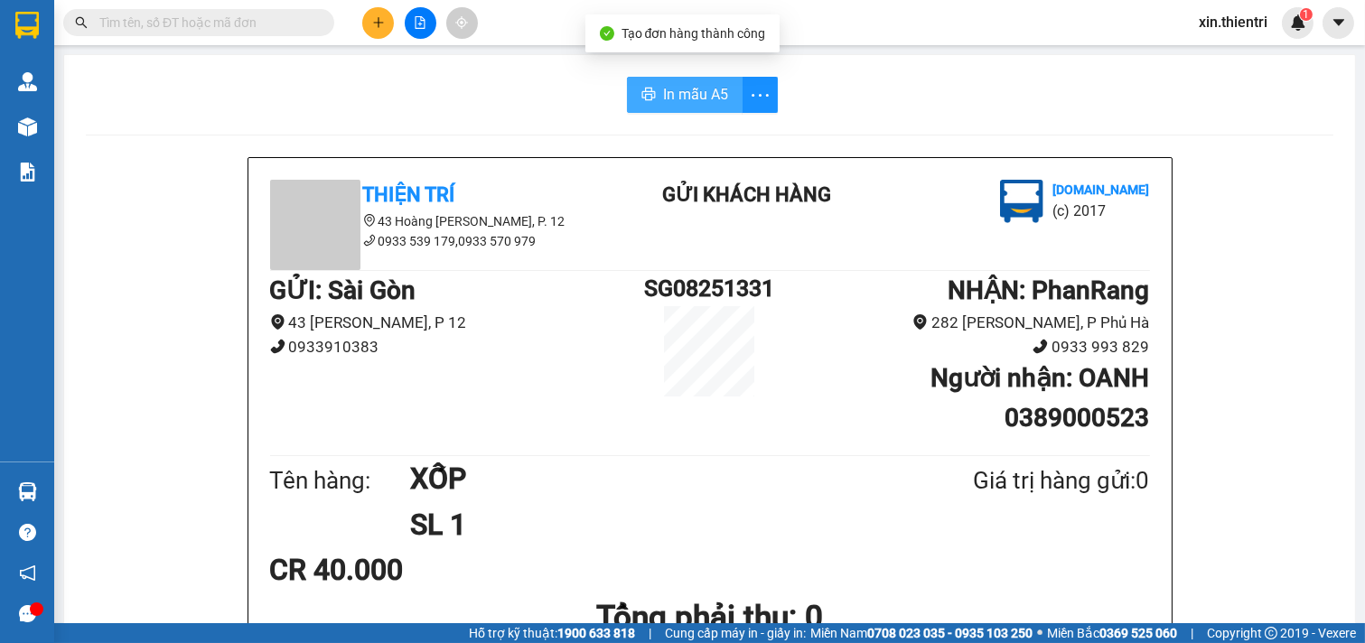
click at [643, 107] on button "In mẫu A5" at bounding box center [685, 95] width 116 height 36
click at [728, 417] on div "GỬI : Sài Gòn 43 Hoàng Dư Khương, P 12 0933910383 SG08251331 NHẬN : PhanRang …" at bounding box center [710, 361] width 880 height 180
drag, startPoint x: 721, startPoint y: 295, endPoint x: 840, endPoint y: 349, distance: 130.6
click at [869, 298] on div "GỬI : Sài Gòn 43 Hoàng Dư Khương, P 12 0933910383 SG08251331 NHẬN : PhanRang …" at bounding box center [710, 361] width 880 height 180
click at [716, 484] on h1 "XỐP" at bounding box center [647, 478] width 475 height 45
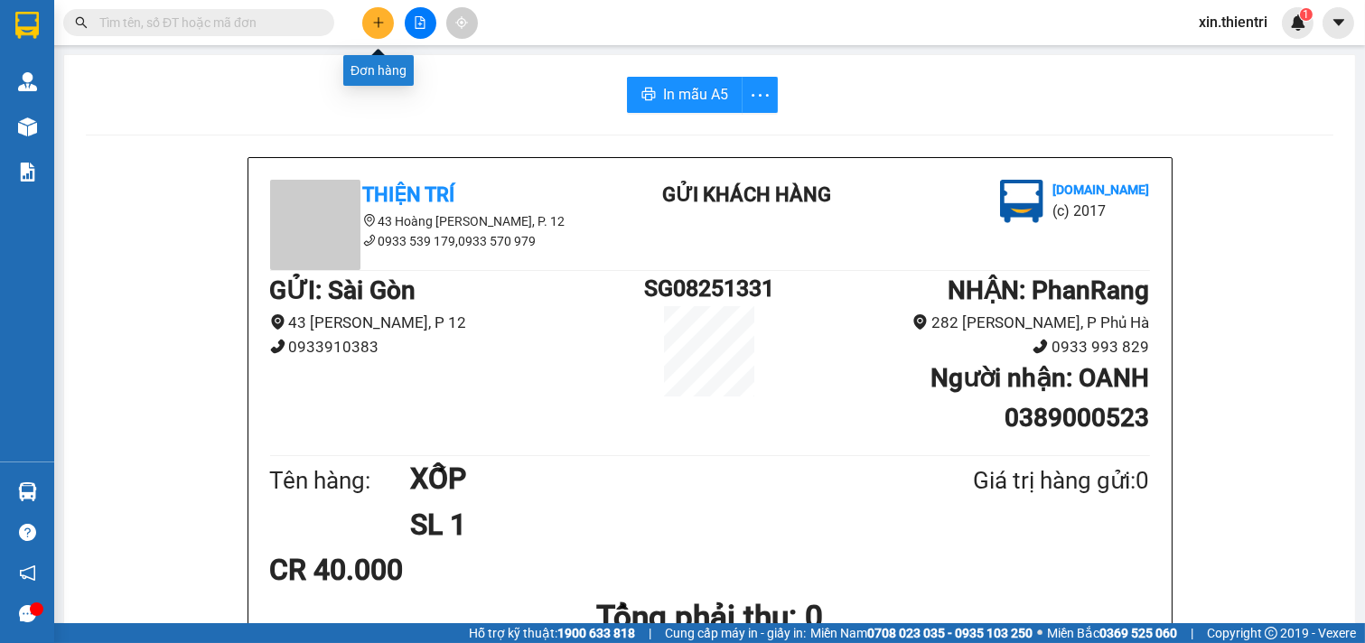
click at [376, 14] on button at bounding box center [378, 23] width 32 height 32
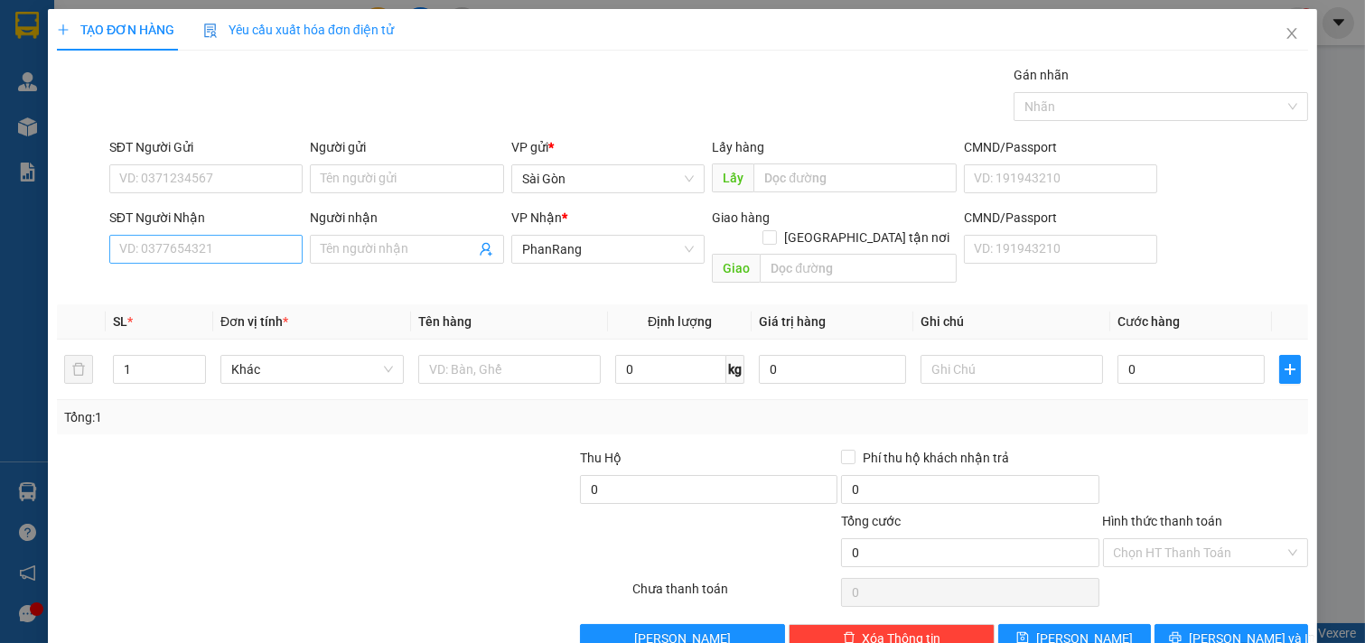
drag, startPoint x: 204, startPoint y: 233, endPoint x: 221, endPoint y: 244, distance: 20.3
click at [205, 233] on div "SĐT Người Nhận" at bounding box center [206, 221] width 194 height 27
click at [224, 240] on input "SĐT Người Nhận" at bounding box center [206, 249] width 194 height 29
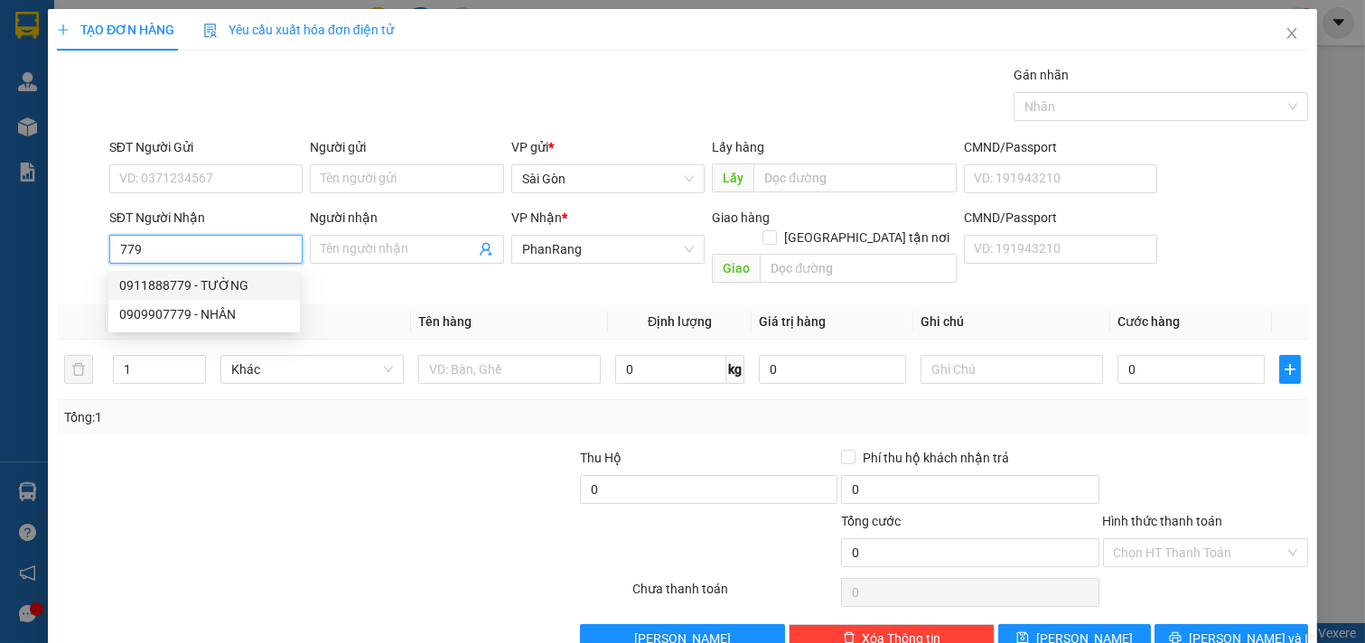
click at [227, 291] on div "0911888779 - TƯỜNG" at bounding box center [204, 285] width 170 height 20
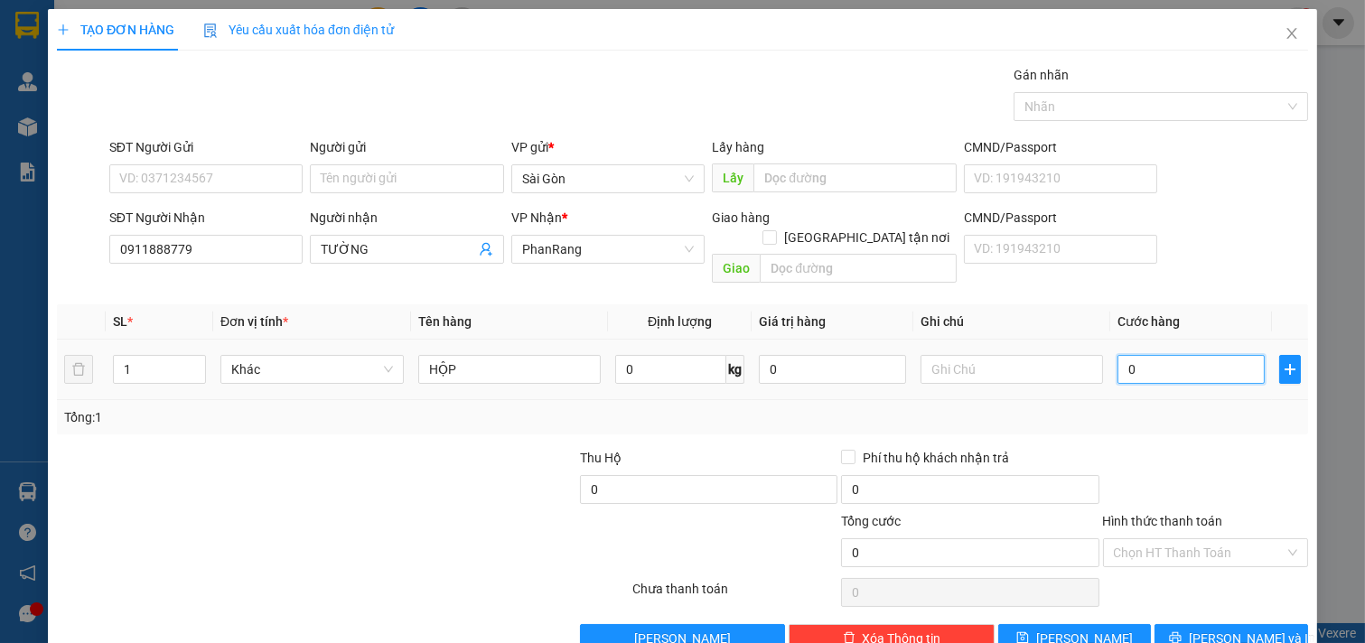
click at [1180, 358] on input "0" at bounding box center [1190, 369] width 147 height 29
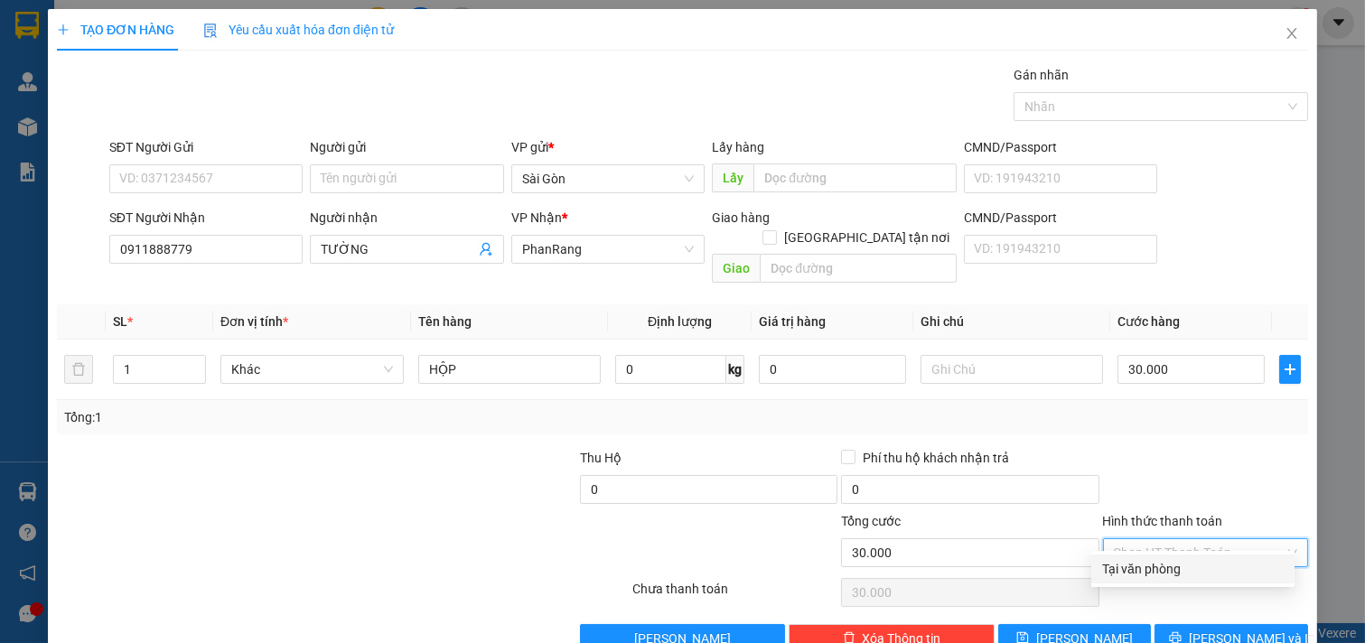
click at [1205, 539] on input "Hình thức thanh toán" at bounding box center [1200, 552] width 172 height 27
click at [1170, 569] on div "Tại văn phòng" at bounding box center [1193, 569] width 182 height 20
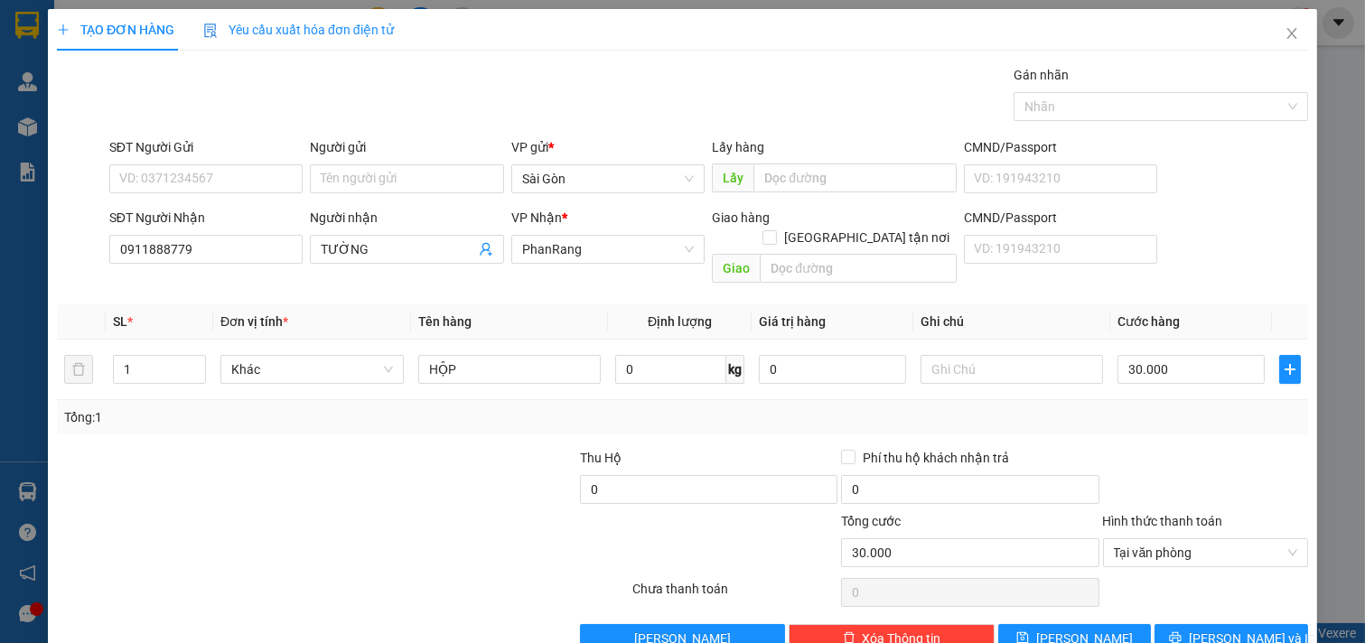
click at [1268, 421] on div "Transit Pickup Surcharge Ids Transit Deliver Surcharge Ids Transit Deliver Surc…" at bounding box center [682, 359] width 1251 height 588
click at [1225, 629] on span "[PERSON_NAME] và In" at bounding box center [1252, 639] width 126 height 20
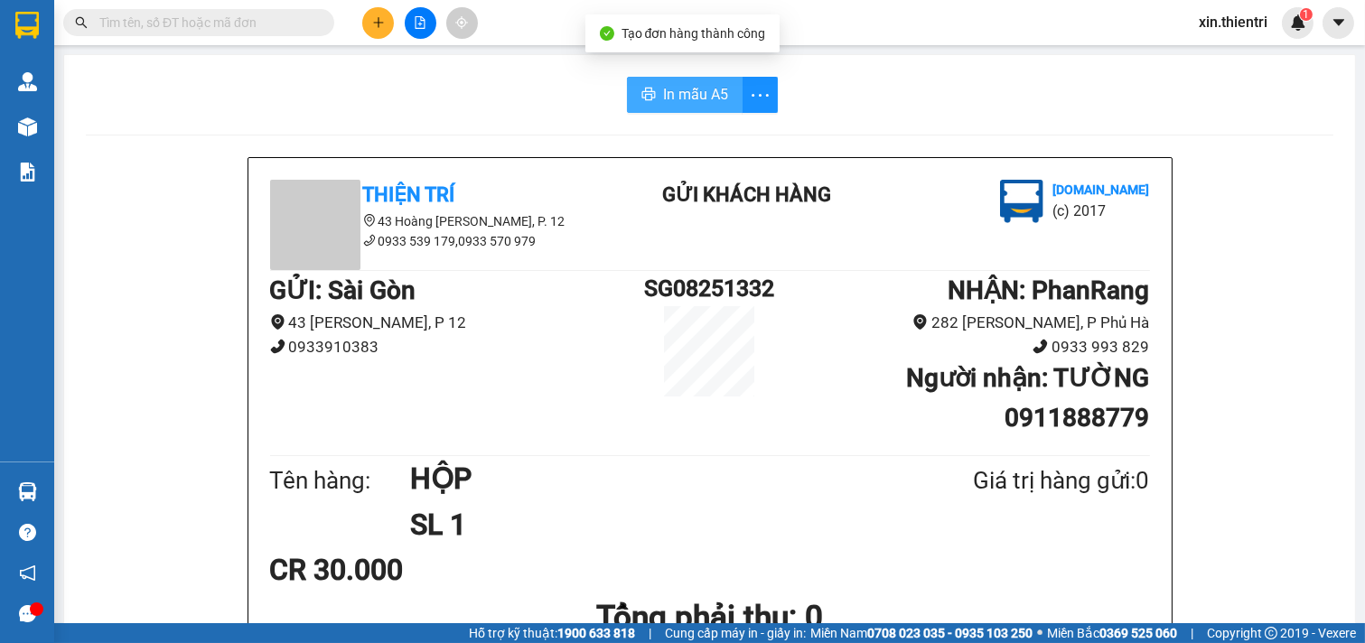
click at [685, 88] on span "In mẫu A5" at bounding box center [695, 94] width 65 height 23
click at [375, 21] on icon "plus" at bounding box center [378, 22] width 13 height 13
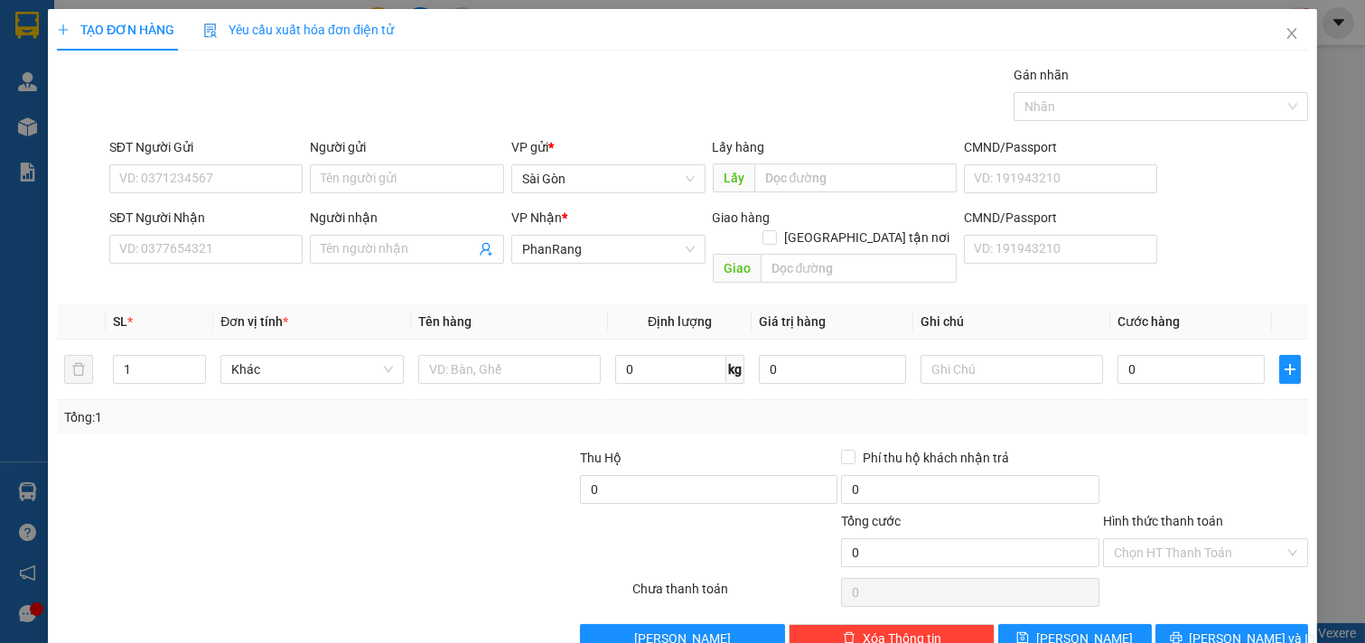
click at [182, 219] on div "SĐT Người Nhận" at bounding box center [206, 218] width 194 height 20
click at [182, 235] on input "SĐT Người Nhận" at bounding box center [206, 249] width 194 height 29
click at [181, 259] on div "SĐT Người Nhận VD: 0377654321" at bounding box center [206, 239] width 194 height 63
click at [163, 245] on input "SĐT Người Nhận" at bounding box center [206, 249] width 194 height 29
click at [158, 242] on input "SĐT Người Nhận" at bounding box center [206, 249] width 194 height 29
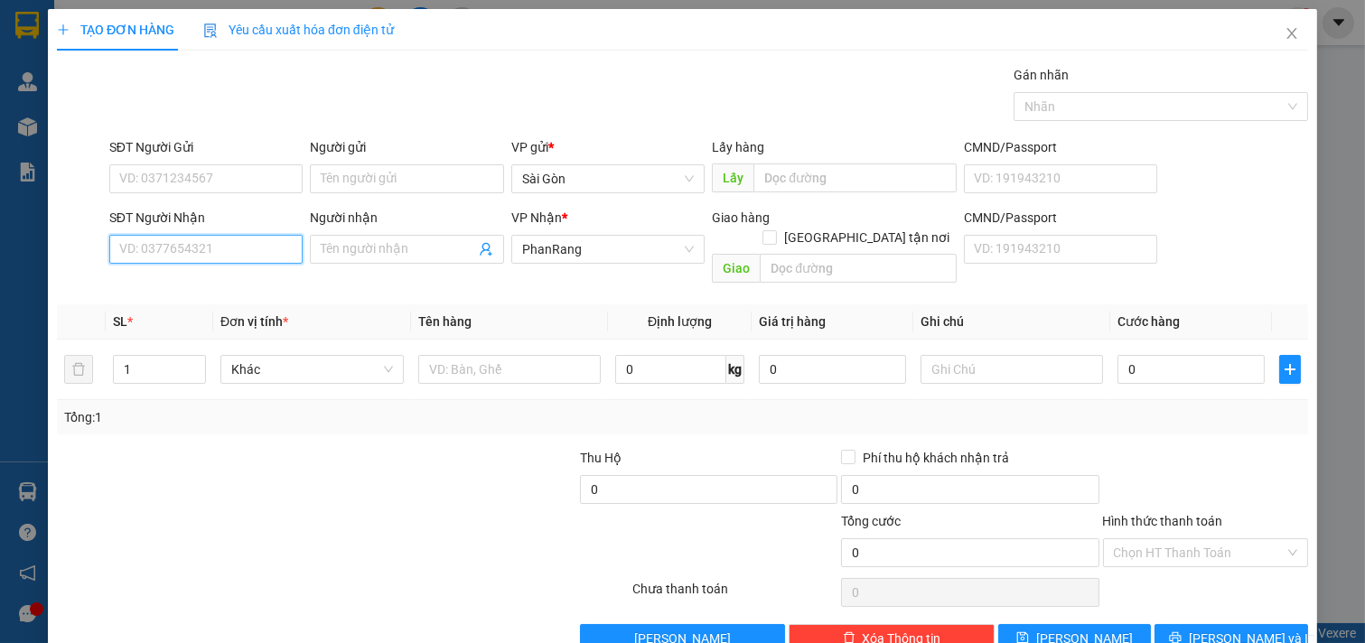
click at [156, 242] on input "SĐT Người Nhận" at bounding box center [206, 249] width 194 height 29
drag, startPoint x: 174, startPoint y: 281, endPoint x: 192, endPoint y: 269, distance: 21.5
click at [188, 275] on div "0911888779 - TƯỜNG" at bounding box center [204, 285] width 170 height 20
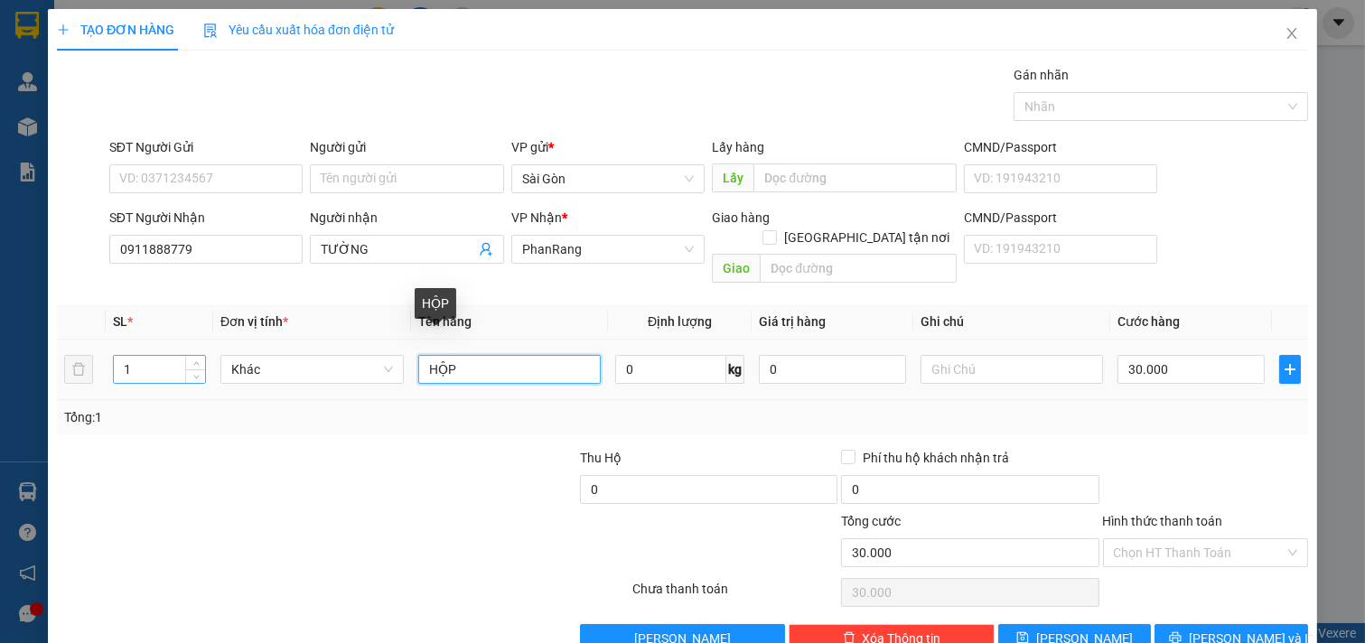
drag, startPoint x: 508, startPoint y: 339, endPoint x: 149, endPoint y: 345, distance: 358.6
click at [160, 349] on tr "1 Khác HỘP 0 kg 0 30.000" at bounding box center [682, 370] width 1251 height 61
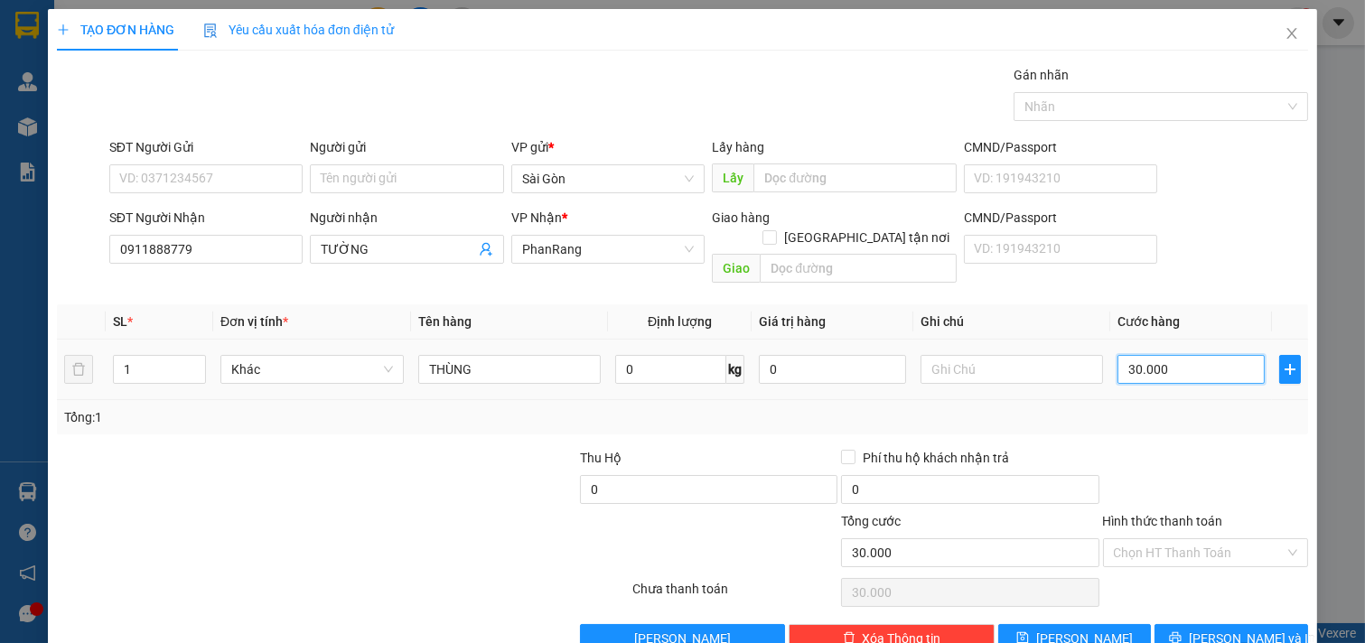
click at [1196, 357] on input "30.000" at bounding box center [1190, 369] width 147 height 29
click at [1259, 624] on button "[PERSON_NAME] và In" at bounding box center [1231, 638] width 154 height 29
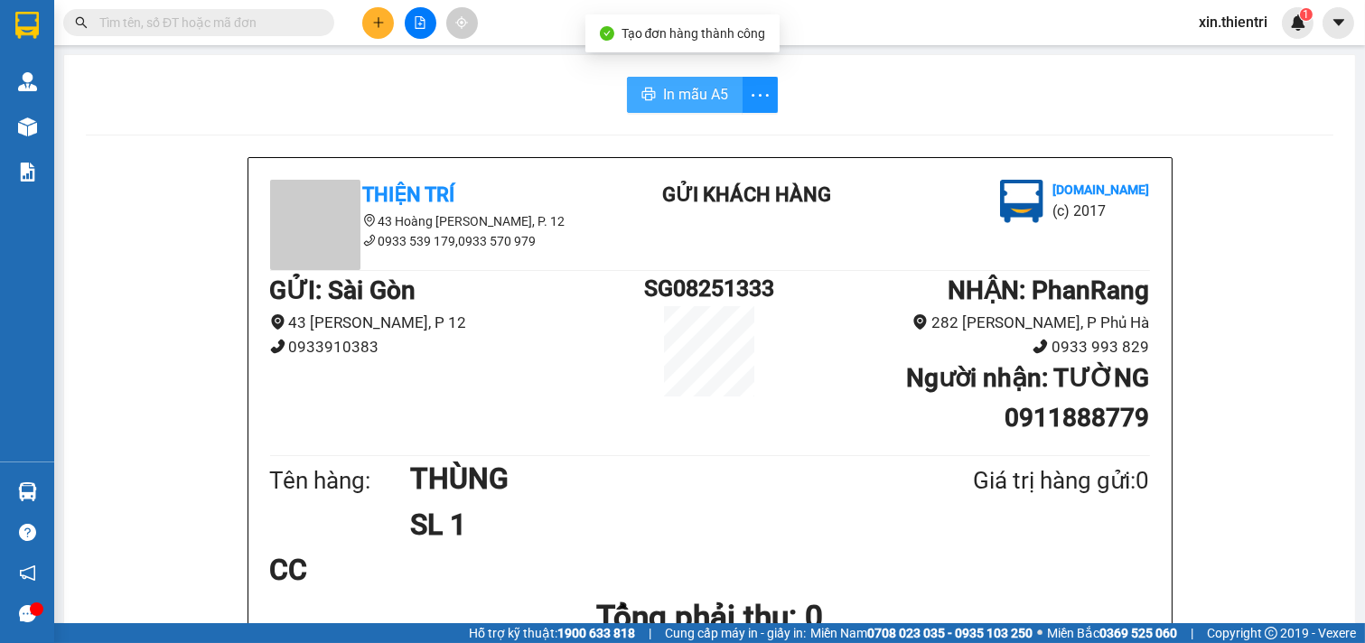
click at [663, 103] on span "In mẫu A5" at bounding box center [695, 94] width 65 height 23
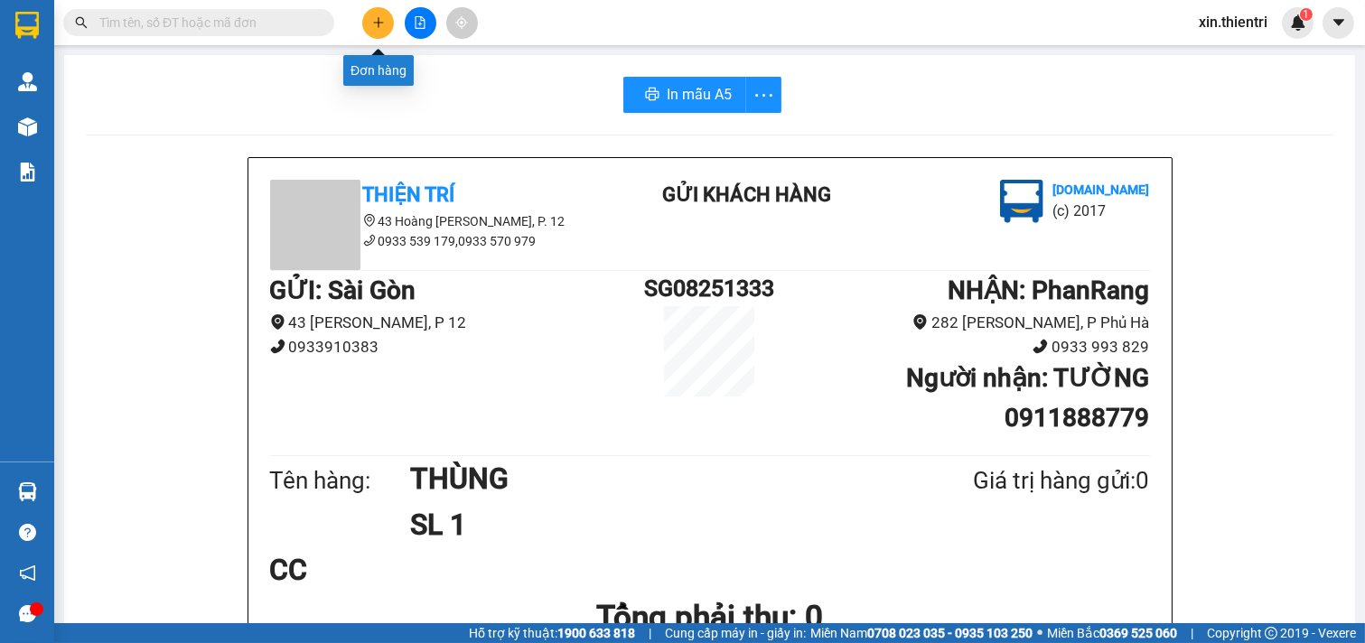
click at [374, 21] on icon "plus" at bounding box center [378, 22] width 13 height 13
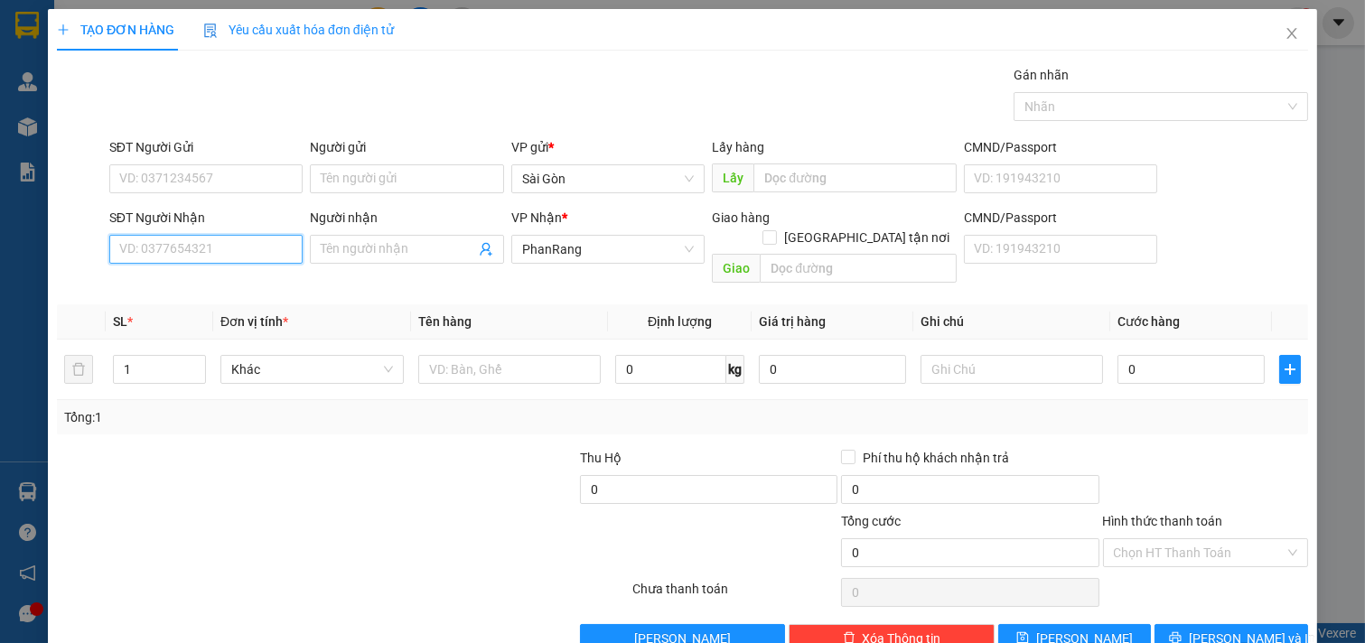
click at [191, 247] on input "SĐT Người Nhận" at bounding box center [206, 249] width 194 height 29
click at [228, 291] on div "0339097972 - LIÊN" at bounding box center [204, 285] width 170 height 20
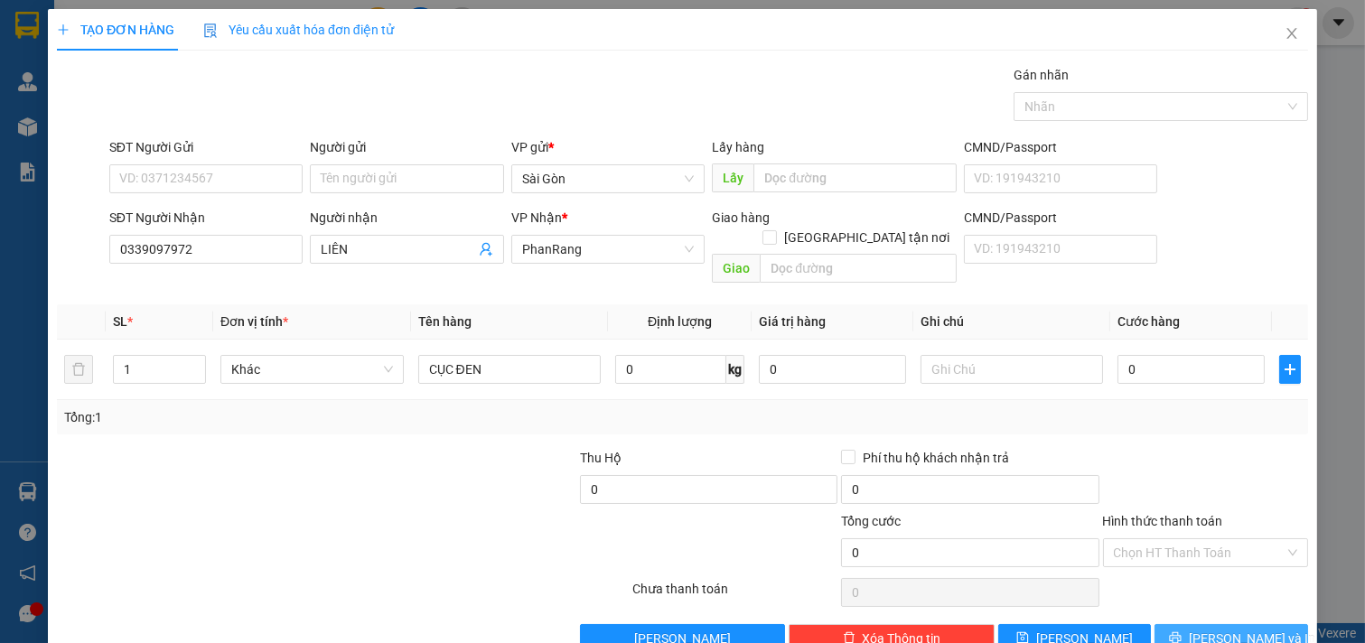
click at [1212, 629] on span "[PERSON_NAME] và In" at bounding box center [1252, 639] width 126 height 20
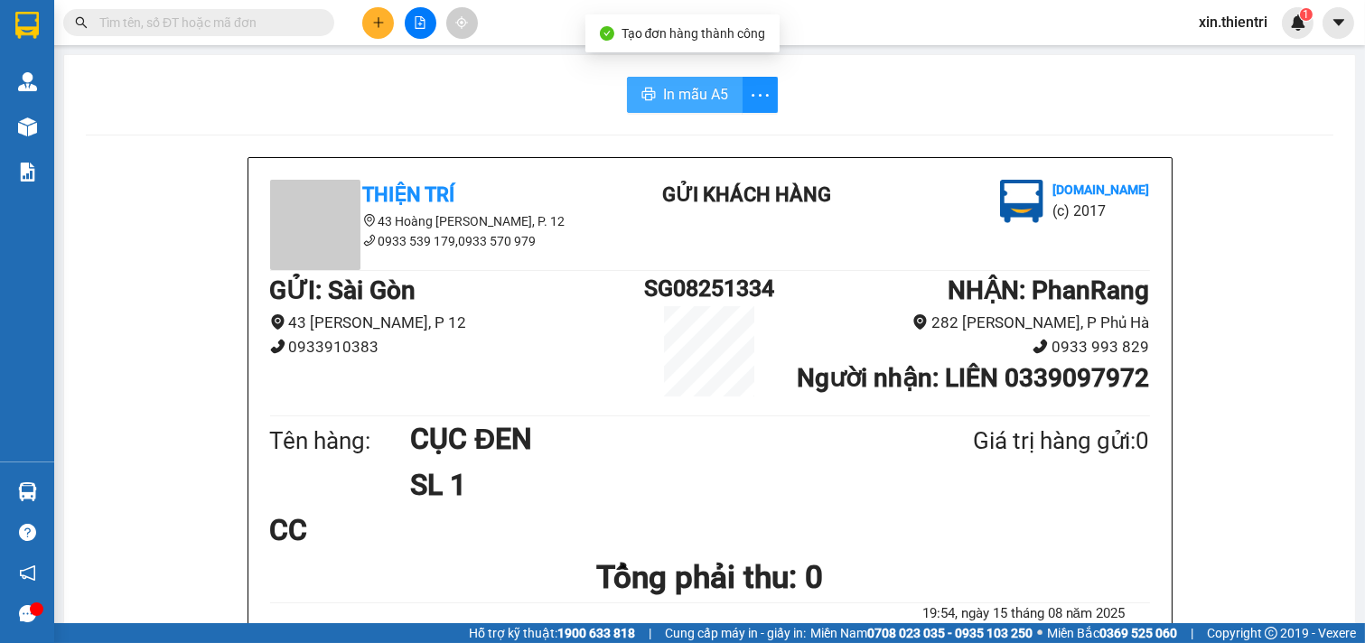
drag, startPoint x: 646, startPoint y: 108, endPoint x: 672, endPoint y: 120, distance: 28.7
click at [647, 108] on button "In mẫu A5" at bounding box center [685, 95] width 116 height 36
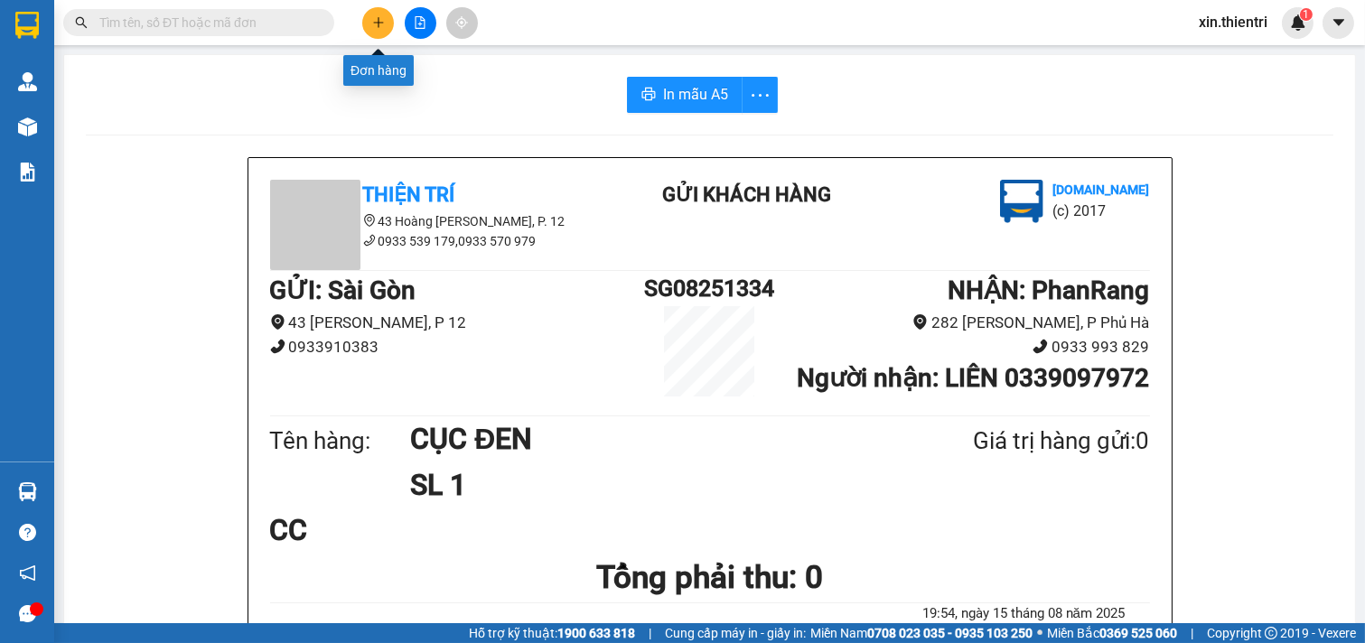
click at [370, 22] on button at bounding box center [378, 23] width 32 height 32
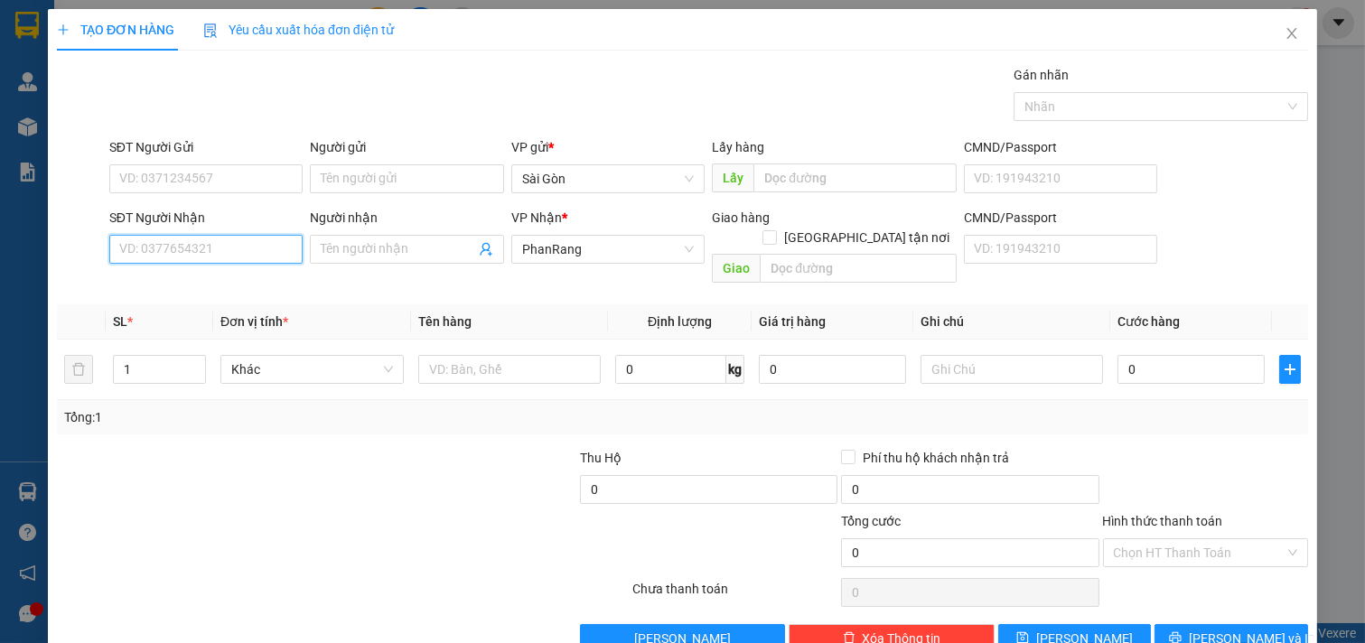
click at [192, 244] on input "SĐT Người Nhận" at bounding box center [206, 249] width 194 height 29
click at [184, 285] on div "0357329524 - PHẾT" at bounding box center [204, 285] width 170 height 20
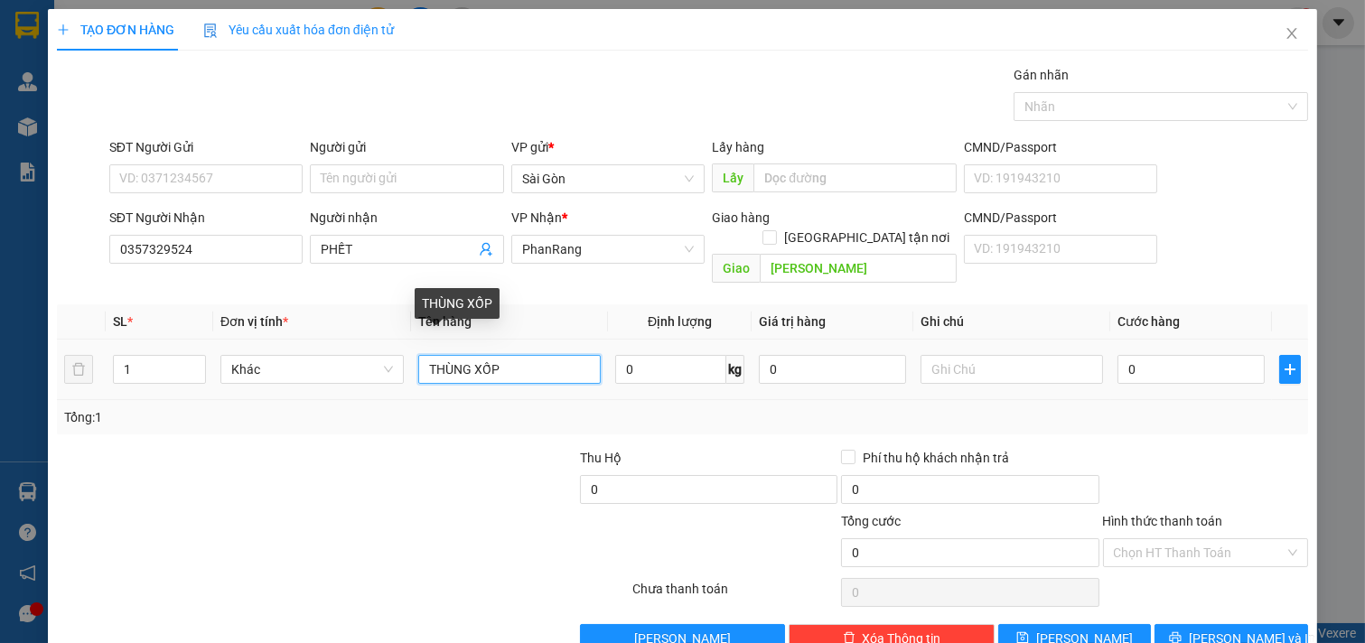
drag, startPoint x: 520, startPoint y: 350, endPoint x: 108, endPoint y: 417, distance: 417.4
click at [111, 418] on div "Transit Pickup Surcharge Ids Transit Deliver Surcharge Ids Transit Deliver Surc…" at bounding box center [682, 359] width 1251 height 588
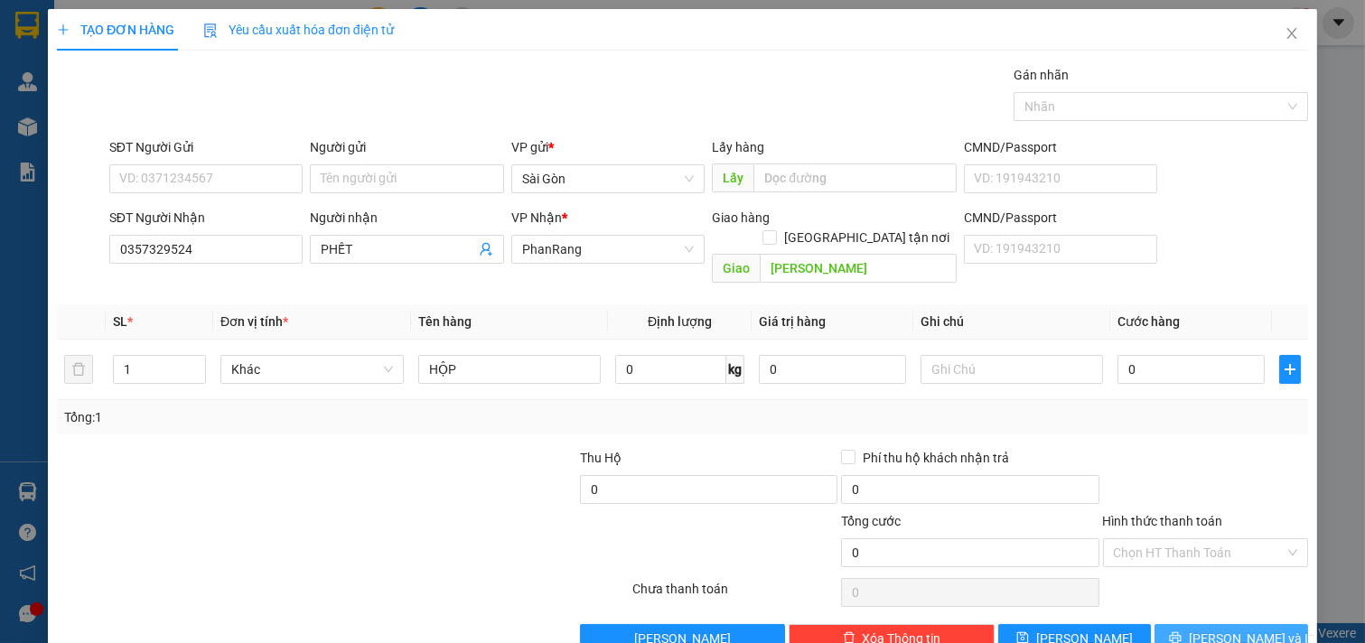
drag, startPoint x: 1183, startPoint y: 606, endPoint x: 1162, endPoint y: 576, distance: 36.3
click at [1181, 624] on button "[PERSON_NAME] và In" at bounding box center [1231, 638] width 154 height 29
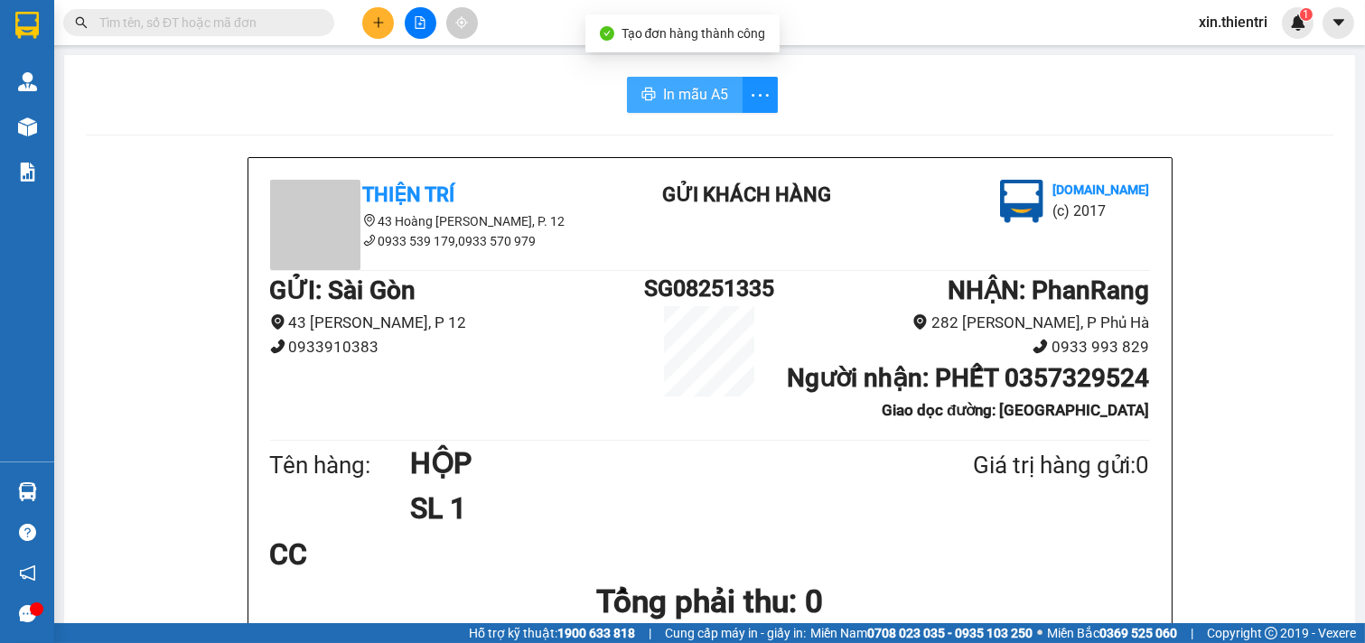
click at [693, 82] on button "In mẫu A5" at bounding box center [685, 95] width 116 height 36
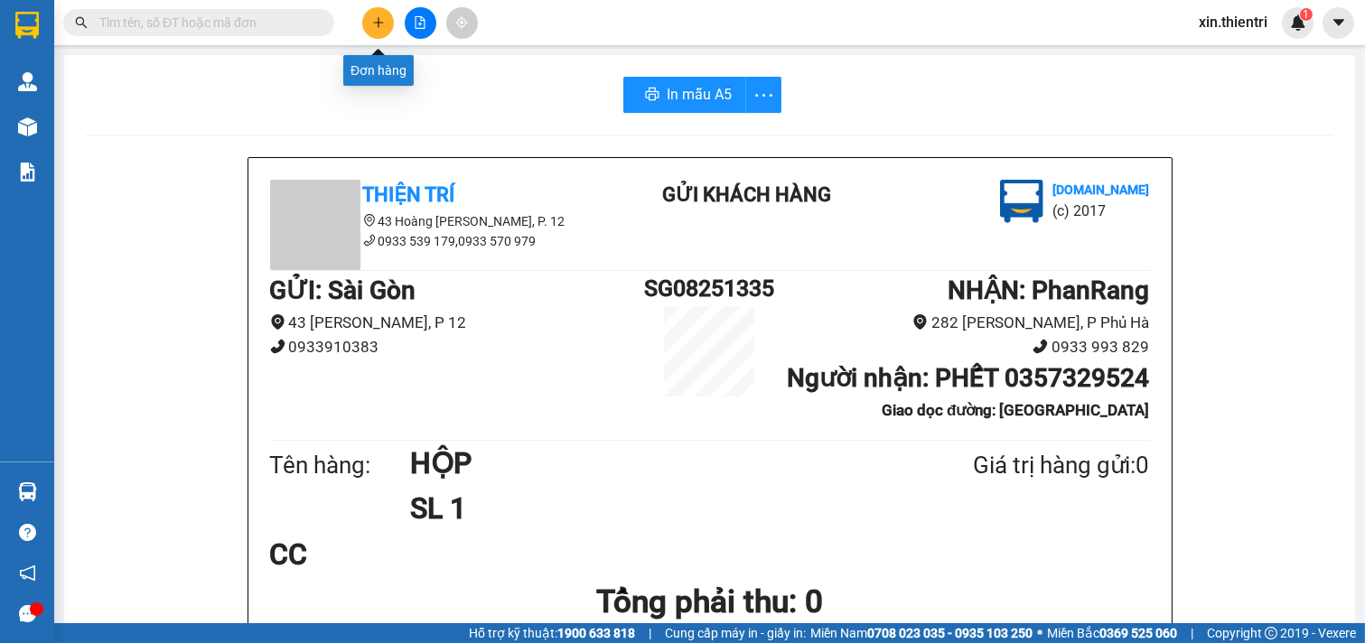
click at [379, 23] on icon "plus" at bounding box center [378, 22] width 13 height 13
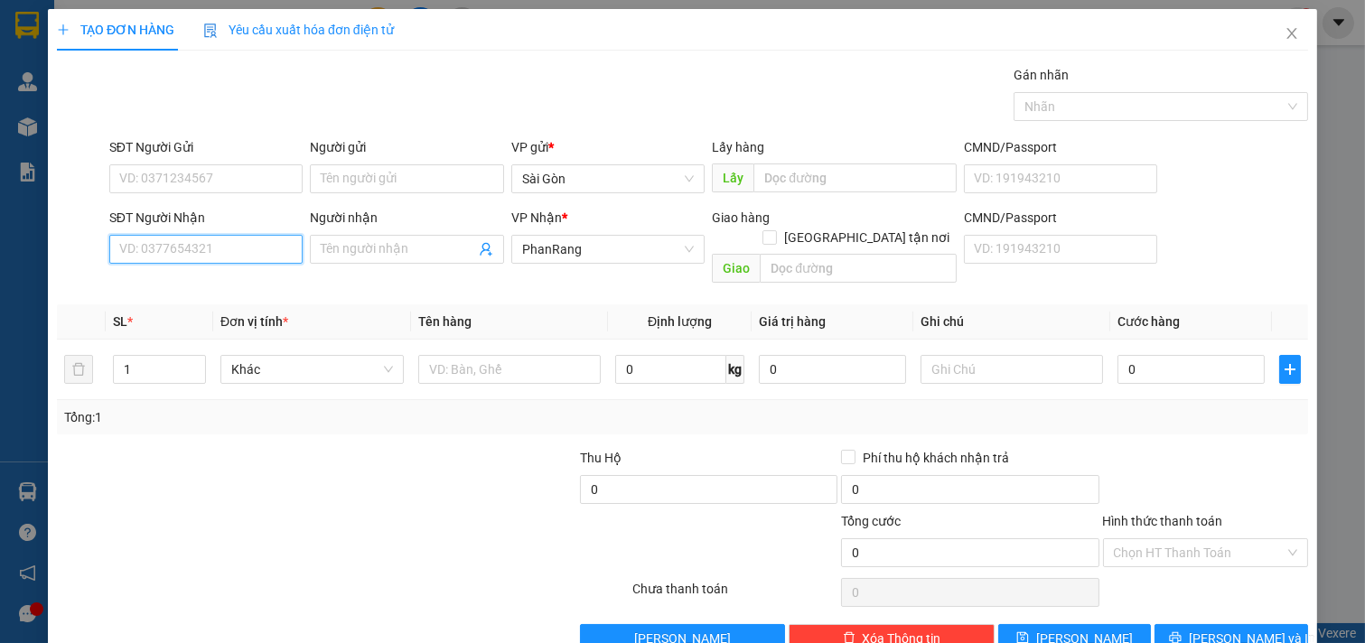
click at [177, 250] on input "SĐT Người Nhận" at bounding box center [206, 249] width 194 height 29
click at [195, 277] on div "0798199986 - VY" at bounding box center [204, 285] width 170 height 20
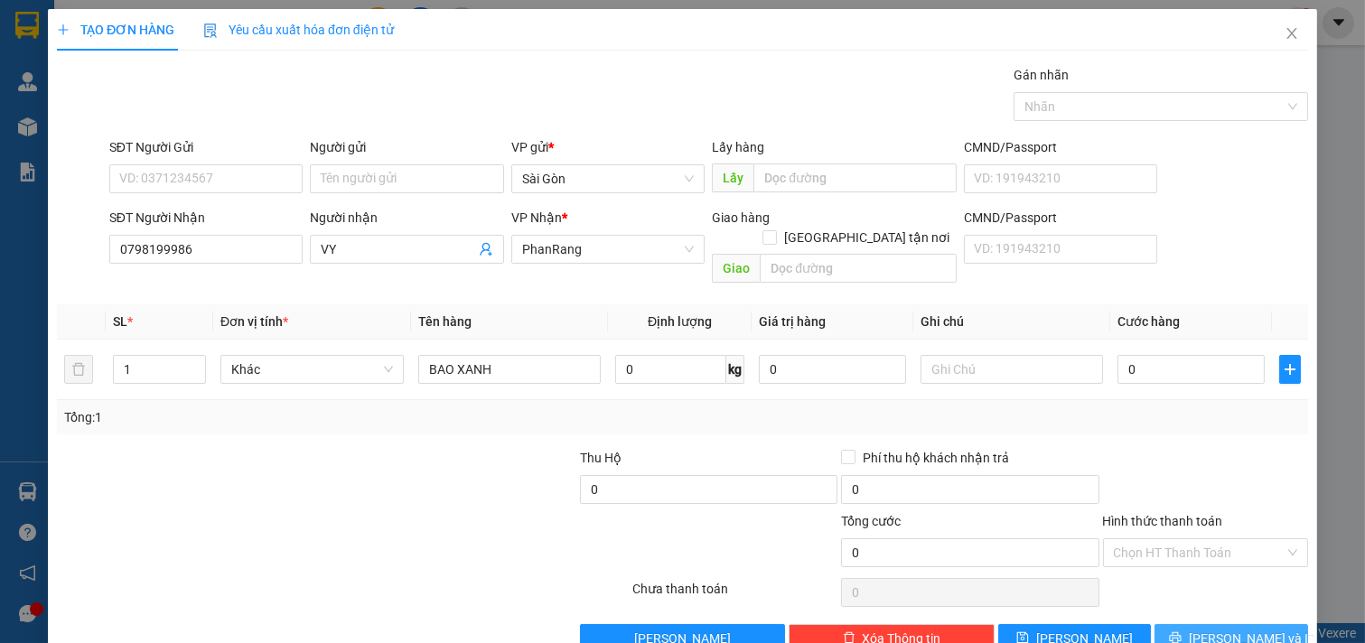
click at [1181, 631] on icon "printer" at bounding box center [1175, 637] width 13 height 13
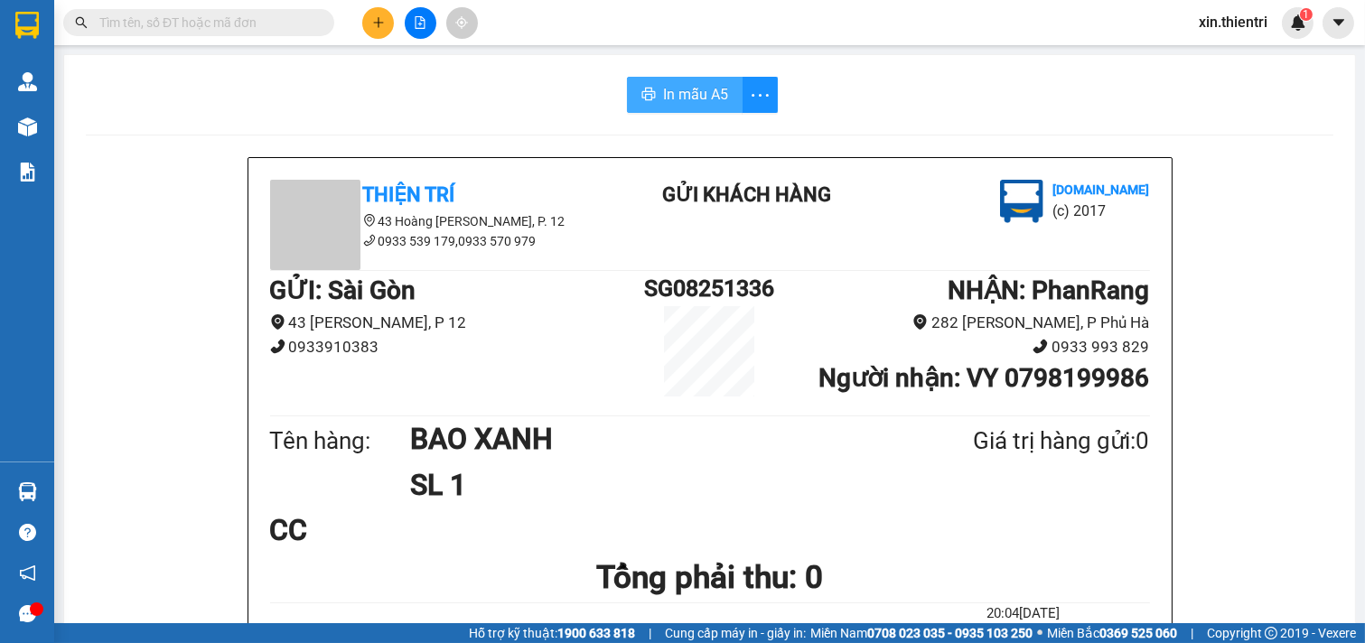
click at [675, 110] on button "In mẫu A5" at bounding box center [685, 95] width 116 height 36
click at [381, 23] on icon "plus" at bounding box center [378, 22] width 10 height 1
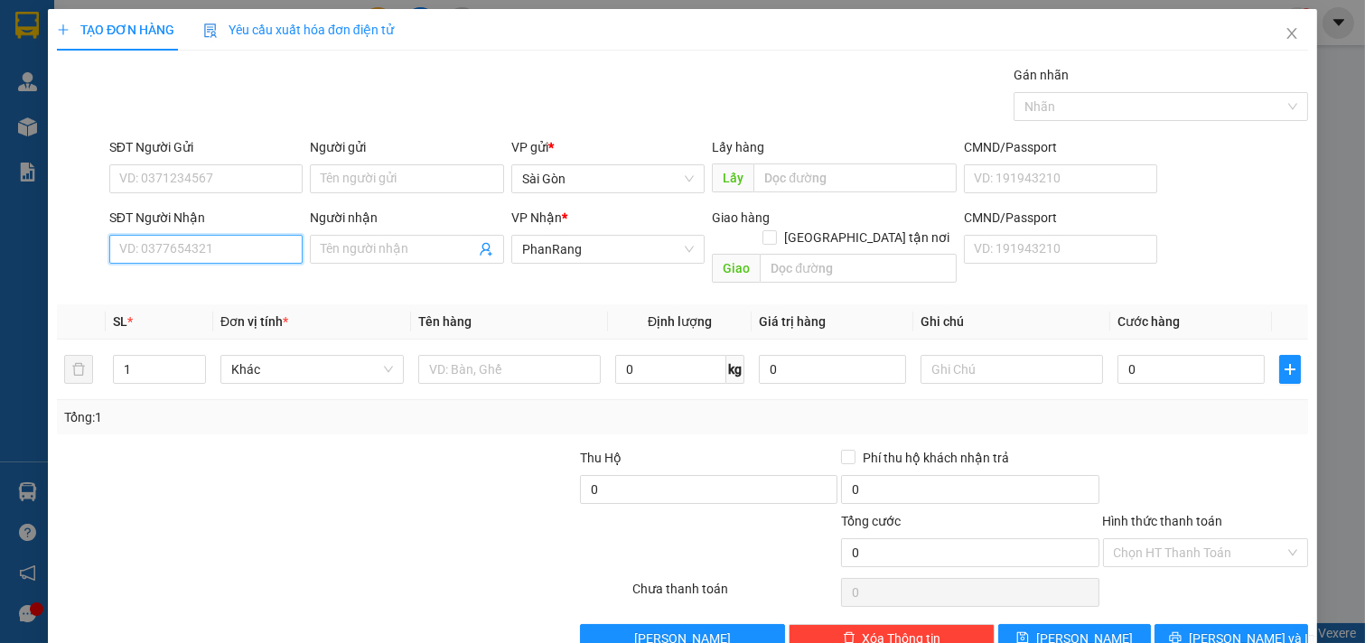
click at [203, 257] on input "SĐT Người Nhận" at bounding box center [206, 249] width 194 height 29
click at [154, 258] on input "SĐT Người Nhận" at bounding box center [206, 249] width 194 height 29
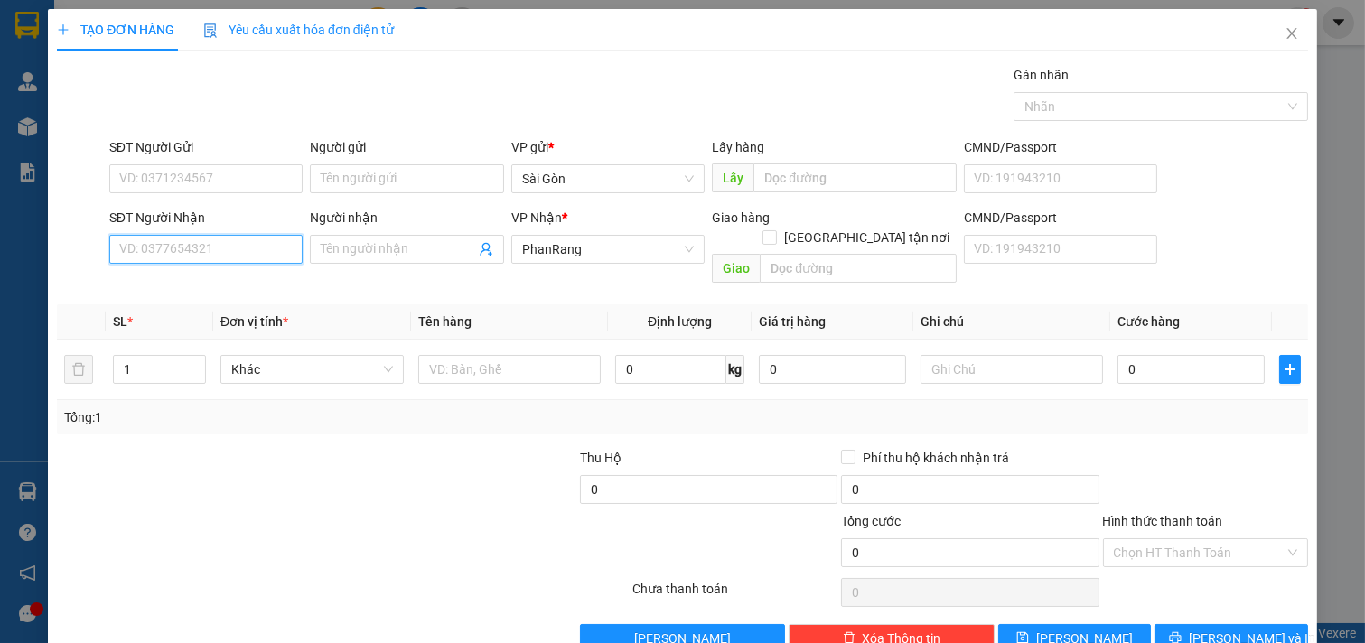
click at [154, 258] on input "SĐT Người Nhận" at bounding box center [206, 249] width 194 height 29
click at [157, 247] on input "SĐT Người Nhận" at bounding box center [206, 249] width 194 height 29
click at [156, 247] on input "SĐT Người Nhận" at bounding box center [206, 249] width 194 height 29
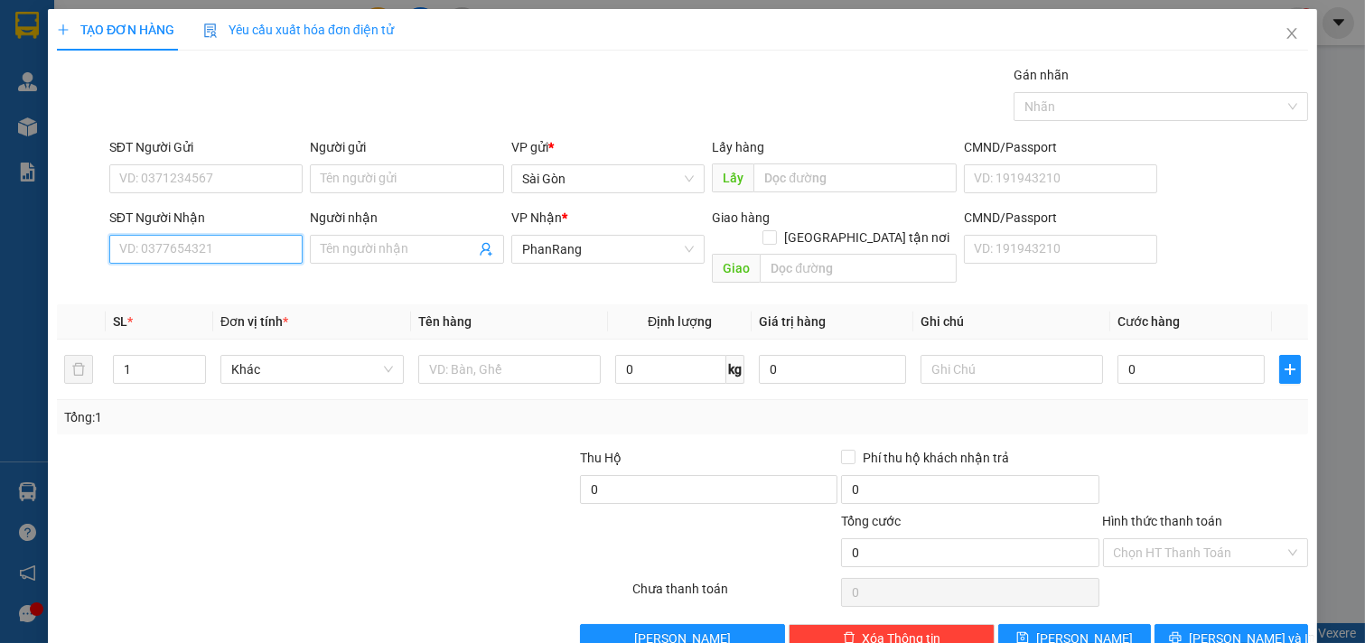
drag, startPoint x: 156, startPoint y: 247, endPoint x: 145, endPoint y: 239, distance: 14.3
click at [154, 247] on input "SĐT Người Nhận" at bounding box center [206, 249] width 194 height 29
click at [204, 287] on div "0933318929 - HAI" at bounding box center [204, 285] width 170 height 20
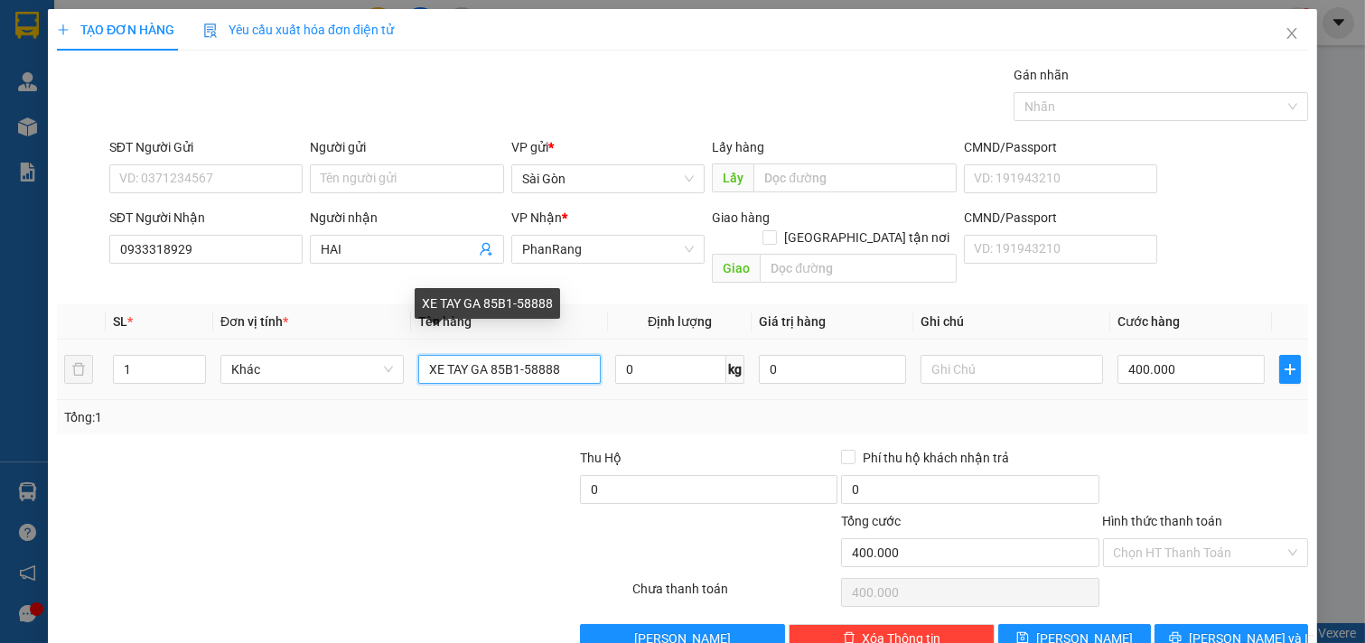
drag, startPoint x: 574, startPoint y: 348, endPoint x: 350, endPoint y: 410, distance: 232.5
click at [339, 410] on div "SL * Đơn vị tính * Tên hàng Định lượng Giá trị hàng Ghi chú Cước hàng 1 Khác XE…" at bounding box center [682, 369] width 1251 height 130
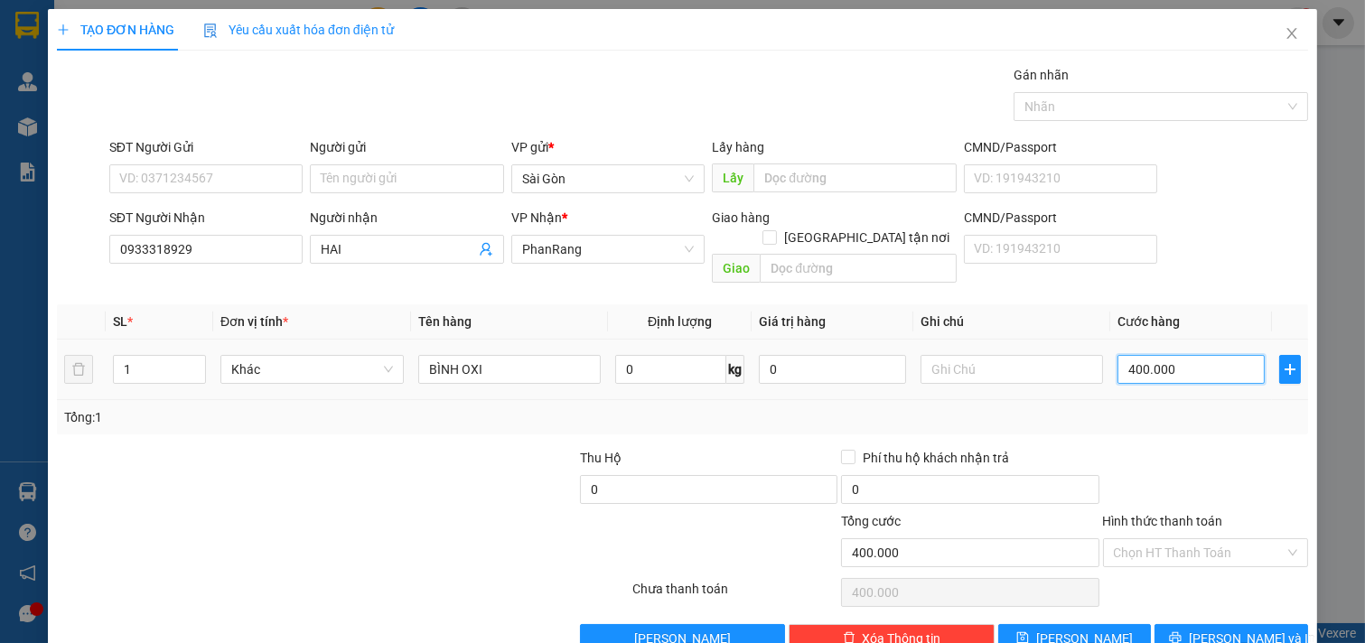
click at [1180, 355] on input "400.000" at bounding box center [1190, 369] width 147 height 29
click at [1216, 632] on button "[PERSON_NAME] và In" at bounding box center [1231, 638] width 154 height 29
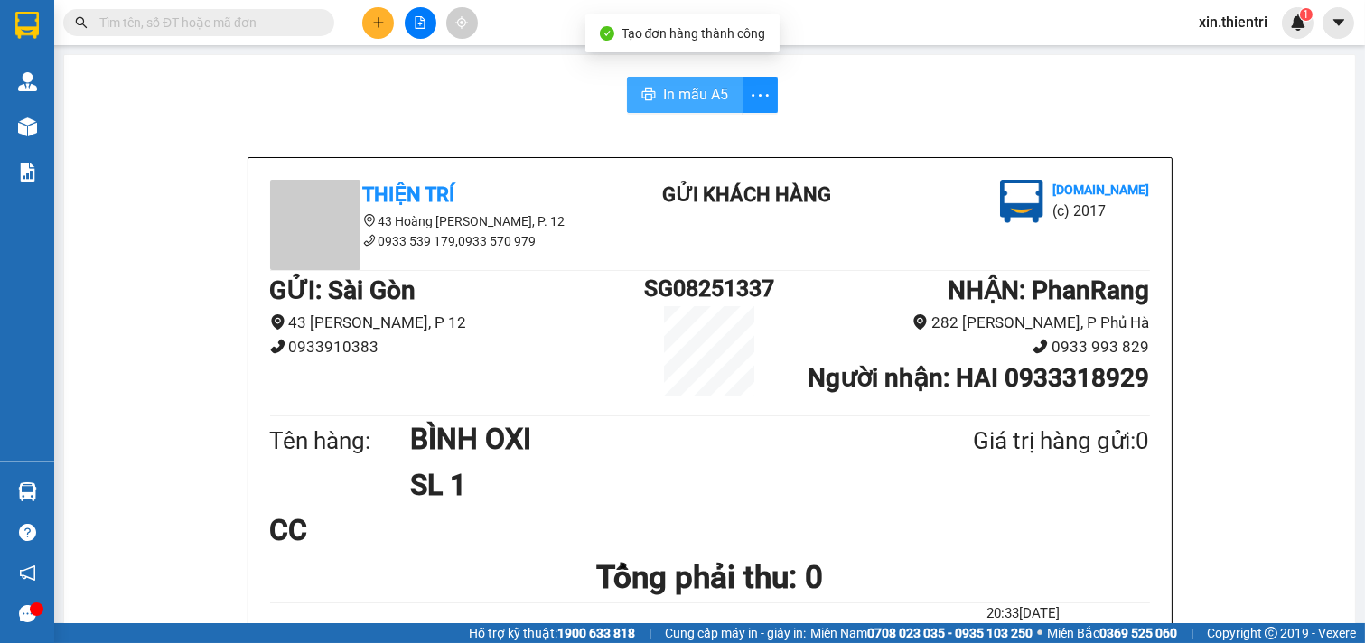
click at [697, 98] on span "In mẫu A5" at bounding box center [695, 94] width 65 height 23
click at [367, 19] on button at bounding box center [378, 23] width 32 height 32
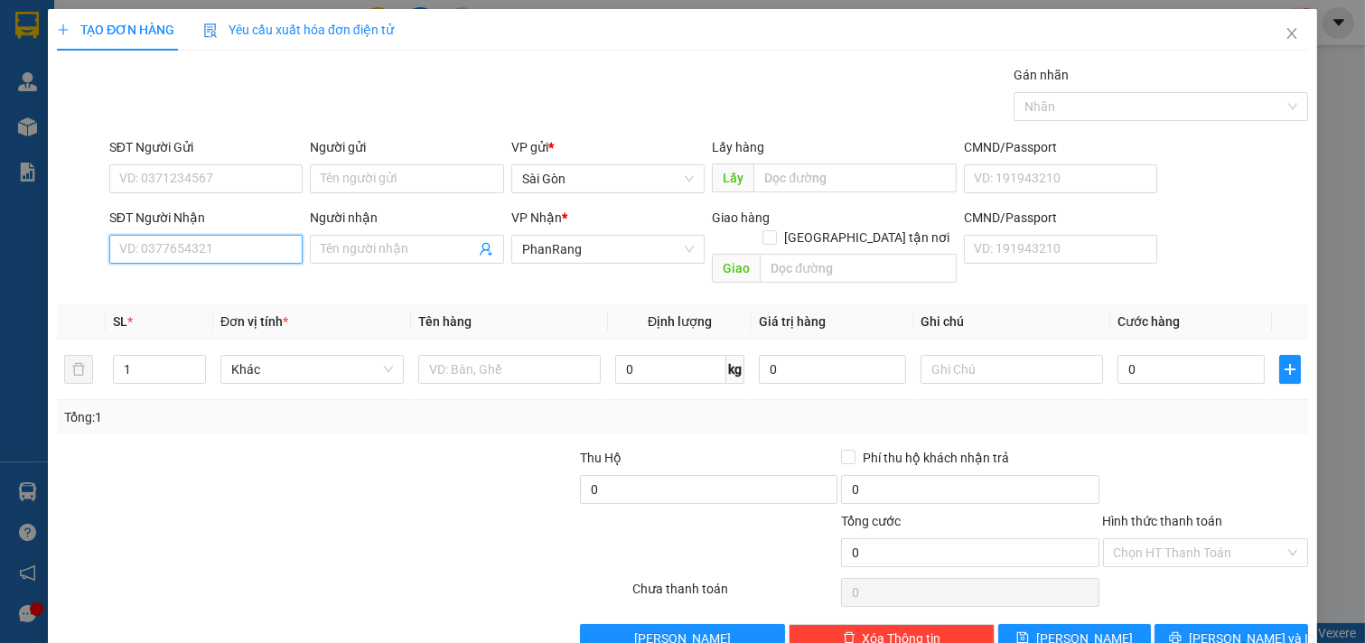
drag, startPoint x: 182, startPoint y: 254, endPoint x: 192, endPoint y: 247, distance: 11.8
click at [182, 250] on input "SĐT Người Nhận" at bounding box center [206, 249] width 194 height 29
click at [208, 273] on div "0912406708 - Nk THÀNH HẢI CÀ NÁ" at bounding box center [221, 285] width 226 height 29
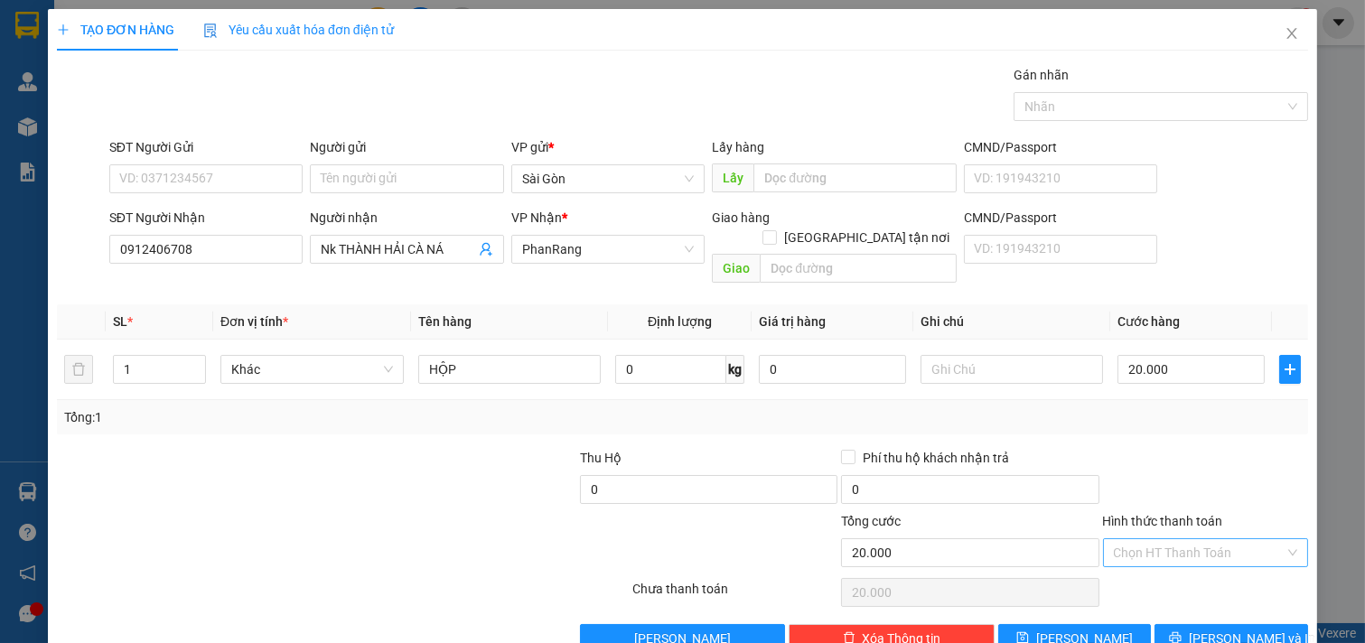
click at [1175, 539] on input "Hình thức thanh toán" at bounding box center [1200, 552] width 172 height 27
click at [1174, 567] on div "Tại văn phòng" at bounding box center [1193, 569] width 182 height 20
click at [1174, 624] on button "[PERSON_NAME] và In" at bounding box center [1231, 638] width 154 height 29
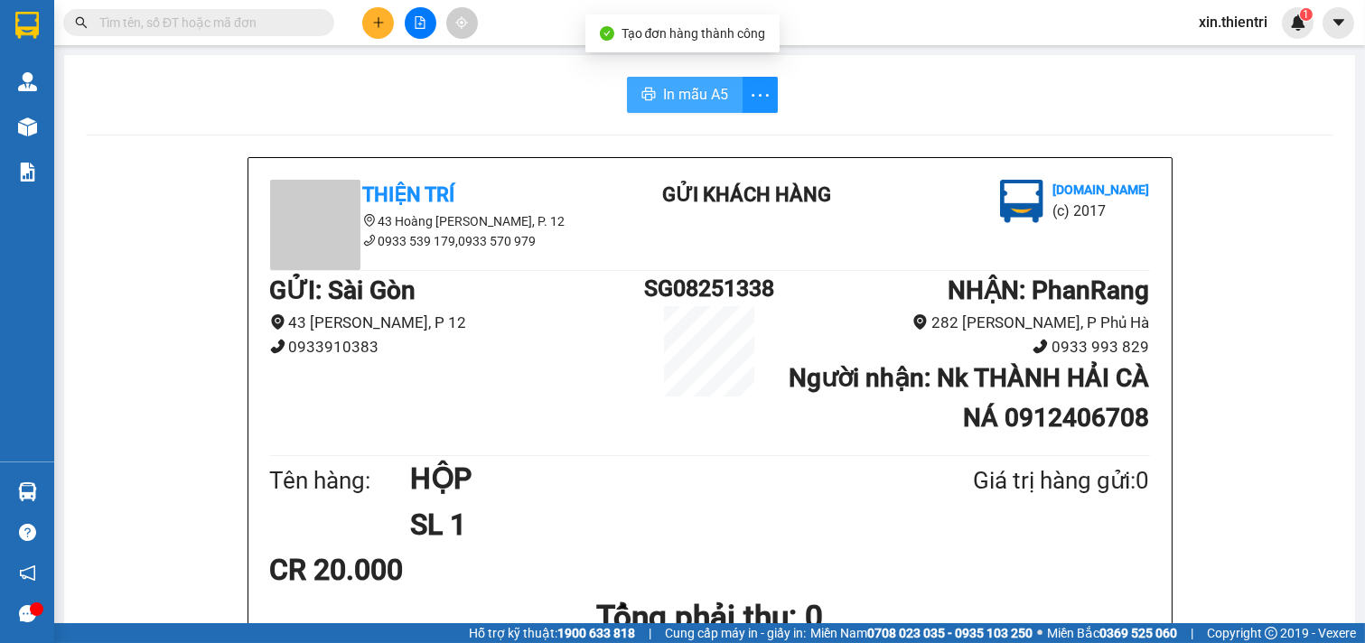
click at [648, 82] on button "In mẫu A5" at bounding box center [685, 95] width 116 height 36
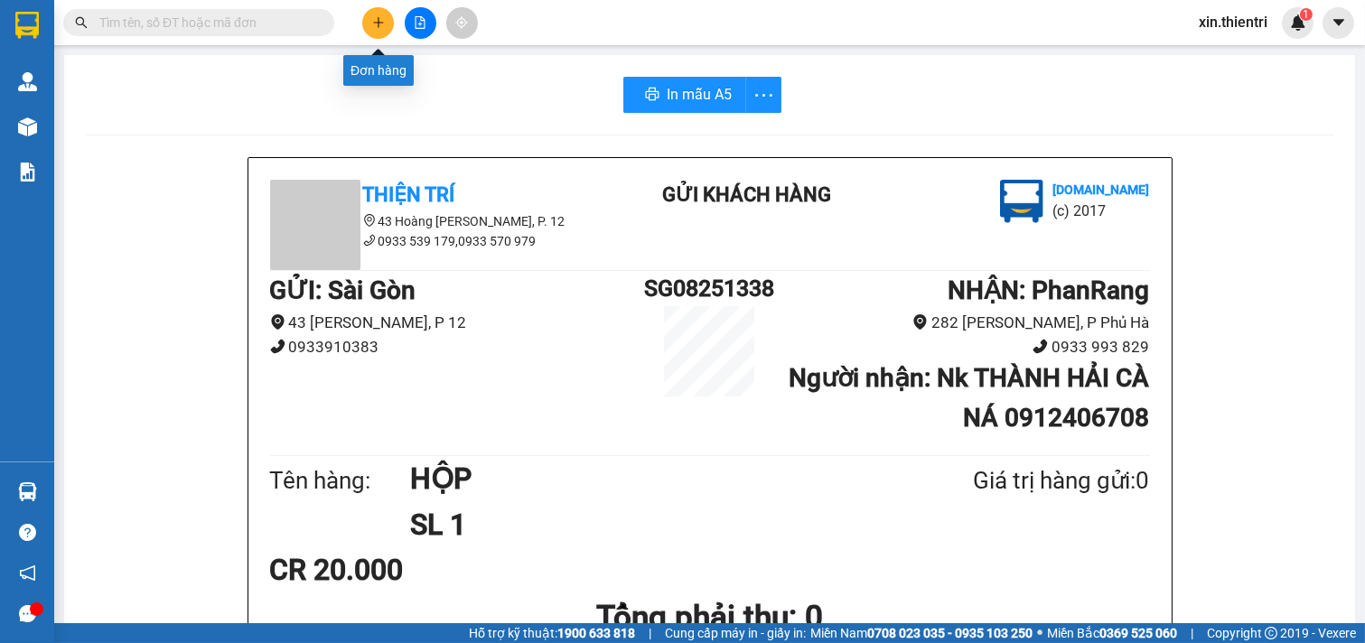
click at [377, 24] on icon "plus" at bounding box center [378, 22] width 13 height 13
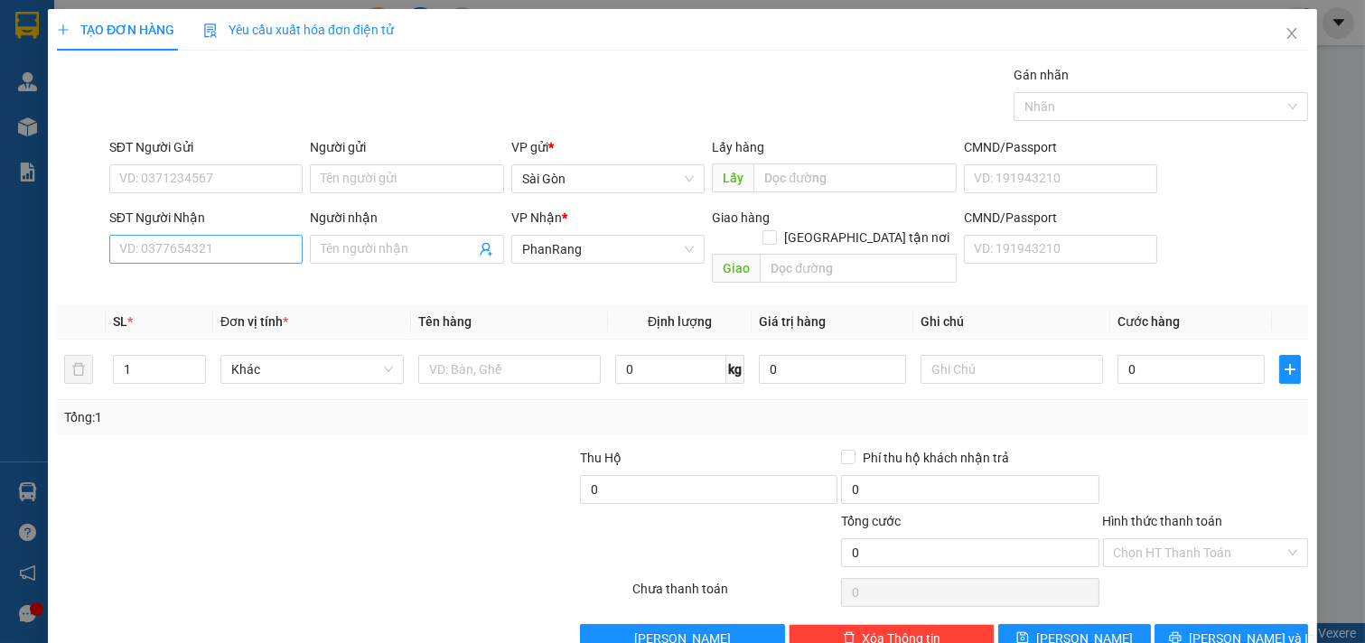
drag, startPoint x: 143, startPoint y: 268, endPoint x: 138, endPoint y: 255, distance: 14.3
click at [140, 268] on div "SĐT Người Nhận VD: 0377654321" at bounding box center [206, 239] width 194 height 63
click at [138, 255] on input "SĐT Người Nhận" at bounding box center [206, 249] width 194 height 29
click at [132, 254] on input "SĐT Người Nhận" at bounding box center [206, 249] width 194 height 29
click at [130, 254] on input "SĐT Người Nhận" at bounding box center [206, 249] width 194 height 29
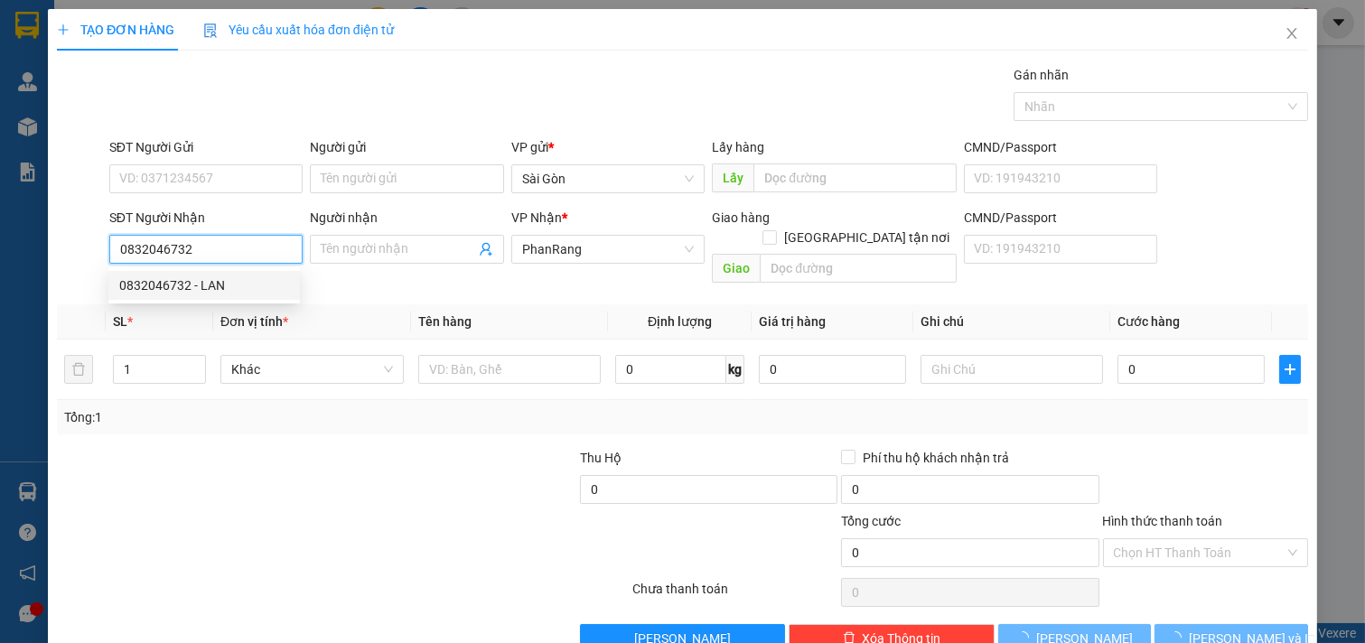
drag, startPoint x: 179, startPoint y: 283, endPoint x: 158, endPoint y: 282, distance: 20.8
click at [167, 284] on div "0832046732 - LAN" at bounding box center [204, 285] width 170 height 20
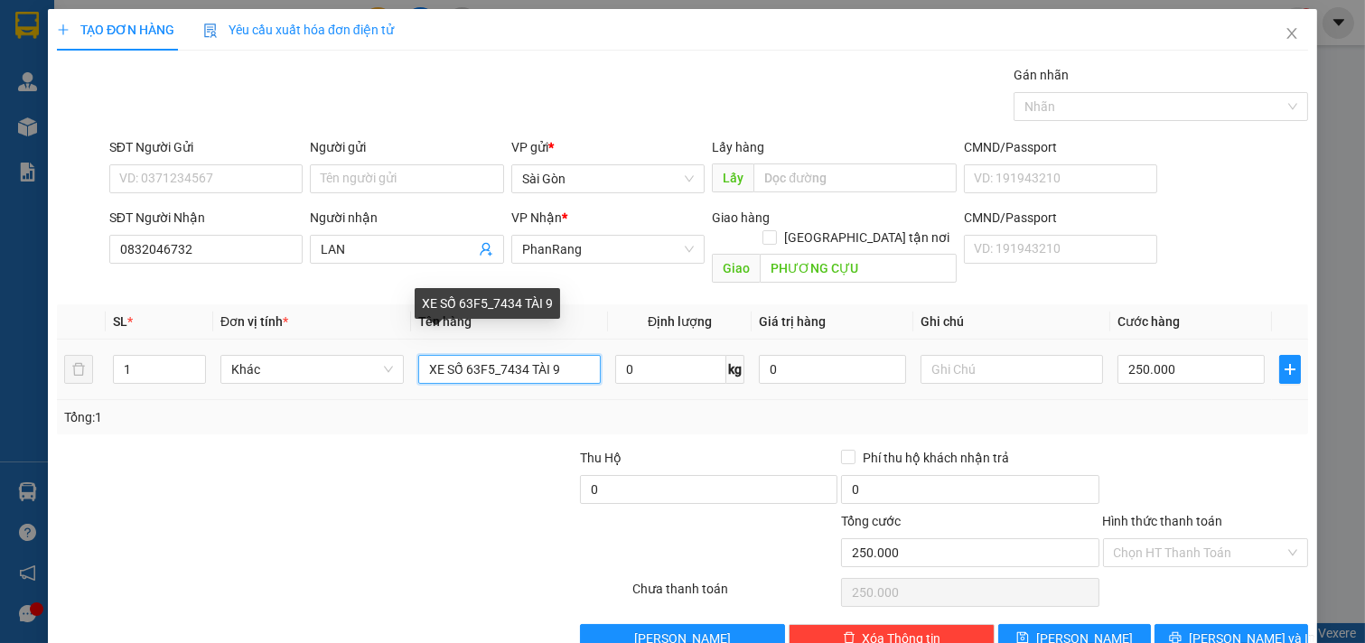
drag, startPoint x: 580, startPoint y: 350, endPoint x: 112, endPoint y: 452, distance: 478.6
click at [112, 438] on div "Transit Pickup Surcharge Ids Transit Deliver Surcharge Ids Transit Deliver Surc…" at bounding box center [682, 359] width 1251 height 588
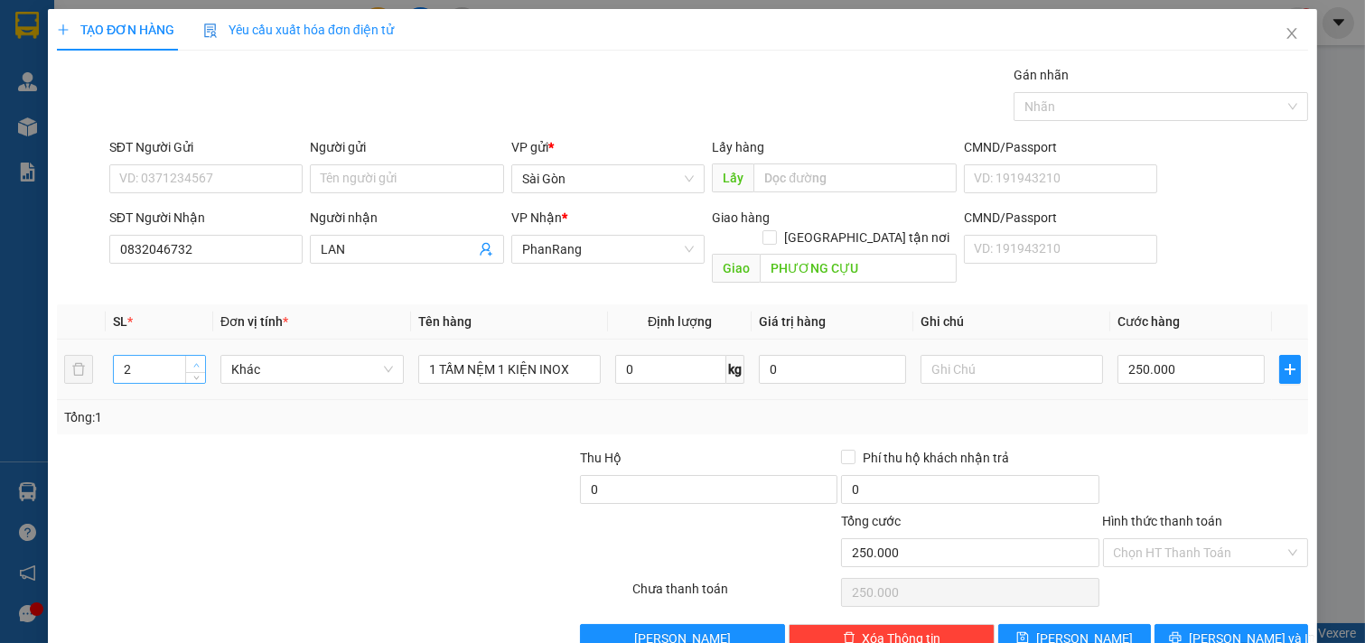
click at [194, 359] on span "up" at bounding box center [196, 364] width 11 height 11
click at [1186, 355] on input "250.000" at bounding box center [1190, 369] width 147 height 29
click at [1174, 539] on input "Hình thức thanh toán" at bounding box center [1200, 552] width 172 height 27
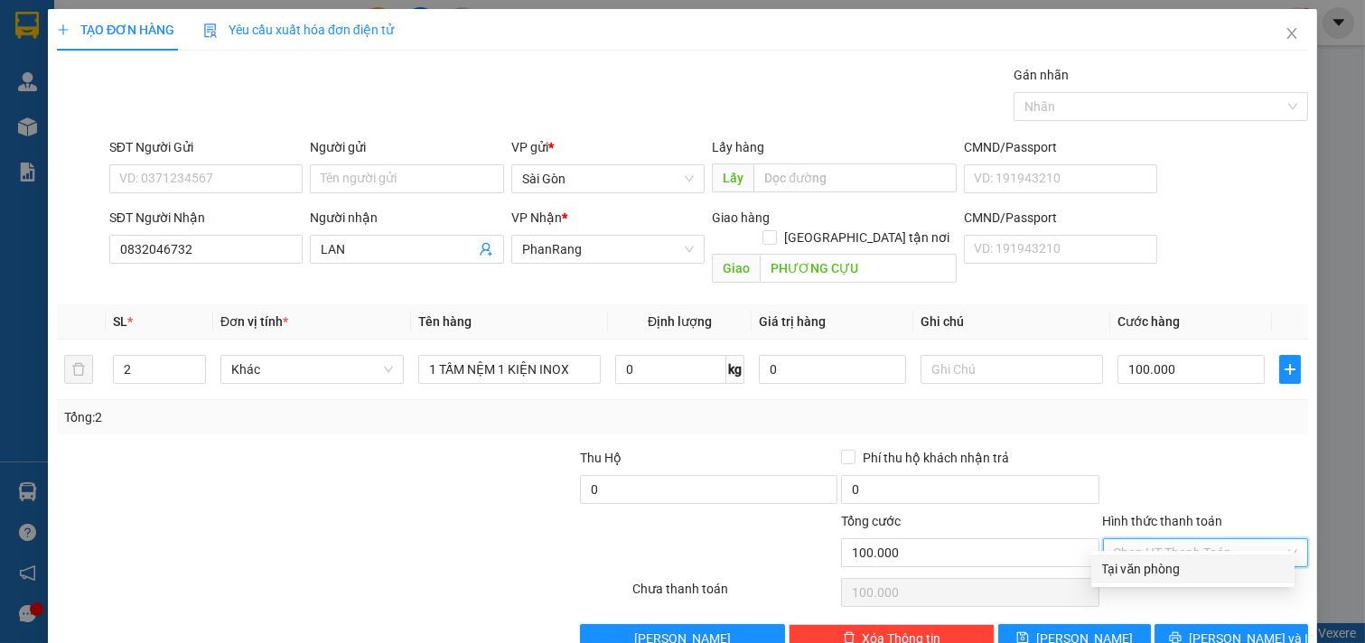
drag, startPoint x: 1149, startPoint y: 561, endPoint x: 1166, endPoint y: 585, distance: 29.8
click at [1149, 562] on div "Tại văn phòng" at bounding box center [1193, 569] width 182 height 20
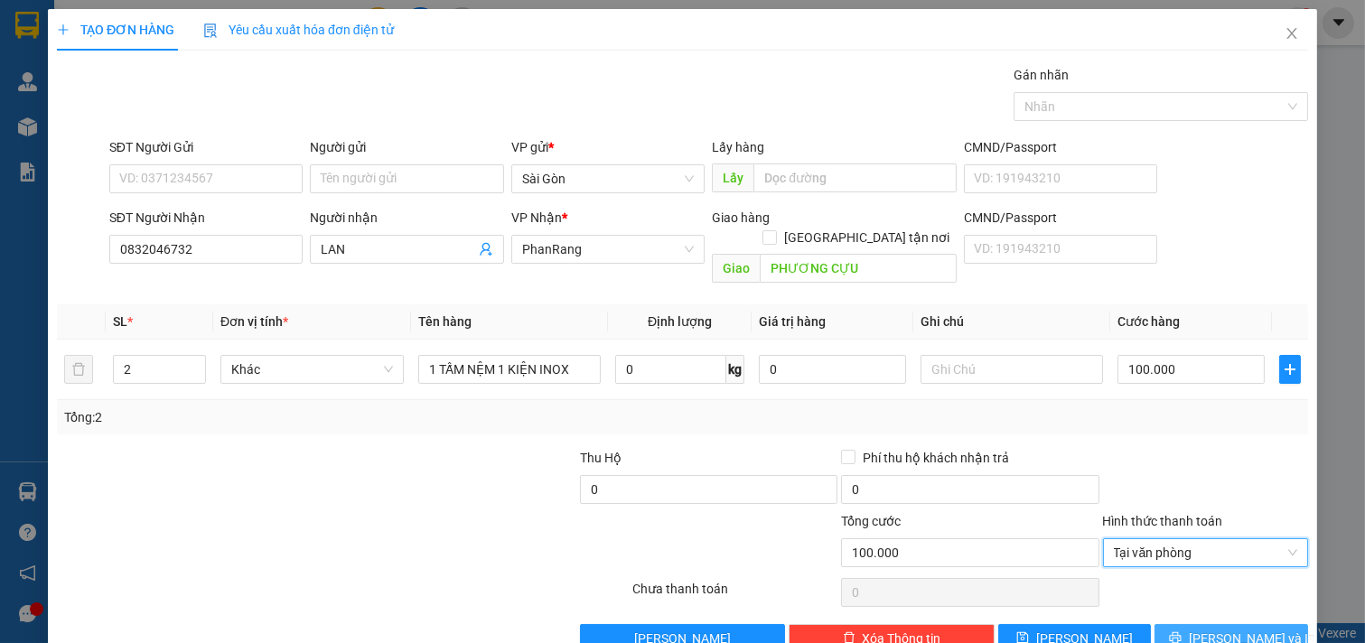
drag, startPoint x: 1202, startPoint y: 607, endPoint x: 1178, endPoint y: 608, distance: 24.4
click at [1203, 624] on button "[PERSON_NAME] và In" at bounding box center [1231, 638] width 154 height 29
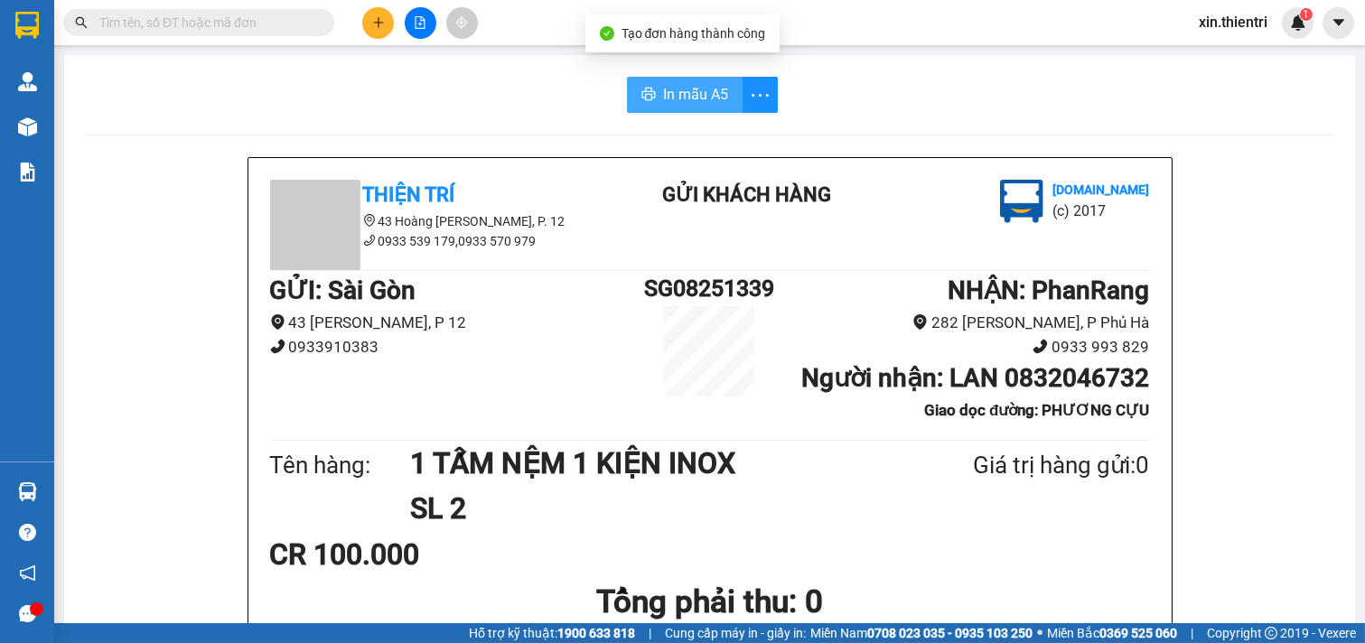
click at [663, 89] on span "In mẫu A5" at bounding box center [695, 94] width 65 height 23
click at [677, 91] on span "In mẫu A5" at bounding box center [699, 94] width 65 height 23
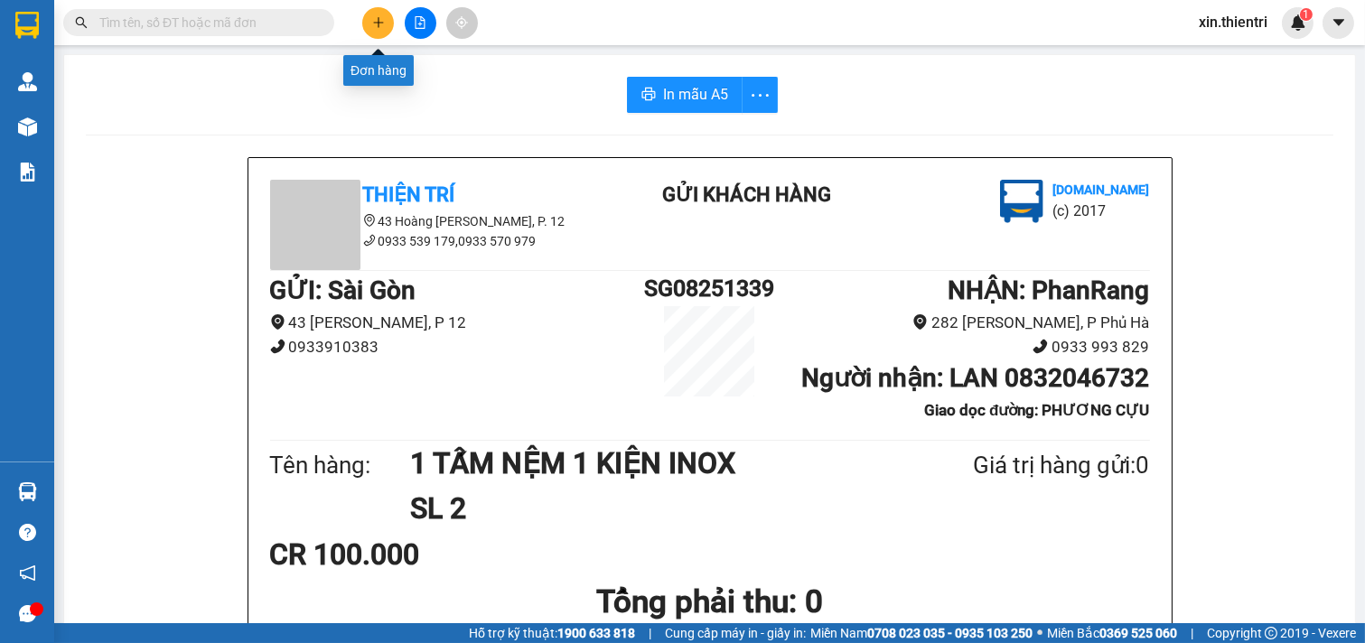
click at [387, 20] on button at bounding box center [378, 23] width 32 height 32
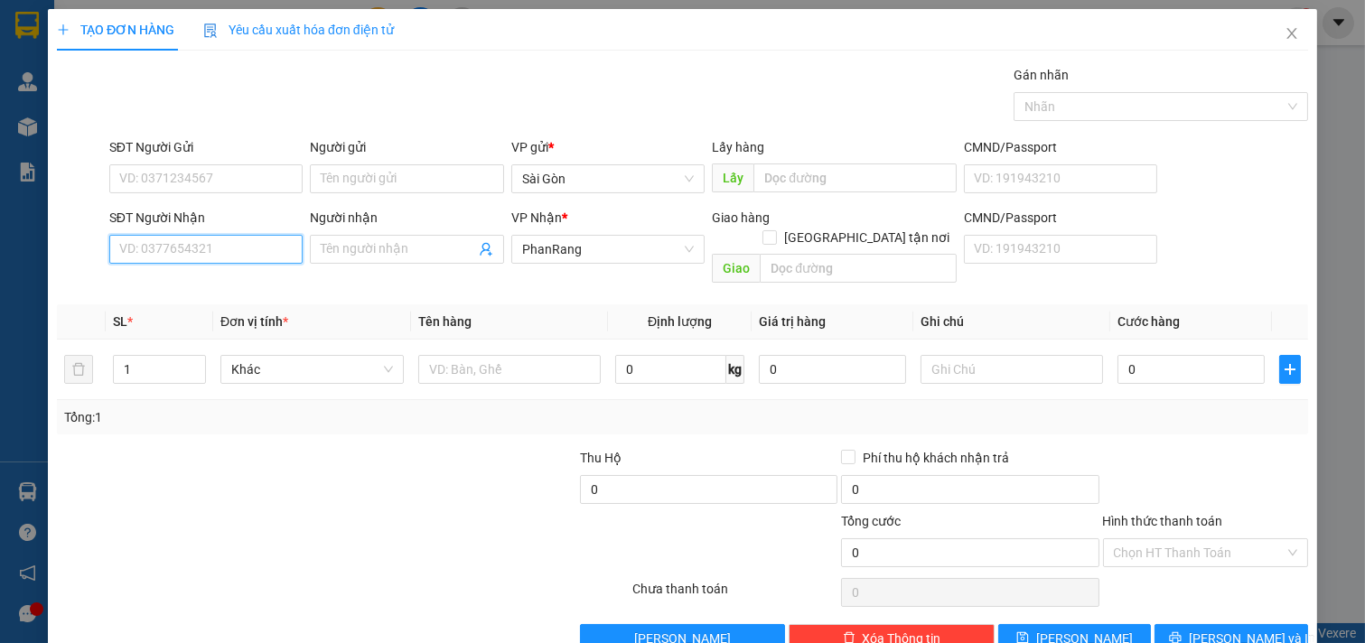
click at [185, 236] on input "SĐT Người Nhận" at bounding box center [206, 249] width 194 height 29
click at [187, 289] on div "0911888779 - TƯỜNG" at bounding box center [204, 285] width 170 height 20
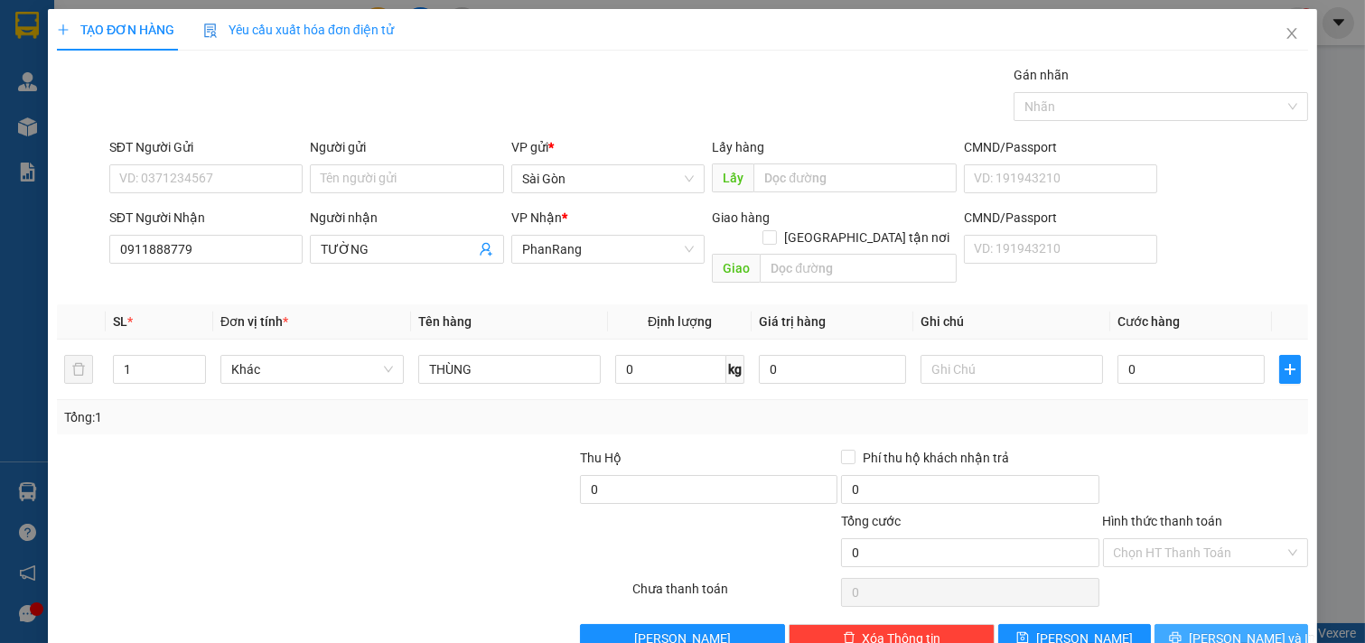
click at [1237, 632] on button "[PERSON_NAME] và In" at bounding box center [1231, 638] width 154 height 29
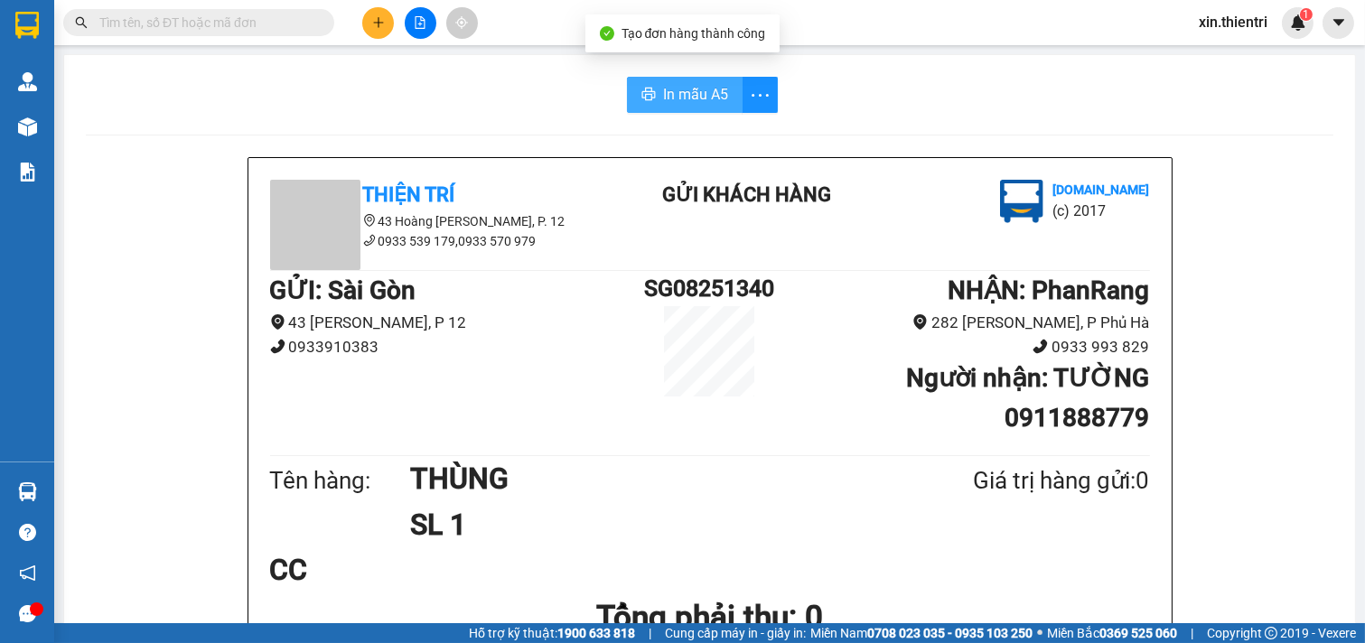
click at [660, 77] on button "In mẫu A5" at bounding box center [685, 95] width 116 height 36
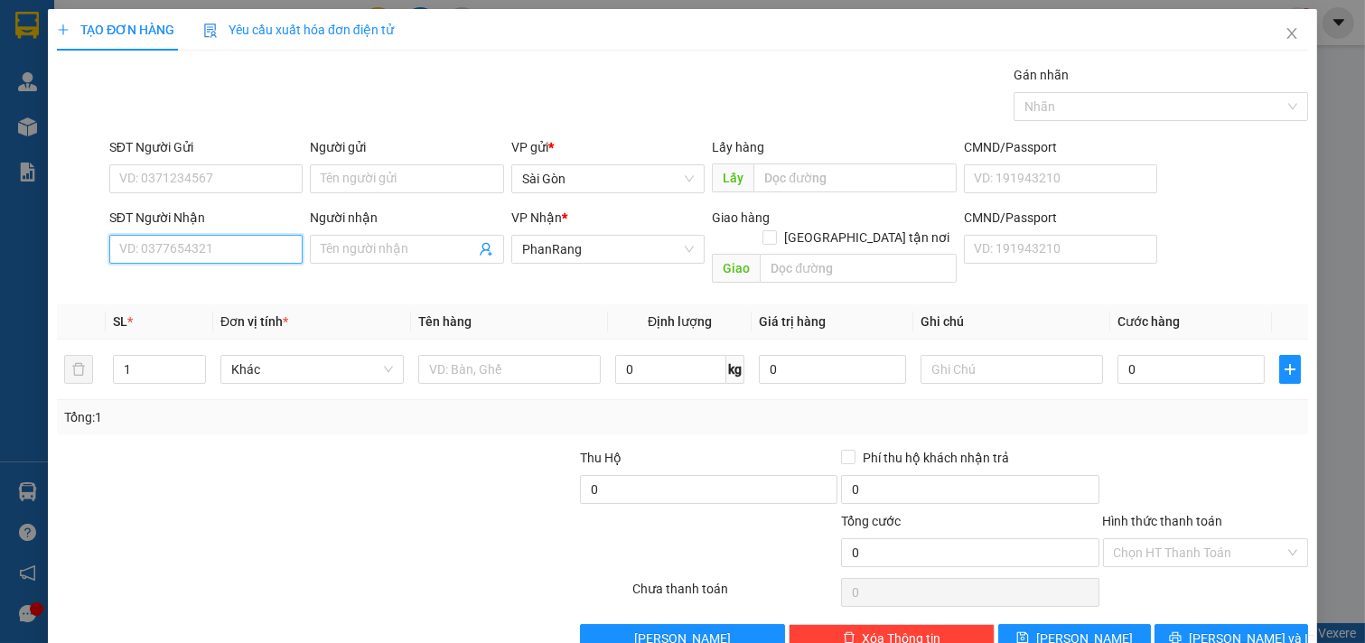
drag, startPoint x: 186, startPoint y: 258, endPoint x: 213, endPoint y: 265, distance: 27.8
click at [188, 263] on input "SĐT Người Nhận" at bounding box center [206, 249] width 194 height 29
click at [230, 281] on div "0966611117 - NGỌC" at bounding box center [204, 285] width 170 height 20
type input "0966611117"
type input "NGỌC"
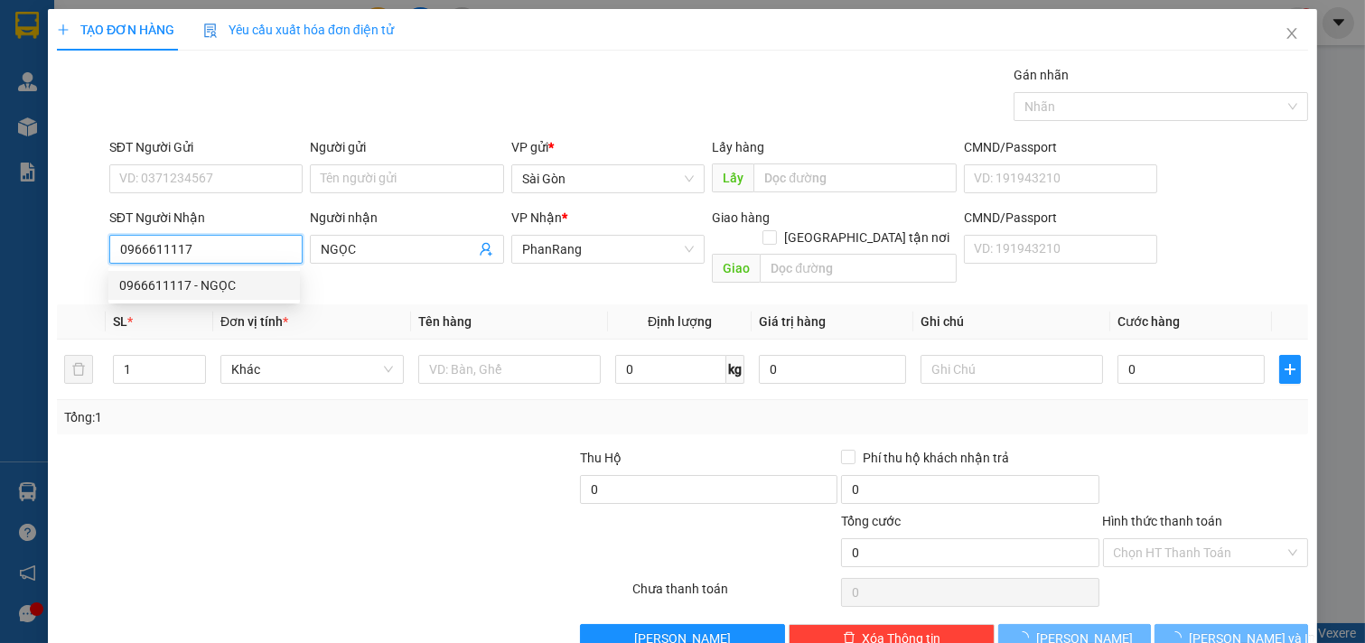
type input "30.000"
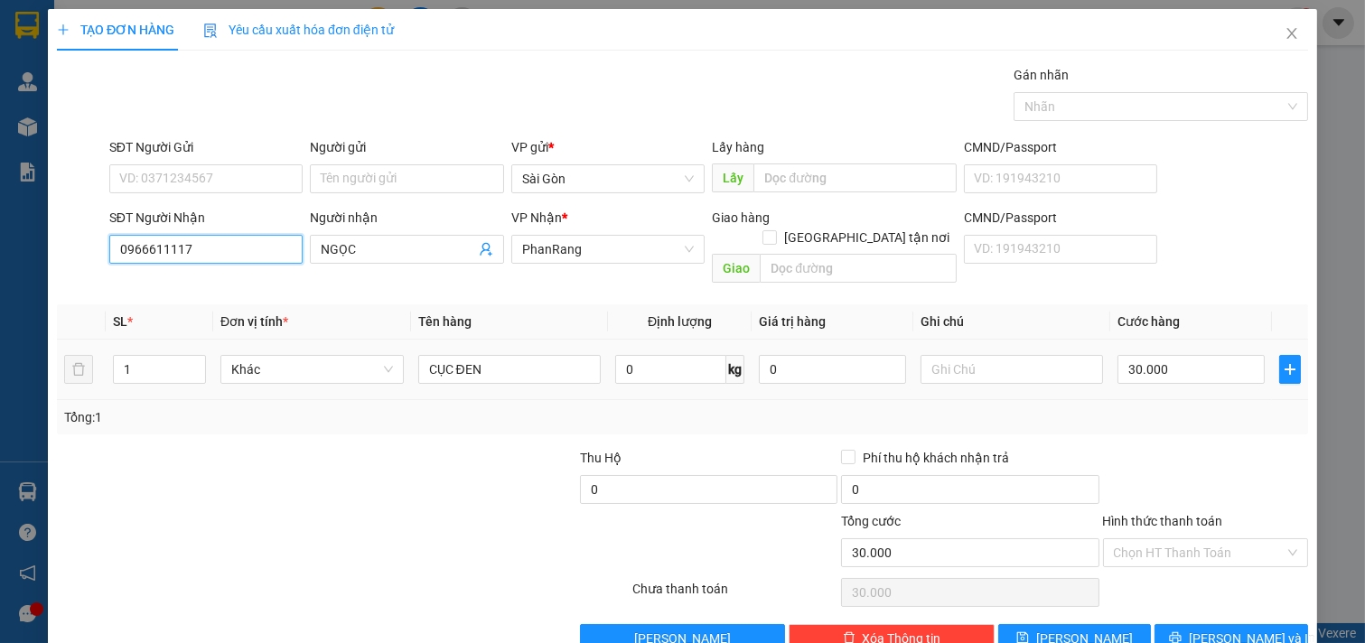
type input "0966611117"
drag, startPoint x: 405, startPoint y: 365, endPoint x: 286, endPoint y: 386, distance: 120.1
click at [167, 412] on div "SL * Đơn vị tính * Tên hàng Định lượng Giá trị hàng Ghi chú Cước hàng 1 Khác CỤ…" at bounding box center [682, 369] width 1251 height 130
click at [516, 355] on input "CỤC ĐEN" at bounding box center [509, 369] width 183 height 29
click at [515, 355] on input "CỤC ĐEN" at bounding box center [509, 369] width 183 height 29
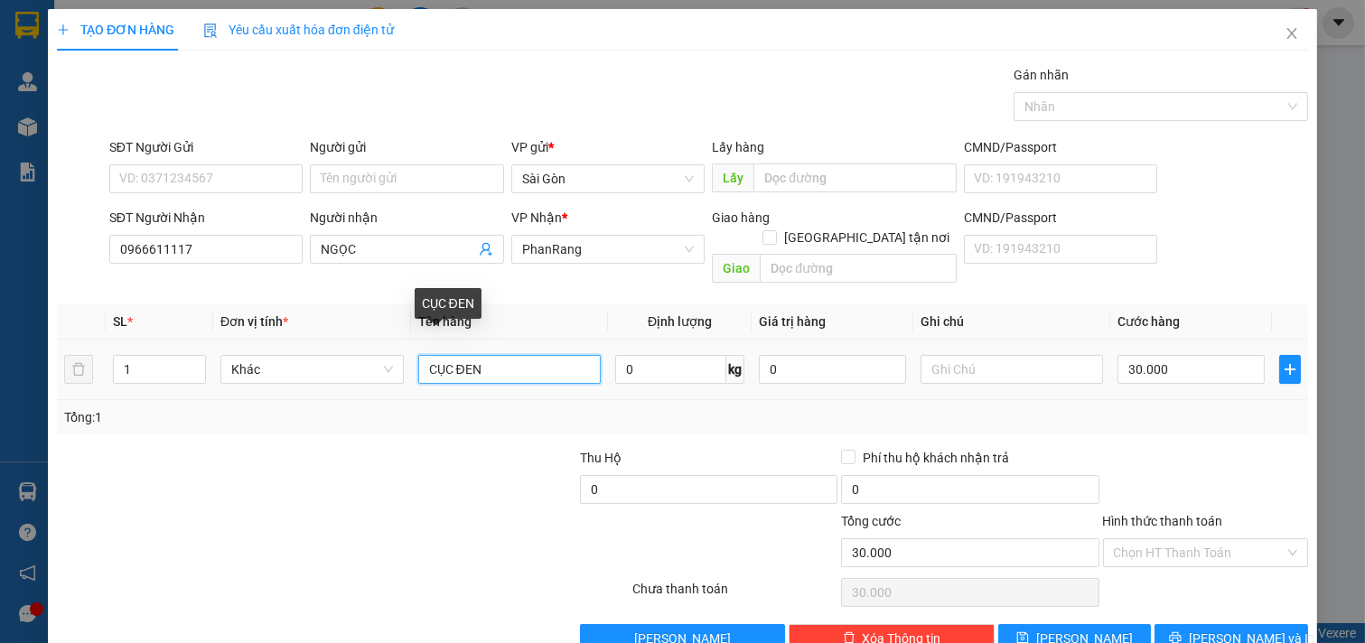
click at [515, 355] on input "CỤC ĐEN" at bounding box center [509, 369] width 183 height 29
type input "GÓI"
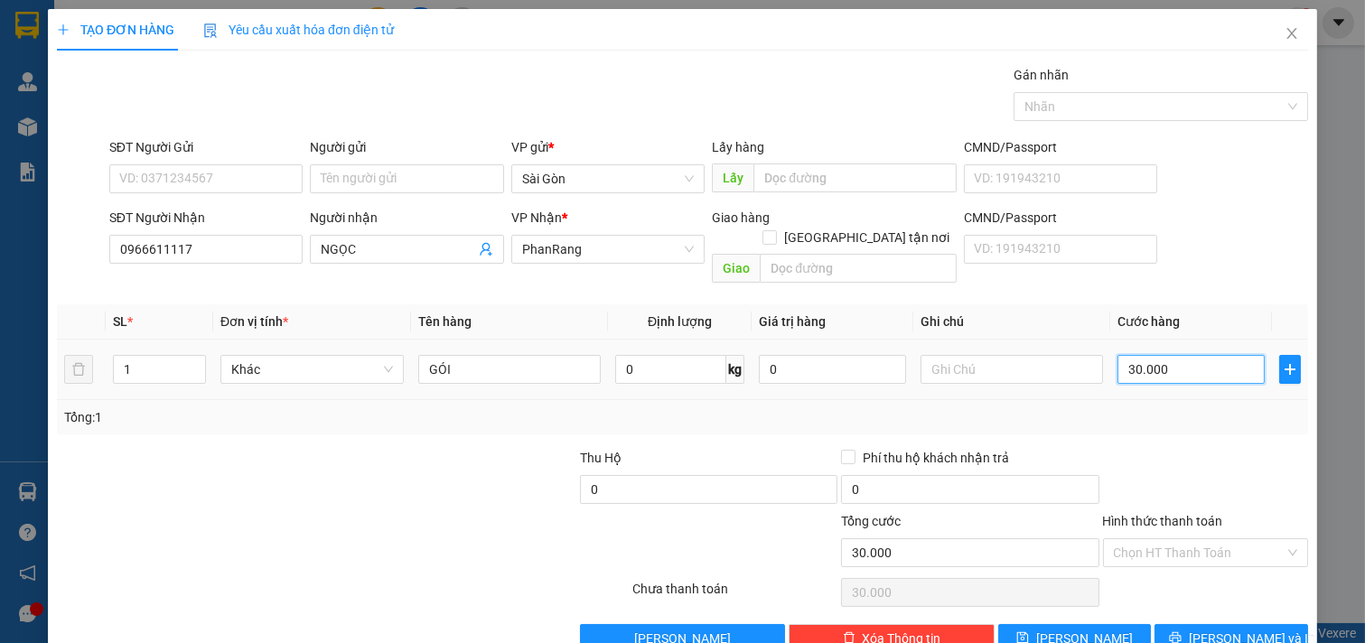
drag, startPoint x: 1213, startPoint y: 343, endPoint x: 1199, endPoint y: 353, distance: 16.8
click at [1212, 355] on input "30.000" at bounding box center [1190, 369] width 147 height 29
type input "2"
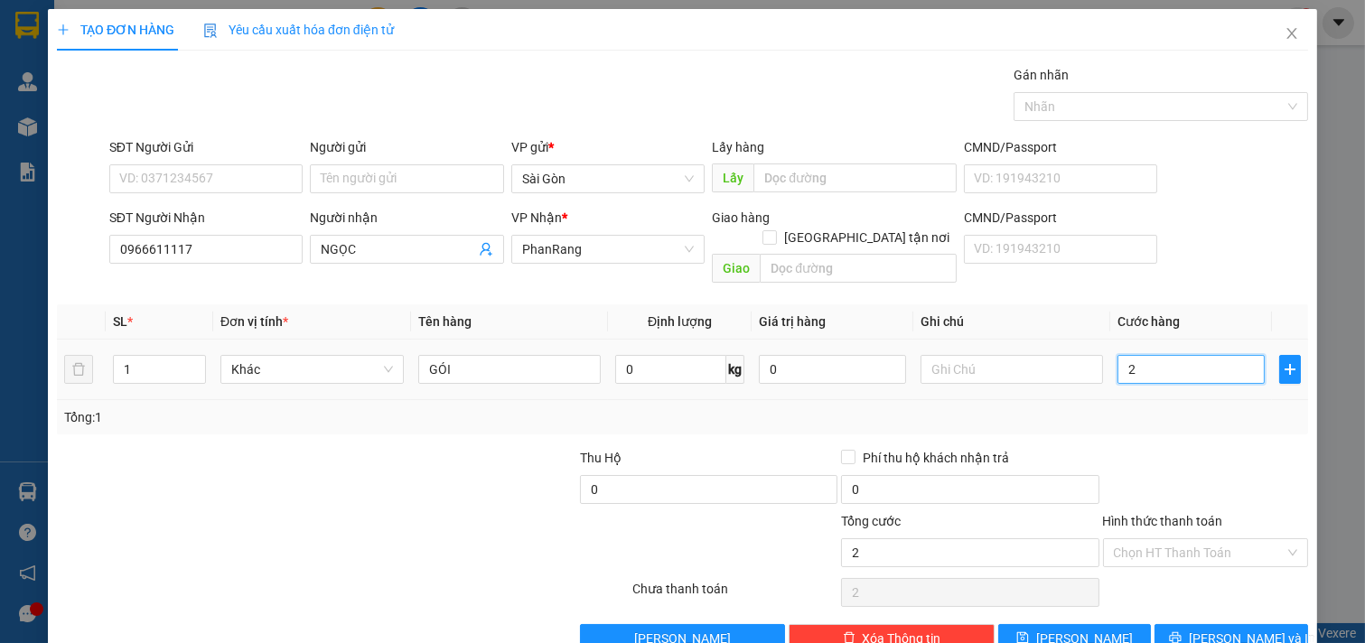
type input "20"
type input "20.000"
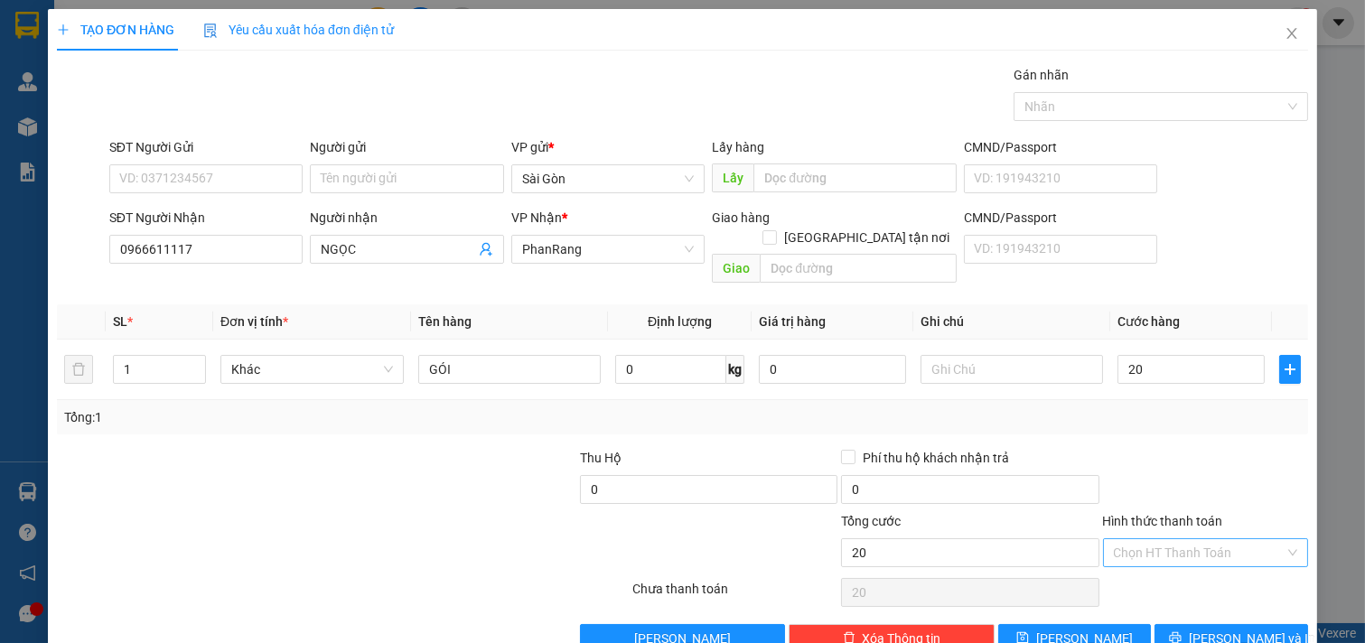
type input "20.000"
click at [1167, 539] on input "Hình thức thanh toán" at bounding box center [1200, 552] width 172 height 27
click at [1163, 567] on div "Tại văn phòng" at bounding box center [1193, 569] width 182 height 20
type input "0"
click at [1177, 624] on button "[PERSON_NAME] và In" at bounding box center [1231, 638] width 154 height 29
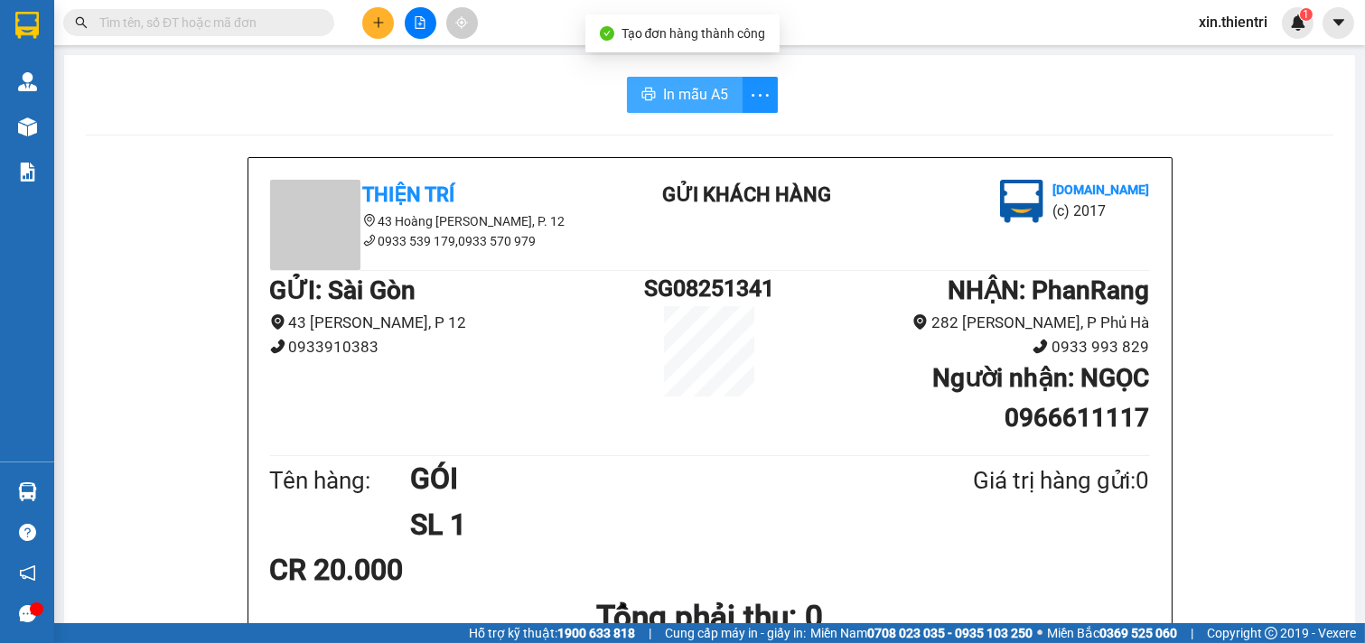
click at [677, 101] on span "In mẫu A5" at bounding box center [695, 94] width 65 height 23
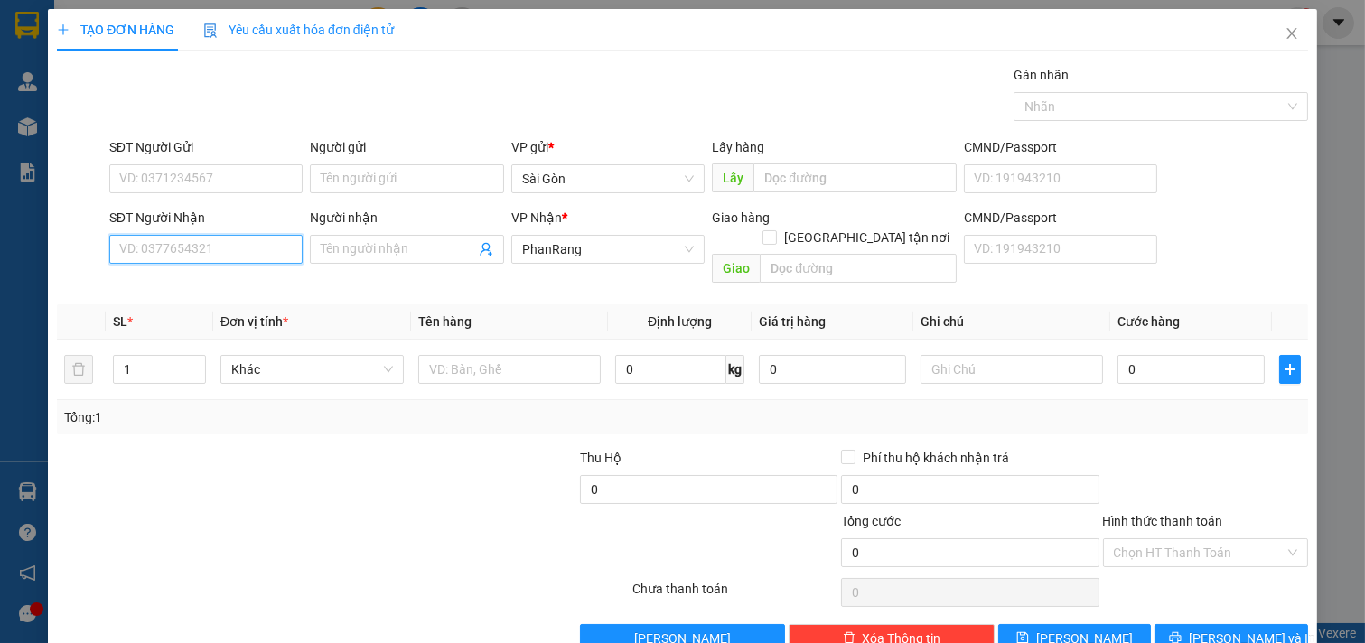
click at [131, 262] on input "SĐT Người Nhận" at bounding box center [206, 249] width 194 height 29
type input "6"
click at [190, 284] on div "0938635668 - TÂN" at bounding box center [204, 285] width 170 height 20
type input "0938635668"
type input "TÂN"
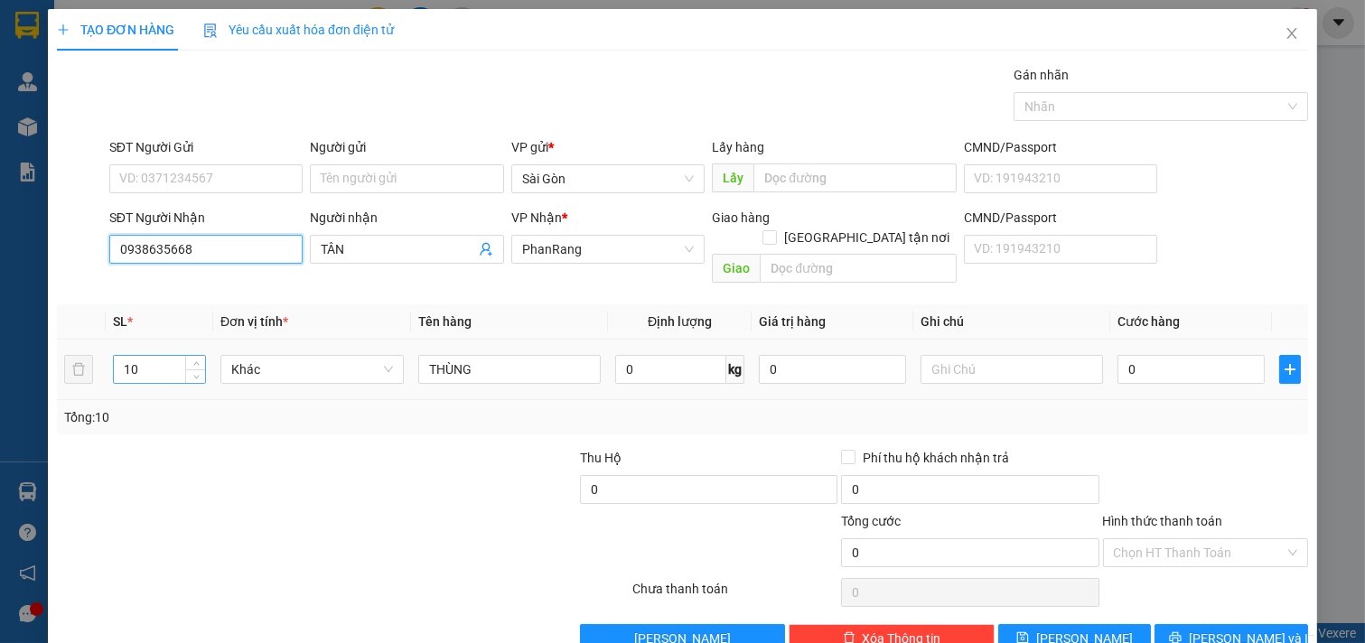
type input "0938635668"
drag, startPoint x: 167, startPoint y: 349, endPoint x: 5, endPoint y: 359, distance: 162.0
click at [5, 359] on div "TẠO ĐƠN HÀNG Yêu cầu xuất hóa đơn điện tử Transit Pickup Surcharge Ids Transit …" at bounding box center [682, 321] width 1365 height 643
type input "4"
click at [1272, 608] on button "[PERSON_NAME] và In" at bounding box center [1231, 638] width 154 height 29
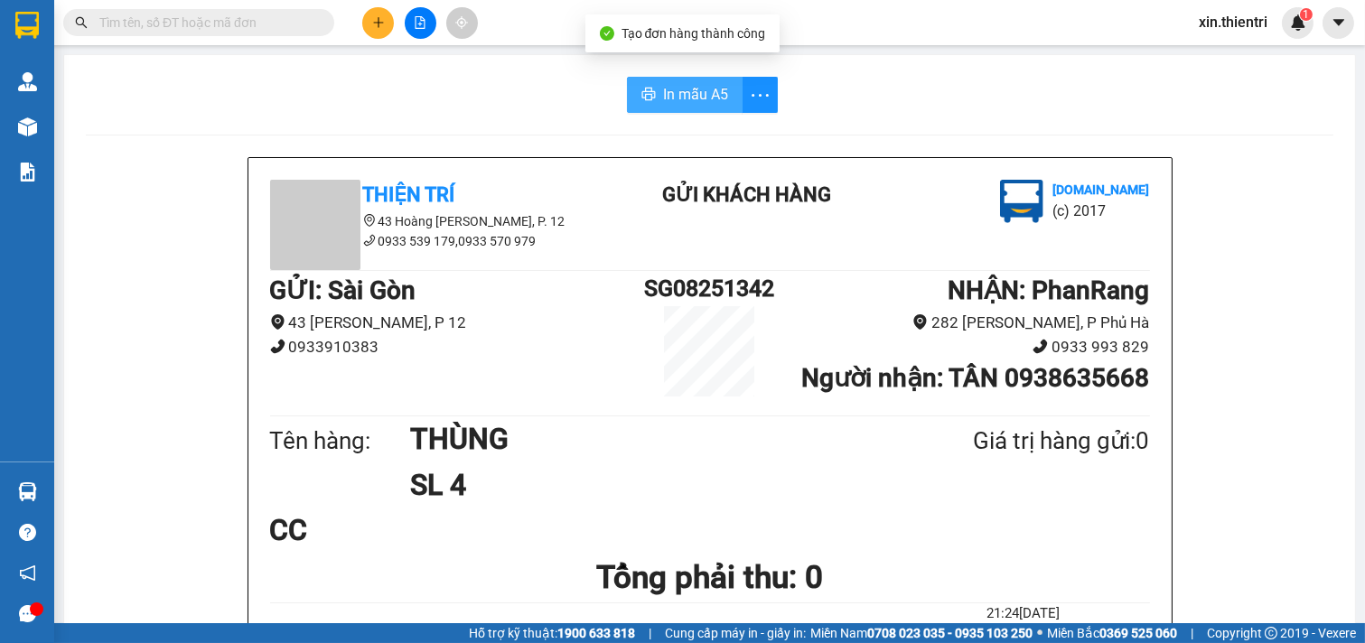
click at [669, 94] on span "In mẫu A5" at bounding box center [695, 94] width 65 height 23
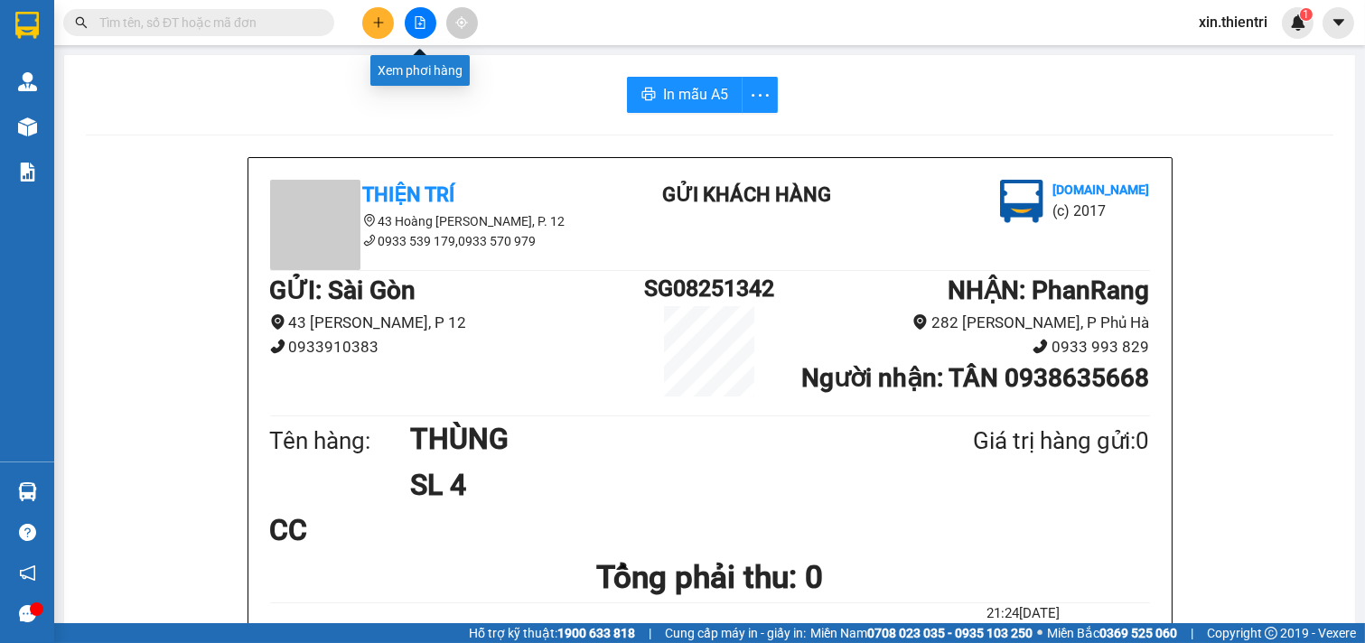
click at [383, 25] on icon "plus" at bounding box center [378, 22] width 13 height 13
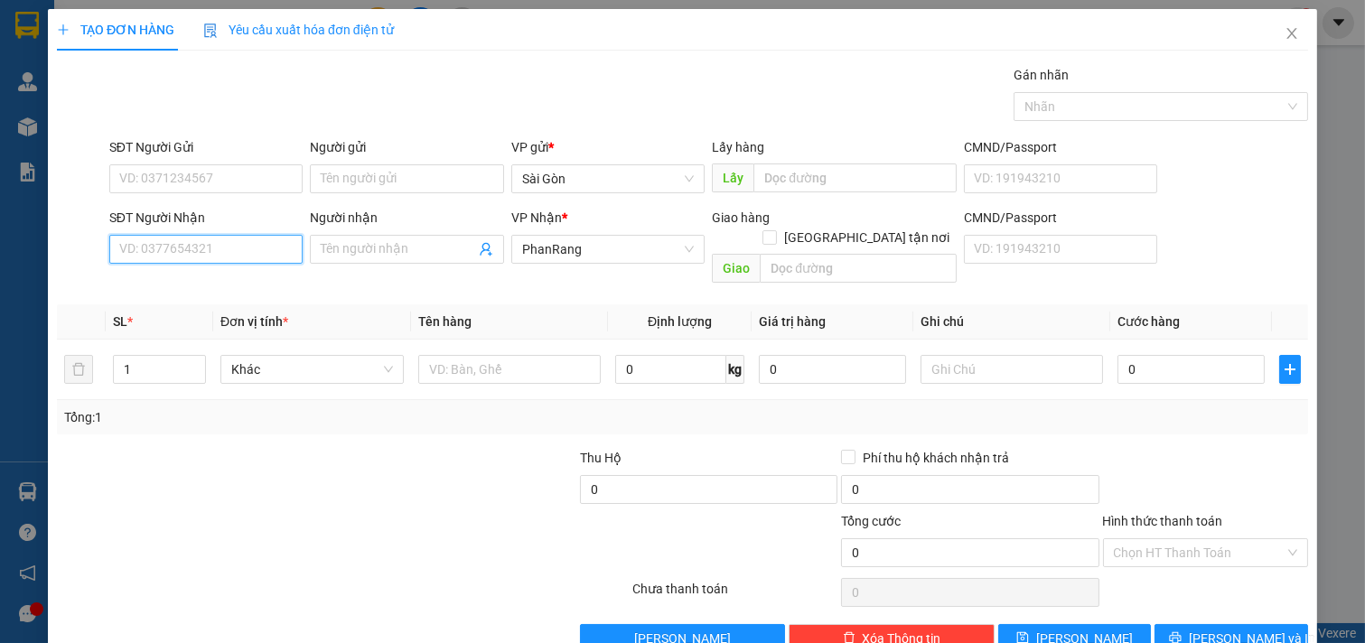
click at [184, 242] on input "SĐT Người Nhận" at bounding box center [206, 249] width 194 height 29
click at [213, 278] on div "0966611117 - NGỌC" at bounding box center [204, 285] width 170 height 20
type input "0966611117"
type input "NGỌC"
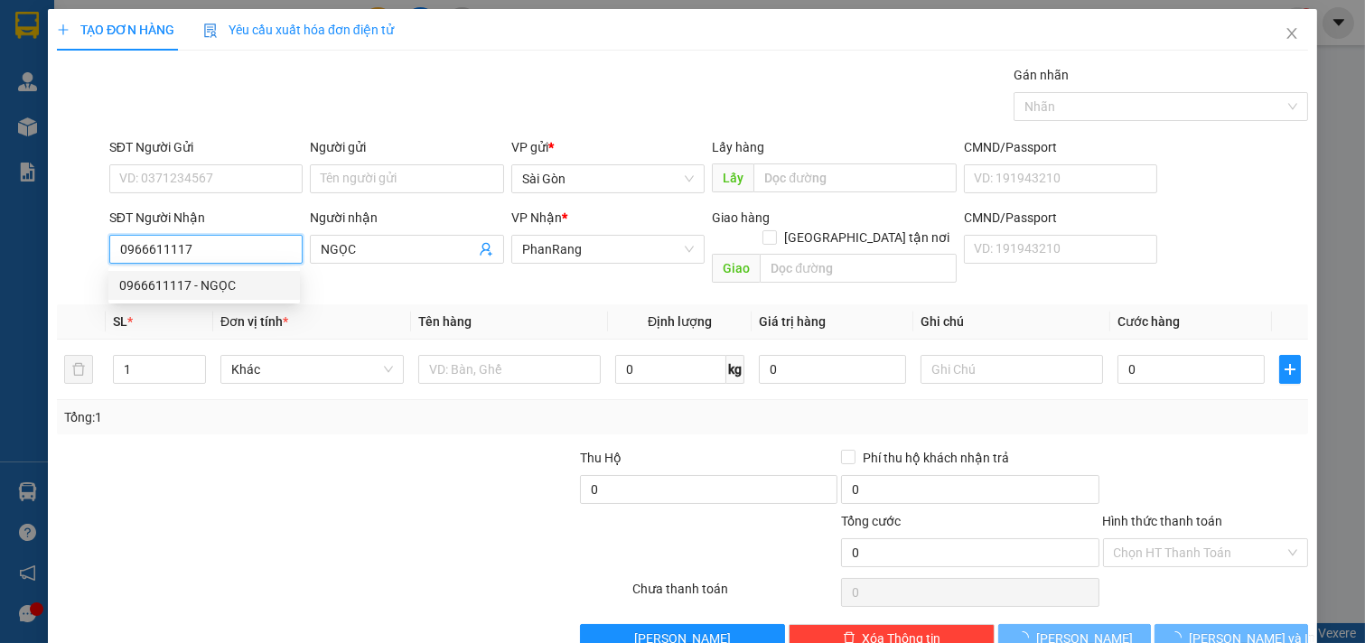
type input "20.000"
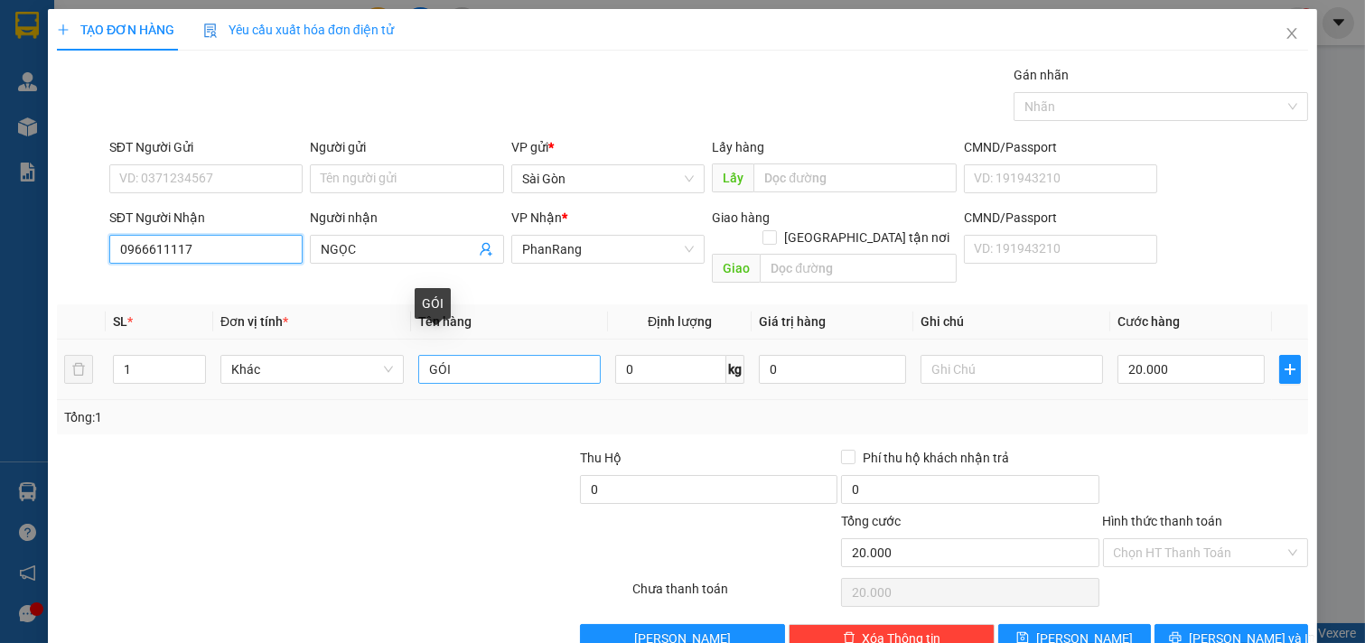
type input "0966611117"
drag, startPoint x: 491, startPoint y: 353, endPoint x: 194, endPoint y: 346, distance: 297.2
click at [194, 346] on tr "1 Khác GÓI 0 kg 0 20.000" at bounding box center [682, 370] width 1251 height 61
type input "thùng"
click at [1151, 351] on div "20.000" at bounding box center [1190, 369] width 147 height 36
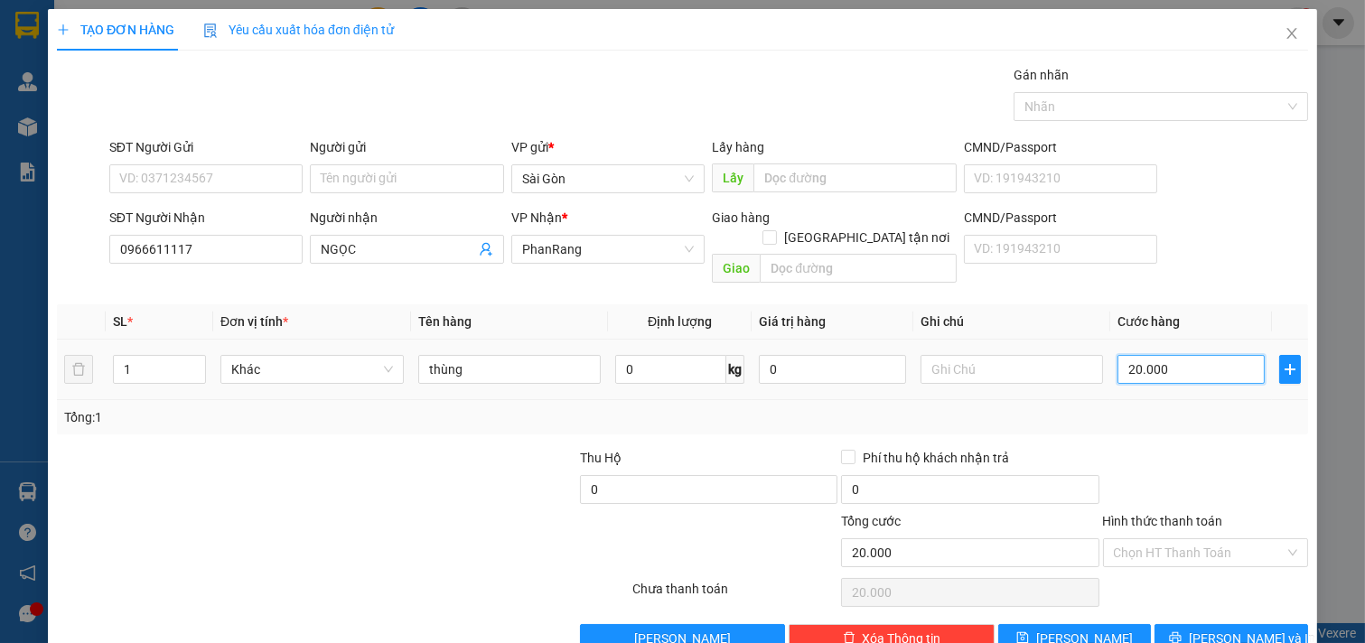
click at [1189, 355] on input "20.000" at bounding box center [1190, 369] width 147 height 29
type input "3"
type input "30"
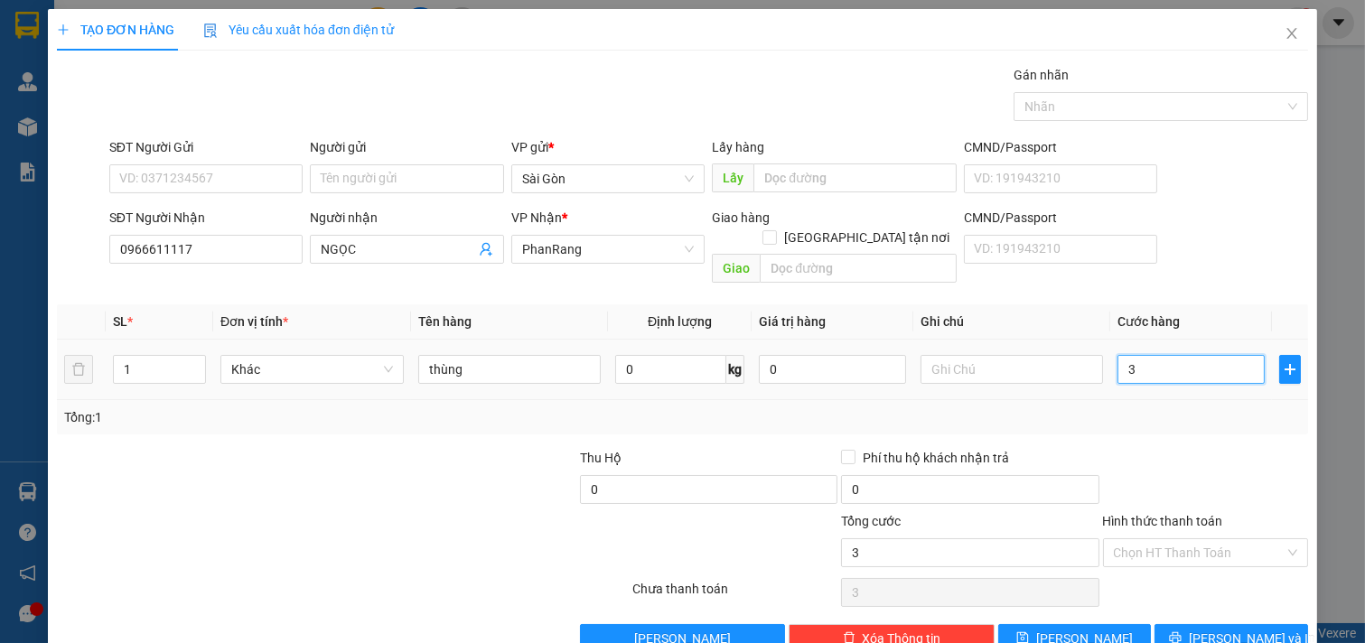
type input "30"
type input "30.000"
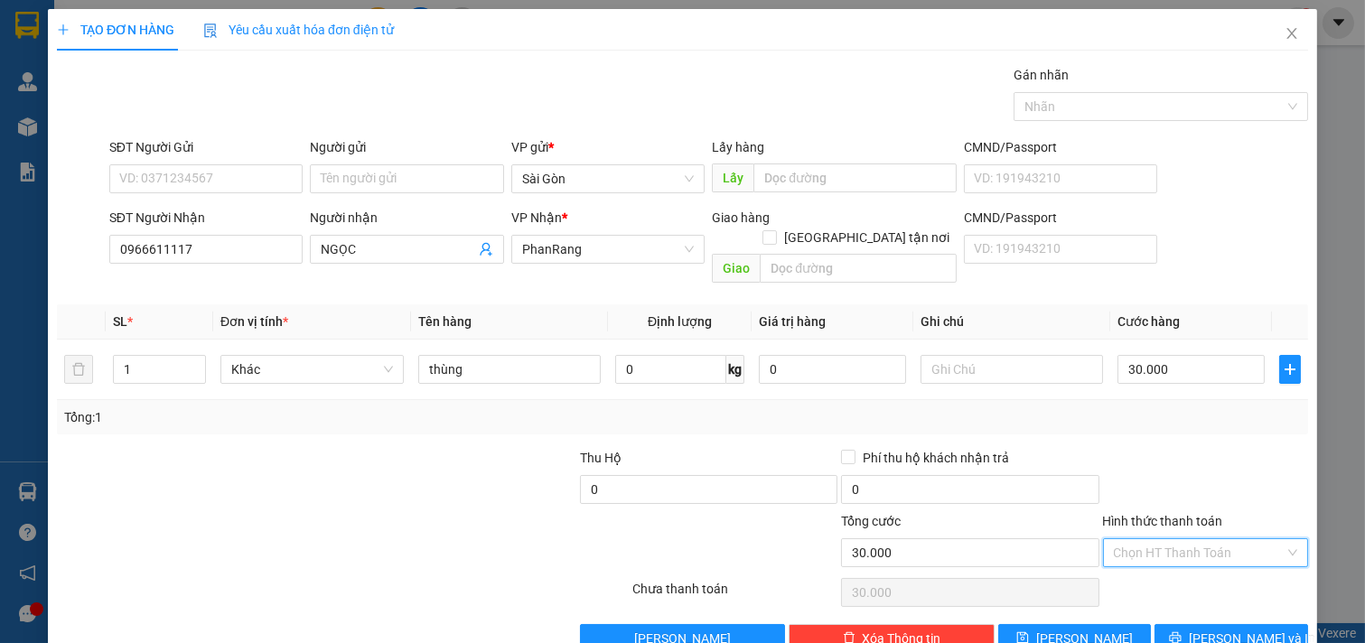
click at [1219, 539] on input "Hình thức thanh toán" at bounding box center [1200, 552] width 172 height 27
click at [1150, 574] on div "Tại văn phòng" at bounding box center [1193, 569] width 182 height 20
type input "0"
click at [1178, 608] on div "TẠO ĐƠN HÀNG Yêu cầu xuất hóa đơn điện tử Transit Pickup Surcharge Ids Transit …" at bounding box center [682, 337] width 1269 height 657
click at [1181, 608] on icon "printer" at bounding box center [1175, 637] width 13 height 13
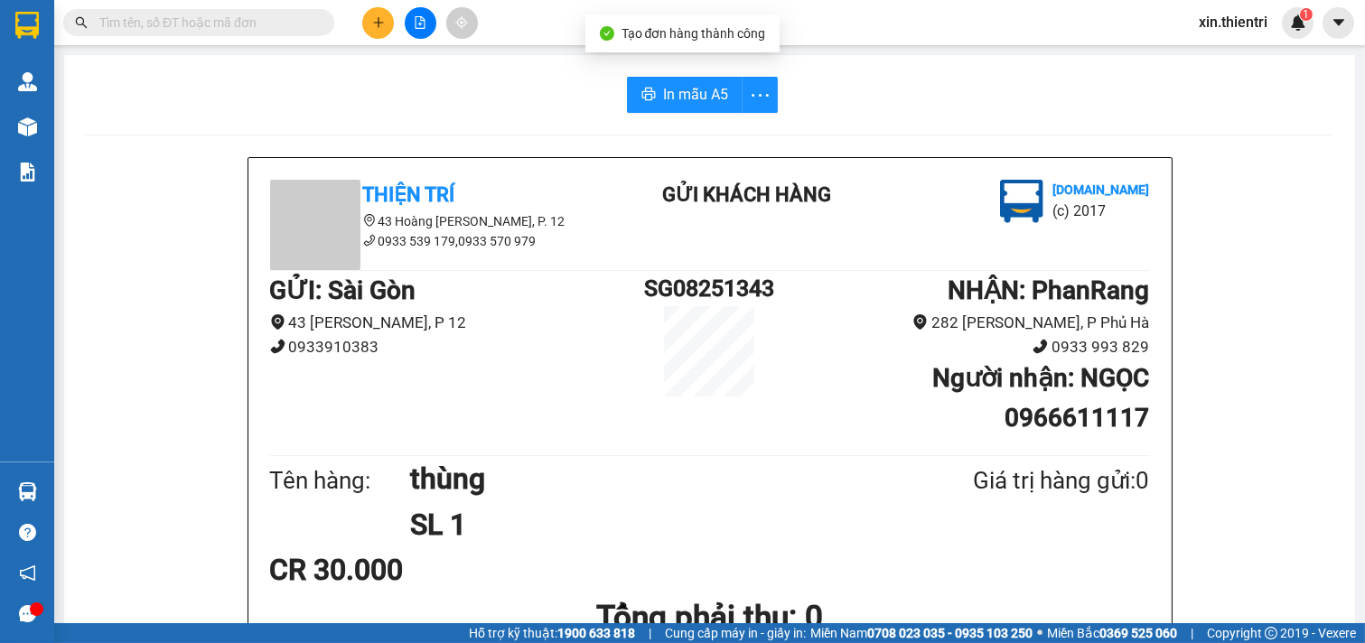
click at [681, 90] on span "In mẫu A5" at bounding box center [695, 94] width 65 height 23
click at [379, 22] on icon "plus" at bounding box center [378, 22] width 10 height 1
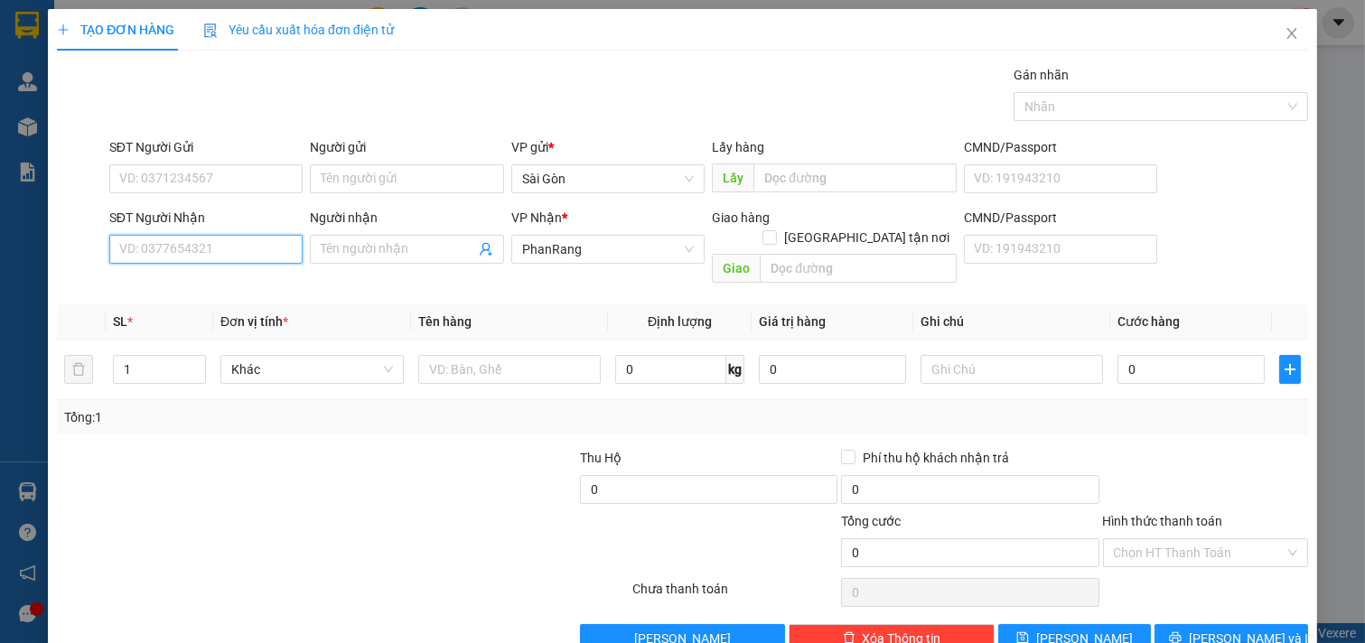
click at [232, 256] on input "SĐT Người Nhận" at bounding box center [206, 249] width 194 height 29
click at [187, 282] on div "0918967679 - HẠNH" at bounding box center [204, 285] width 170 height 20
type input "0918967679"
type input "HẠNH"
type input "0918967679"
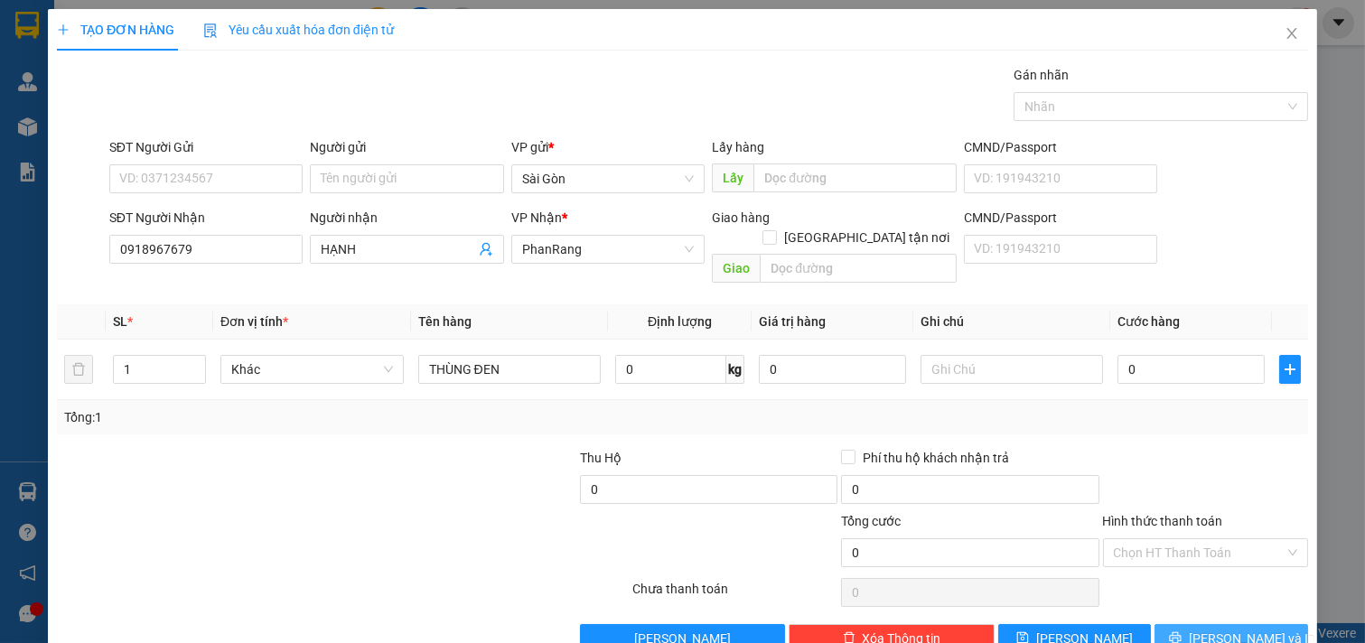
click at [1220, 608] on span "[PERSON_NAME] và In" at bounding box center [1252, 639] width 126 height 20
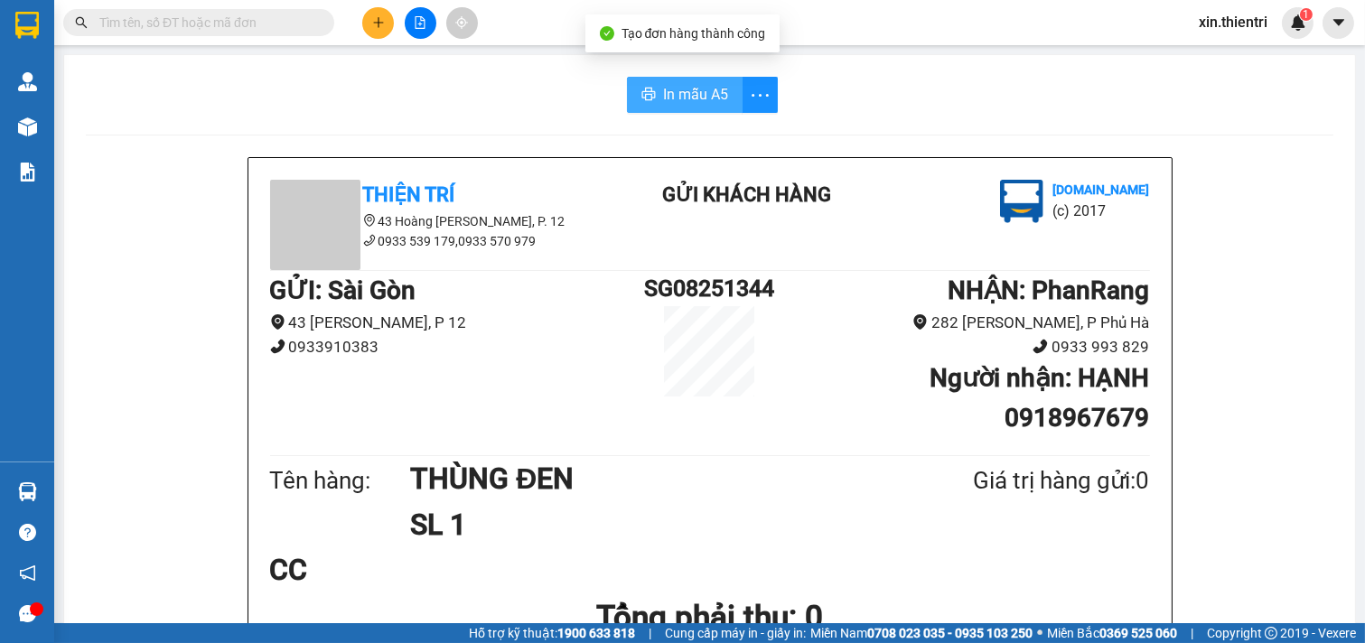
click at [718, 97] on span "In mẫu A5" at bounding box center [695, 94] width 65 height 23
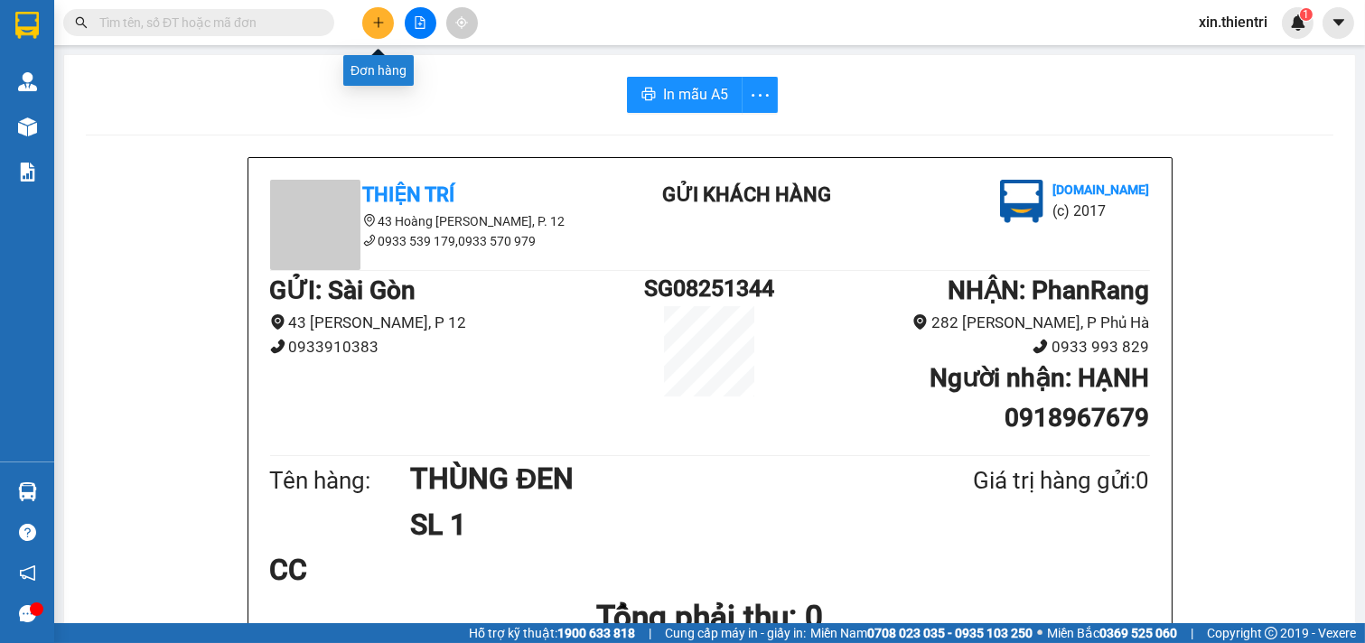
click at [367, 21] on button at bounding box center [378, 23] width 32 height 32
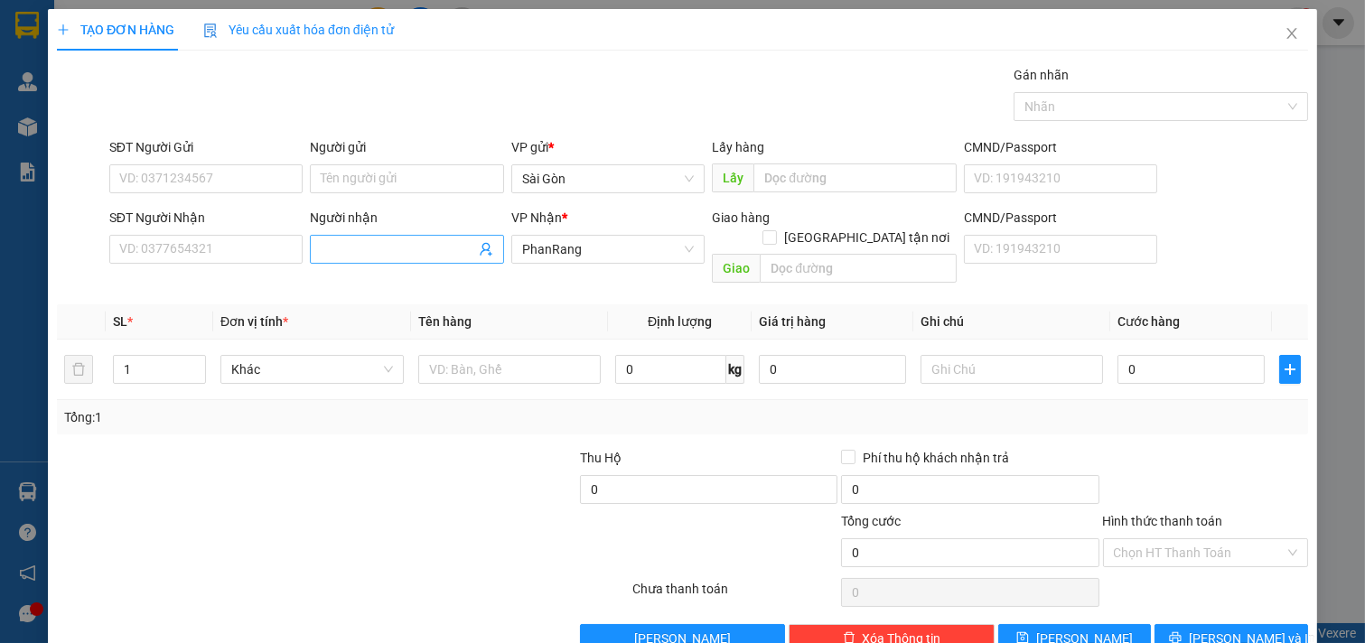
drag, startPoint x: 337, startPoint y: 256, endPoint x: 372, endPoint y: 262, distance: 35.8
click at [345, 258] on input "Người nhận" at bounding box center [398, 249] width 154 height 20
type input "HẰNG PQ"
click at [517, 359] on input "text" at bounding box center [509, 369] width 183 height 29
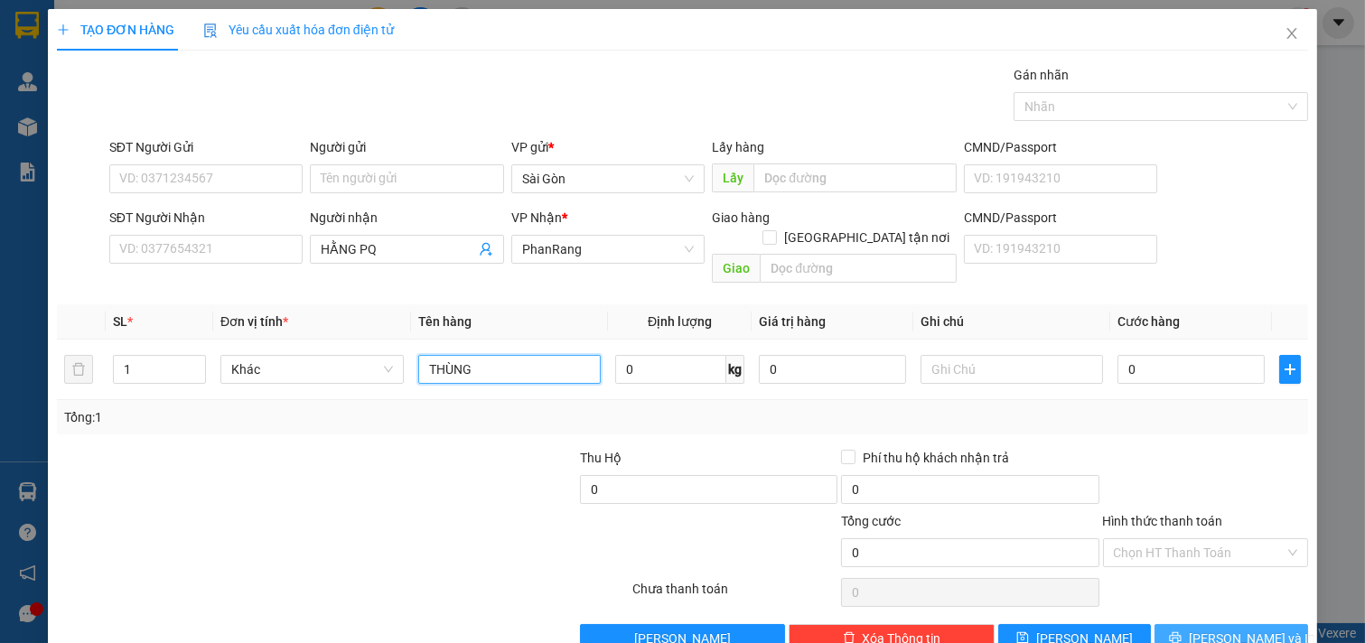
type input "THÙNG"
click at [1181, 608] on icon "printer" at bounding box center [1176, 638] width 12 height 12
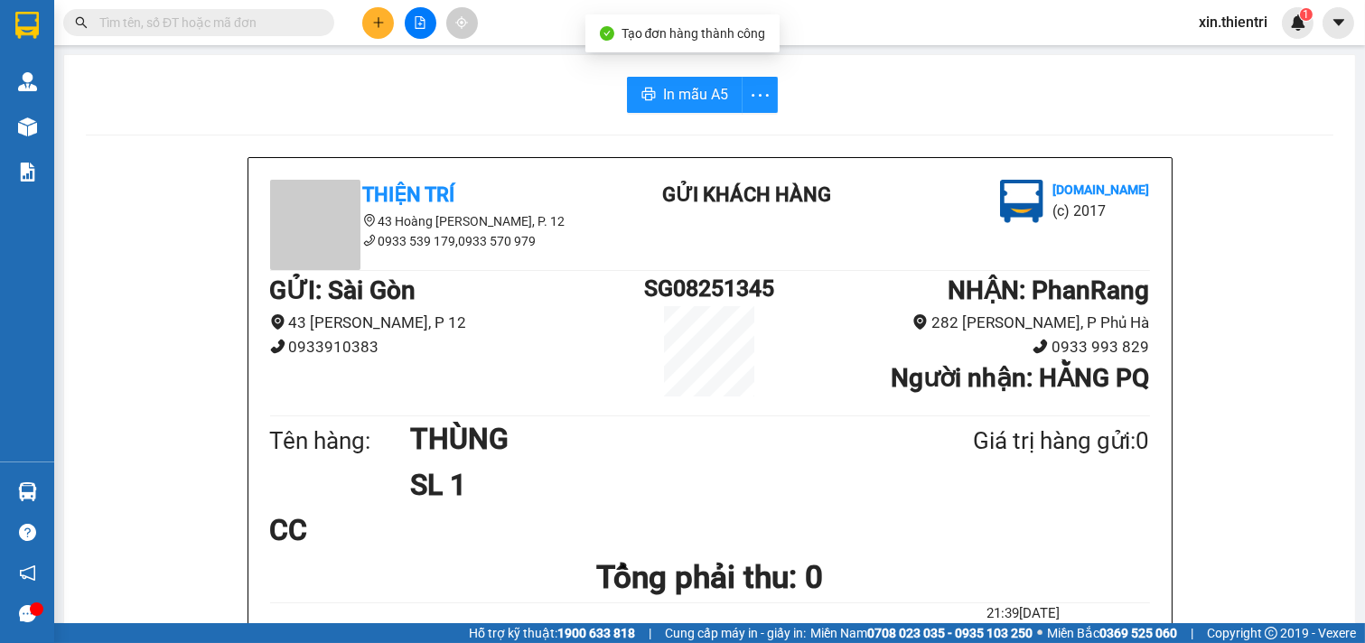
drag, startPoint x: 664, startPoint y: 79, endPoint x: 572, endPoint y: 155, distance: 119.9
click at [664, 79] on button "In mẫu A5" at bounding box center [685, 95] width 116 height 36
click at [663, 89] on span "In mẫu A5" at bounding box center [695, 94] width 65 height 23
click at [372, 22] on icon "plus" at bounding box center [378, 22] width 13 height 13
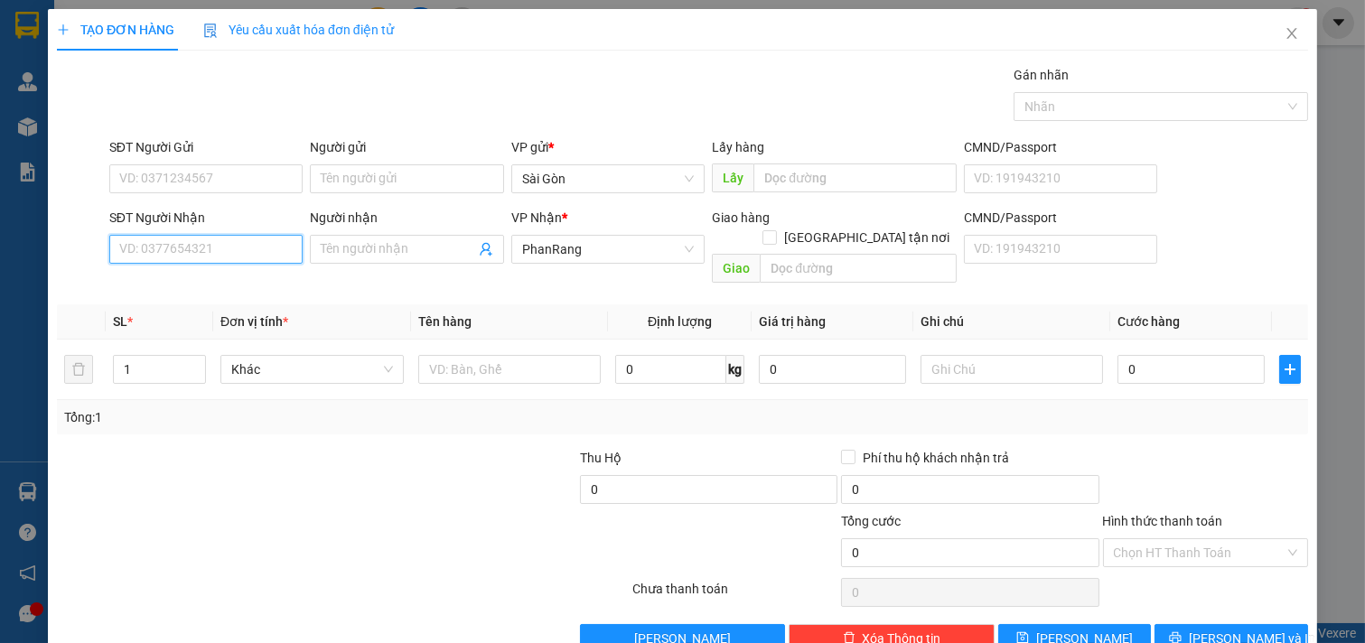
drag, startPoint x: 195, startPoint y: 247, endPoint x: 218, endPoint y: 229, distance: 28.4
click at [199, 245] on input "SĐT Người Nhận" at bounding box center [206, 249] width 194 height 29
click at [151, 285] on div "0972927251 - DUNG" at bounding box center [204, 285] width 170 height 20
type input "0972927251"
type input "DUNG"
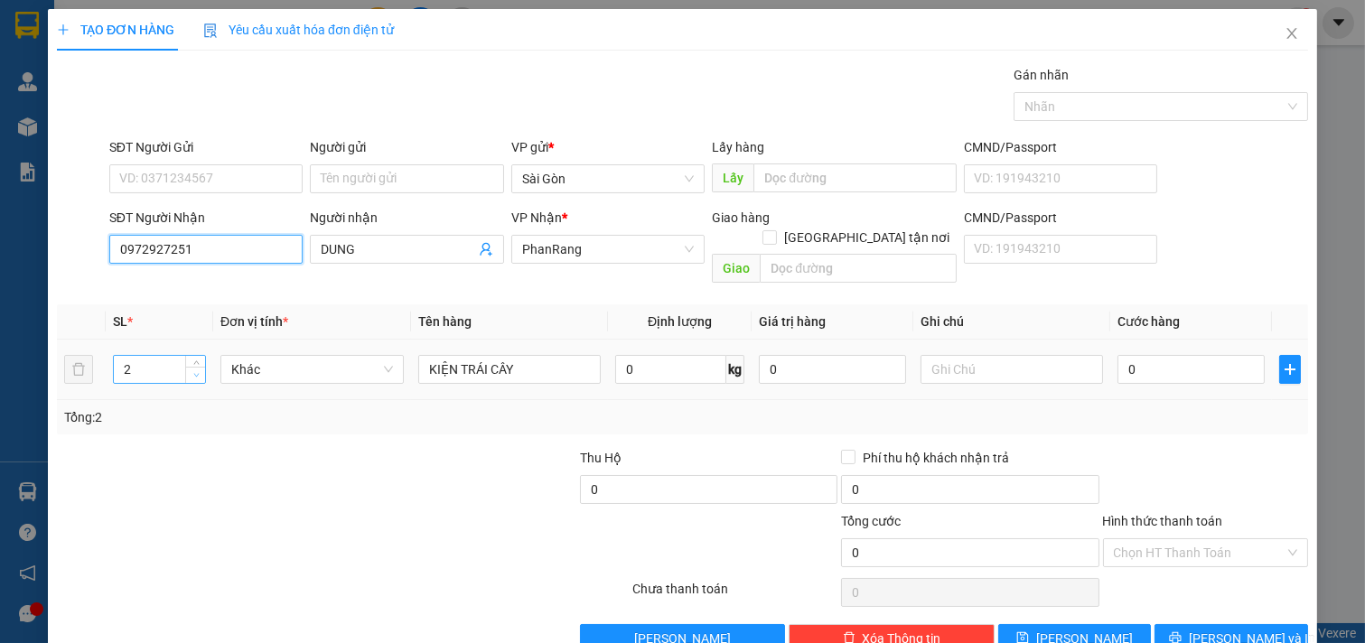
type input "0972927251"
type input "1"
click at [185, 367] on span "Decrease Value" at bounding box center [195, 375] width 20 height 16
drag, startPoint x: 235, startPoint y: 482, endPoint x: 232, endPoint y: 494, distance: 12.0
drag, startPoint x: 232, startPoint y: 494, endPoint x: 203, endPoint y: 583, distance: 93.1
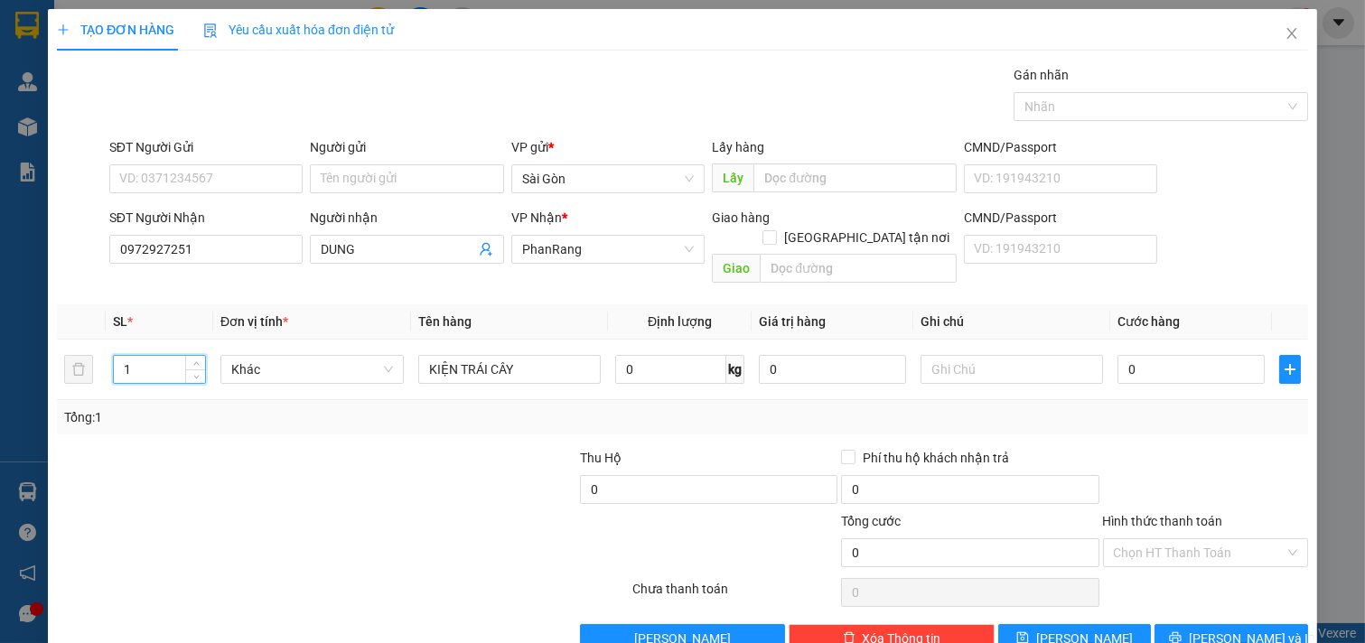
click at [183, 583] on div at bounding box center [342, 592] width 575 height 36
click at [1211, 608] on span "[PERSON_NAME] và In" at bounding box center [1252, 639] width 126 height 20
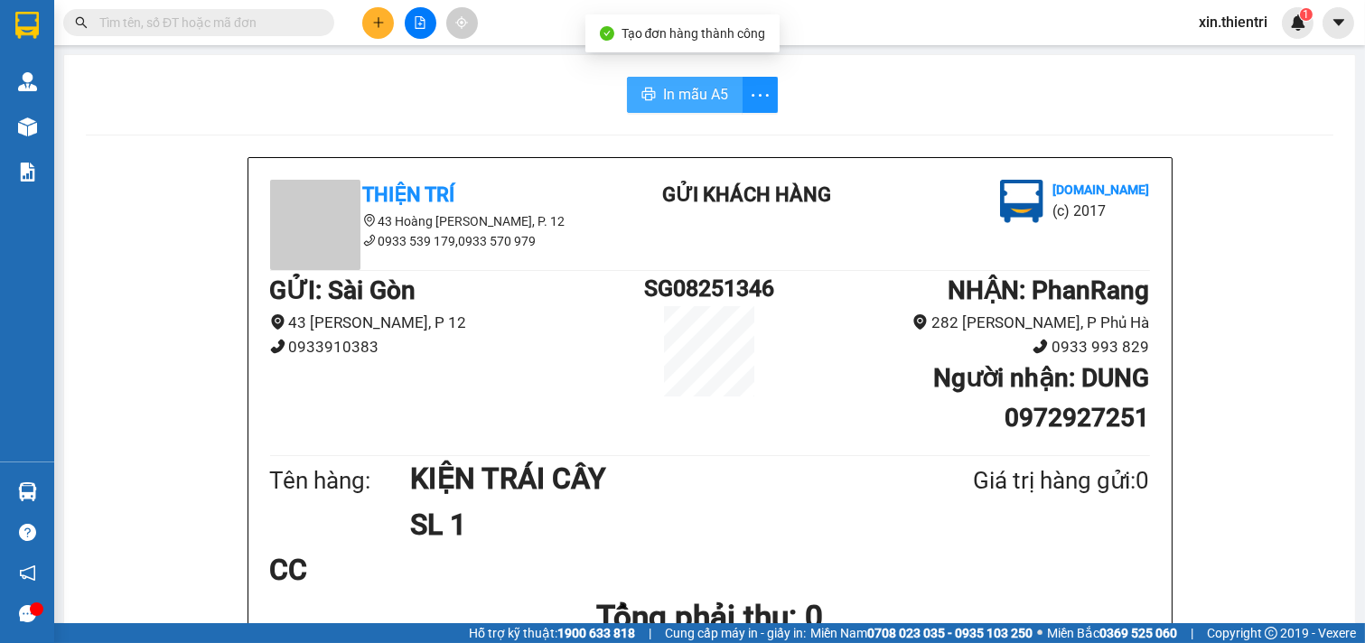
click at [647, 89] on icon "printer" at bounding box center [648, 94] width 14 height 14
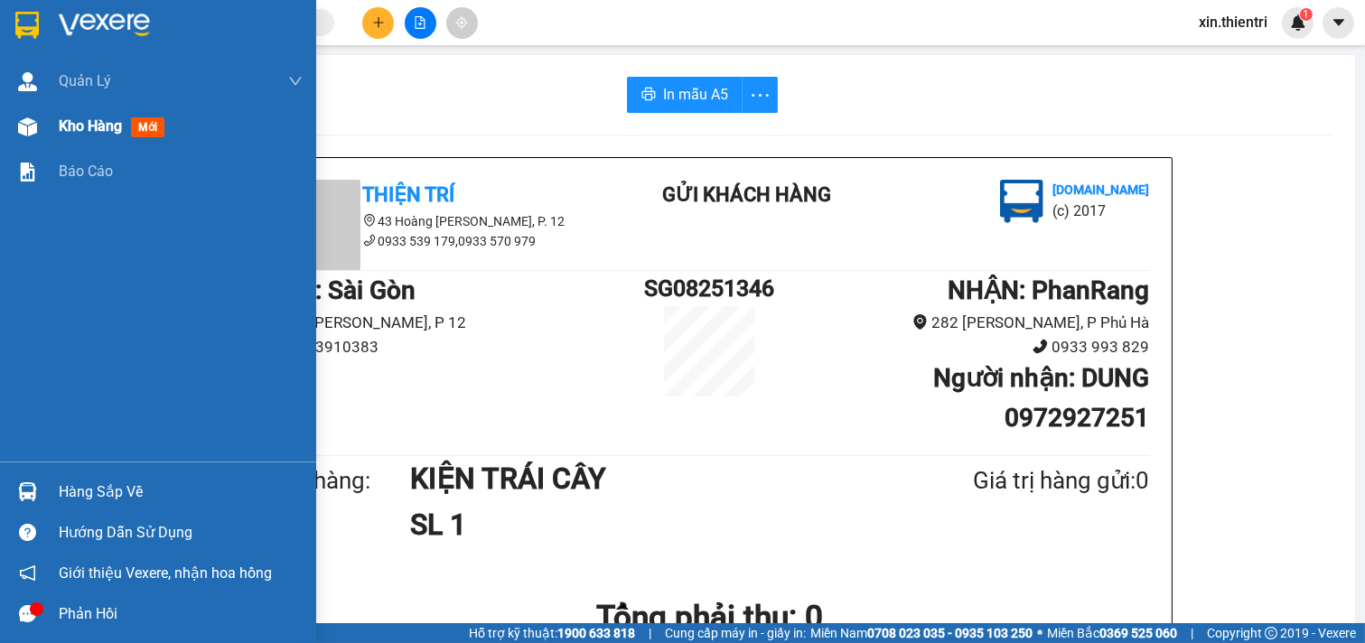
click at [155, 136] on span "mới" at bounding box center [147, 127] width 33 height 20
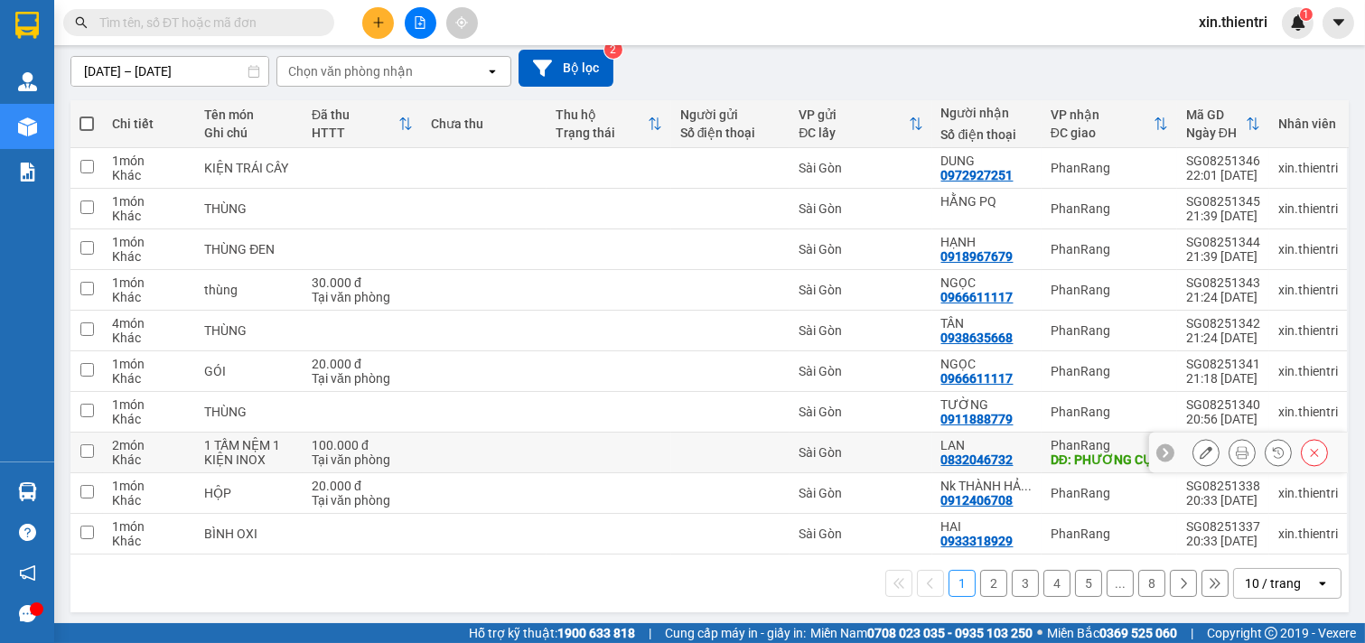
scroll to position [161, 0]
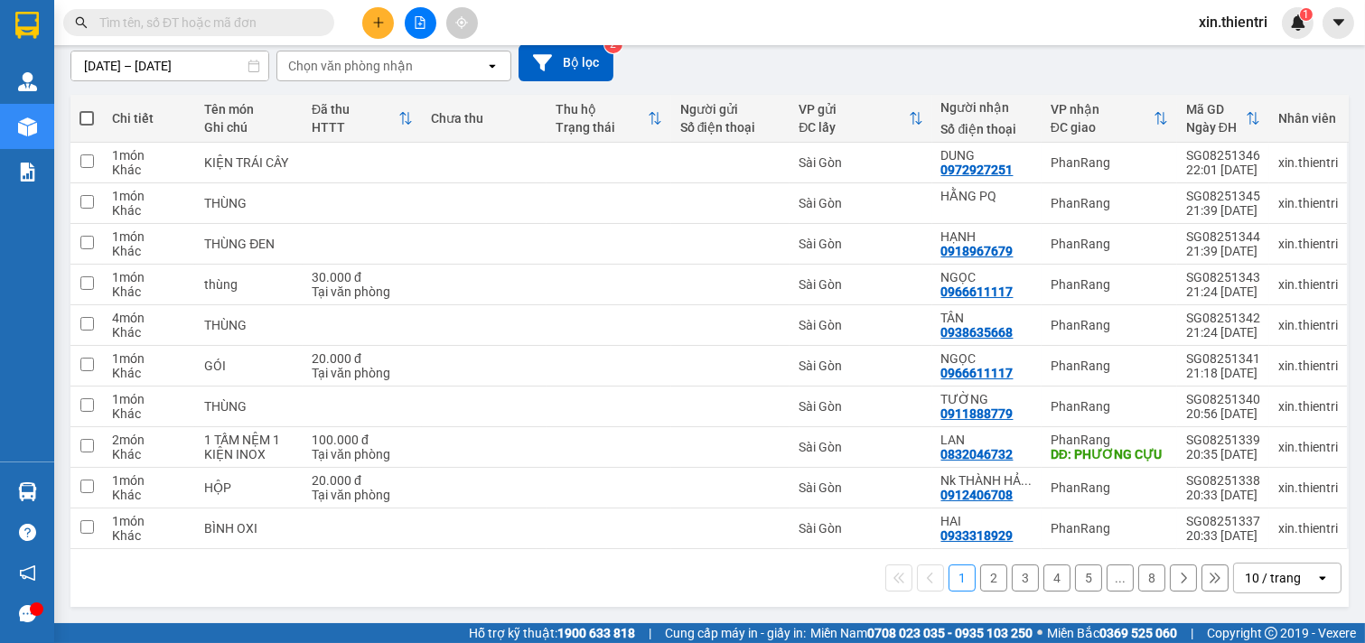
click at [1138, 573] on button "8" at bounding box center [1151, 577] width 27 height 27
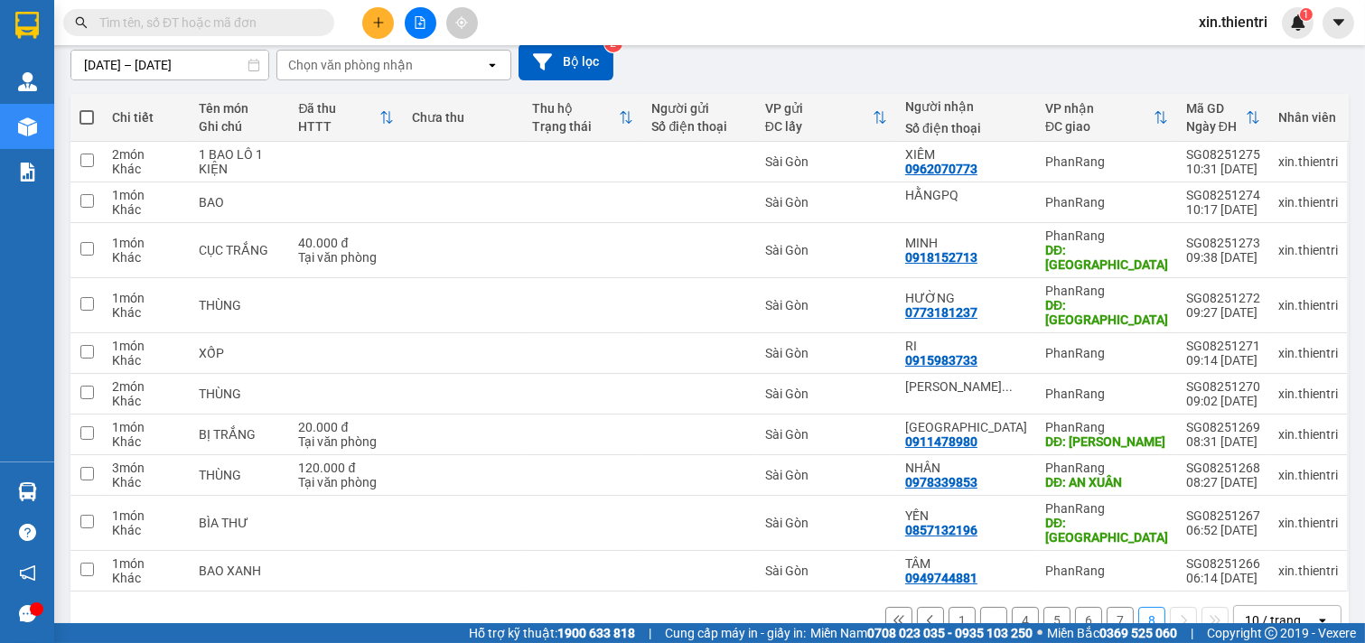
click at [1106, 607] on button "7" at bounding box center [1119, 620] width 27 height 27
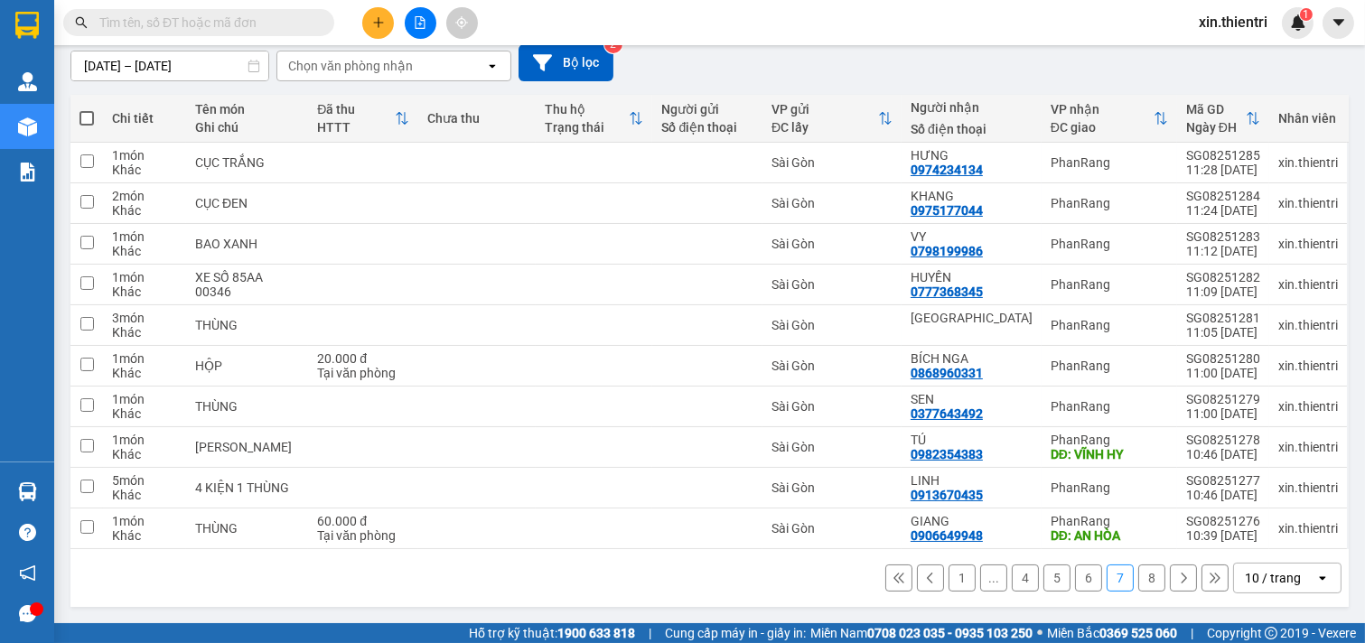
click at [1075, 580] on button "6" at bounding box center [1088, 577] width 27 height 27
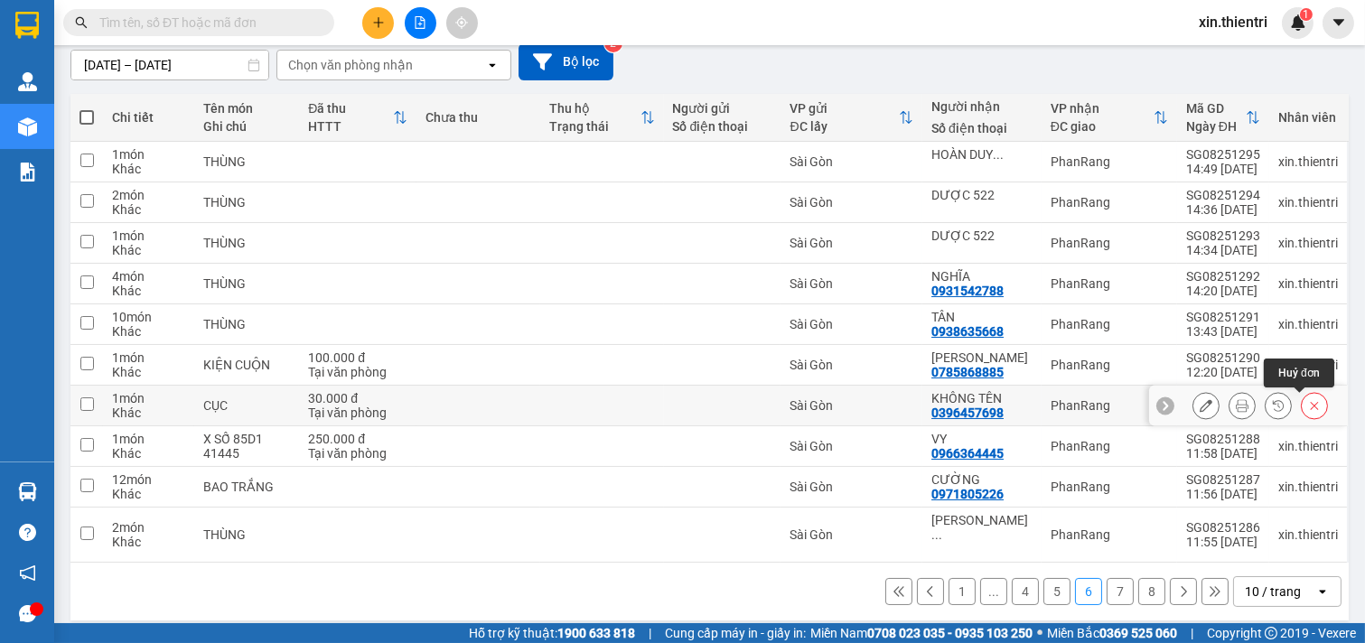
click at [1308, 400] on icon at bounding box center [1314, 405] width 13 height 13
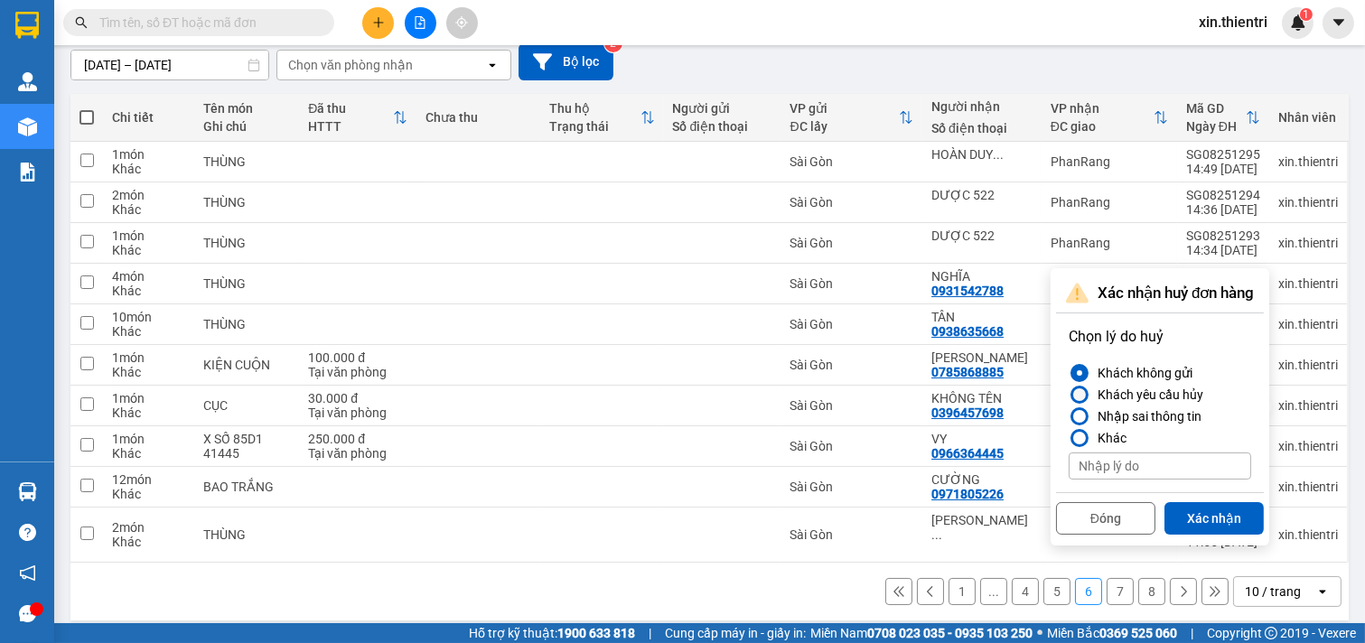
click at [1086, 396] on div at bounding box center [1079, 395] width 18 height 18
click at [1068, 395] on input "Khách yêu cầu hủy" at bounding box center [1068, 395] width 0 height 0
click at [1217, 521] on button "Xác nhận" at bounding box center [1213, 518] width 99 height 33
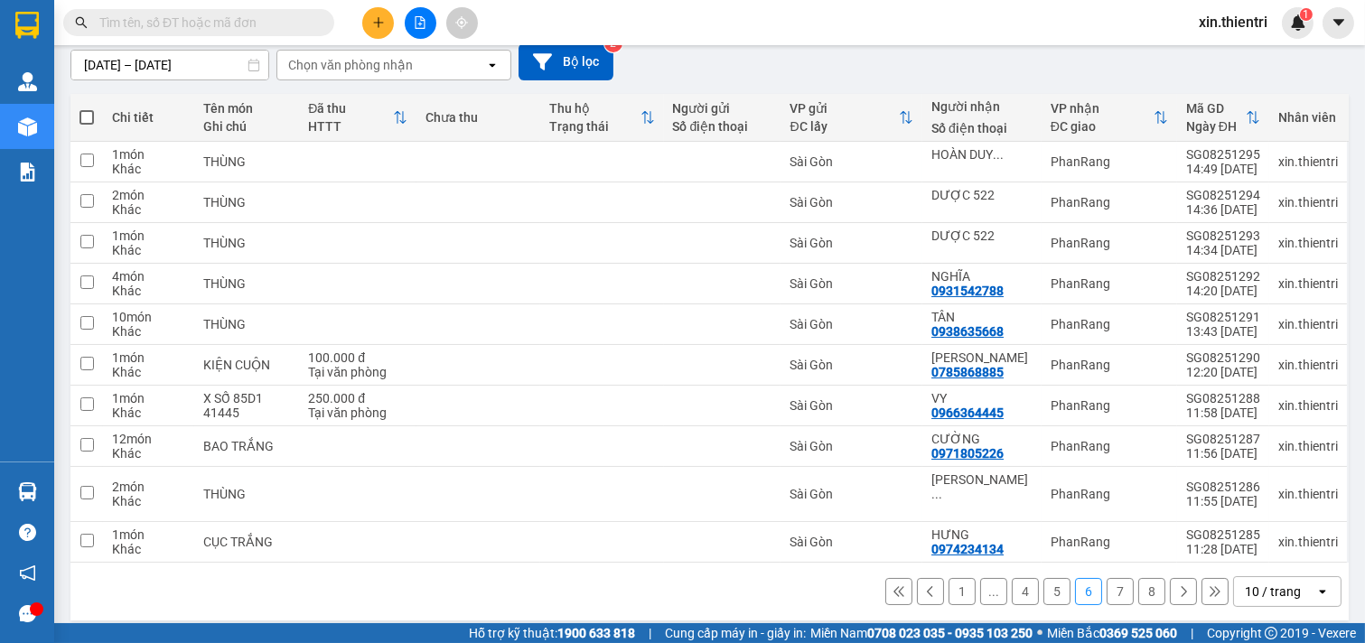
click at [1141, 580] on button "8" at bounding box center [1151, 591] width 27 height 27
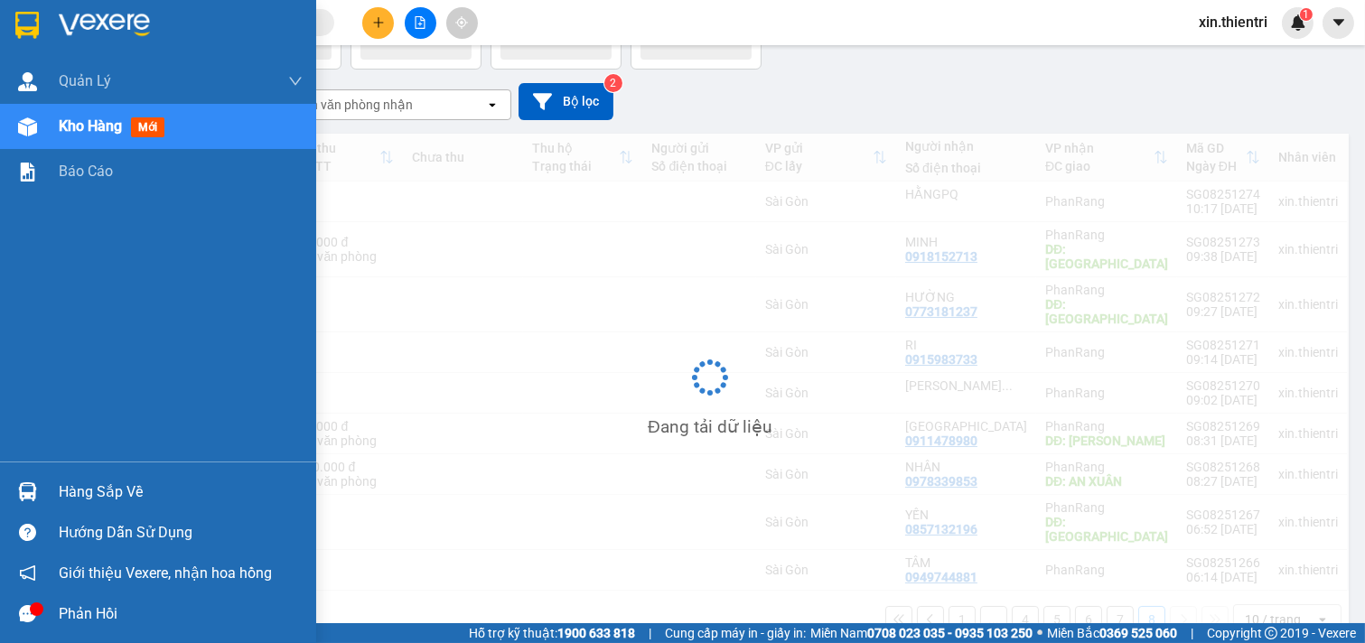
scroll to position [120, 0]
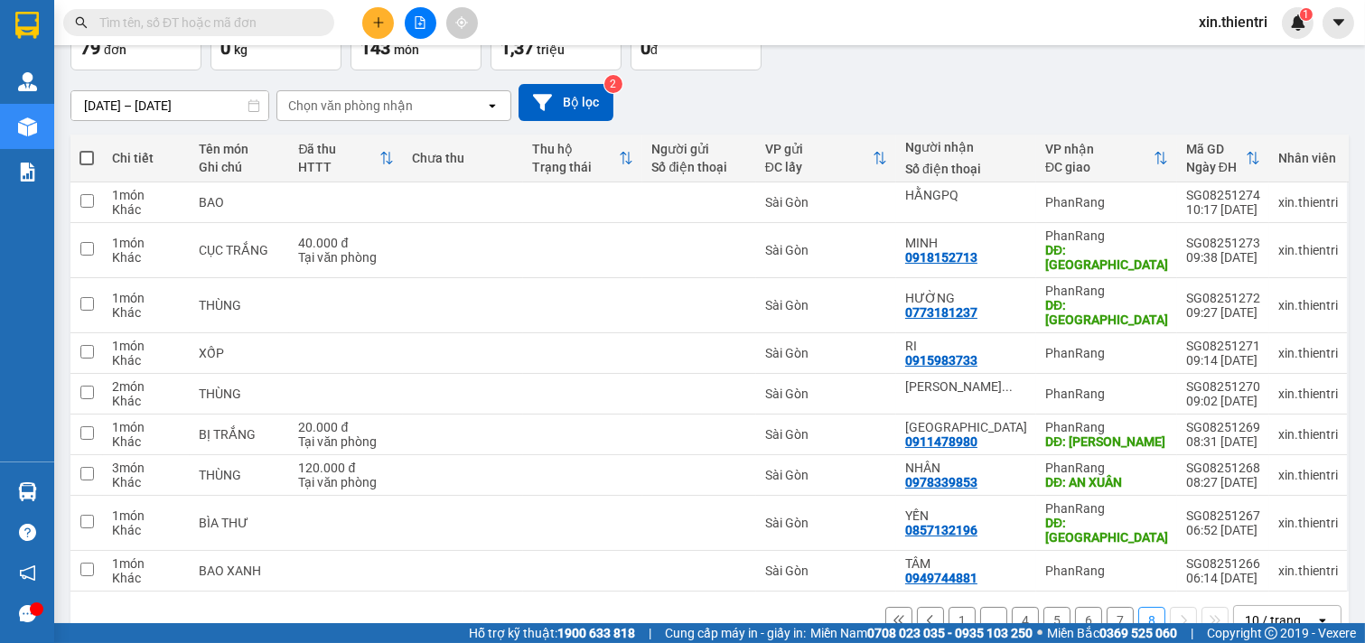
click at [85, 159] on span at bounding box center [86, 158] width 14 height 14
click at [87, 149] on input "checkbox" at bounding box center [87, 149] width 0 height 0
checkbox input "true"
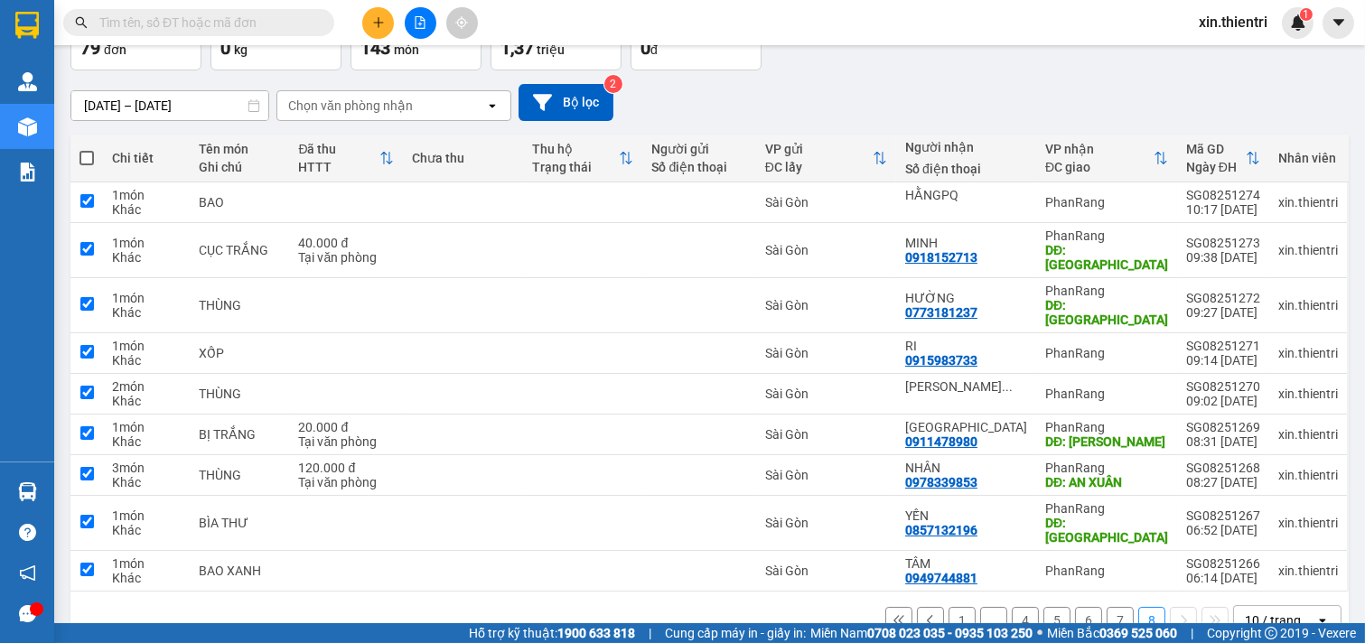
checkbox input "true"
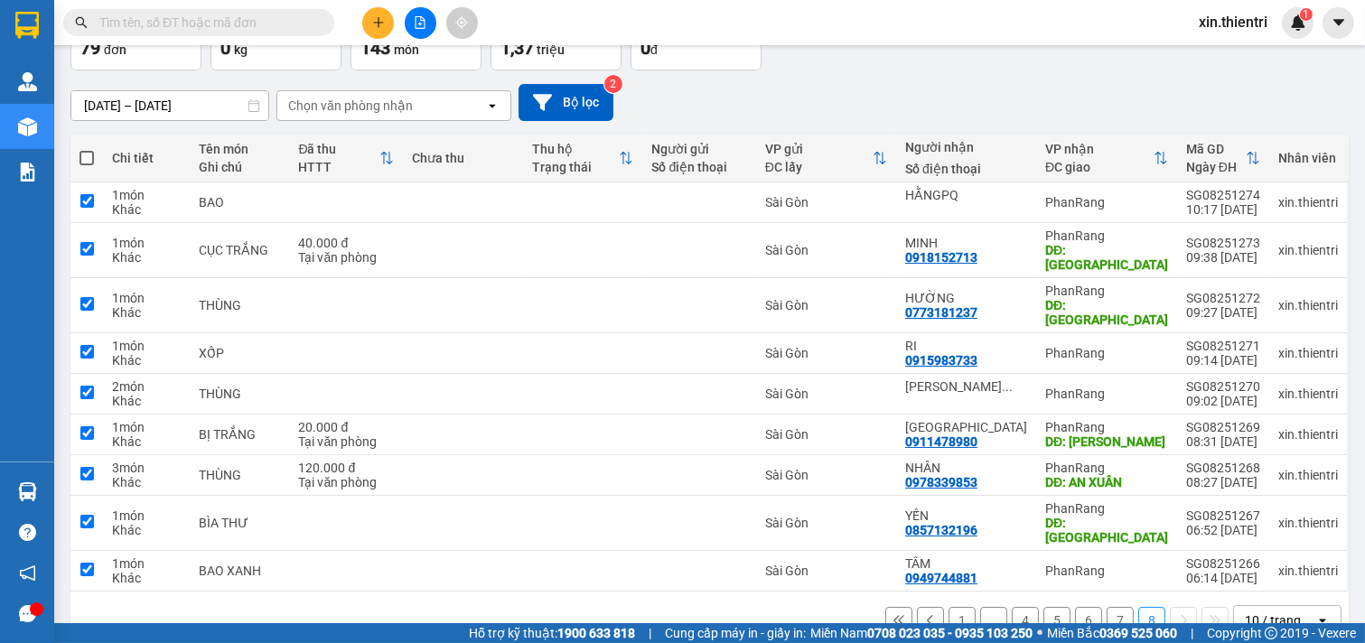
checkbox input "true"
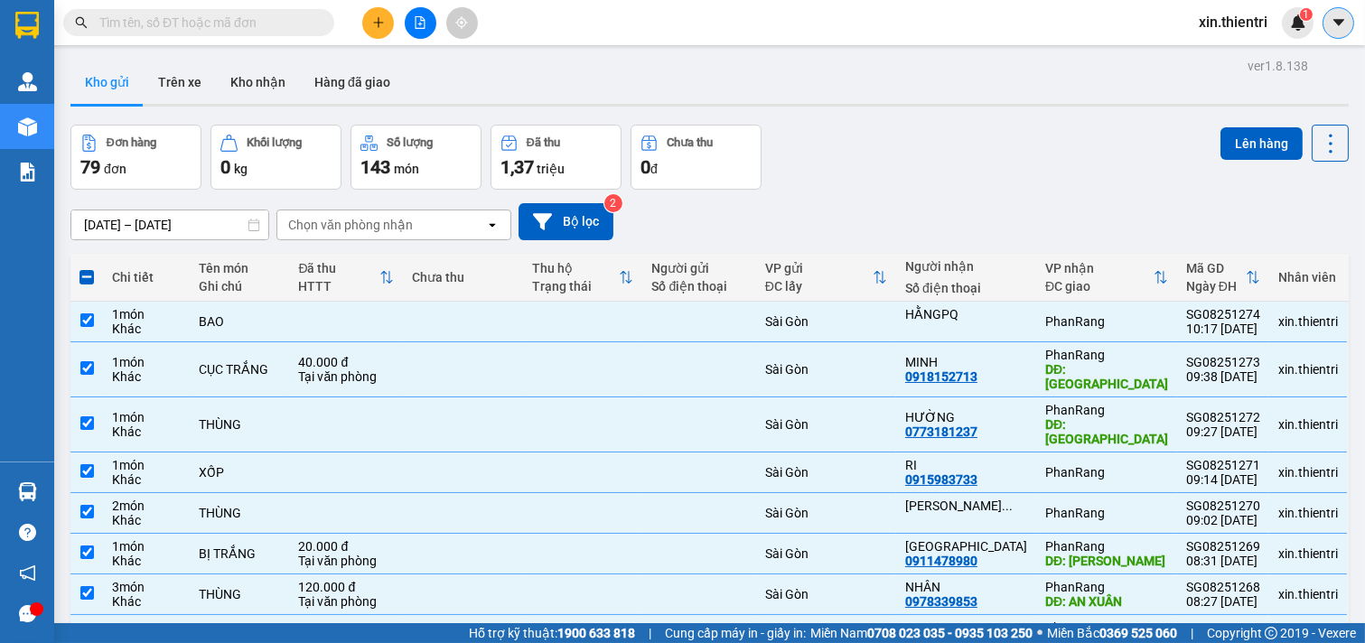
scroll to position [0, 0]
click at [1240, 145] on button "Lên hàng" at bounding box center [1261, 144] width 82 height 33
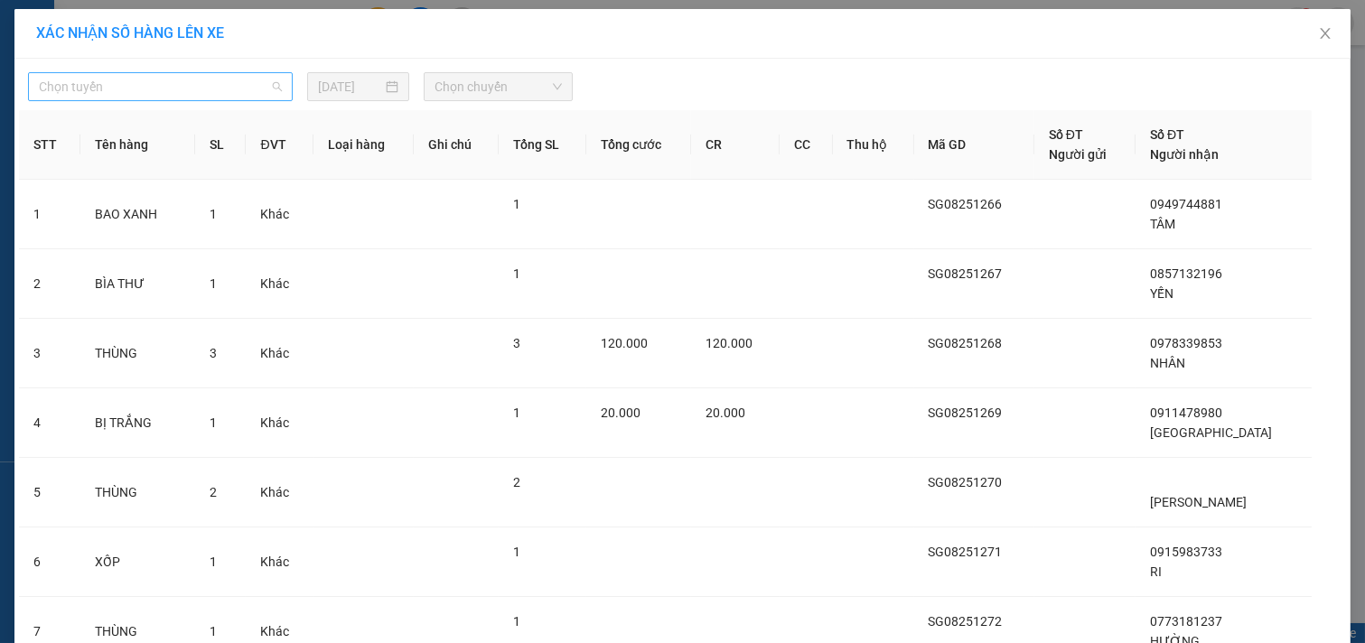
click at [126, 84] on span "Chọn tuyến" at bounding box center [160, 86] width 243 height 27
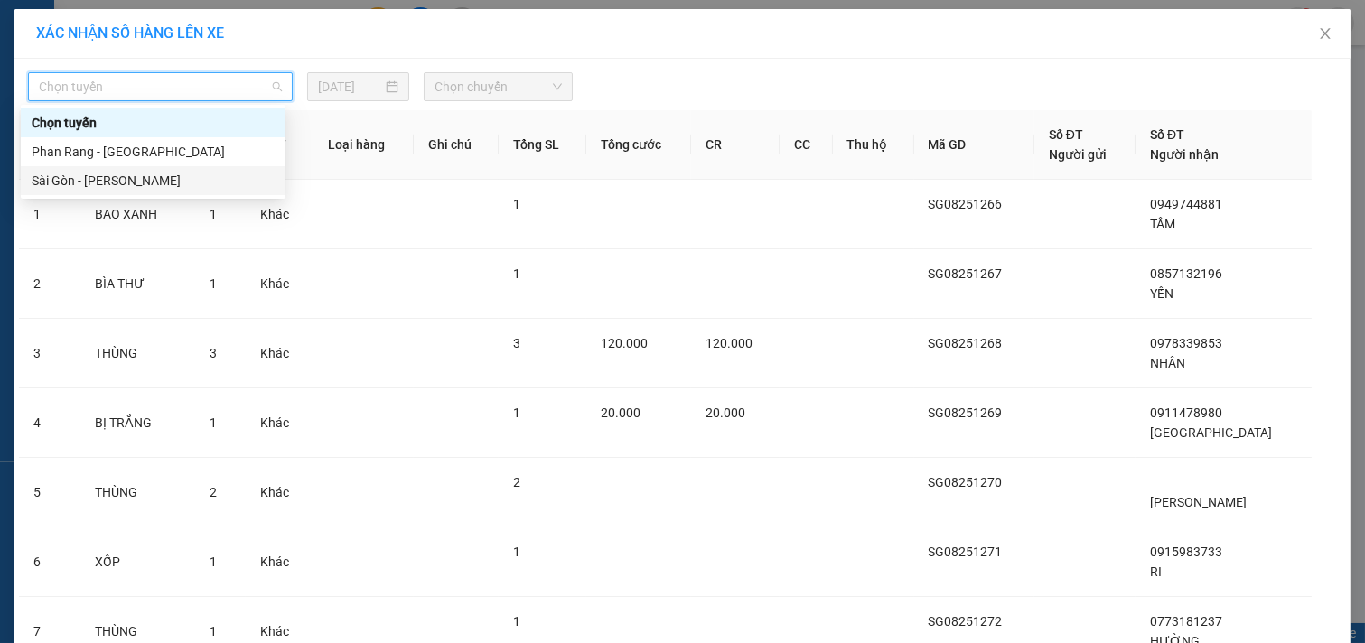
click at [83, 173] on div "Sài Gòn - [PERSON_NAME]" at bounding box center [153, 181] width 243 height 20
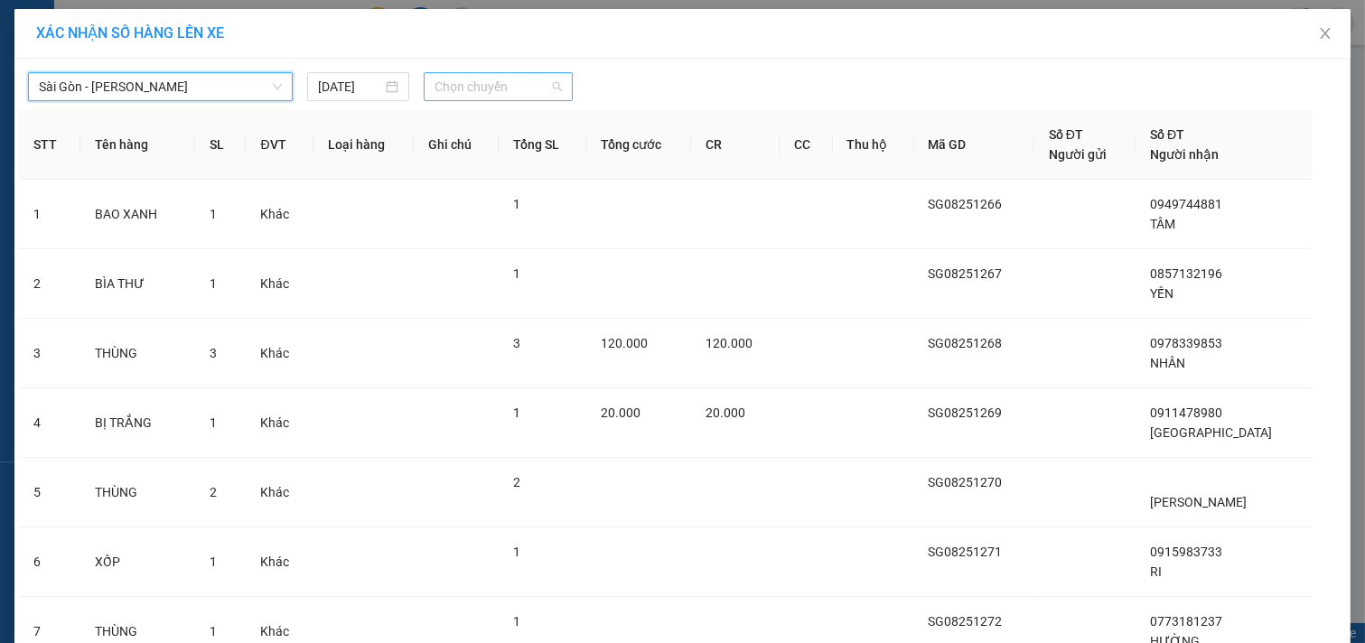
drag, startPoint x: 477, startPoint y: 82, endPoint x: 480, endPoint y: 136, distance: 54.3
click at [479, 84] on span "Chọn chuyến" at bounding box center [497, 86] width 127 height 27
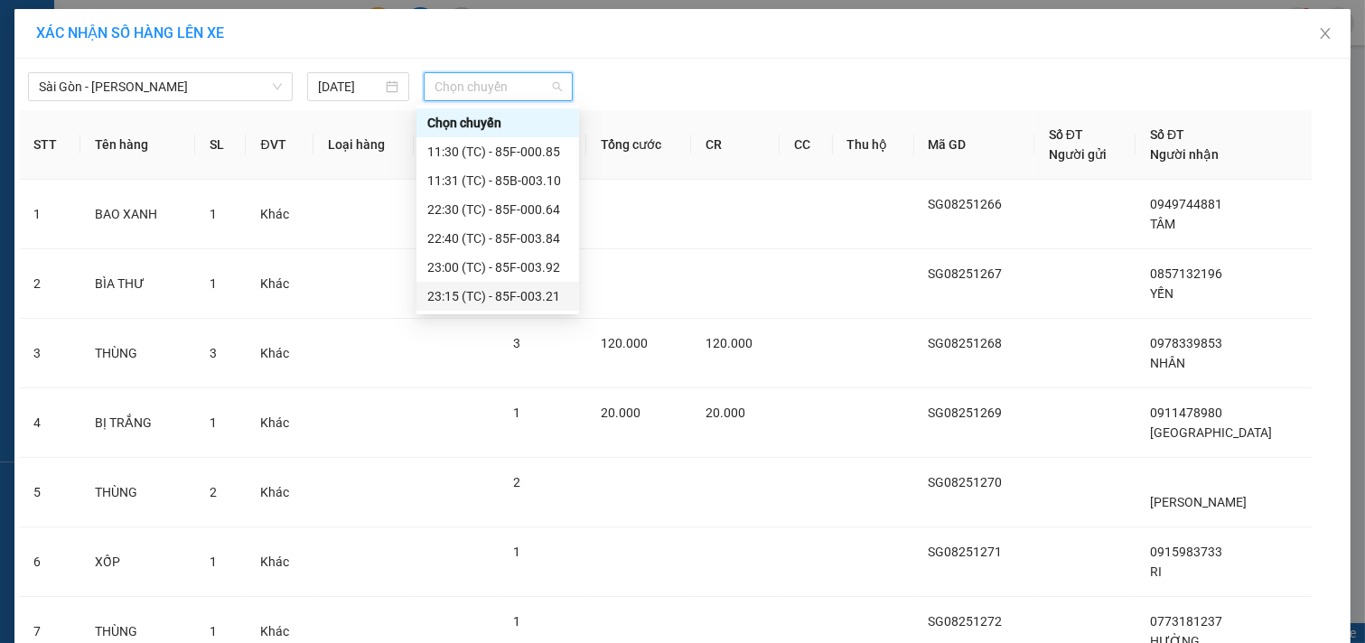
click at [499, 293] on div "23:15 (TC) - 85F-003.21" at bounding box center [497, 296] width 141 height 20
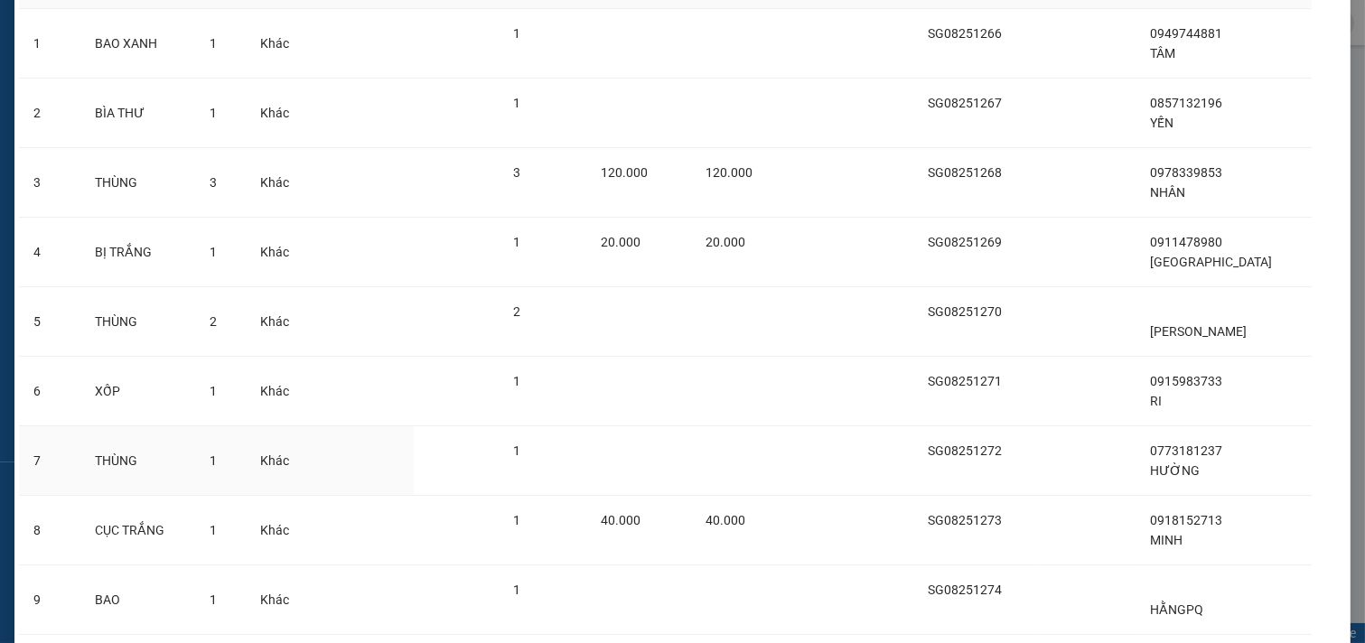
scroll to position [305, 0]
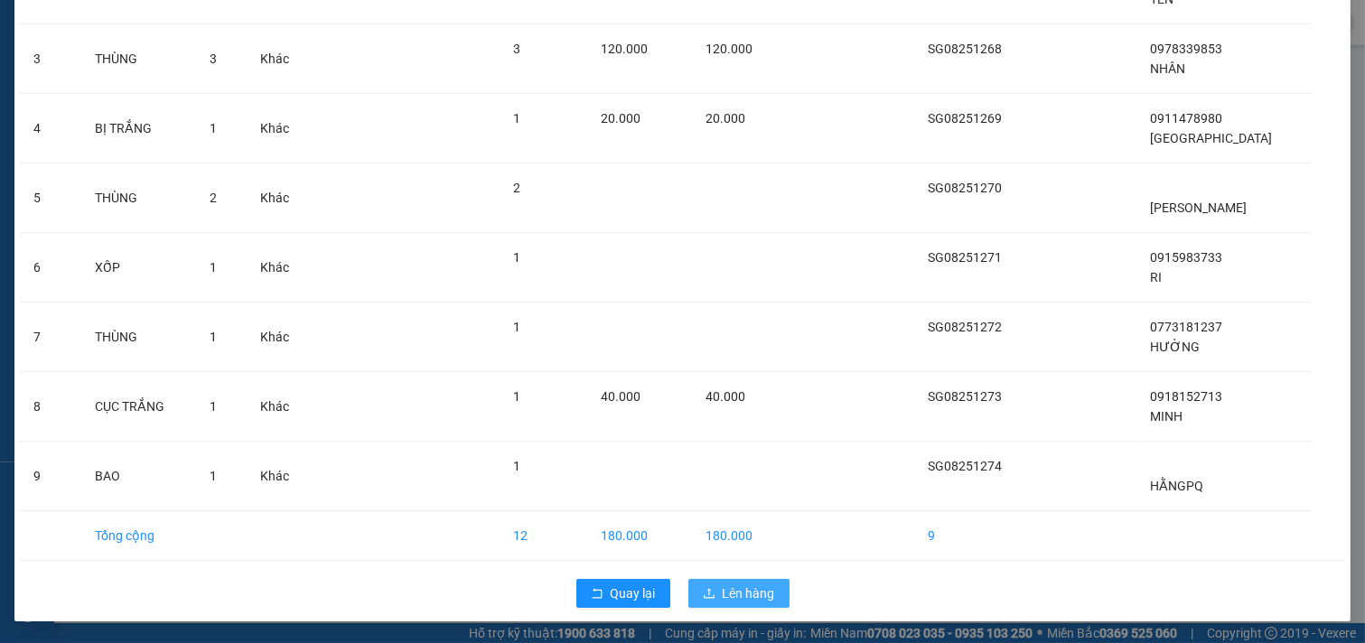
click at [729, 585] on span "Lên hàng" at bounding box center [749, 593] width 52 height 20
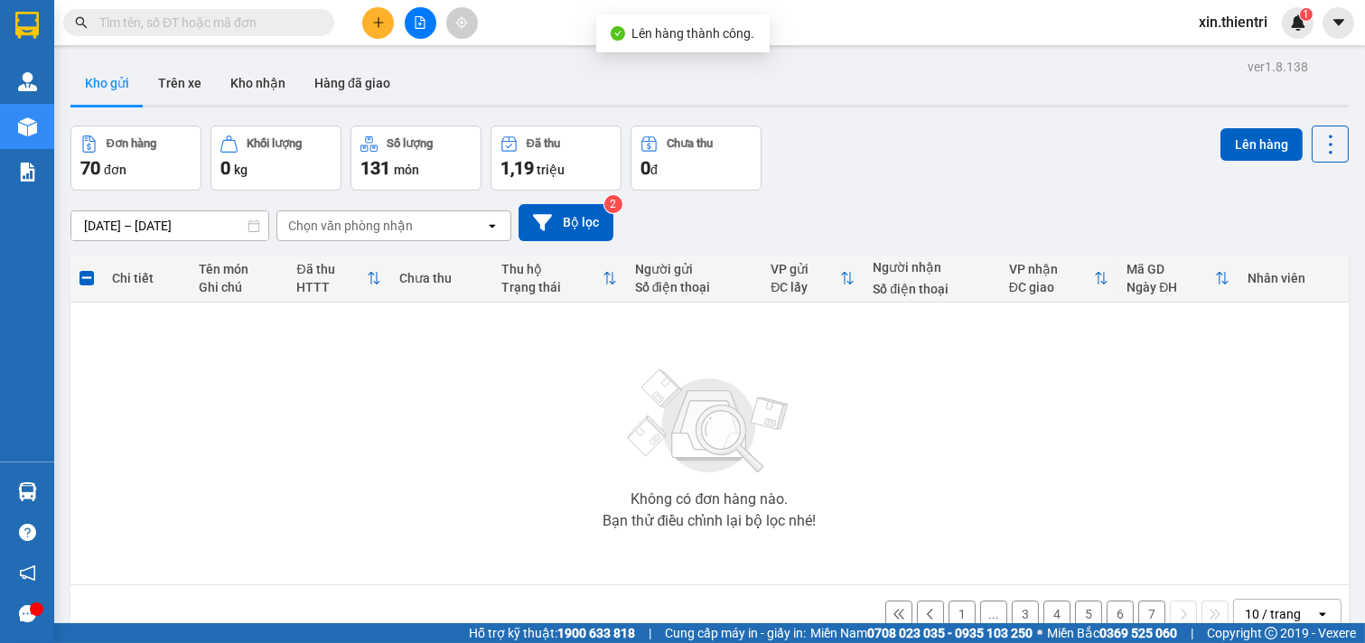
click at [1138, 606] on button "7" at bounding box center [1151, 614] width 27 height 27
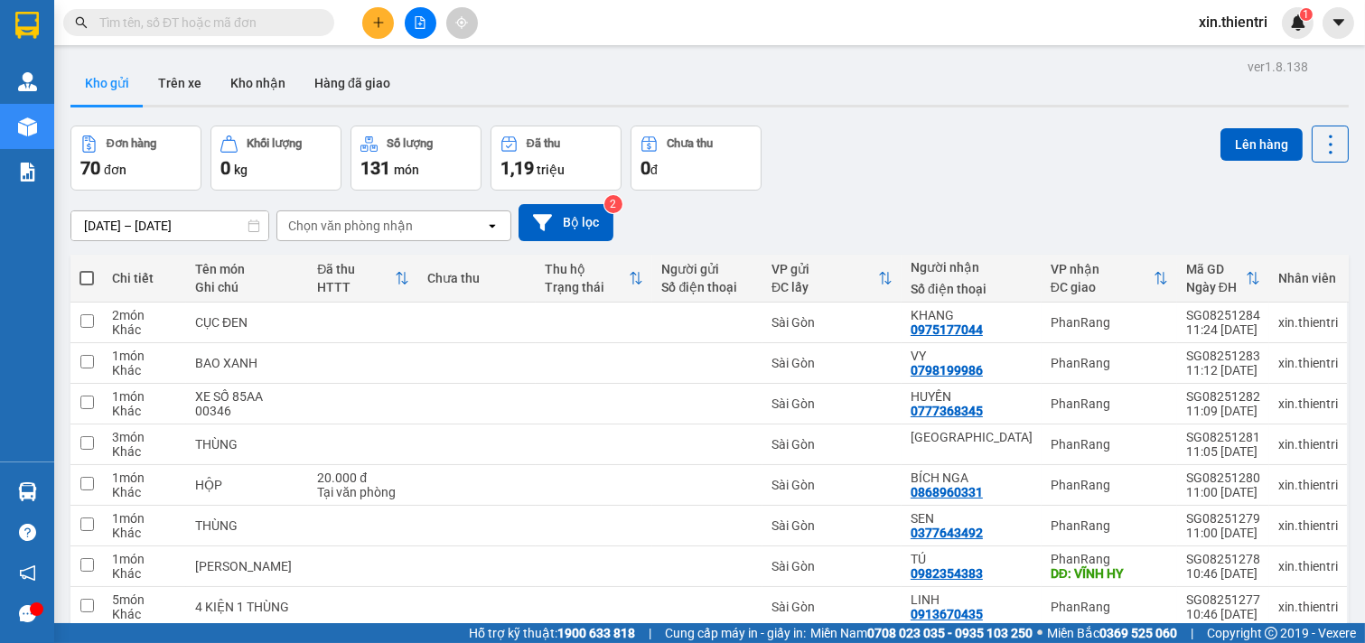
click at [82, 273] on span at bounding box center [86, 278] width 14 height 14
click at [87, 269] on input "checkbox" at bounding box center [87, 269] width 0 height 0
checkbox input "true"
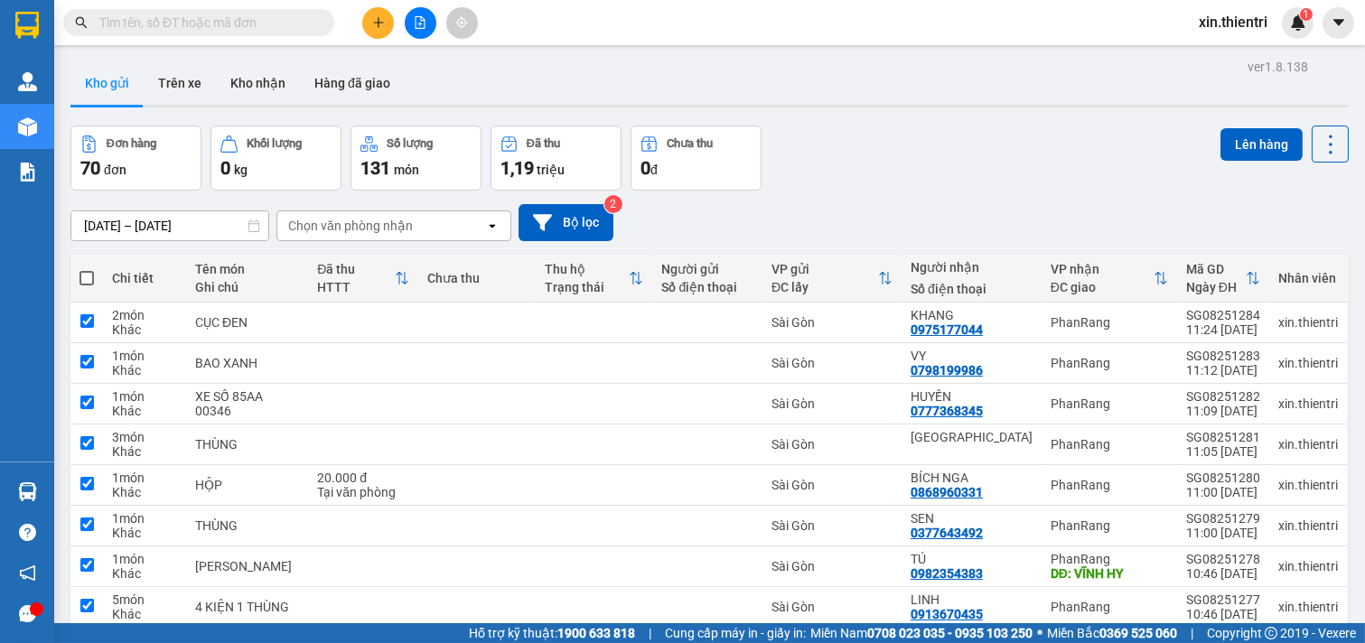
checkbox input "true"
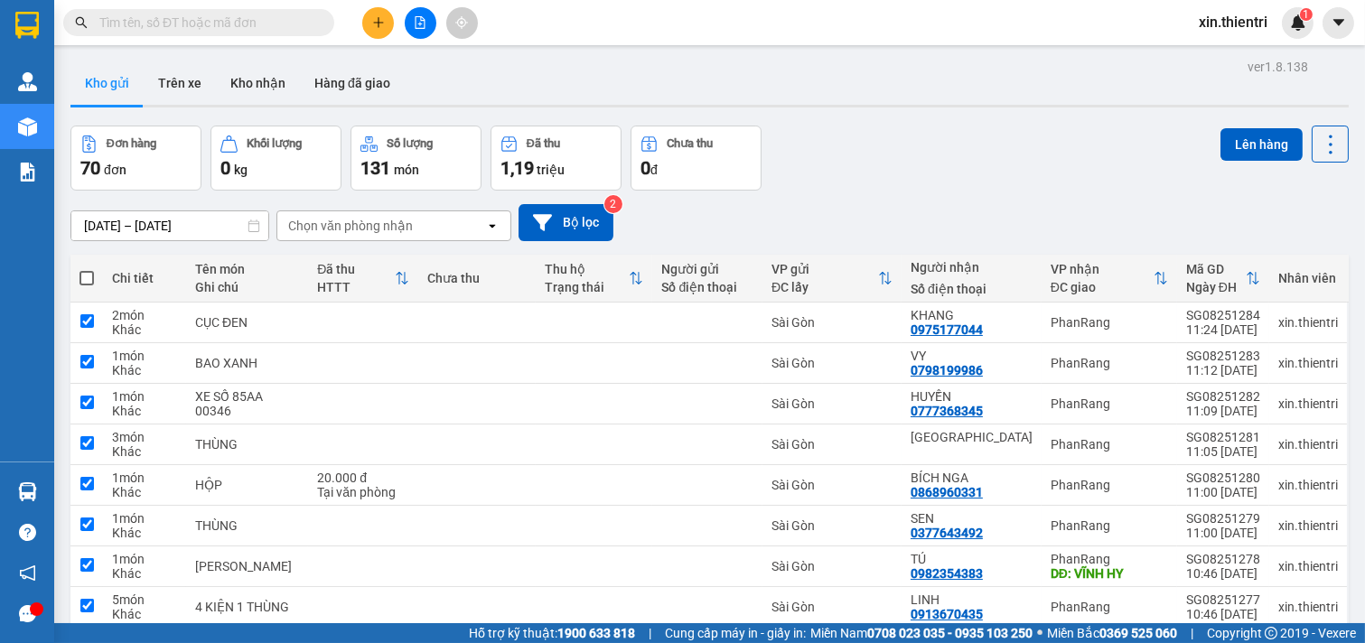
checkbox input "true"
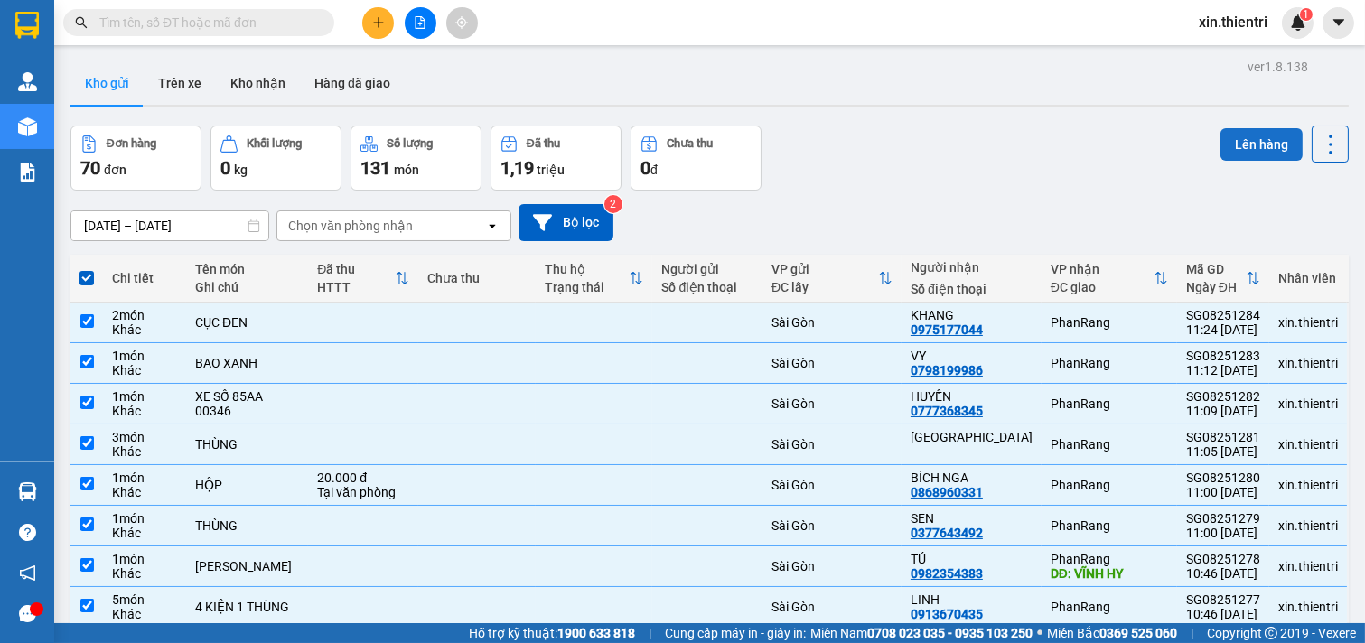
click at [1224, 145] on button "Lên hàng" at bounding box center [1261, 144] width 82 height 33
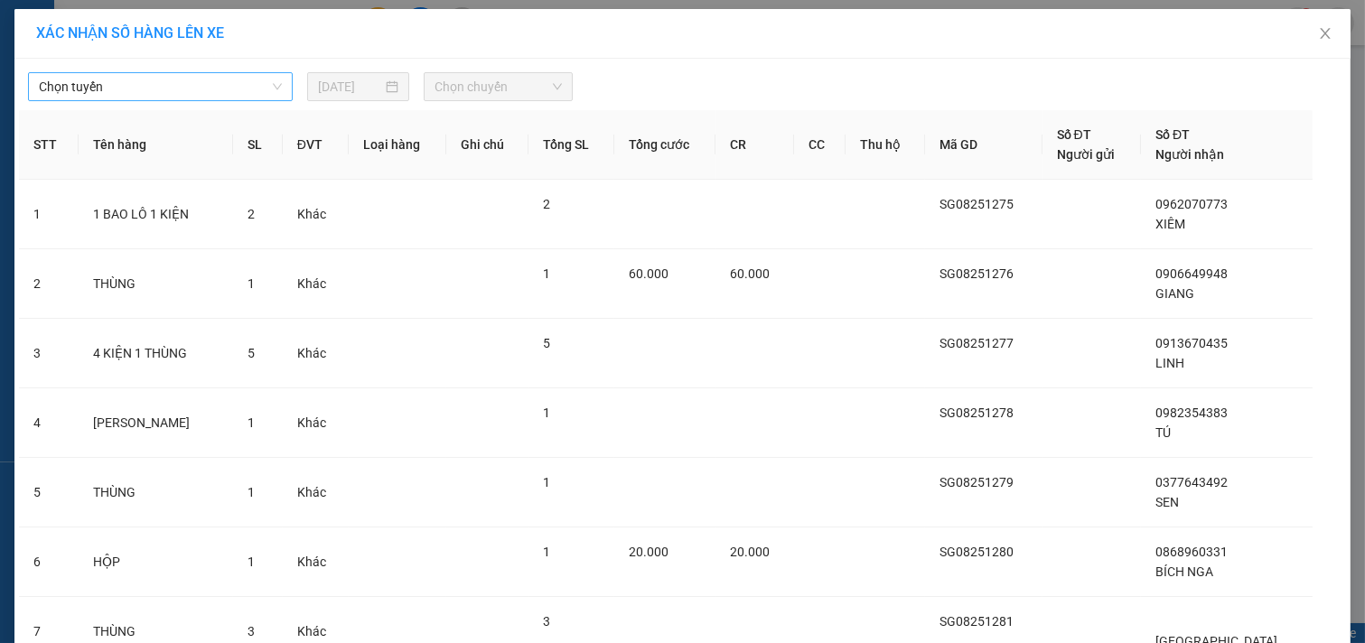
click at [201, 99] on span "Chọn tuyến" at bounding box center [160, 86] width 243 height 27
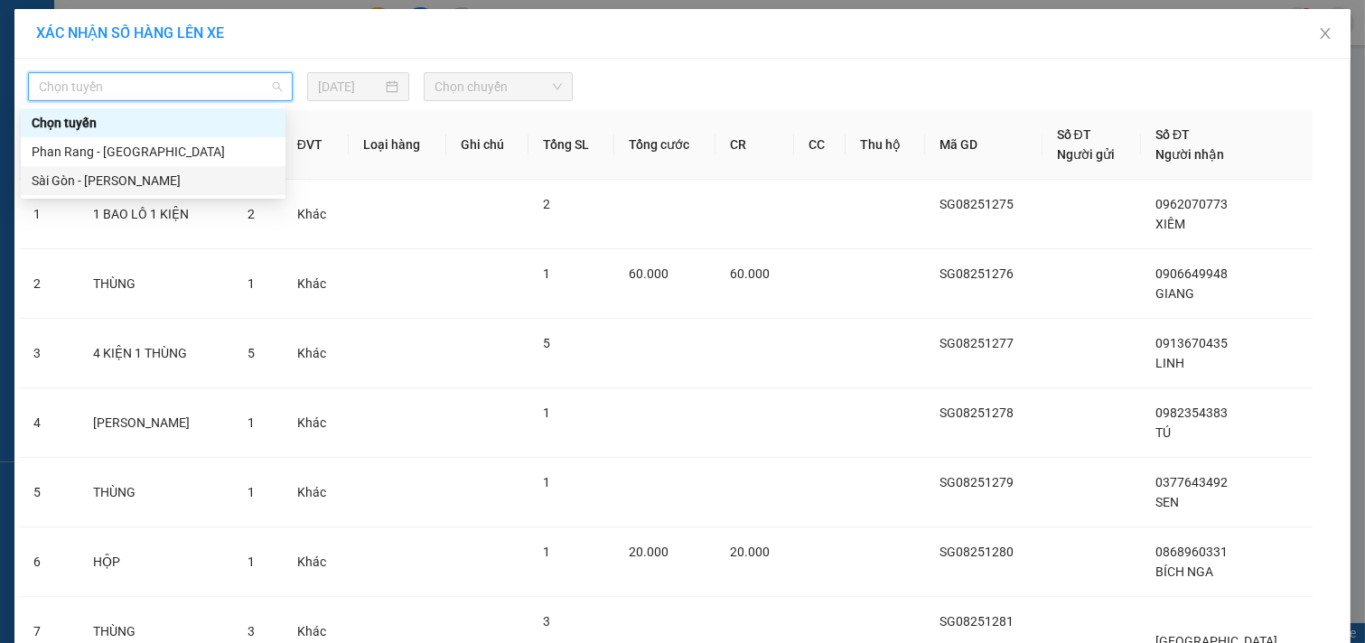
click at [149, 190] on div "Sài Gòn - [PERSON_NAME]" at bounding box center [153, 181] width 243 height 20
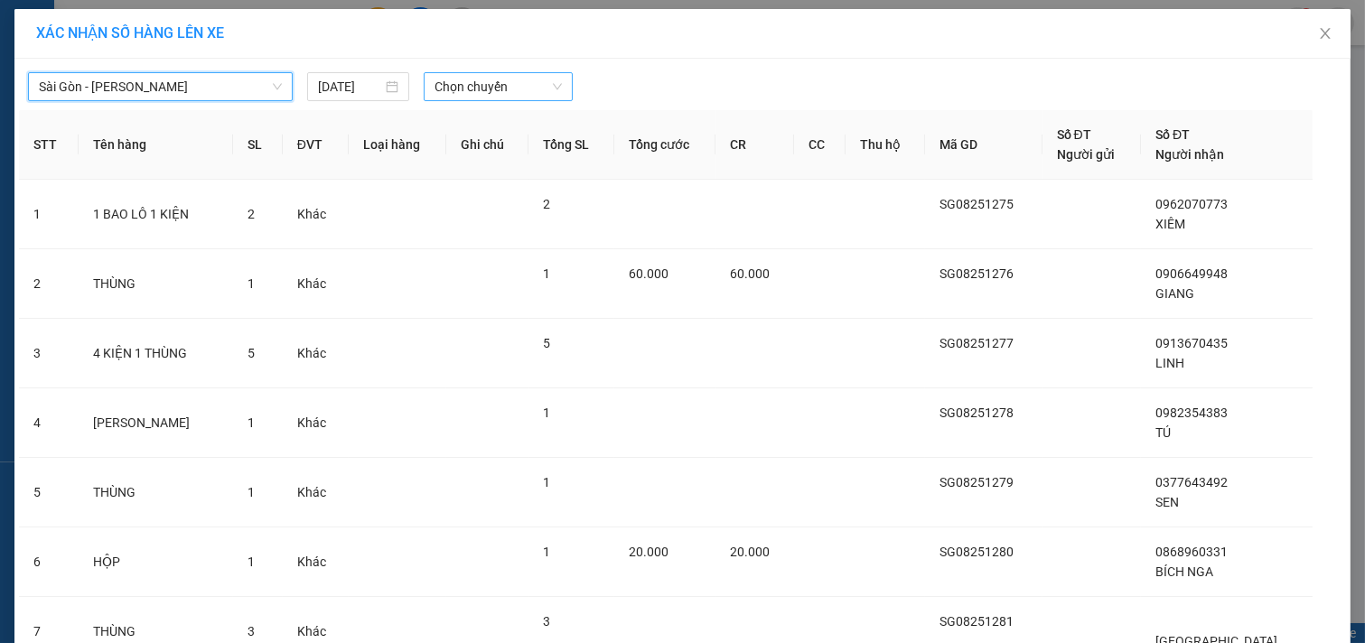
drag, startPoint x: 525, startPoint y: 68, endPoint x: 524, endPoint y: 87, distance: 19.0
click at [525, 70] on div "[GEOGRAPHIC_DATA] - Phan Rang [GEOGRAPHIC_DATA] - Phan Rang [DATE] Chọn chuyến" at bounding box center [682, 82] width 1327 height 38
click at [524, 87] on span "Chọn chuyến" at bounding box center [497, 86] width 127 height 27
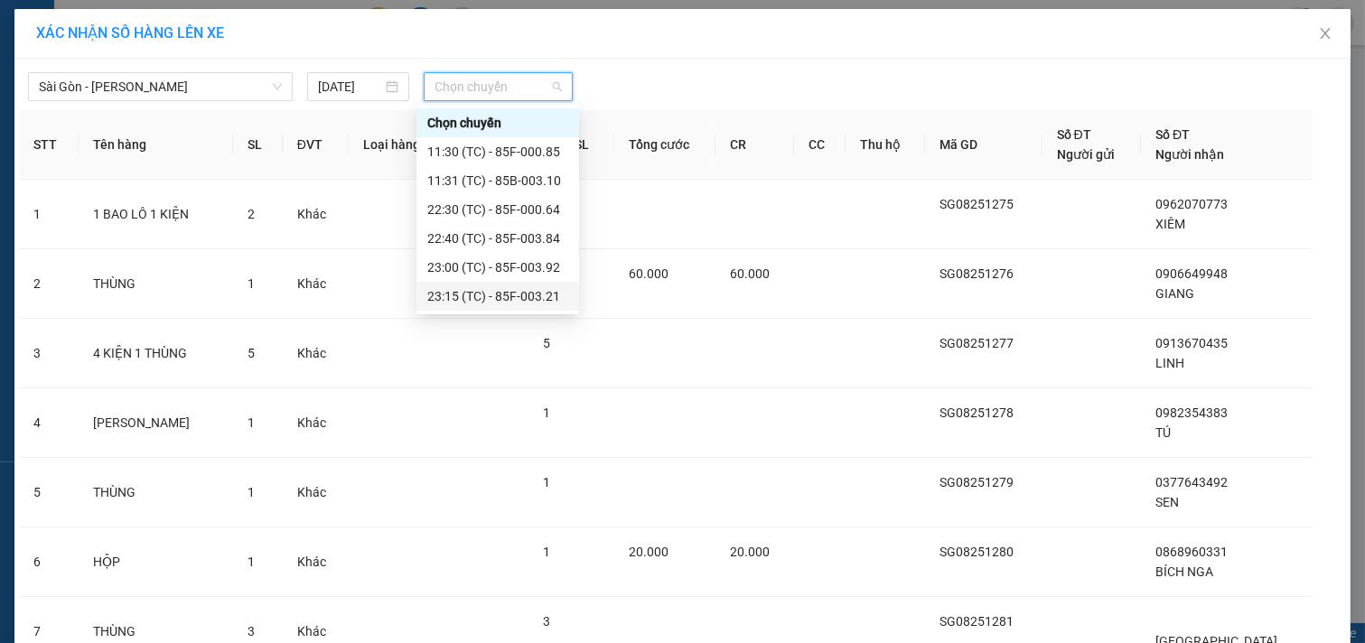
click at [492, 303] on div "23:15 (TC) - 85F-003.21" at bounding box center [497, 296] width 141 height 20
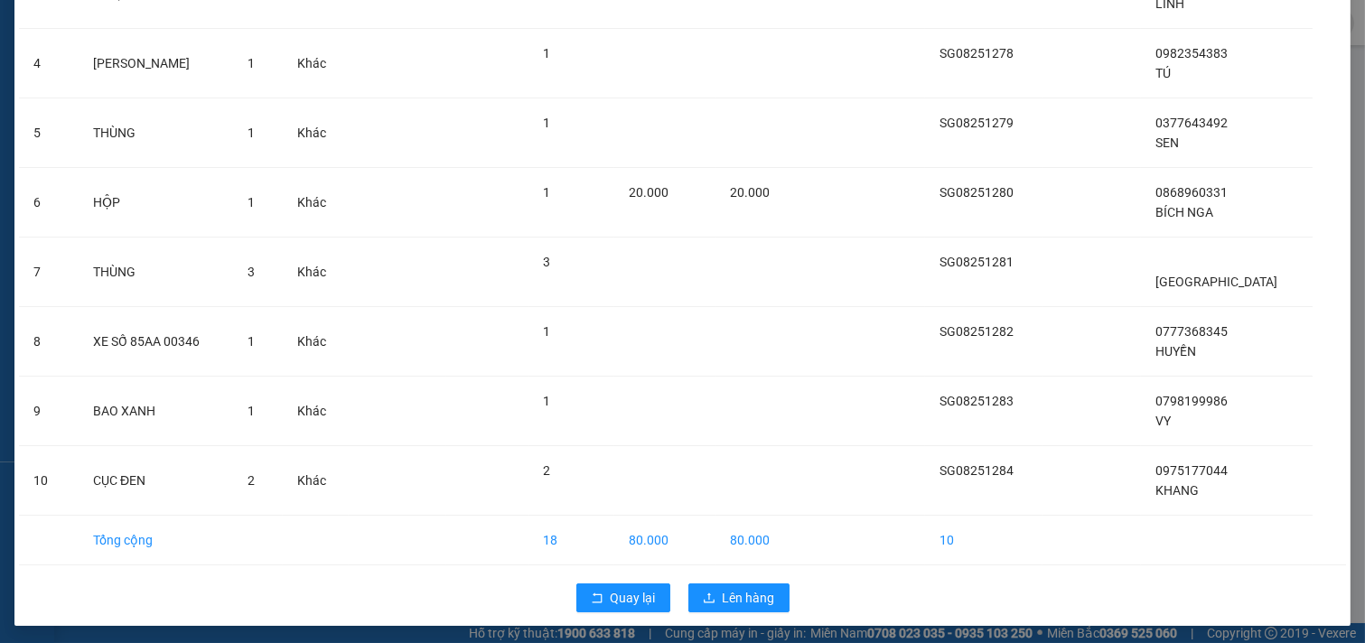
scroll to position [375, 0]
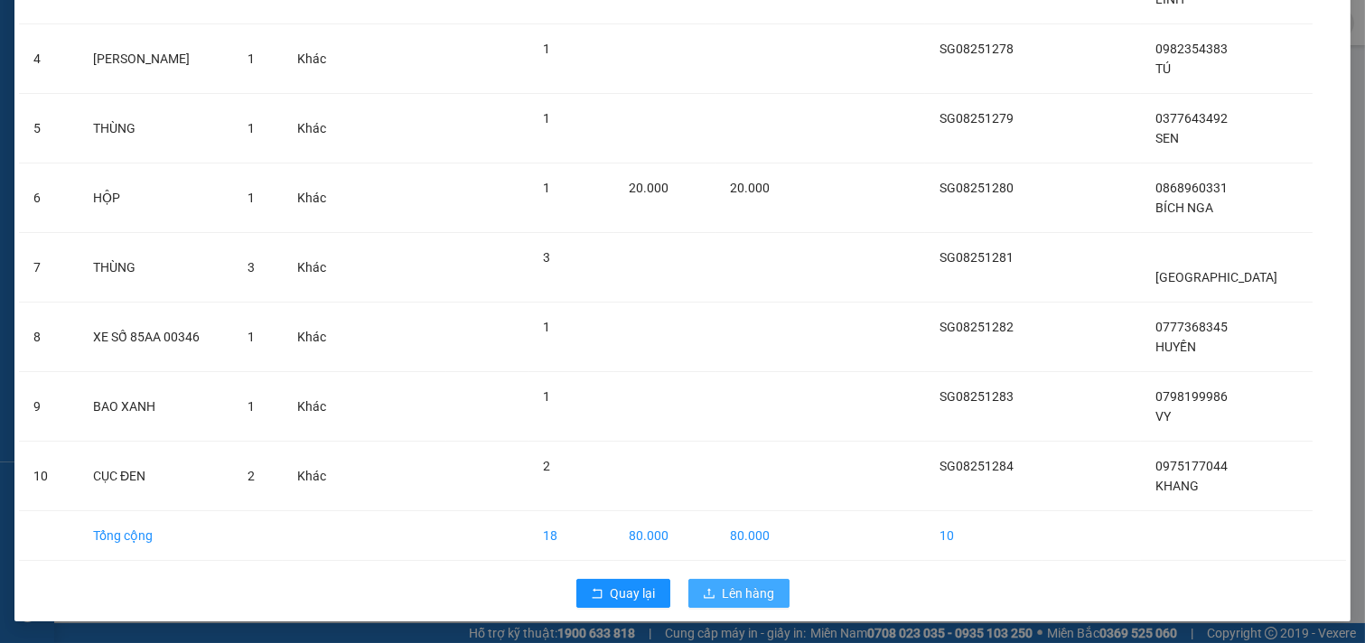
click at [707, 592] on icon "upload" at bounding box center [709, 593] width 13 height 13
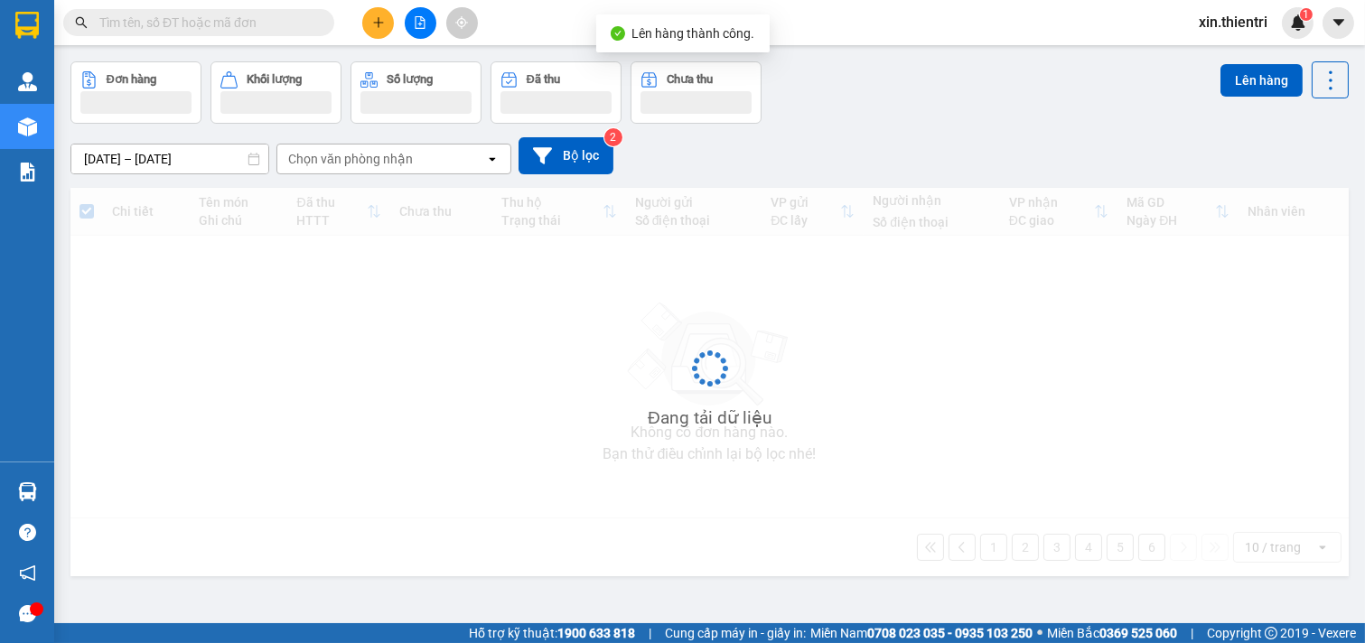
scroll to position [83, 0]
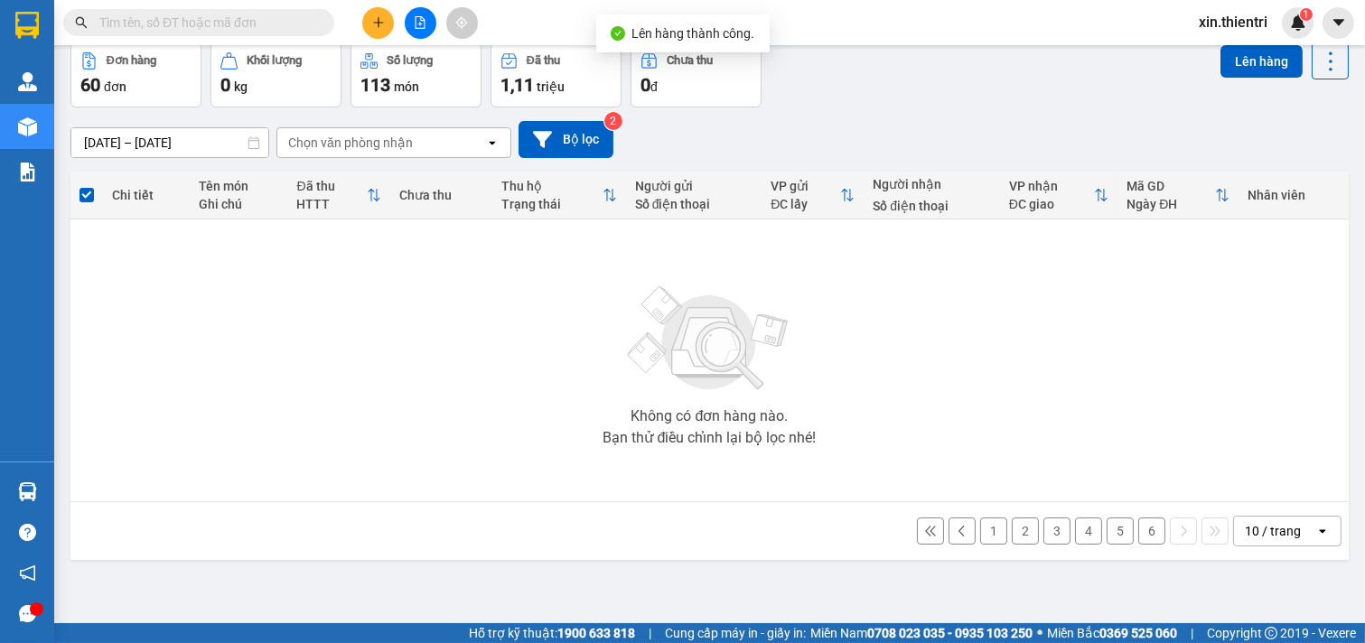
click at [1139, 526] on button "6" at bounding box center [1151, 531] width 27 height 27
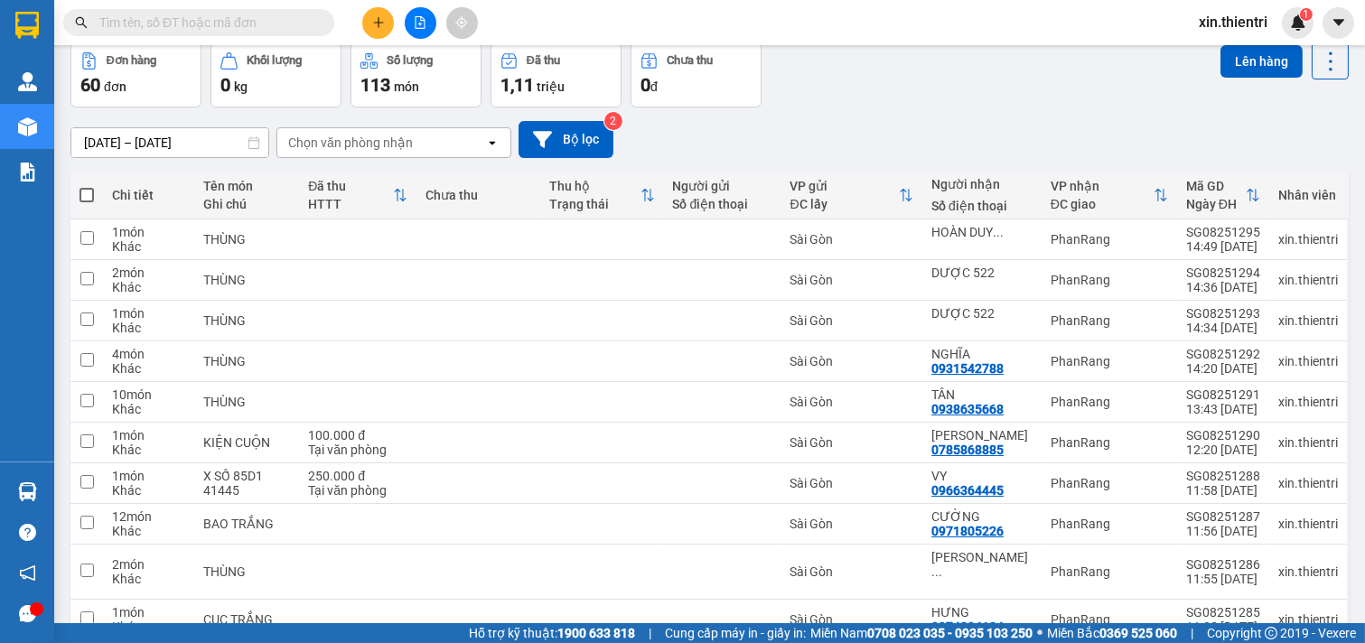
click at [84, 195] on span at bounding box center [86, 195] width 14 height 14
click at [87, 186] on input "checkbox" at bounding box center [87, 186] width 0 height 0
checkbox input "true"
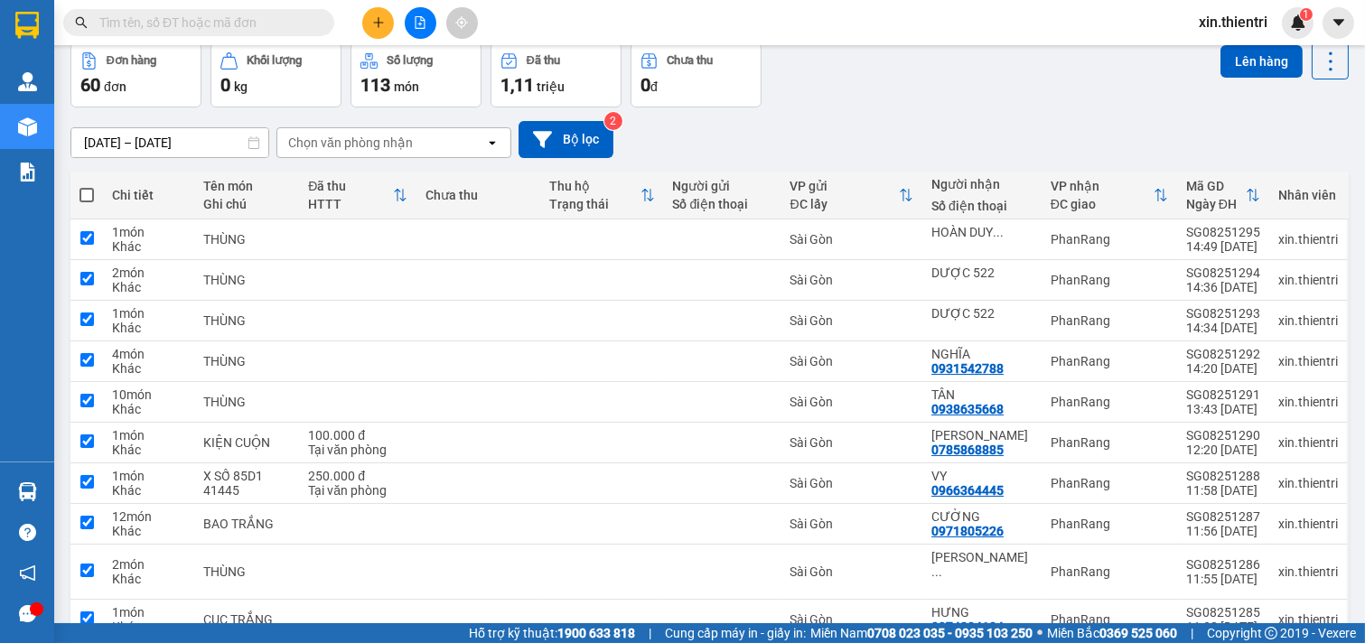
checkbox input "true"
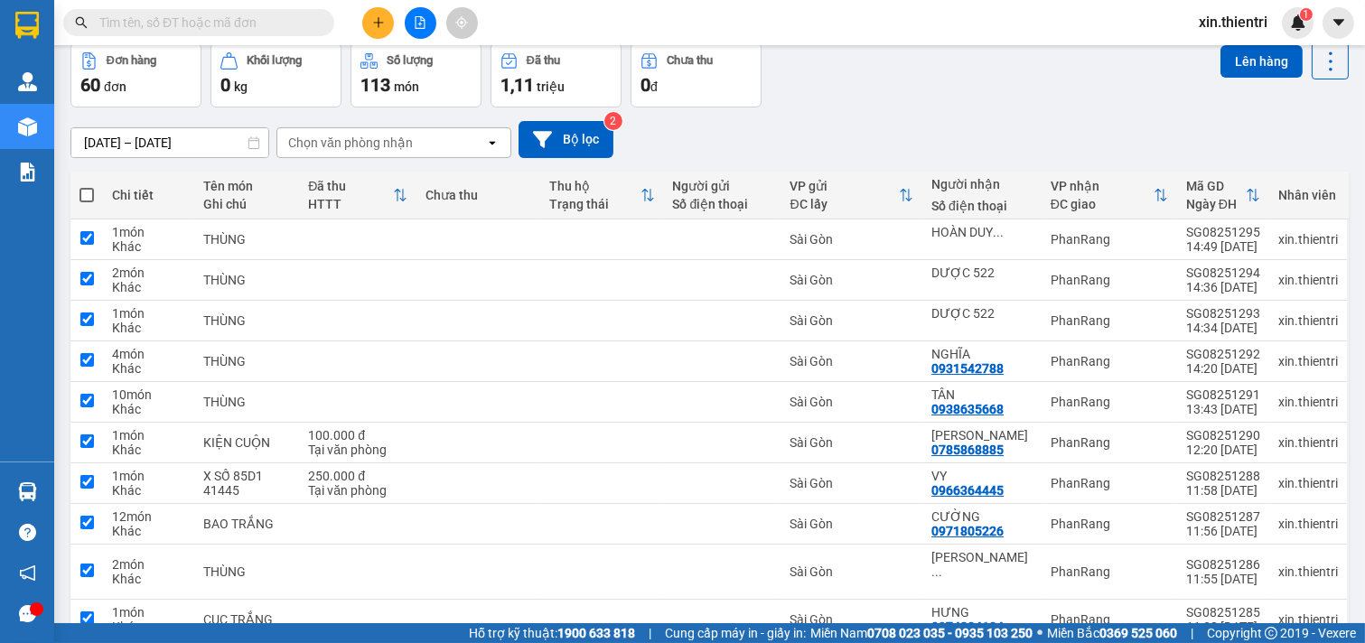
checkbox input "true"
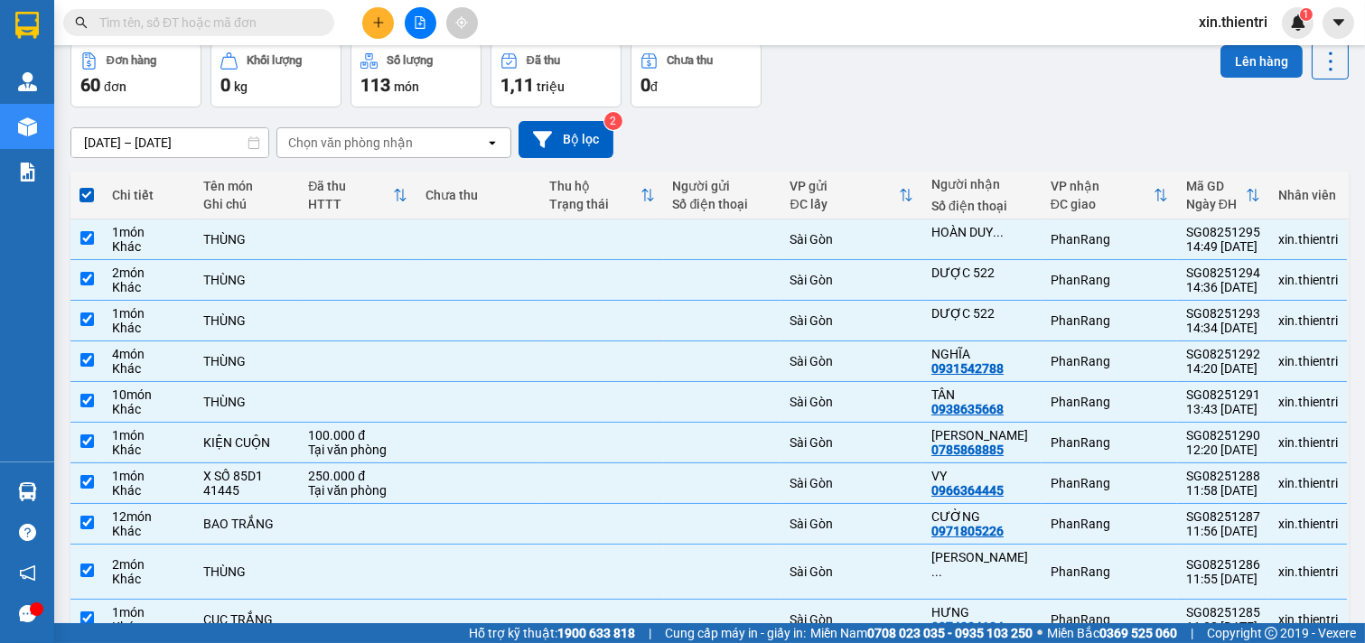
click at [1250, 55] on button "Lên hàng" at bounding box center [1261, 61] width 82 height 33
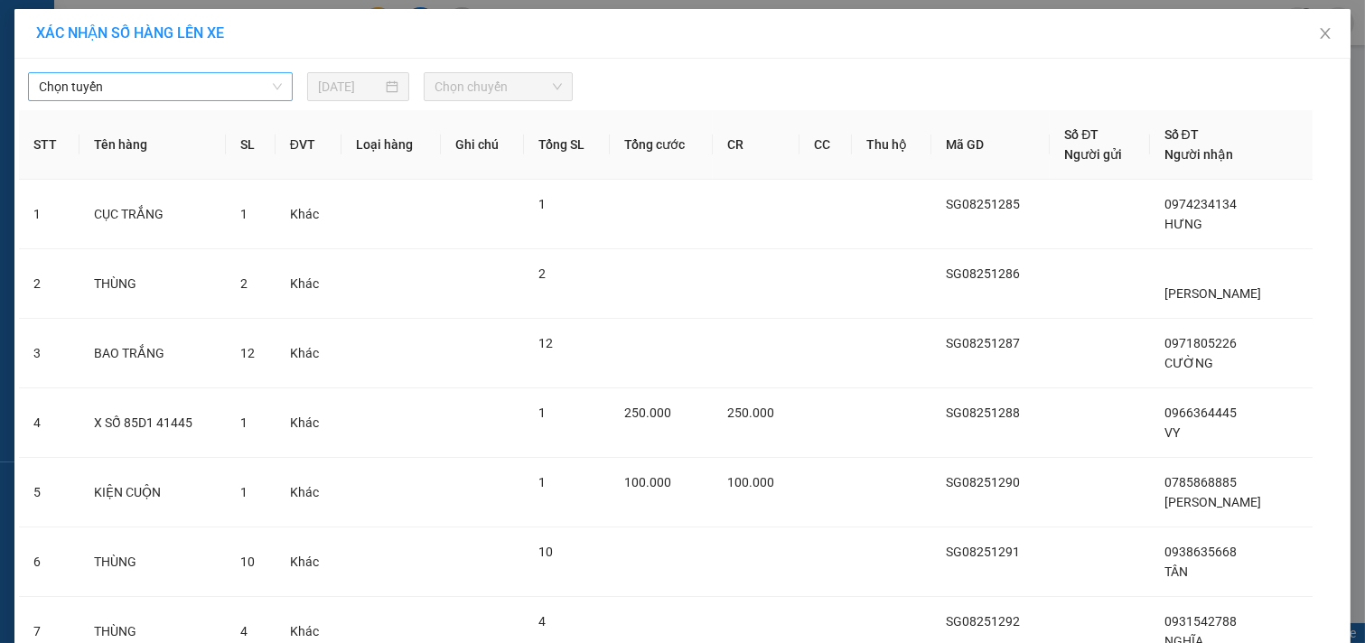
click at [160, 94] on span "Chọn tuyến" at bounding box center [160, 86] width 243 height 27
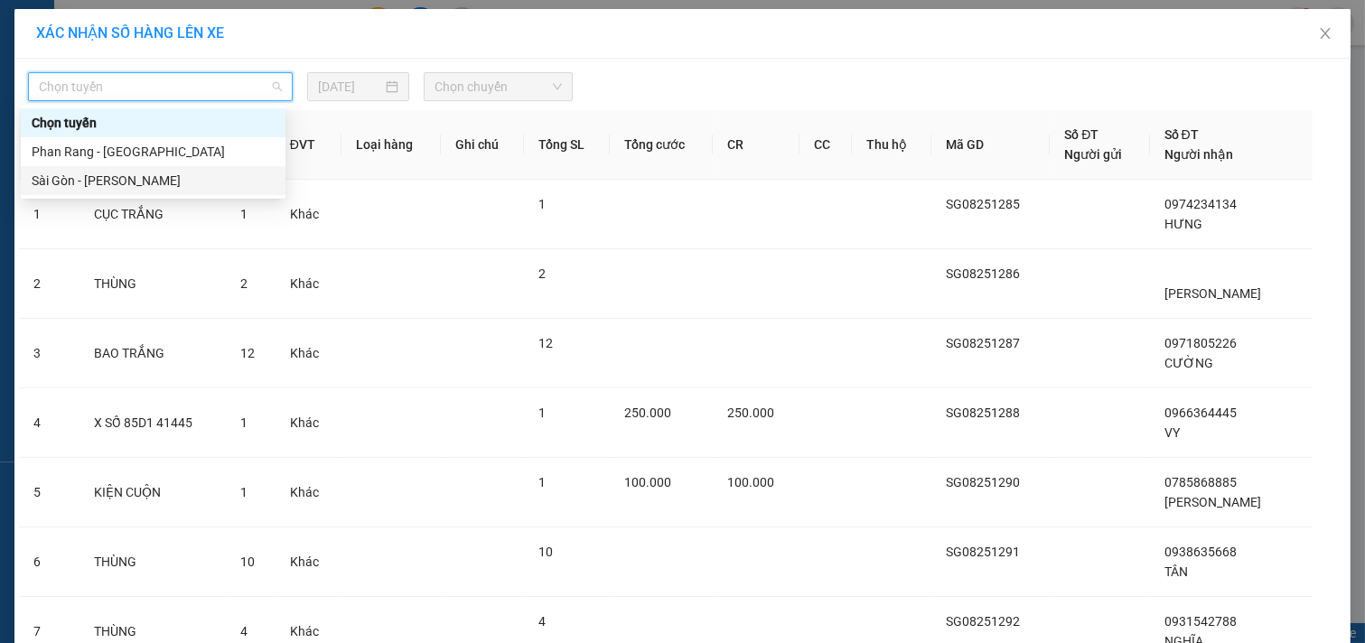
click at [81, 174] on div "Sài Gòn - [PERSON_NAME]" at bounding box center [153, 181] width 243 height 20
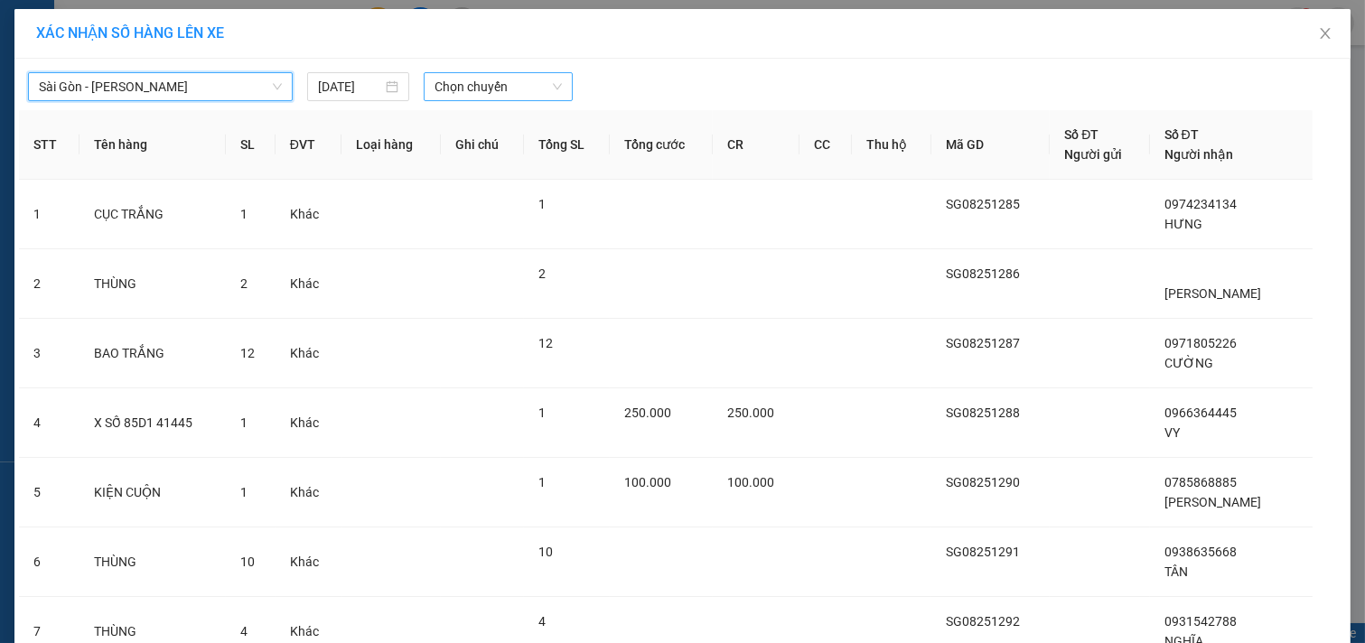
click at [484, 93] on span "Chọn chuyến" at bounding box center [497, 86] width 127 height 27
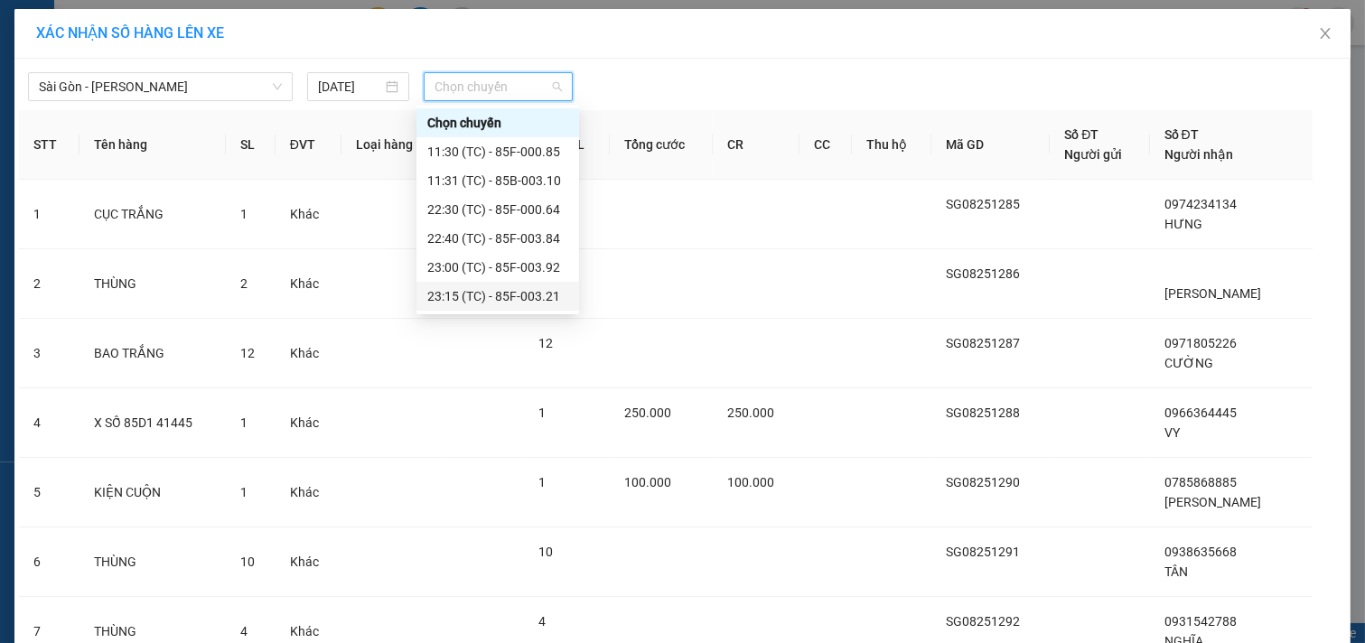
click at [491, 292] on div "23:15 (TC) - 85F-003.21" at bounding box center [497, 296] width 141 height 20
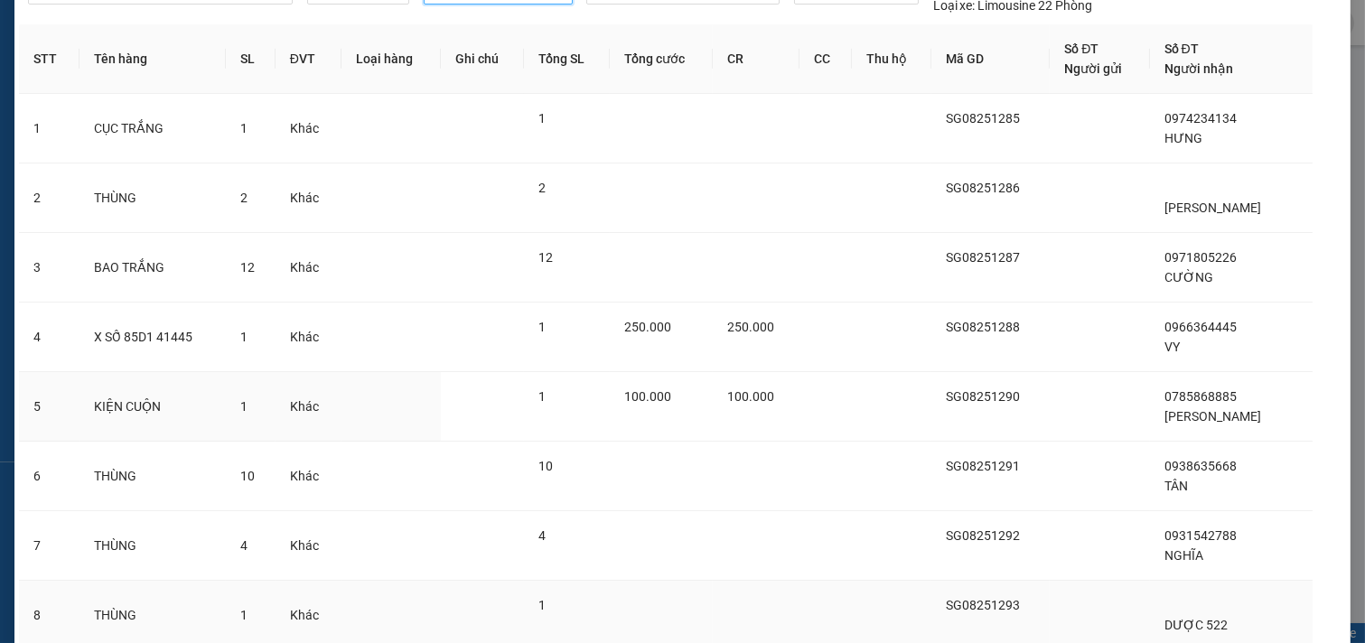
scroll to position [375, 0]
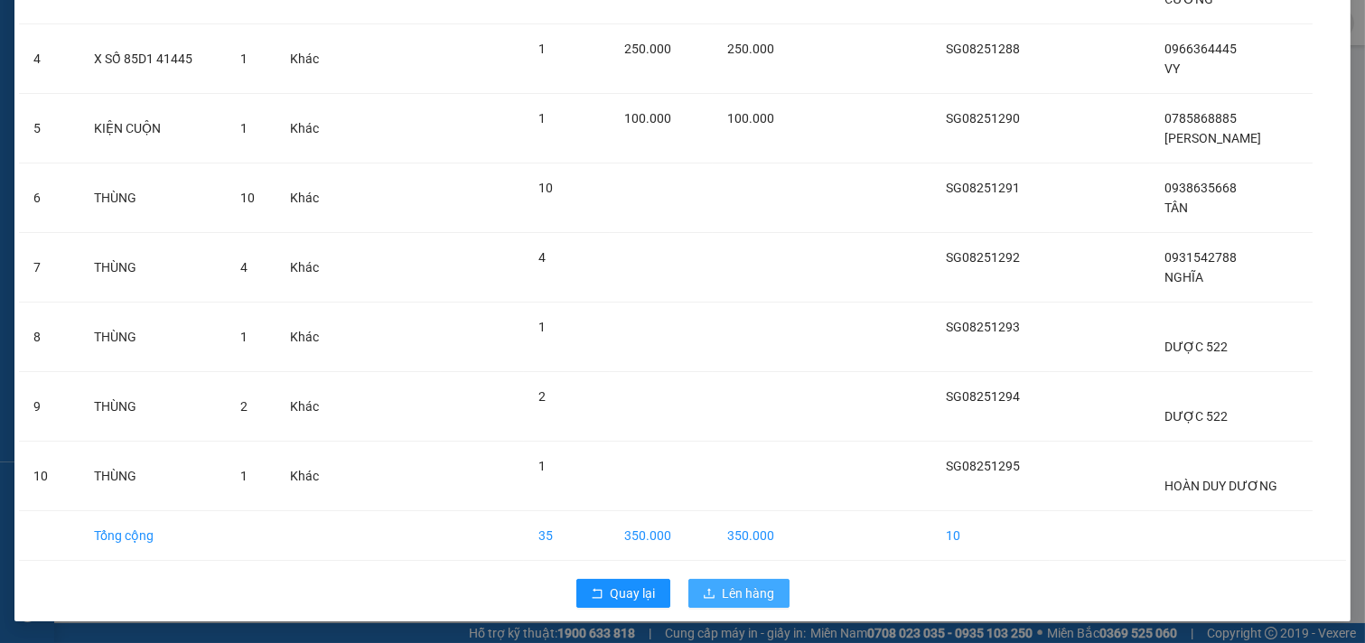
click at [726, 594] on span "Lên hàng" at bounding box center [749, 593] width 52 height 20
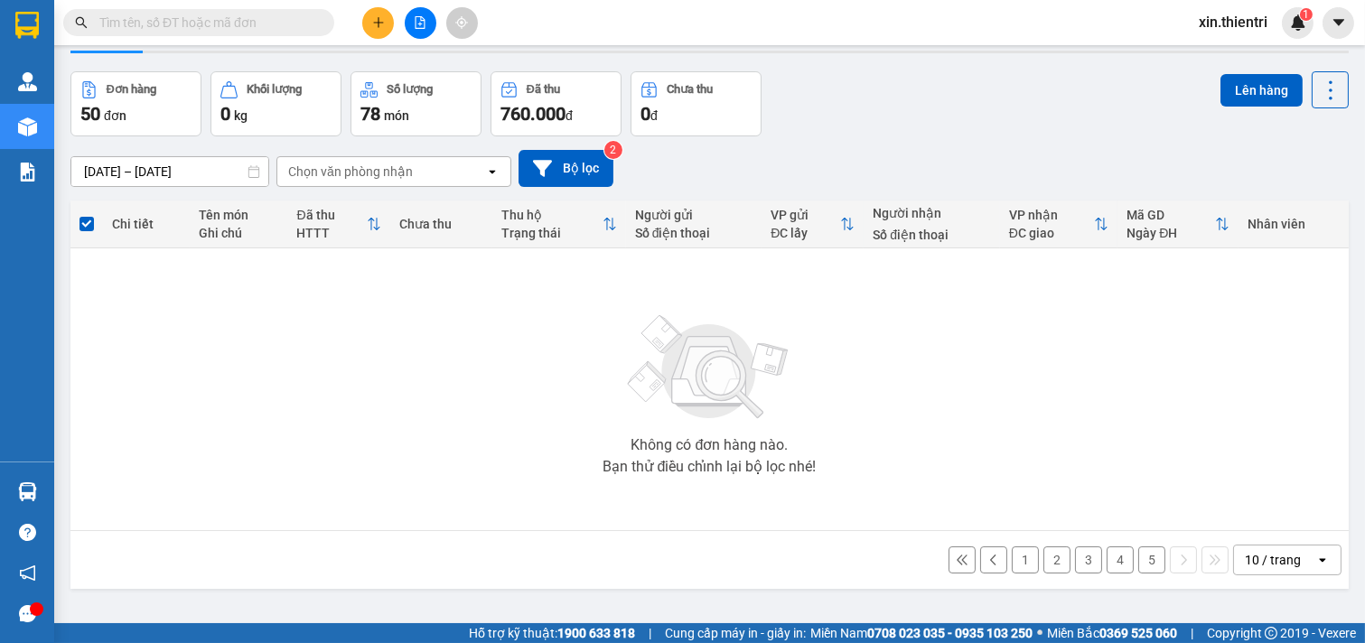
scroll to position [83, 0]
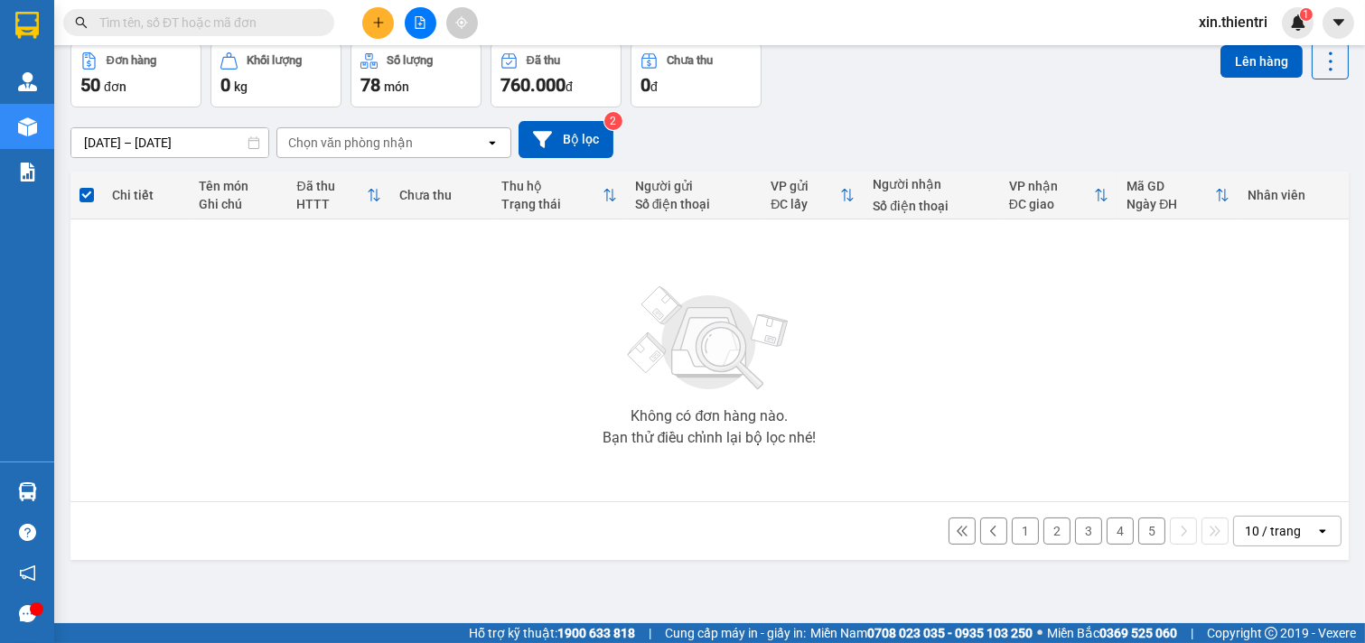
click at [1141, 530] on button "5" at bounding box center [1151, 531] width 27 height 27
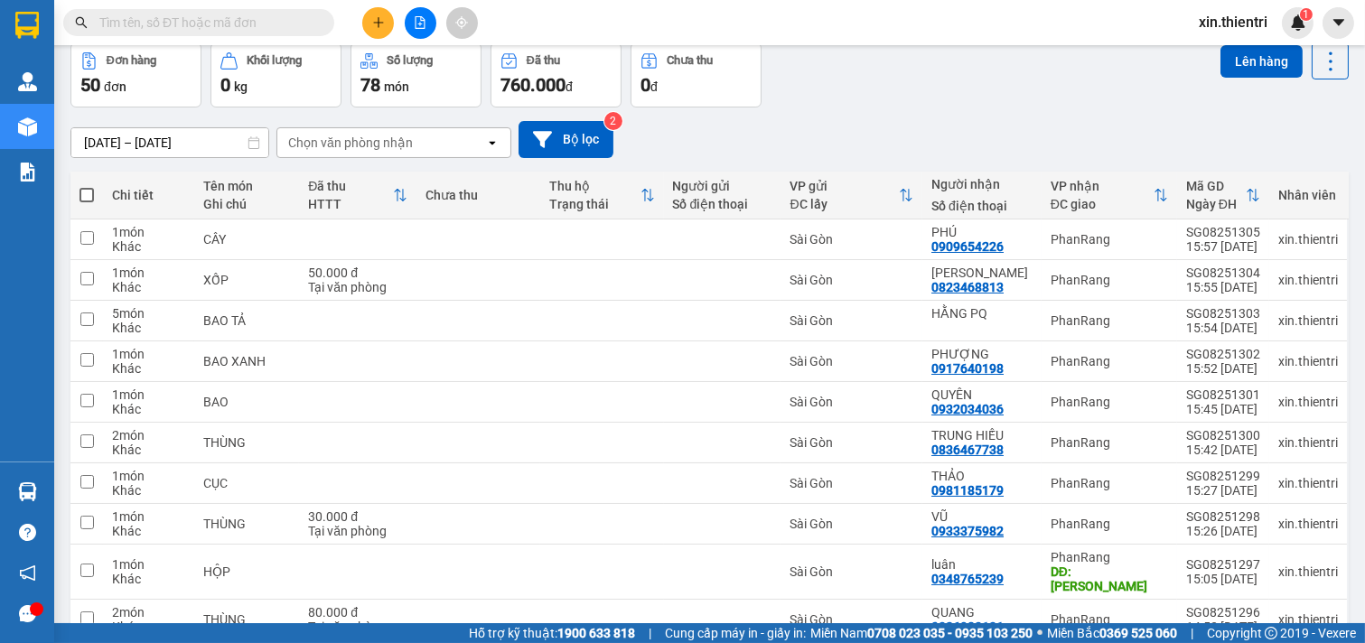
click at [85, 193] on span at bounding box center [86, 195] width 14 height 14
click at [87, 186] on input "checkbox" at bounding box center [87, 186] width 0 height 0
checkbox input "true"
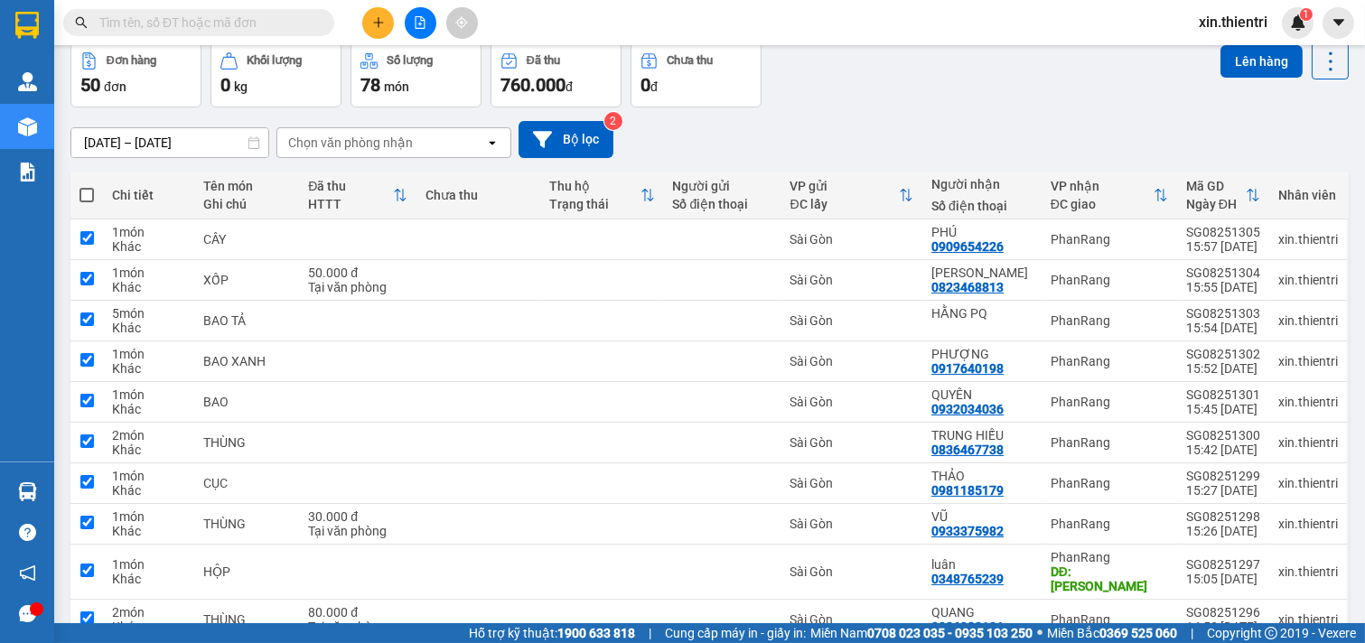
checkbox input "true"
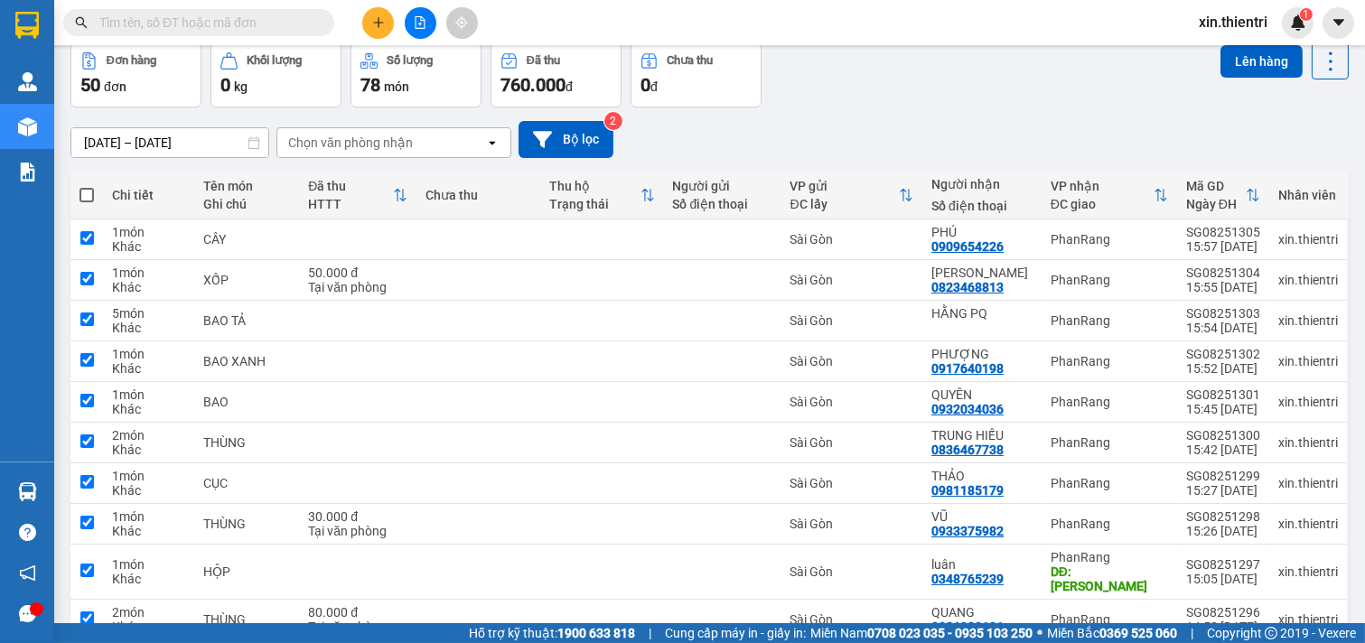
checkbox input "true"
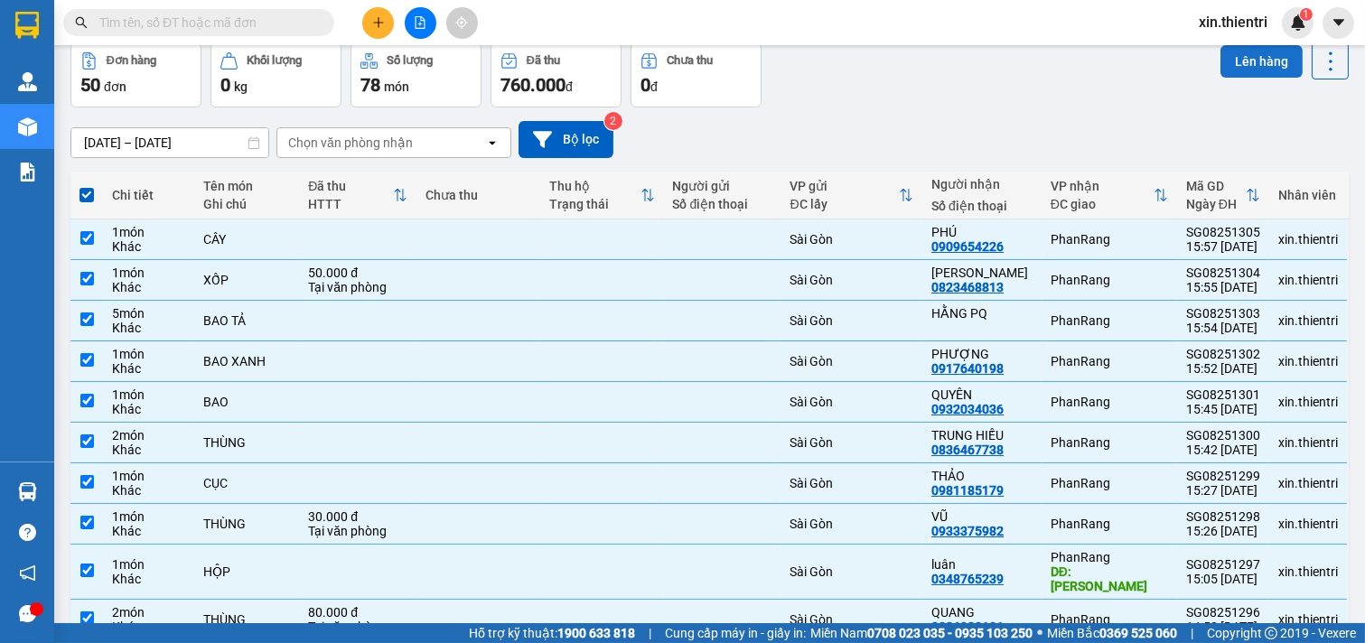
click at [1234, 59] on button "Lên hàng" at bounding box center [1261, 61] width 82 height 33
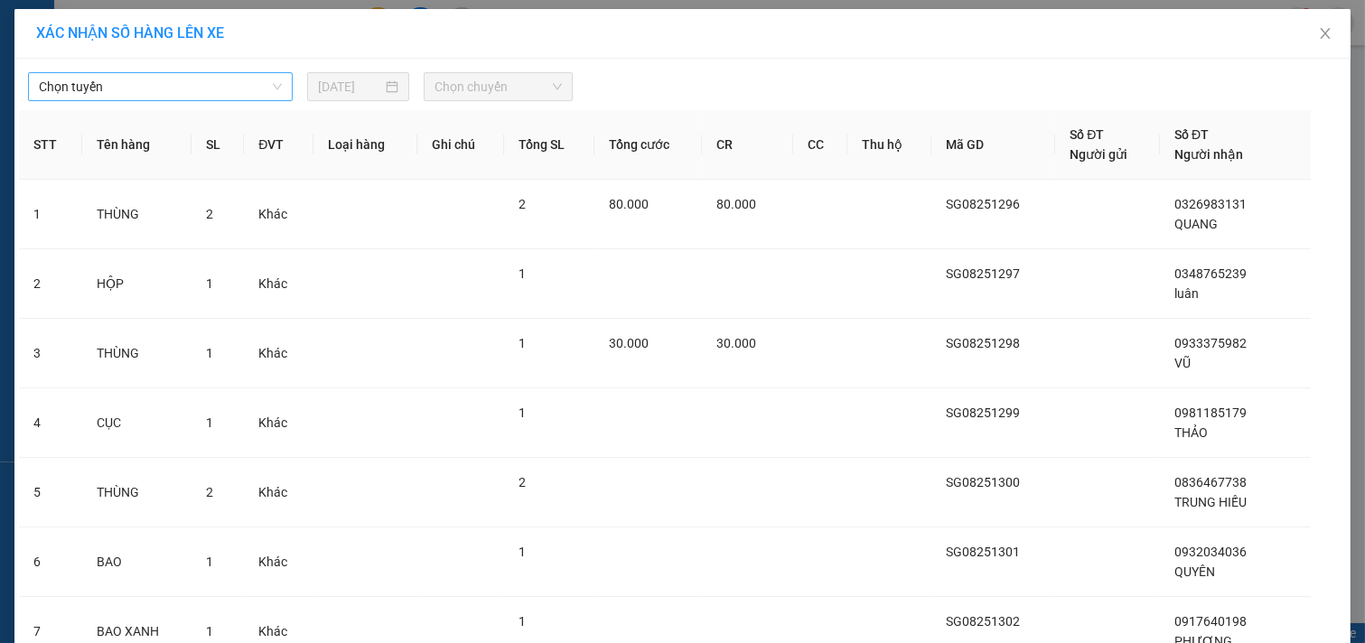
click at [231, 87] on span "Chọn tuyến" at bounding box center [160, 86] width 243 height 27
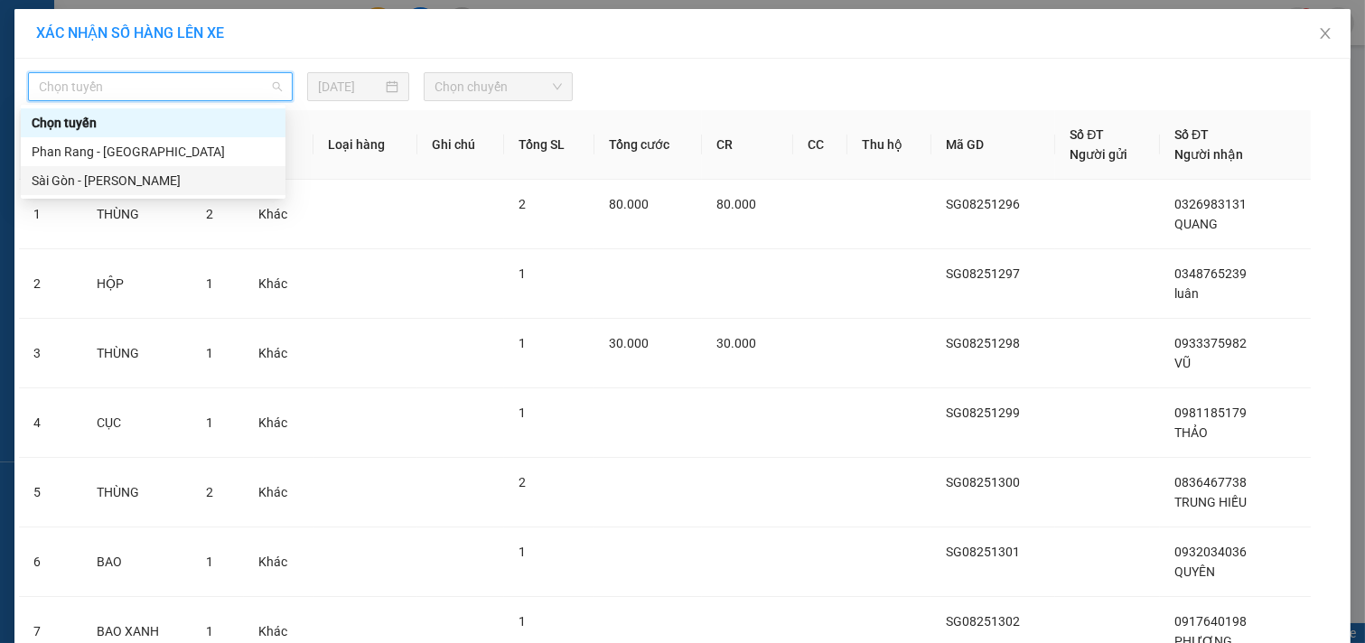
click at [159, 179] on div "Sài Gòn - [PERSON_NAME]" at bounding box center [153, 181] width 243 height 20
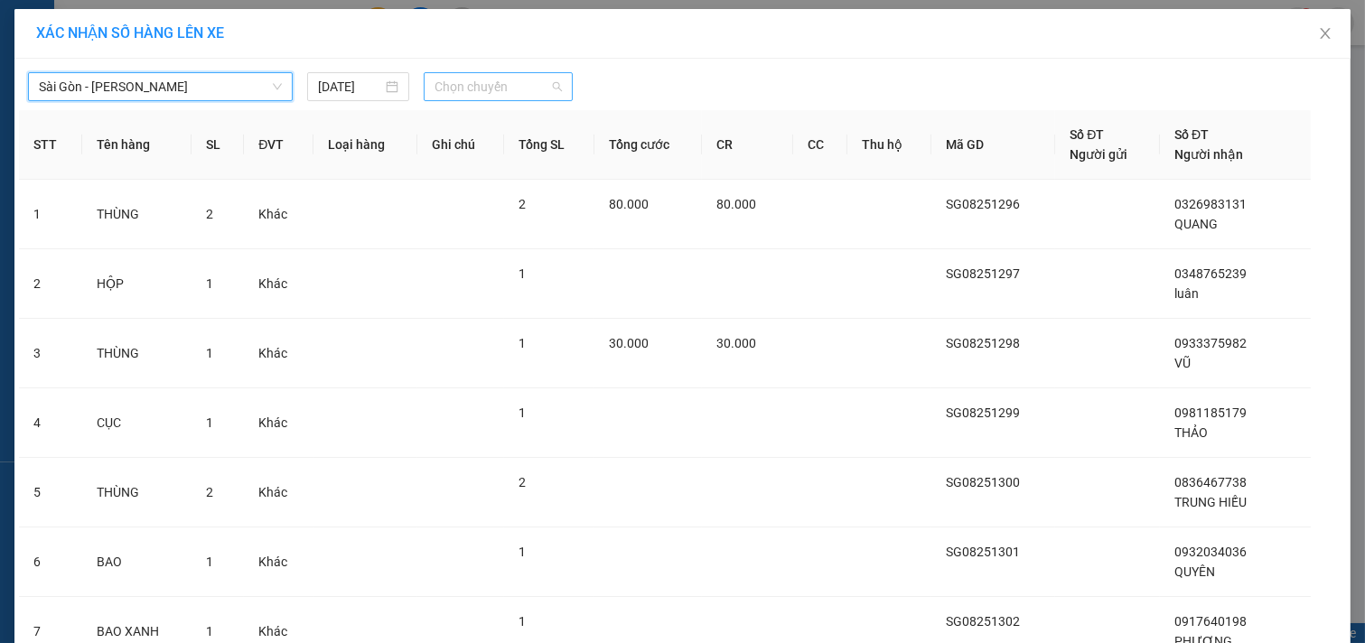
click at [468, 87] on span "Chọn chuyến" at bounding box center [497, 86] width 127 height 27
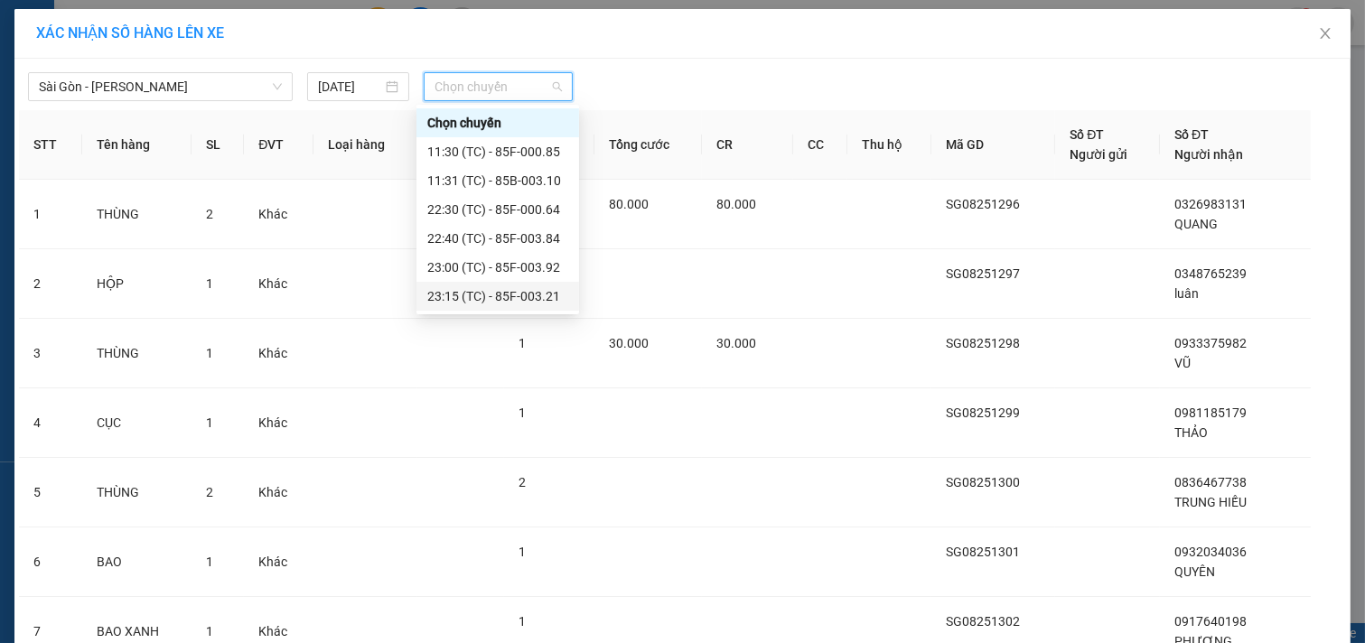
click at [493, 298] on div "23:15 (TC) - 85F-003.21" at bounding box center [497, 296] width 141 height 20
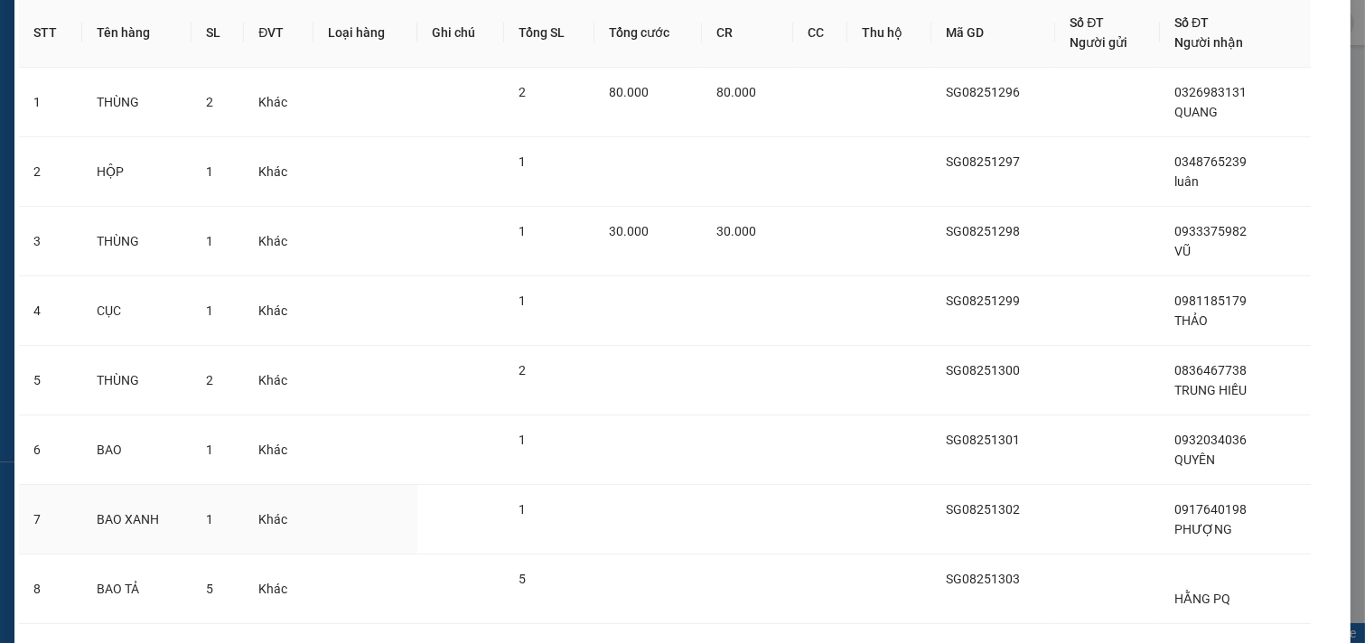
scroll to position [375, 0]
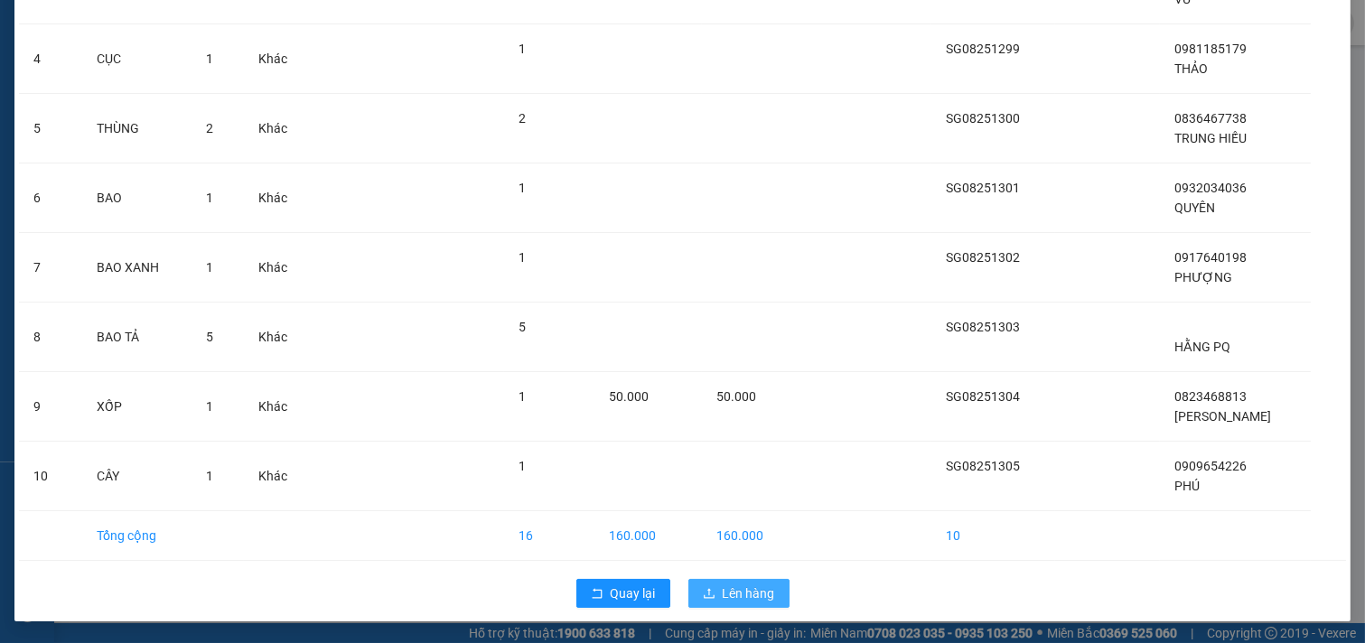
click at [737, 584] on button "Lên hàng" at bounding box center [738, 593] width 101 height 29
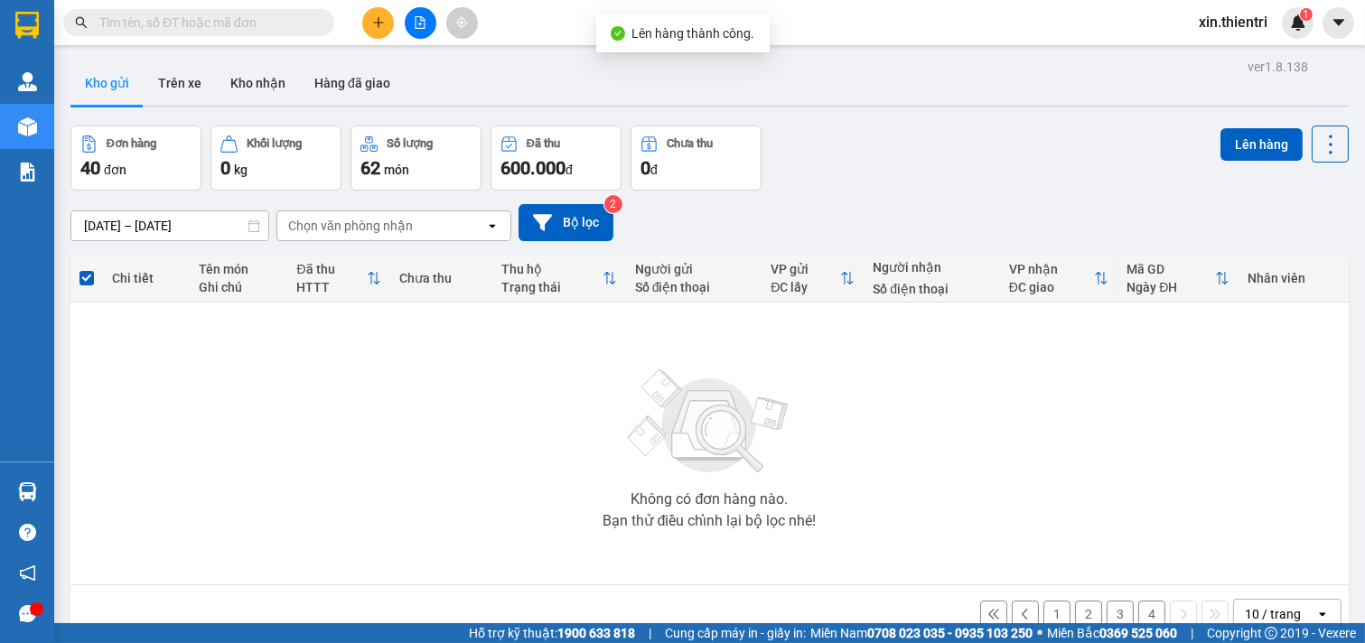
click at [1138, 608] on button "4" at bounding box center [1151, 614] width 27 height 27
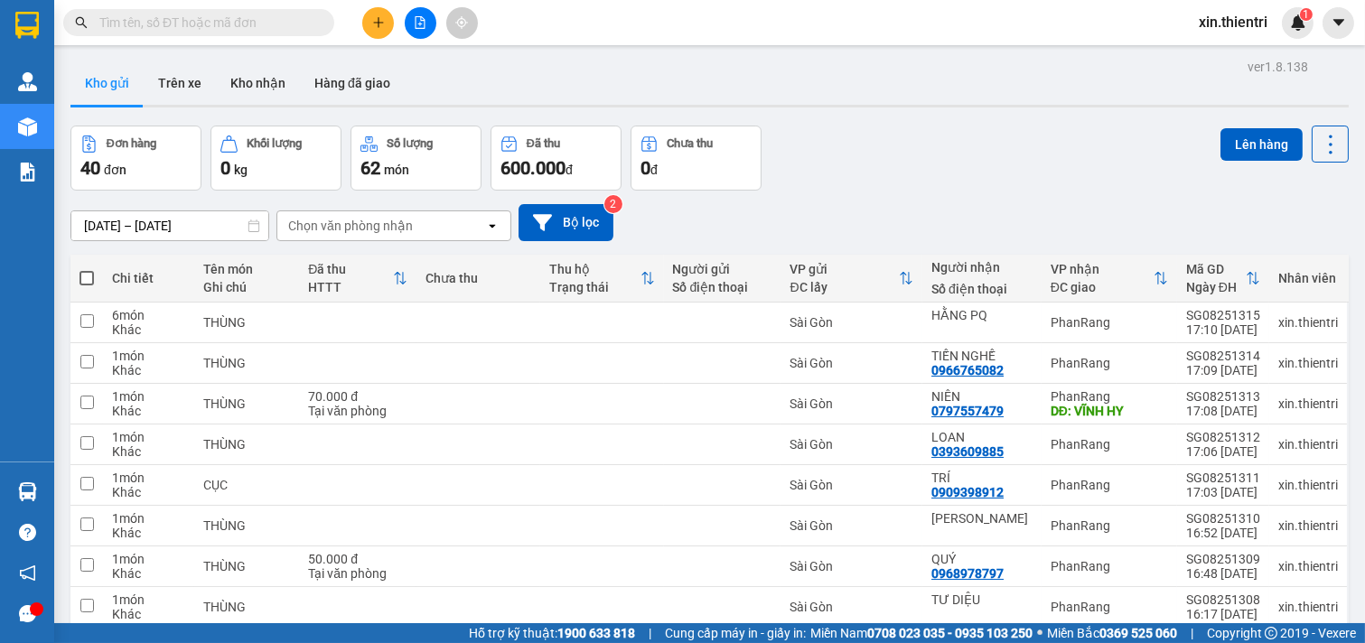
click at [91, 278] on span at bounding box center [86, 278] width 14 height 14
click at [87, 269] on input "checkbox" at bounding box center [87, 269] width 0 height 0
checkbox input "true"
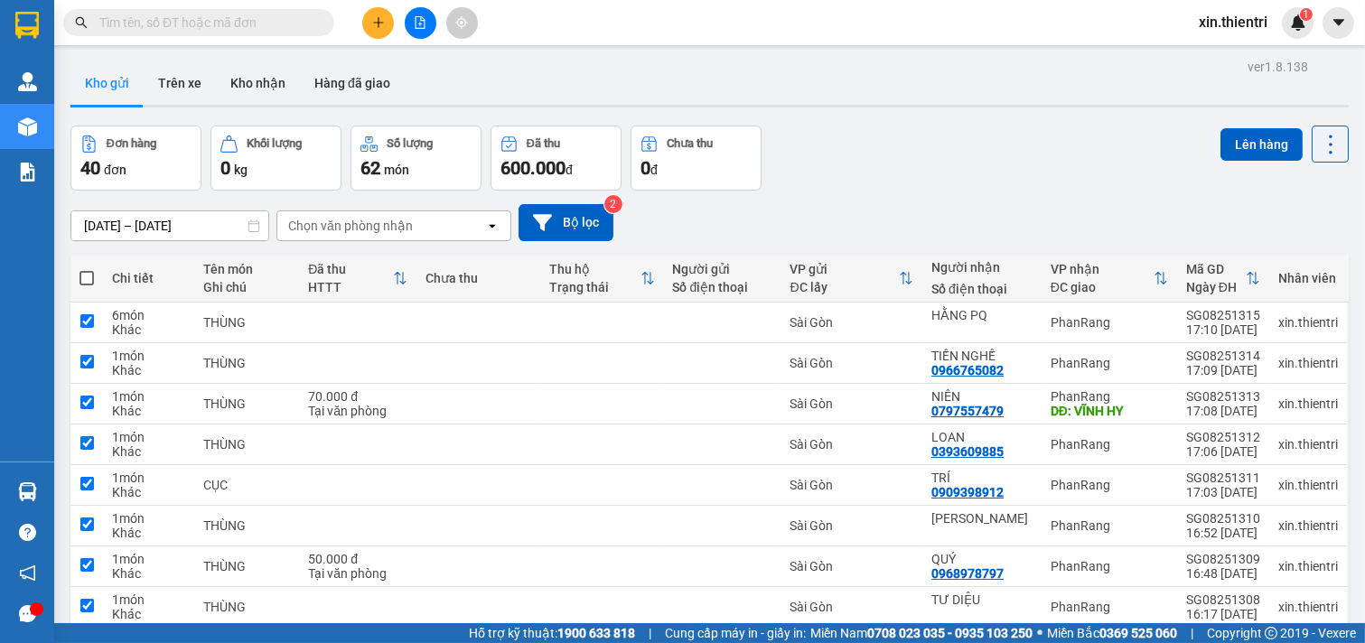
checkbox input "true"
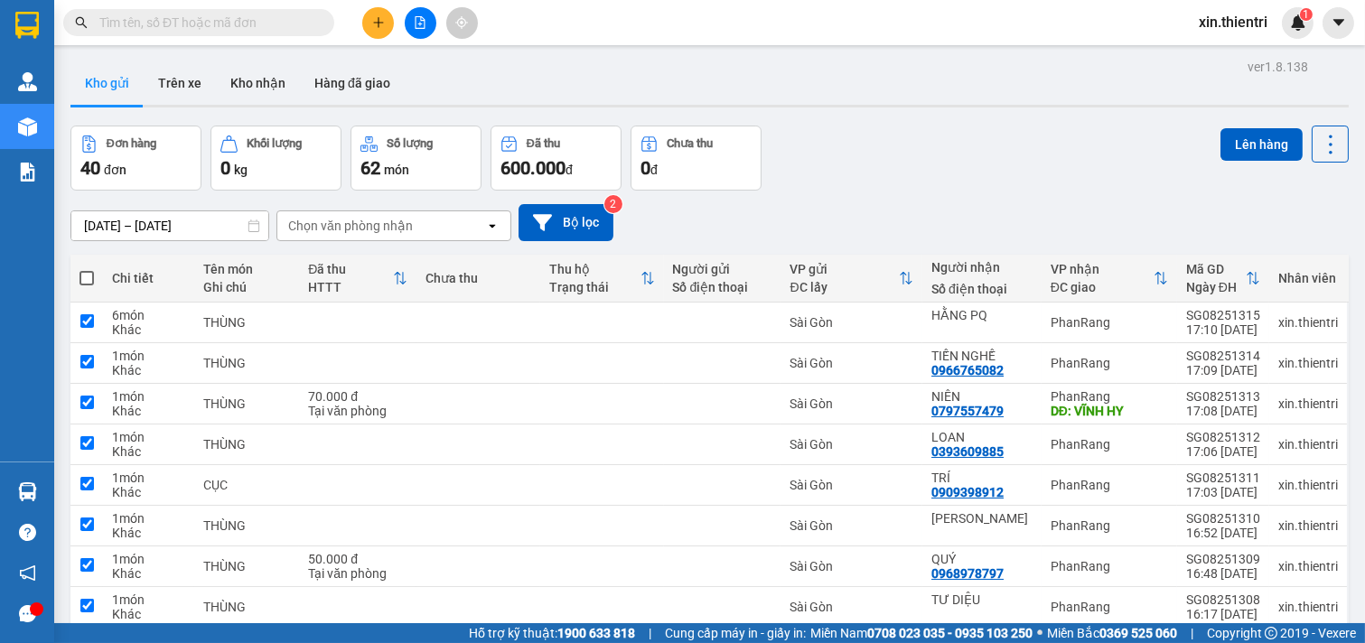
checkbox input "true"
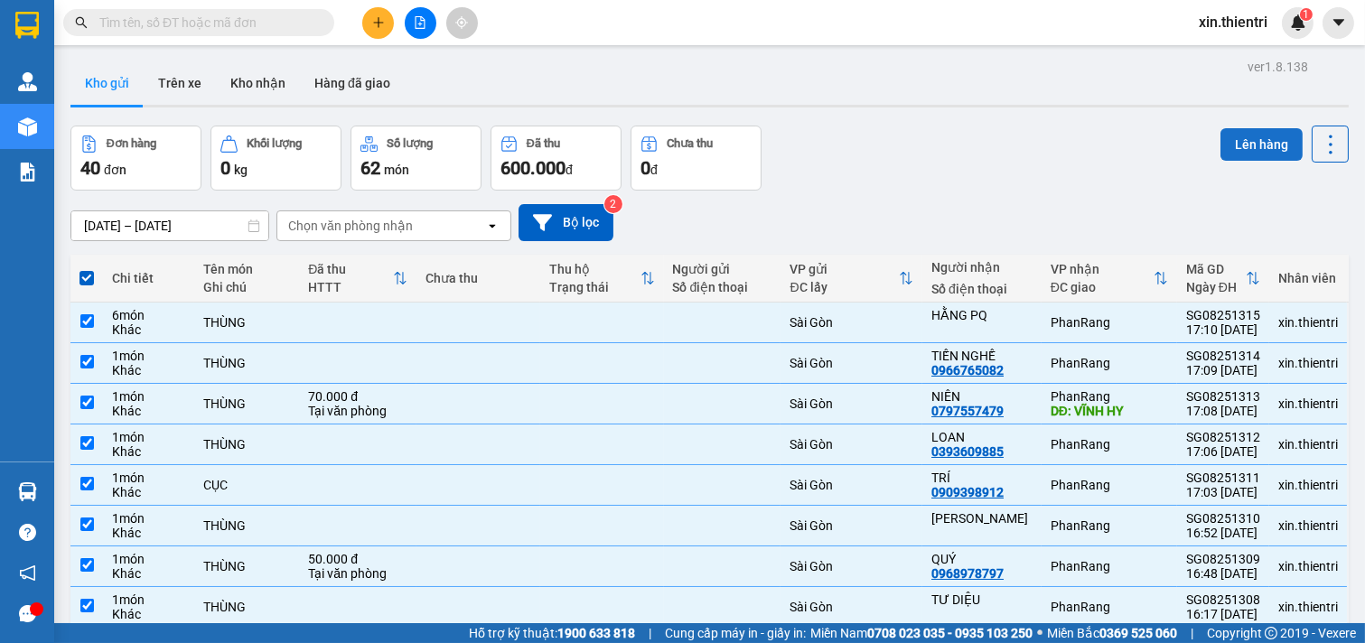
click at [1226, 137] on button "Lên hàng" at bounding box center [1261, 144] width 82 height 33
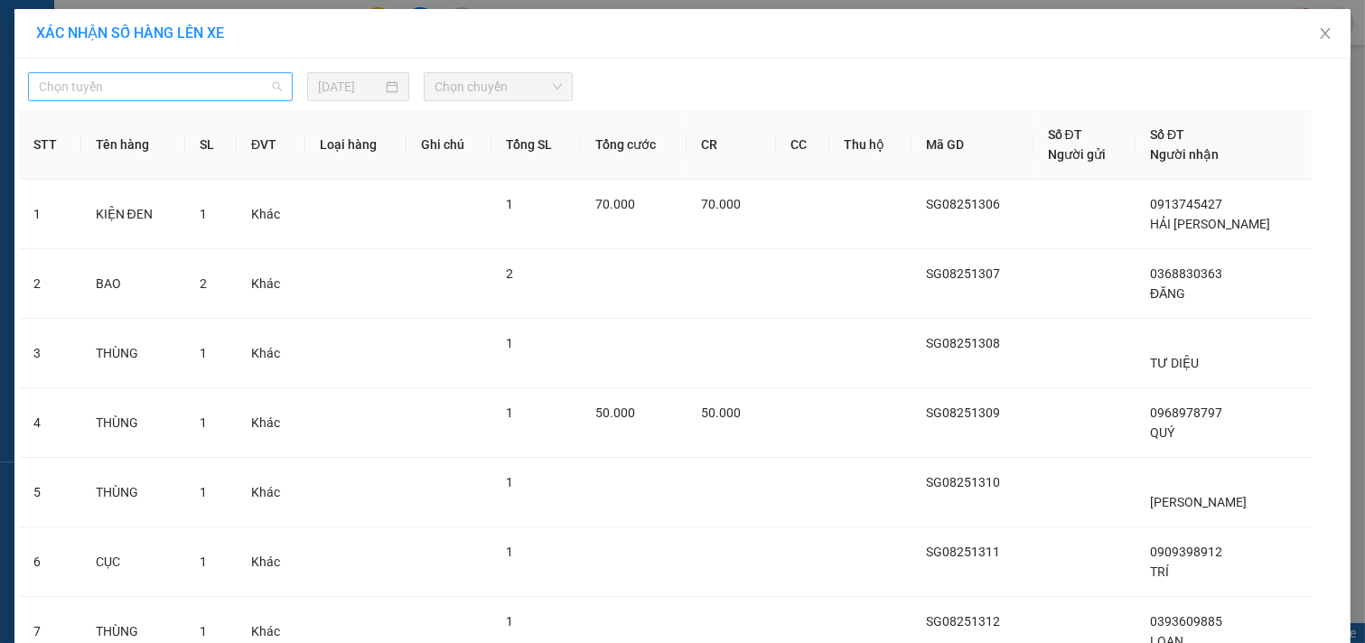
click at [109, 96] on span "Chọn tuyến" at bounding box center [160, 86] width 243 height 27
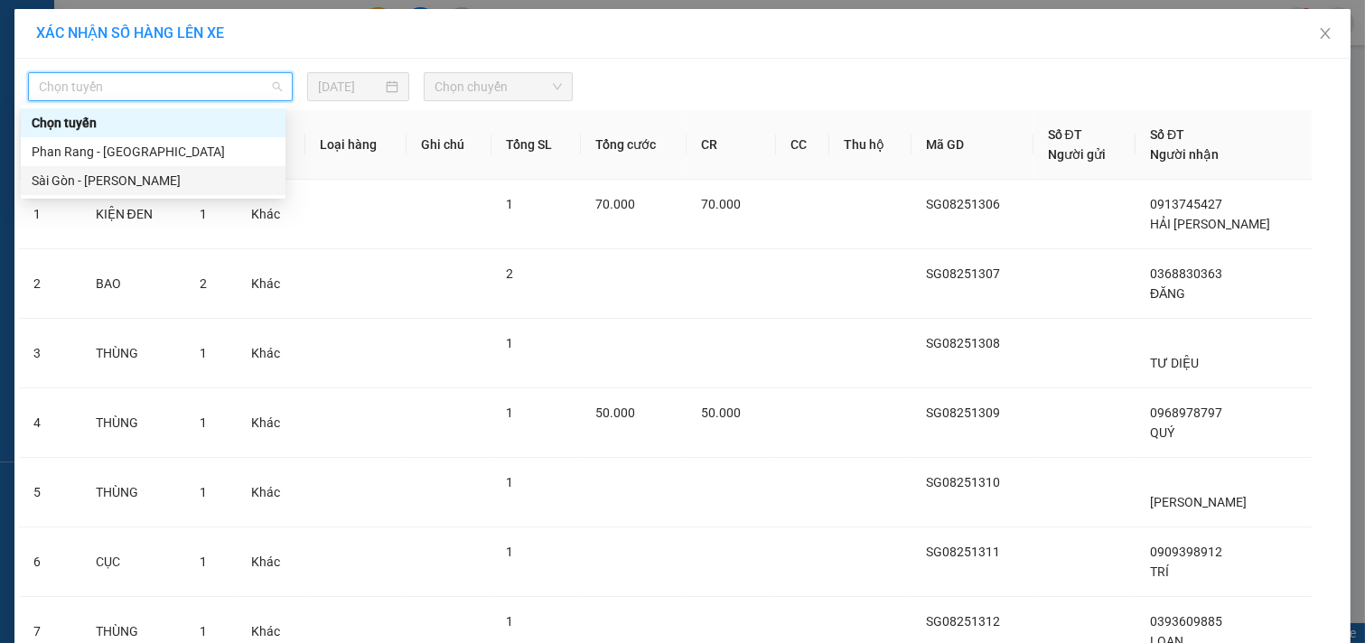
click at [67, 181] on div "Sài Gòn - [PERSON_NAME]" at bounding box center [153, 181] width 243 height 20
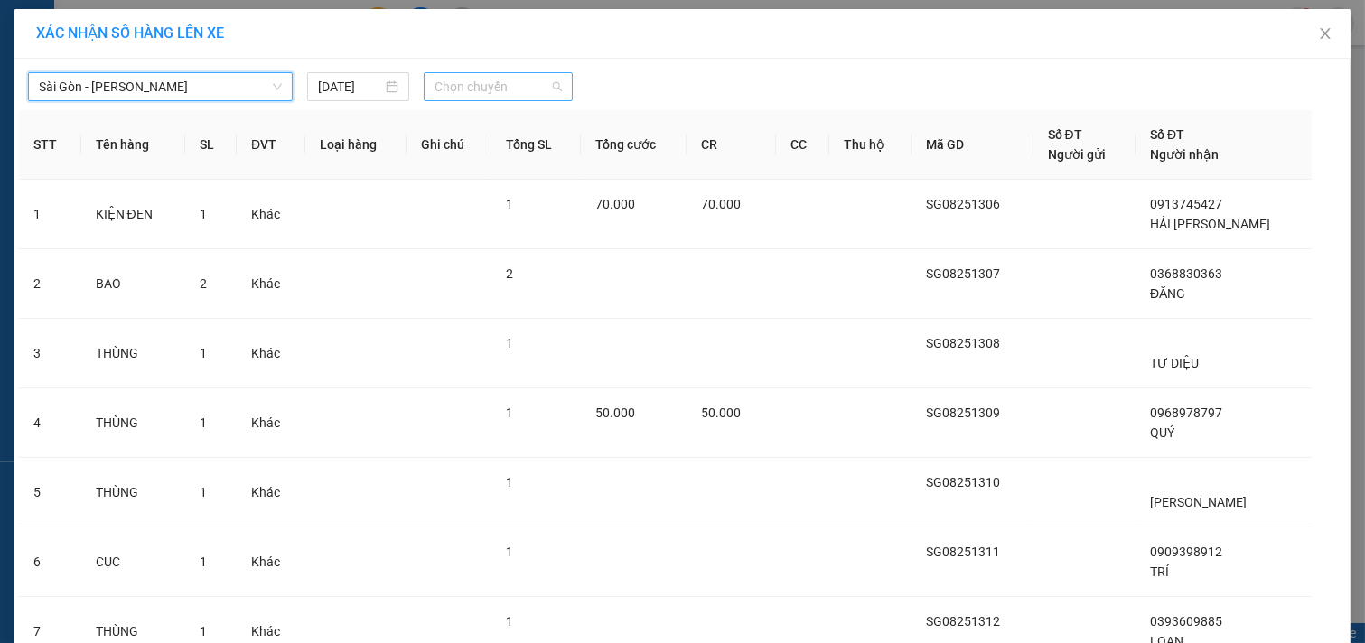
click at [515, 97] on span "Chọn chuyến" at bounding box center [497, 86] width 127 height 27
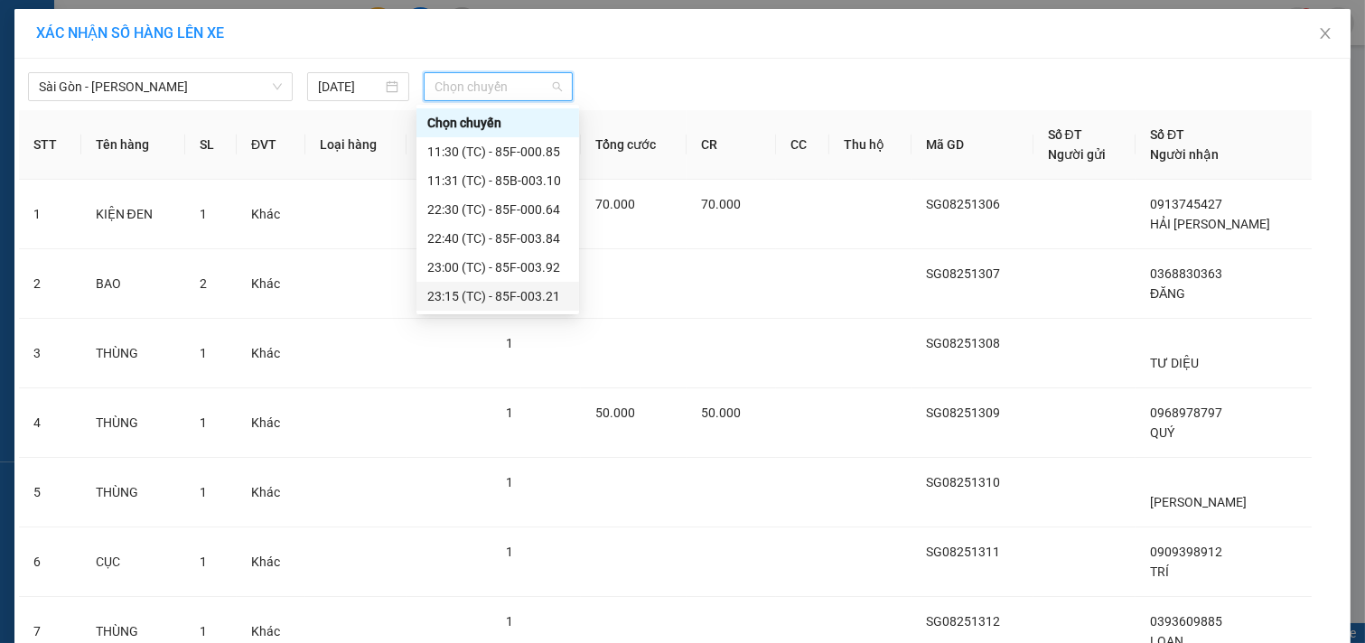
click at [520, 300] on div "23:15 (TC) - 85F-003.21" at bounding box center [497, 296] width 141 height 20
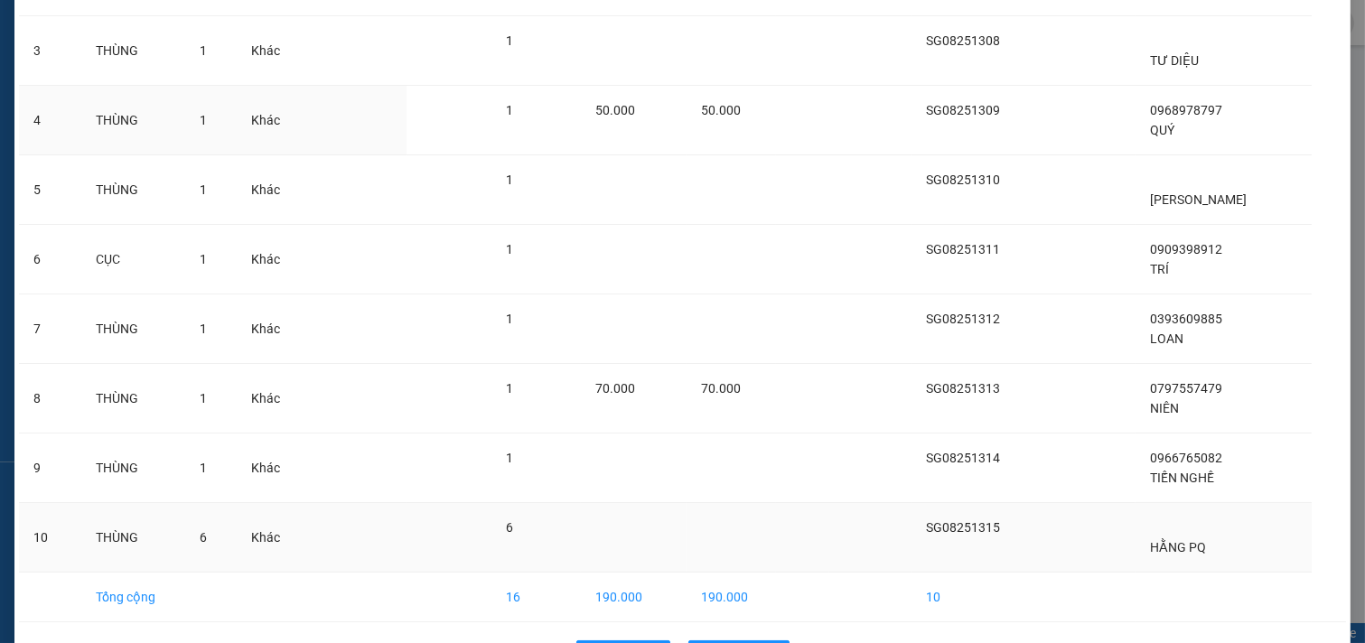
scroll to position [375, 0]
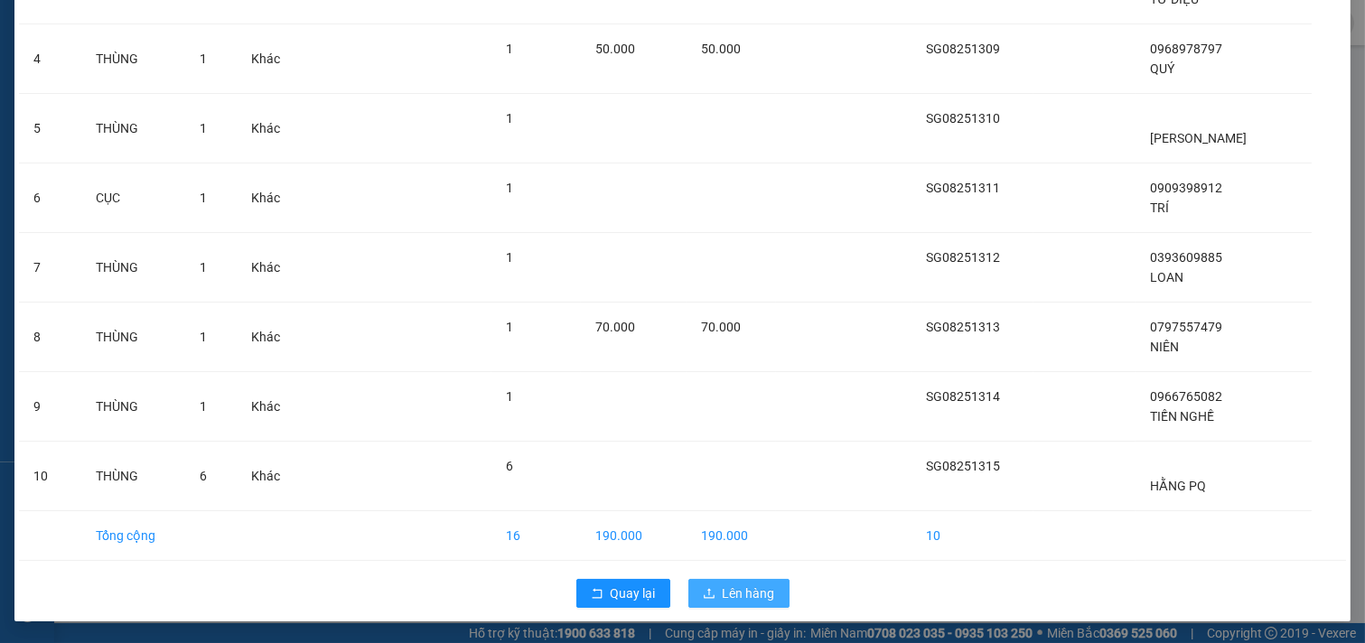
click at [732, 590] on span "Lên hàng" at bounding box center [749, 593] width 52 height 20
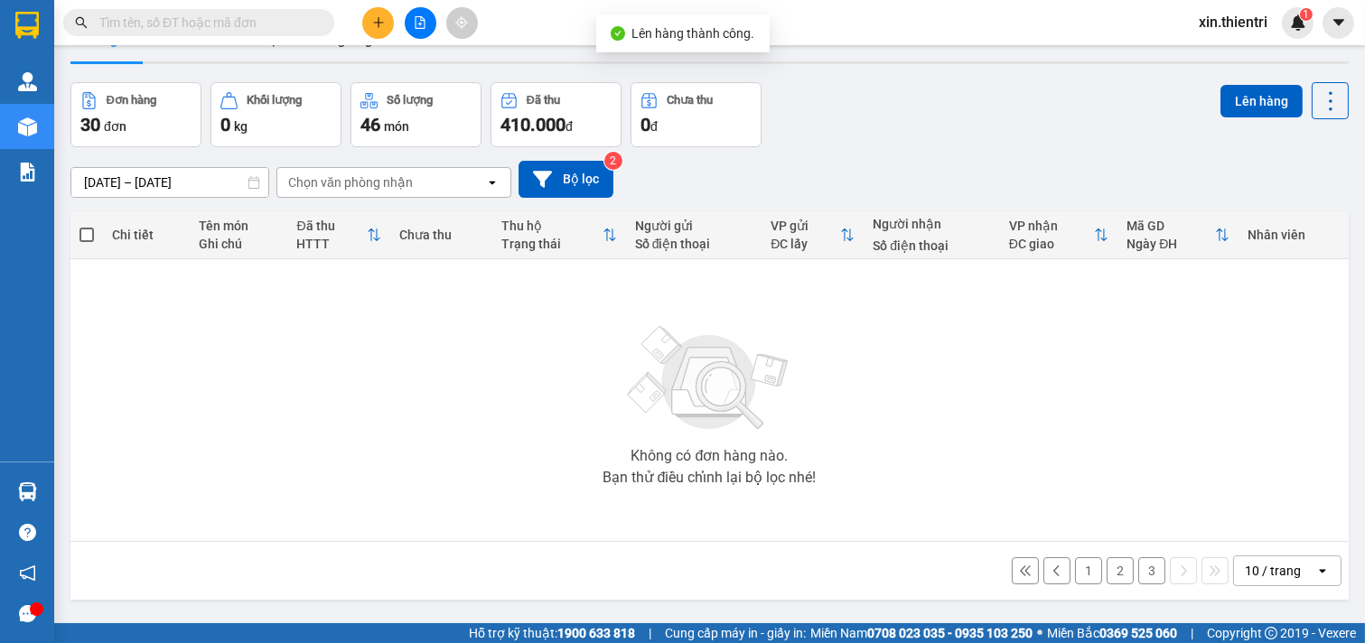
scroll to position [83, 0]
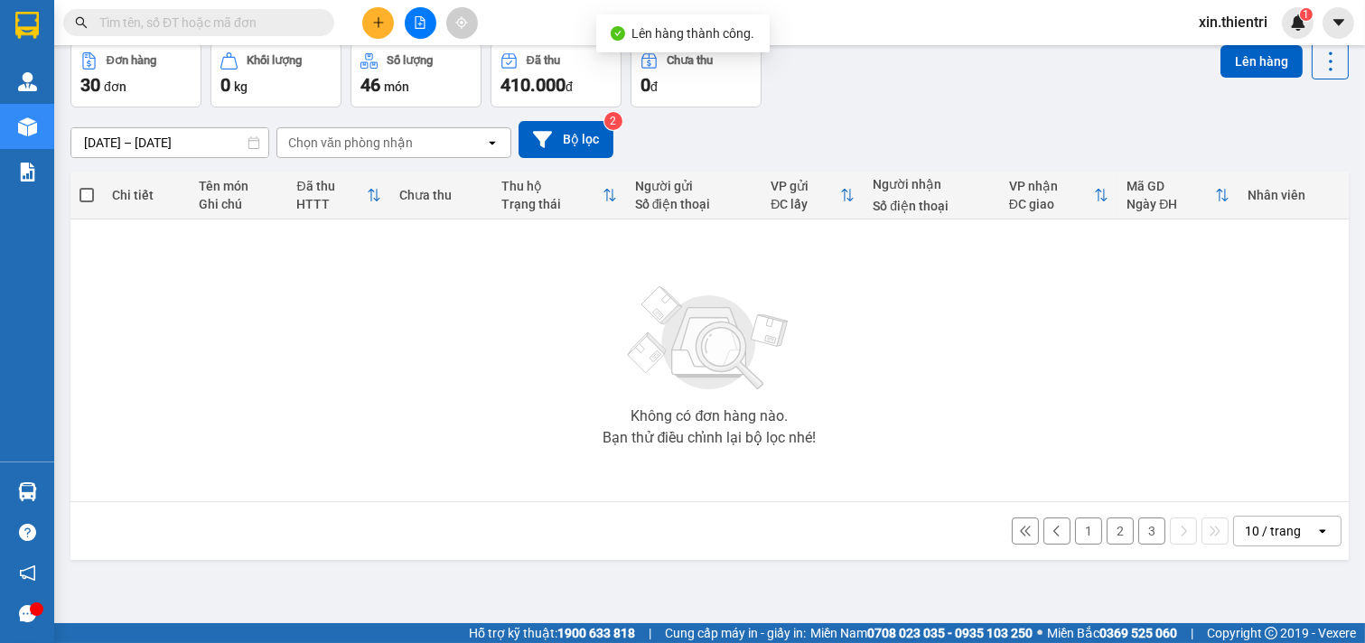
click at [1138, 528] on button "3" at bounding box center [1151, 531] width 27 height 27
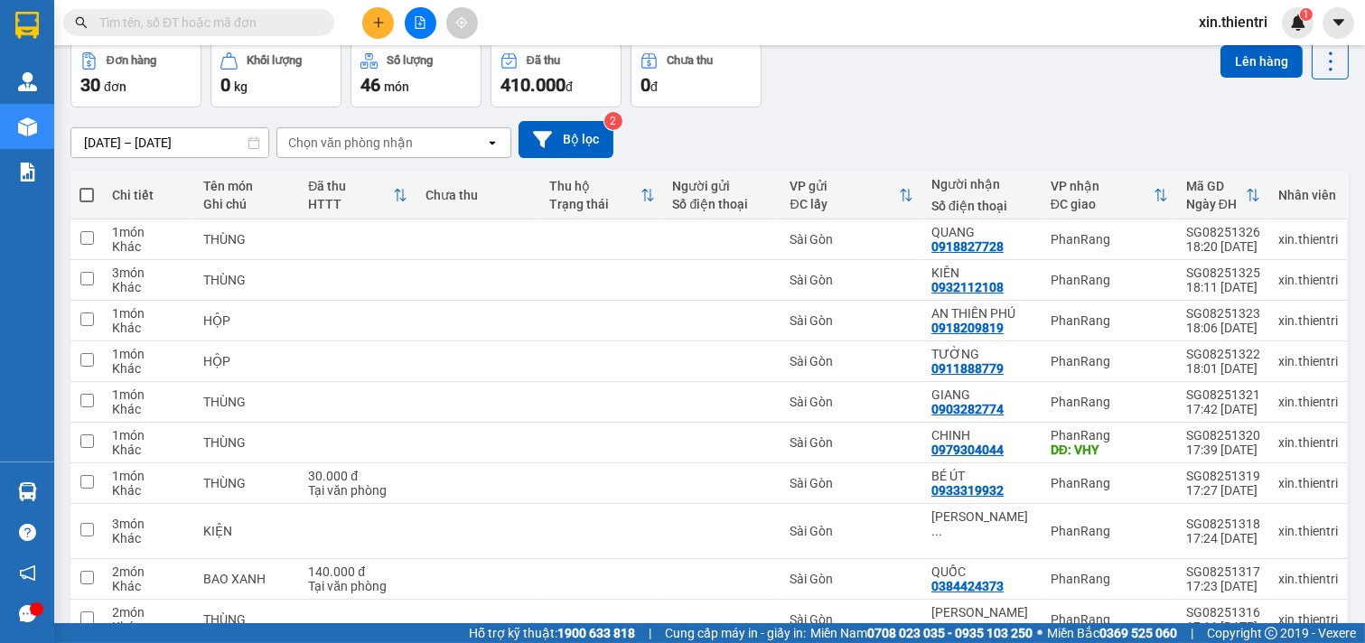
click at [84, 188] on span at bounding box center [86, 195] width 14 height 14
click at [87, 186] on input "checkbox" at bounding box center [87, 186] width 0 height 0
checkbox input "true"
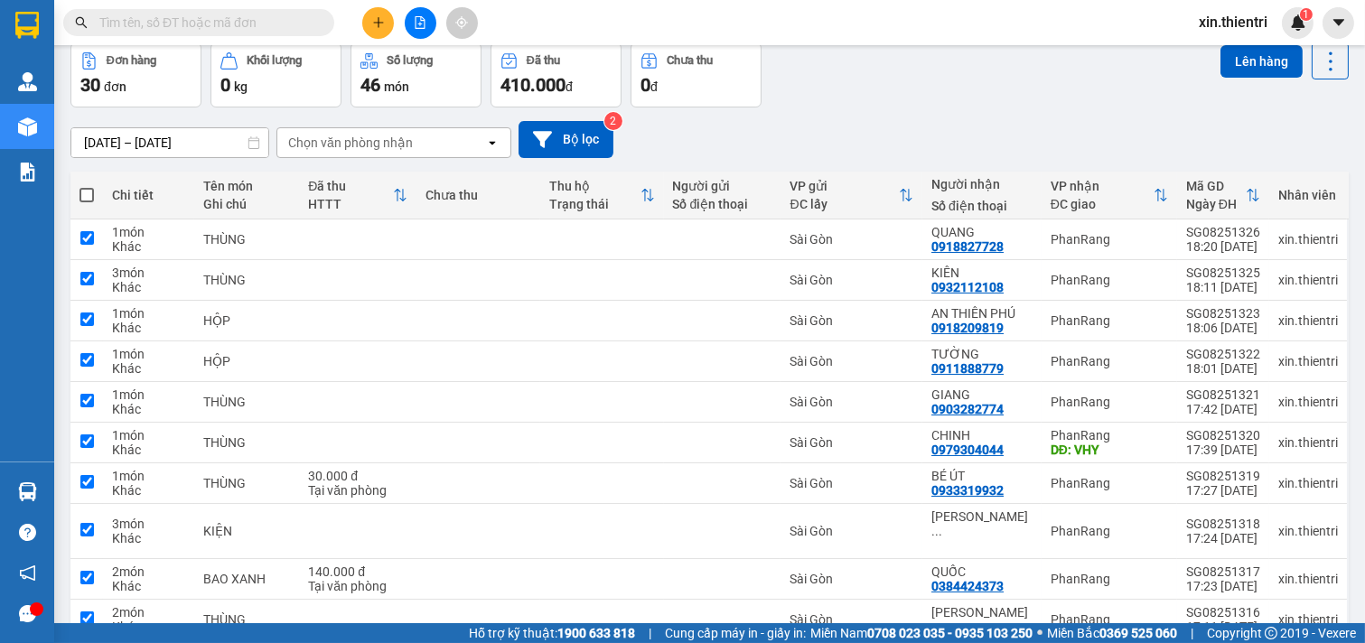
checkbox input "true"
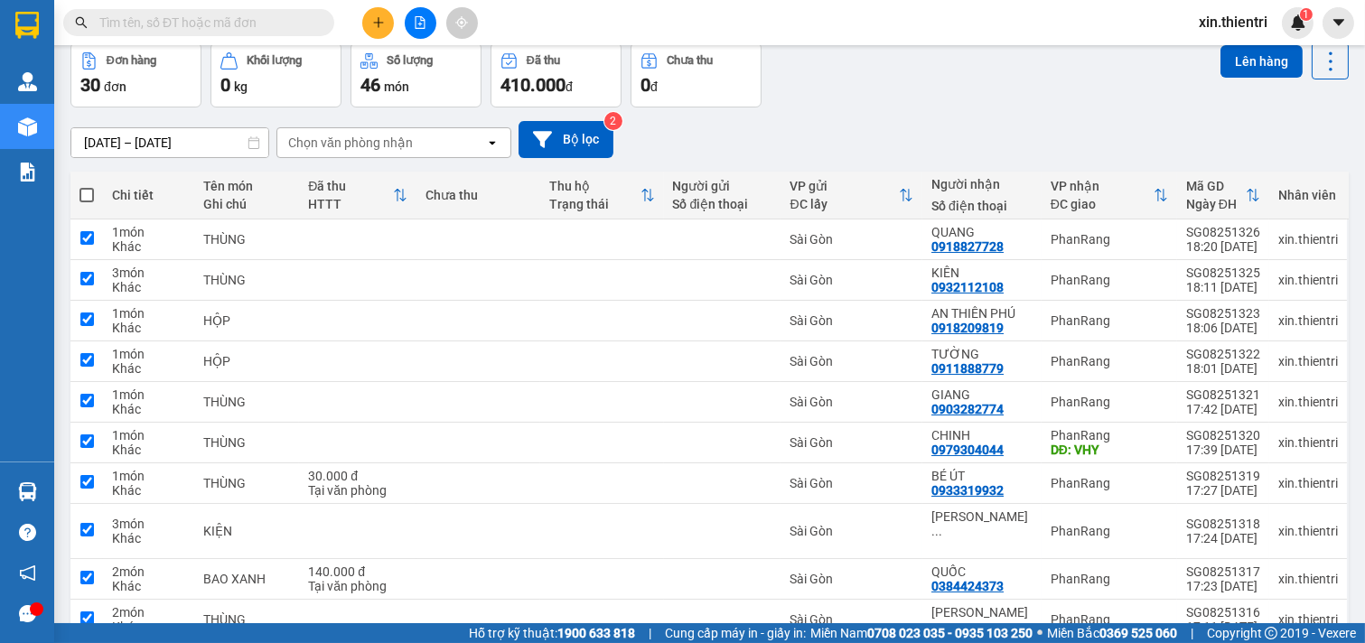
checkbox input "true"
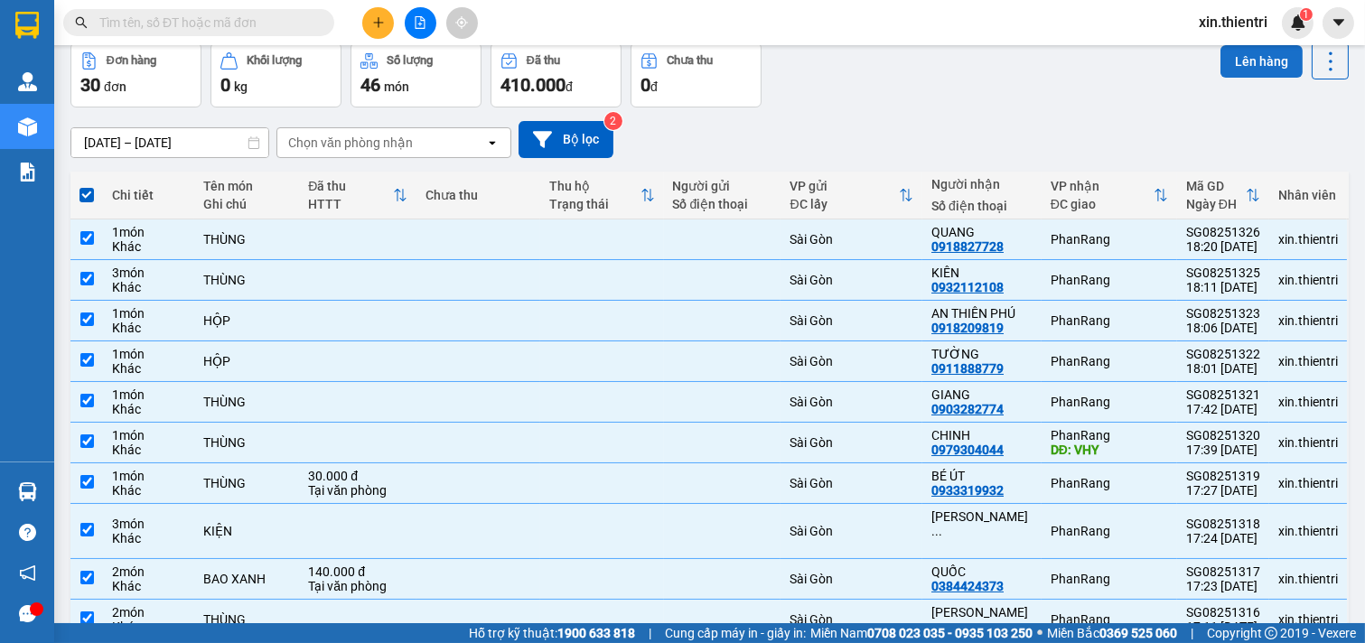
click at [1241, 61] on button "Lên hàng" at bounding box center [1261, 61] width 82 height 33
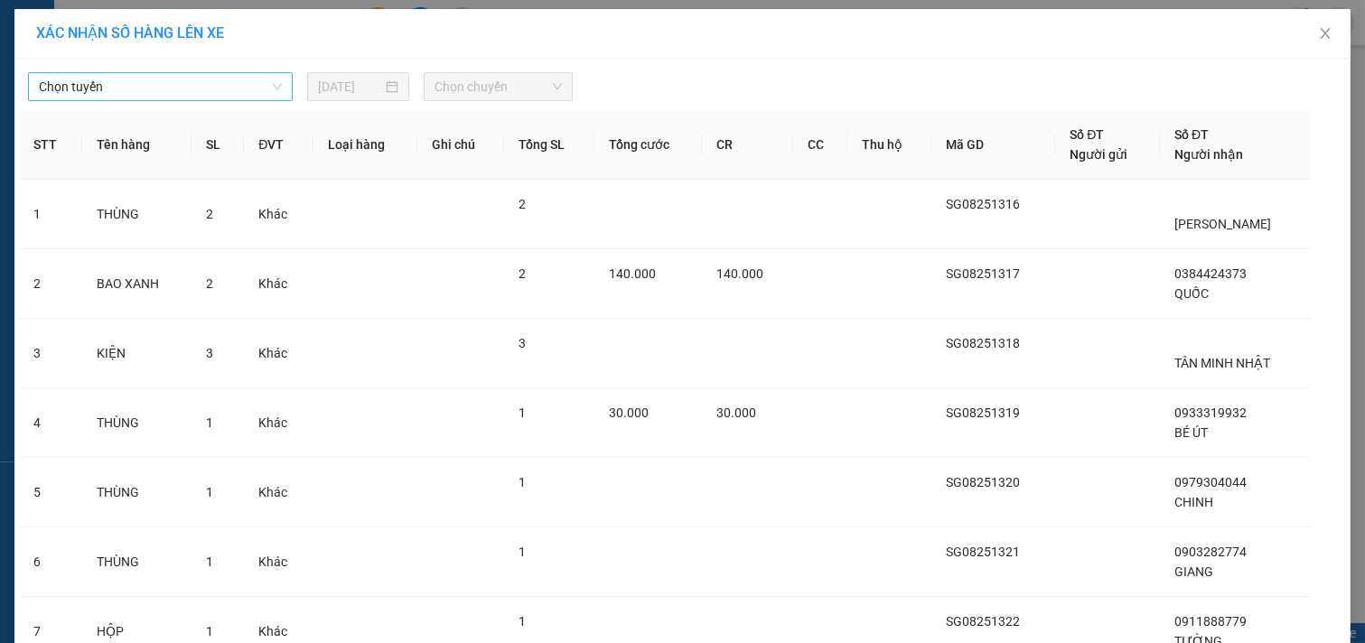
click at [141, 85] on span "Chọn tuyến" at bounding box center [160, 86] width 243 height 27
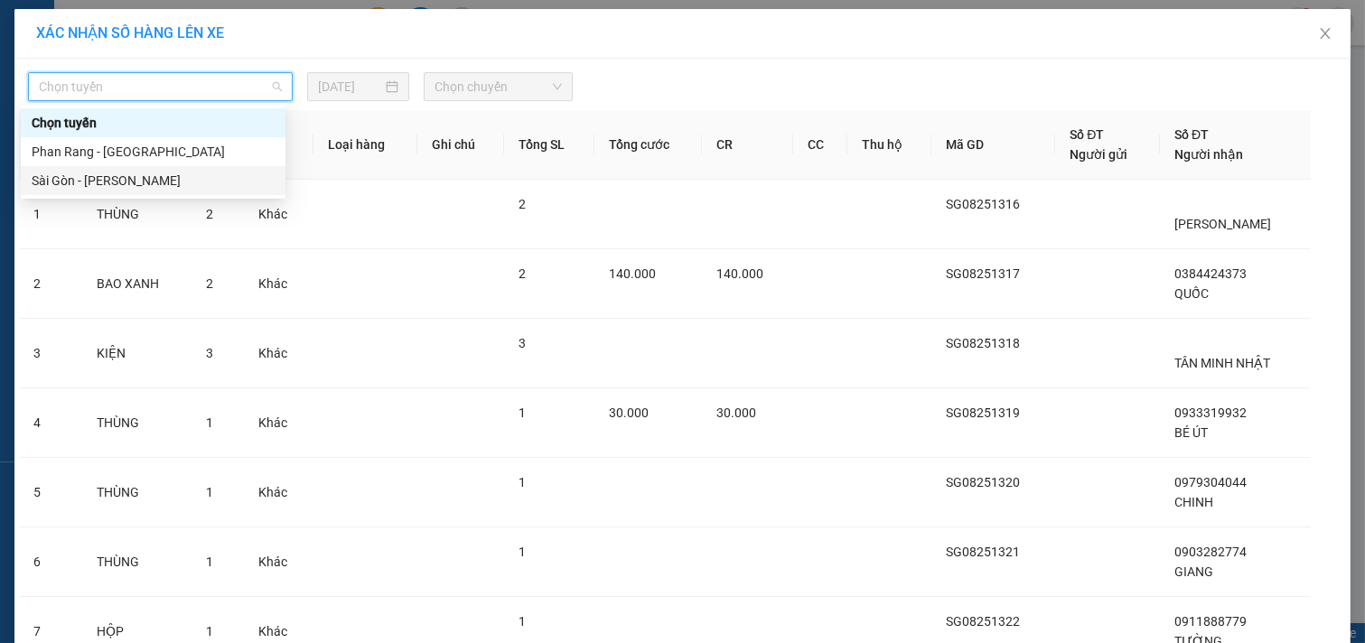
click at [109, 179] on div "Sài Gòn - [PERSON_NAME]" at bounding box center [153, 181] width 243 height 20
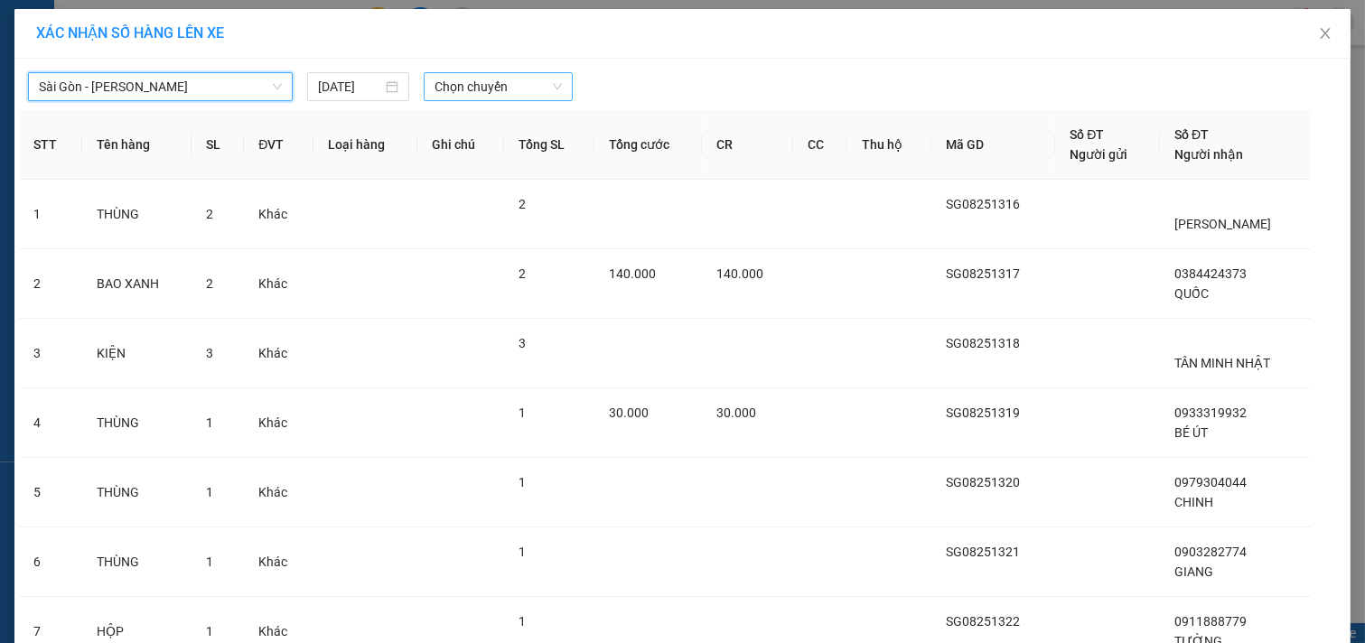
click at [467, 83] on span "Chọn chuyến" at bounding box center [497, 86] width 127 height 27
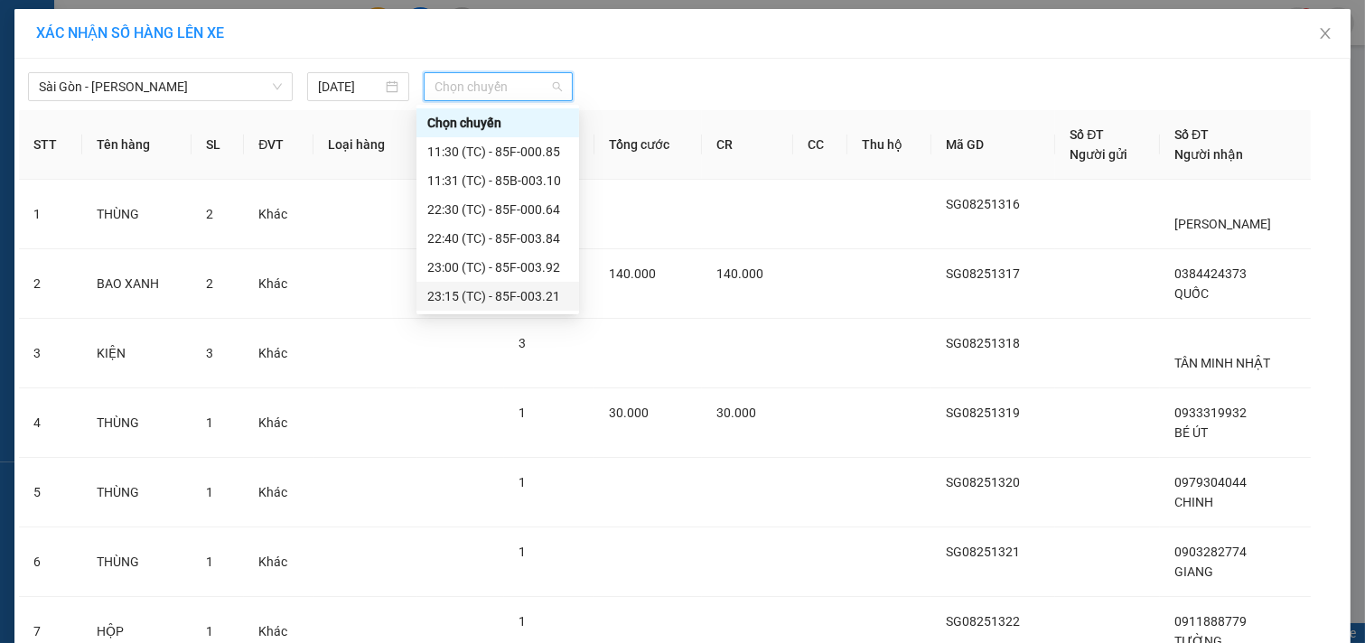
click at [483, 295] on div "23:15 (TC) - 85F-003.21" at bounding box center [497, 296] width 141 height 20
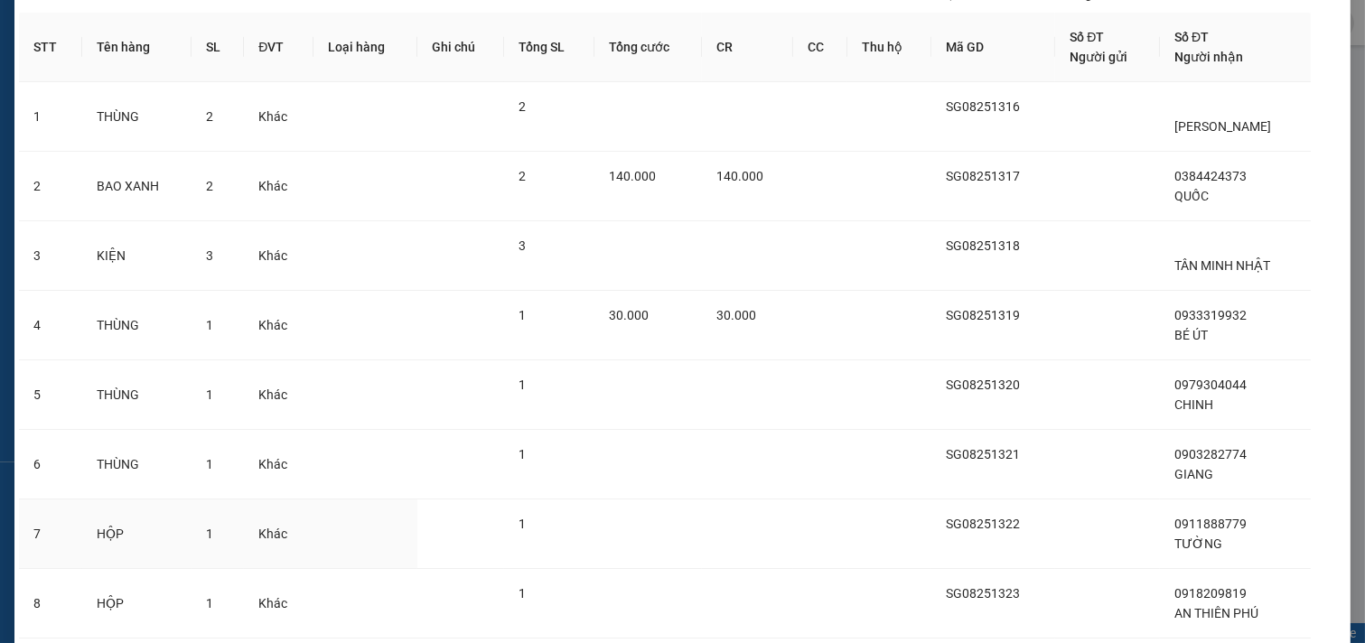
scroll to position [375, 0]
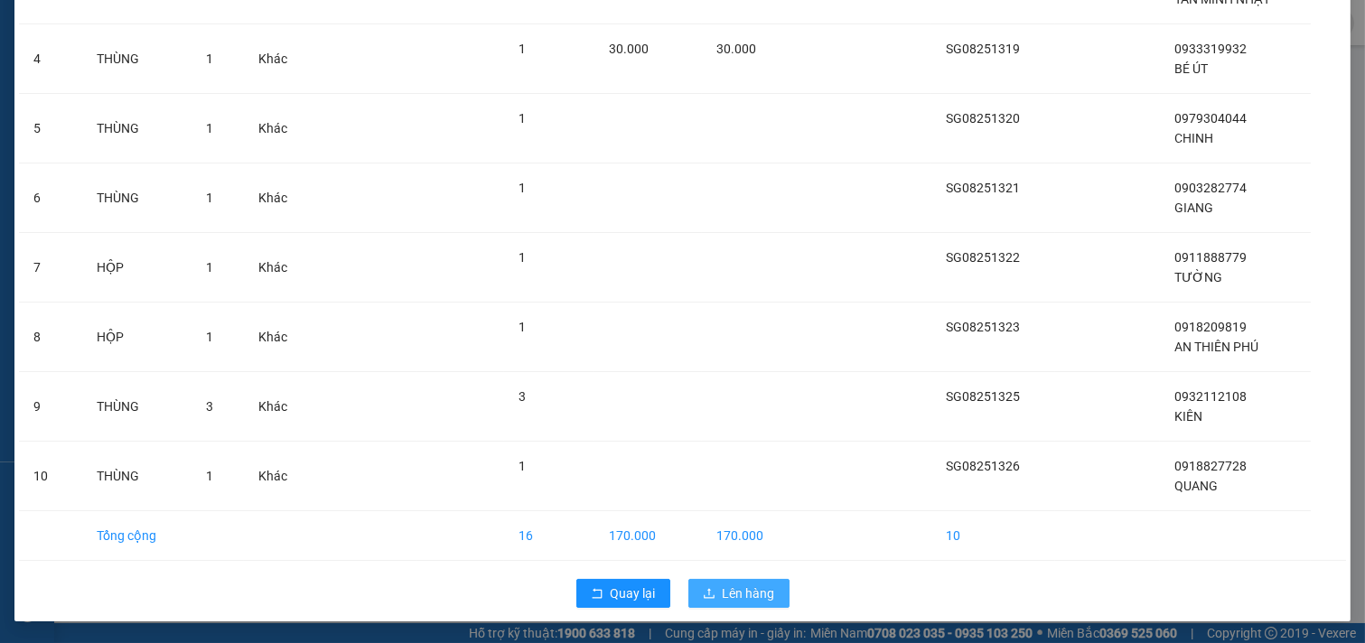
click at [733, 592] on span "Lên hàng" at bounding box center [749, 593] width 52 height 20
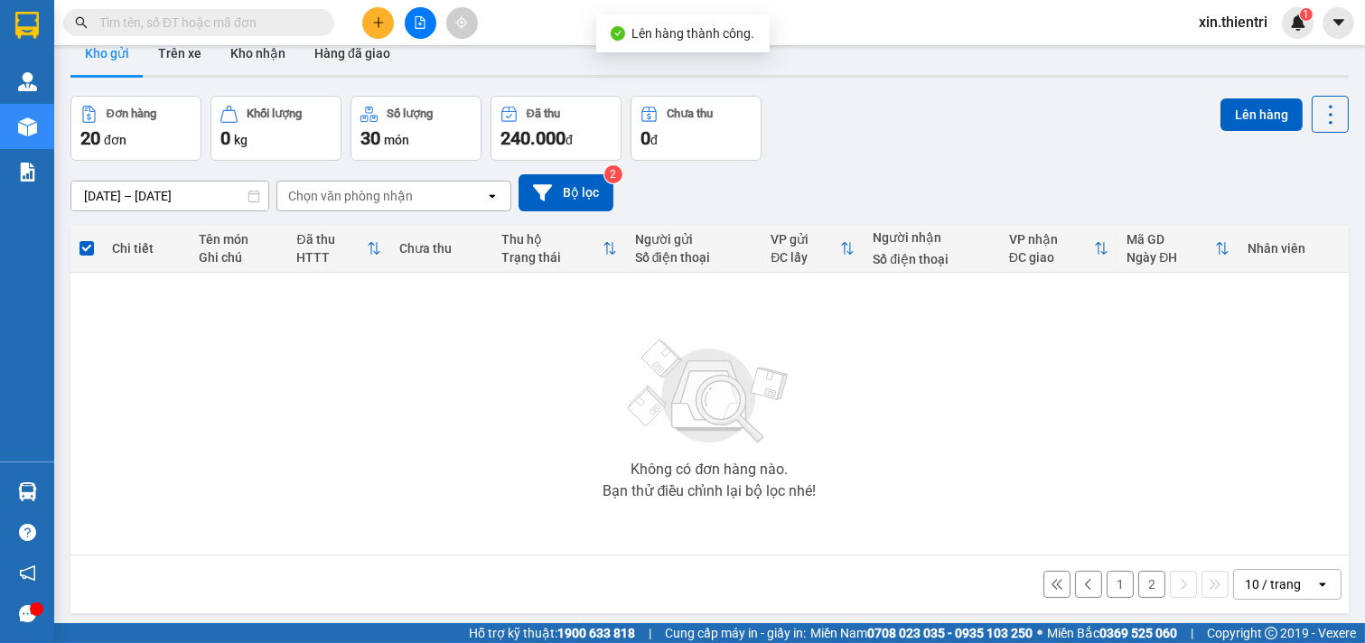
scroll to position [83, 0]
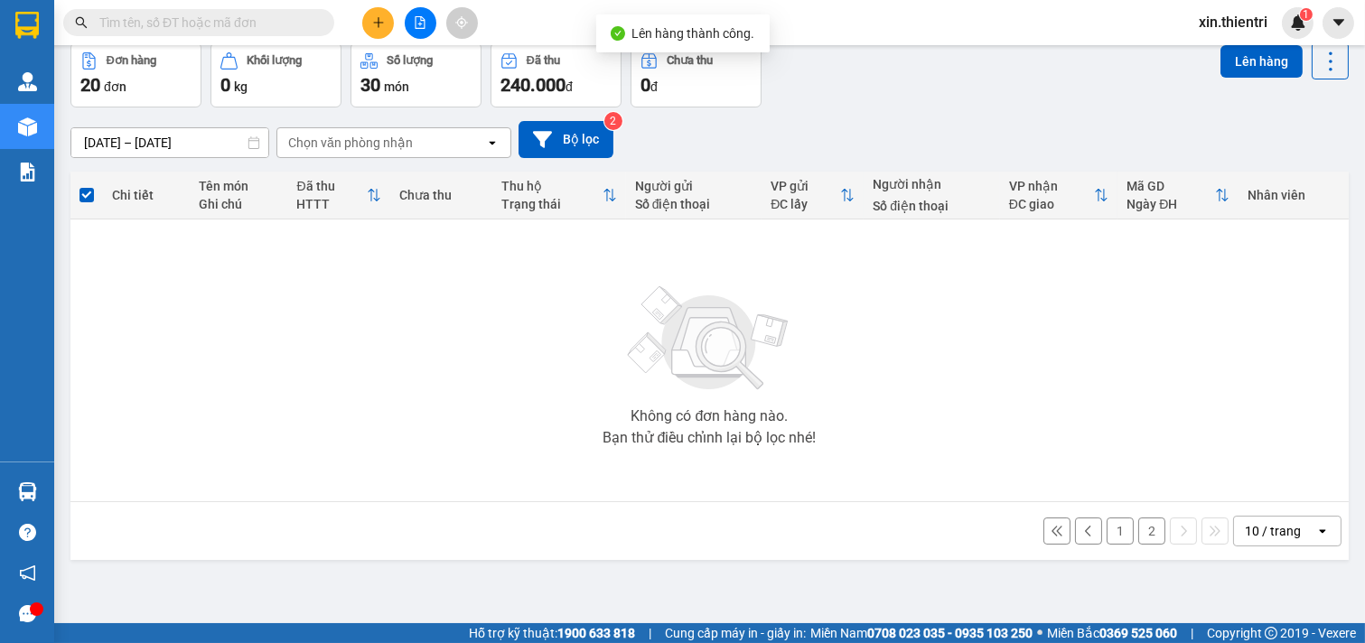
drag, startPoint x: 1129, startPoint y: 533, endPoint x: 1140, endPoint y: 535, distance: 11.0
click at [1138, 534] on button "2" at bounding box center [1151, 531] width 27 height 27
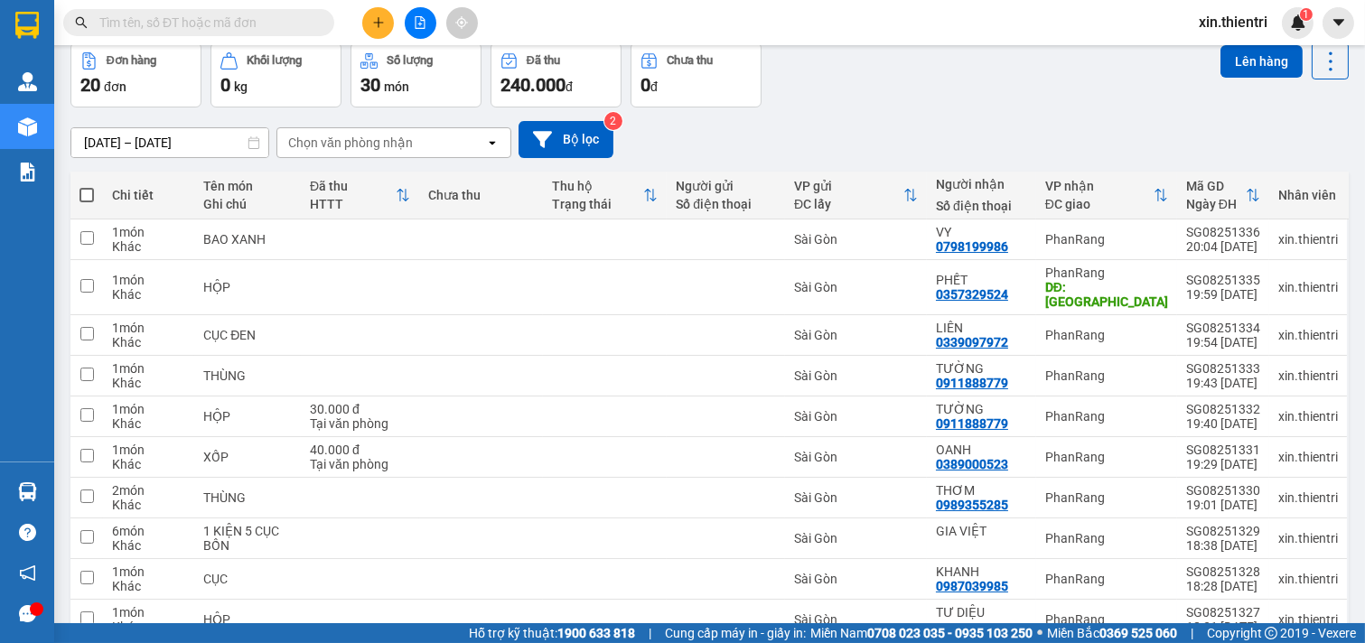
click at [87, 186] on label at bounding box center [86, 195] width 14 height 18
click at [87, 186] on input "checkbox" at bounding box center [87, 186] width 0 height 0
checkbox input "true"
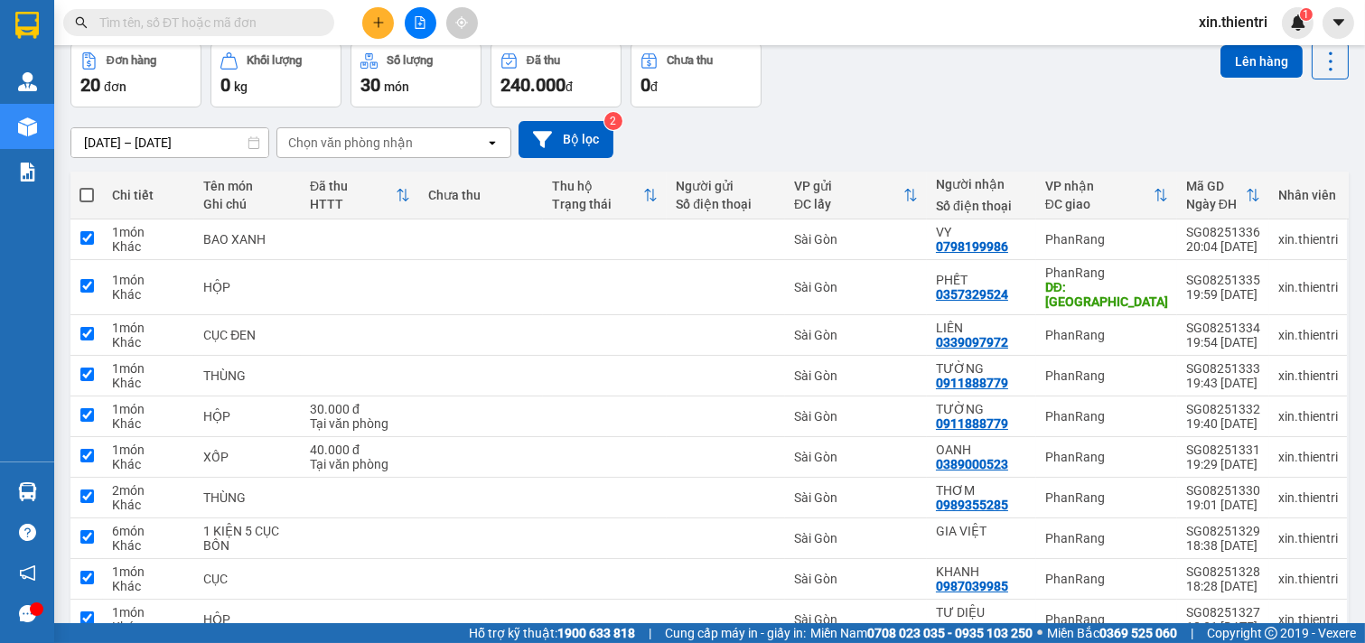
checkbox input "true"
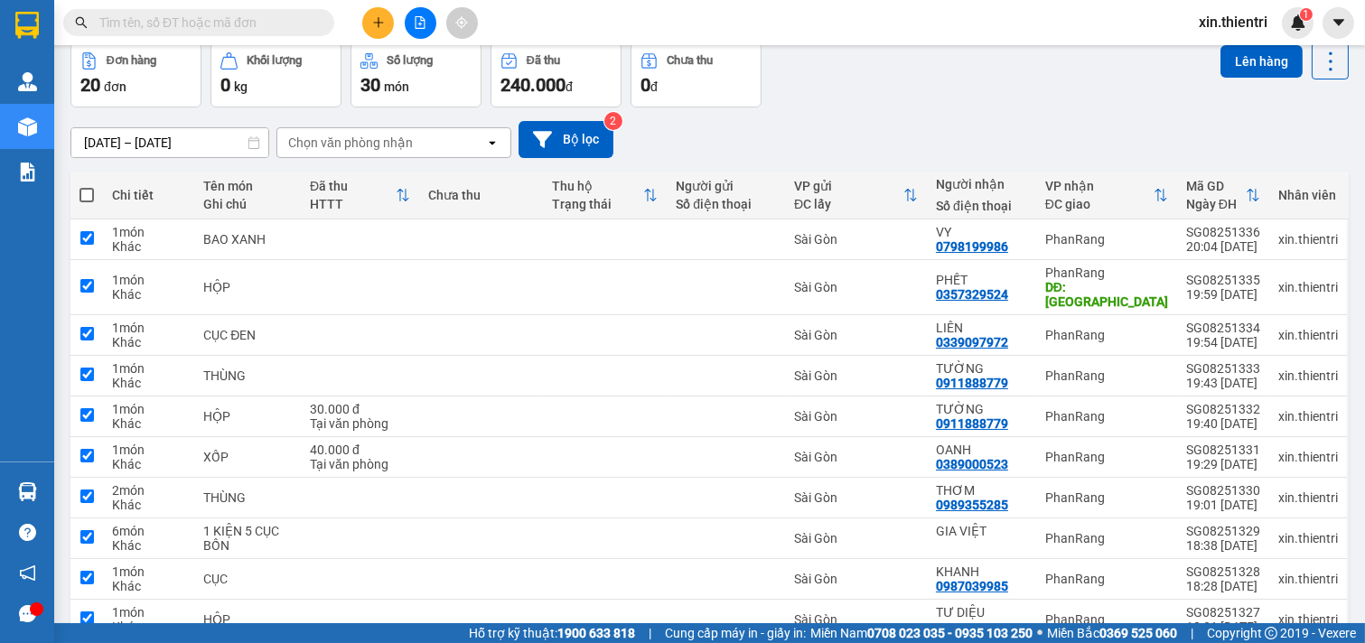
checkbox input "true"
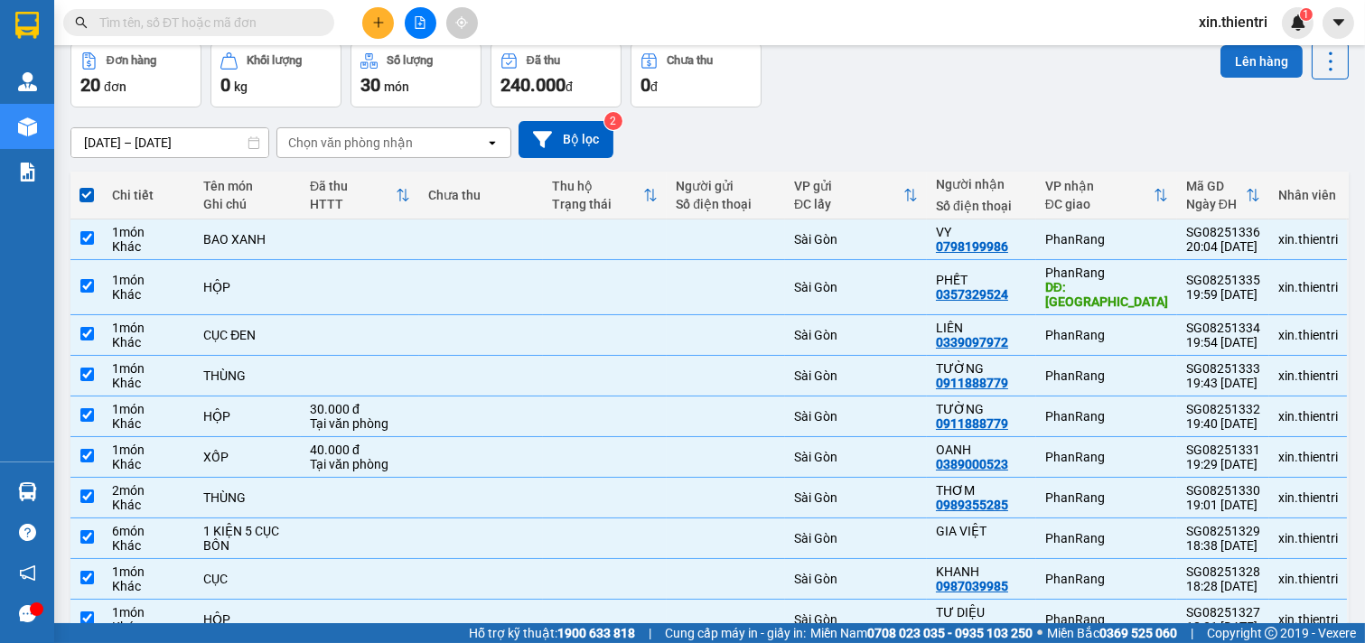
click at [1228, 63] on button "Lên hàng" at bounding box center [1261, 61] width 82 height 33
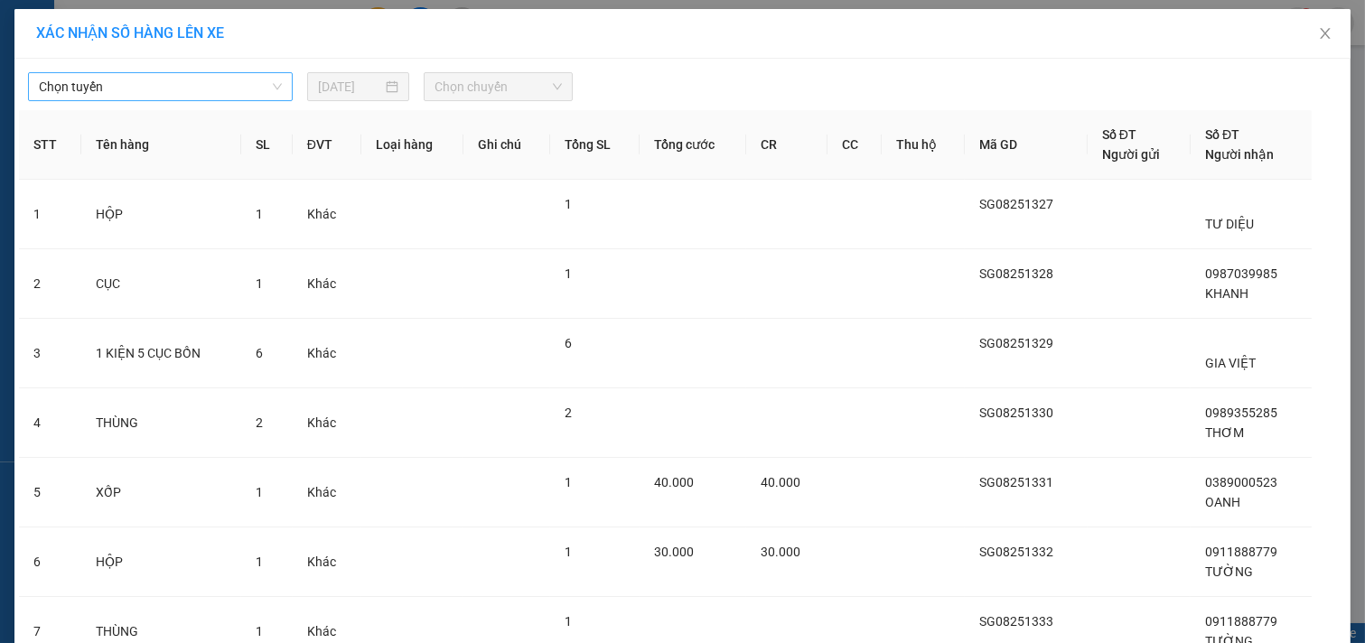
click at [206, 97] on span "Chọn tuyến" at bounding box center [160, 86] width 243 height 27
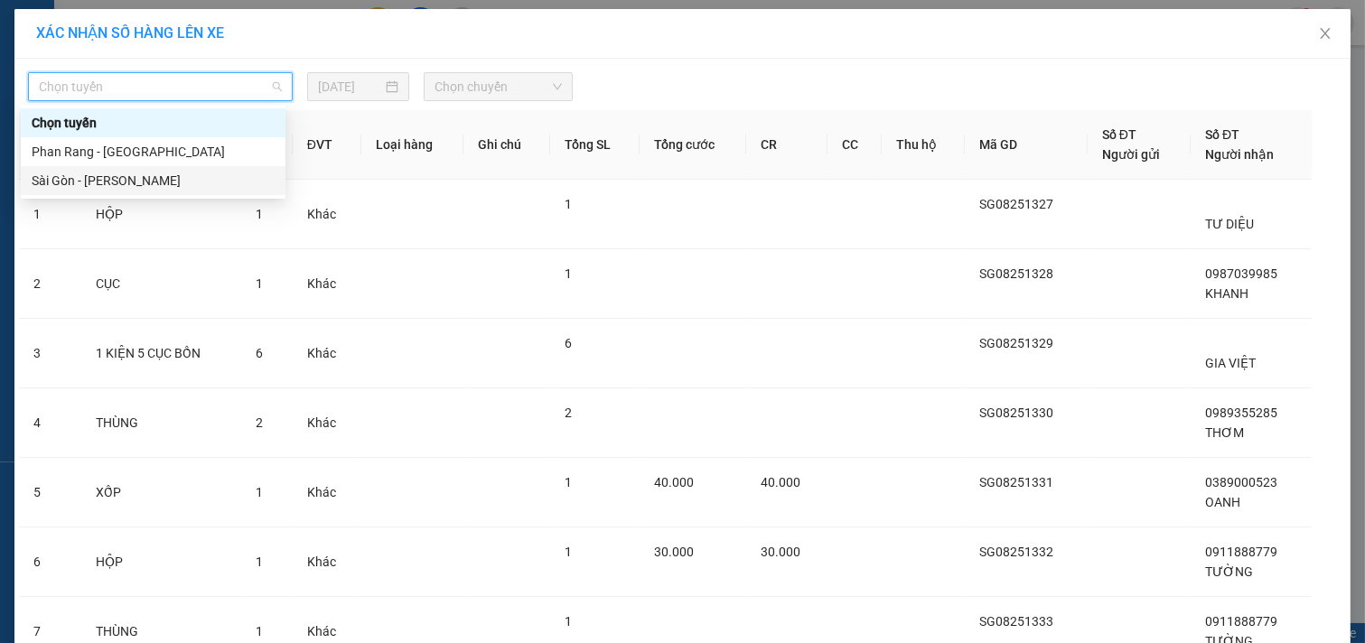
drag, startPoint x: 149, startPoint y: 176, endPoint x: 172, endPoint y: 169, distance: 23.7
click at [150, 175] on div "Sài Gòn - [PERSON_NAME]" at bounding box center [153, 181] width 243 height 20
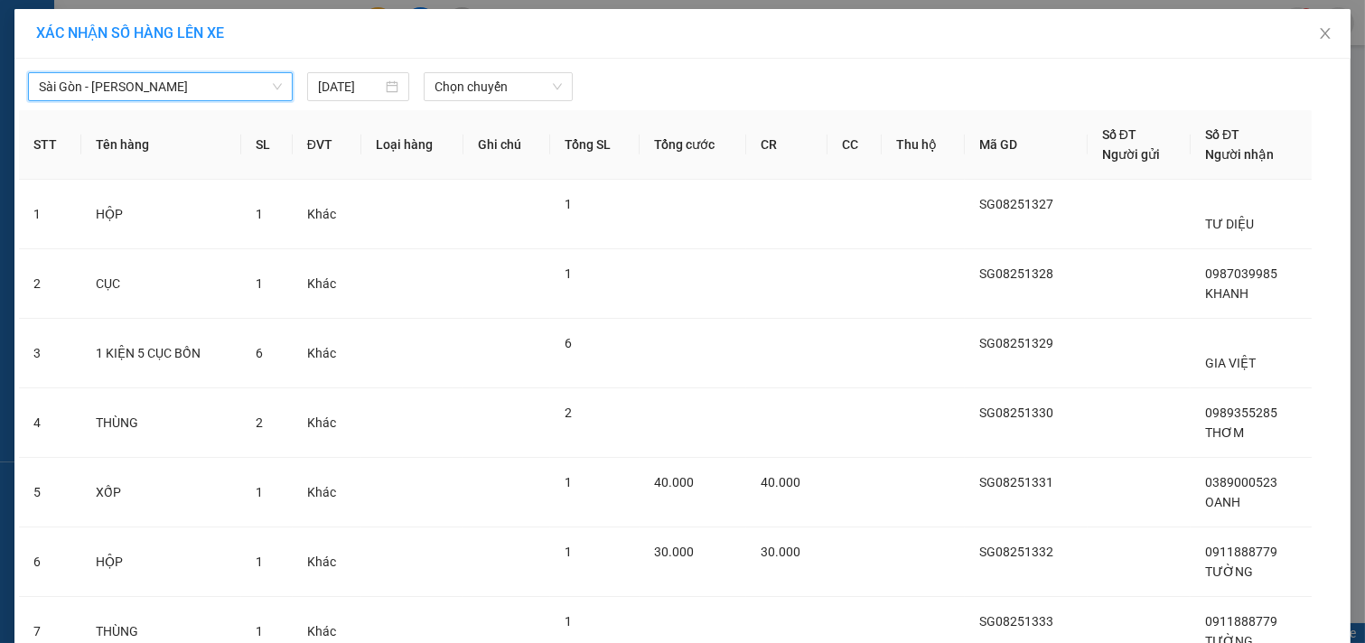
click at [517, 70] on div "[GEOGRAPHIC_DATA] - Phan Rang [GEOGRAPHIC_DATA] - Phan Rang [DATE] Chọn chuyến" at bounding box center [682, 82] width 1327 height 38
click at [522, 95] on span "Chọn chuyến" at bounding box center [497, 86] width 127 height 27
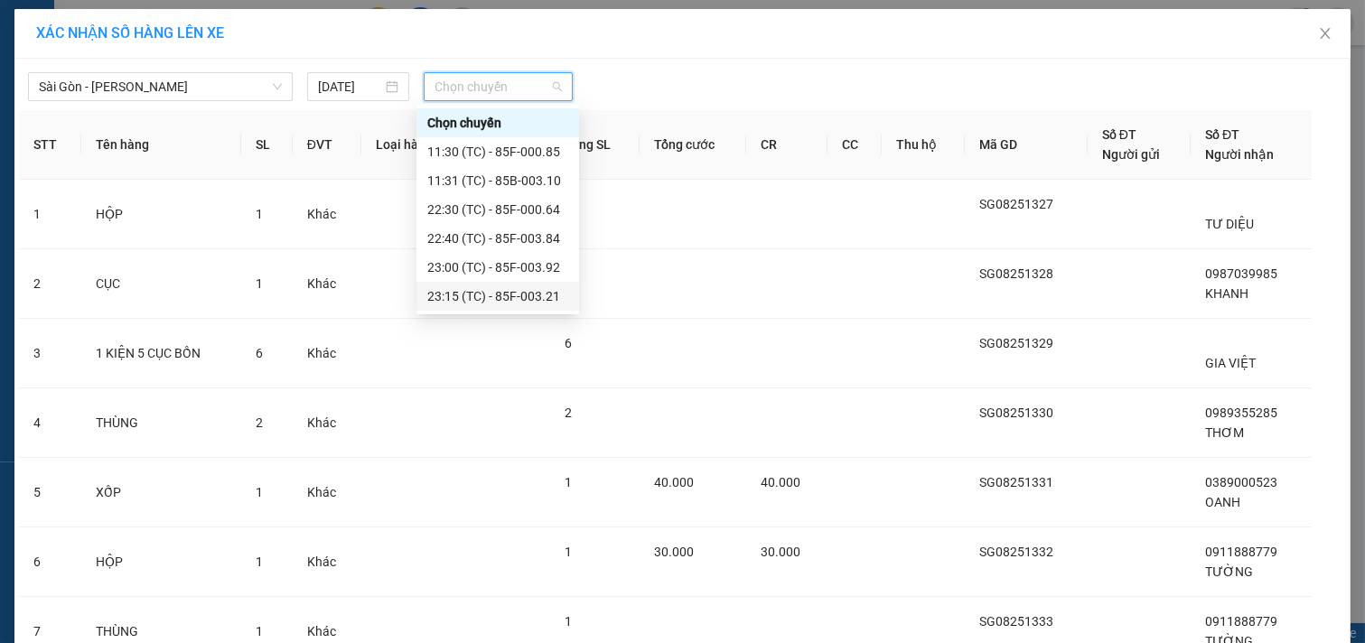
click at [524, 287] on div "23:15 (TC) - 85F-003.21" at bounding box center [497, 296] width 141 height 20
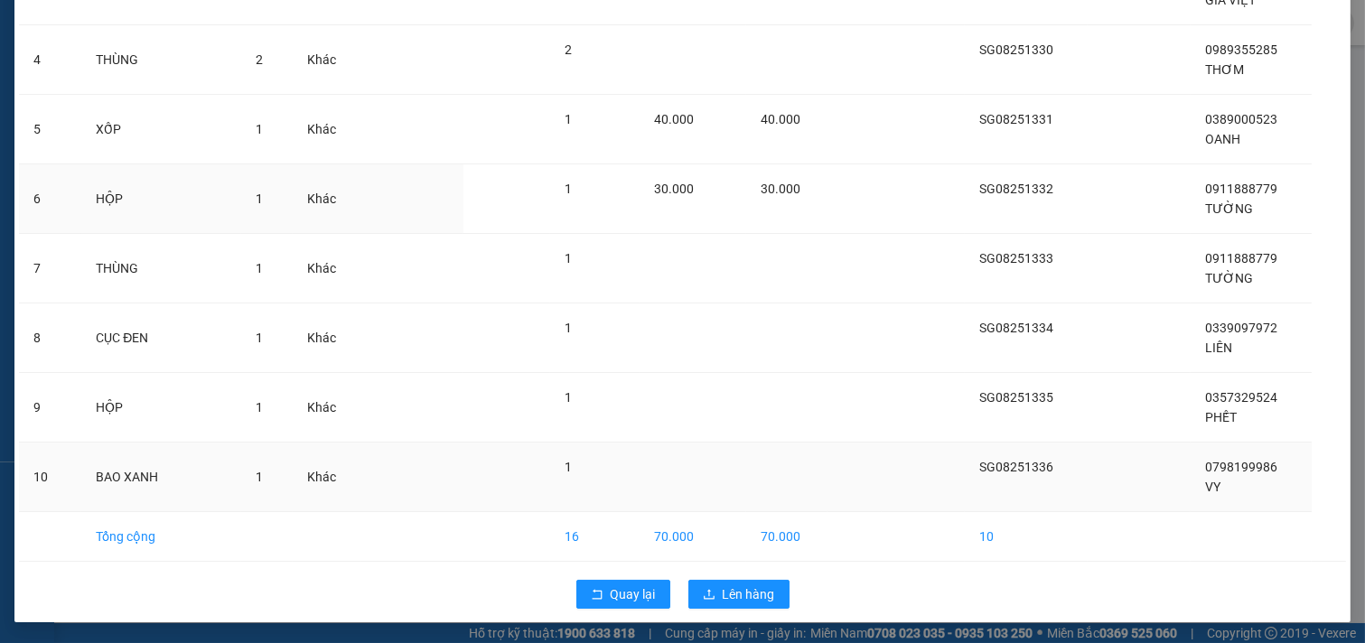
scroll to position [375, 0]
click at [735, 593] on span "Lên hàng" at bounding box center [749, 593] width 52 height 20
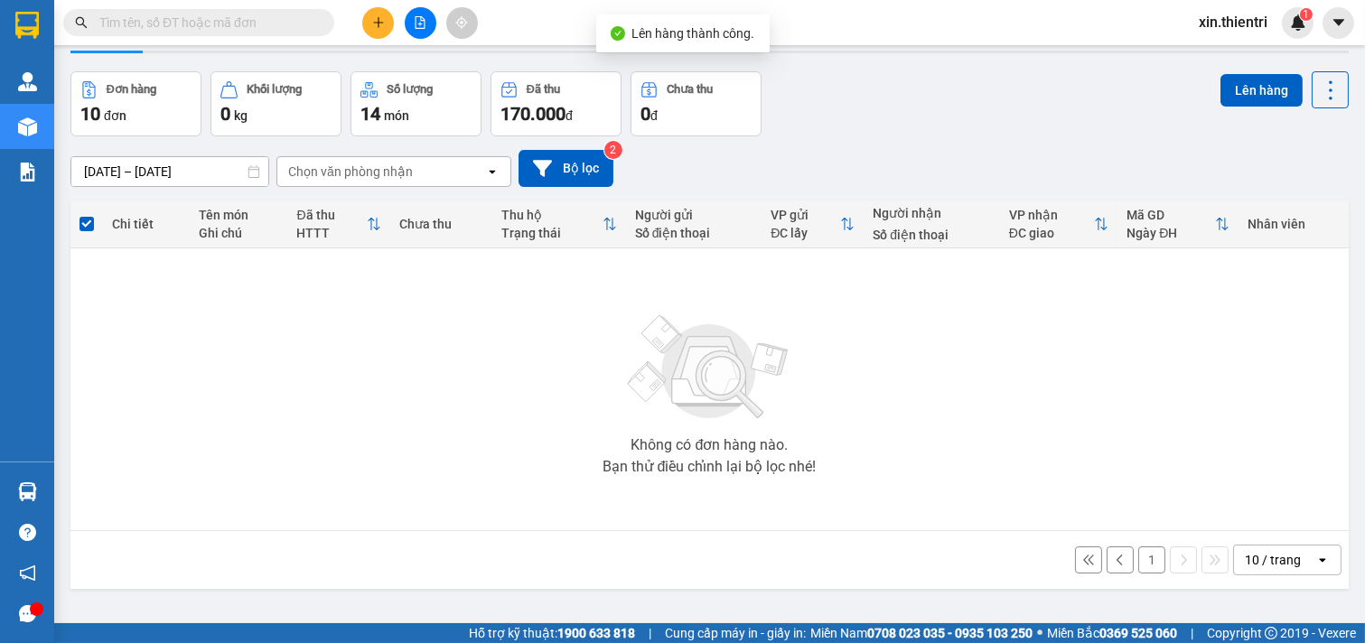
scroll to position [83, 0]
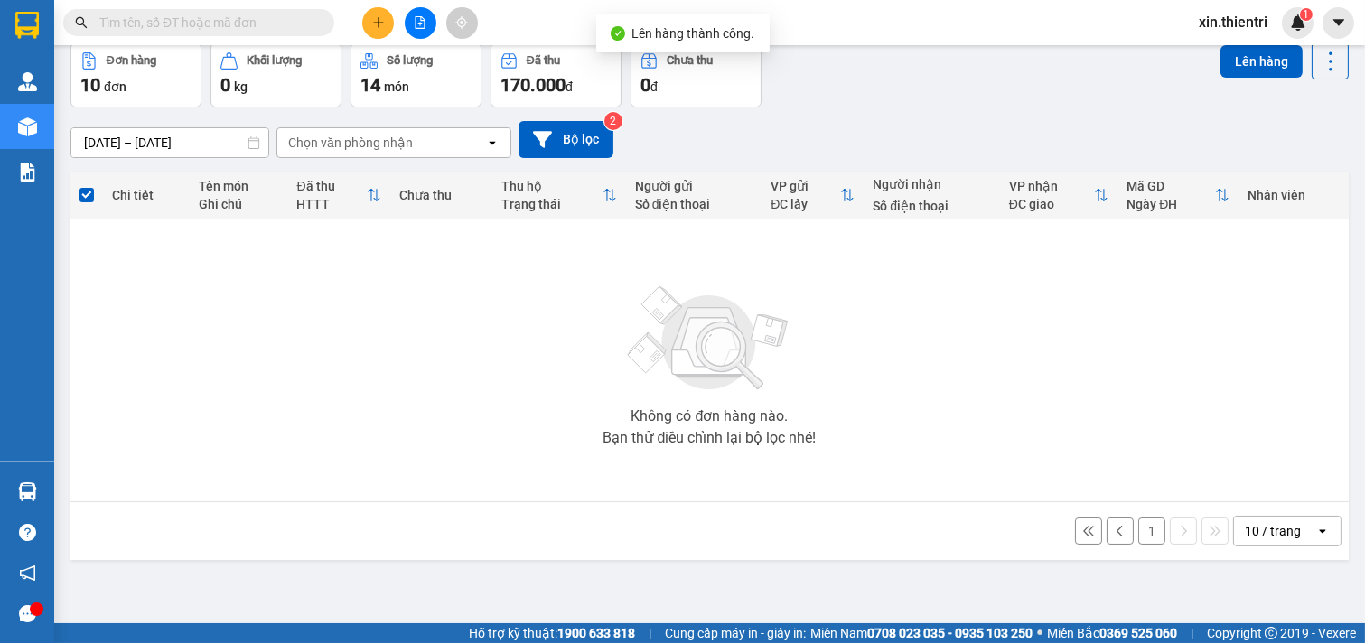
click at [1138, 530] on button "1" at bounding box center [1151, 531] width 27 height 27
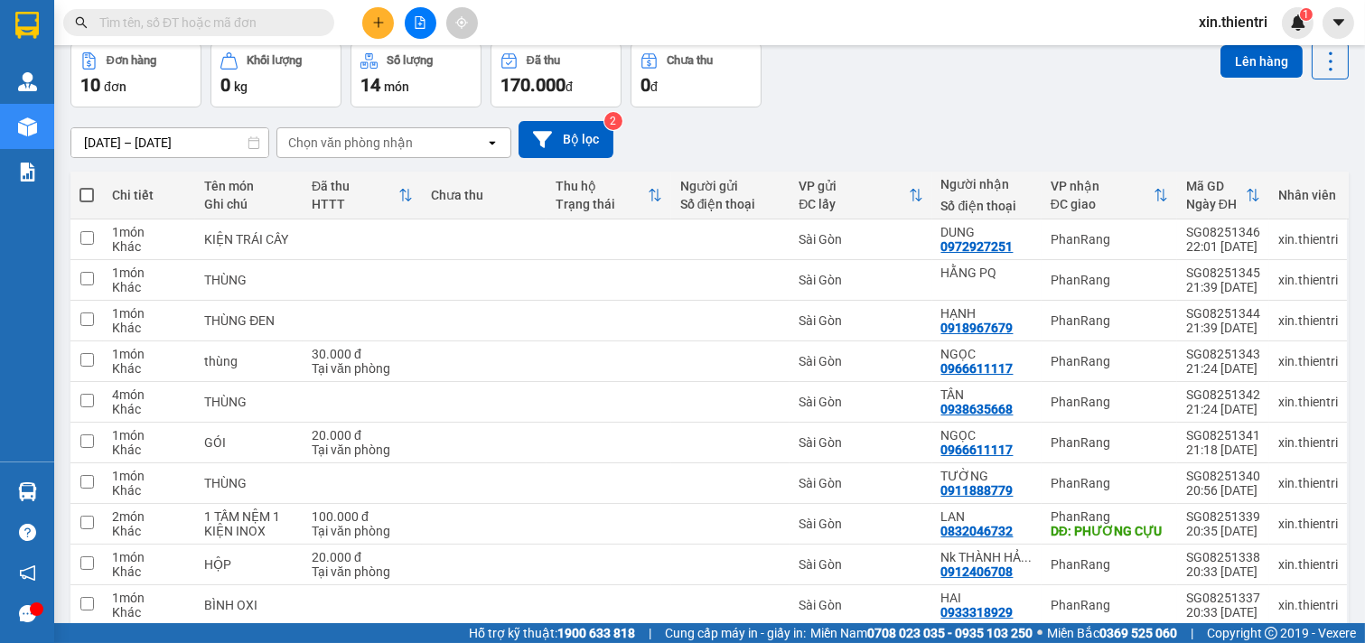
click at [93, 186] on label at bounding box center [86, 195] width 14 height 18
click at [87, 186] on input "checkbox" at bounding box center [87, 186] width 0 height 0
checkbox input "true"
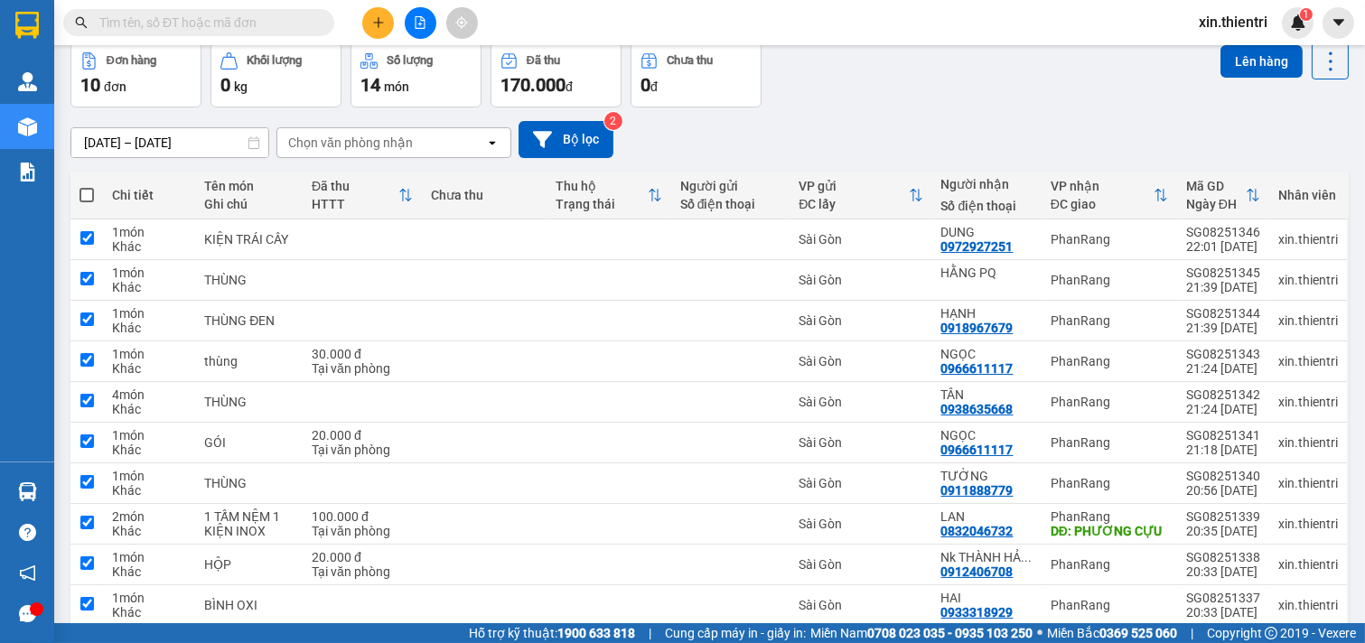
checkbox input "true"
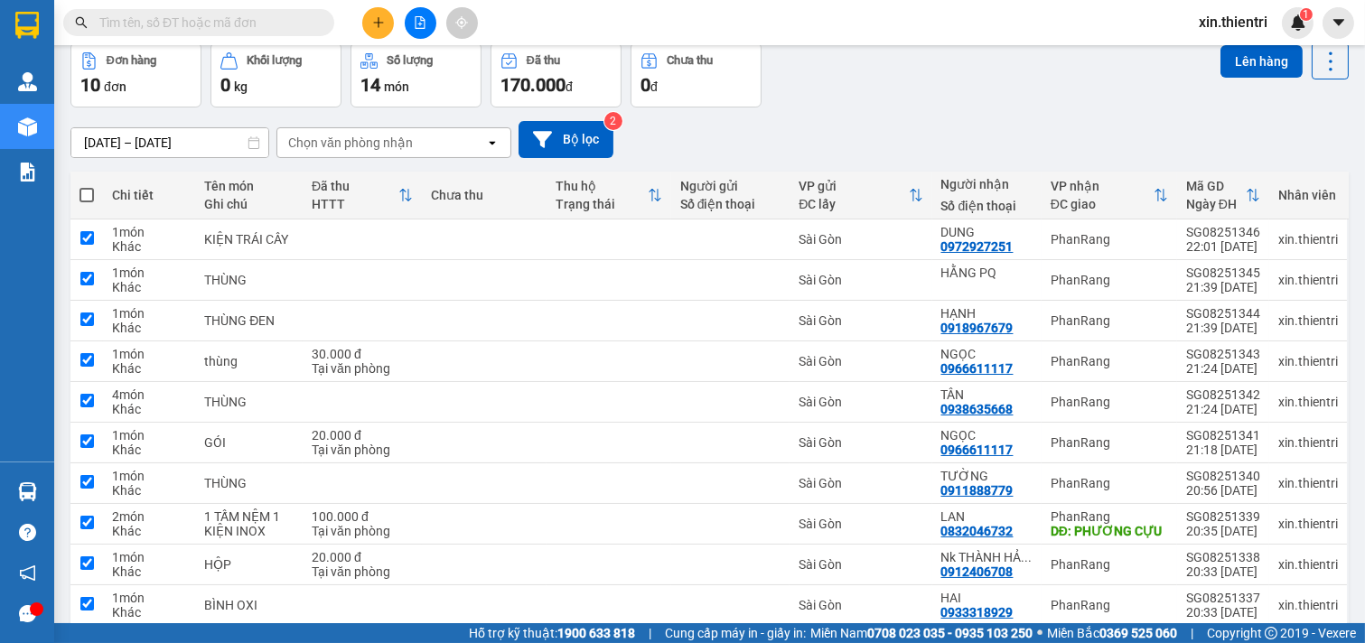
checkbox input "true"
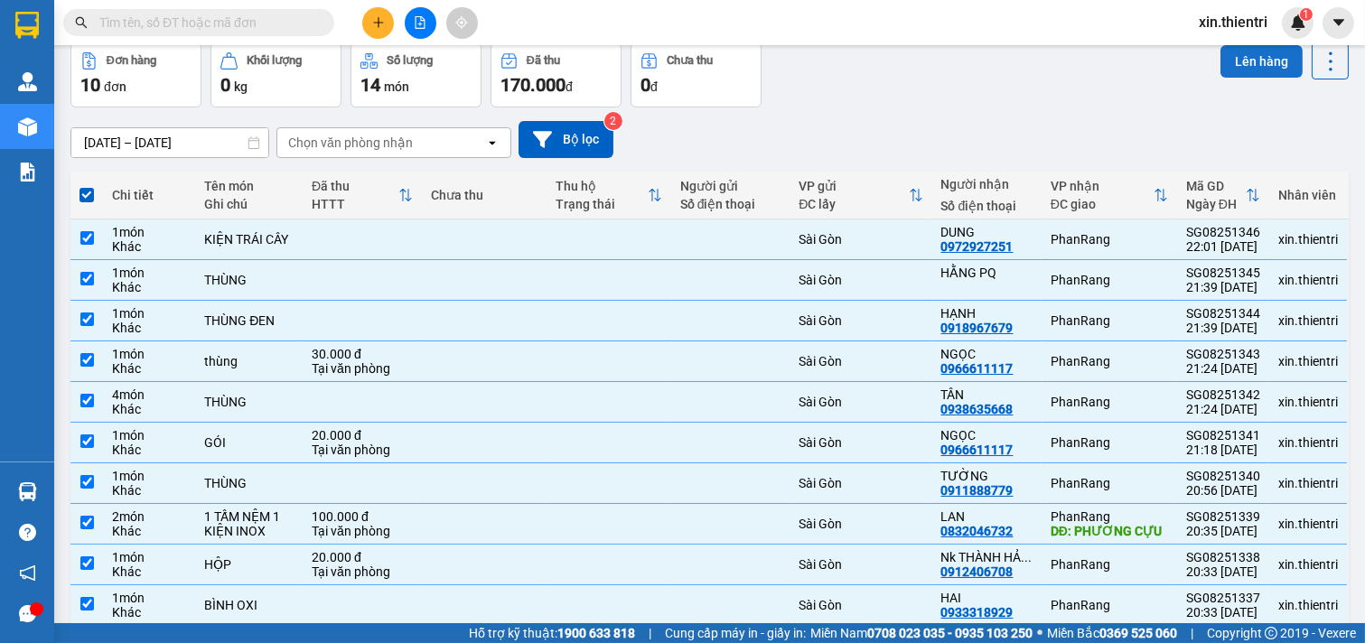
click at [1270, 61] on button "Lên hàng" at bounding box center [1261, 61] width 82 height 33
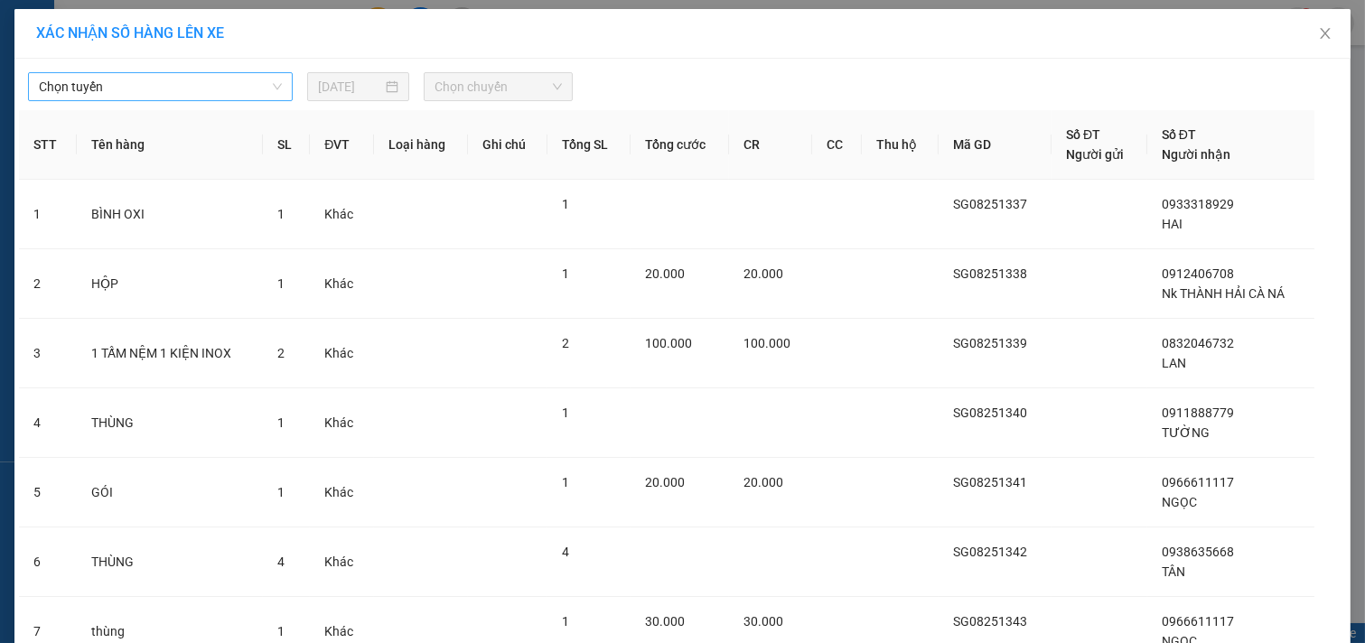
click at [200, 90] on span "Chọn tuyến" at bounding box center [160, 86] width 243 height 27
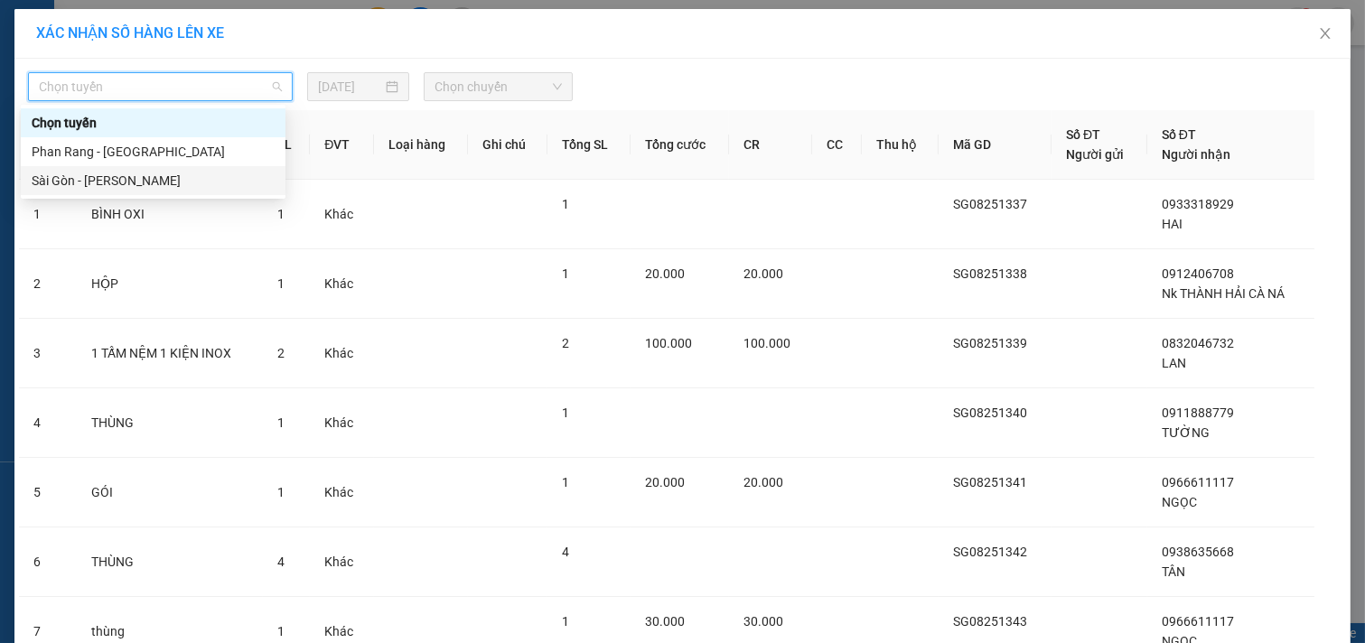
click at [110, 181] on div "Sài Gòn - [PERSON_NAME]" at bounding box center [153, 181] width 243 height 20
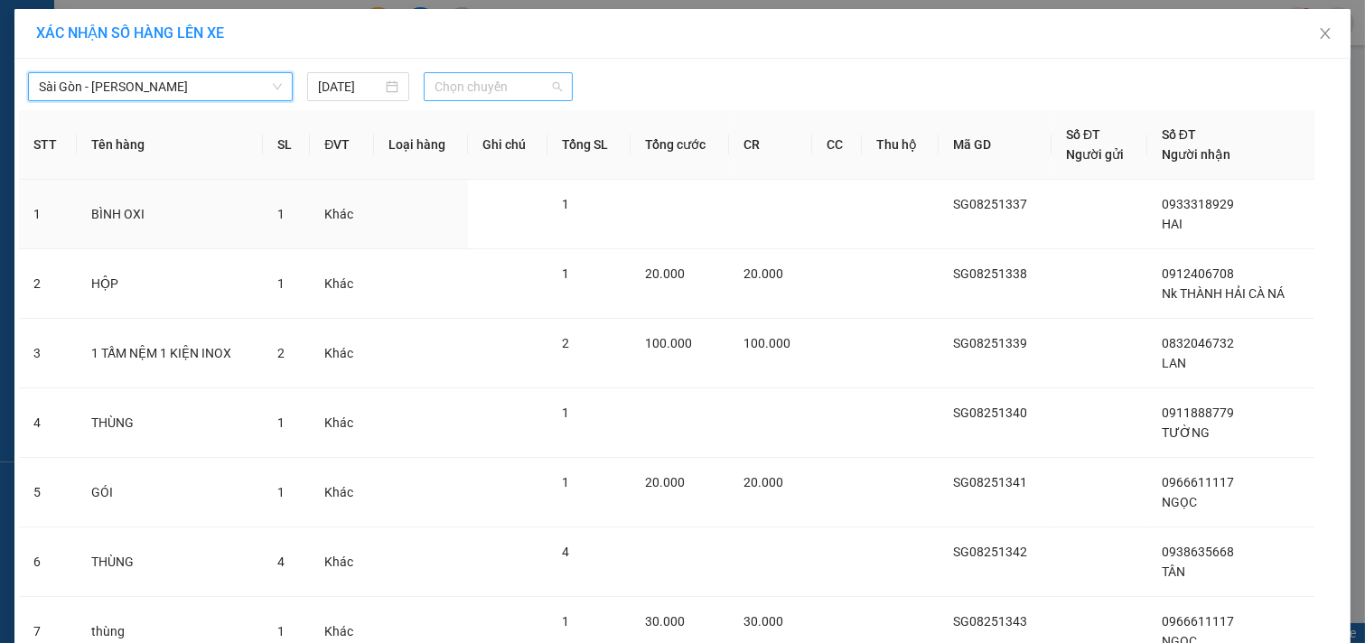
click at [504, 88] on span "Chọn chuyến" at bounding box center [497, 86] width 127 height 27
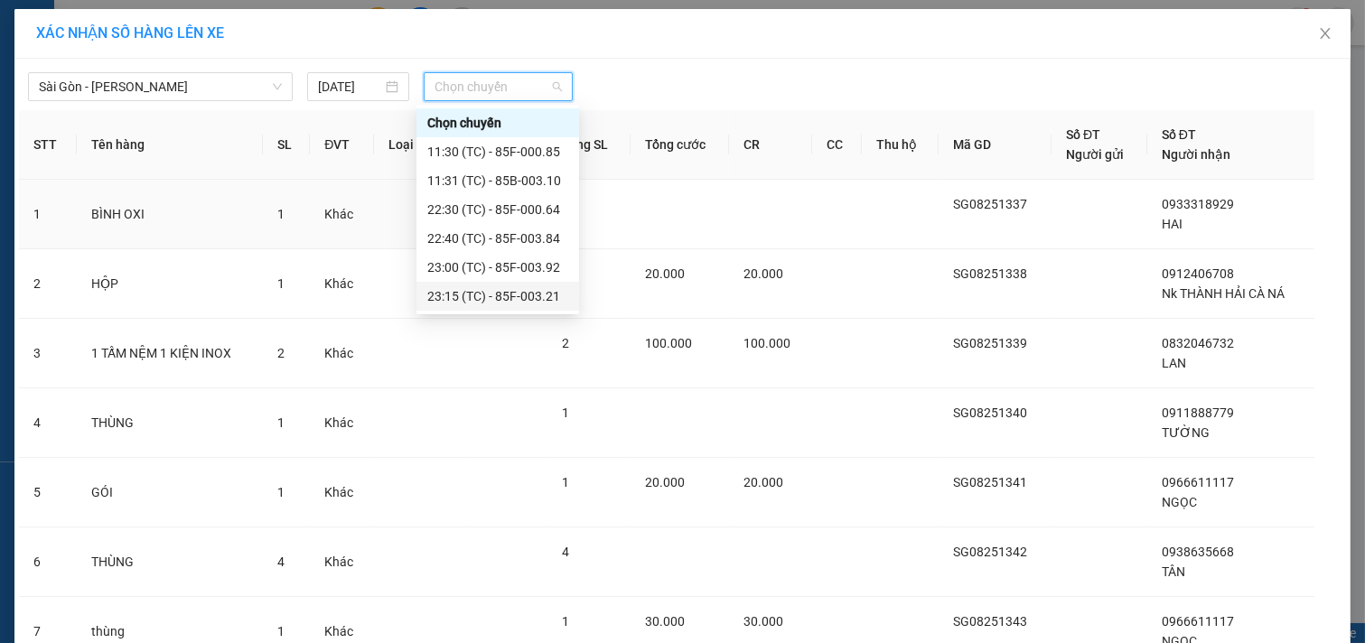
click at [512, 294] on div "23:15 (TC) - 85F-003.21" at bounding box center [497, 296] width 141 height 20
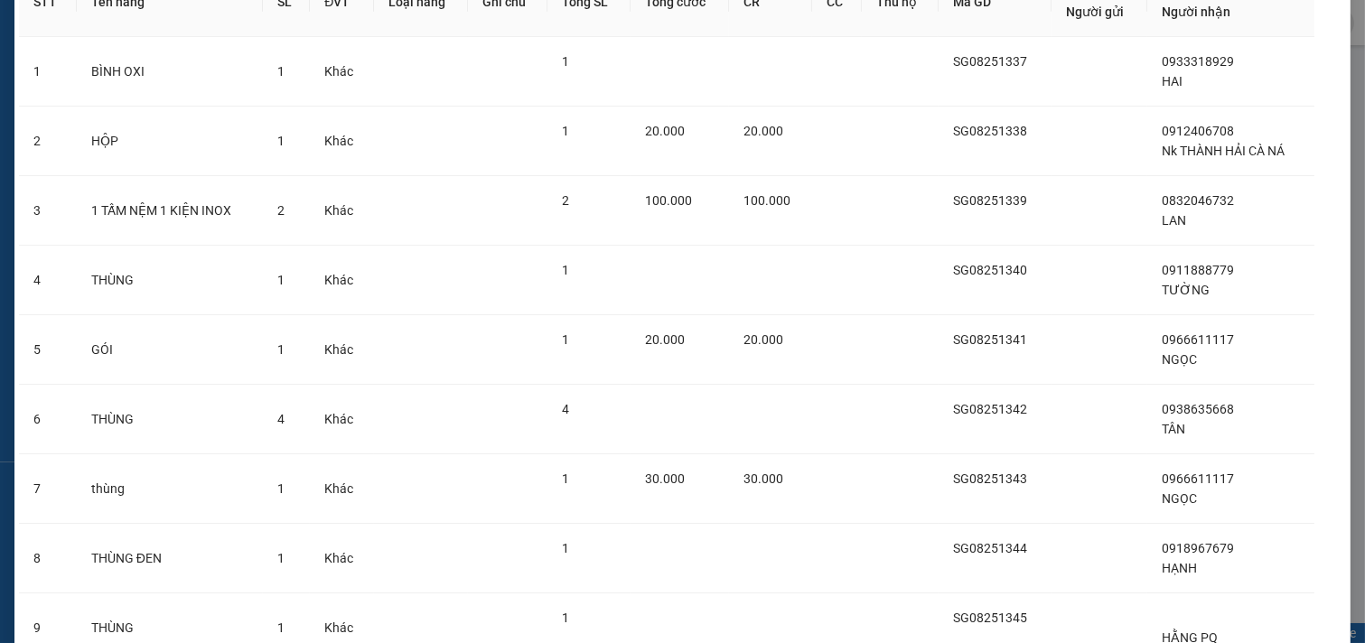
scroll to position [375, 0]
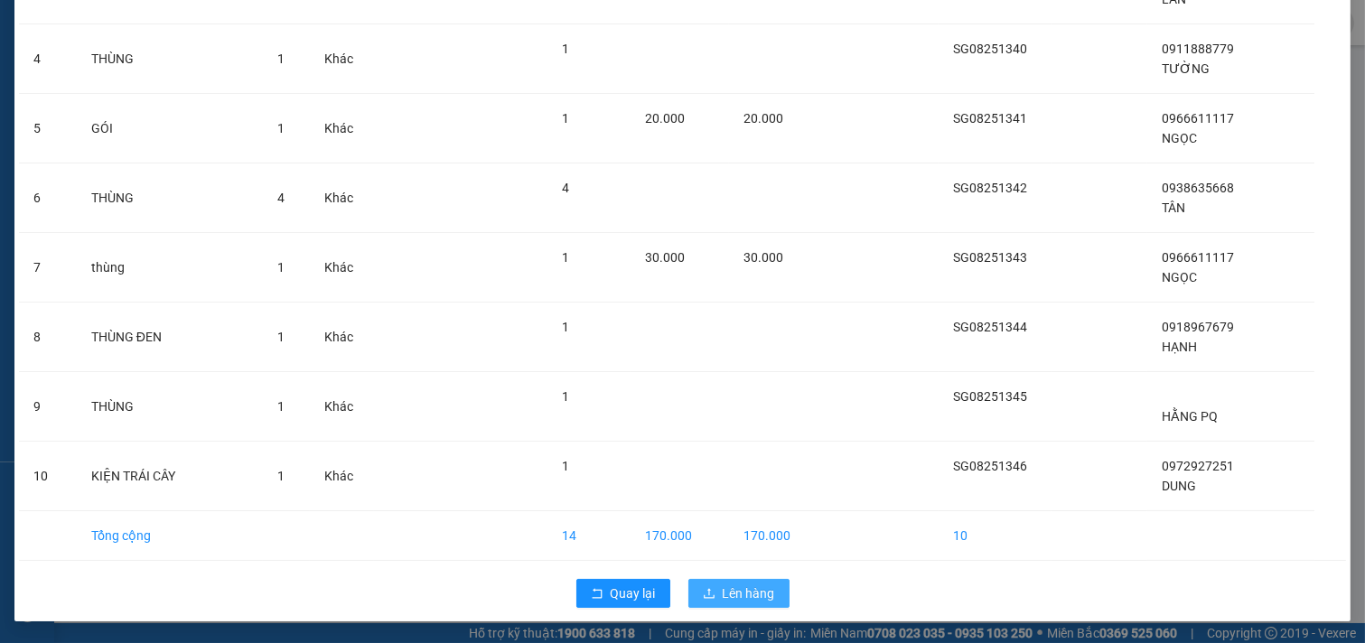
click at [728, 597] on span "Lên hàng" at bounding box center [749, 593] width 52 height 20
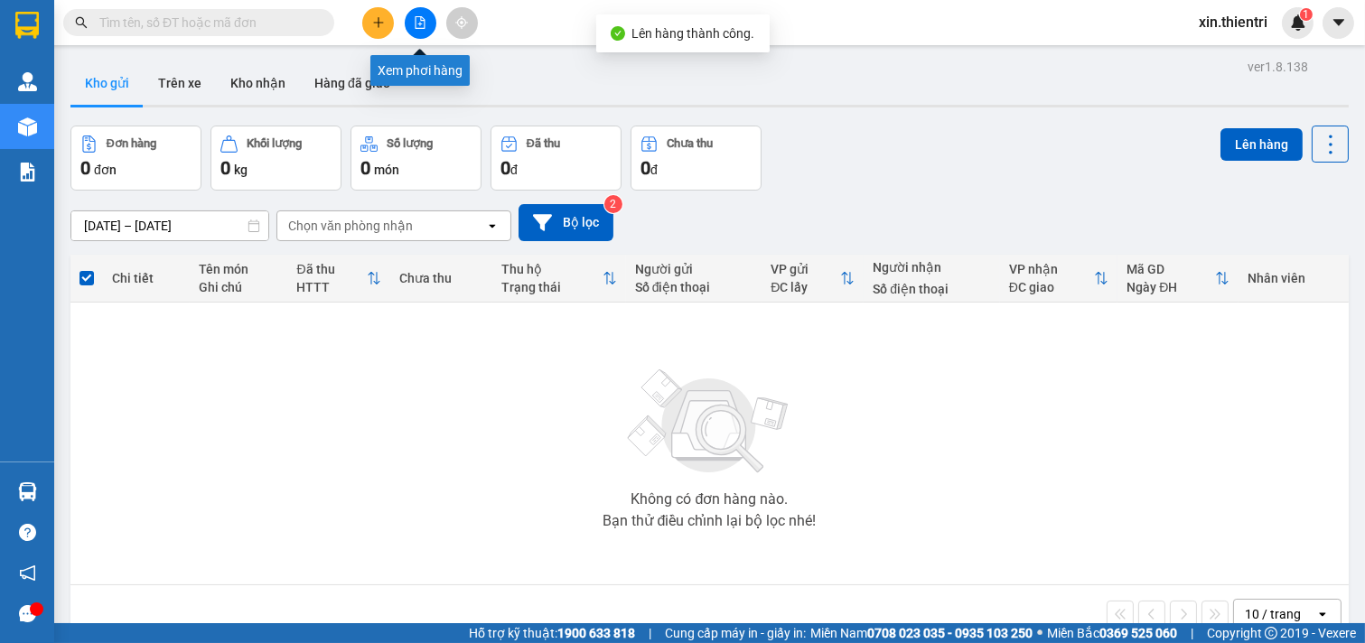
click at [415, 25] on icon "file-add" at bounding box center [420, 22] width 10 height 13
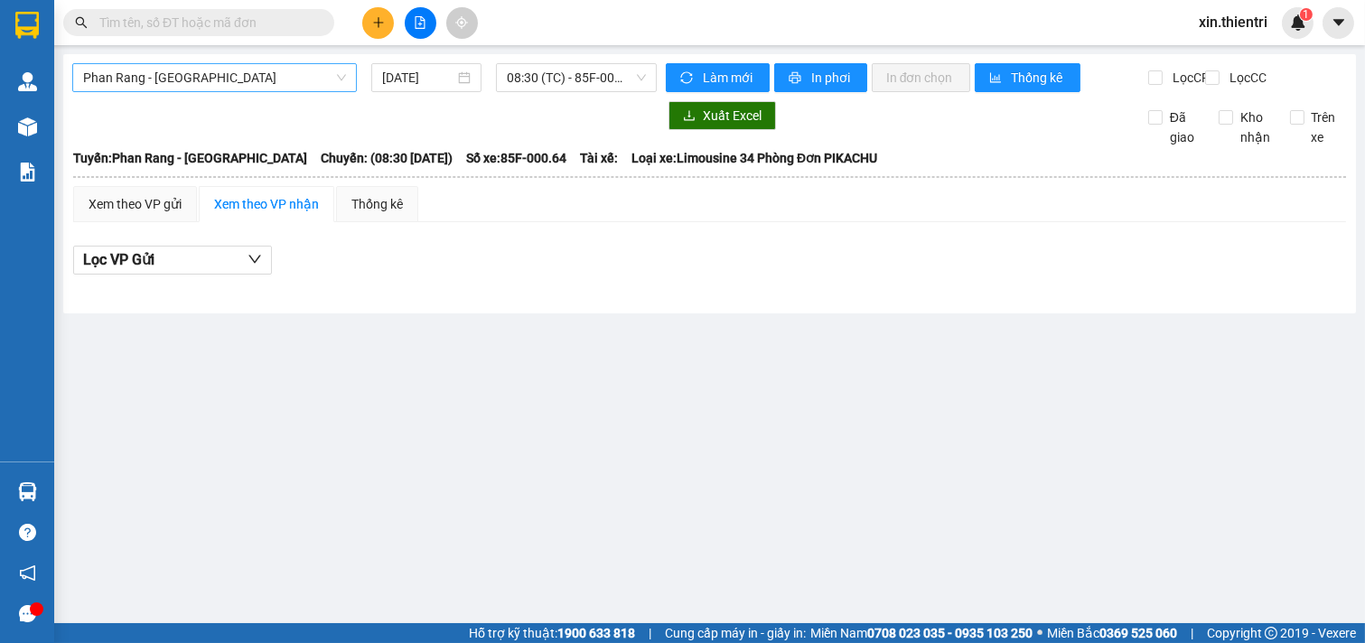
click at [192, 73] on span "Phan Rang - [GEOGRAPHIC_DATA]" at bounding box center [214, 77] width 263 height 27
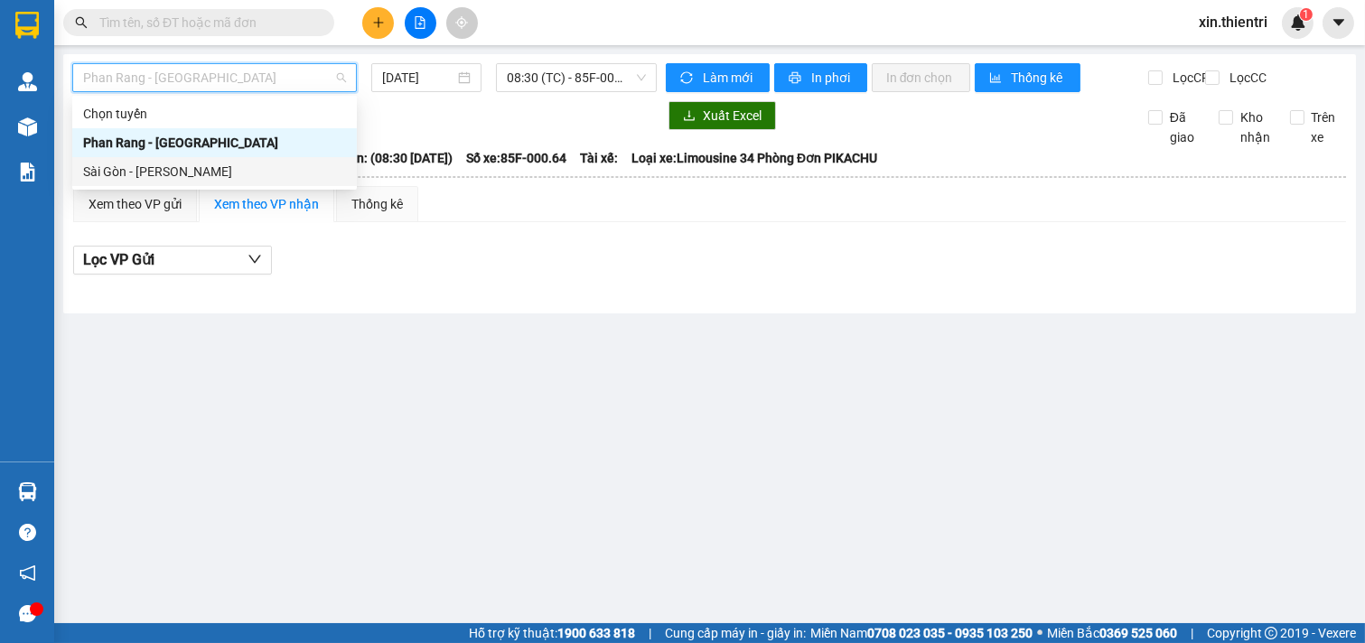
click at [160, 167] on div "Sài Gòn - [PERSON_NAME]" at bounding box center [214, 172] width 263 height 20
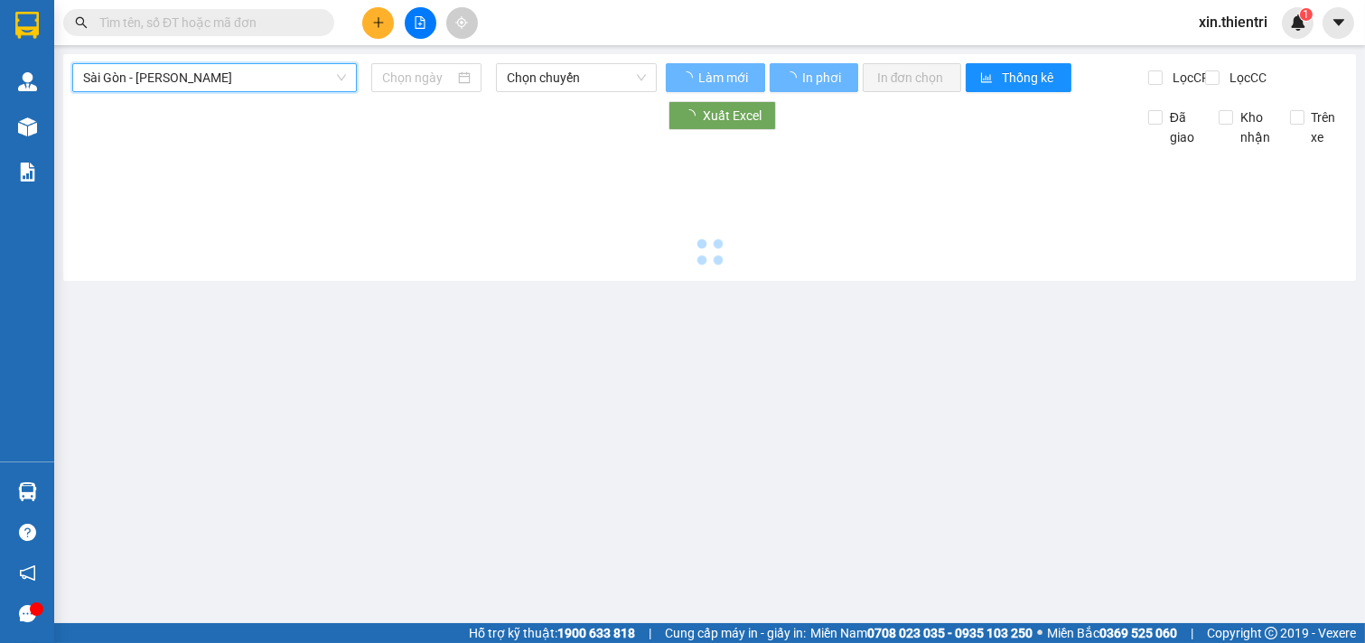
type input "[DATE]"
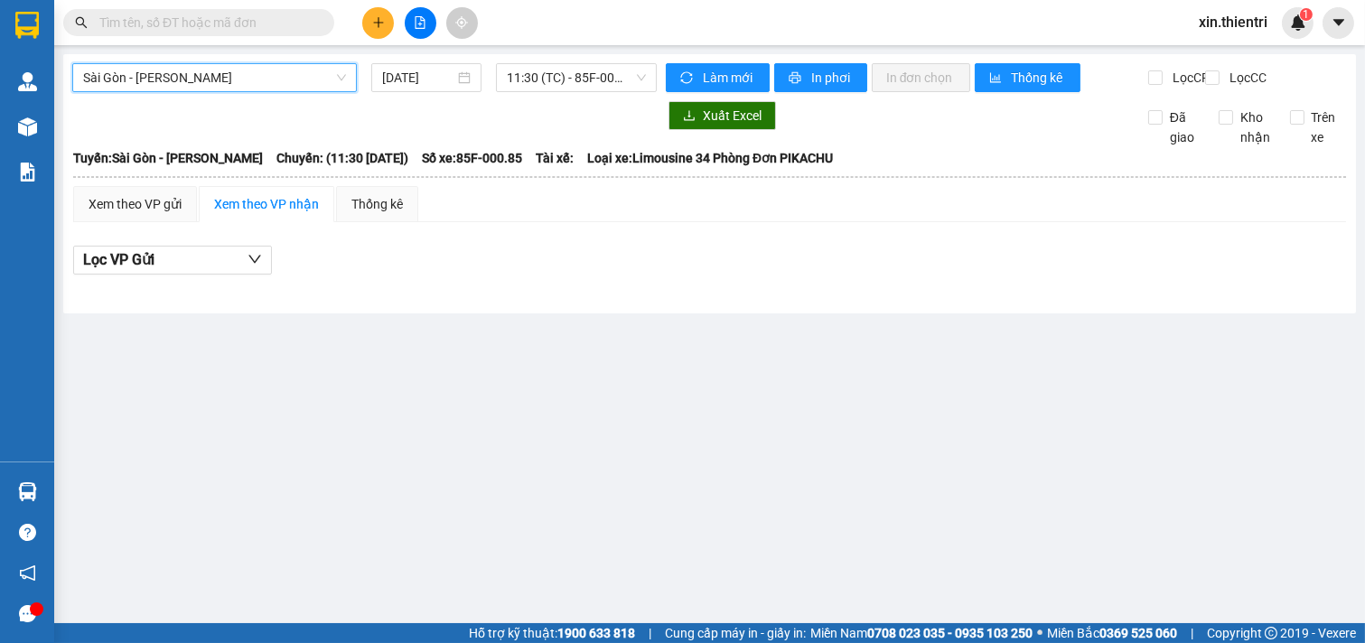
click at [575, 60] on div "Sài Gòn - Phan Rang [GEOGRAPHIC_DATA] - Phan Rang [DATE] 11:30 (TC) - 85F-000.8…" at bounding box center [709, 183] width 1292 height 259
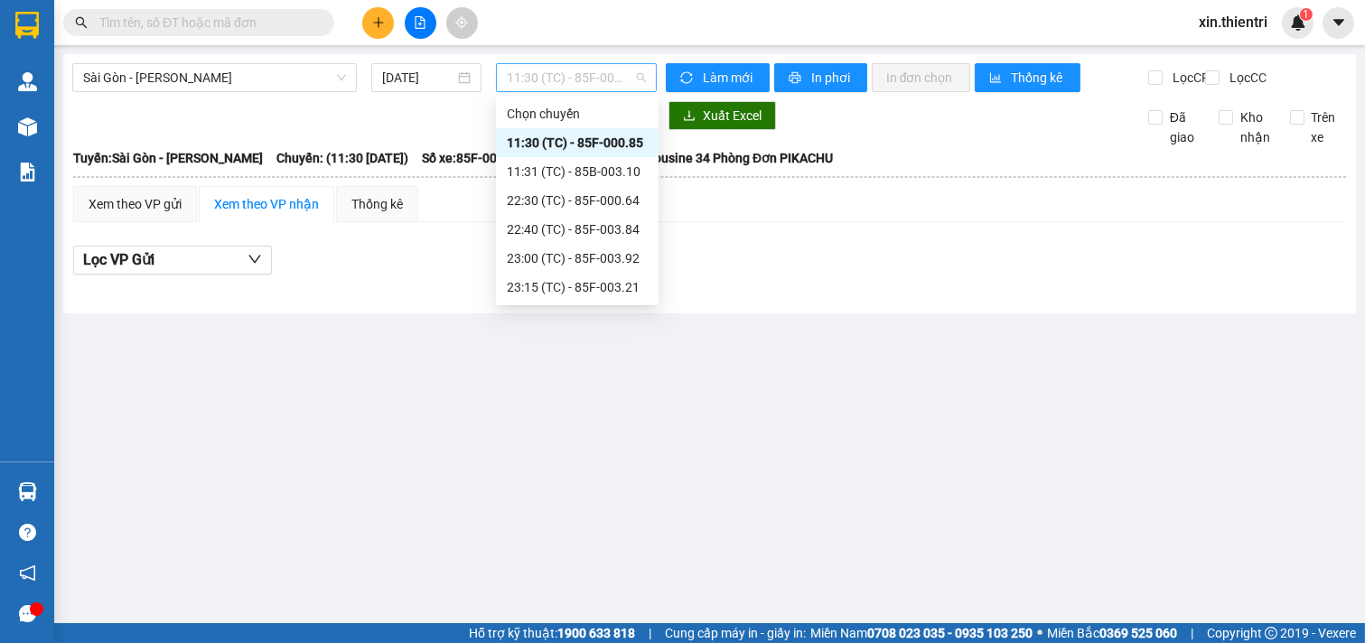
click at [575, 69] on span "11:30 (TC) - 85F-000.85" at bounding box center [576, 77] width 138 height 27
click at [578, 277] on div "23:15 (TC) - 85F-003.21" at bounding box center [577, 287] width 141 height 20
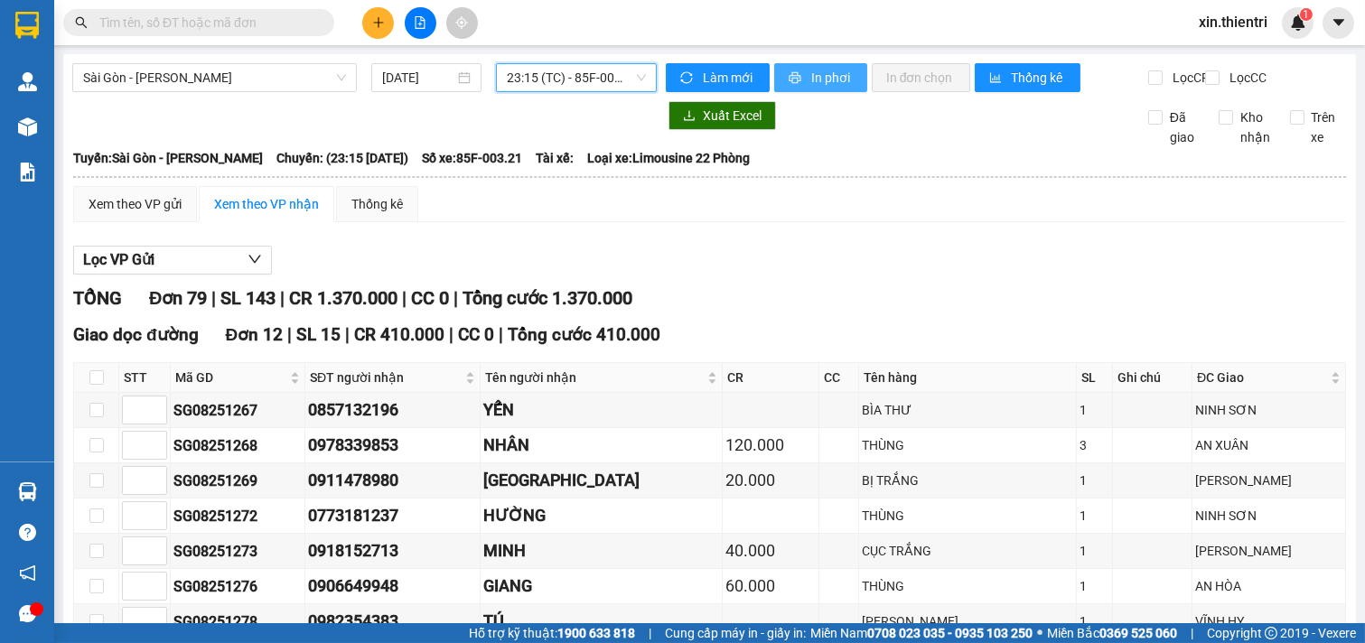
click at [811, 79] on span "In phơi" at bounding box center [832, 78] width 42 height 20
click at [814, 77] on span "In phơi" at bounding box center [832, 78] width 42 height 20
click at [1217, 275] on div "Lọc VP Gửi" at bounding box center [709, 261] width 1273 height 30
click at [820, 83] on span "In phơi" at bounding box center [832, 78] width 42 height 20
click at [813, 72] on span "In phơi" at bounding box center [832, 78] width 42 height 20
